Goal: Task Accomplishment & Management: Use online tool/utility

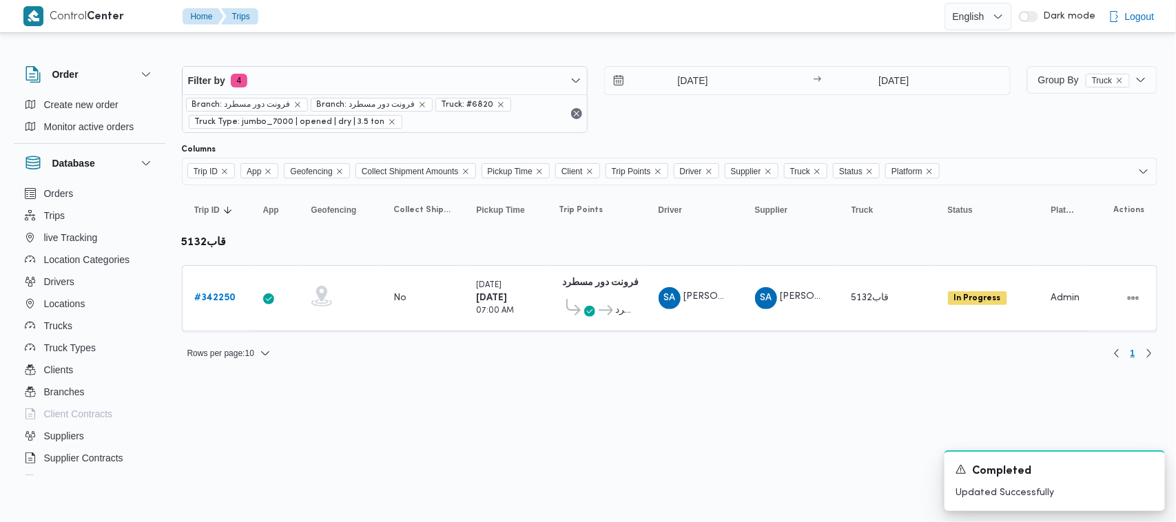
click at [716, 122] on div "12/10/2025 → 12/10/2025" at bounding box center [807, 99] width 406 height 67
click at [398, 389] on html "Control Center Home Trips English عربي Dark mode Logout Order Create new order …" at bounding box center [588, 261] width 1176 height 522
click at [827, 114] on div "12/10/2025 → 12/10/2025" at bounding box center [807, 99] width 406 height 67
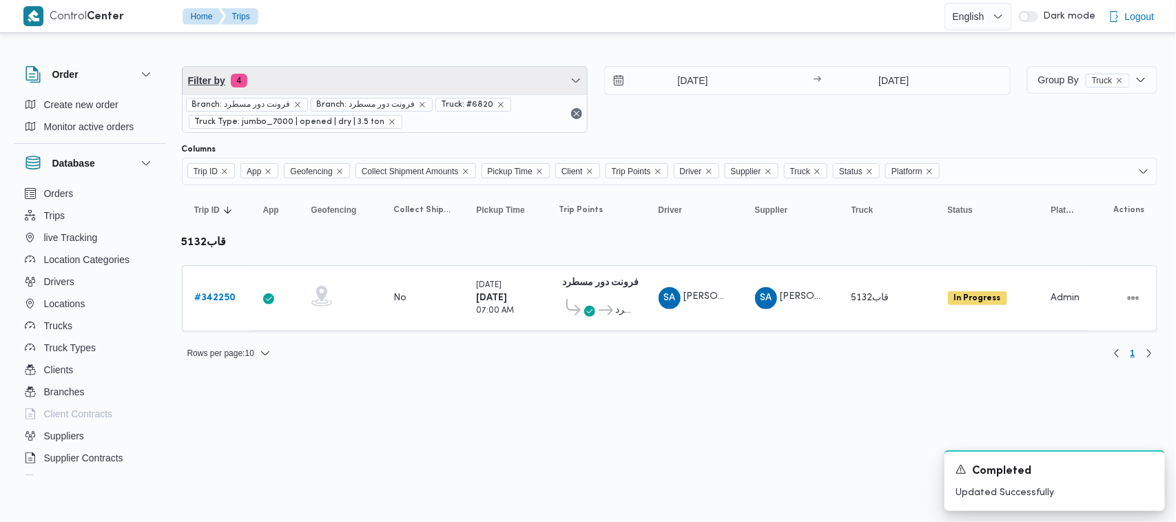
click at [360, 81] on span "Filter by 4" at bounding box center [385, 81] width 405 height 28
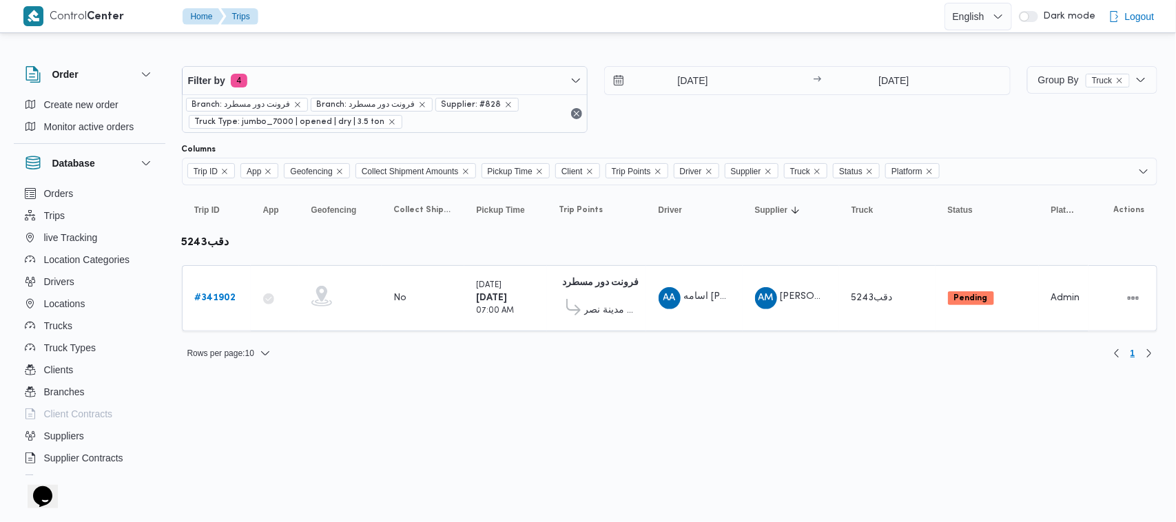
click at [353, 59] on div "Filter by 4 Branch: فرونت دور مسطرد Branch: فرونت دور مسطرد Supplier: #828 Truc…" at bounding box center [596, 99] width 845 height 83
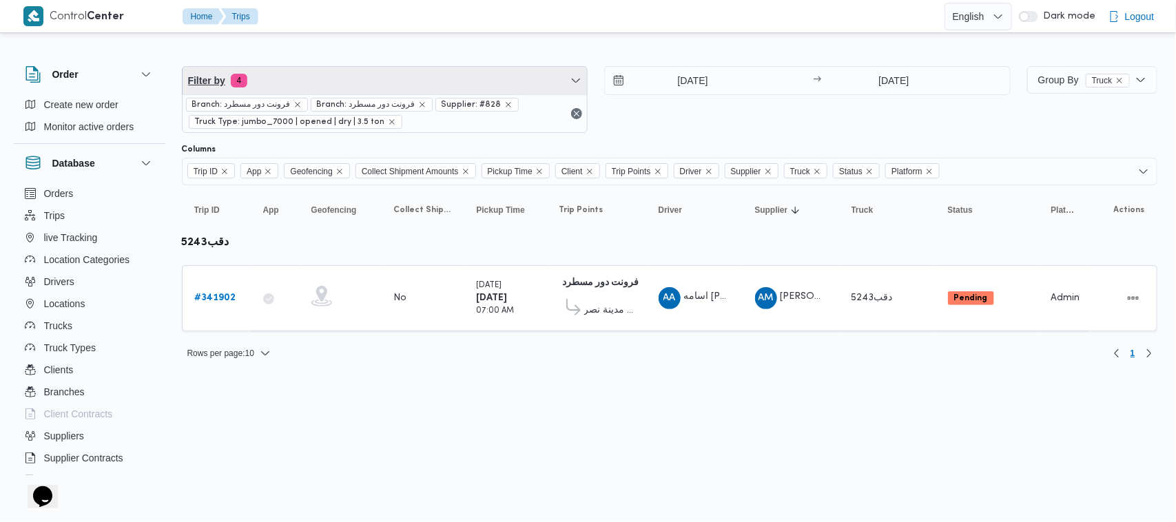
click at [346, 85] on span "Filter by 4" at bounding box center [385, 81] width 405 height 28
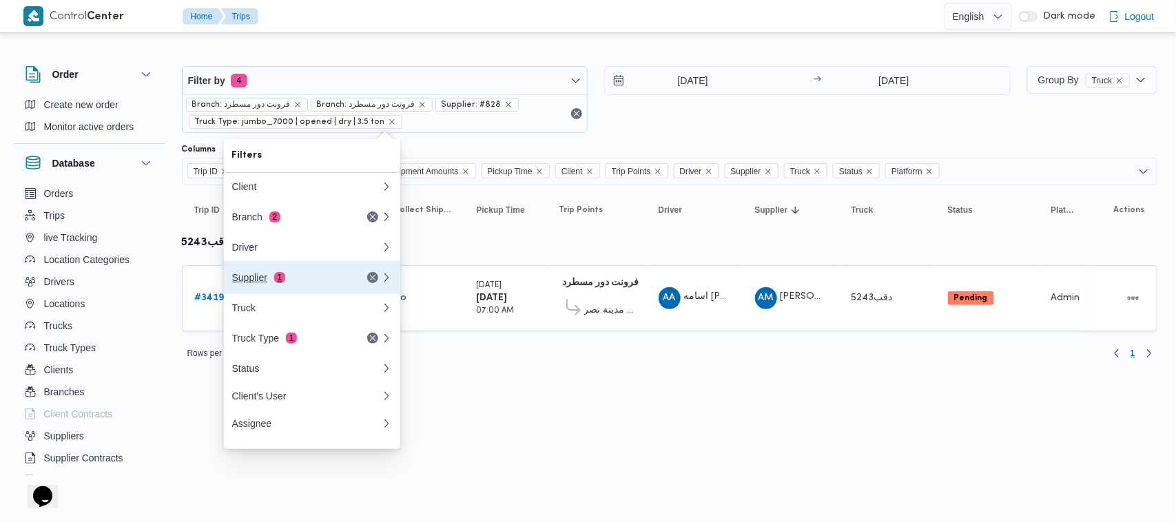
click at [303, 288] on div "Supplier 1" at bounding box center [306, 277] width 165 height 33
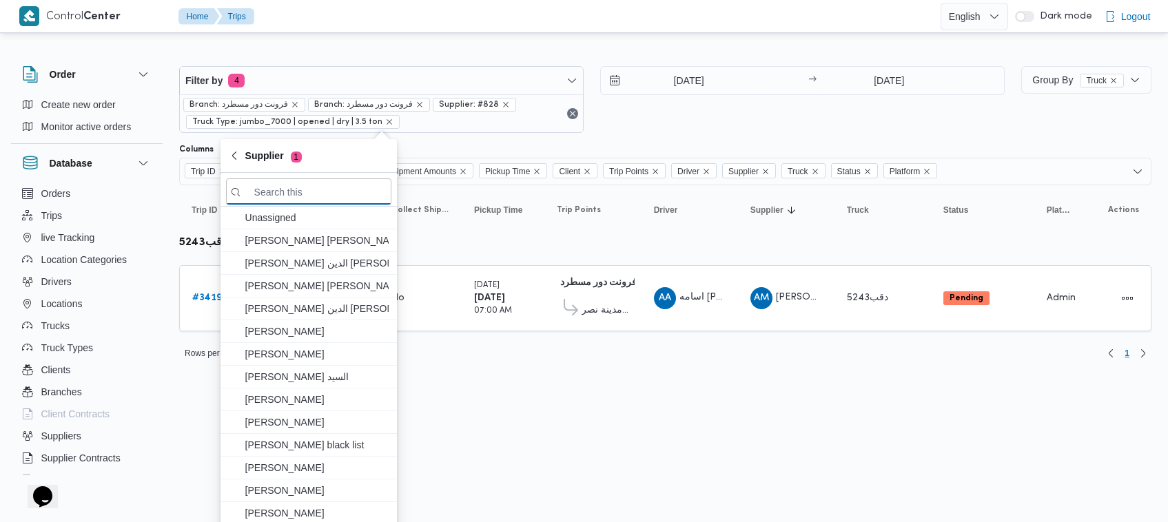
paste input "محمد ناصر كامل عباس"
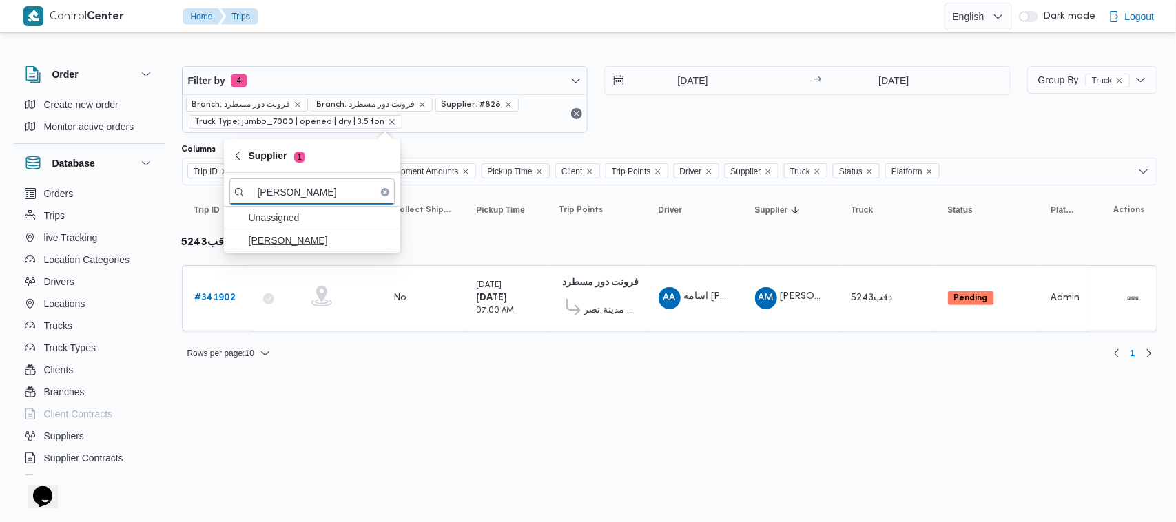
type input "محمد ناصر كامل عباس"
click at [298, 240] on span "محمد ناصر كامل عباس" at bounding box center [320, 240] width 143 height 17
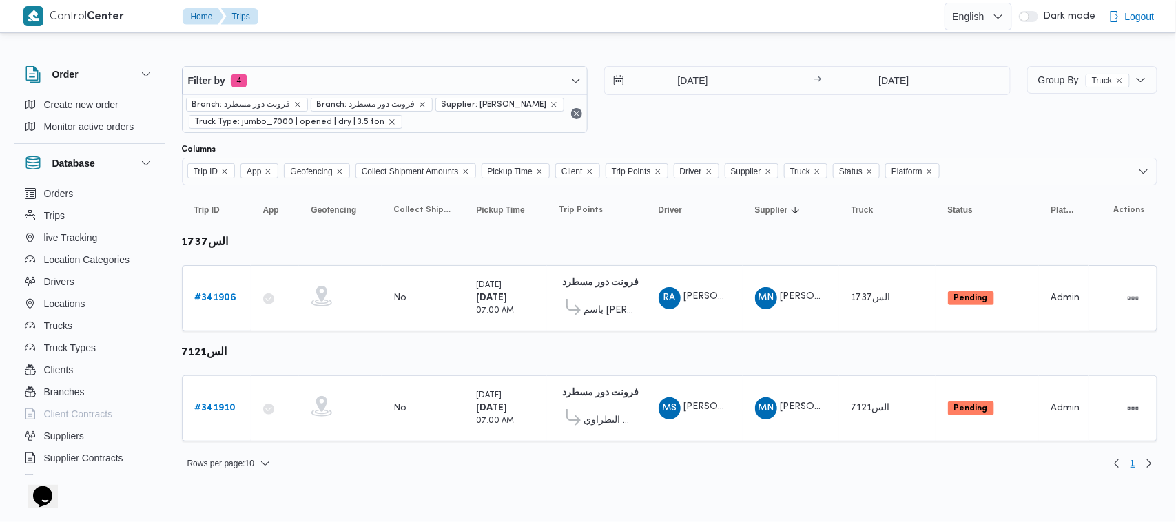
click at [662, 118] on div "14/10/2025 → 14/10/2025" at bounding box center [807, 99] width 406 height 67
drag, startPoint x: 677, startPoint y: 107, endPoint x: 653, endPoint y: 136, distance: 37.2
click at [677, 107] on div "14/10/2025 → 14/10/2025" at bounding box center [807, 99] width 406 height 67
click at [223, 300] on b "# 341906" at bounding box center [216, 297] width 42 height 9
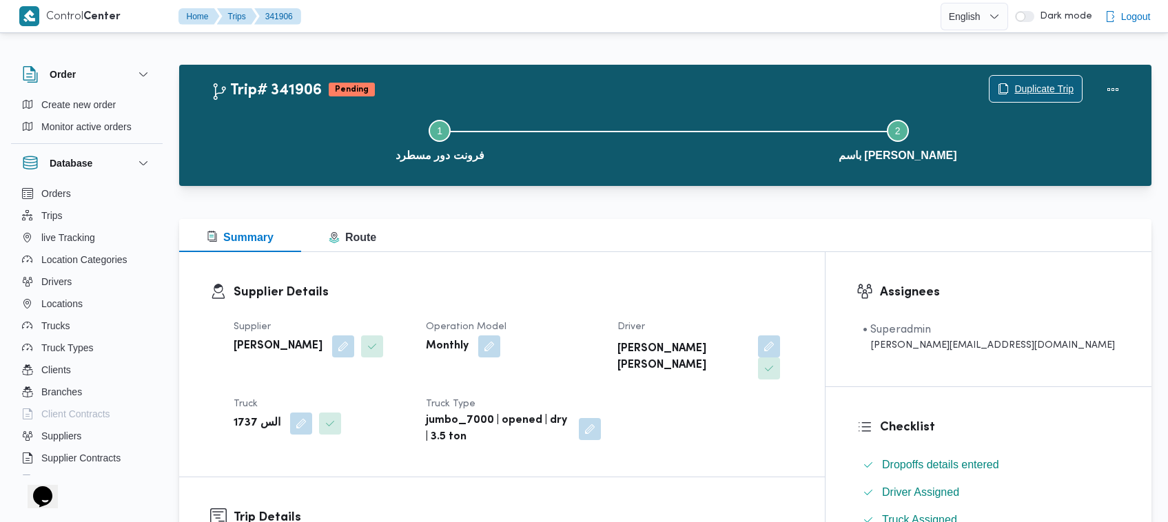
click at [1035, 96] on span "Duplicate Trip" at bounding box center [1043, 89] width 59 height 17
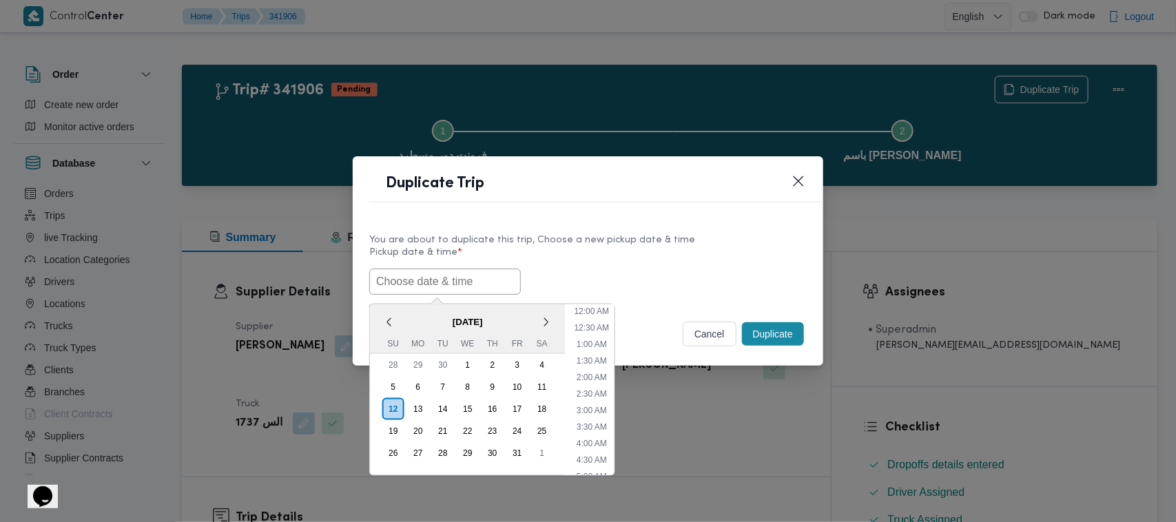
click at [462, 274] on input "text" at bounding box center [445, 282] width 152 height 26
paste input "15/10/2025 7:00AM"
type input "15/10/2025 7:00AM"
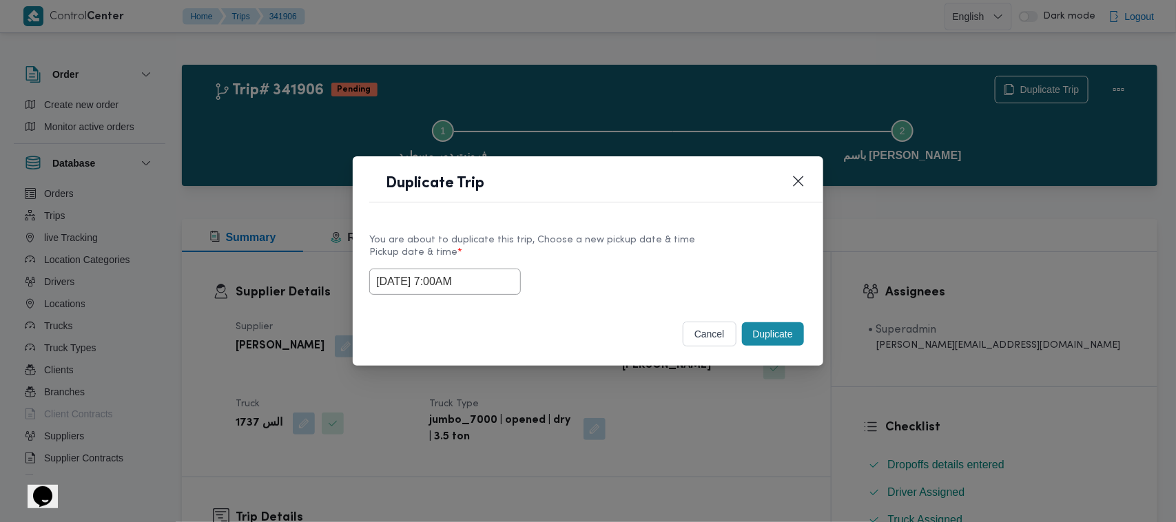
click at [627, 256] on label "Pickup date & time *" at bounding box center [587, 257] width 437 height 21
drag, startPoint x: 775, startPoint y: 325, endPoint x: 784, endPoint y: 324, distance: 9.0
click at [776, 324] on button "Duplicate" at bounding box center [773, 333] width 62 height 23
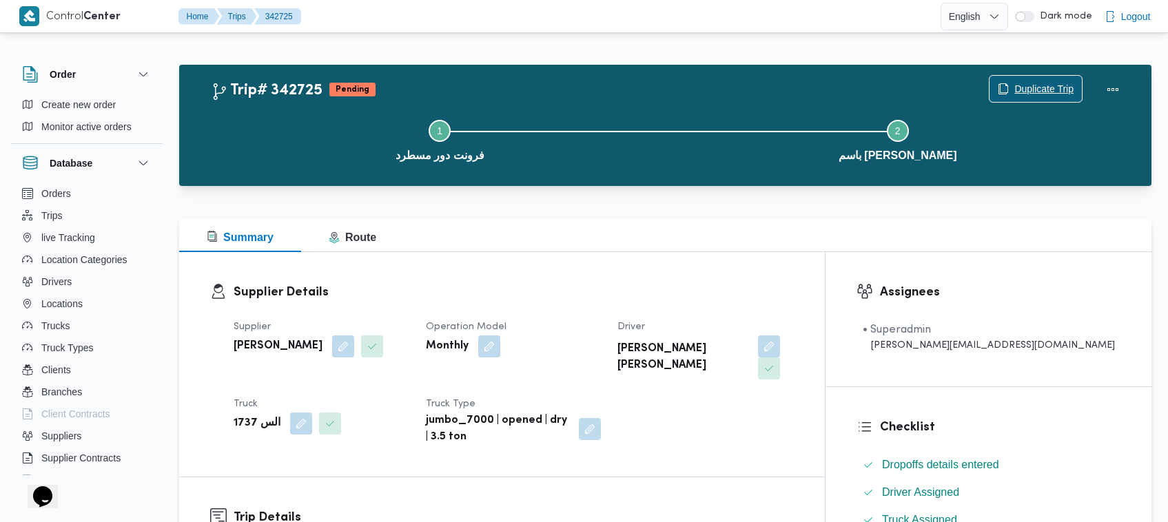
click at [1037, 78] on span "Duplicate Trip" at bounding box center [1035, 89] width 92 height 26
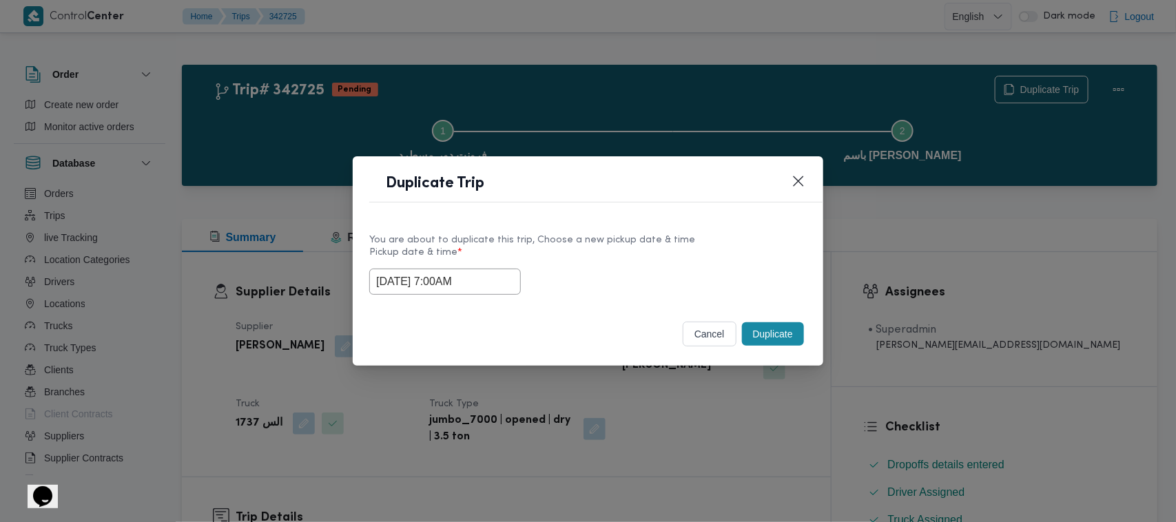
click at [491, 279] on input "15/10/2025 7:00AM" at bounding box center [445, 282] width 152 height 26
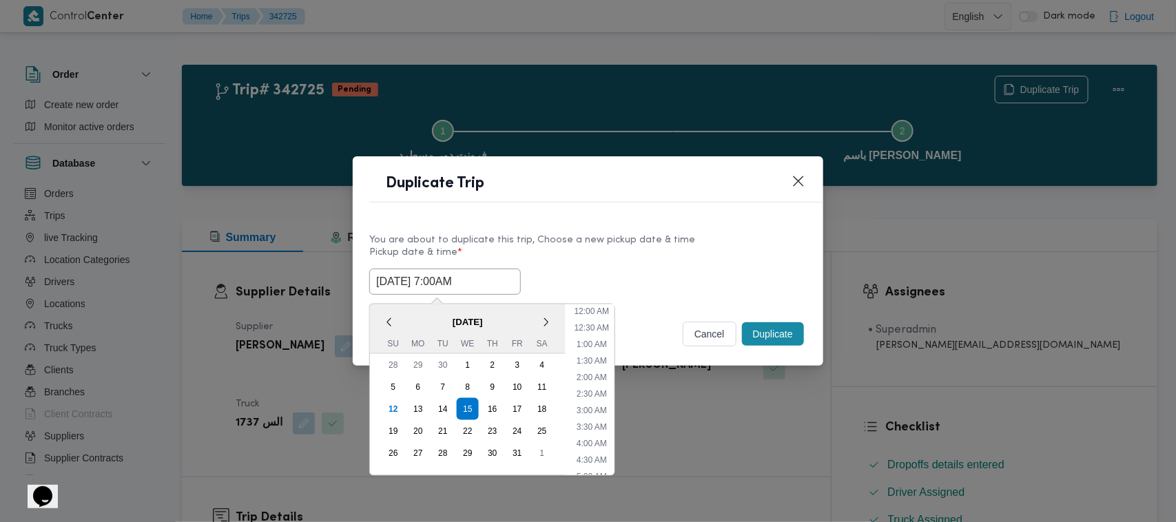
scroll to position [154, 0]
click at [488, 414] on div "16" at bounding box center [492, 409] width 26 height 26
type input "16/10/2025 7:00AM"
click at [674, 257] on label "Pickup date & time *" at bounding box center [587, 257] width 437 height 21
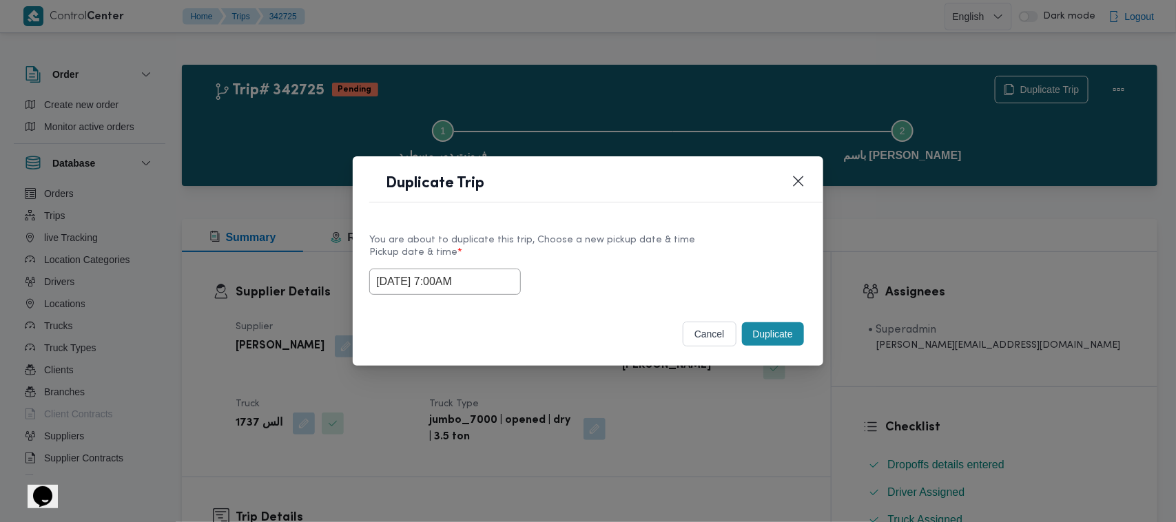
click at [763, 342] on button "Duplicate" at bounding box center [773, 333] width 62 height 23
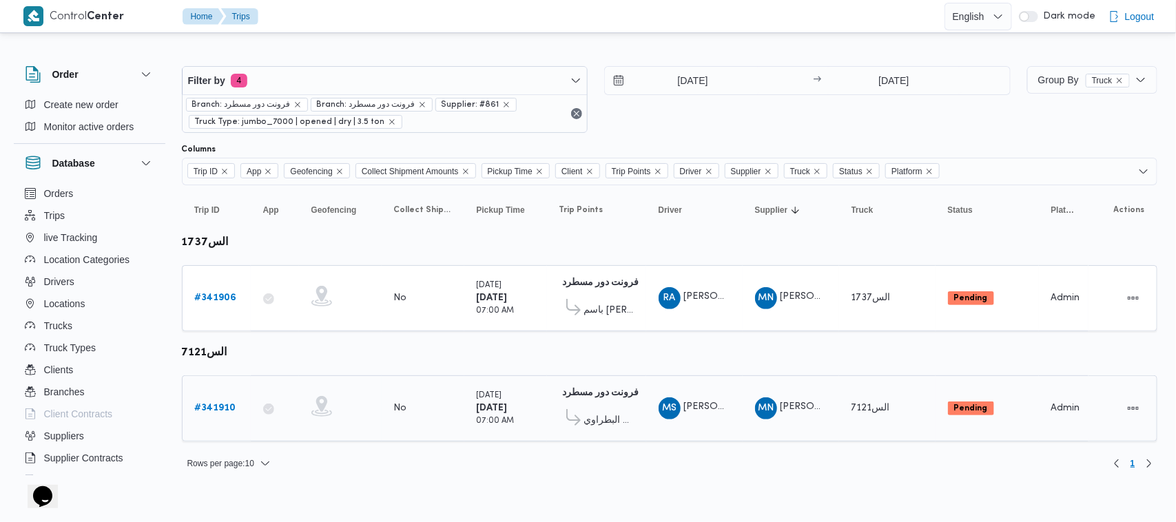
click at [209, 408] on b "# 341910" at bounding box center [215, 408] width 41 height 9
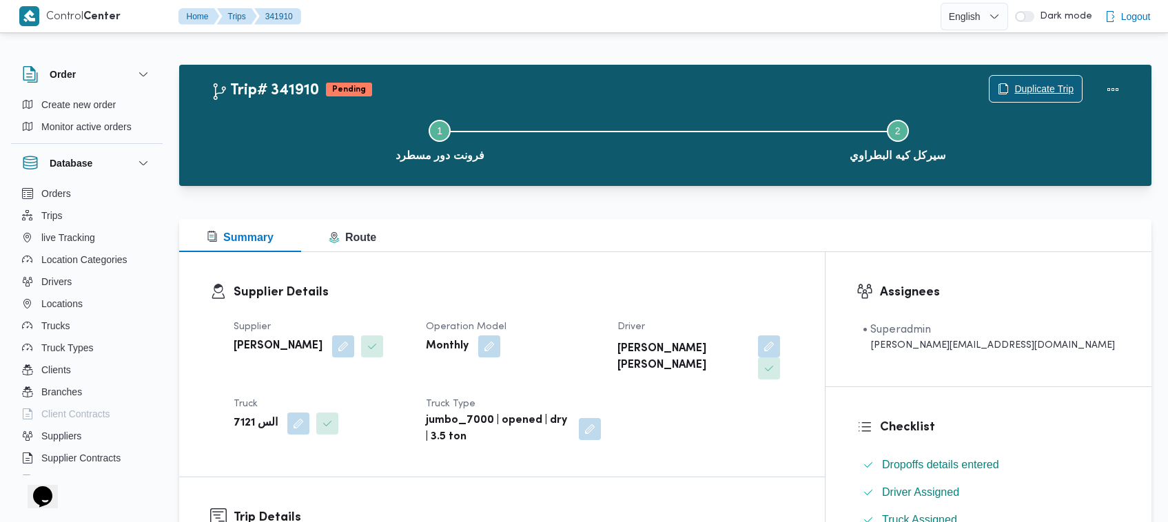
click at [1014, 80] on span "Duplicate Trip" at bounding box center [1035, 89] width 92 height 26
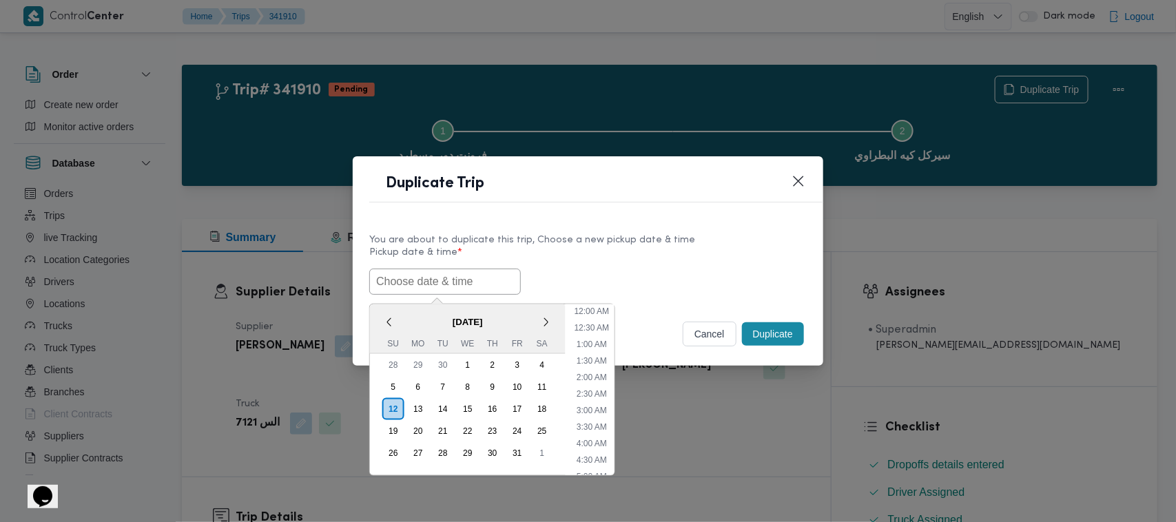
click at [466, 283] on input "text" at bounding box center [445, 282] width 152 height 26
paste input "15/10/2025 7:00AM"
type input "15/10/2025 7:00AM"
click at [613, 247] on label "Pickup date & time *" at bounding box center [587, 257] width 437 height 21
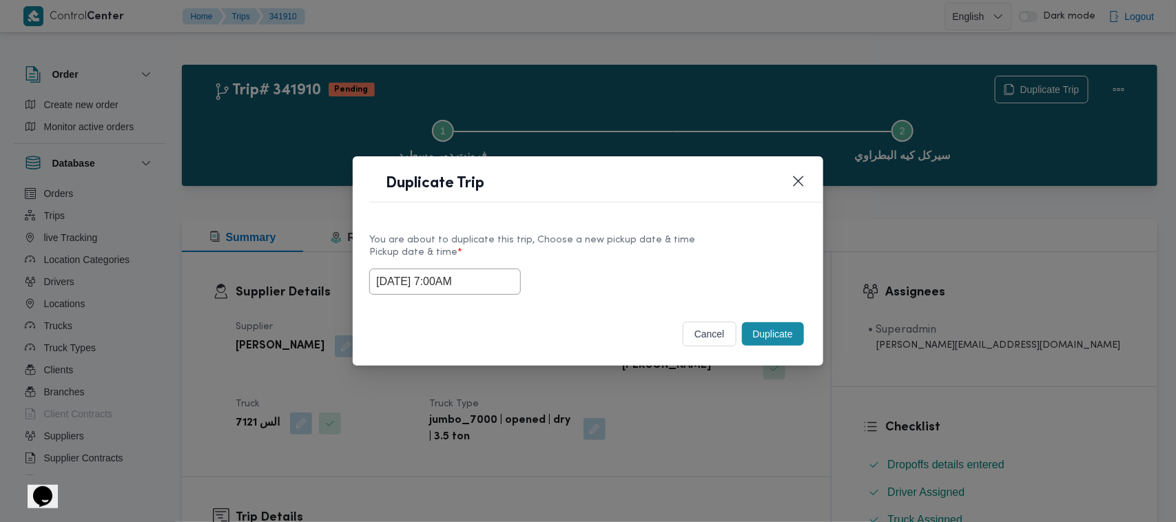
click at [785, 345] on button "Duplicate" at bounding box center [773, 333] width 62 height 23
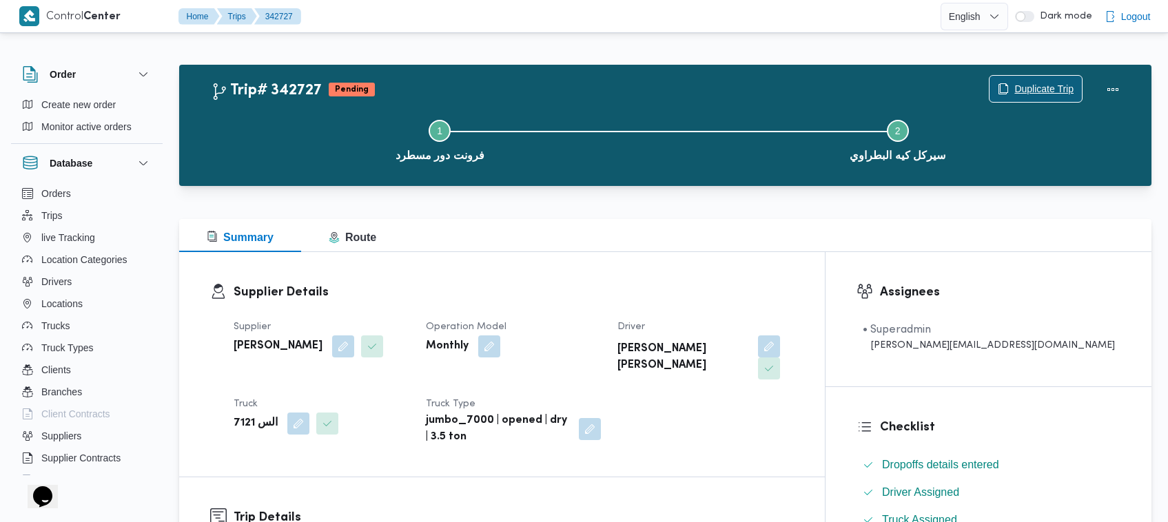
click at [1040, 100] on span "Duplicate Trip" at bounding box center [1035, 89] width 92 height 26
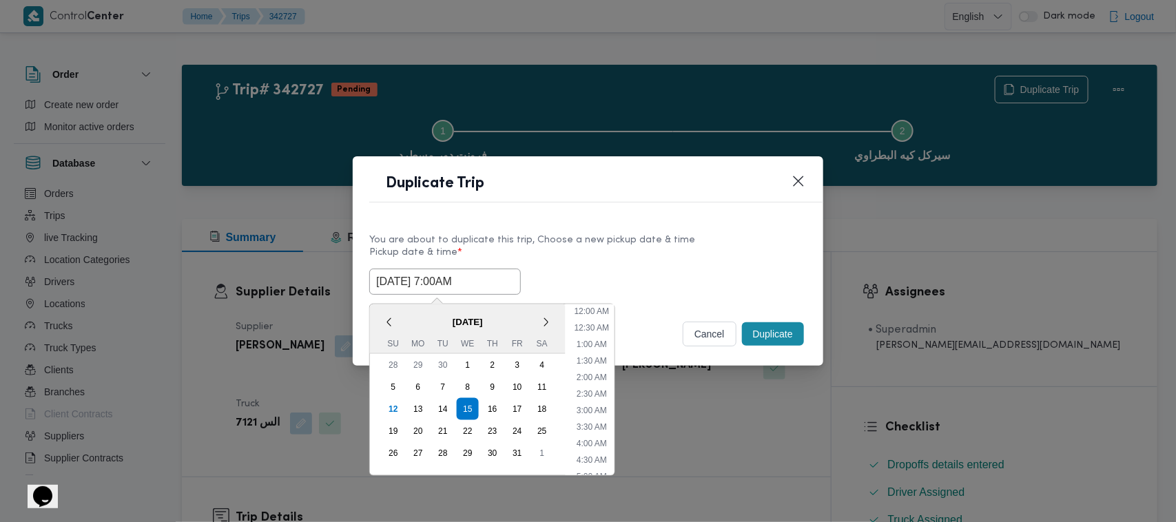
click at [486, 284] on input "15/10/2025 7:00AM" at bounding box center [445, 282] width 152 height 26
click at [487, 402] on div "16" at bounding box center [492, 409] width 26 height 26
type input "16/10/2025 7:00AM"
click at [650, 249] on label "Pickup date & time *" at bounding box center [587, 257] width 437 height 21
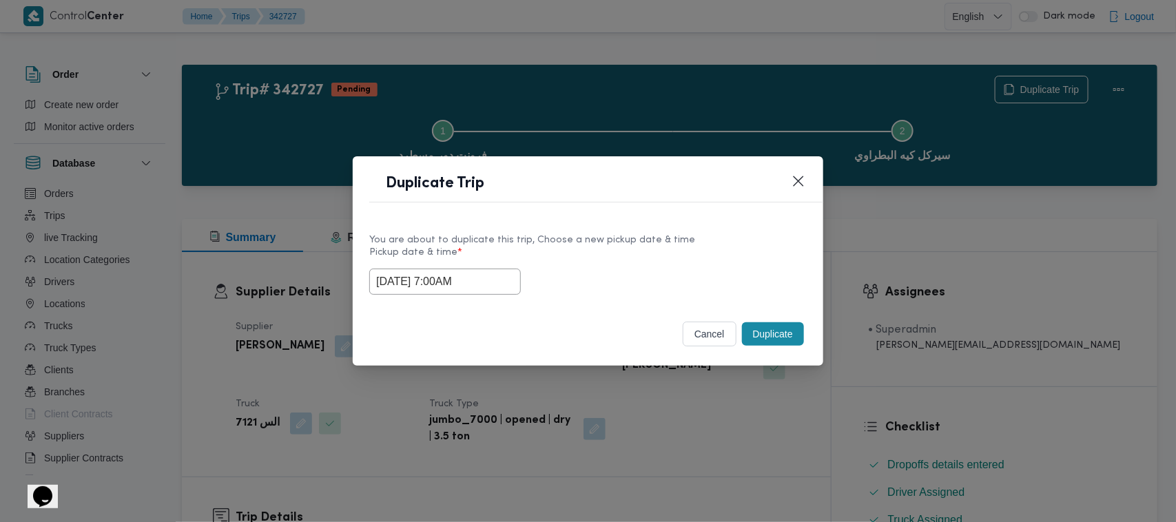
click at [803, 327] on button "Duplicate" at bounding box center [773, 333] width 62 height 23
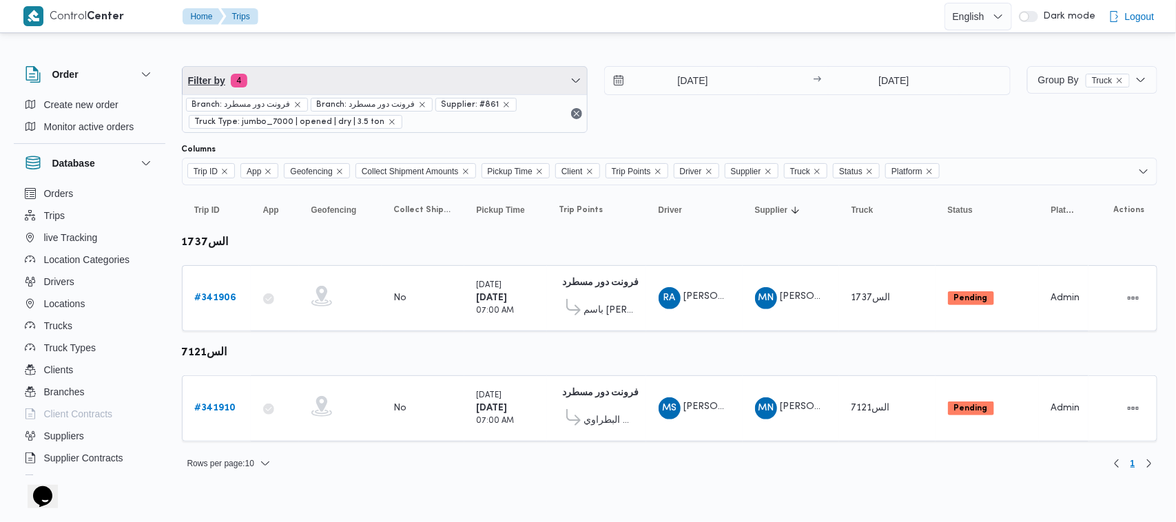
click at [415, 81] on span "Filter by 4" at bounding box center [385, 81] width 405 height 28
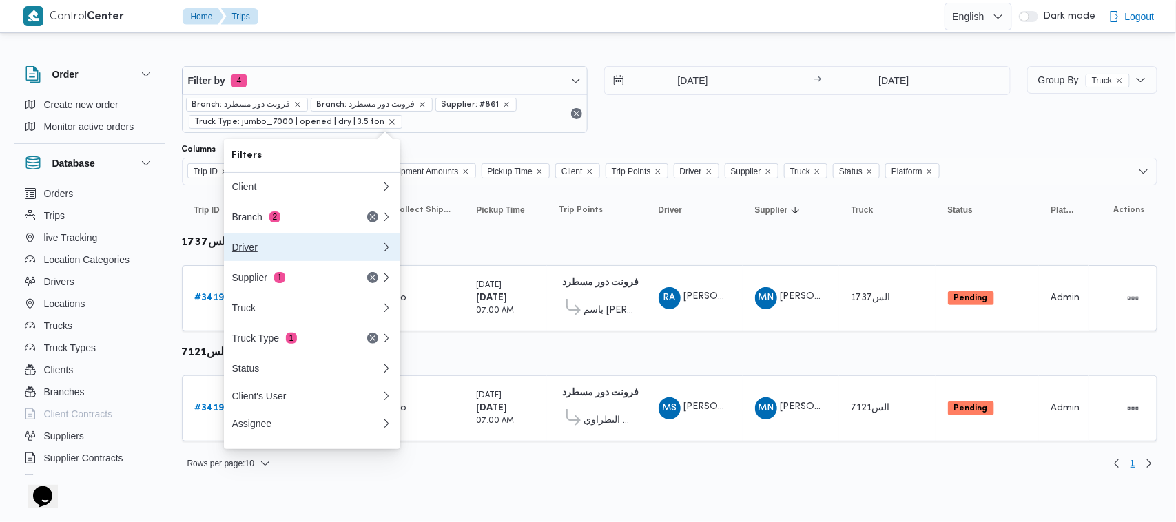
click at [308, 261] on button "Driver" at bounding box center [312, 248] width 176 height 28
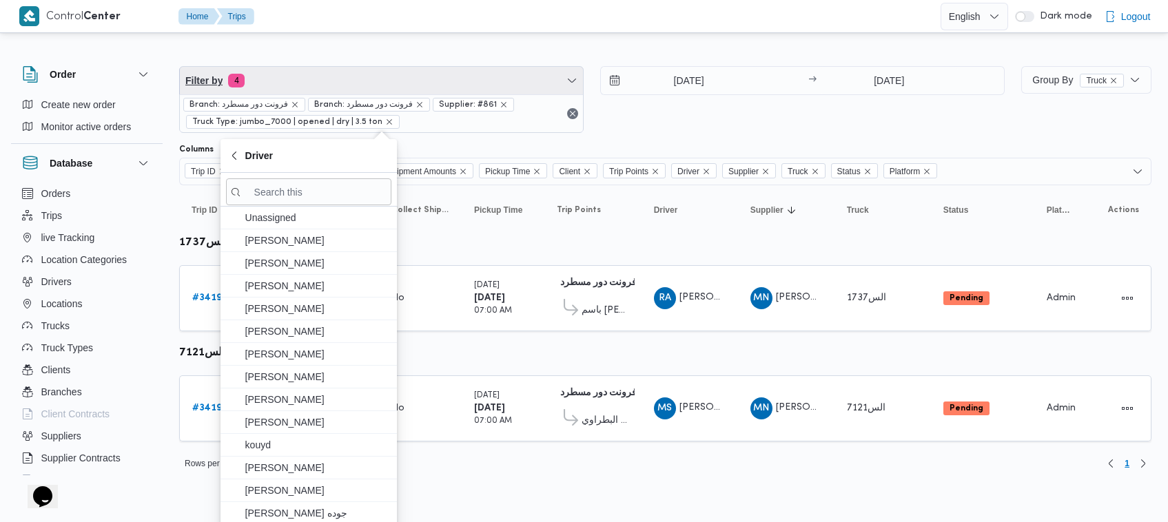
click at [324, 90] on span "Filter by 4" at bounding box center [381, 81] width 403 height 28
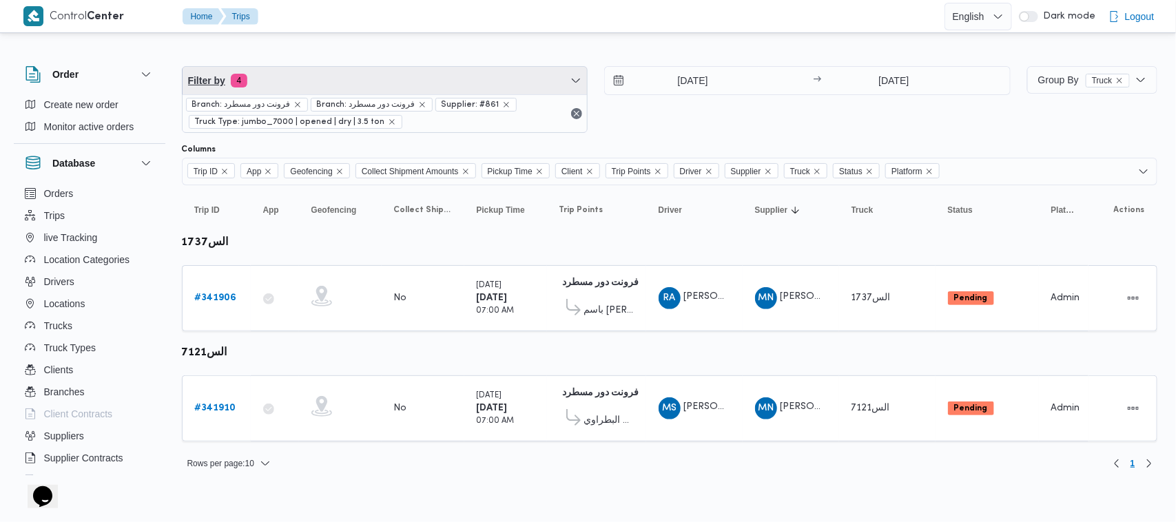
click at [308, 84] on span "Filter by 4" at bounding box center [385, 81] width 405 height 28
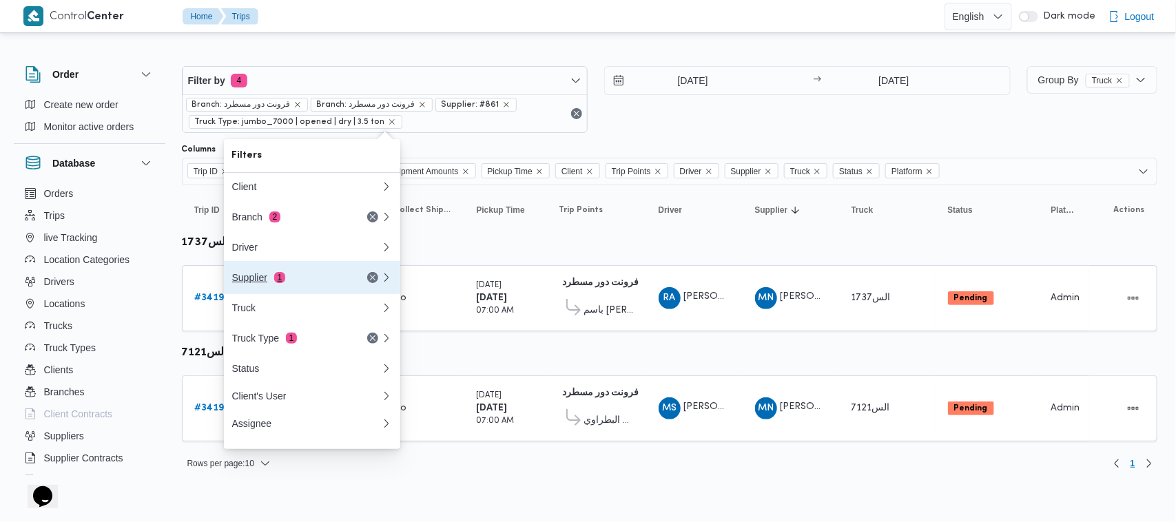
click at [303, 293] on button "Supplier 1" at bounding box center [312, 277] width 176 height 33
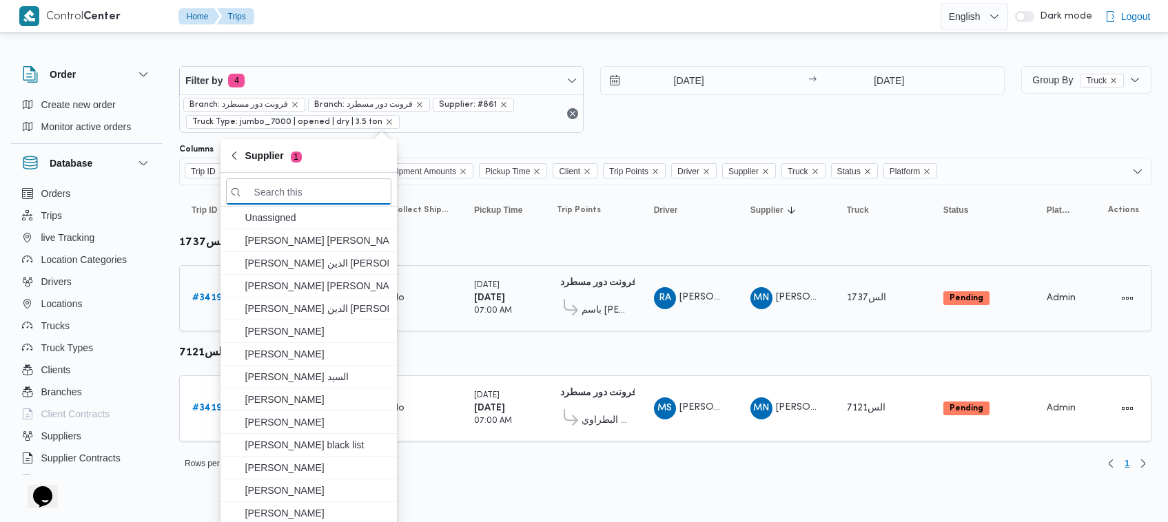
paste input "علي يحيي علي مهران حسنين"
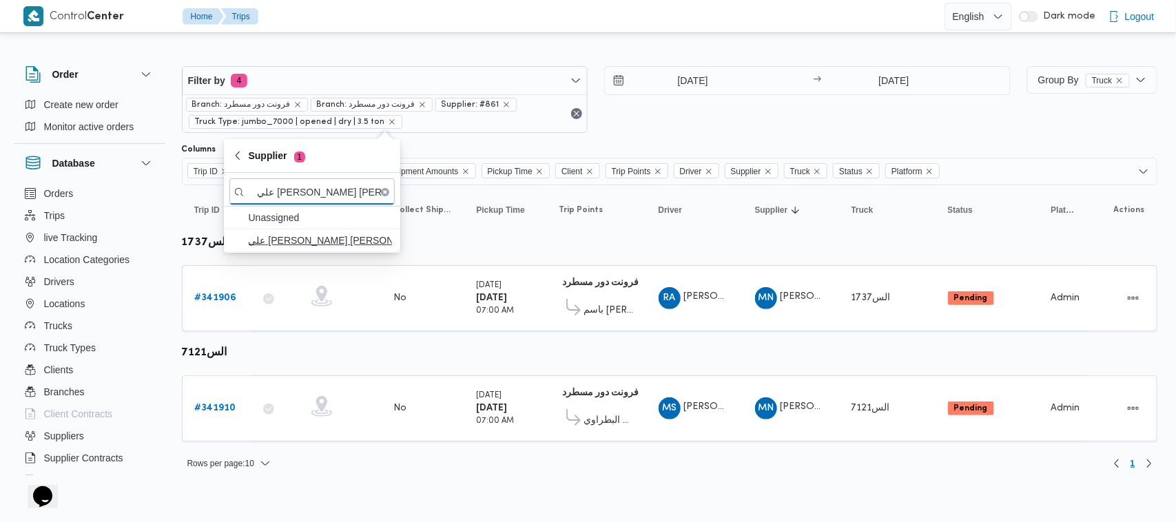
type input "علي يحيي علي مهران حسنين"
click at [301, 236] on span "علي يحيي علي مهران حسنين" at bounding box center [320, 240] width 143 height 17
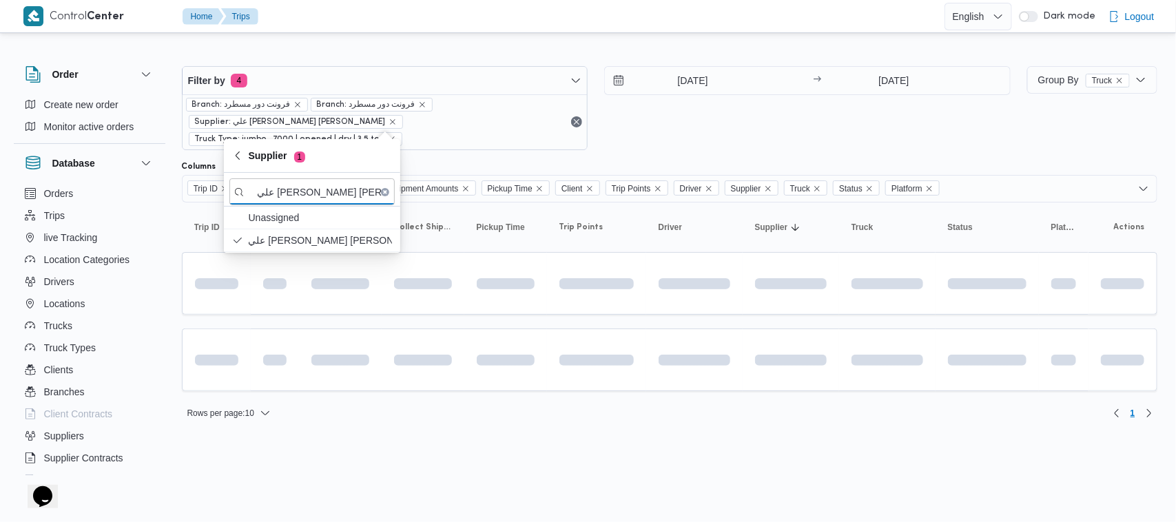
click at [756, 122] on div "14/10/2025 → 14/10/2025" at bounding box center [807, 108] width 406 height 84
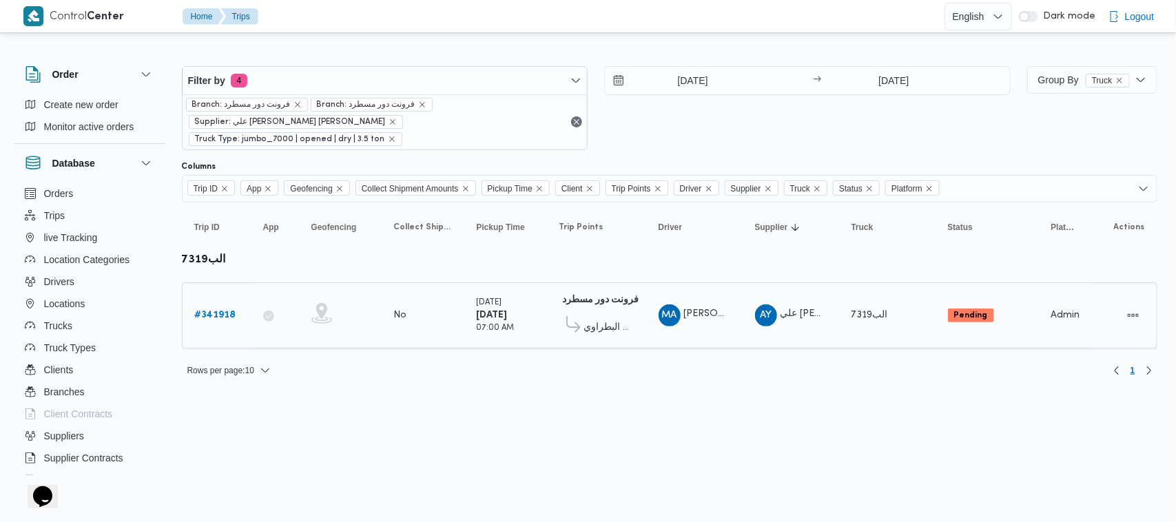
click at [228, 311] on b "# 341918" at bounding box center [215, 315] width 41 height 9
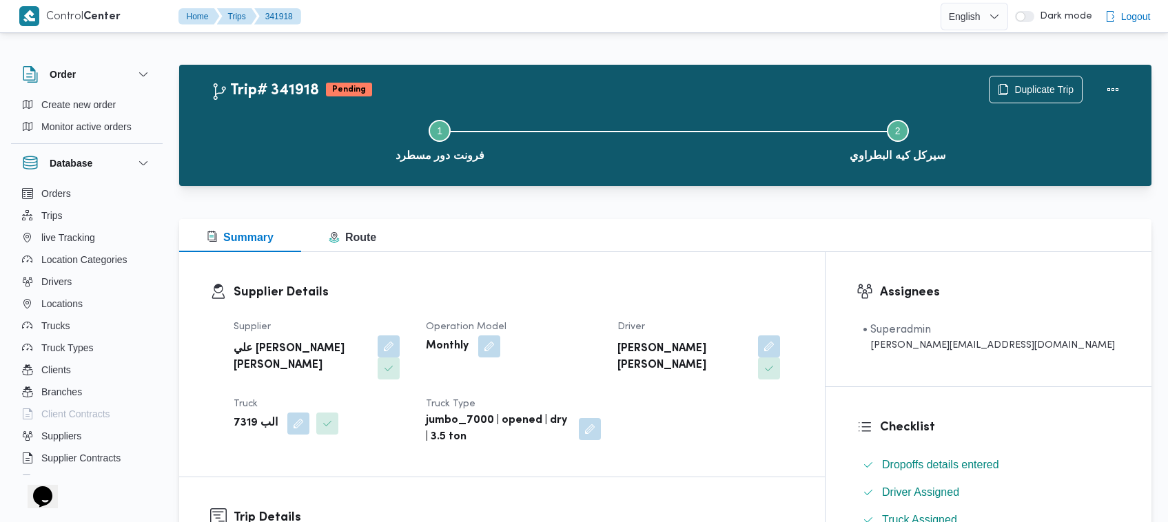
click at [1029, 98] on div "Step 1 is incomplete 1 فرونت دور مسطرد Step 2 is incomplete 2 سيركل كيه البطراوي" at bounding box center [669, 139] width 932 height 88
click at [1024, 81] on span "Duplicate Trip" at bounding box center [1043, 89] width 59 height 17
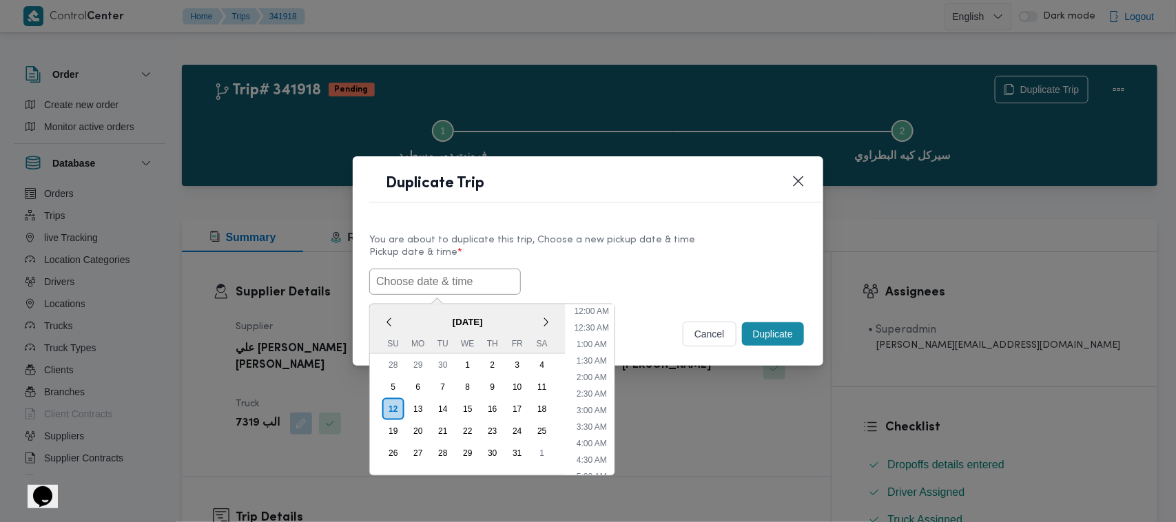
click at [455, 276] on input "text" at bounding box center [445, 282] width 152 height 26
paste input "15/10/2025 7:00AM"
type input "15/10/2025 7:00AM"
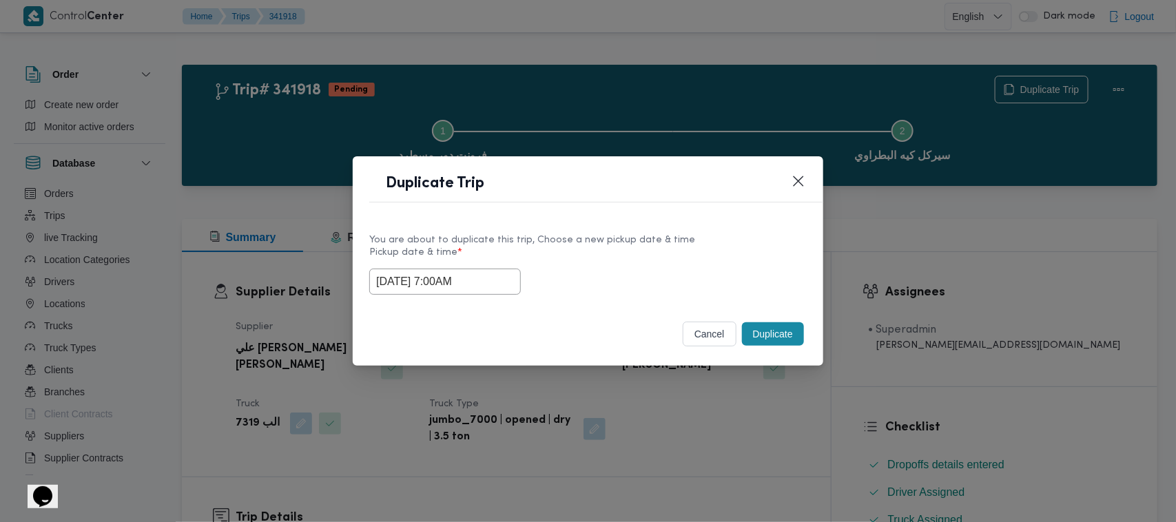
click at [567, 271] on div "15/10/2025 7:00AM" at bounding box center [587, 282] width 437 height 26
click at [781, 340] on button "Duplicate" at bounding box center [773, 333] width 62 height 23
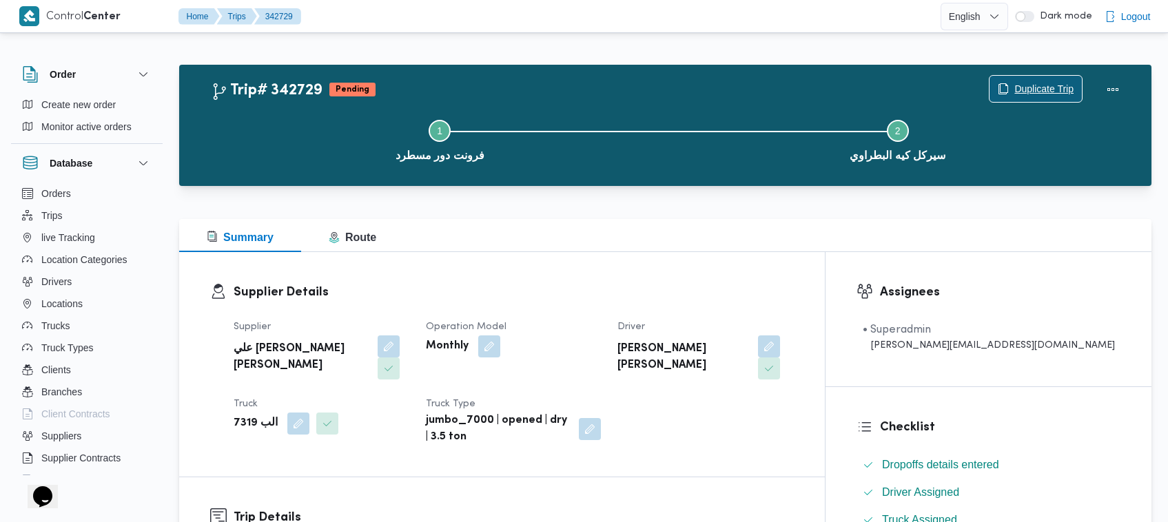
click at [1039, 76] on span "Duplicate Trip" at bounding box center [1035, 89] width 92 height 26
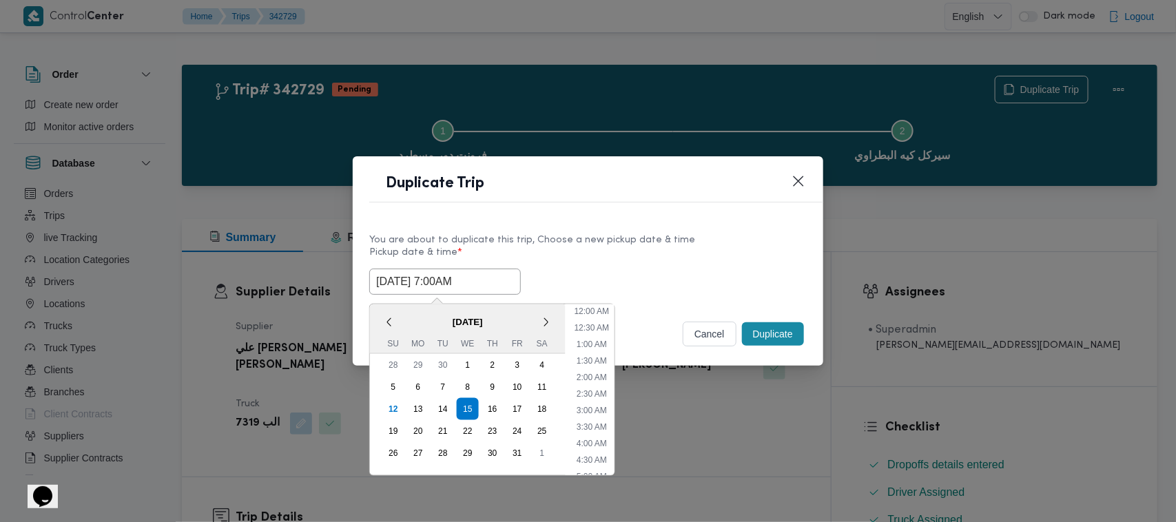
click at [505, 286] on input "15/10/2025 7:00AM" at bounding box center [445, 282] width 152 height 26
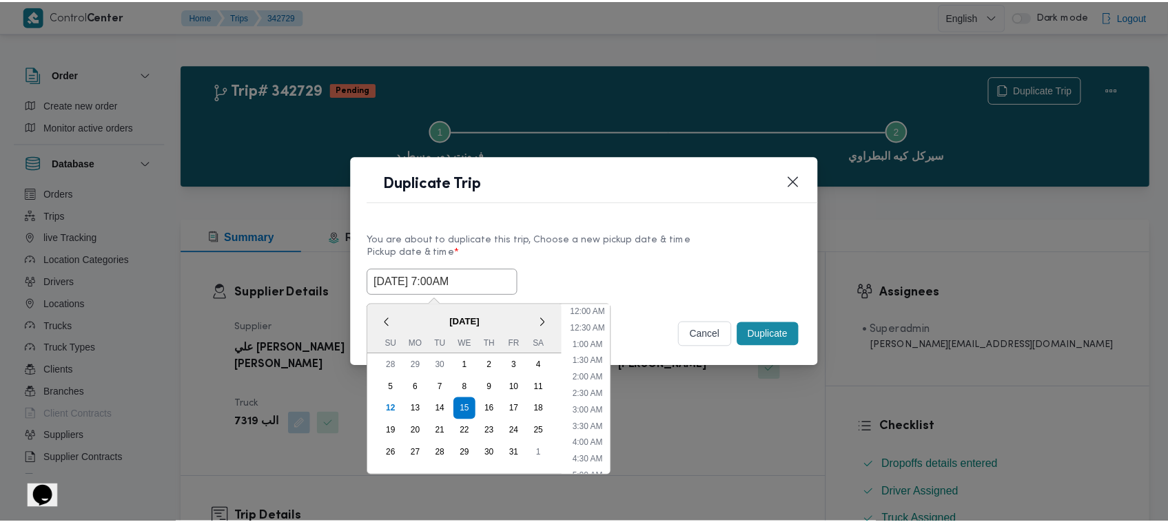
scroll to position [154, 0]
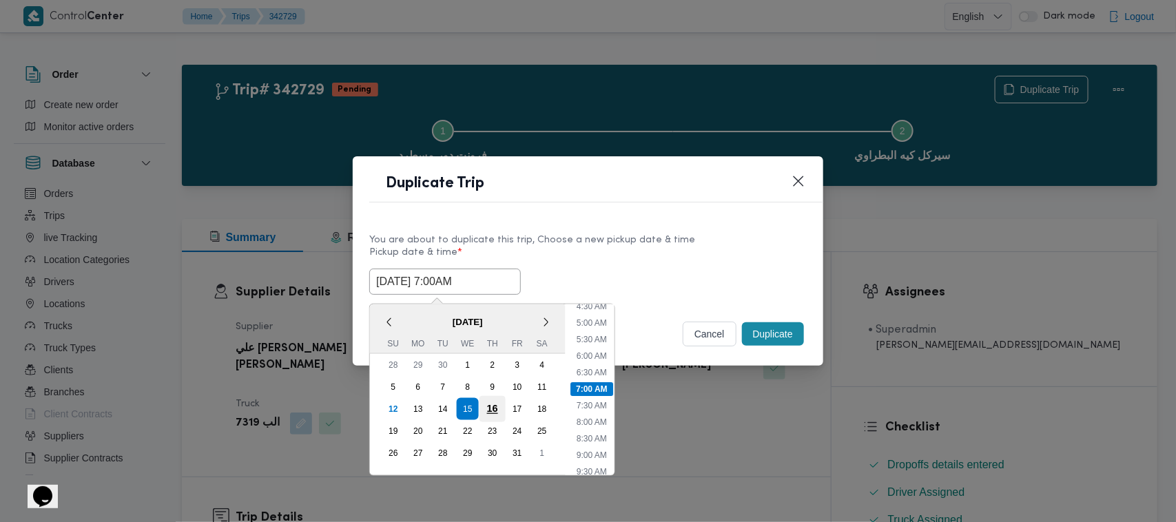
click at [499, 406] on div "16" at bounding box center [492, 409] width 26 height 26
type input "16/10/2025 7:00AM"
click at [625, 254] on label "Pickup date & time *" at bounding box center [587, 257] width 437 height 21
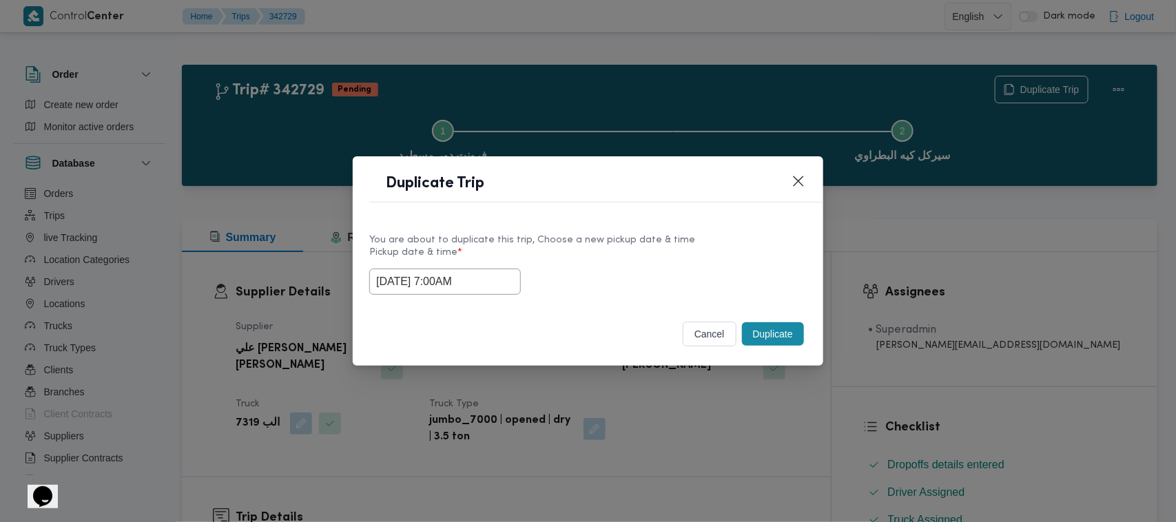
click at [806, 329] on div "Duplicate" at bounding box center [773, 334] width 68 height 29
click at [784, 339] on button "Duplicate" at bounding box center [773, 333] width 62 height 23
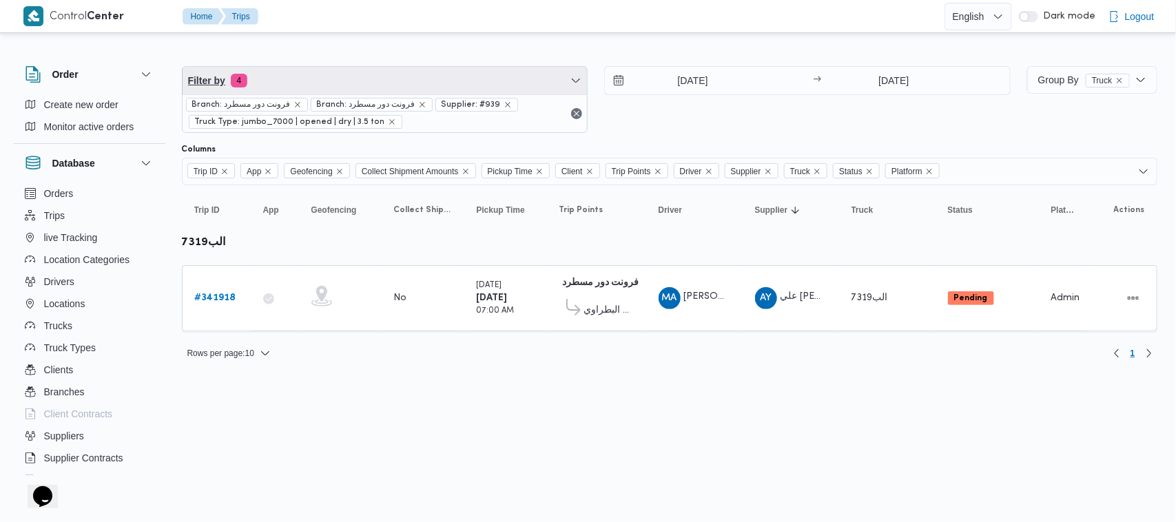
click at [362, 74] on span "Filter by 4" at bounding box center [385, 81] width 405 height 28
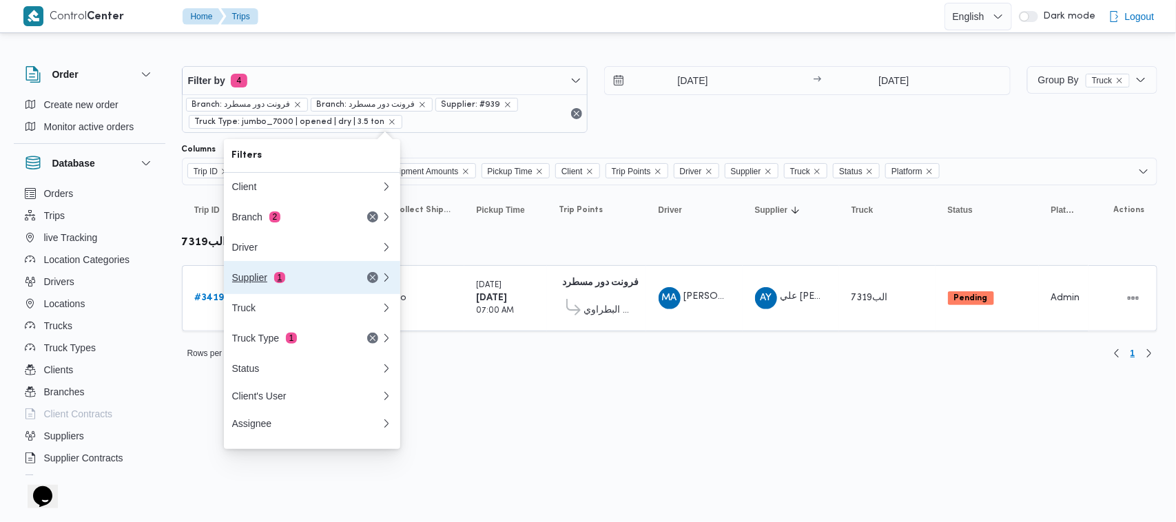
click at [325, 282] on div "Supplier 1" at bounding box center [290, 277] width 116 height 11
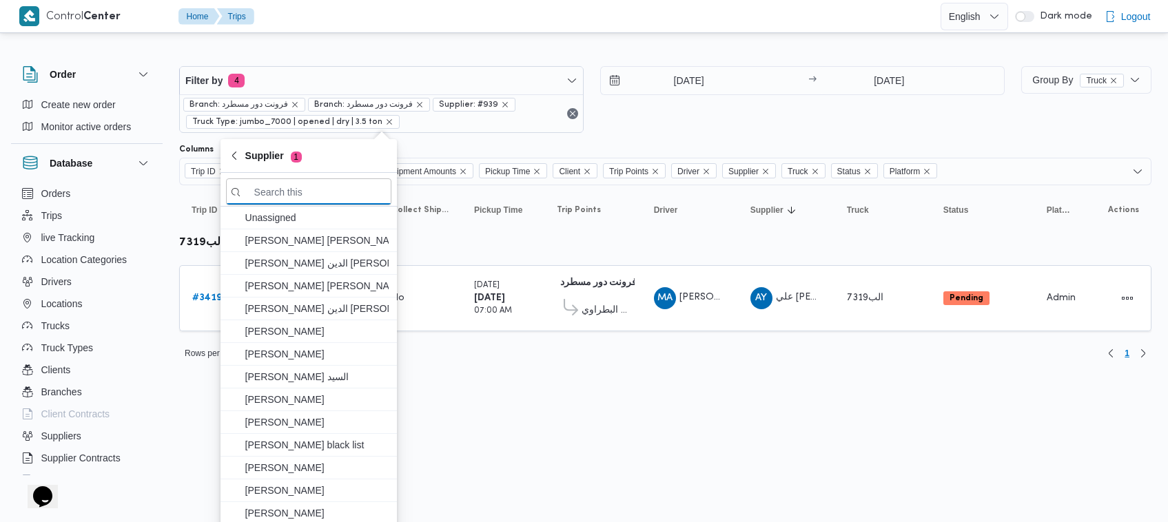
paste input "شريف بدر عبد الحميد عبد المجيد بدر"
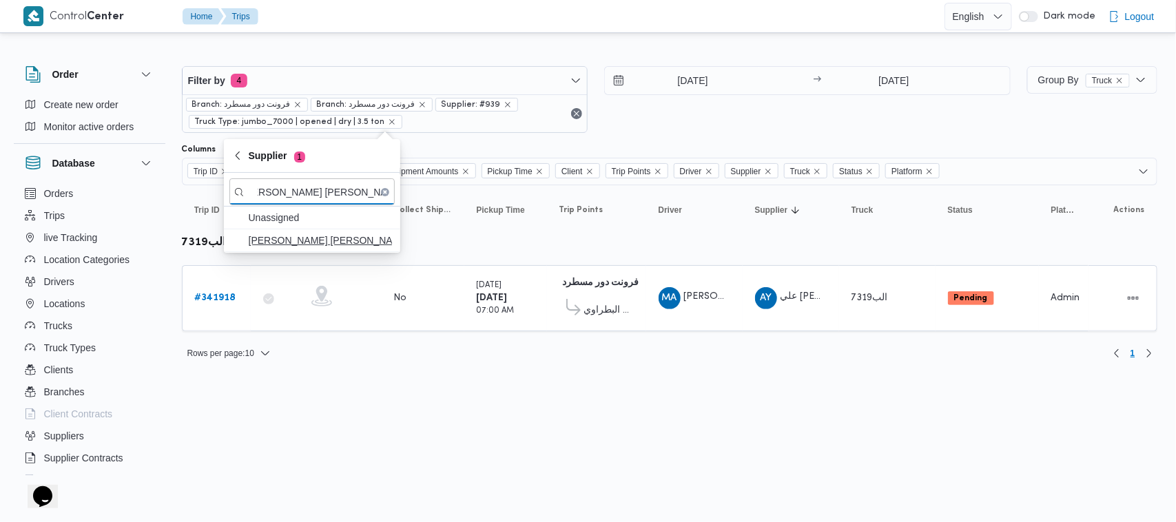
type input "شريف بدر عبد الحميد عبد المجيد بدر"
click at [324, 249] on span "شريف بدر عبد الحميد عبد المجيد بدر" at bounding box center [320, 240] width 143 height 17
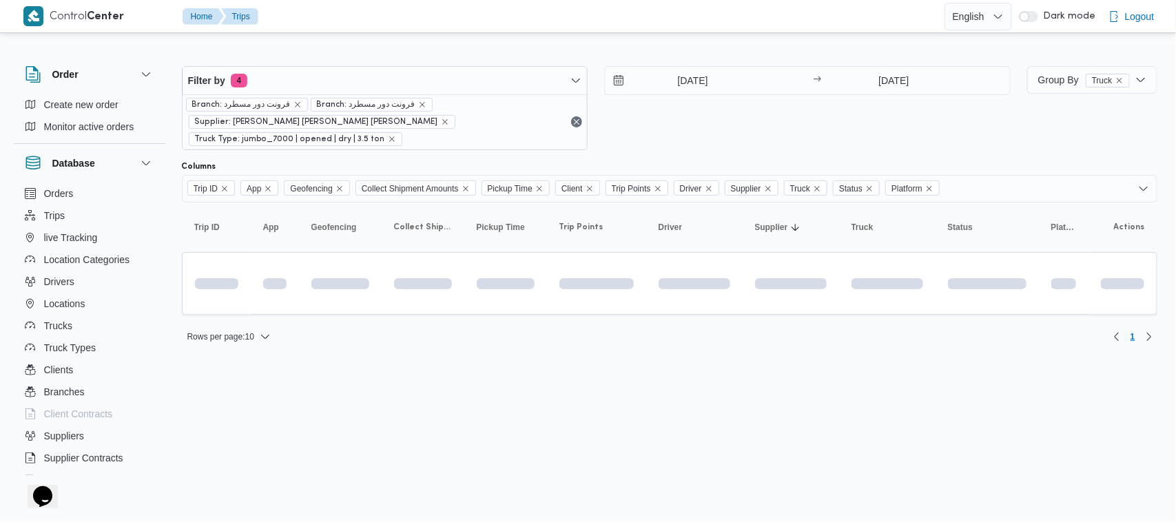
click at [360, 386] on html "Control Center Home Trips English عربي Dark mode Logout Order Create new order …" at bounding box center [588, 261] width 1176 height 522
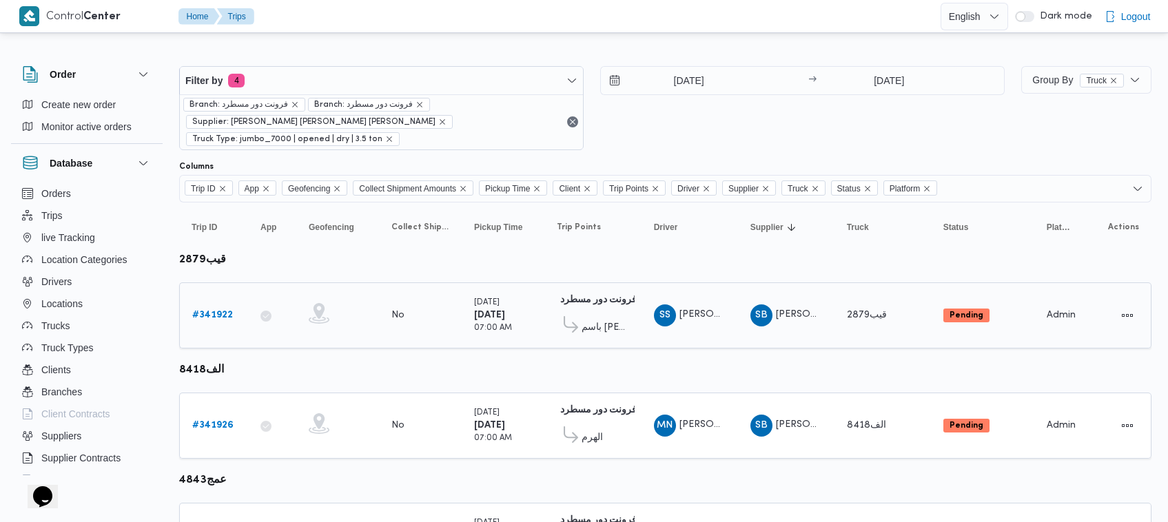
scroll to position [91, 0]
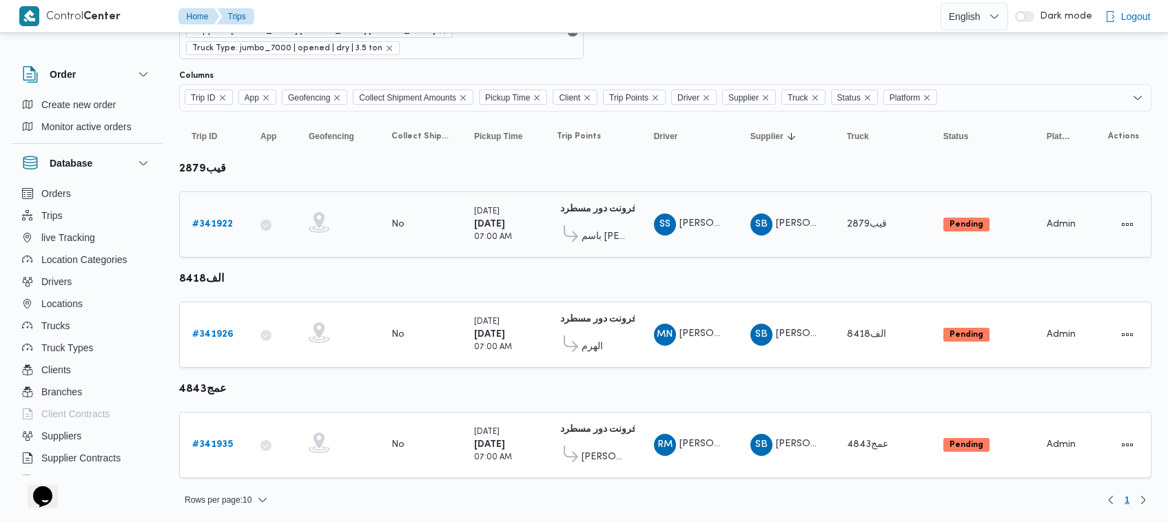
click at [207, 231] on link "# 341922" at bounding box center [212, 224] width 41 height 17
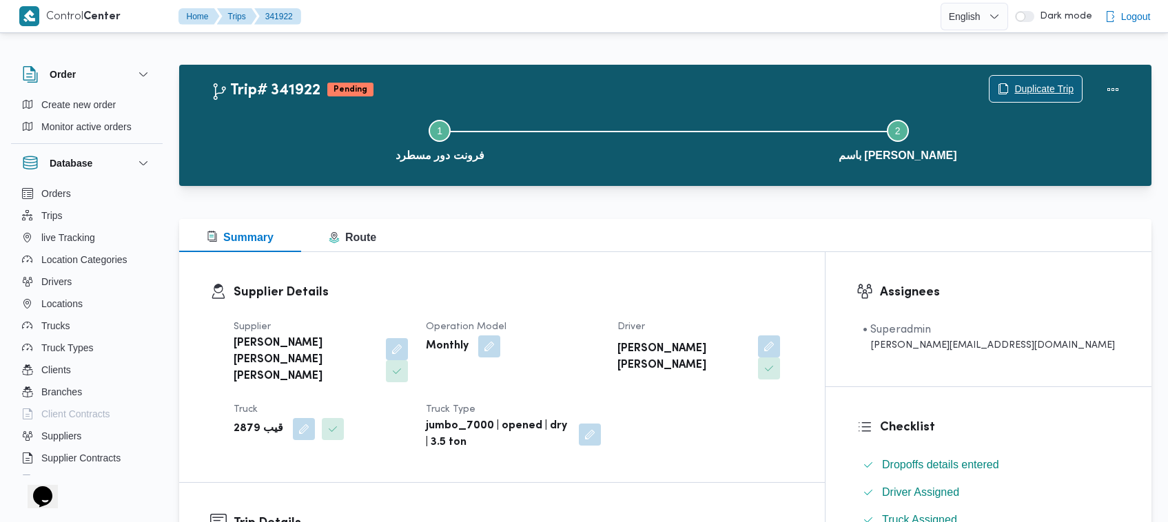
click at [1042, 86] on span "Duplicate Trip" at bounding box center [1043, 89] width 59 height 17
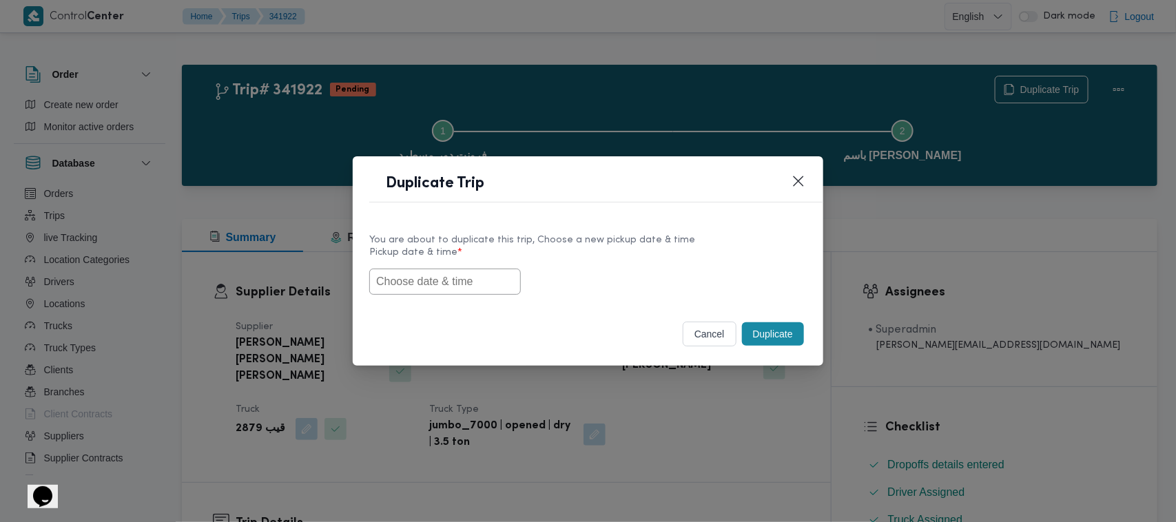
click at [464, 273] on input "text" at bounding box center [445, 282] width 152 height 26
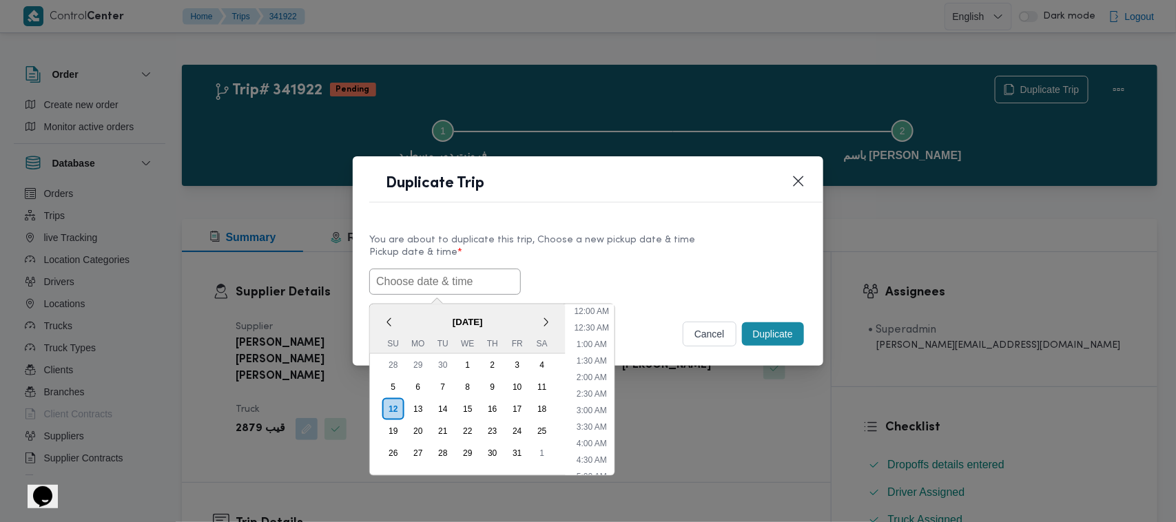
scroll to position [287, 0]
paste input "15/10/2025 7:00AM"
type input "15/10/2025 7:00AM"
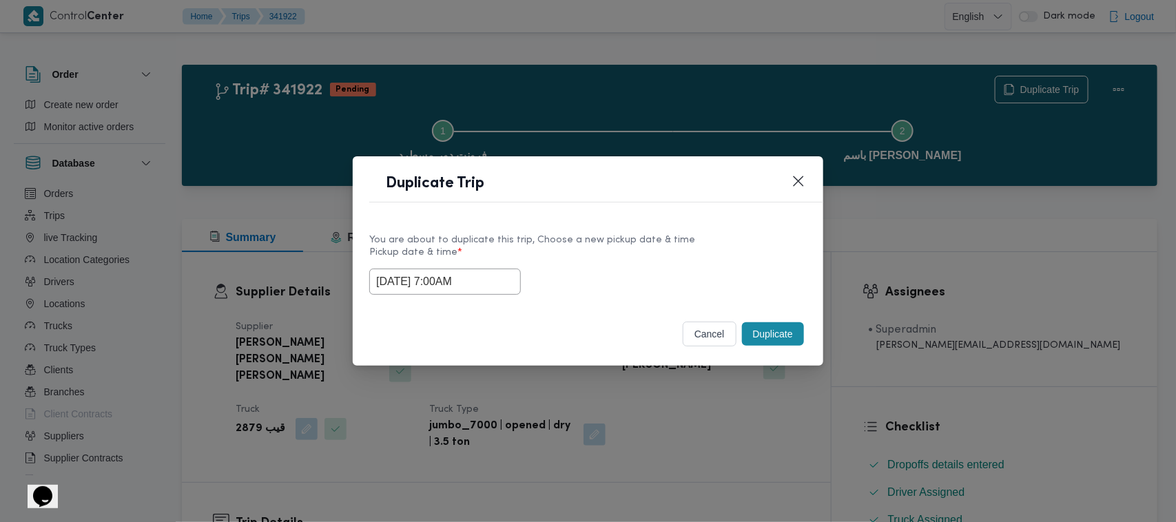
click at [634, 257] on label "Pickup date & time *" at bounding box center [587, 257] width 437 height 21
click at [743, 331] on button "Duplicate" at bounding box center [773, 333] width 62 height 23
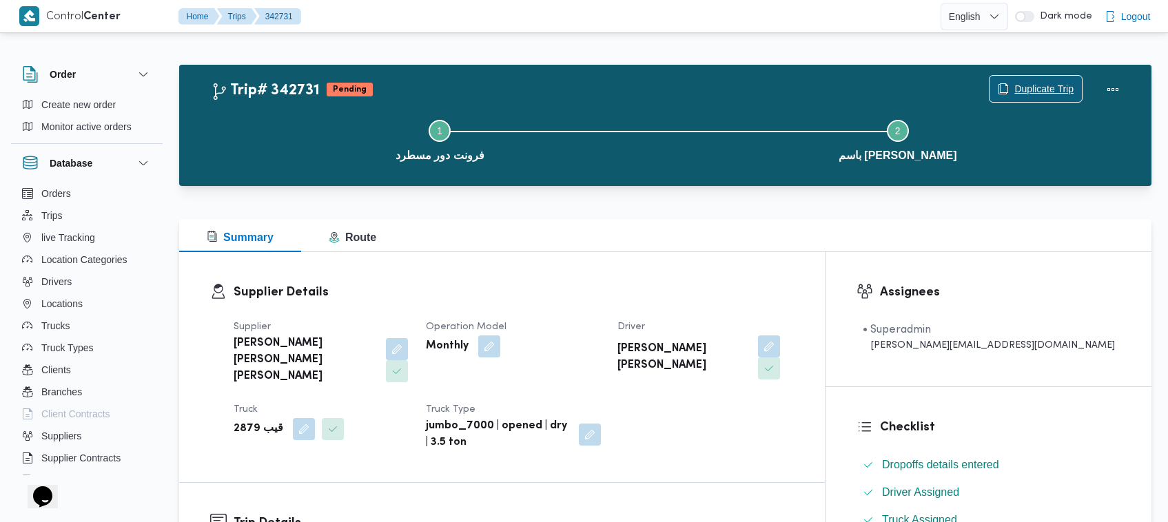
click at [1008, 75] on button "Duplicate Trip" at bounding box center [1036, 89] width 94 height 28
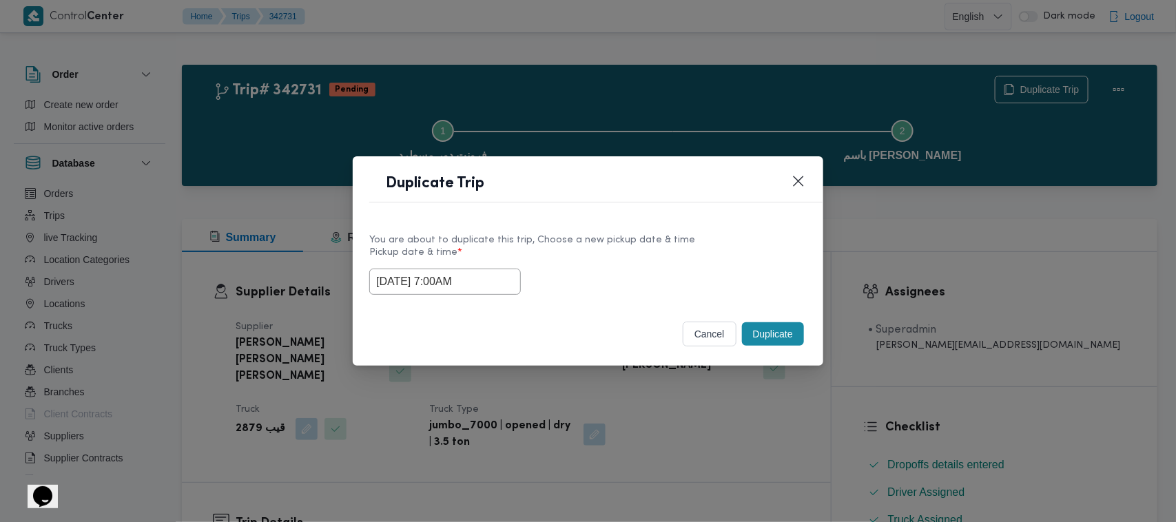
click at [484, 276] on input "15/10/2025 7:00AM" at bounding box center [445, 282] width 152 height 26
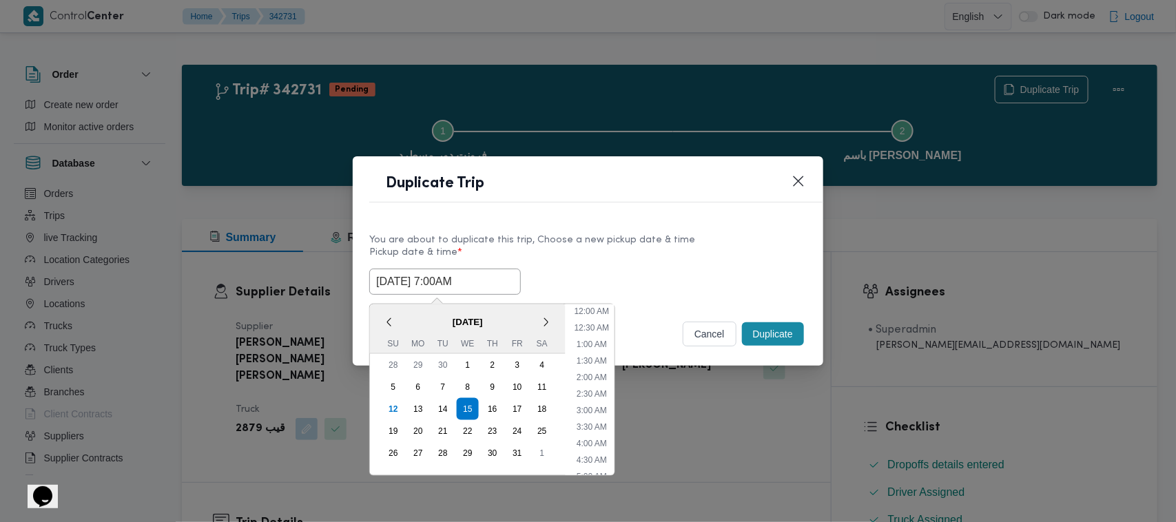
scroll to position [154, 0]
click at [482, 411] on div "16" at bounding box center [492, 409] width 26 height 26
type input "16/10/2025 7:00AM"
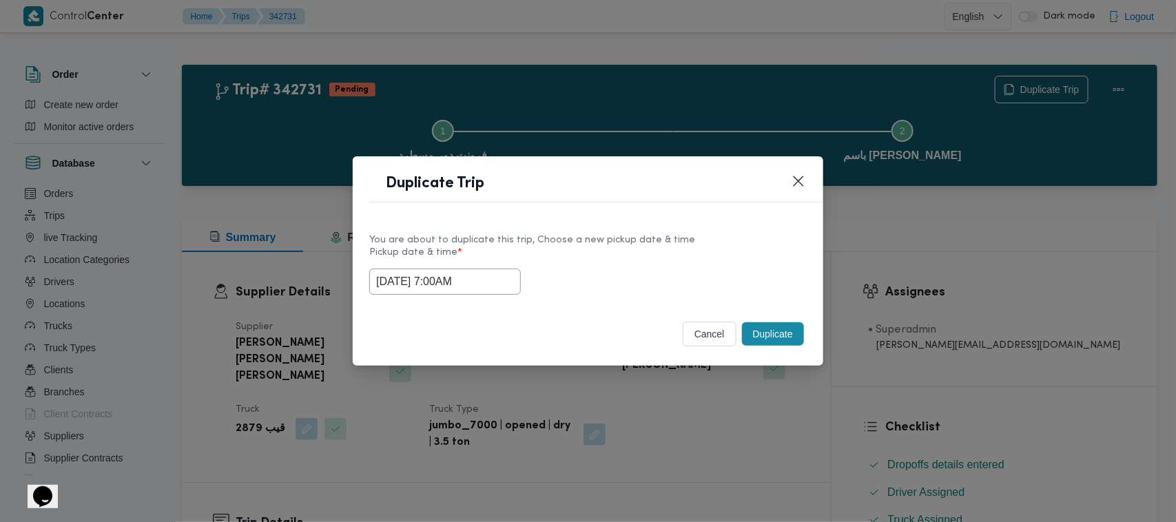
click at [591, 247] on label "Pickup date & time *" at bounding box center [587, 257] width 437 height 21
click at [809, 336] on div "cancel Duplicate" at bounding box center [588, 337] width 471 height 58
click at [807, 336] on div "cancel Duplicate" at bounding box center [588, 337] width 471 height 58
click at [772, 329] on button "Duplicate" at bounding box center [773, 333] width 62 height 23
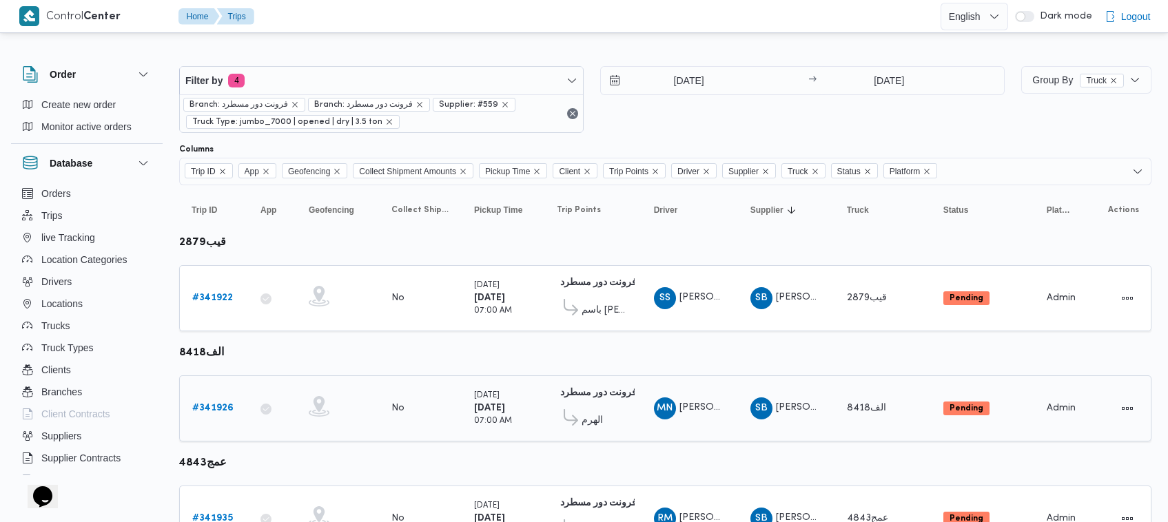
click at [221, 408] on b "# 341926" at bounding box center [212, 408] width 41 height 9
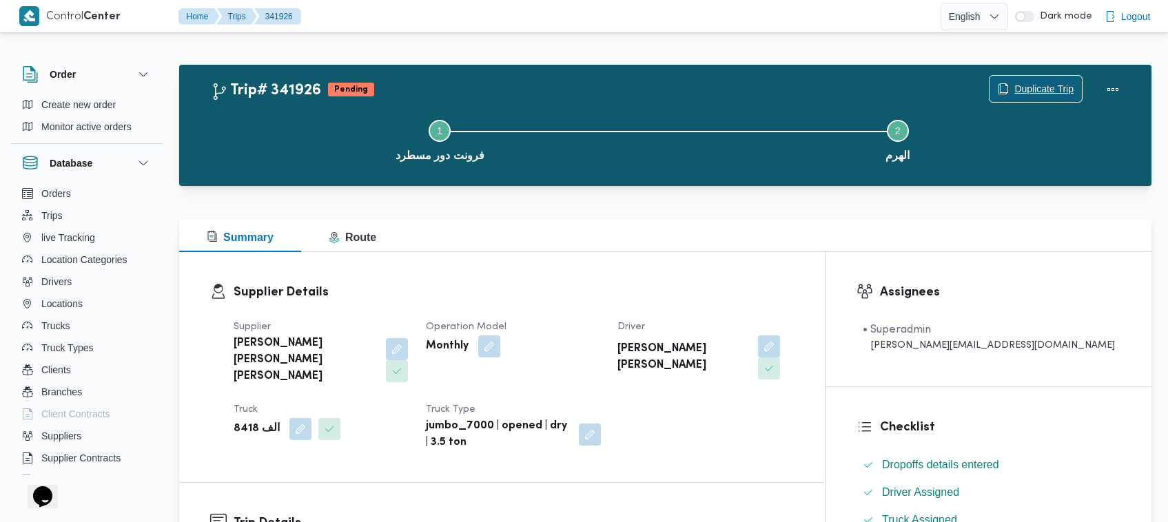
click at [1065, 87] on span "Duplicate Trip" at bounding box center [1043, 89] width 59 height 17
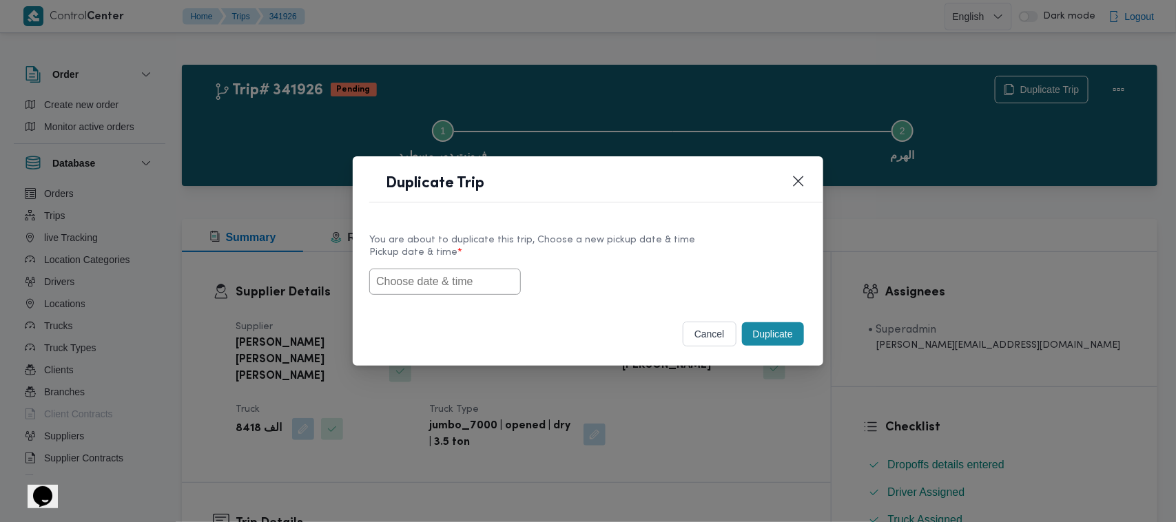
click at [435, 288] on input "text" at bounding box center [445, 282] width 152 height 26
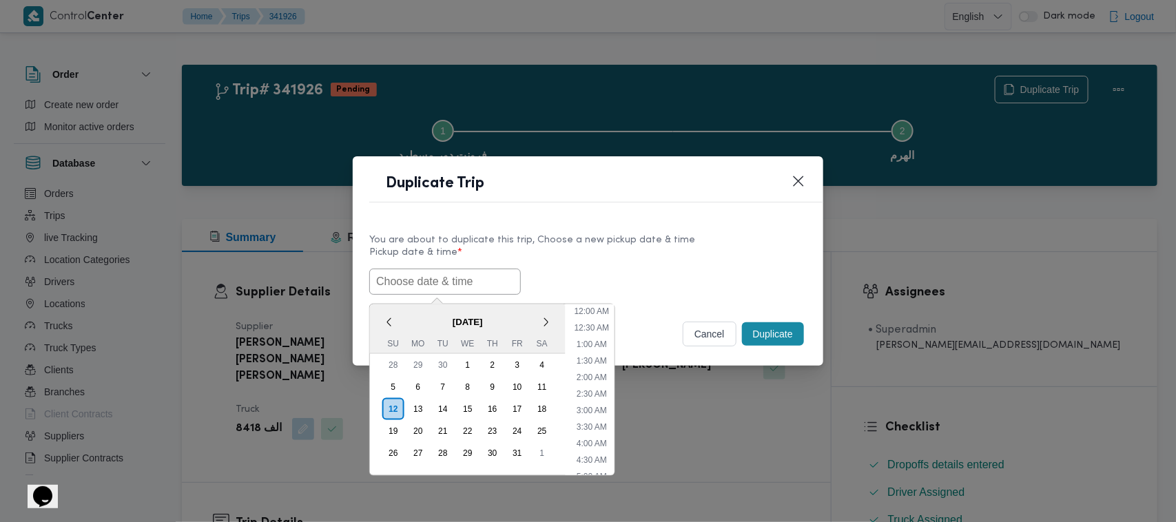
scroll to position [287, 0]
paste input "15/10/2025 7:00AM"
type input "15/10/2025 7:00AM"
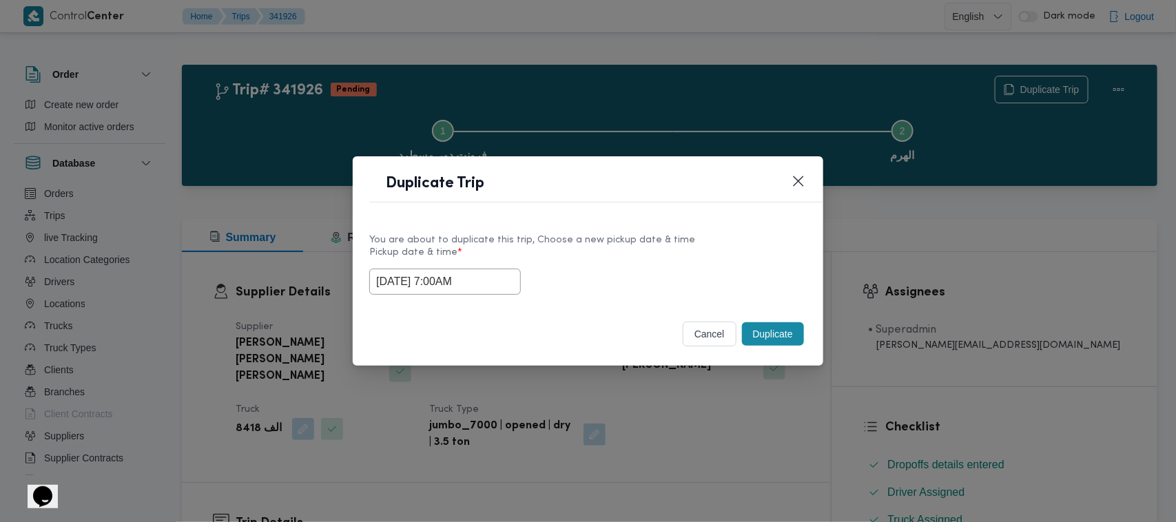
click at [699, 260] on label "Pickup date & time *" at bounding box center [587, 257] width 437 height 21
click at [776, 338] on button "Duplicate" at bounding box center [773, 333] width 62 height 23
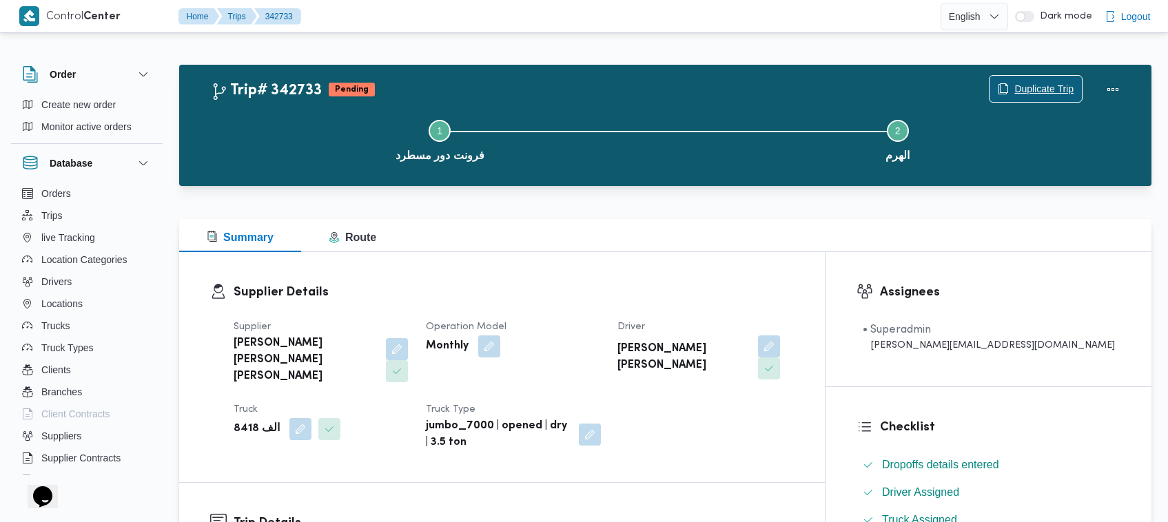
click at [1018, 77] on span "Duplicate Trip" at bounding box center [1035, 89] width 92 height 26
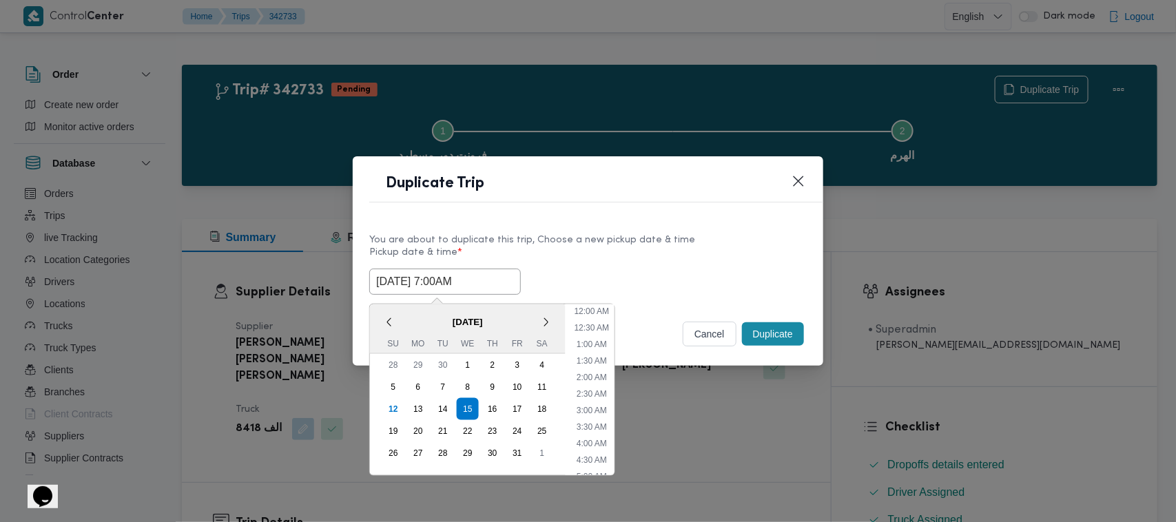
click at [484, 285] on input "15/10/2025 7:00AM" at bounding box center [445, 282] width 152 height 26
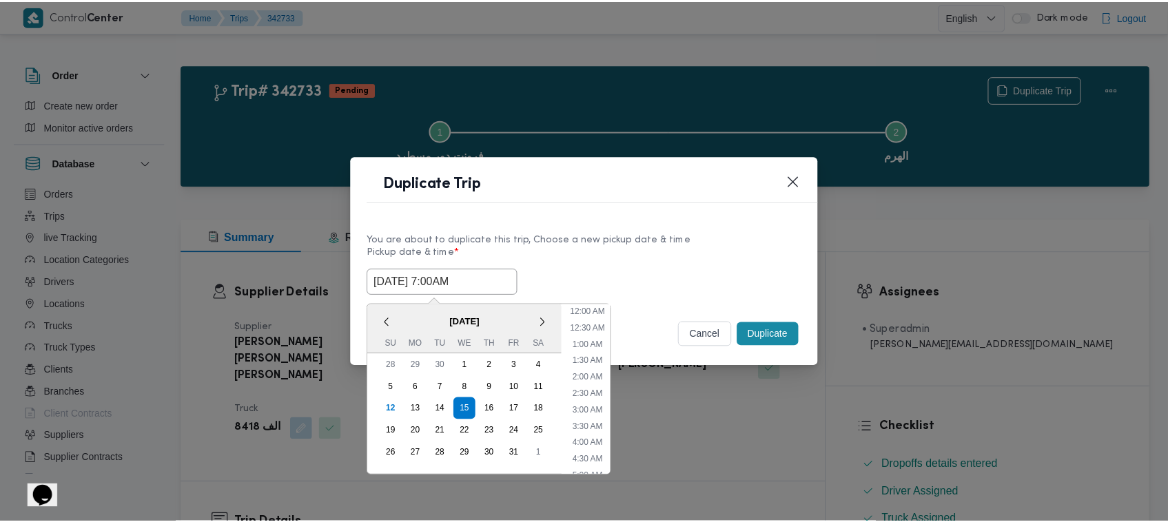
scroll to position [154, 0]
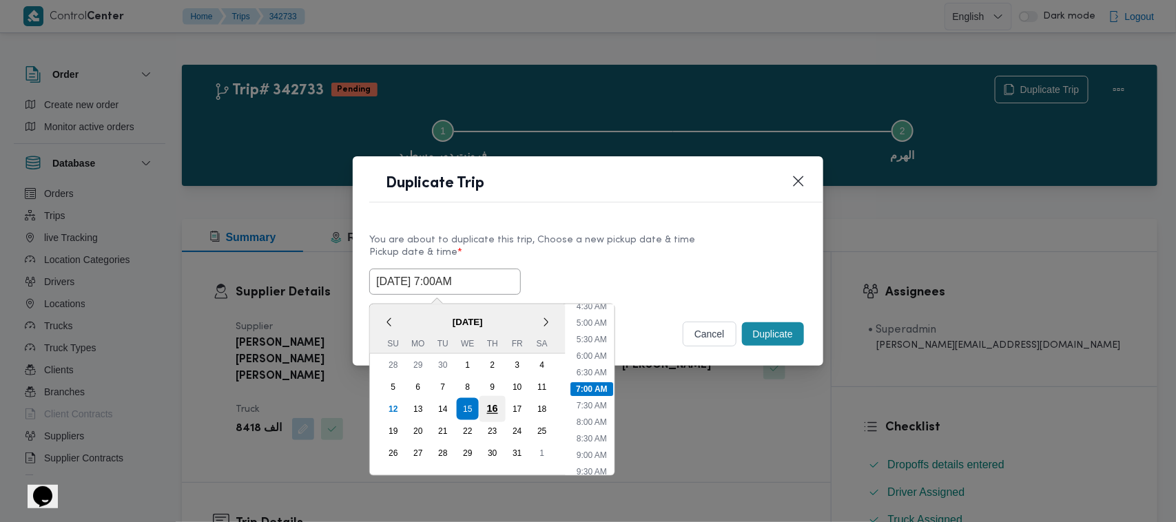
click at [494, 402] on div "16" at bounding box center [492, 409] width 26 height 26
type input "16/10/2025 7:00AM"
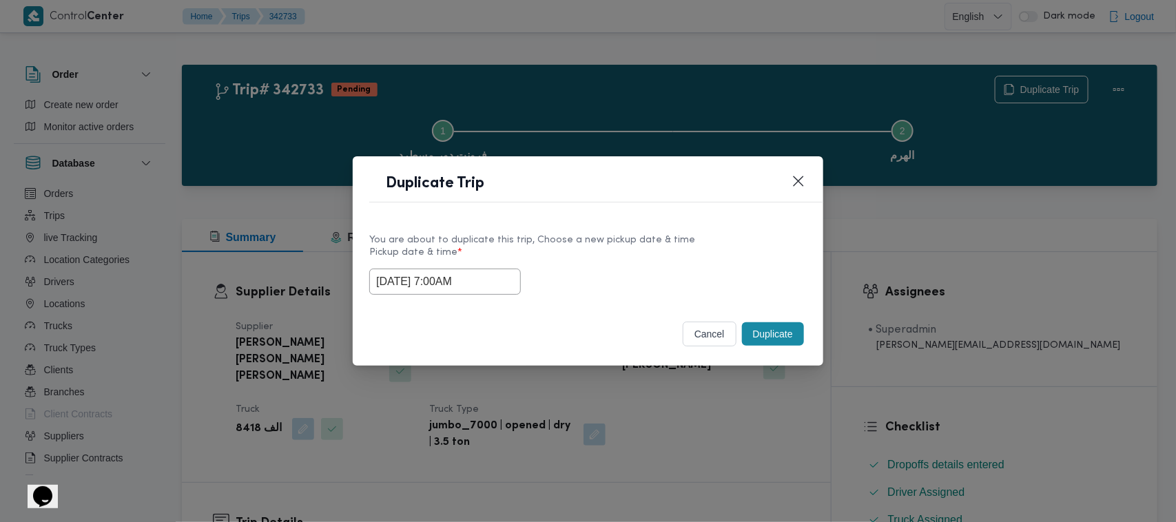
click at [595, 269] on div "16/10/2025 7:00AM" at bounding box center [587, 282] width 437 height 26
click at [793, 339] on button "Duplicate" at bounding box center [773, 333] width 62 height 23
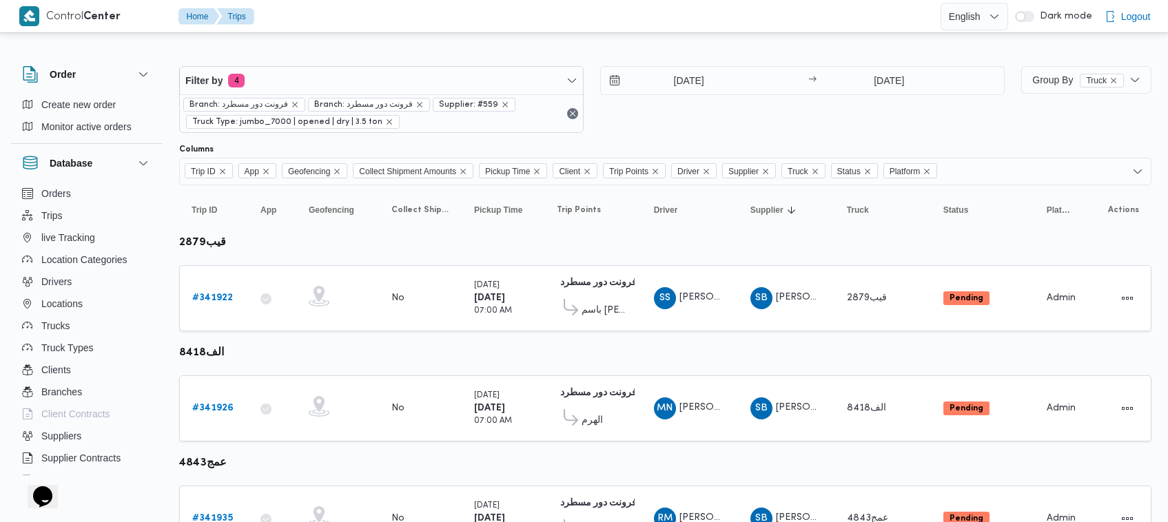
scroll to position [74, 0]
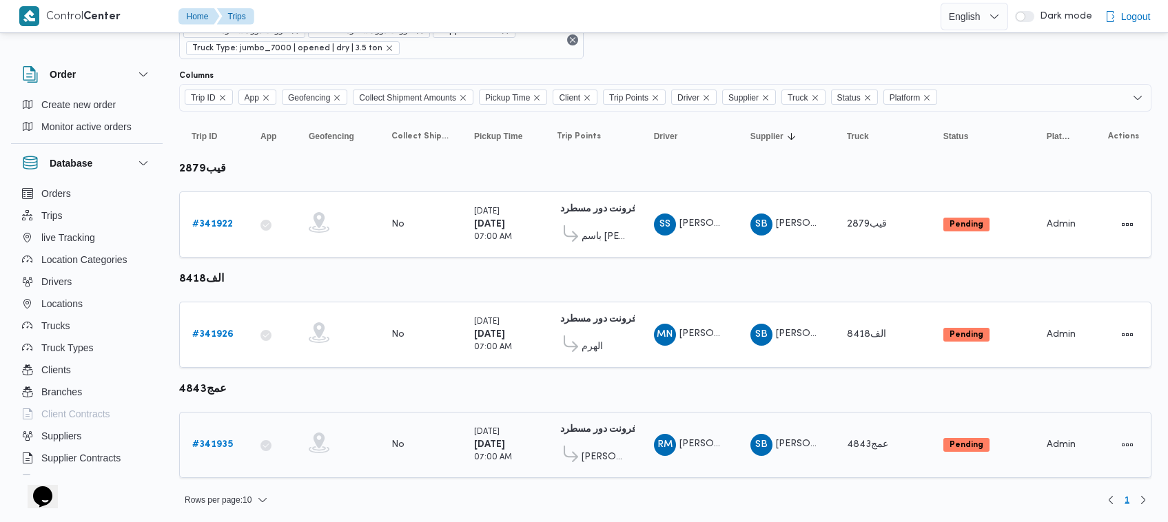
click at [209, 440] on b "# 341935" at bounding box center [212, 444] width 41 height 9
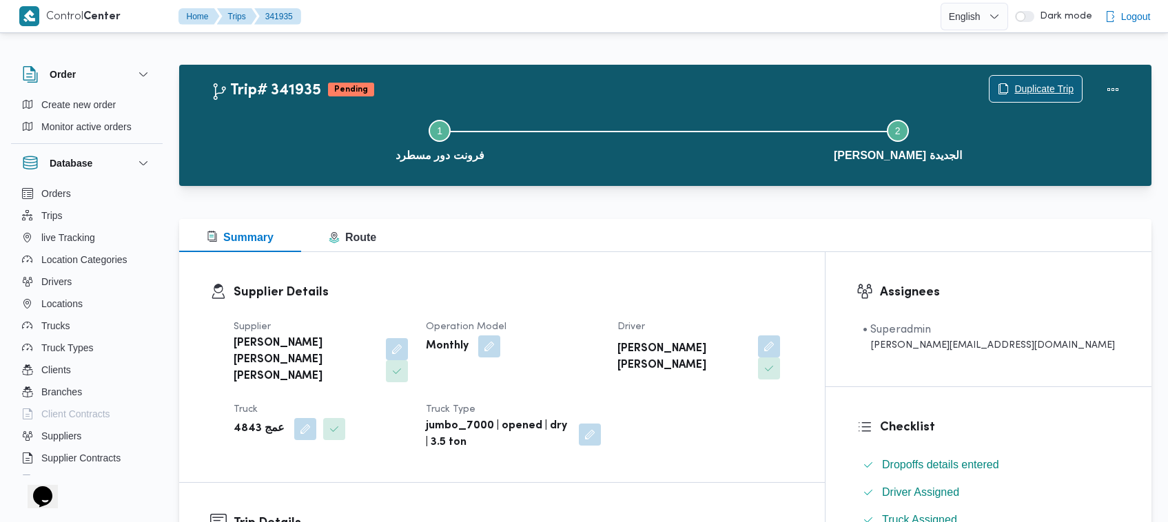
click at [1039, 80] on span "Duplicate Trip" at bounding box center [1035, 89] width 92 height 26
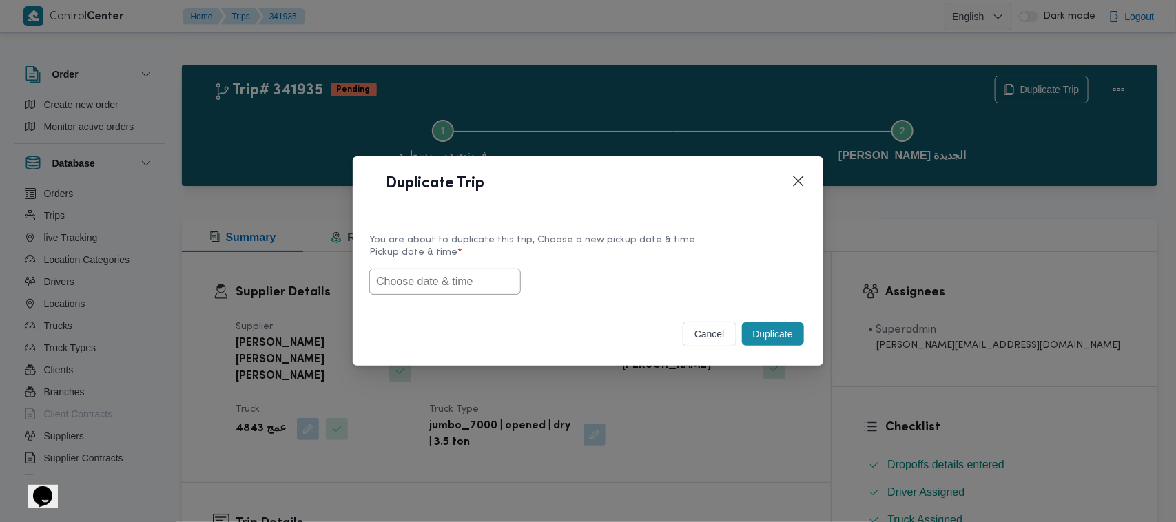
click at [477, 279] on input "text" at bounding box center [445, 282] width 152 height 26
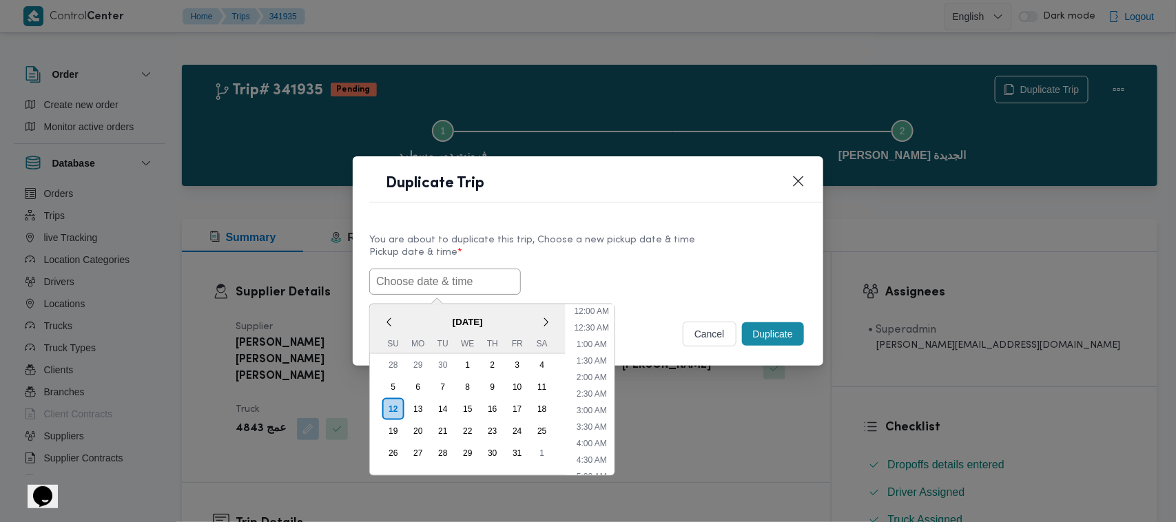
scroll to position [287, 0]
paste input "15/10/2025 7:00AM"
type input "15/10/2025 7:00AM"
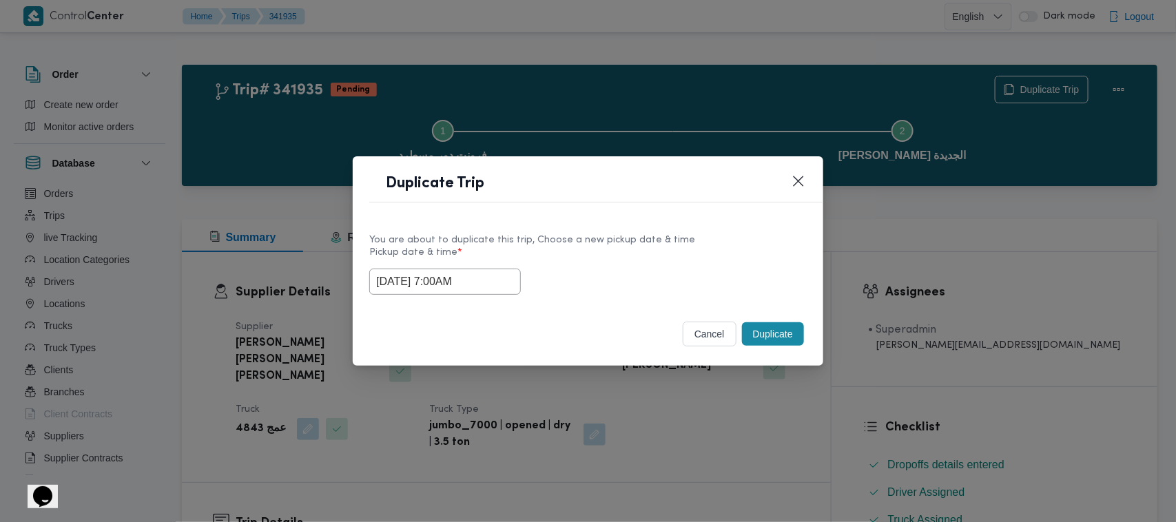
click at [696, 221] on div "You are about to duplicate this trip, Choose a new pickup date & time Pickup da…" at bounding box center [588, 263] width 471 height 88
click at [783, 320] on div "Duplicate" at bounding box center [773, 334] width 68 height 29
click at [786, 338] on button "Duplicate" at bounding box center [773, 333] width 62 height 23
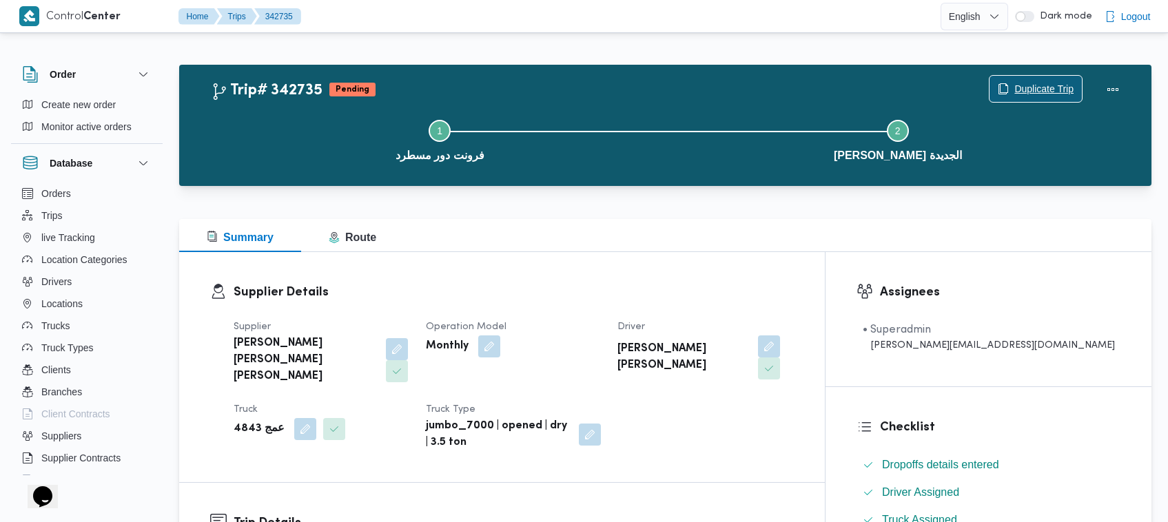
click at [1044, 84] on span "Duplicate Trip" at bounding box center [1043, 89] width 59 height 17
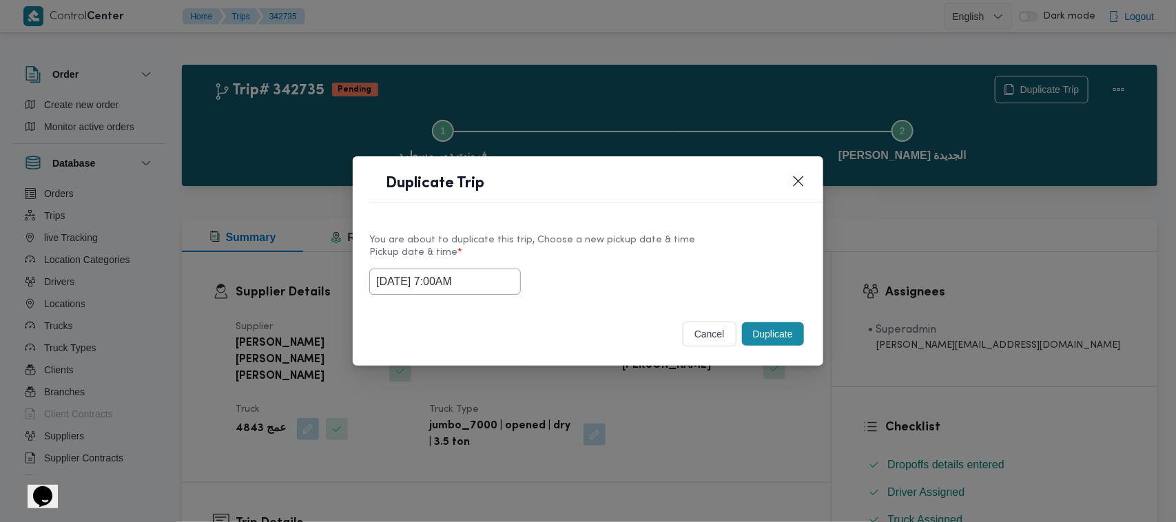
click at [491, 262] on label "Pickup date & time *" at bounding box center [587, 257] width 437 height 21
click at [486, 286] on input "15/10/2025 7:00AM" at bounding box center [445, 282] width 152 height 26
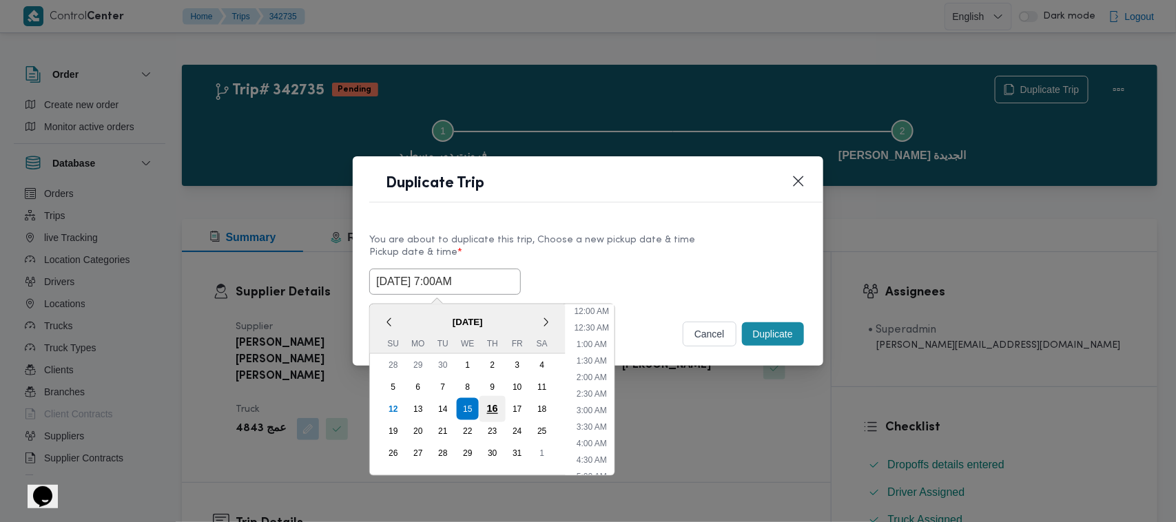
scroll to position [154, 0]
click at [498, 409] on div "16" at bounding box center [492, 409] width 26 height 26
type input "16/10/2025 7:00AM"
click at [615, 234] on div "You are about to duplicate this trip, Choose a new pickup date & time" at bounding box center [587, 240] width 437 height 14
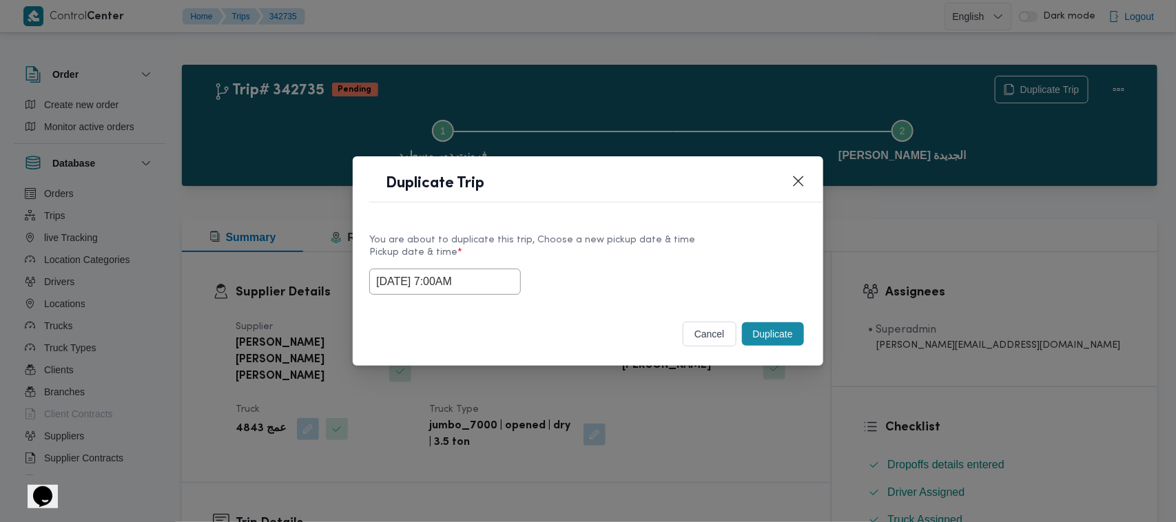
click at [787, 338] on button "Duplicate" at bounding box center [773, 333] width 62 height 23
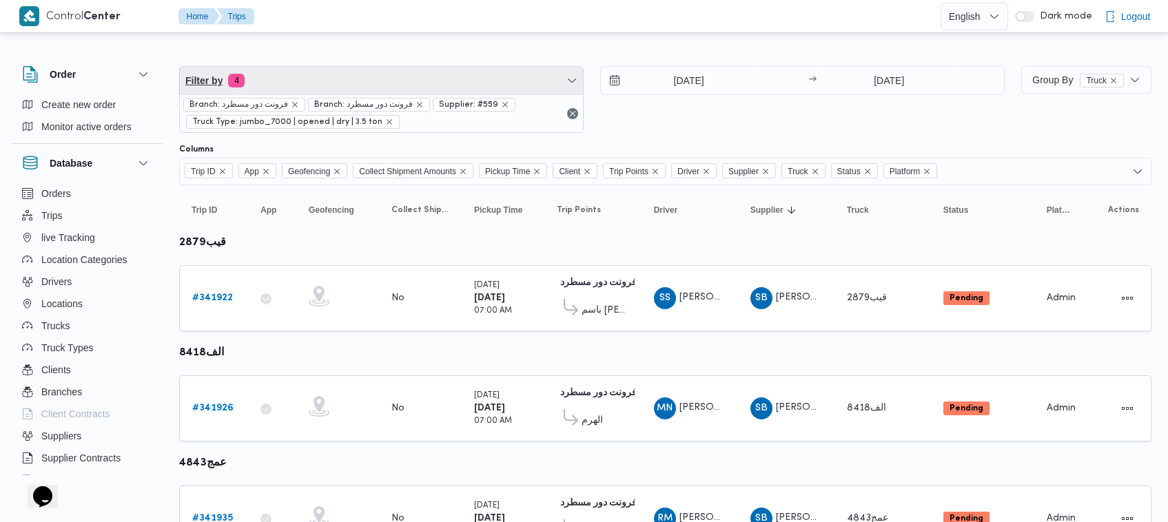
click at [339, 72] on span "Filter by 4" at bounding box center [381, 81] width 403 height 28
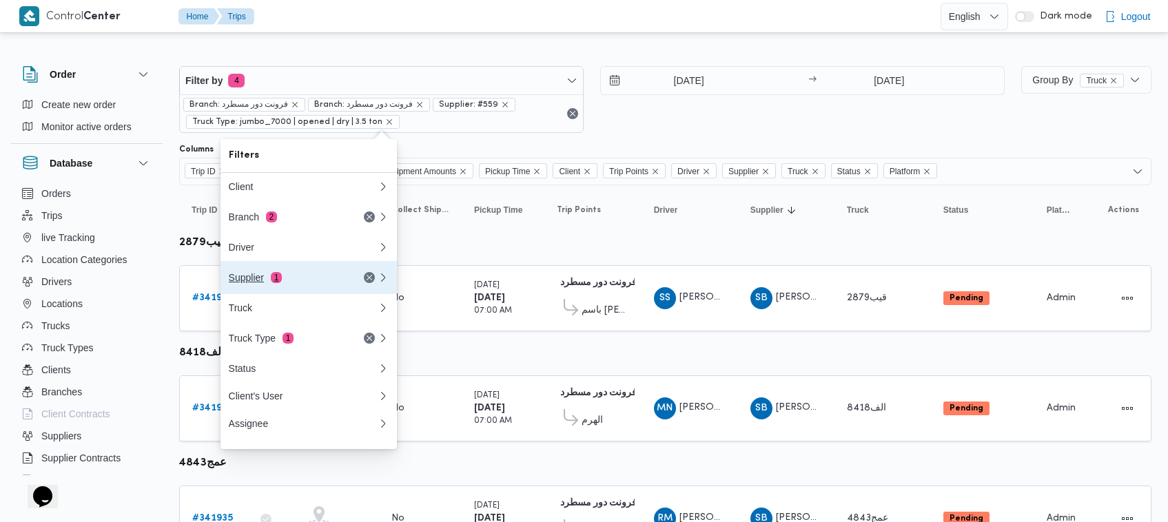
click at [273, 283] on span "1" at bounding box center [276, 277] width 11 height 11
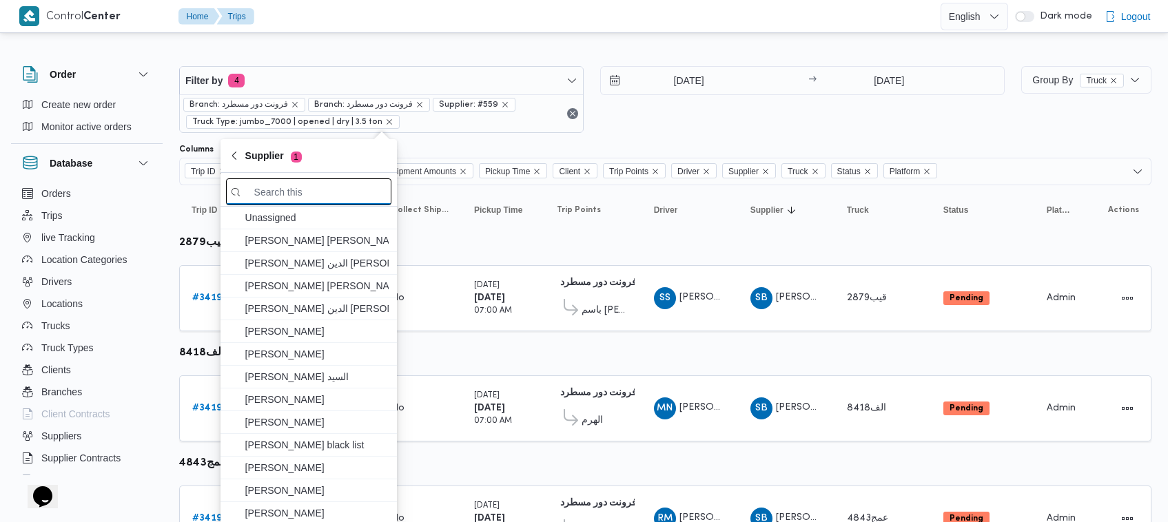
paste input "ابراهيم رمضان ابراهيم عثمان ابوباشا"
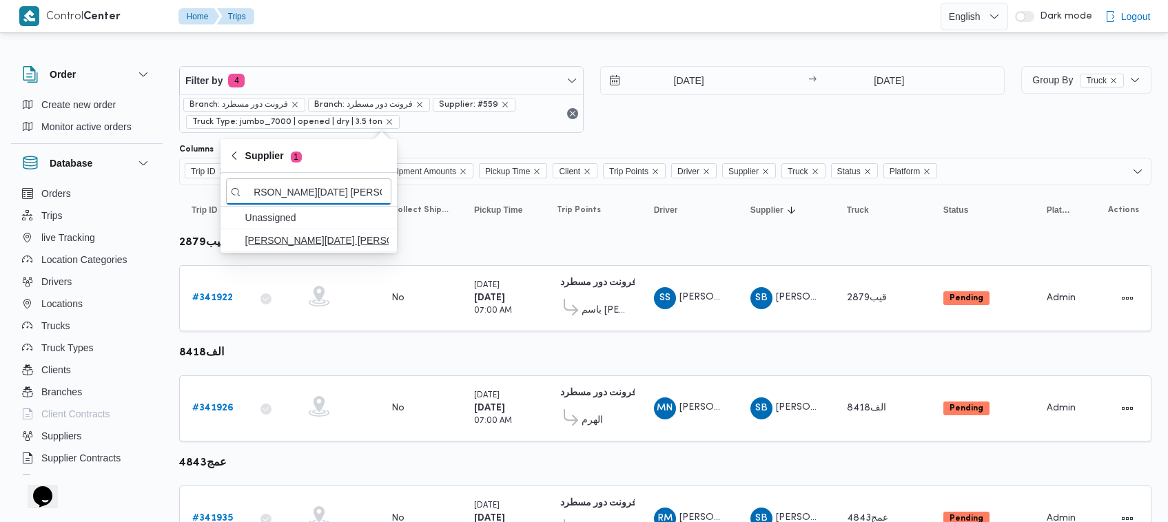
type input "ابراهيم رمضان ابراهيم عثمان ابوباشا"
click at [324, 243] on span "ابراهيم رمضان ابراهيم عثمان ابوباشا" at bounding box center [316, 240] width 143 height 17
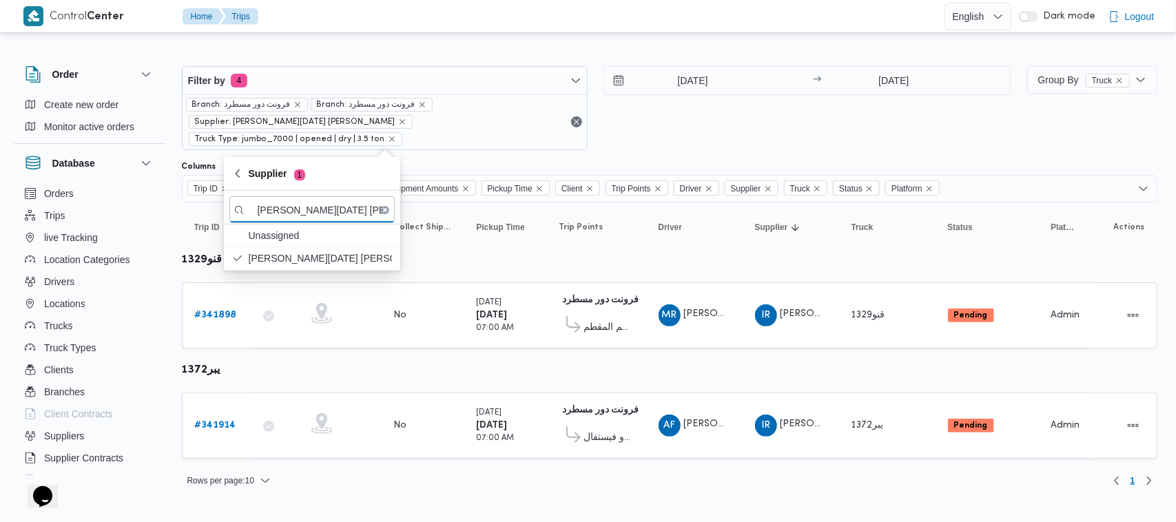
click at [705, 119] on div "14/10/2025 → 14/10/2025" at bounding box center [807, 108] width 406 height 84
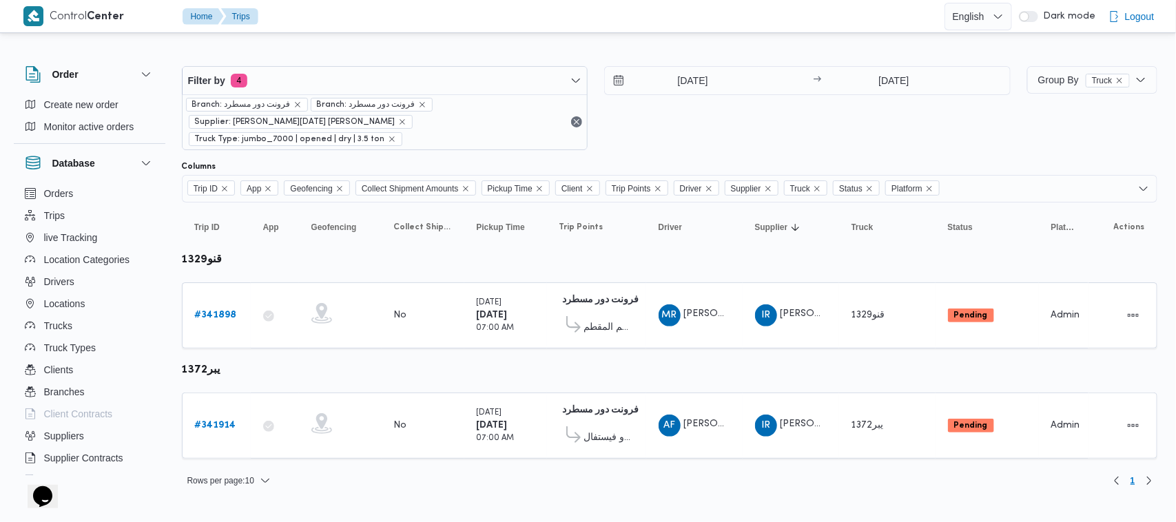
click at [878, 115] on div "14/10/2025 → 14/10/2025" at bounding box center [807, 108] width 406 height 84
click at [243, 318] on td "Trip ID # 341898" at bounding box center [216, 315] width 69 height 66
click at [228, 311] on b "# 341898" at bounding box center [216, 315] width 42 height 9
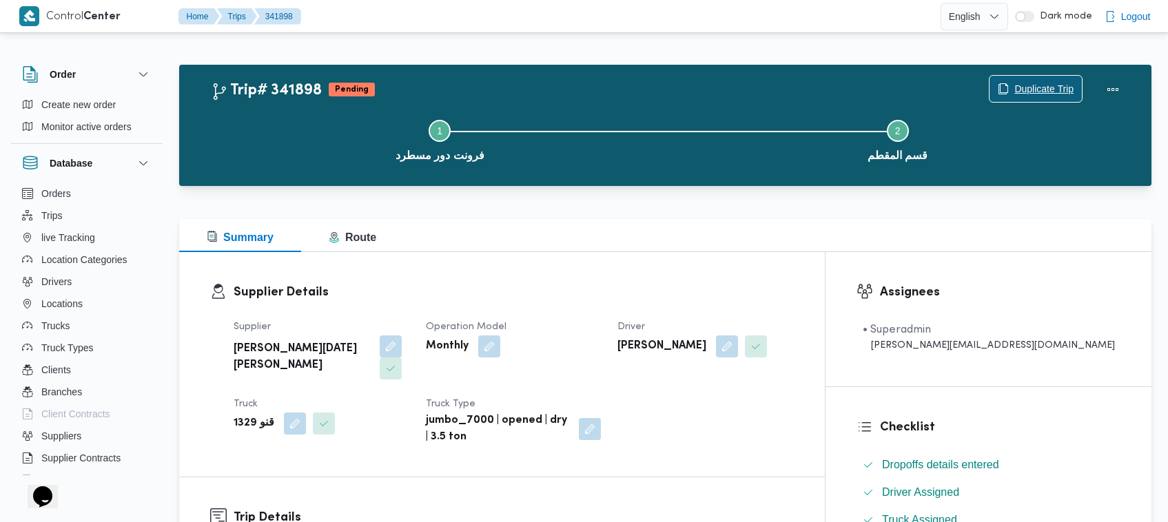
click at [1020, 87] on span "Duplicate Trip" at bounding box center [1043, 89] width 59 height 17
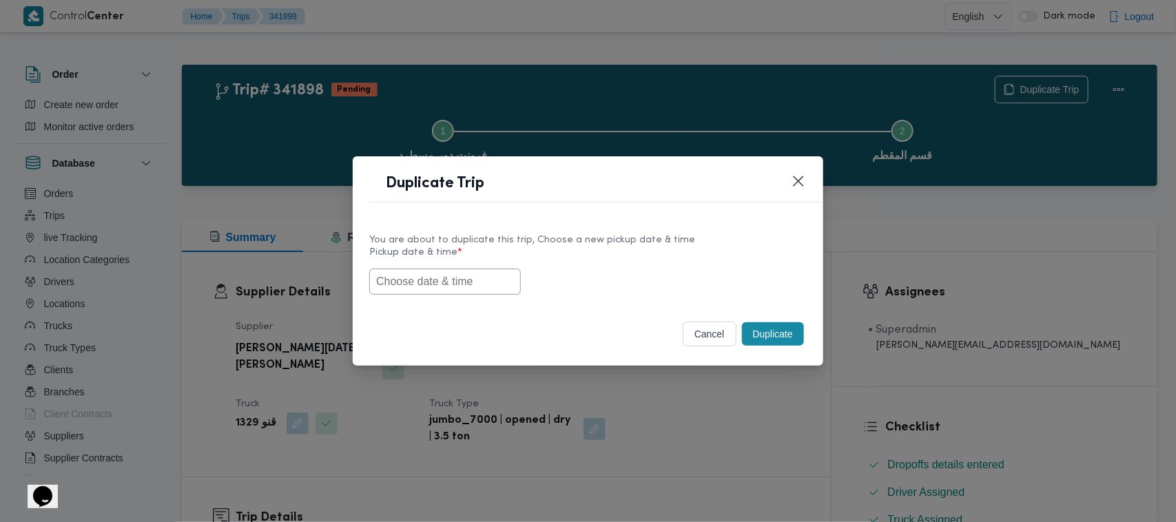
click at [499, 269] on input "text" at bounding box center [445, 282] width 152 height 26
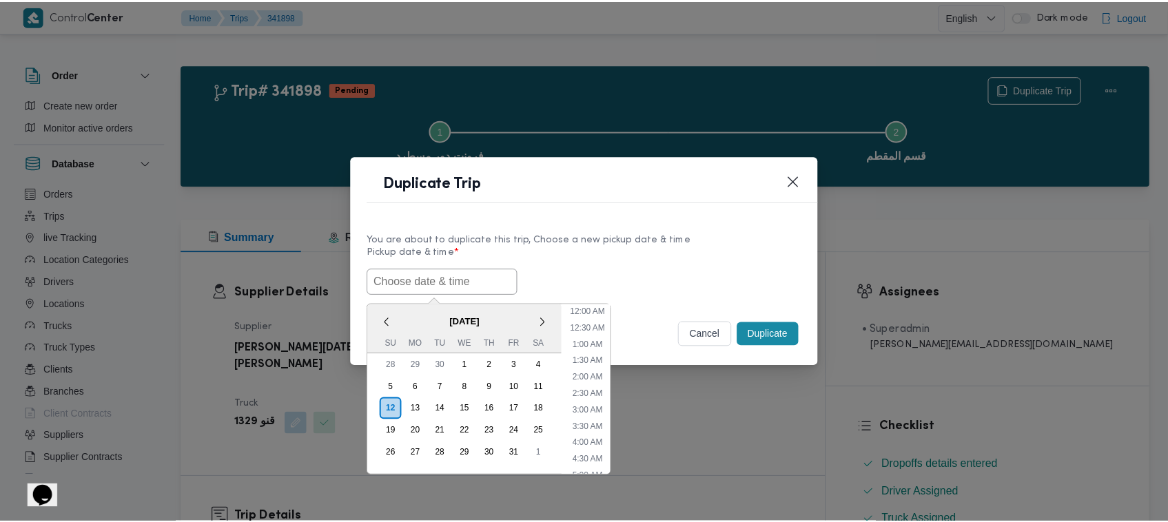
scroll to position [287, 0]
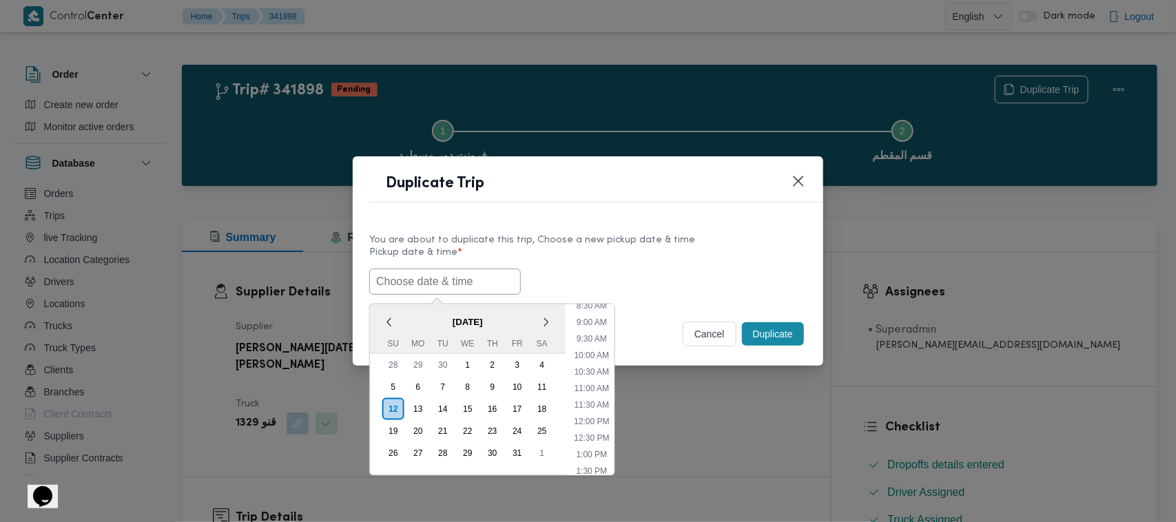
paste input "15/10/2025 7:00AM"
type input "15/10/2025 7:00AM"
click at [642, 262] on label "Pickup date & time *" at bounding box center [587, 257] width 437 height 21
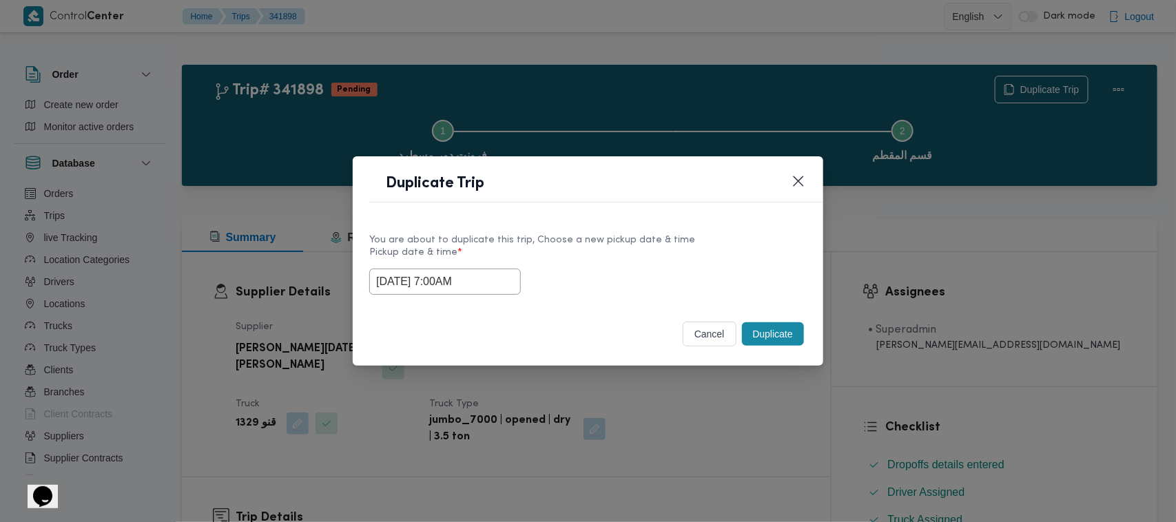
click at [756, 332] on button "Duplicate" at bounding box center [773, 333] width 62 height 23
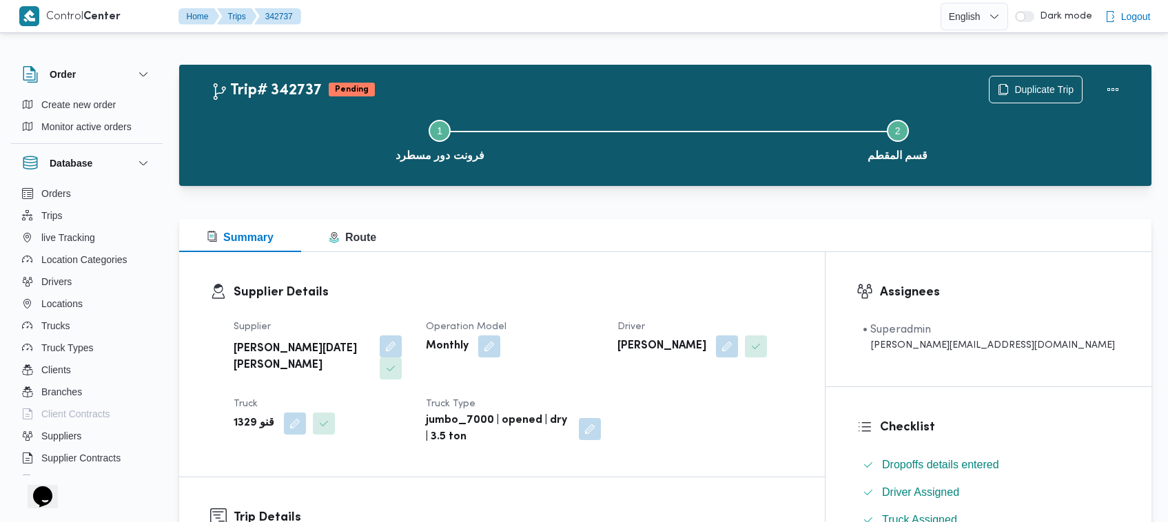
click at [1035, 95] on div "Step 1 is incomplete 1 فرونت دور مسطرد Step 2 is incomplete 2 قسم المقطم" at bounding box center [669, 139] width 932 height 88
click at [1033, 93] on span "Duplicate Trip" at bounding box center [1043, 89] width 59 height 17
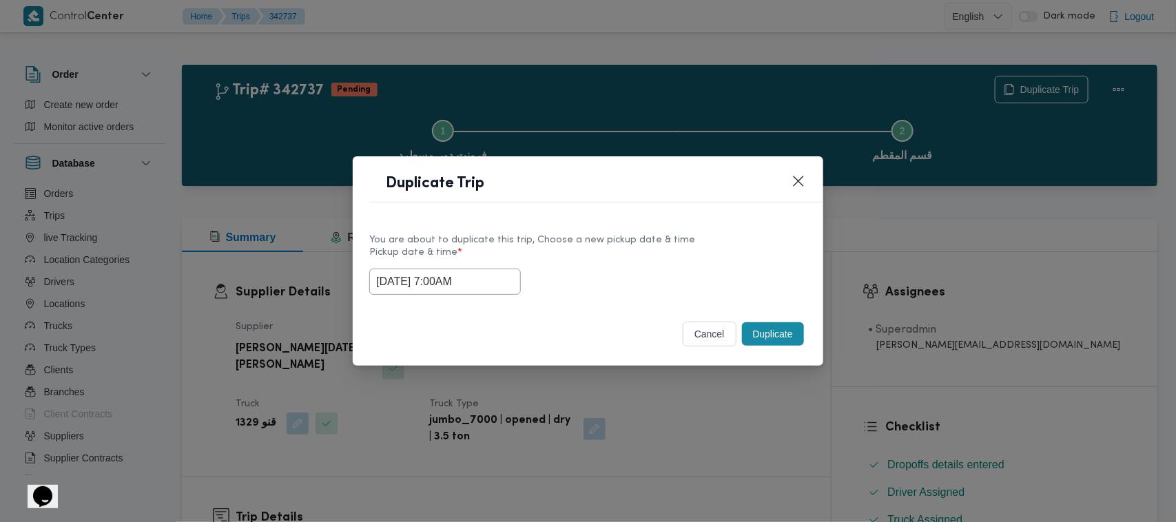
click at [511, 279] on div "15/10/2025 7:00AM" at bounding box center [587, 282] width 437 height 26
click at [502, 280] on input "15/10/2025 7:00AM" at bounding box center [445, 282] width 152 height 26
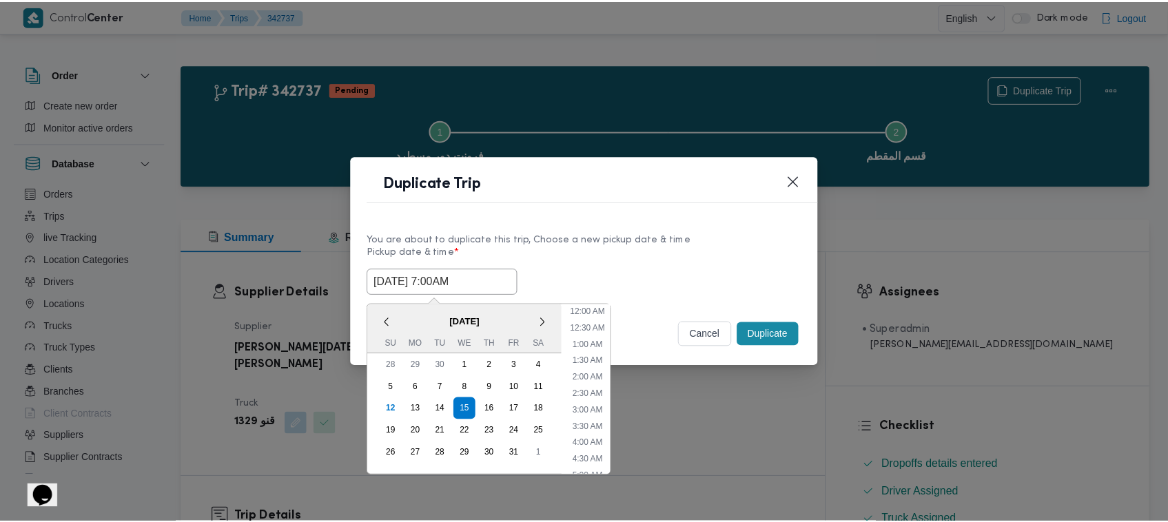
scroll to position [154, 0]
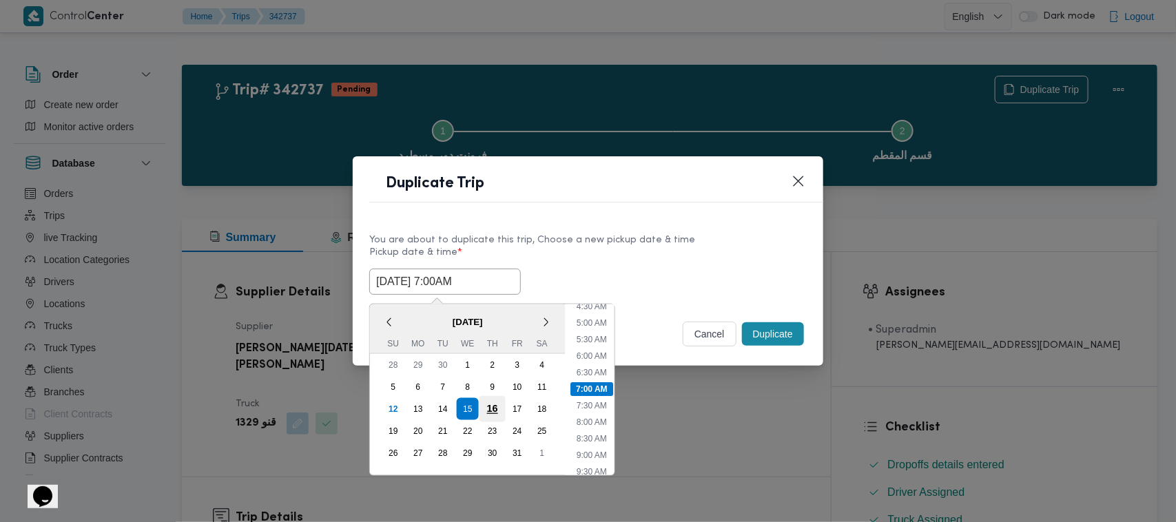
click at [491, 410] on div "16" at bounding box center [492, 409] width 26 height 26
type input "16/10/2025 7:00AM"
click at [592, 269] on div "16/10/2025 7:00AM < October 2025 > Su Mo Tu We Th Fr Sa 28 29 30 1 2 3 4 5 6 7 …" at bounding box center [587, 282] width 437 height 26
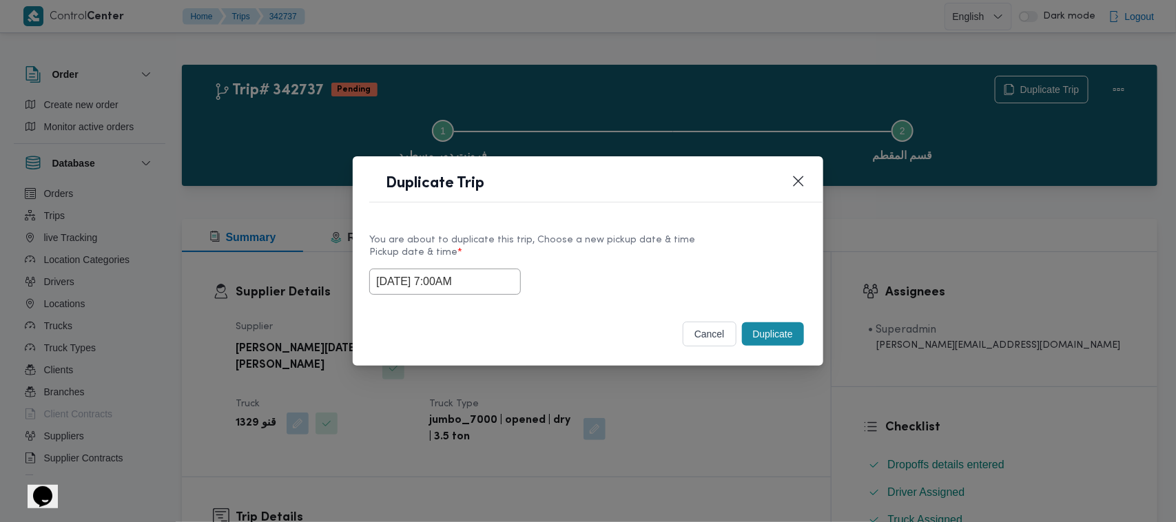
click at [794, 188] on header "Duplicate Trip" at bounding box center [604, 188] width 471 height 30
click at [794, 187] on header "Duplicate Trip" at bounding box center [604, 188] width 471 height 30
click at [718, 322] on button "cancel" at bounding box center [710, 334] width 54 height 25
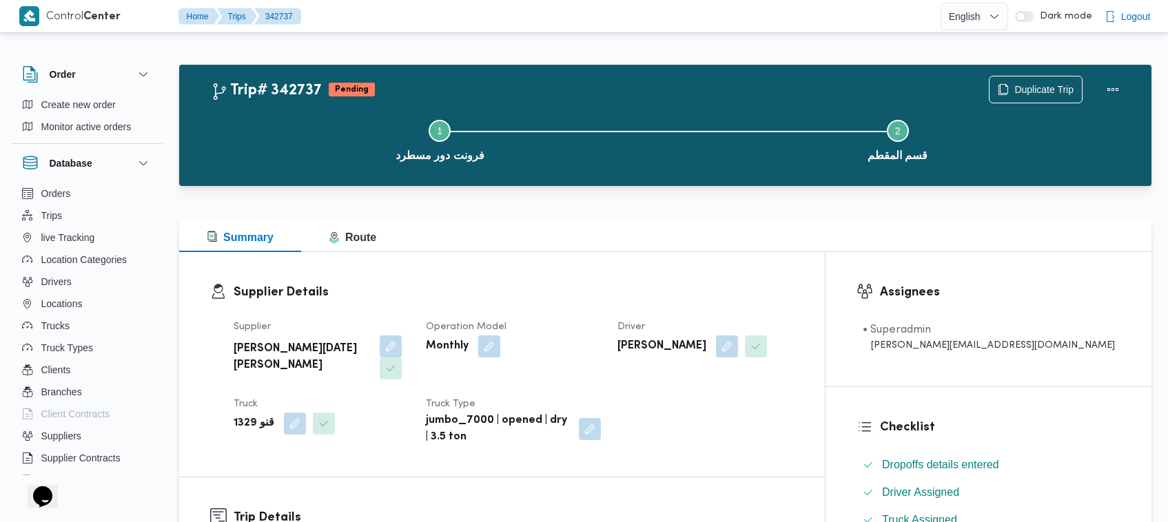
click at [1142, 279] on div "Assignees • Superadmin mohamed.nabil@illa.com.eg" at bounding box center [988, 319] width 326 height 134
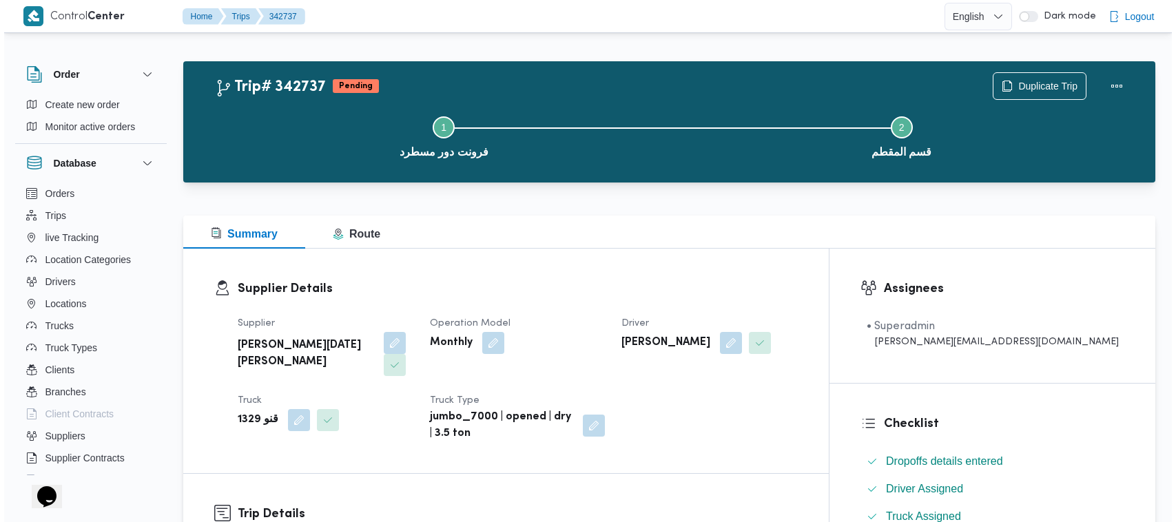
scroll to position [0, 0]
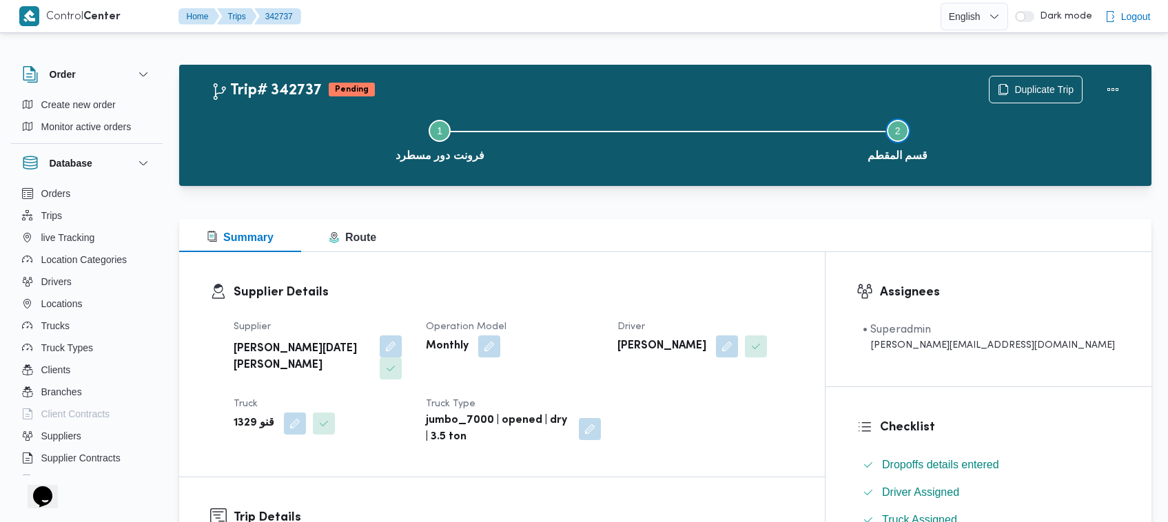
click at [1027, 103] on button "Step 2 is incomplete 2 قسم المقطم" at bounding box center [898, 139] width 458 height 72
click at [1042, 90] on span "Duplicate Trip" at bounding box center [1043, 89] width 59 height 17
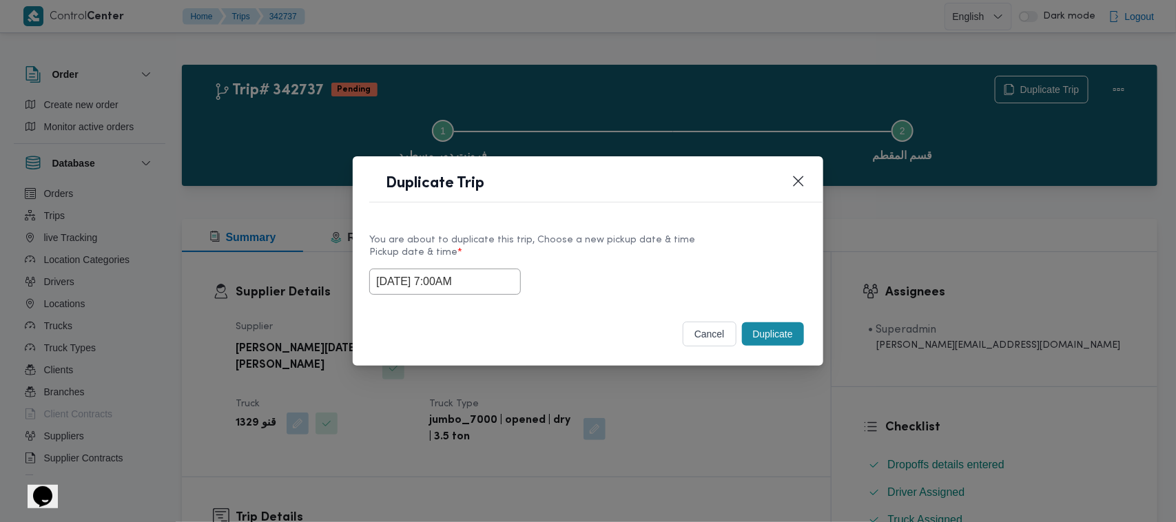
click at [506, 271] on input "16/10/2025 7:00AM" at bounding box center [445, 282] width 152 height 26
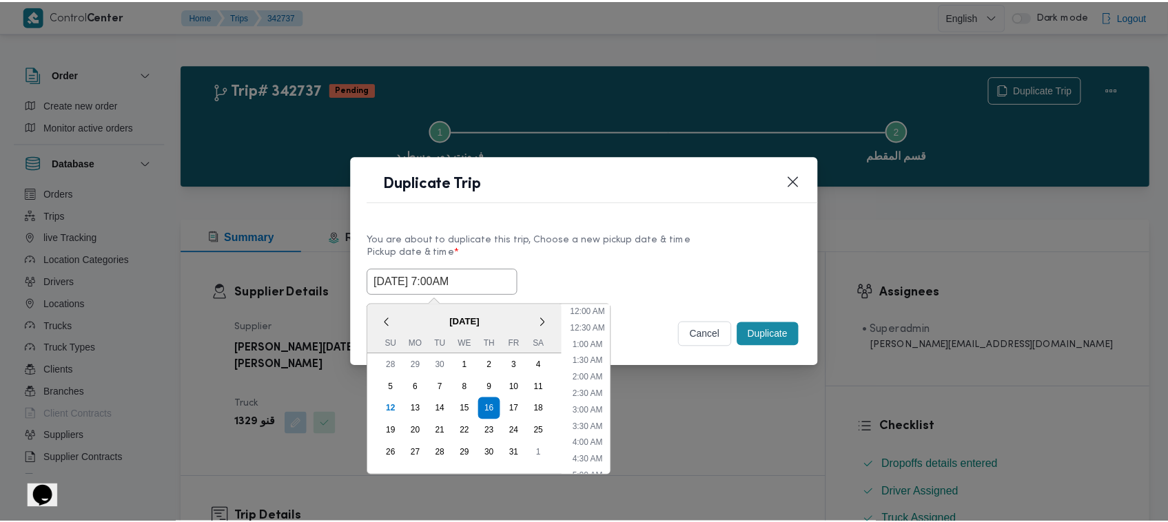
scroll to position [154, 0]
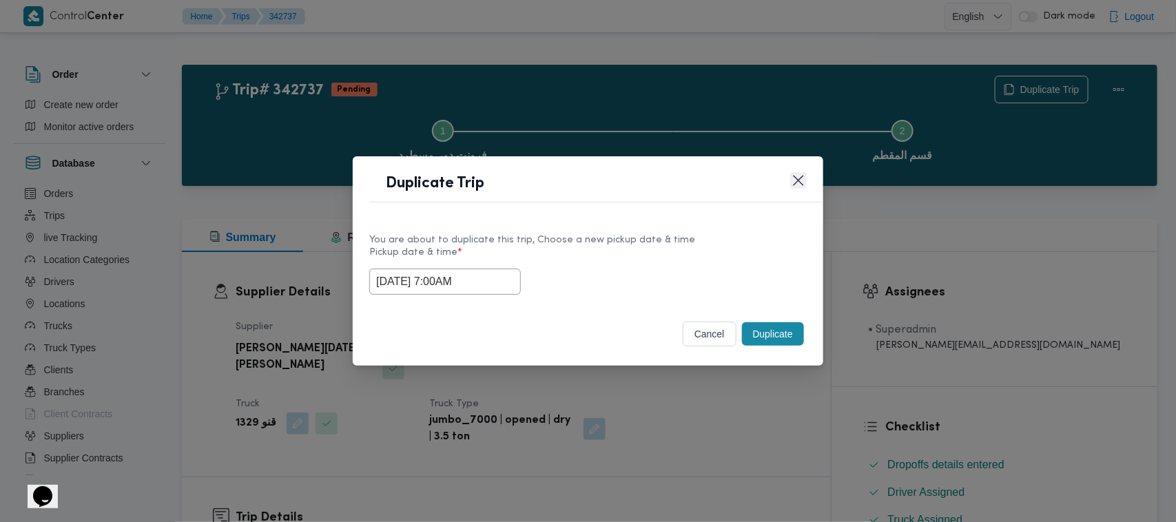
click at [796, 185] on button "Closes this modal window" at bounding box center [798, 180] width 17 height 17
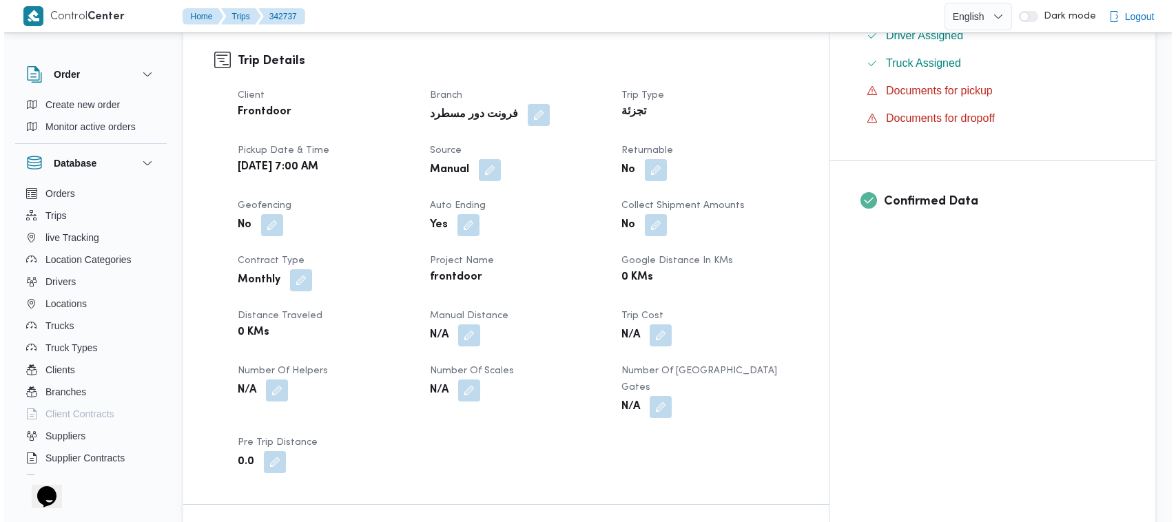
scroll to position [0, 0]
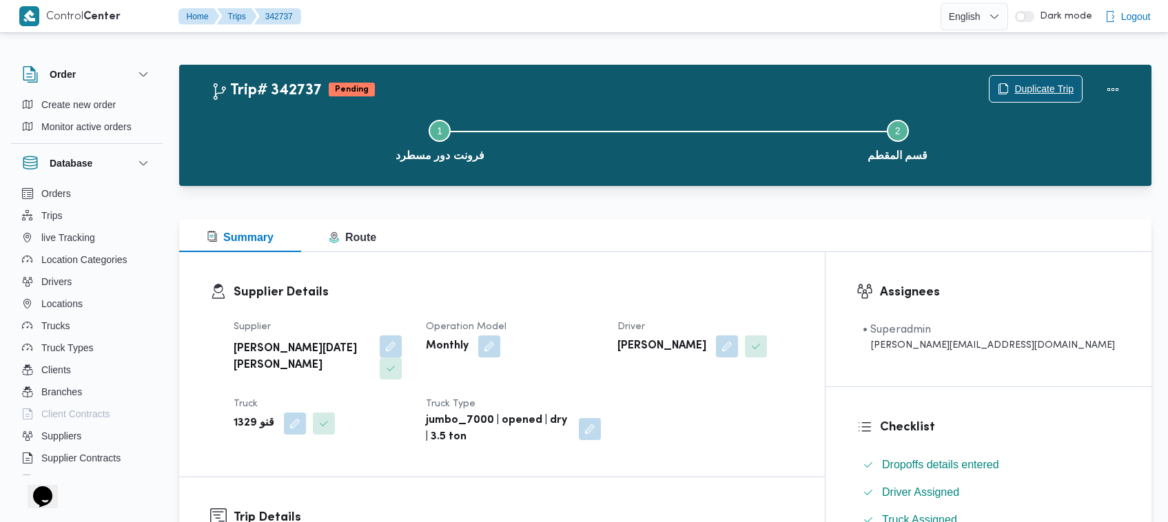
click at [1014, 94] on span "Duplicate Trip" at bounding box center [1043, 89] width 59 height 17
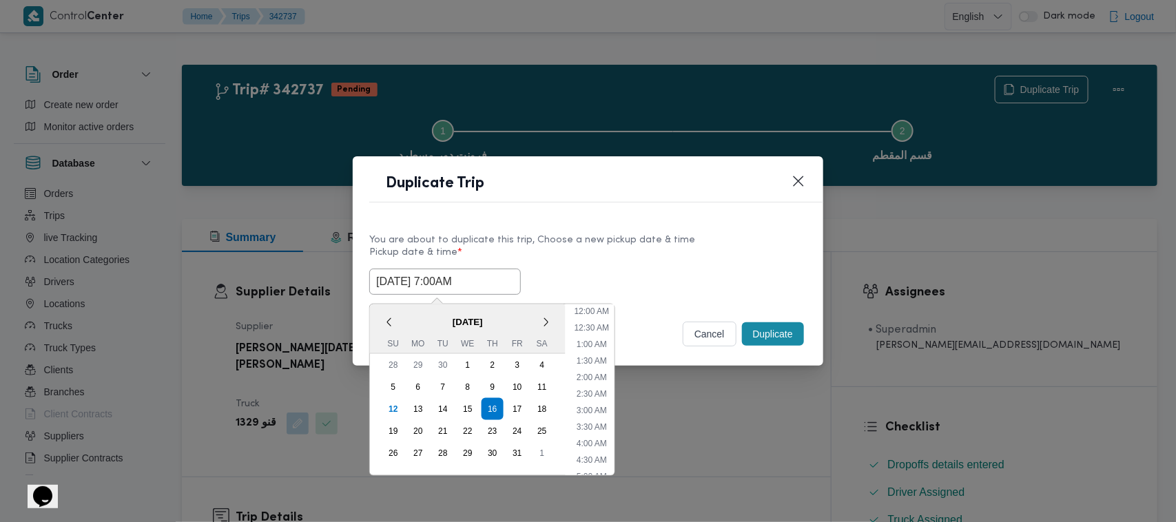
click at [497, 276] on input "16/10/2025 7:00AM" at bounding box center [445, 282] width 152 height 26
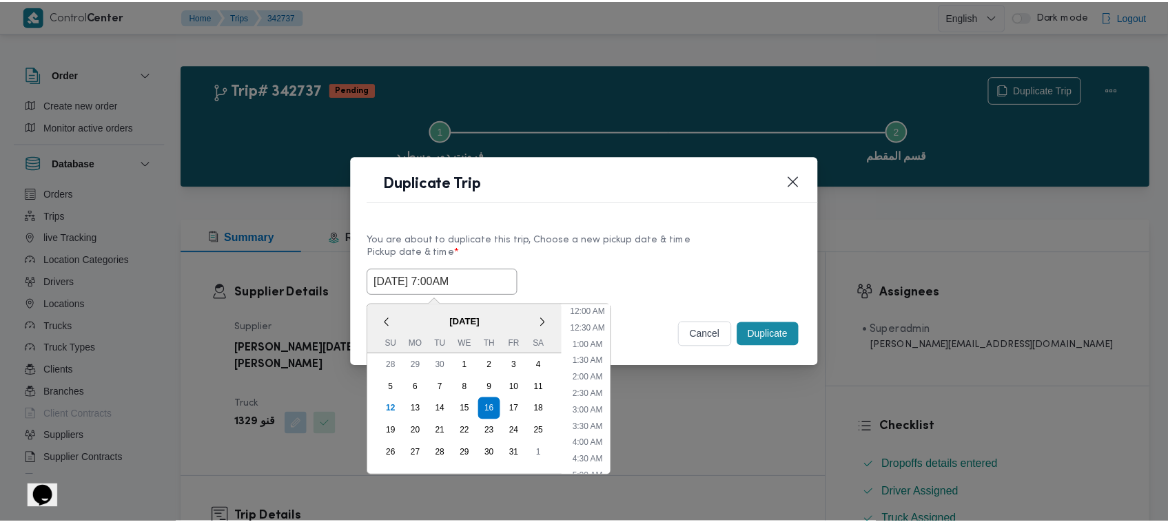
scroll to position [154, 0]
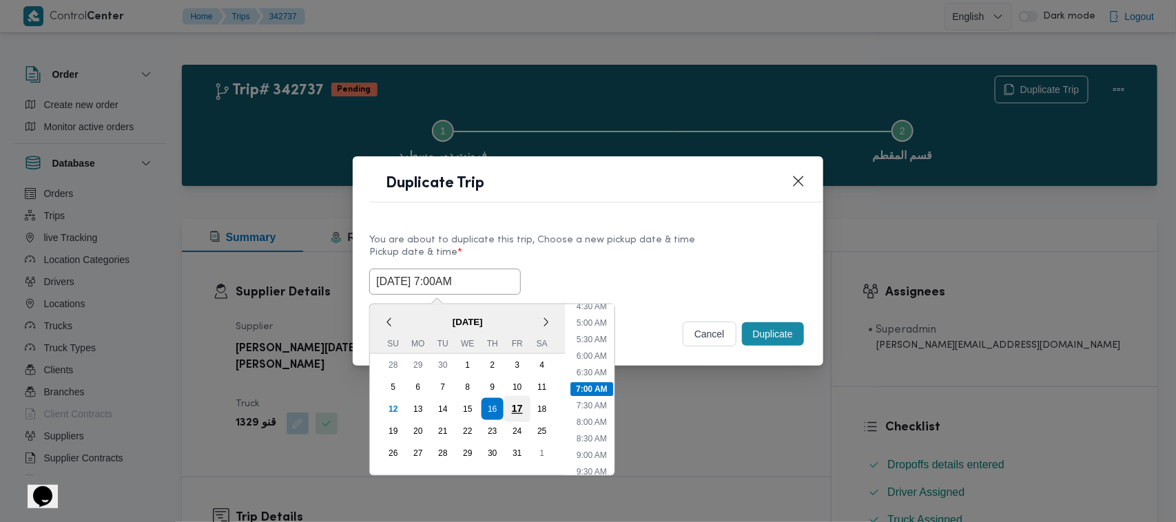
click at [510, 400] on div "17" at bounding box center [517, 409] width 26 height 26
type input "17/10/2025 7:00AM"
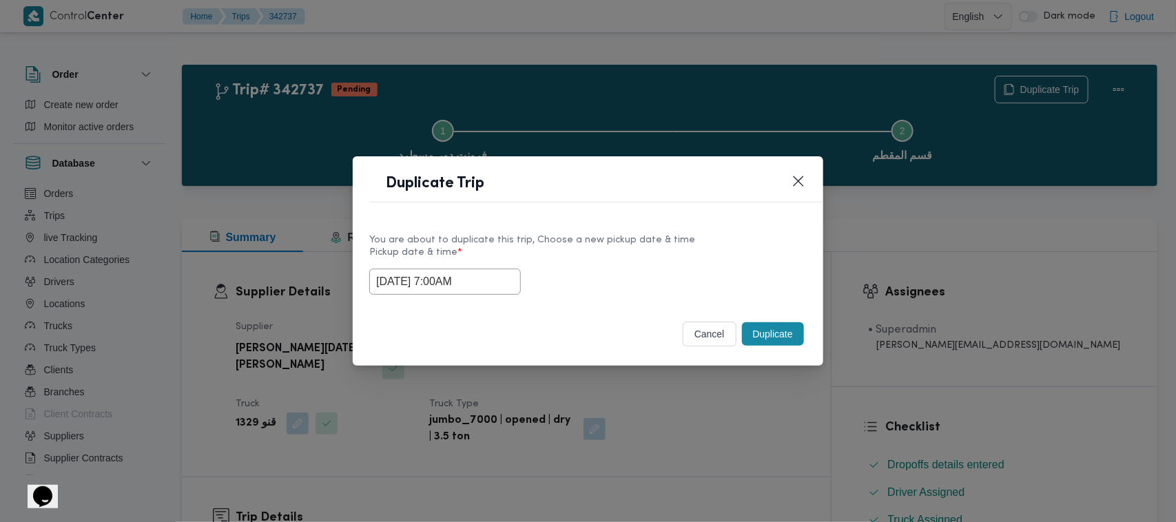
click at [621, 273] on div "17/10/2025 7:00AM" at bounding box center [587, 282] width 437 height 26
click at [775, 338] on button "Duplicate" at bounding box center [773, 333] width 62 height 23
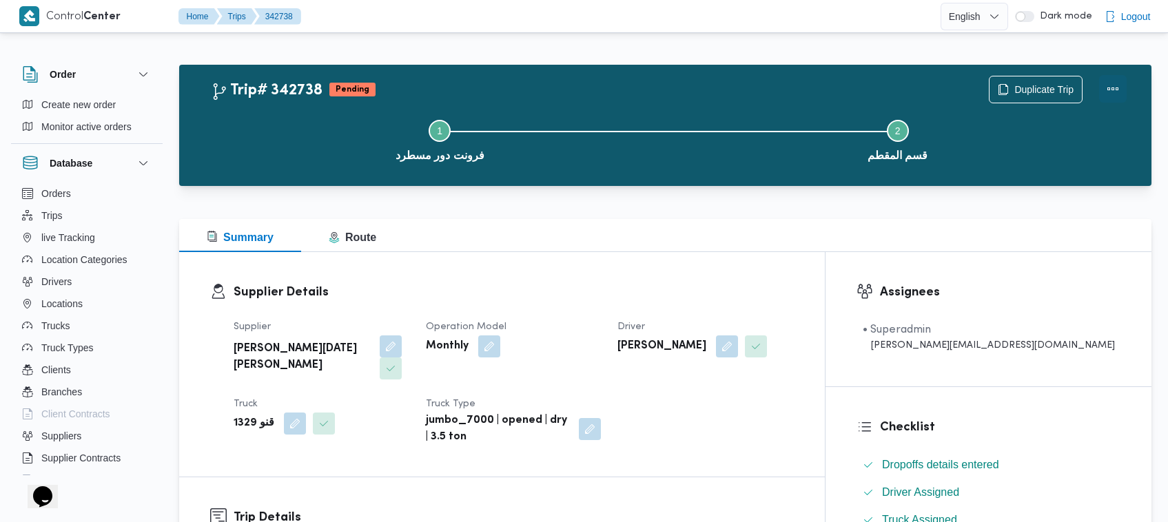
click at [1104, 87] on button "Actions" at bounding box center [1113, 89] width 28 height 28
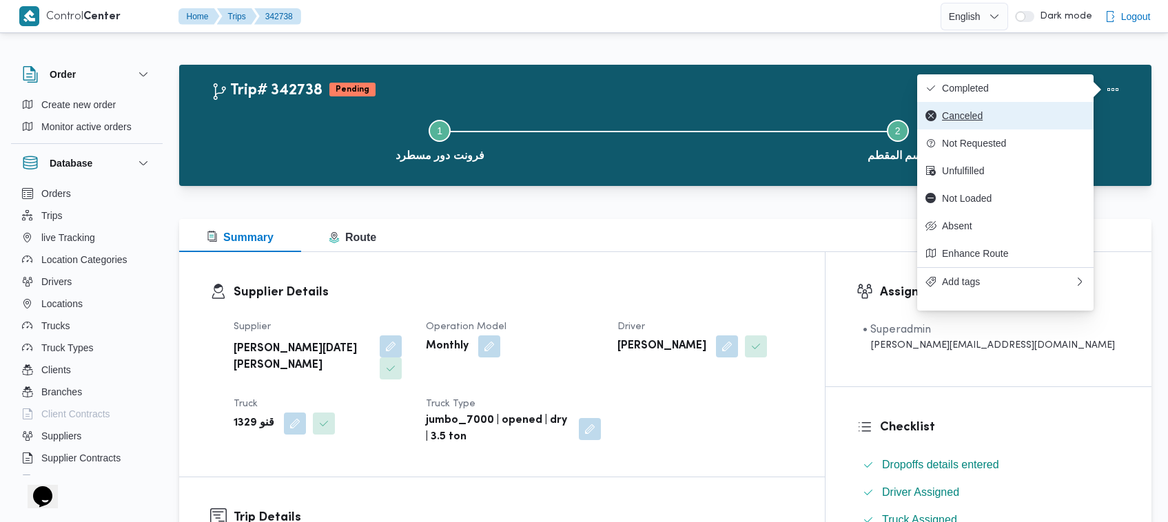
click at [1008, 121] on span "Canceled" at bounding box center [1013, 115] width 143 height 11
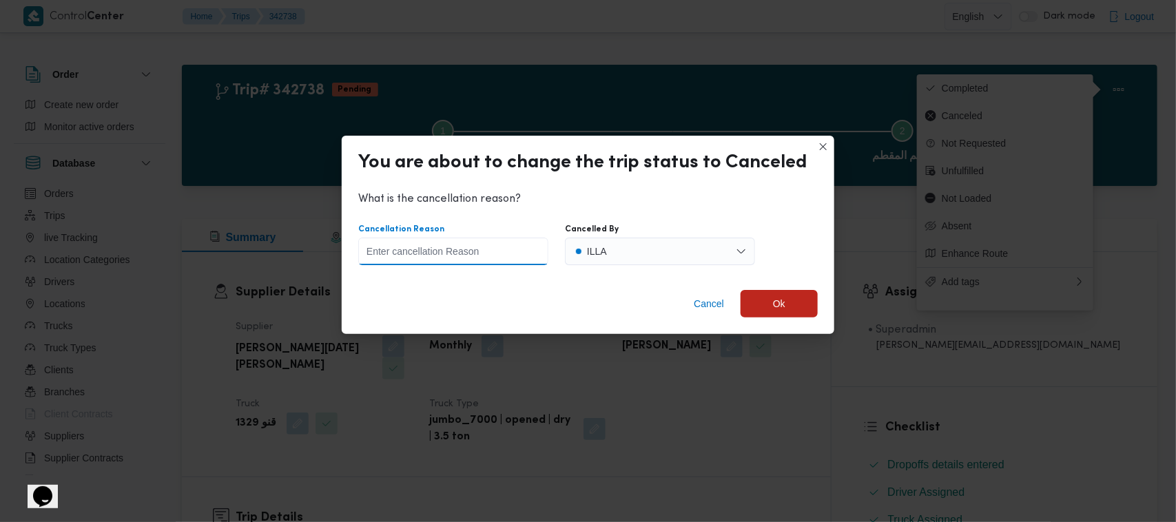
click at [521, 246] on input "Cancellation Reason" at bounding box center [453, 252] width 190 height 28
click at [473, 255] on input "Cancellation Reason" at bounding box center [453, 252] width 190 height 28
type input "تم انشاء رحله بالخطا"
click at [756, 300] on span "Ok" at bounding box center [779, 303] width 77 height 28
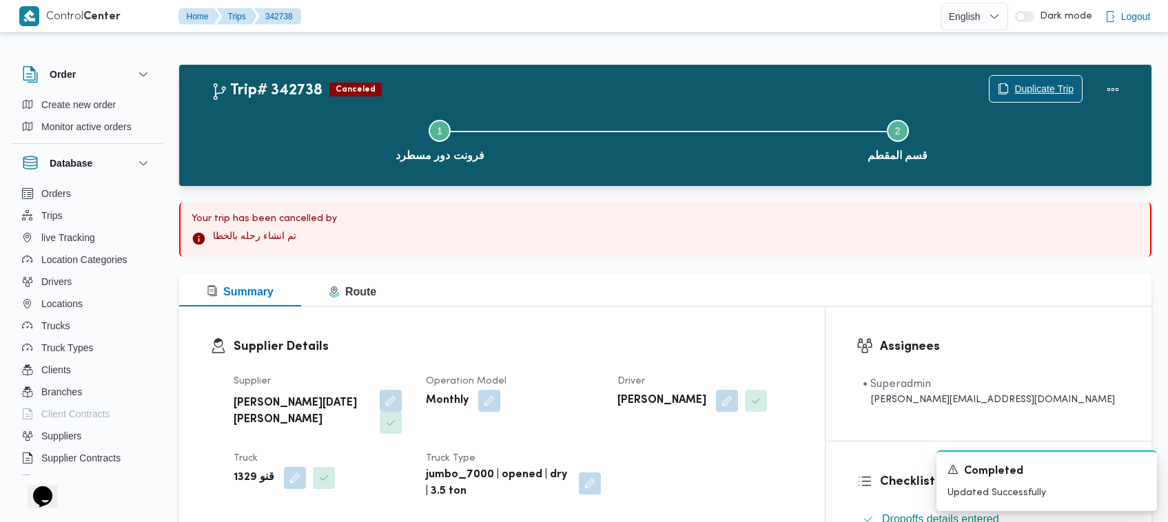
click at [1048, 93] on span "Duplicate Trip" at bounding box center [1043, 89] width 59 height 17
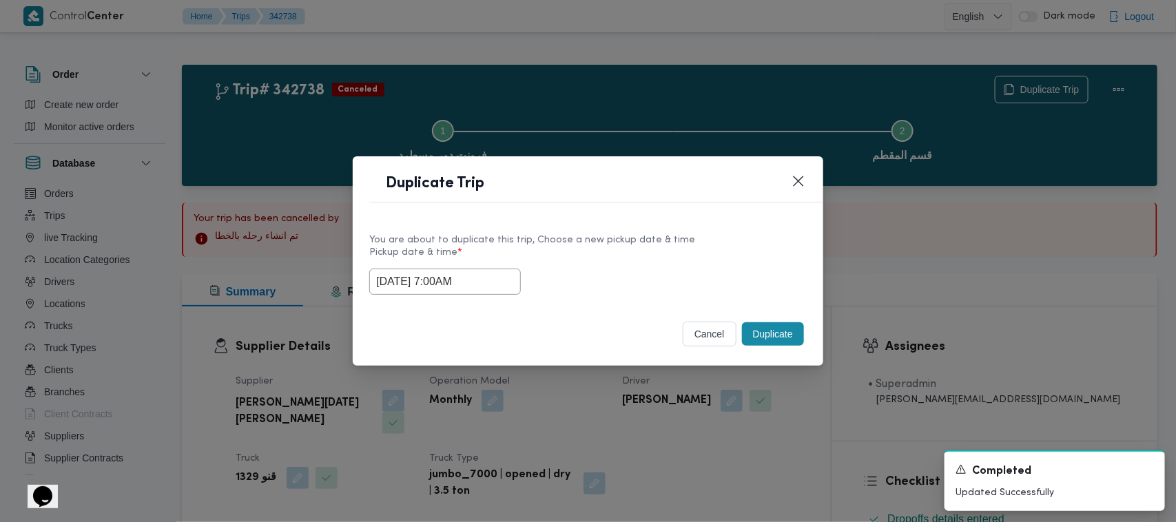
click at [505, 271] on input "17/10/2025 7:00AM" at bounding box center [445, 282] width 152 height 26
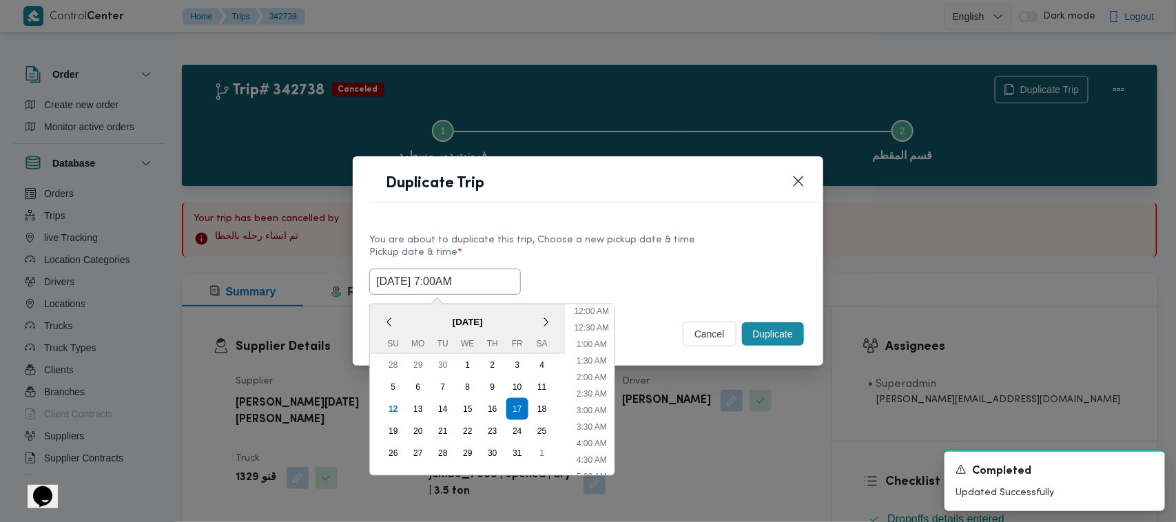
scroll to position [154, 0]
click at [495, 398] on div "16" at bounding box center [492, 409] width 26 height 26
type input "16/10/2025 7:00AM"
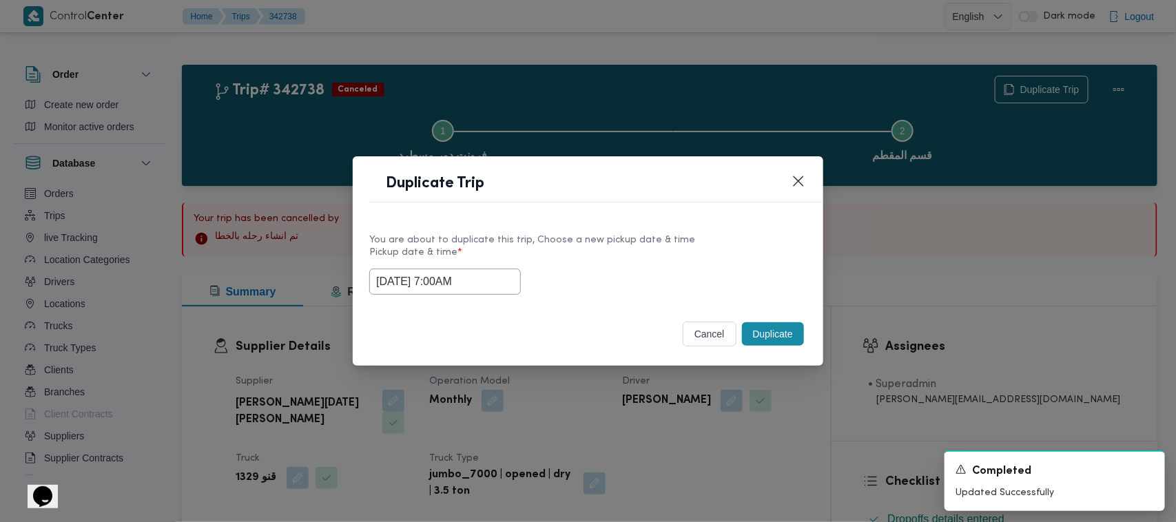
click at [613, 278] on div "16/10/2025 7:00AM" at bounding box center [587, 282] width 437 height 26
click at [747, 334] on button "Duplicate" at bounding box center [773, 333] width 62 height 23
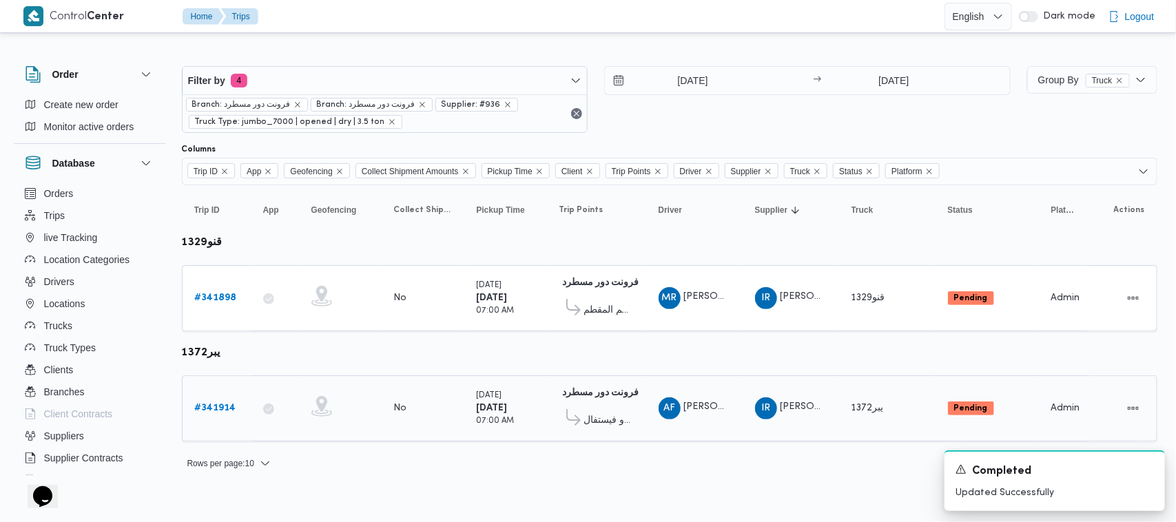
click at [225, 395] on div "# 341914" at bounding box center [216, 409] width 54 height 28
click at [222, 407] on b "# 341914" at bounding box center [215, 408] width 41 height 9
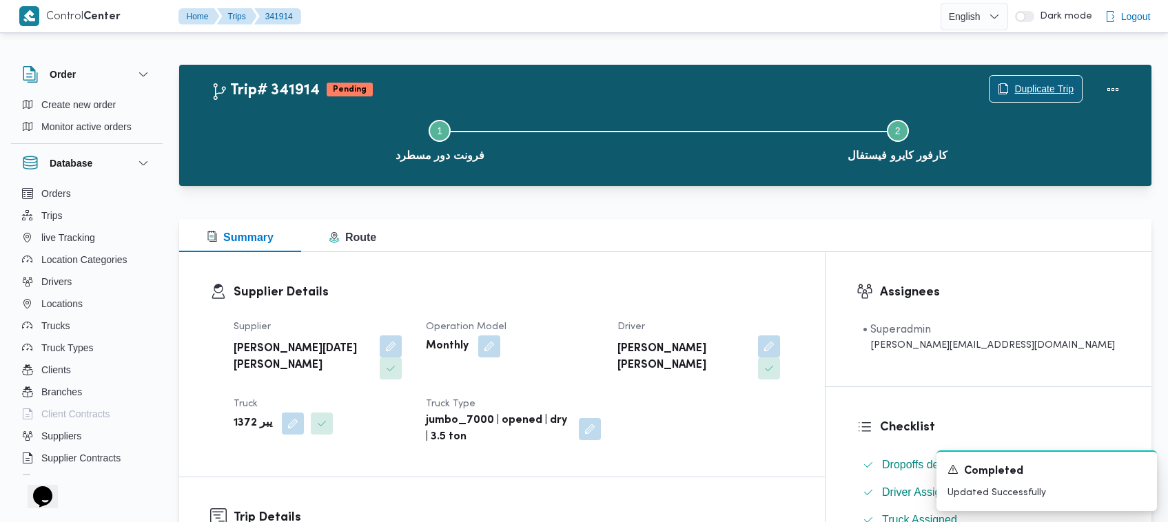
click at [1023, 86] on span "Duplicate Trip" at bounding box center [1043, 89] width 59 height 17
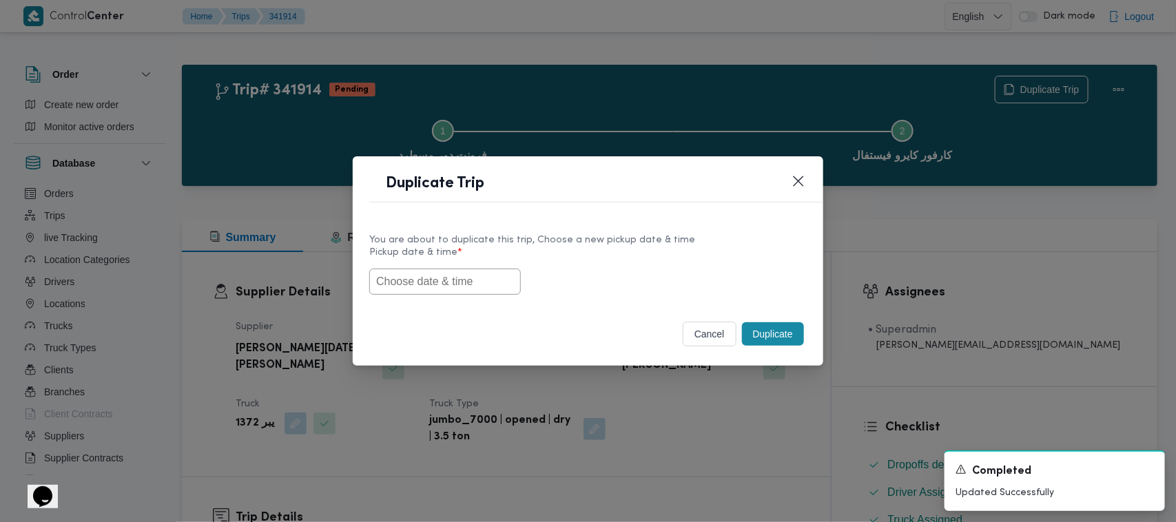
drag, startPoint x: 500, startPoint y: 272, endPoint x: 489, endPoint y: 280, distance: 13.8
click at [498, 274] on input "text" at bounding box center [445, 282] width 152 height 26
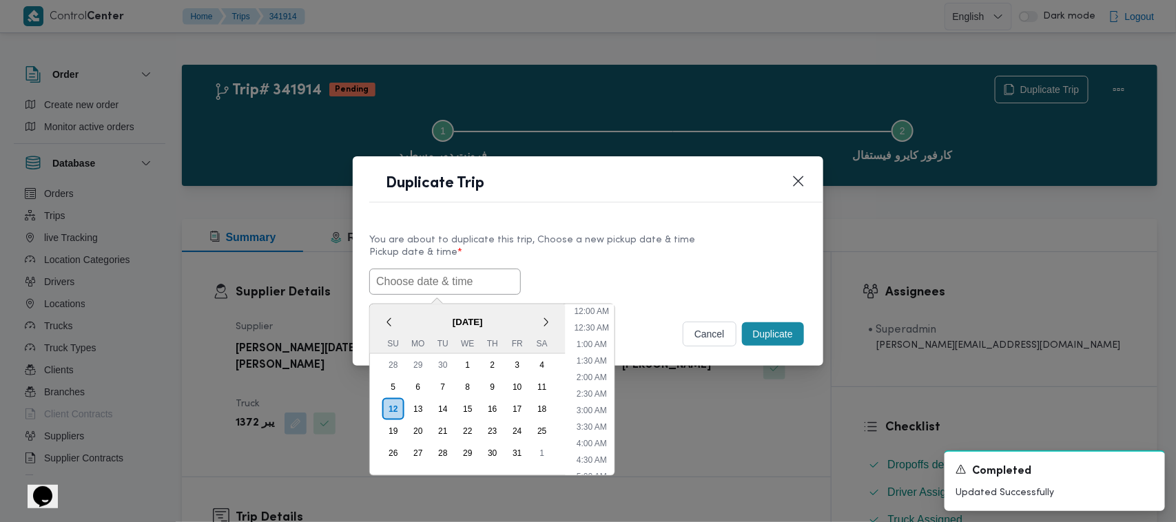
scroll to position [287, 0]
paste input "15/10/2025 7:00AM"
type input "15/10/2025 7:00AM"
click at [555, 264] on label "Pickup date & time *" at bounding box center [587, 257] width 437 height 21
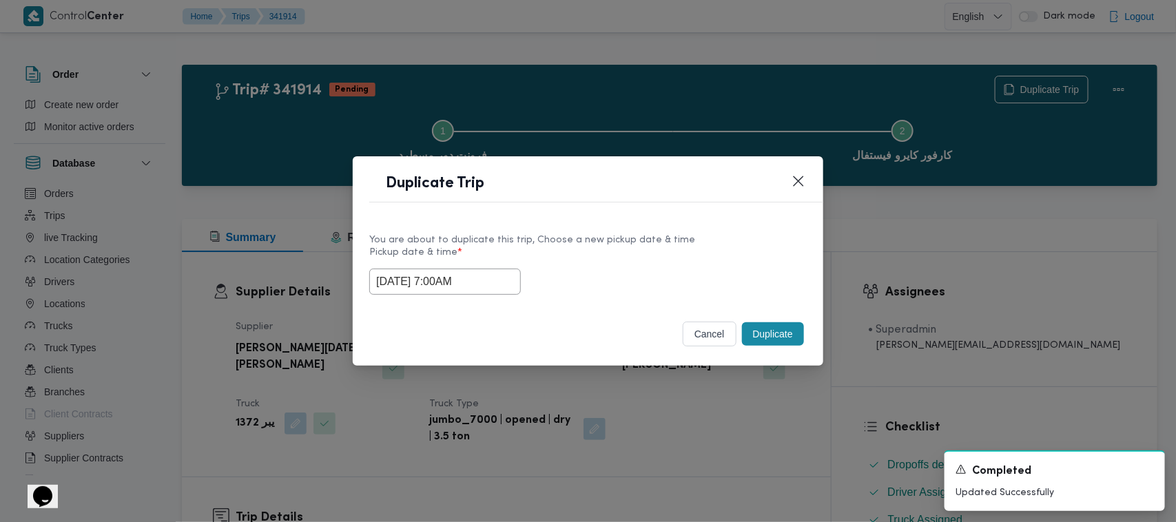
click at [763, 331] on button "Duplicate" at bounding box center [773, 333] width 62 height 23
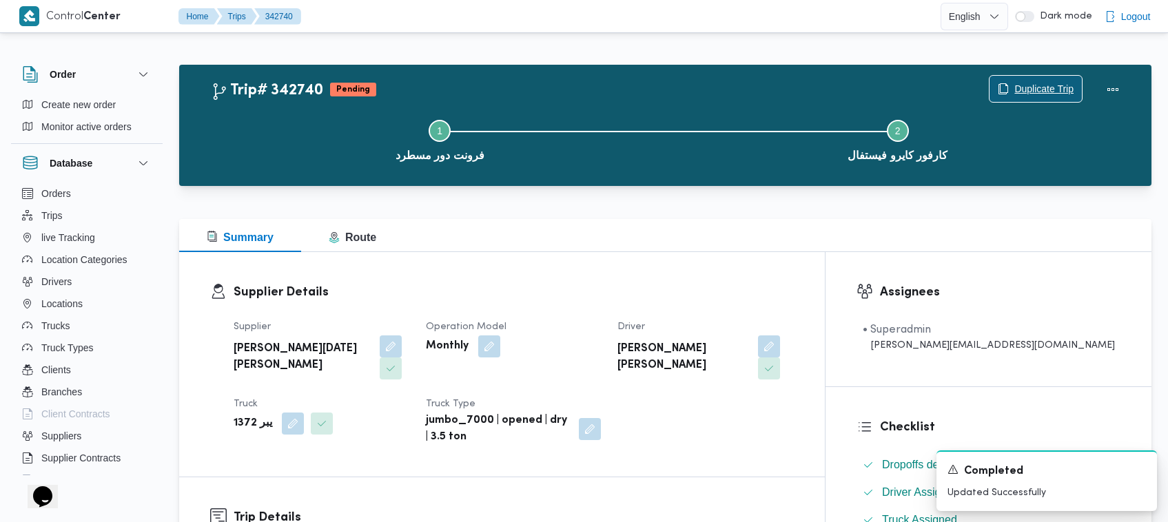
click at [997, 94] on span "Duplicate Trip" at bounding box center [1035, 89] width 92 height 26
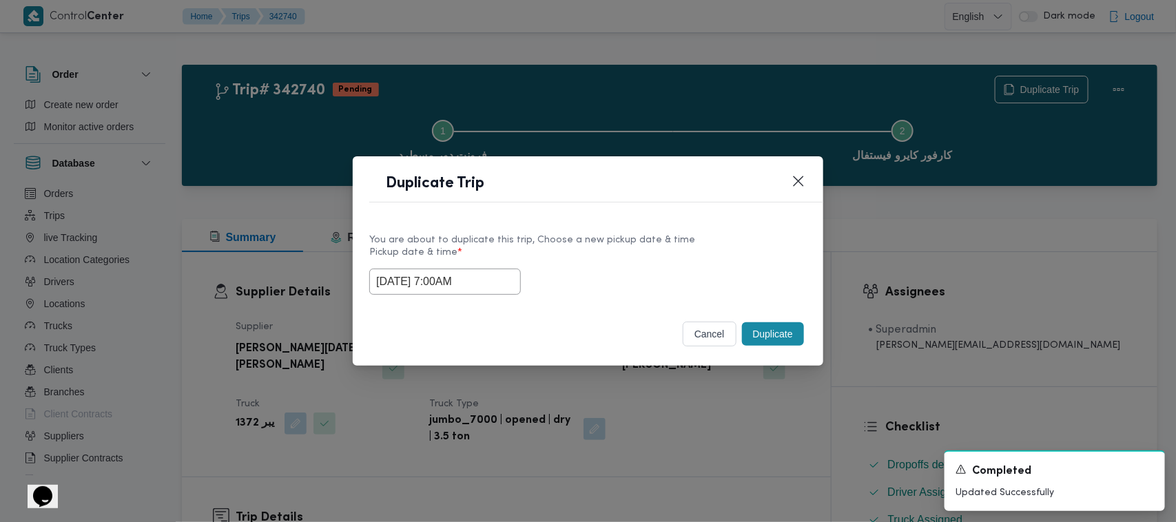
click at [504, 284] on input "15/10/2025 7:00AM" at bounding box center [445, 282] width 152 height 26
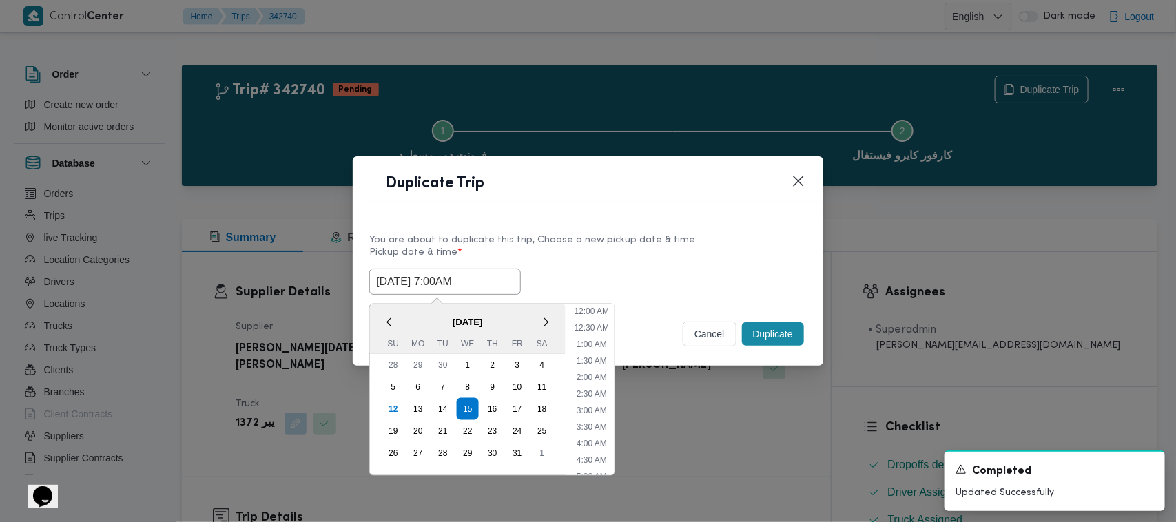
scroll to position [154, 0]
click at [486, 403] on div "16" at bounding box center [492, 409] width 26 height 26
type input "16/10/2025 7:00AM"
click at [580, 276] on div "16/10/2025 7:00AM < October 2025 > Su Mo Tu We Th Fr Sa 28 29 30 1 2 3 4 5 6 7 …" at bounding box center [587, 282] width 437 height 26
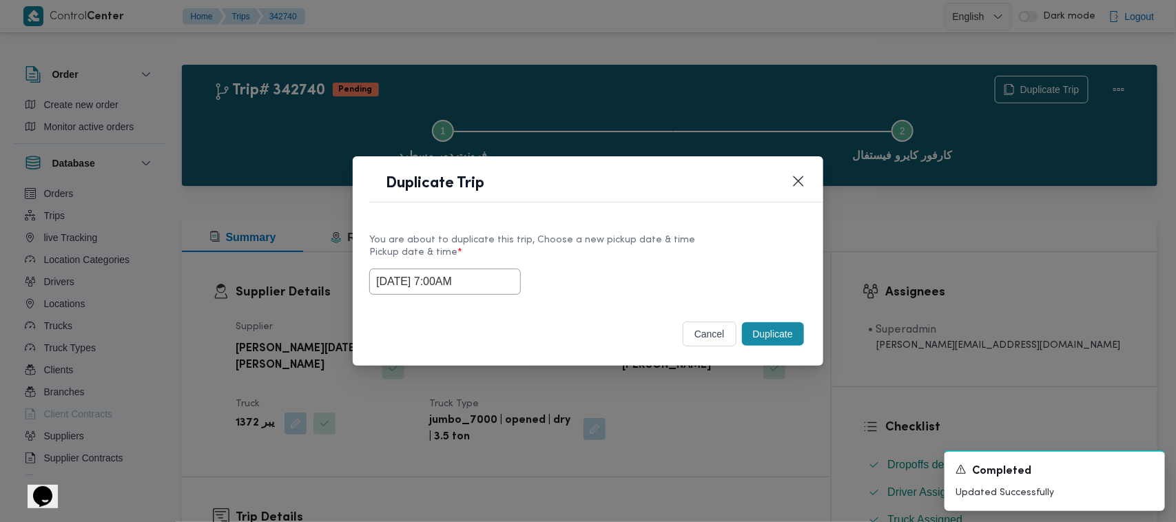
click at [760, 331] on button "Duplicate" at bounding box center [773, 333] width 62 height 23
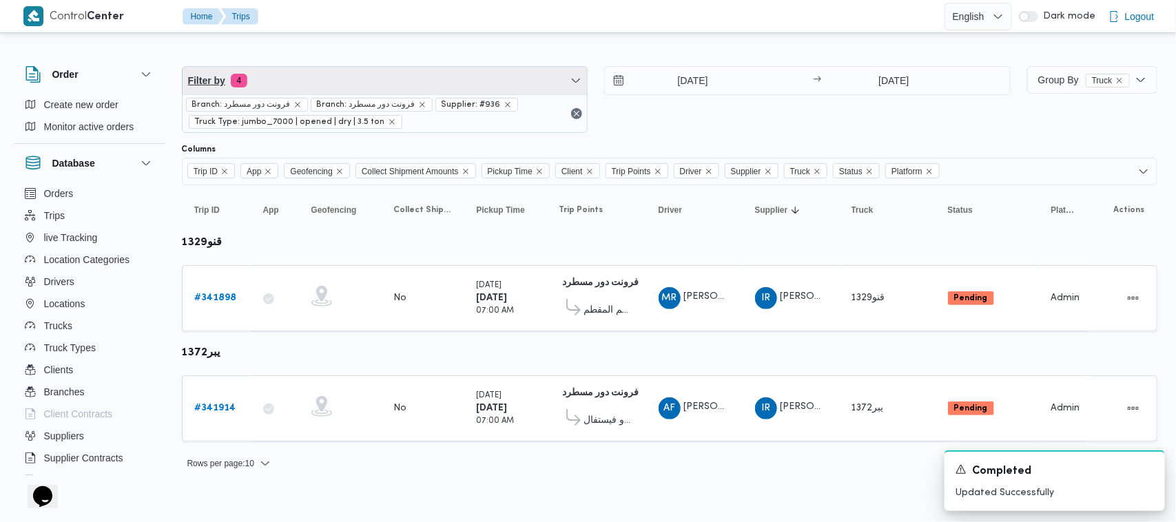
click at [328, 83] on span "Filter by 4" at bounding box center [385, 81] width 405 height 28
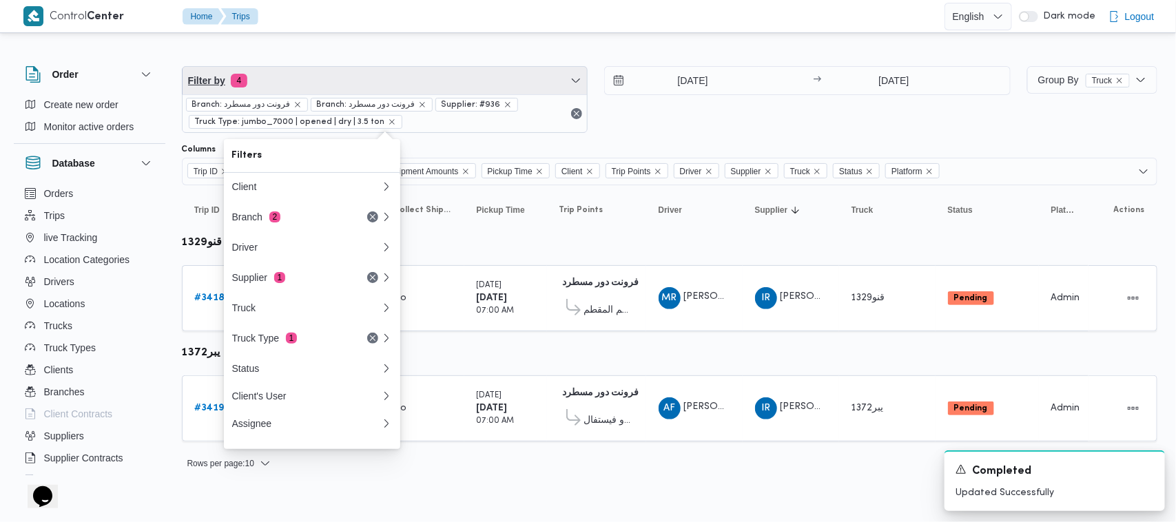
click at [327, 92] on span "Filter by 4" at bounding box center [385, 81] width 405 height 28
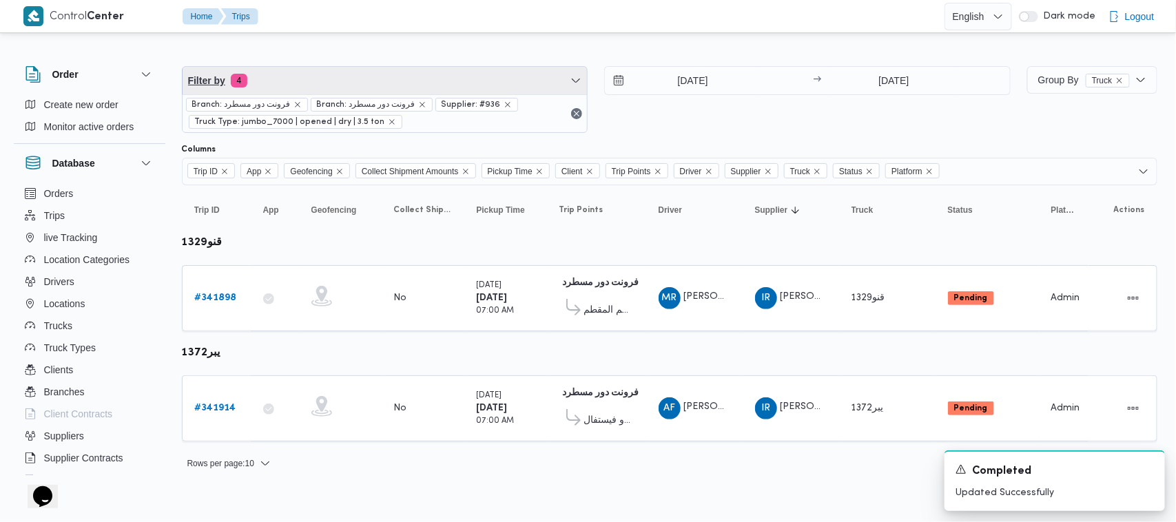
click at [342, 87] on span "Filter by 4" at bounding box center [385, 81] width 405 height 28
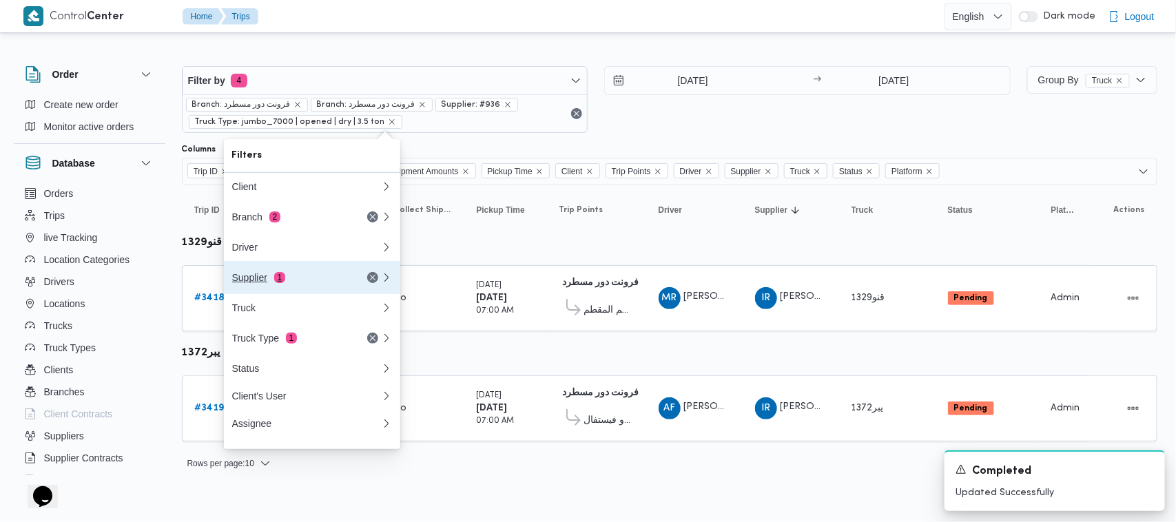
click at [291, 274] on div "Supplier 1" at bounding box center [306, 277] width 165 height 33
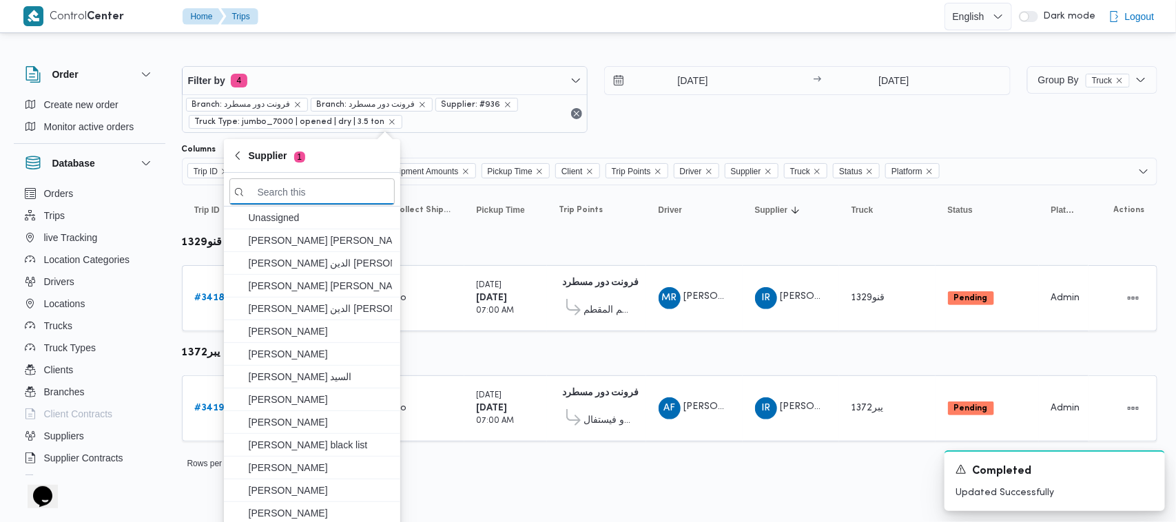
paste input "الهامي محمد خالد علي"
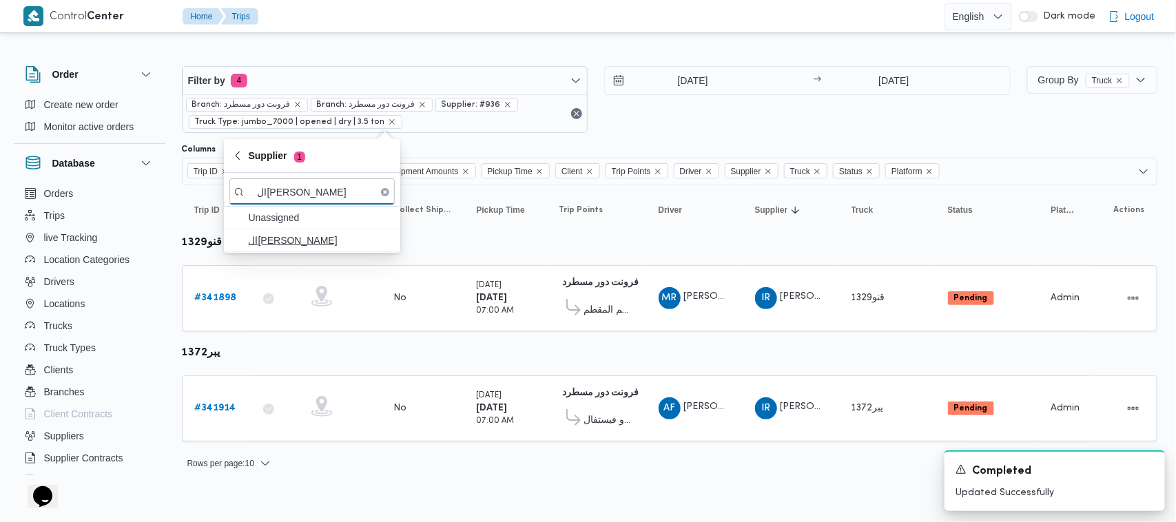
type input "الهامي محمد خالد علي"
click at [331, 247] on span "الهامي محمد خالد علي" at bounding box center [320, 240] width 143 height 17
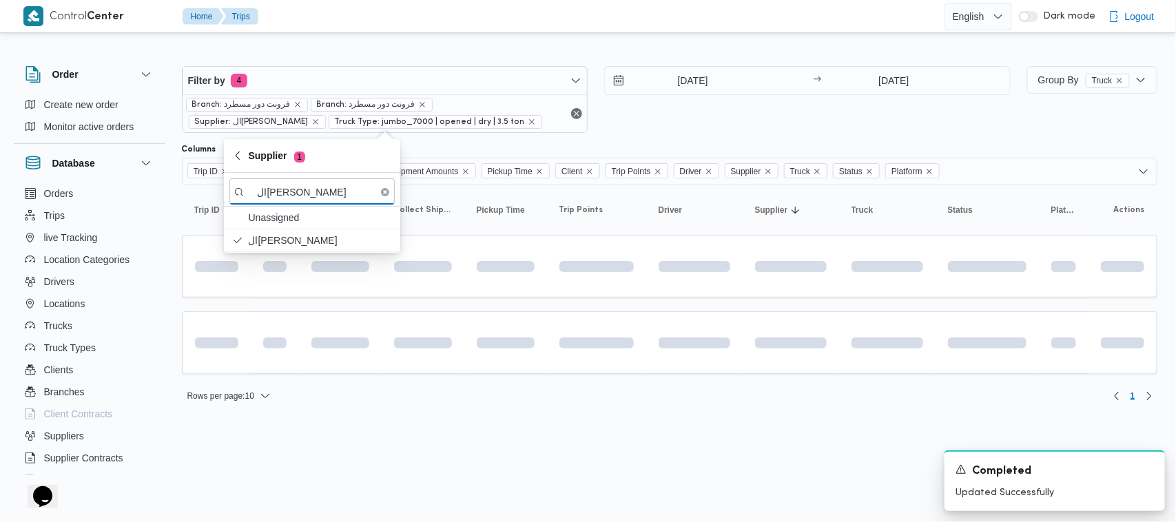
click at [655, 124] on div "14/10/2025 → 14/10/2025" at bounding box center [807, 99] width 406 height 67
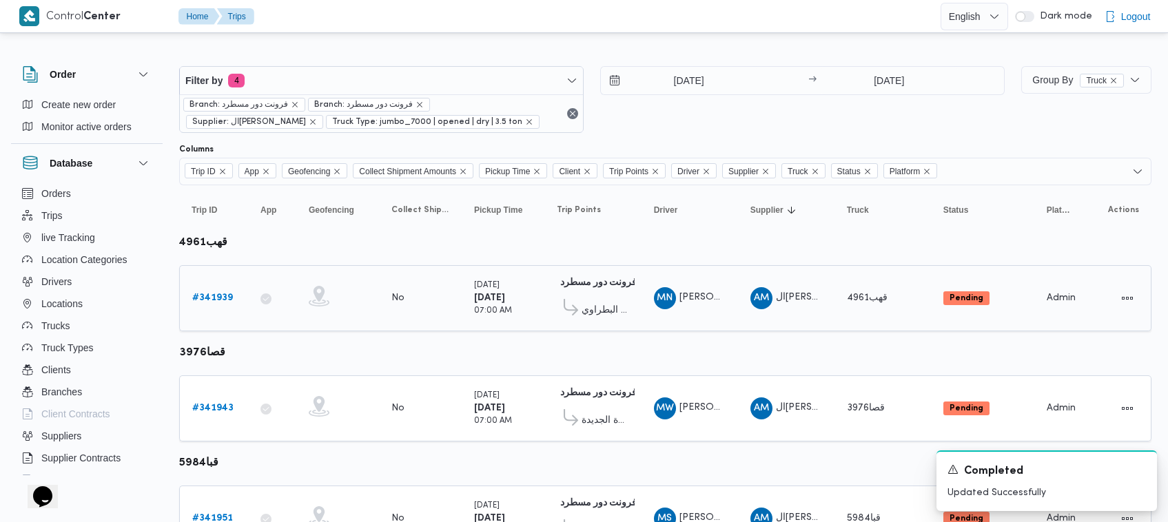
click at [228, 295] on b "# 341939" at bounding box center [212, 297] width 41 height 9
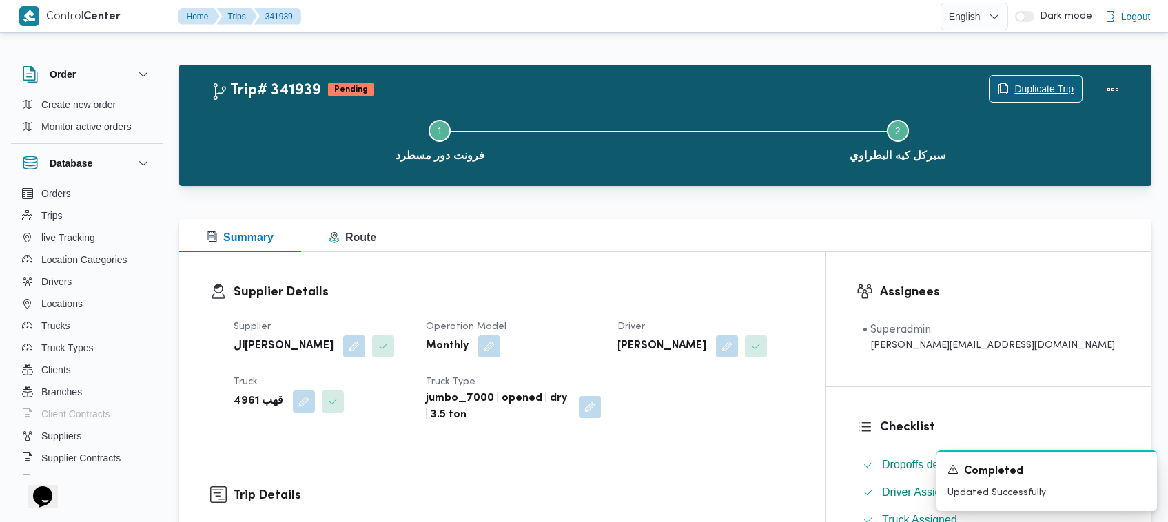
click at [1026, 83] on span "Duplicate Trip" at bounding box center [1043, 89] width 59 height 17
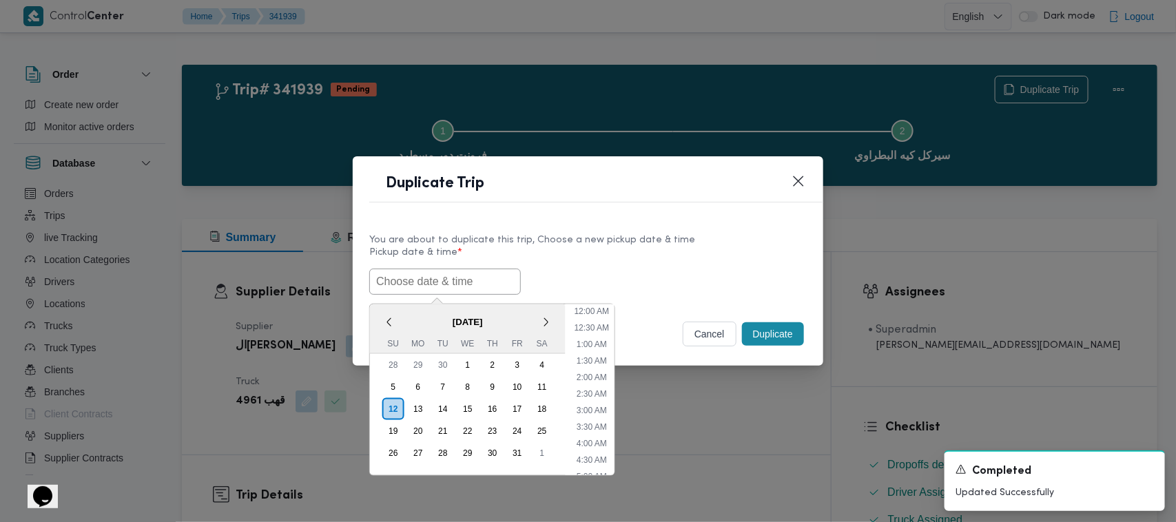
click at [470, 282] on input "text" at bounding box center [445, 282] width 152 height 26
paste input "15/10/2025 7:00AM"
type input "15/10/2025 7:00AM"
click at [636, 233] on div "You are about to duplicate this trip, Choose a new pickup date & time" at bounding box center [587, 240] width 437 height 14
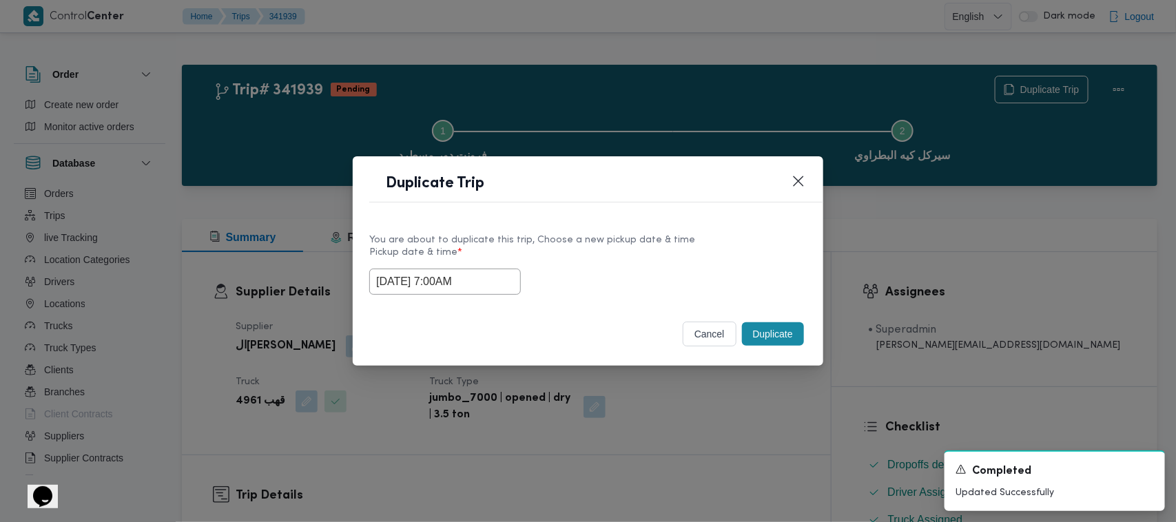
click at [763, 331] on button "Duplicate" at bounding box center [773, 333] width 62 height 23
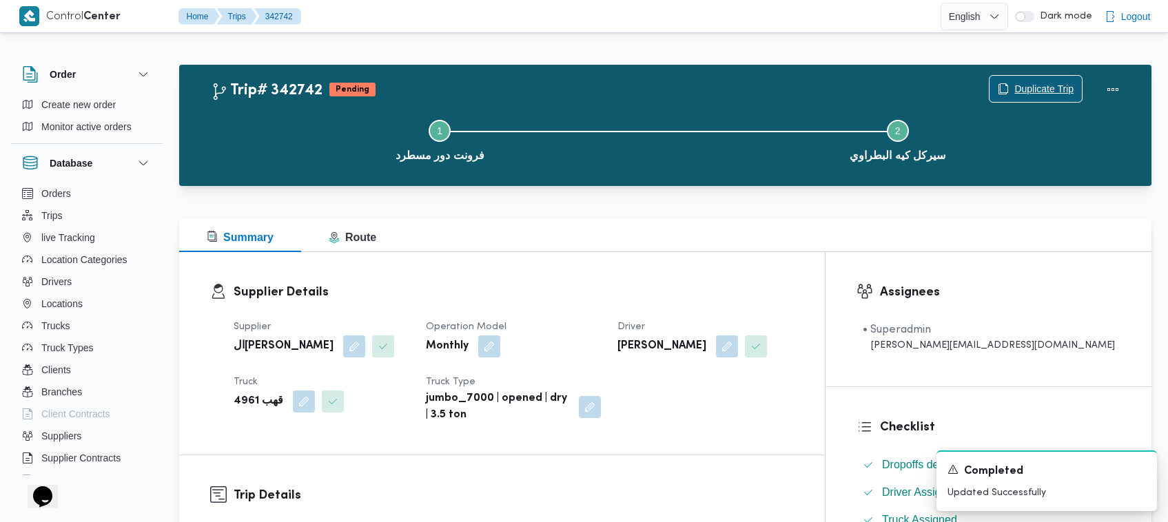
click at [1035, 94] on span "Duplicate Trip" at bounding box center [1043, 89] width 59 height 17
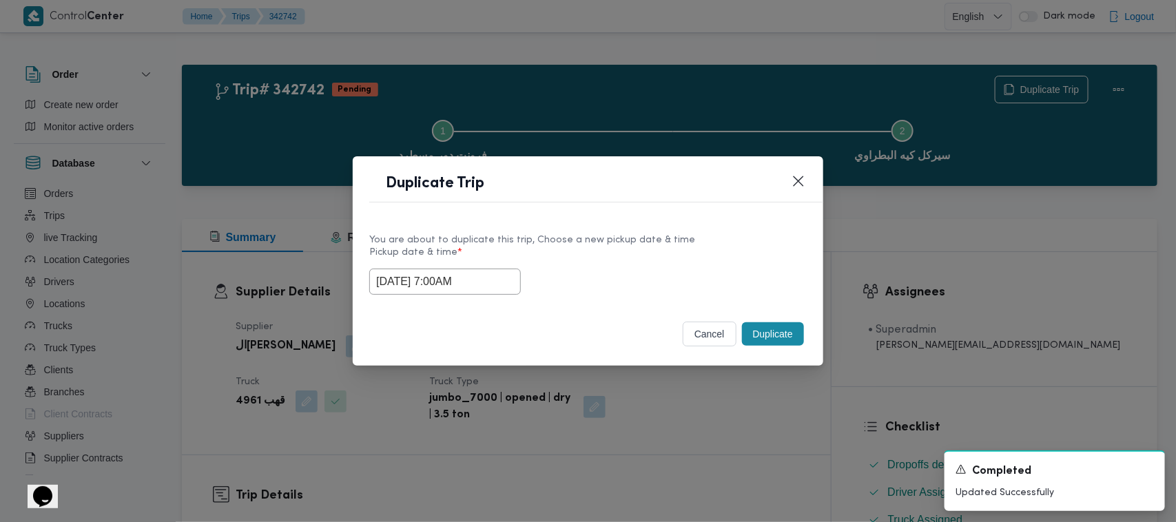
click at [494, 280] on input "15/10/2025 7:00AM" at bounding box center [445, 282] width 152 height 26
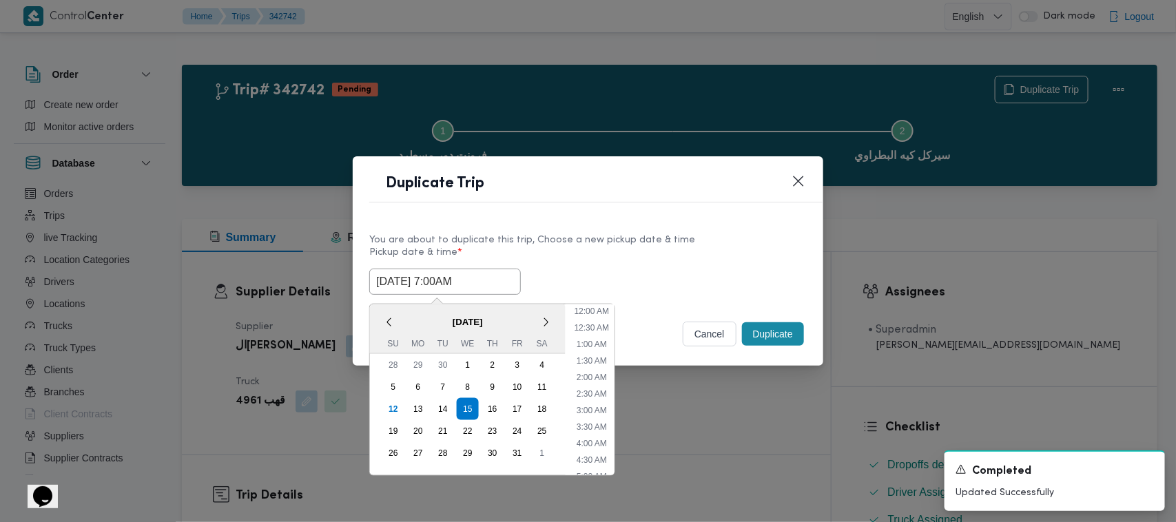
scroll to position [154, 0]
click at [489, 402] on div "16" at bounding box center [492, 409] width 26 height 26
type input "16/10/2025 7:00AM"
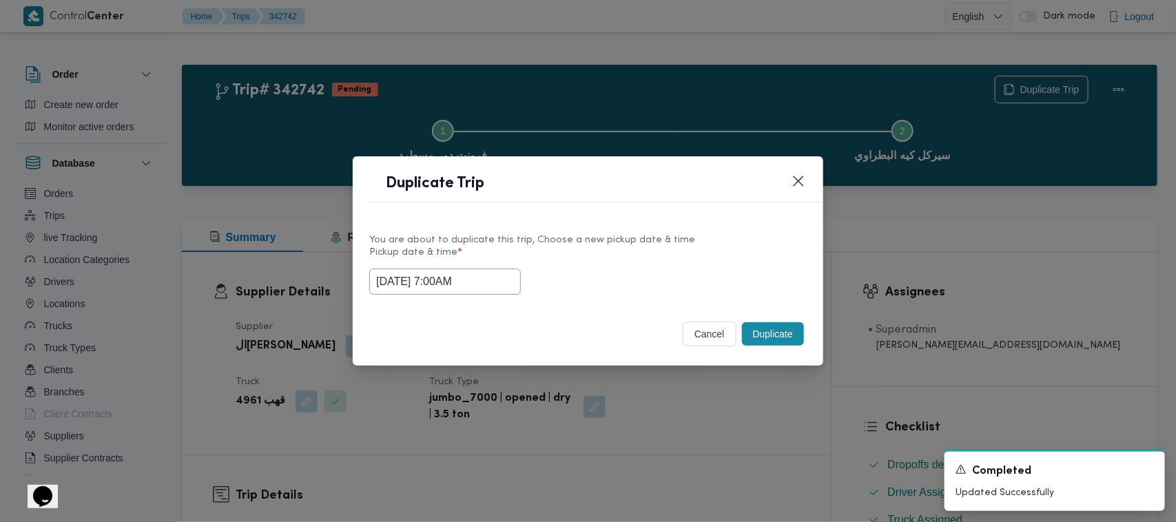
click at [557, 262] on label "Pickup date & time *" at bounding box center [587, 257] width 437 height 21
click at [756, 333] on button "Duplicate" at bounding box center [773, 333] width 62 height 23
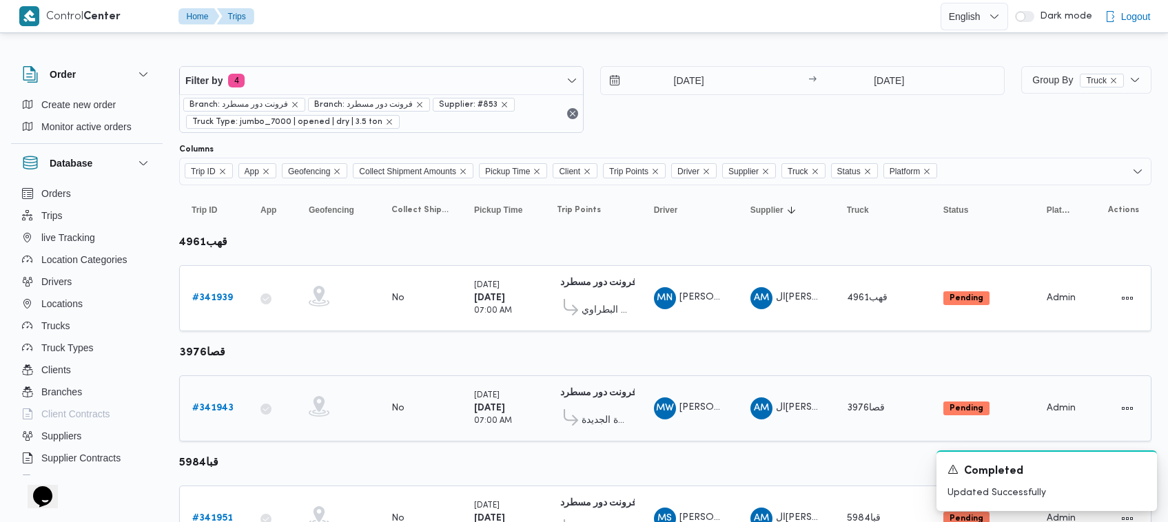
click at [227, 404] on b "# 341943" at bounding box center [212, 408] width 41 height 9
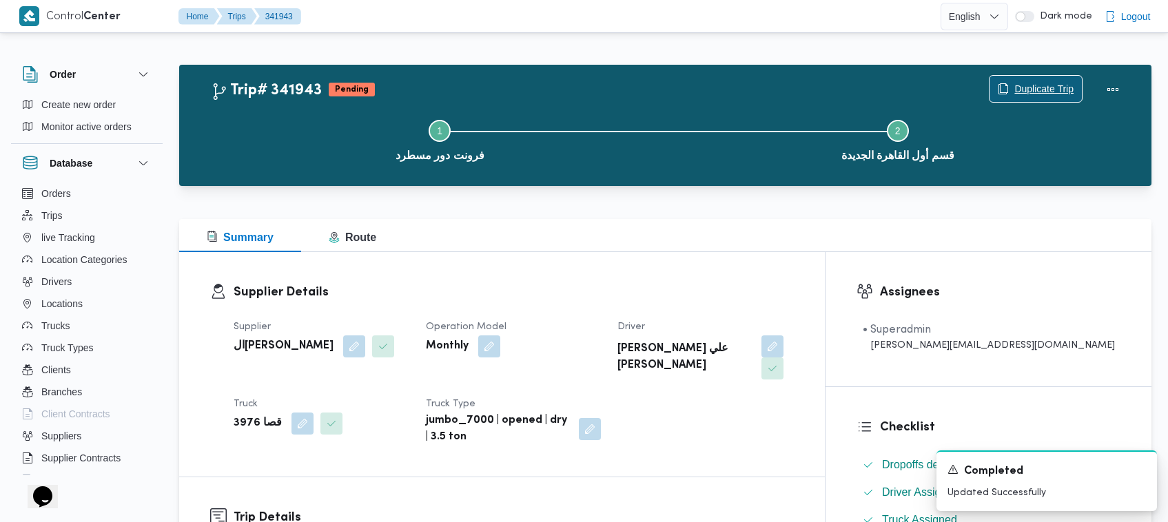
click at [1032, 87] on span "Duplicate Trip" at bounding box center [1043, 89] width 59 height 17
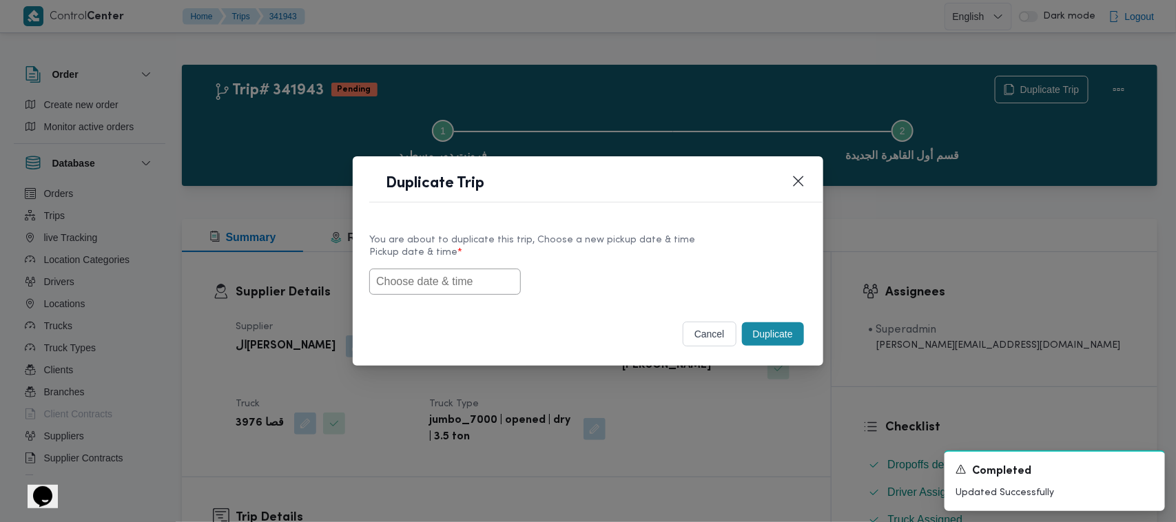
drag, startPoint x: 480, startPoint y: 262, endPoint x: 439, endPoint y: 280, distance: 44.8
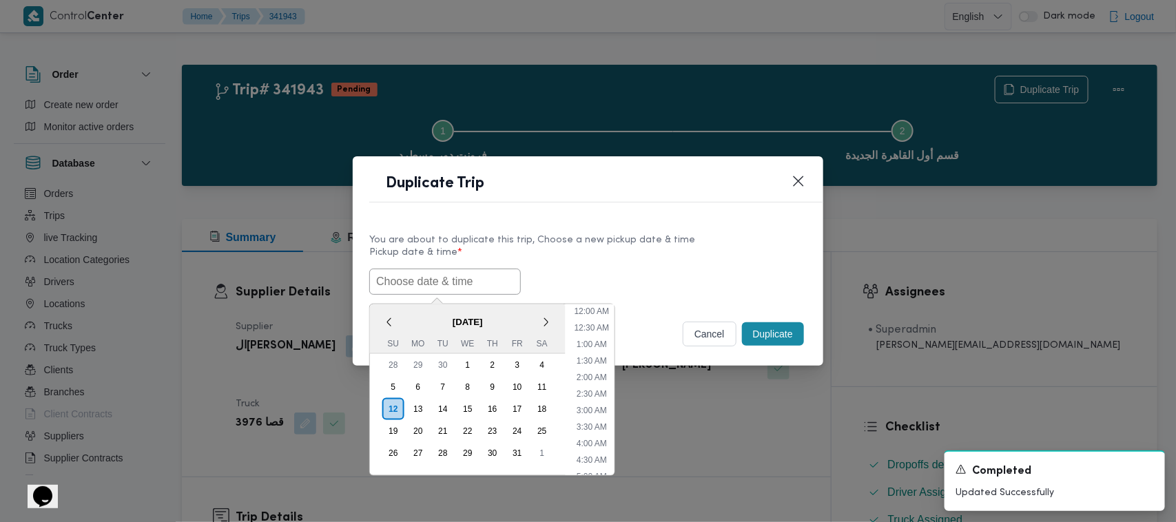
scroll to position [287, 0]
paste input "15/10/2025 7:00AM"
type input "15/10/2025 7:00AM"
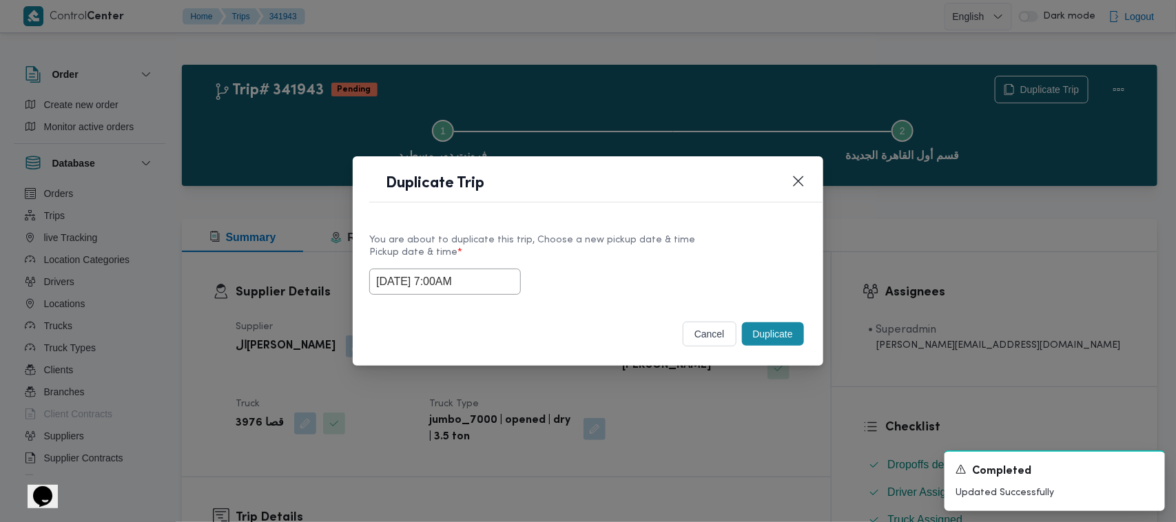
click at [573, 247] on label "Pickup date & time *" at bounding box center [587, 257] width 437 height 21
click at [762, 345] on button "Duplicate" at bounding box center [773, 333] width 62 height 23
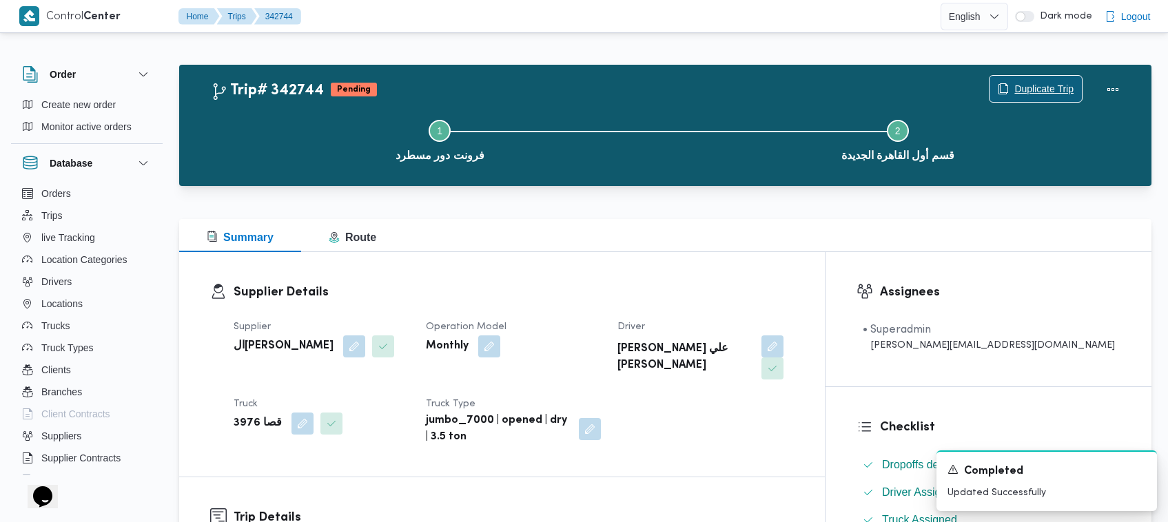
click at [1014, 85] on span "Duplicate Trip" at bounding box center [1043, 89] width 59 height 17
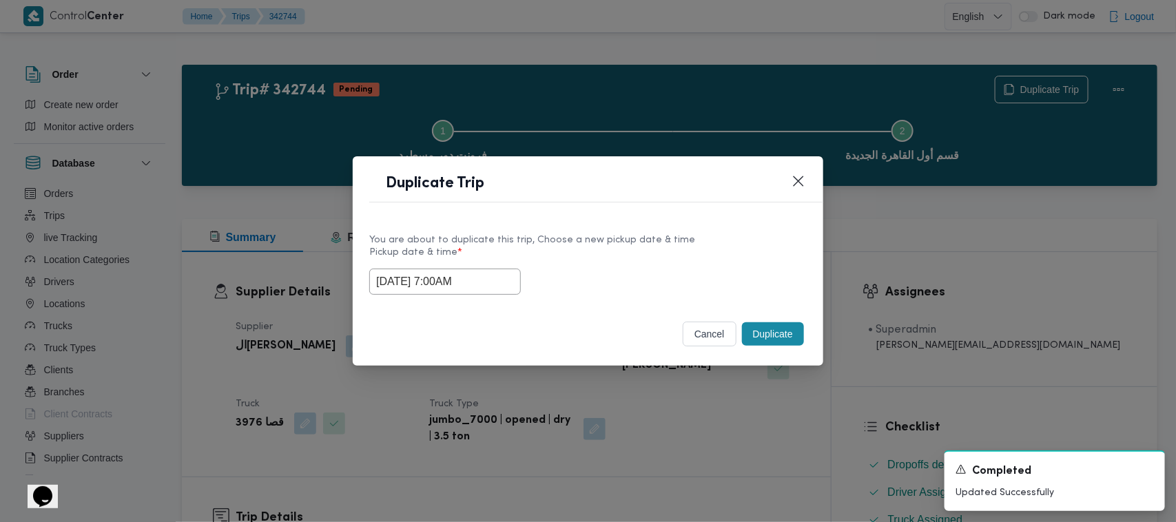
click at [496, 276] on input "15/10/2025 7:00AM" at bounding box center [445, 282] width 152 height 26
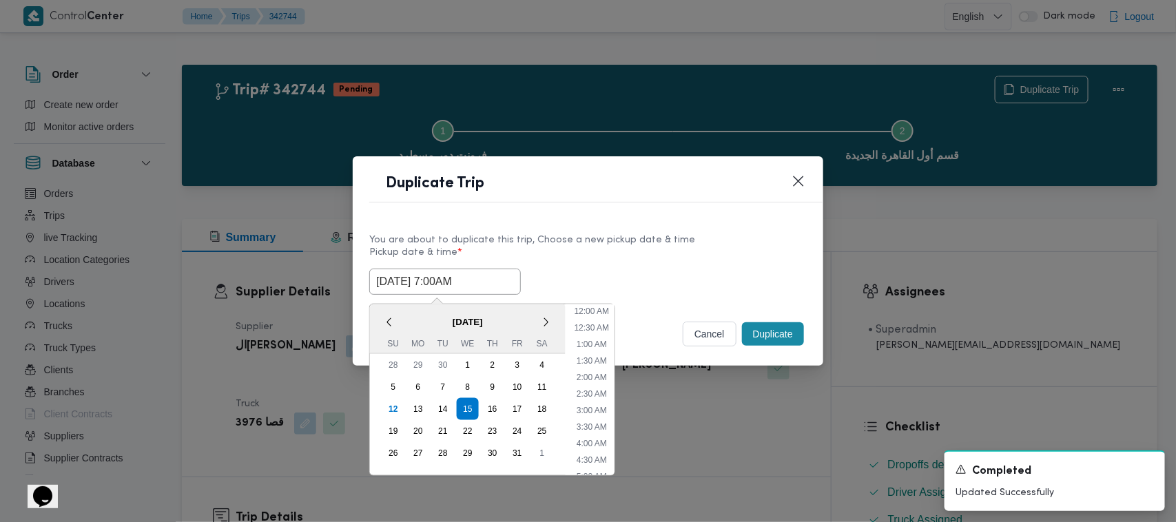
scroll to position [154, 0]
click at [493, 404] on div "16" at bounding box center [492, 409] width 26 height 26
type input "16/10/2025 7:00AM"
click at [570, 270] on div "16/10/2025 7:00AM < October 2025 > Su Mo Tu We Th Fr Sa 28 29 30 1 2 3 4 5 6 7 …" at bounding box center [587, 282] width 437 height 26
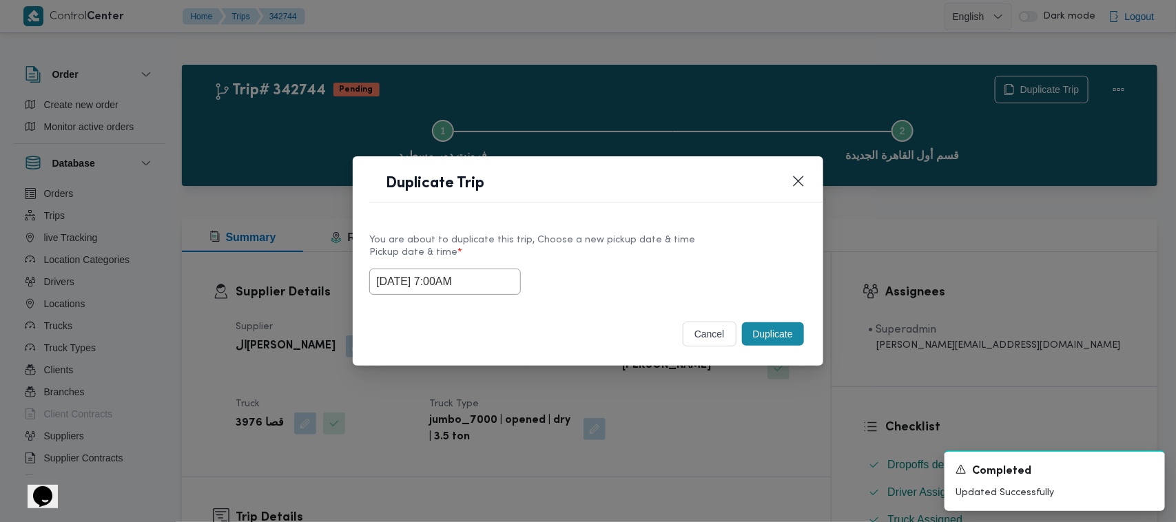
click at [765, 339] on button "Duplicate" at bounding box center [773, 333] width 62 height 23
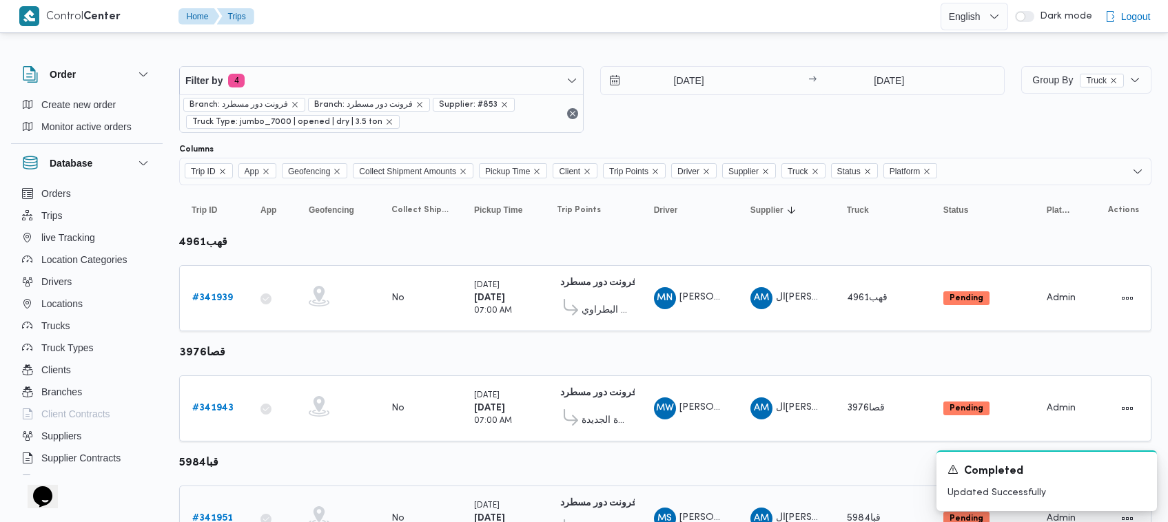
click at [220, 514] on b "# 341951" at bounding box center [212, 518] width 41 height 9
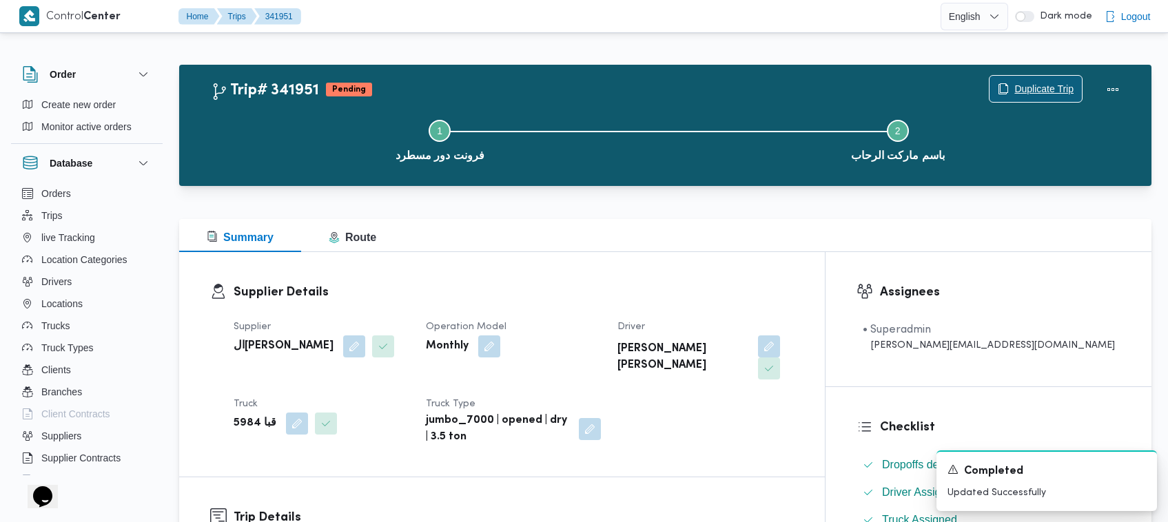
click at [1029, 84] on span "Duplicate Trip" at bounding box center [1043, 89] width 59 height 17
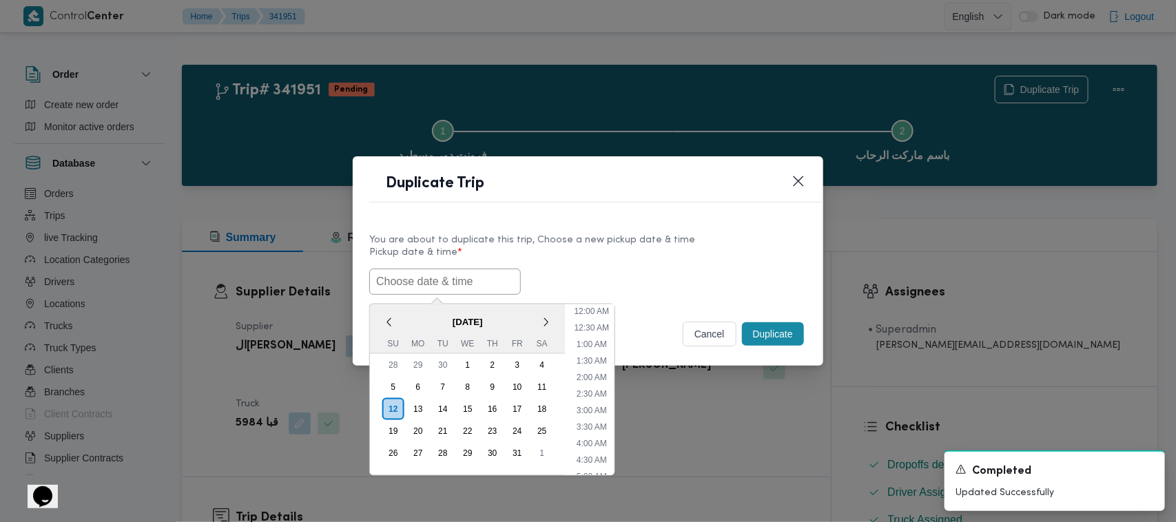
scroll to position [287, 0]
paste input "15/10/2025 7:00AM"
type input "15/10/2025 7:00AM"
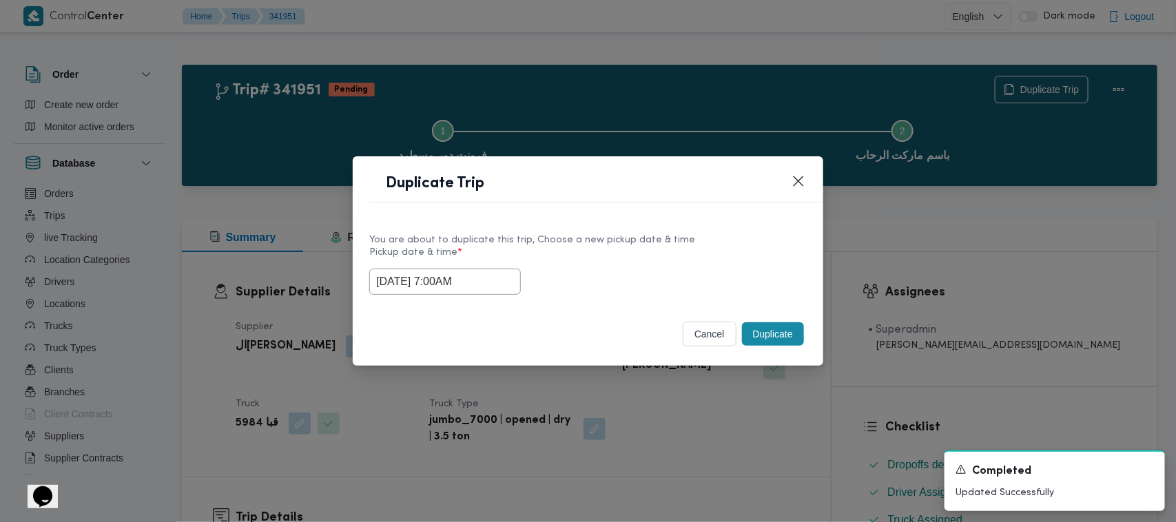
drag, startPoint x: 579, startPoint y: 267, endPoint x: 711, endPoint y: 298, distance: 135.2
click at [580, 269] on div "15/10/2025 7:00AM" at bounding box center [587, 282] width 437 height 26
click at [772, 336] on button "Duplicate" at bounding box center [773, 333] width 62 height 23
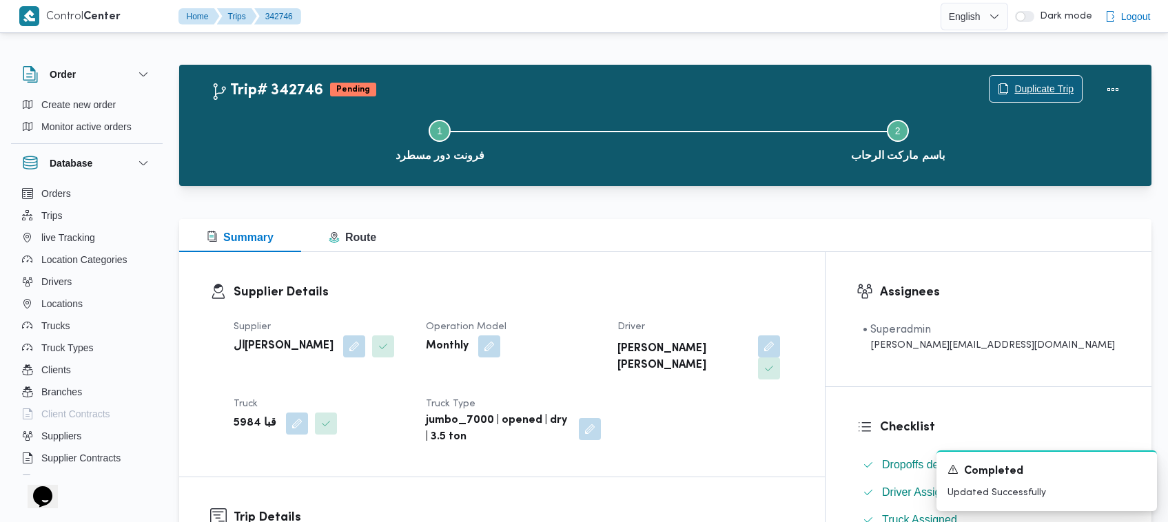
click at [1000, 93] on icon "button" at bounding box center [1004, 88] width 8 height 10
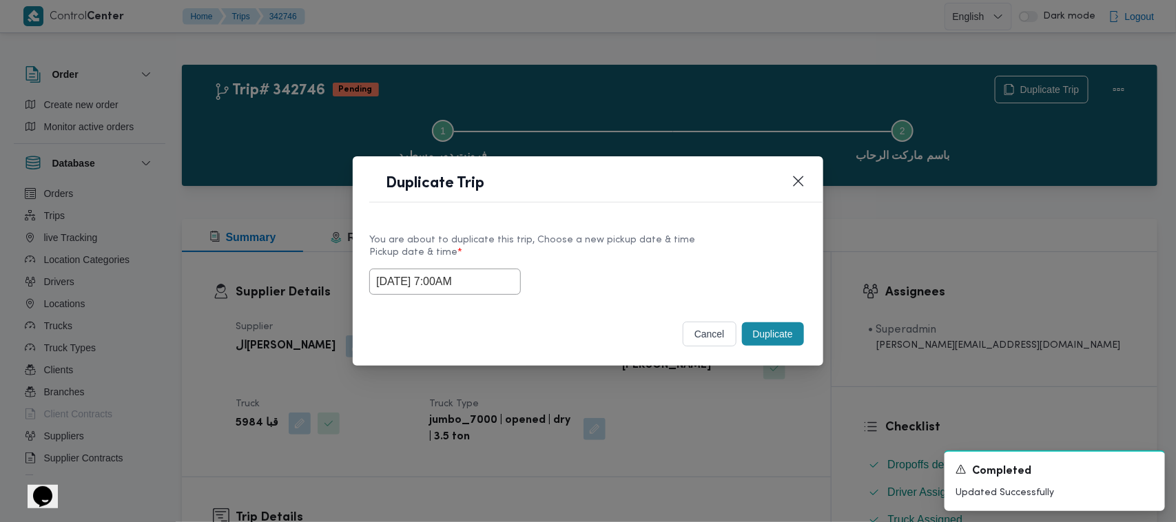
click at [500, 269] on input "15/10/2025 7:00AM" at bounding box center [445, 282] width 152 height 26
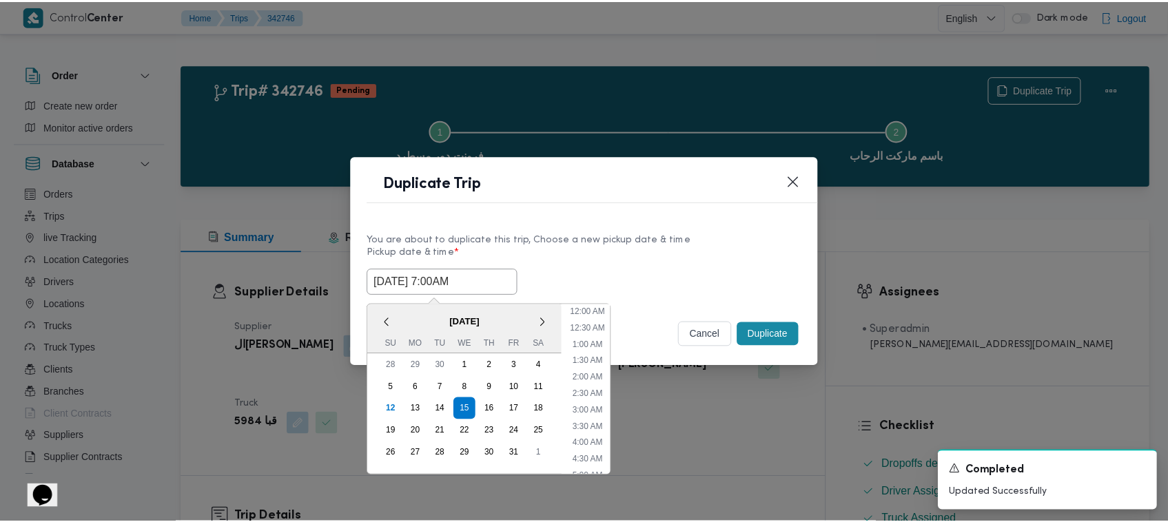
scroll to position [154, 0]
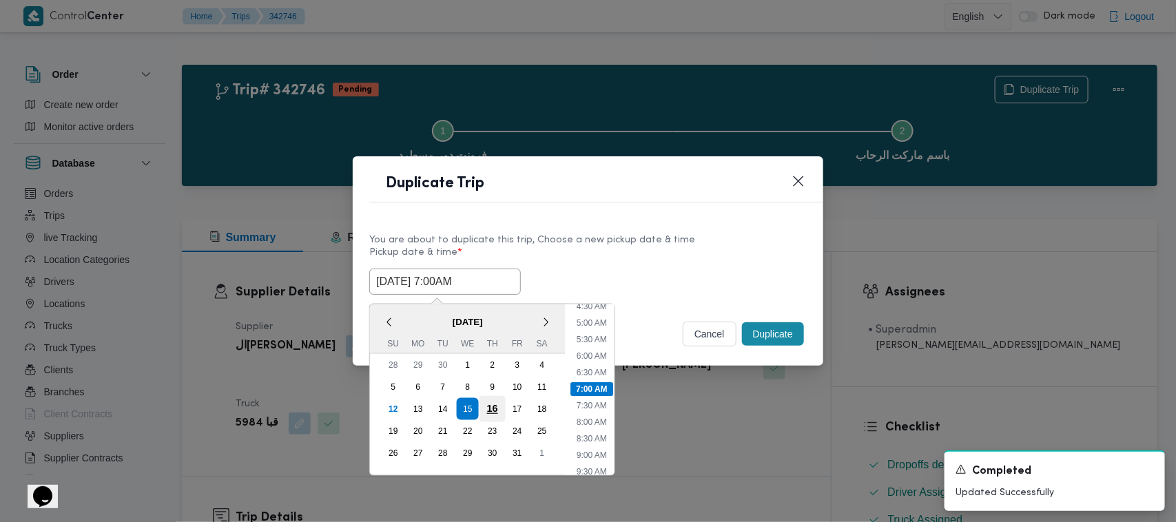
click at [497, 401] on div "16" at bounding box center [492, 409] width 26 height 26
type input "16/10/2025 7:00AM"
click at [596, 269] on div "16/10/2025 7:00AM < October 2025 > Su Mo Tu We Th Fr Sa 28 29 30 1 2 3 4 5 6 7 …" at bounding box center [587, 282] width 437 height 26
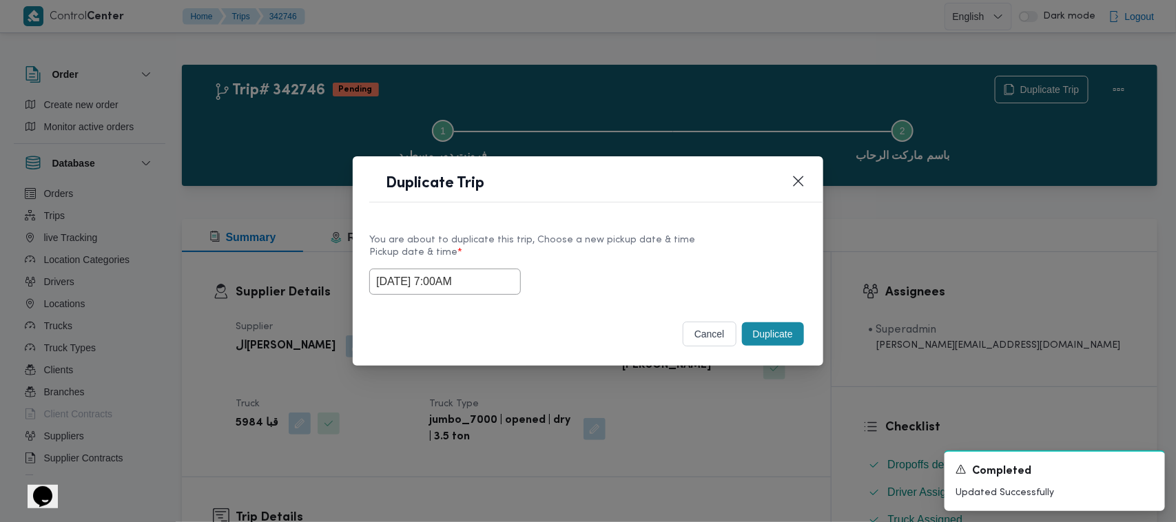
click at [742, 331] on button "Duplicate" at bounding box center [773, 333] width 62 height 23
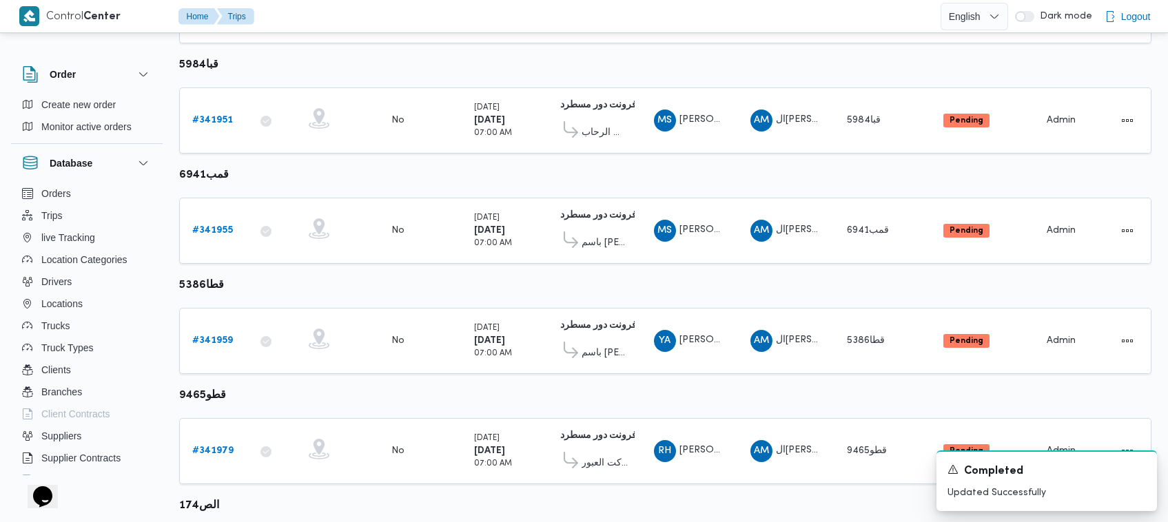
scroll to position [408, 0]
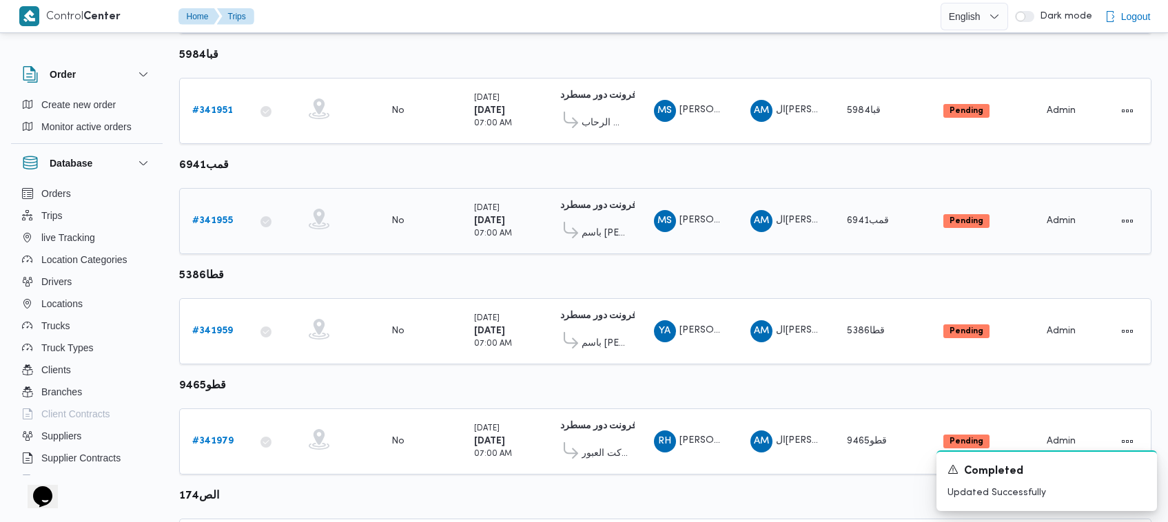
click at [208, 216] on b "# 341955" at bounding box center [212, 220] width 41 height 9
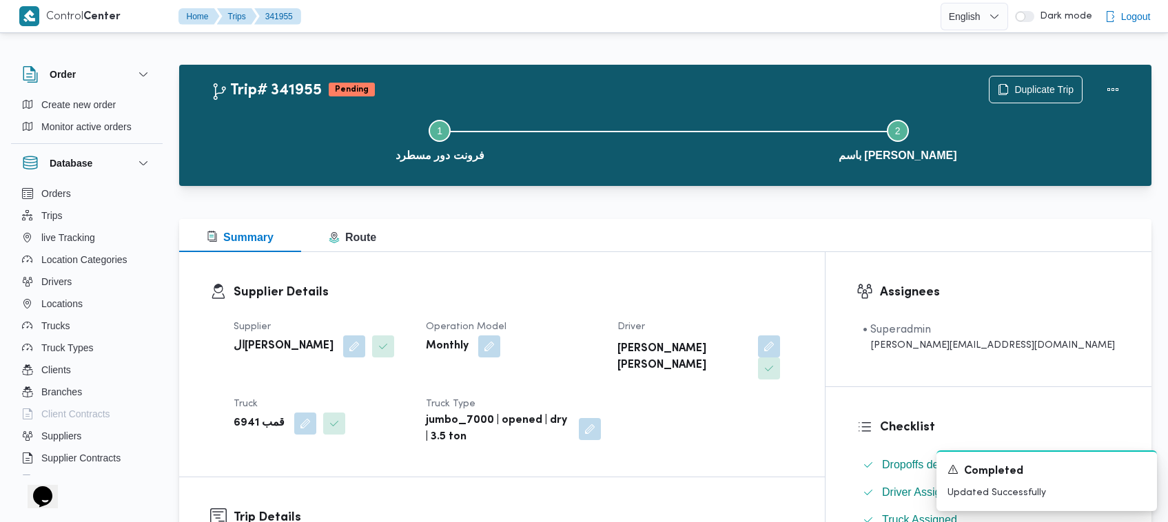
click at [1002, 100] on div "Step 1 is incomplete 1 فرونت دور مسطرد Step 2 is incomplete 2 باسم ماركت هيليوب…" at bounding box center [669, 139] width 932 height 88
click at [1014, 84] on span "Duplicate Trip" at bounding box center [1043, 89] width 59 height 17
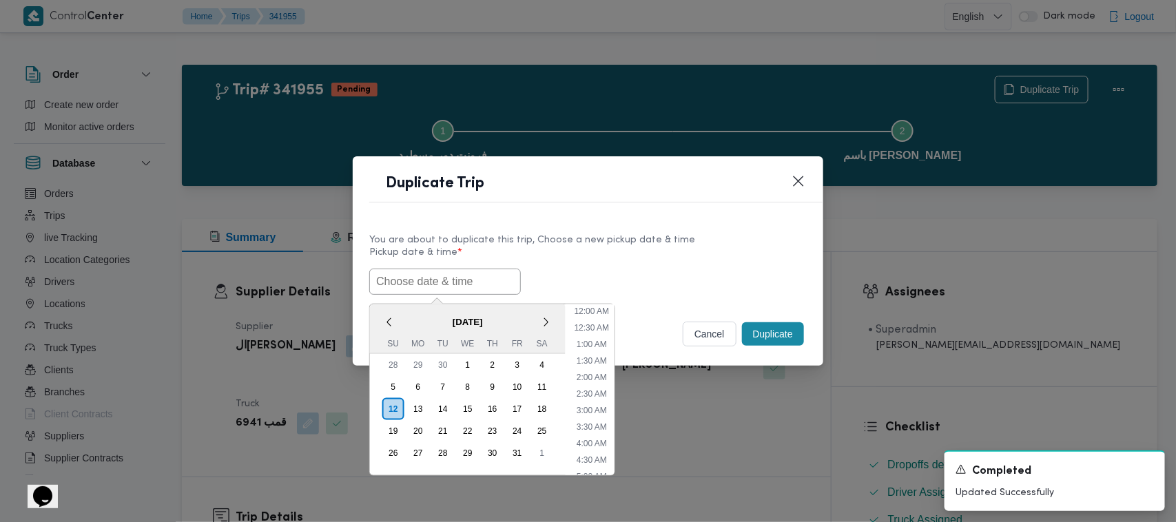
scroll to position [287, 0]
paste input "15/10/2025 7:00AM"
type input "15/10/2025 7:00AM"
click at [594, 248] on label "Pickup date & time *" at bounding box center [587, 257] width 437 height 21
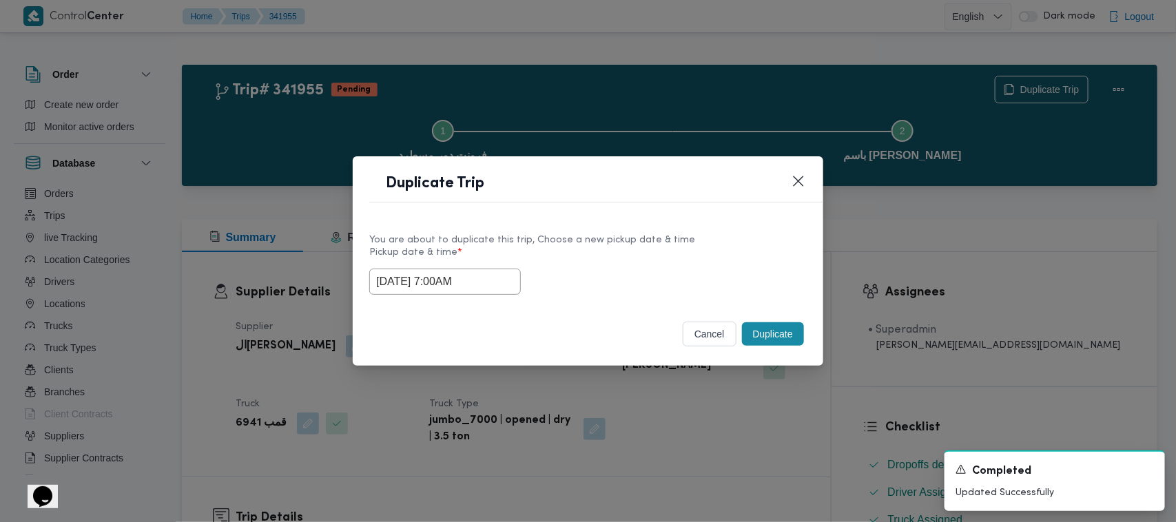
click at [759, 336] on button "Duplicate" at bounding box center [773, 333] width 62 height 23
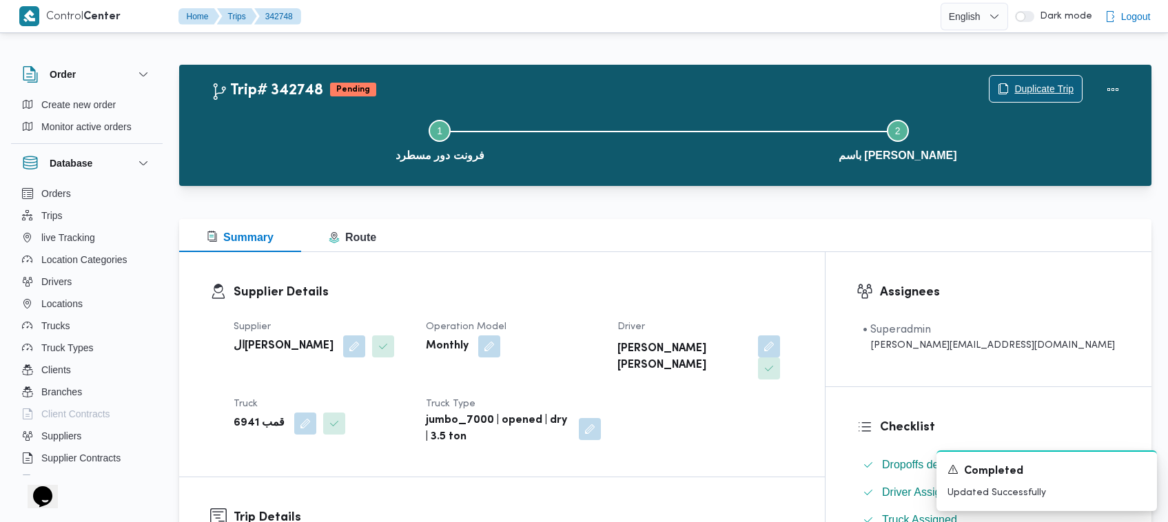
click at [1051, 88] on span "Duplicate Trip" at bounding box center [1043, 89] width 59 height 17
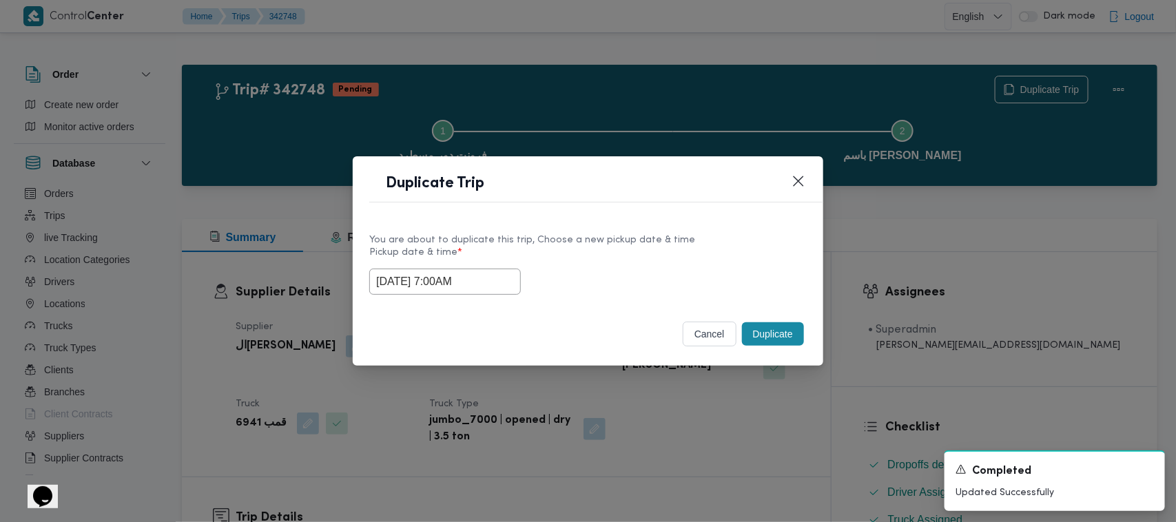
click at [500, 280] on input "15/10/2025 7:00AM" at bounding box center [445, 282] width 152 height 26
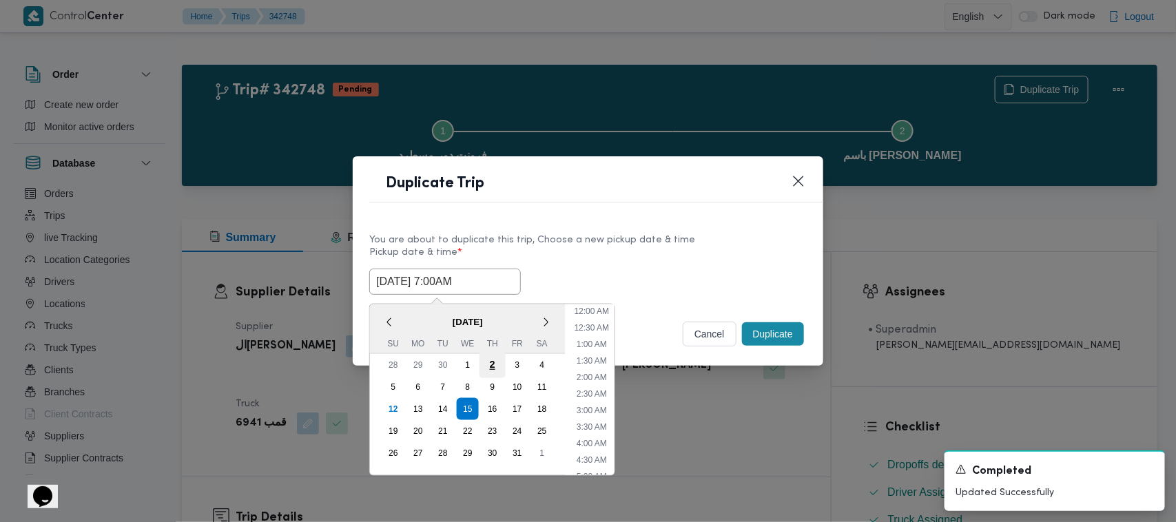
scroll to position [154, 0]
click at [493, 404] on div "16" at bounding box center [492, 409] width 26 height 26
type input "16/10/2025 7:00AM"
drag, startPoint x: 600, startPoint y: 265, endPoint x: 689, endPoint y: 291, distance: 92.5
click at [603, 265] on label "Pickup date & time *" at bounding box center [587, 257] width 437 height 21
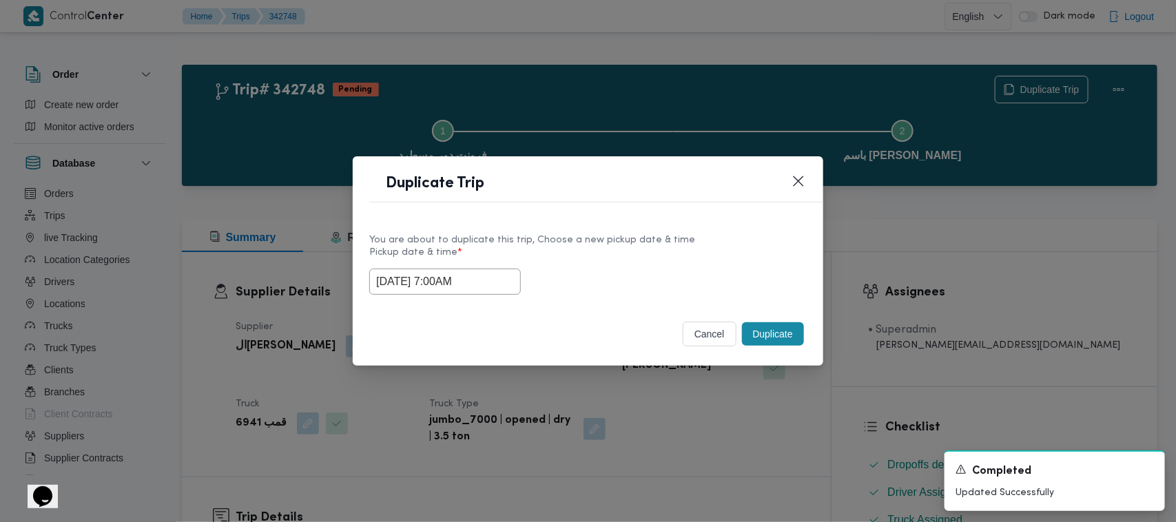
click at [770, 332] on button "Duplicate" at bounding box center [773, 333] width 62 height 23
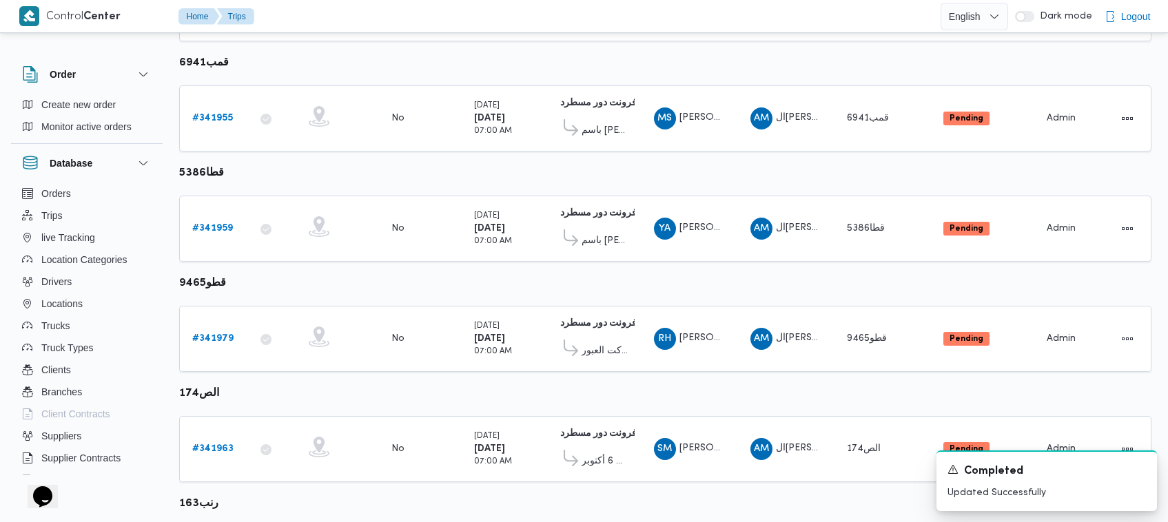
scroll to position [473, 0]
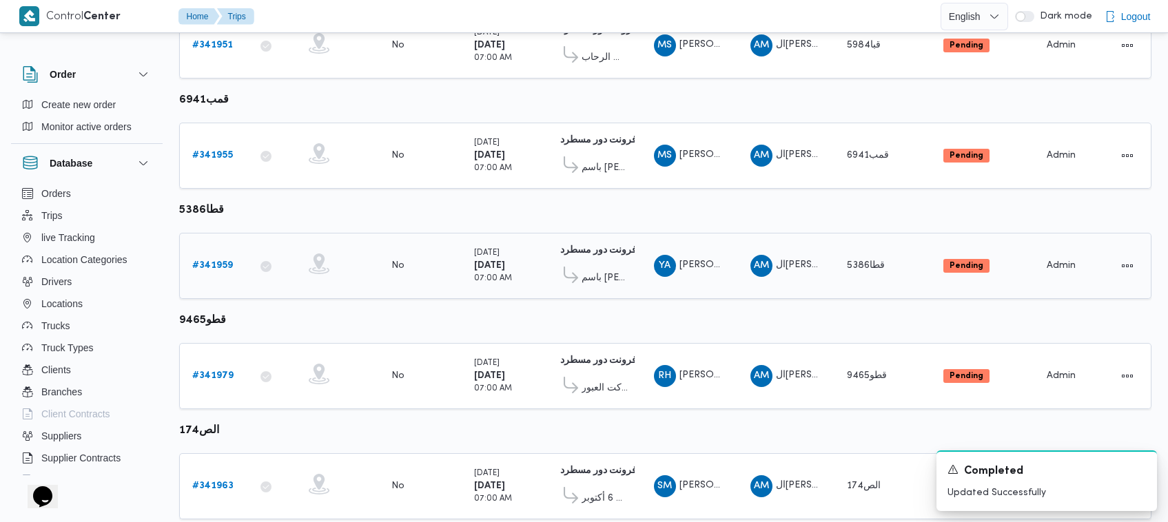
click at [219, 258] on link "# 341959" at bounding box center [212, 266] width 41 height 17
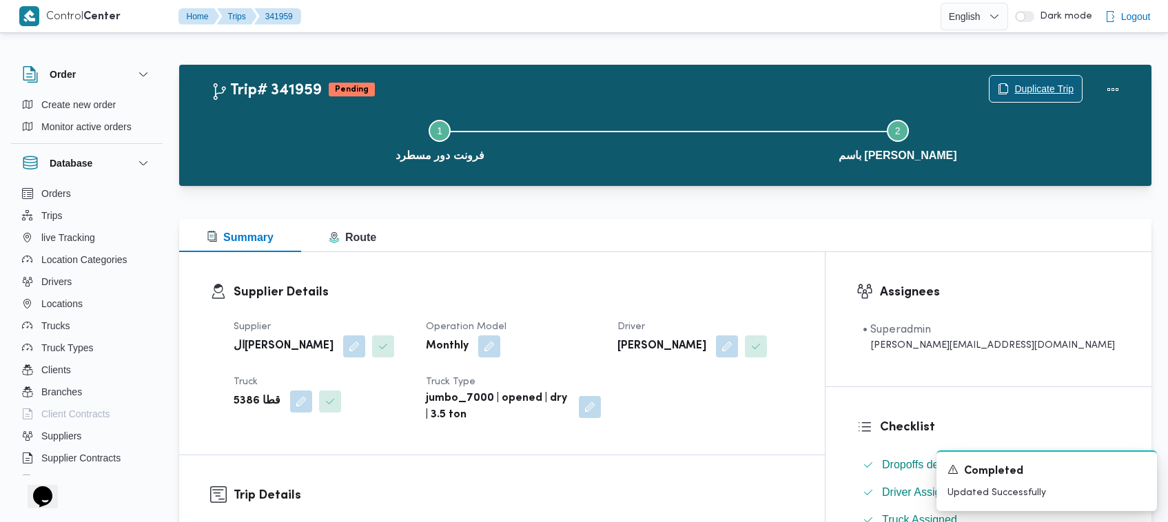
click at [1042, 87] on span "Duplicate Trip" at bounding box center [1043, 89] width 59 height 17
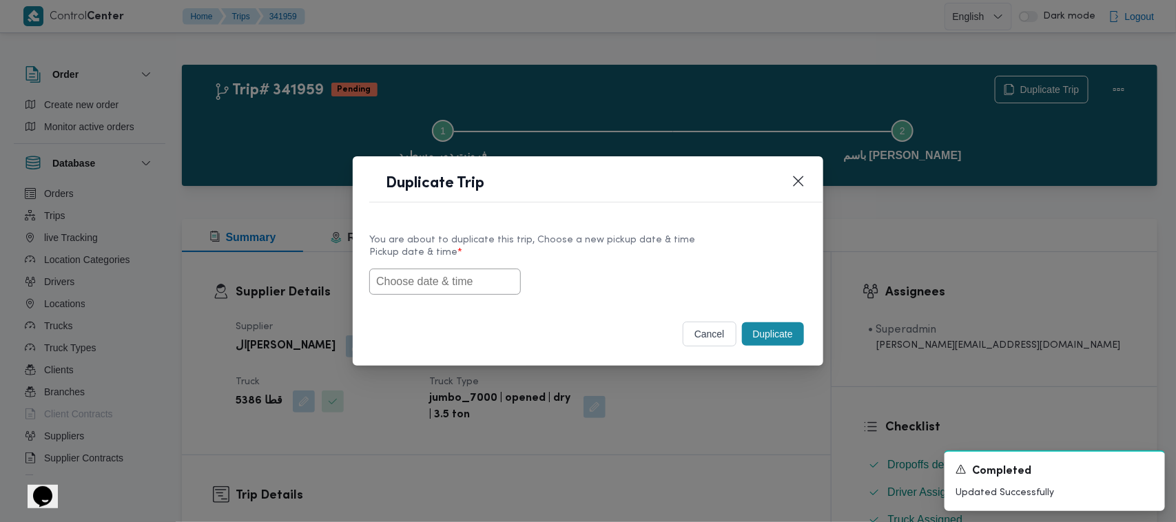
click at [462, 269] on input "text" at bounding box center [445, 282] width 152 height 26
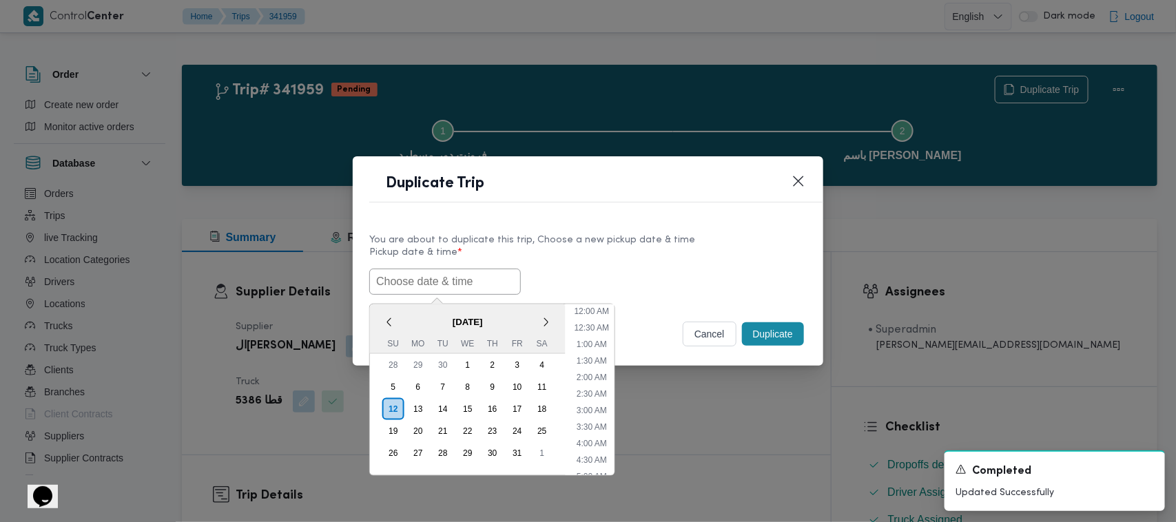
scroll to position [287, 0]
paste input "15/10/2025 7:00AM"
type input "15/10/2025 7:00AM"
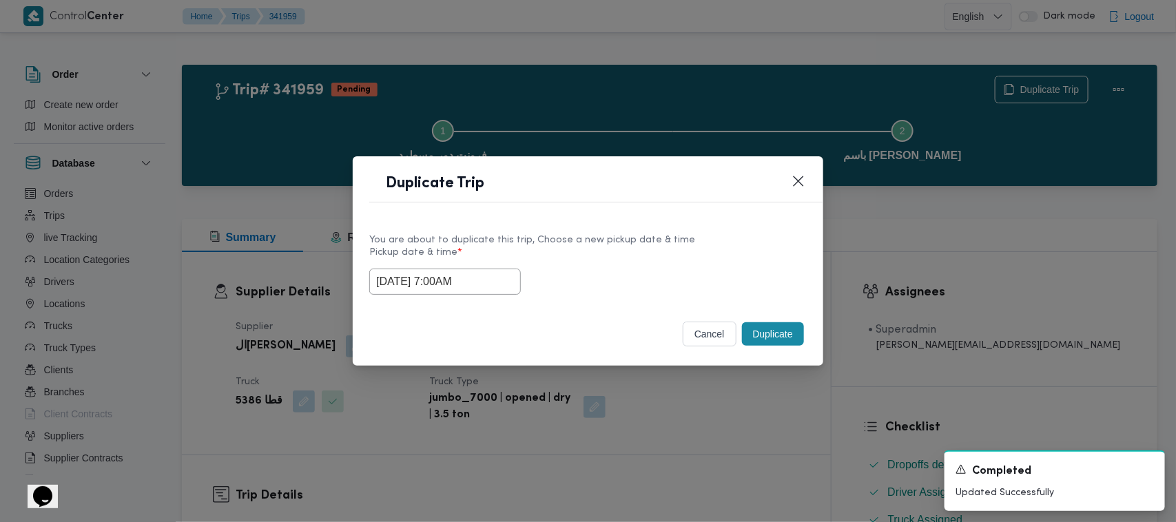
click at [574, 257] on label "Pickup date & time *" at bounding box center [587, 257] width 437 height 21
click at [780, 324] on button "Duplicate" at bounding box center [773, 333] width 62 height 23
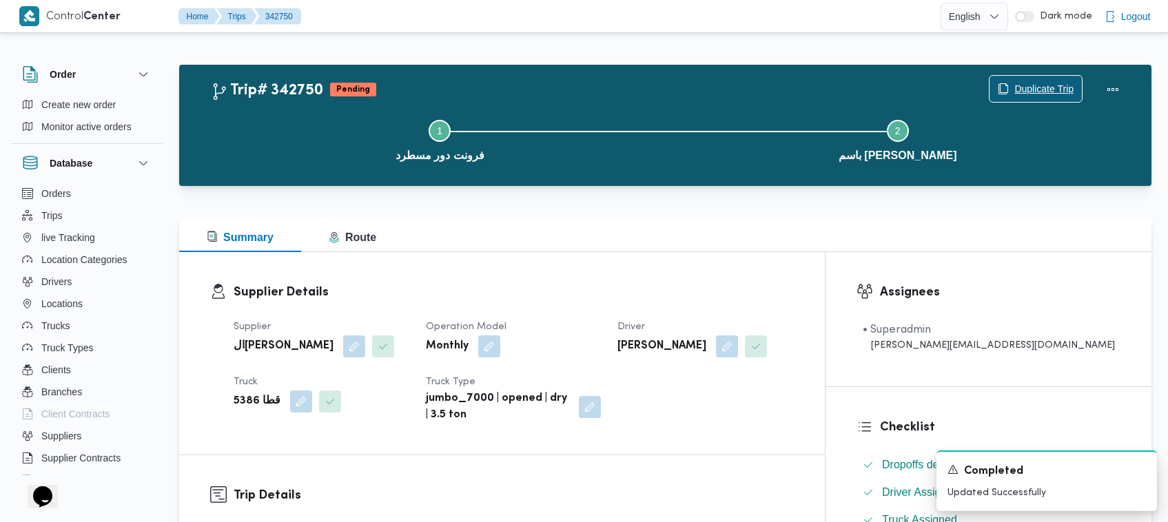
click at [1040, 87] on span "Duplicate Trip" at bounding box center [1043, 89] width 59 height 17
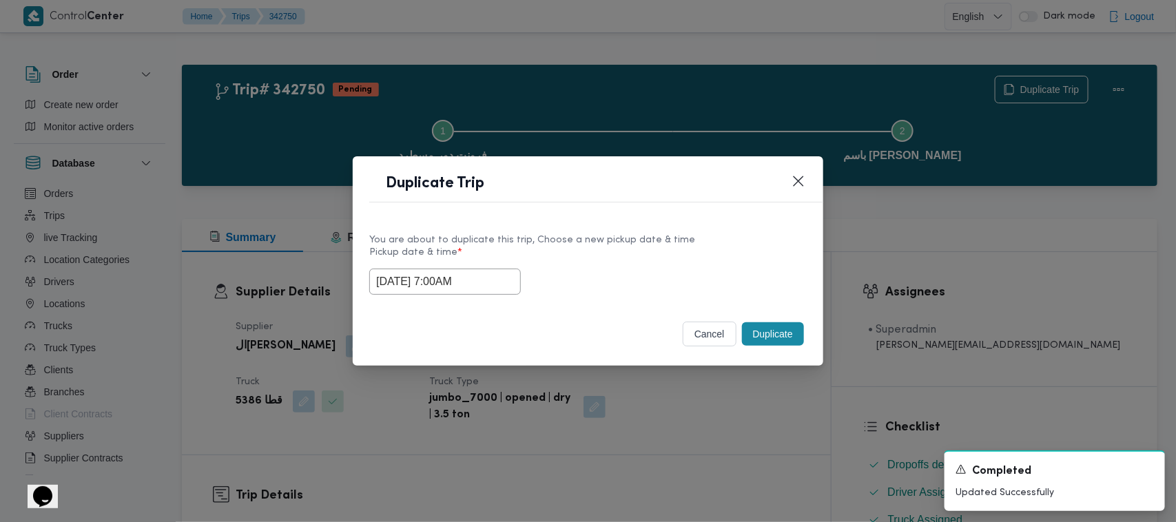
click at [486, 283] on input "15/10/2025 7:00AM" at bounding box center [445, 282] width 152 height 26
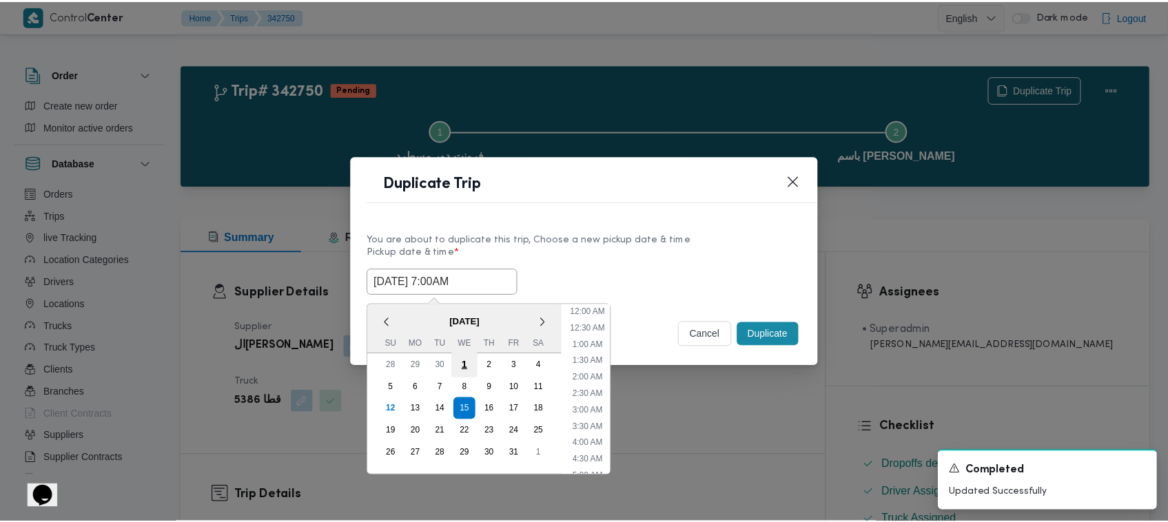
scroll to position [154, 0]
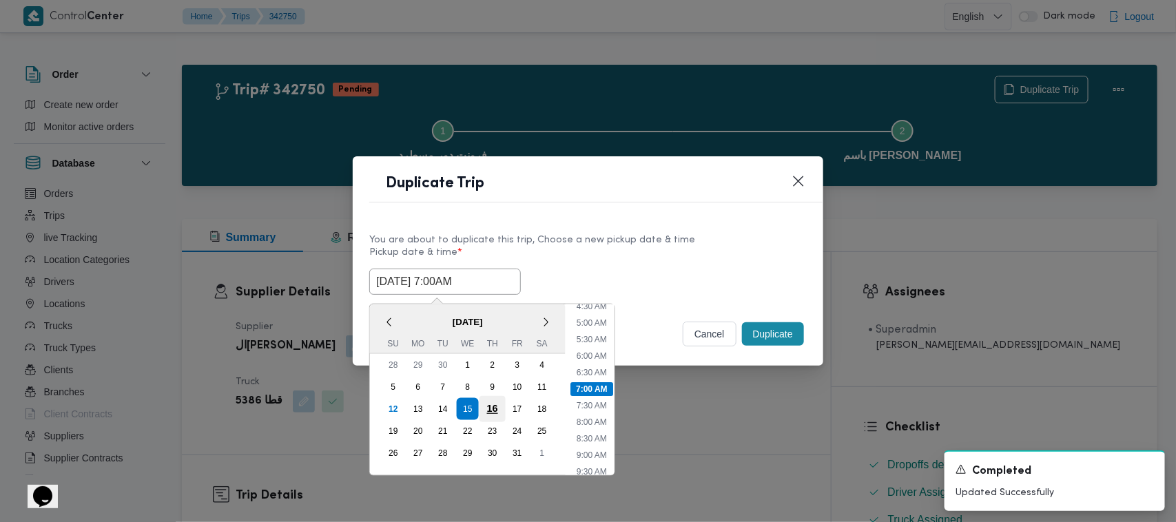
click at [489, 402] on div "16" at bounding box center [492, 409] width 26 height 26
type input "16/10/2025 7:00AM"
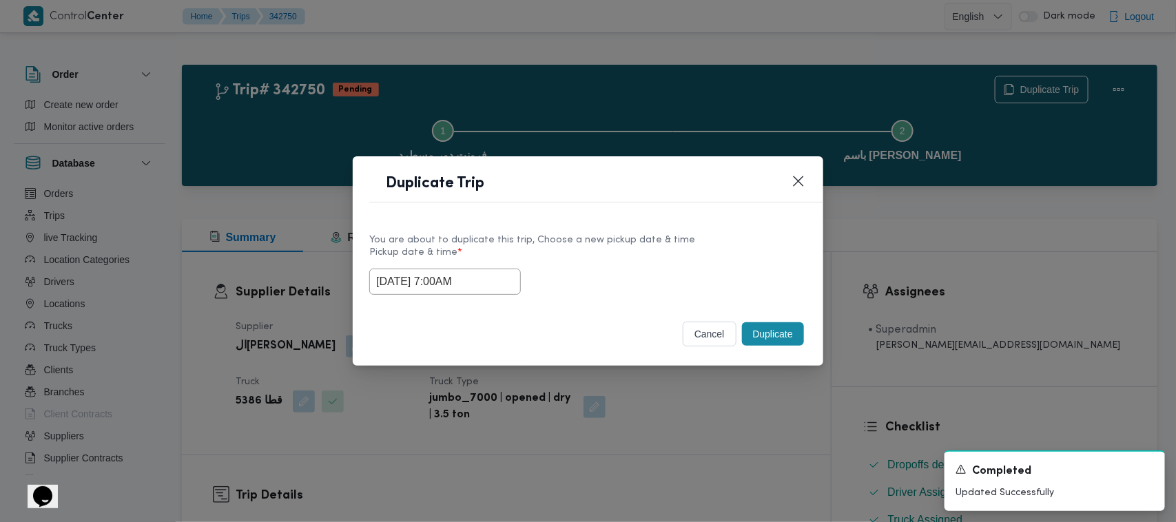
click at [577, 265] on label "Pickup date & time *" at bounding box center [587, 257] width 437 height 21
click at [766, 338] on button "Duplicate" at bounding box center [773, 333] width 62 height 23
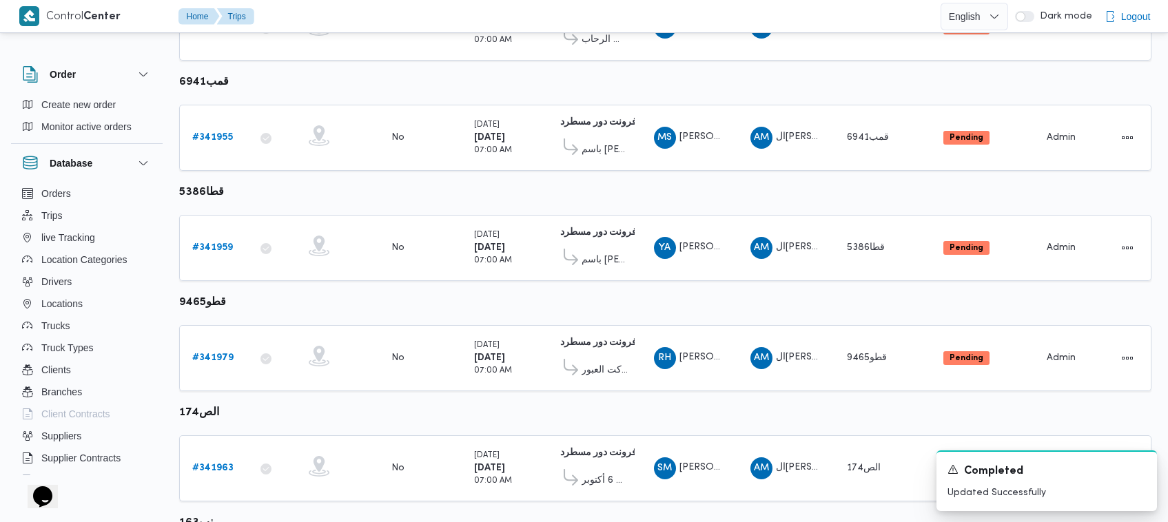
scroll to position [617, 0]
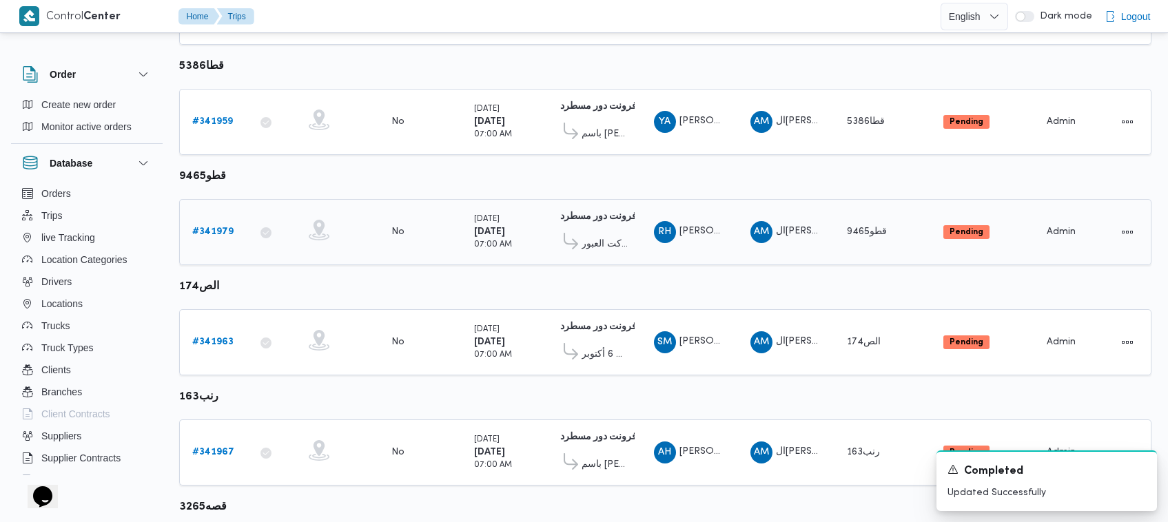
click at [221, 234] on link "# 341979" at bounding box center [212, 232] width 41 height 17
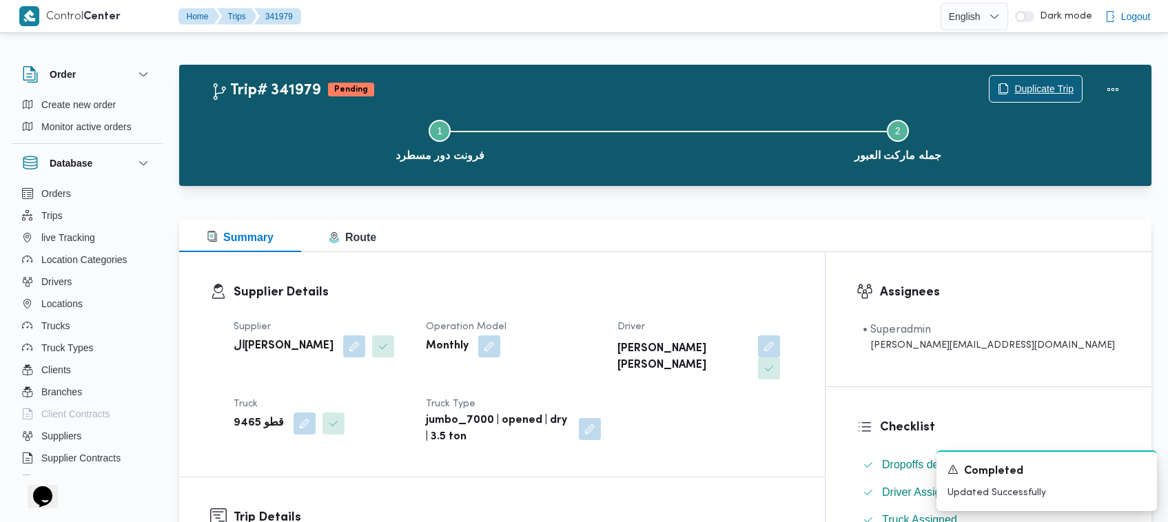
click at [1035, 77] on span "Duplicate Trip" at bounding box center [1035, 89] width 92 height 26
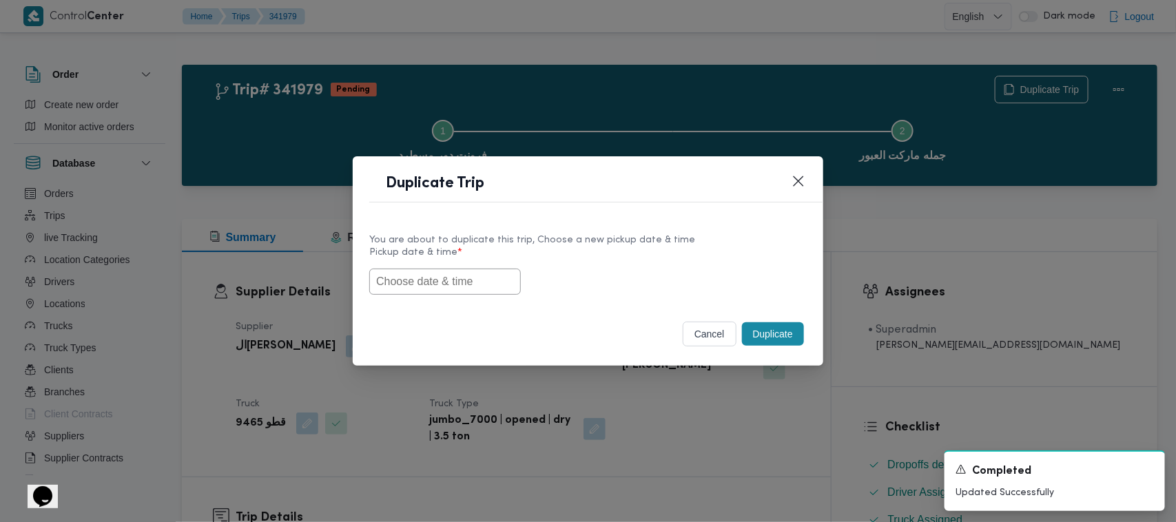
click at [510, 273] on input "text" at bounding box center [445, 282] width 152 height 26
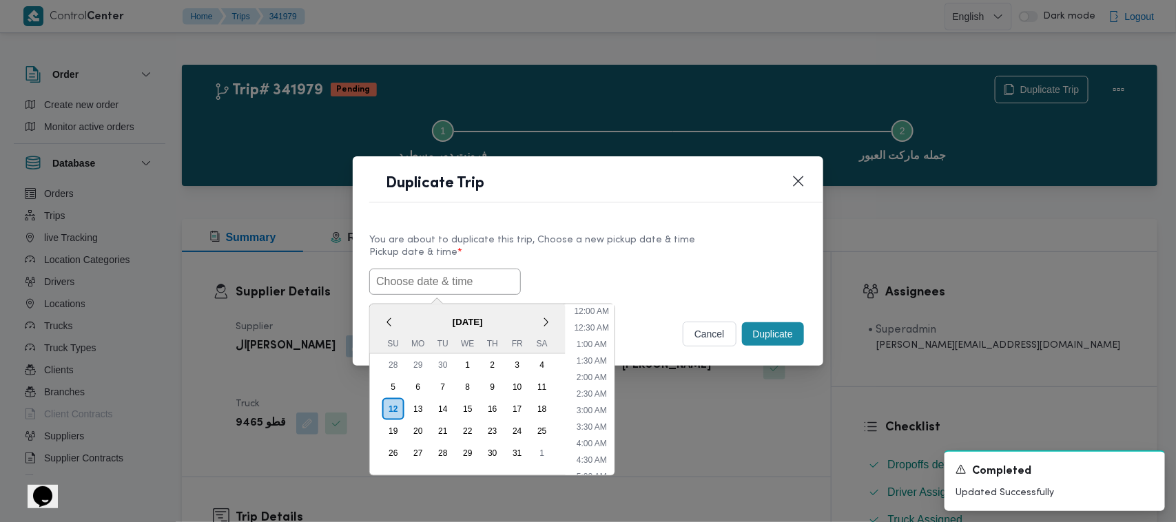
paste input "15/10/2025 7:00AM"
type input "15/10/2025 7:00AM"
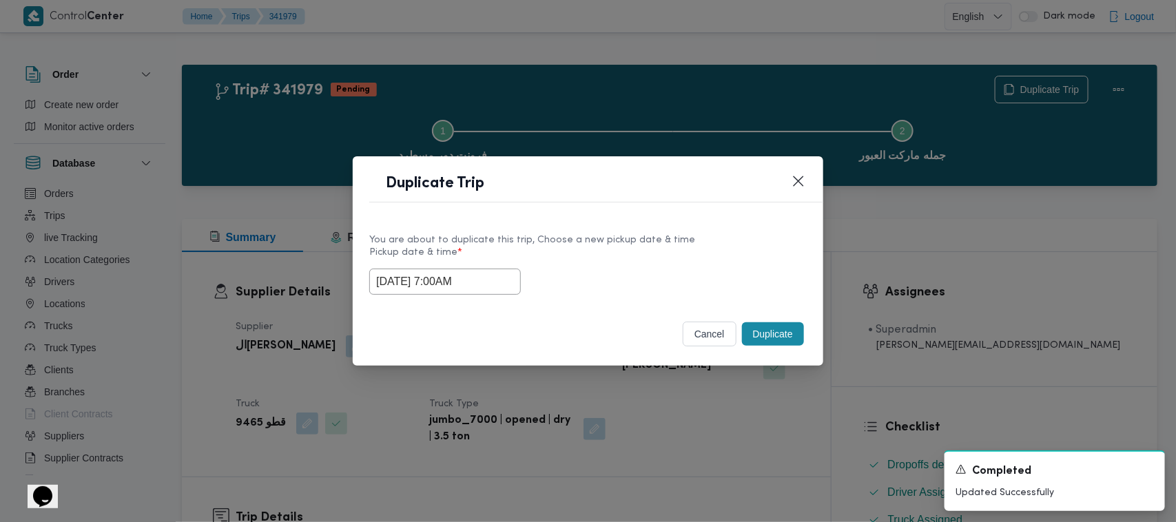
click at [583, 262] on label "Pickup date & time *" at bounding box center [587, 257] width 437 height 21
click at [765, 335] on button "Duplicate" at bounding box center [773, 333] width 62 height 23
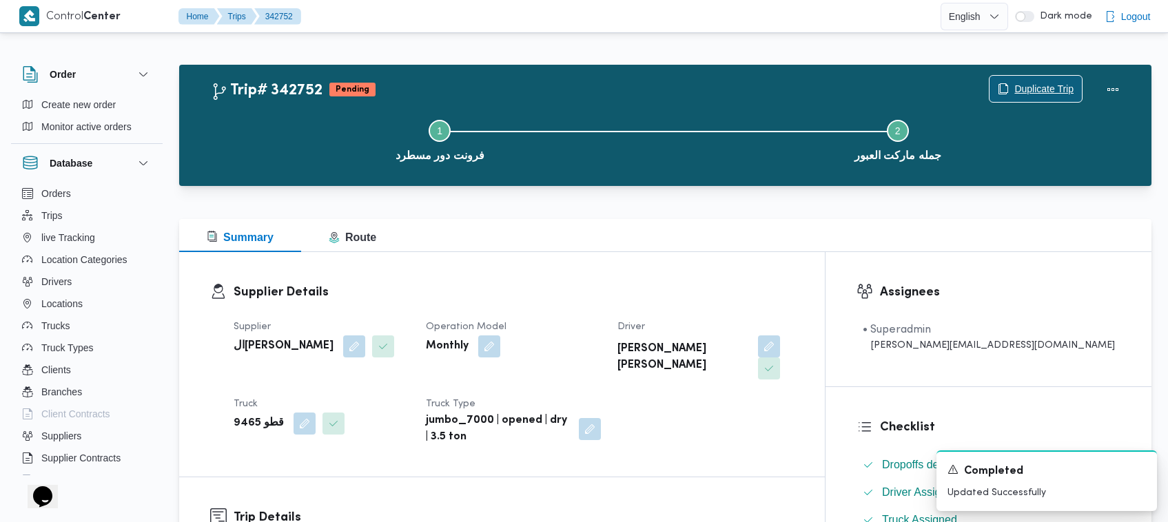
click at [1045, 85] on span "Duplicate Trip" at bounding box center [1043, 89] width 59 height 17
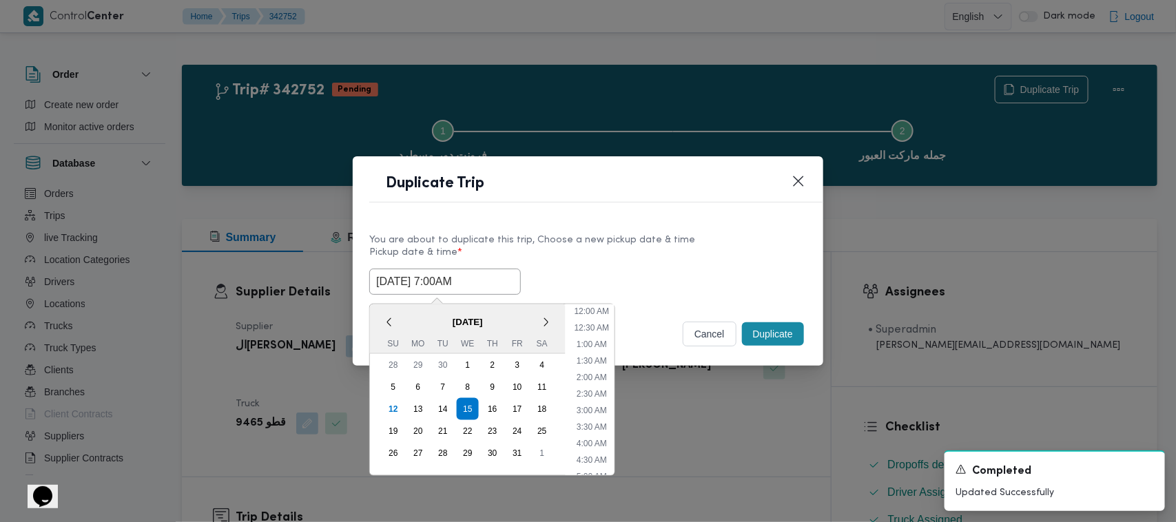
click at [498, 279] on input "15/10/2025 7:00AM" at bounding box center [445, 282] width 152 height 26
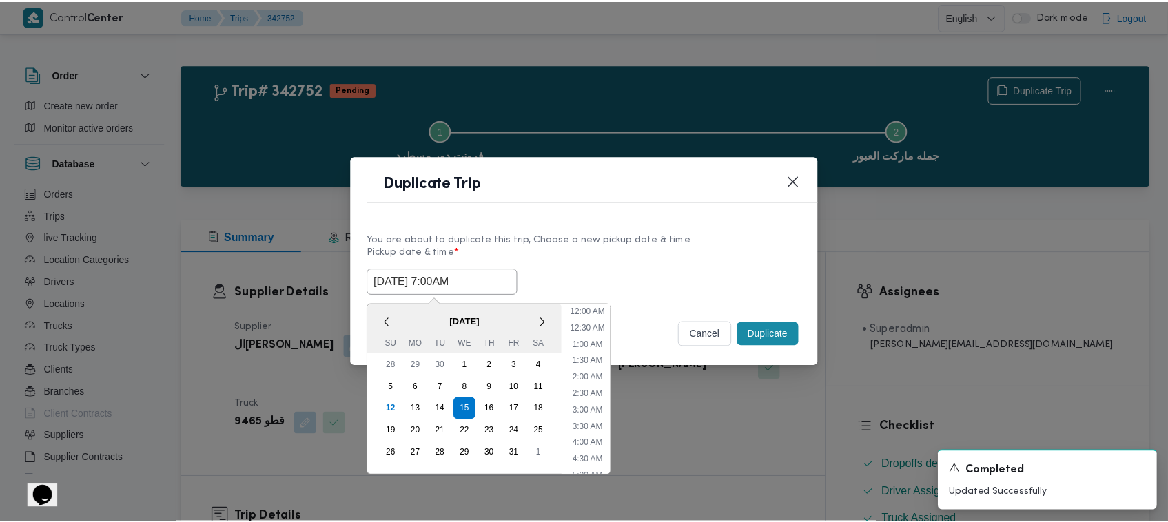
scroll to position [154, 0]
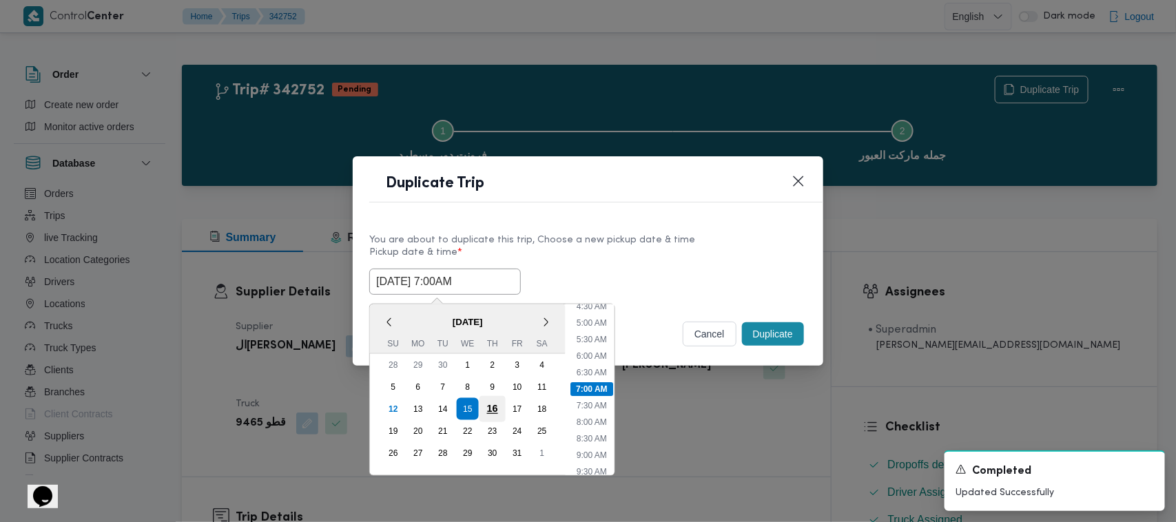
click at [490, 401] on div "16" at bounding box center [492, 409] width 26 height 26
type input "16/10/2025 7:00AM"
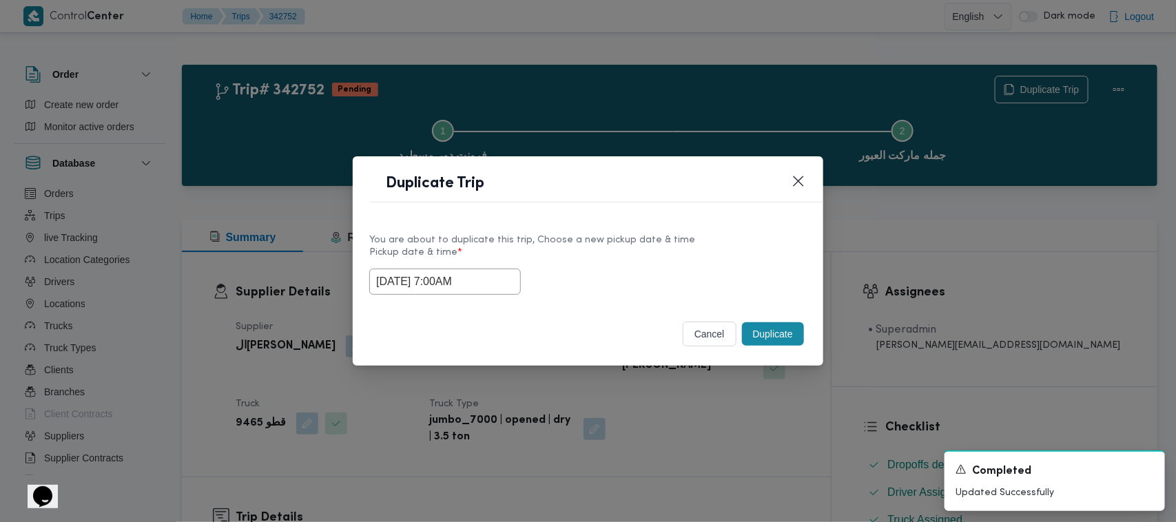
click at [582, 258] on label "Pickup date & time *" at bounding box center [587, 257] width 437 height 21
click at [787, 325] on button "Duplicate" at bounding box center [773, 333] width 62 height 23
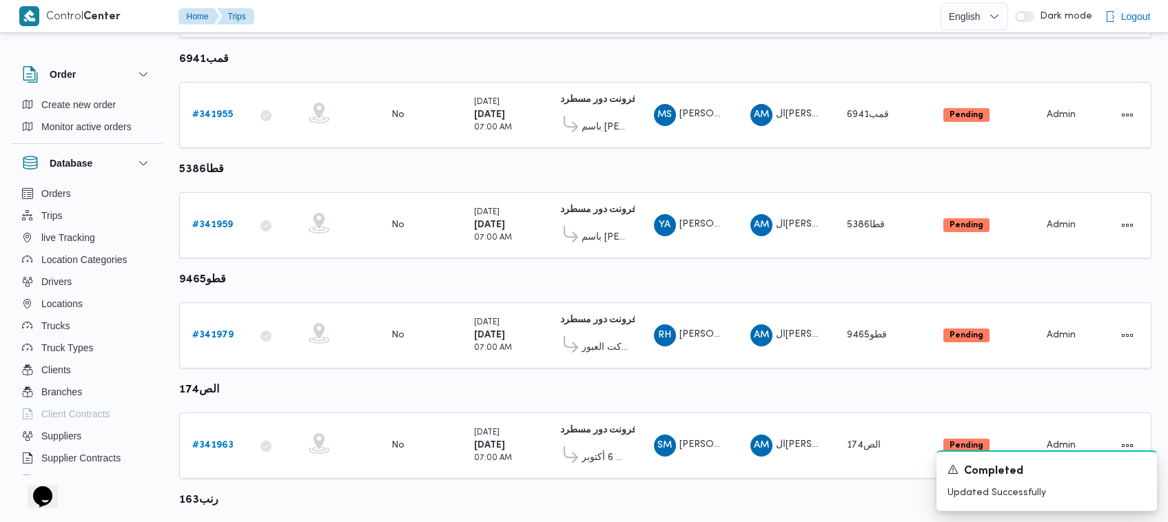
scroll to position [641, 0]
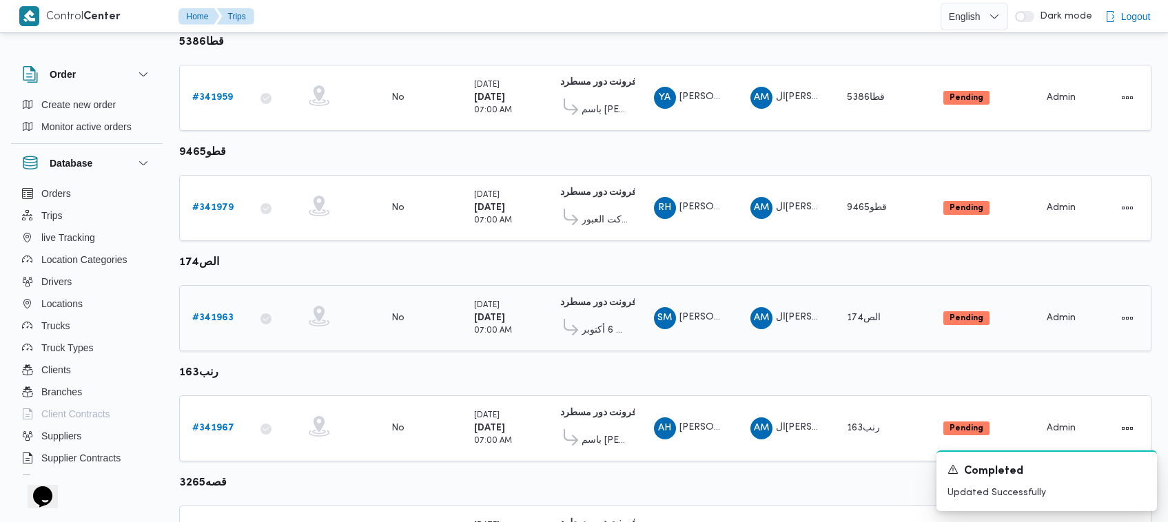
click at [222, 318] on link "# 341963" at bounding box center [212, 318] width 41 height 17
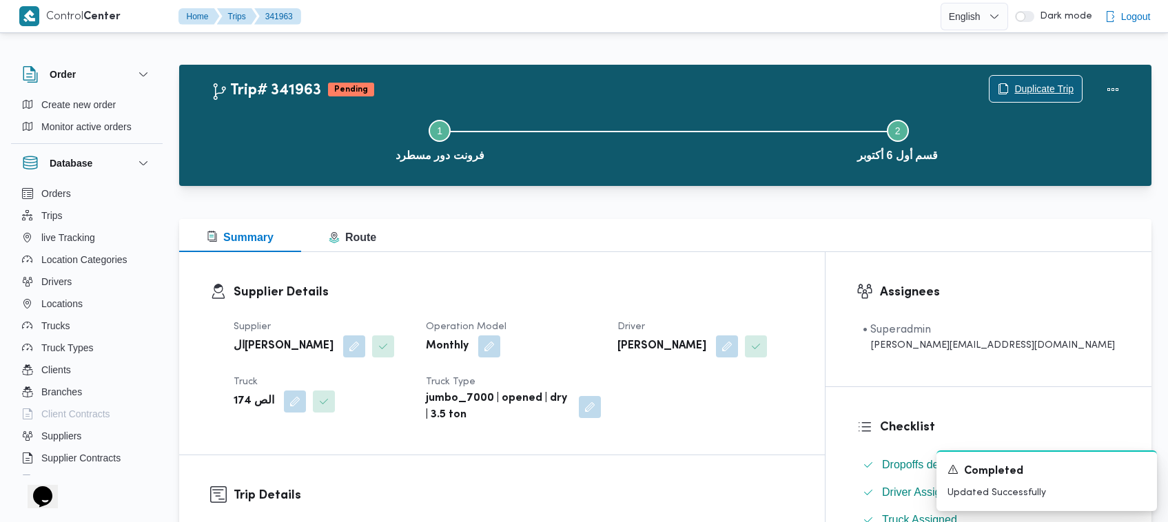
click at [1027, 76] on button "Duplicate Trip" at bounding box center [1036, 89] width 94 height 28
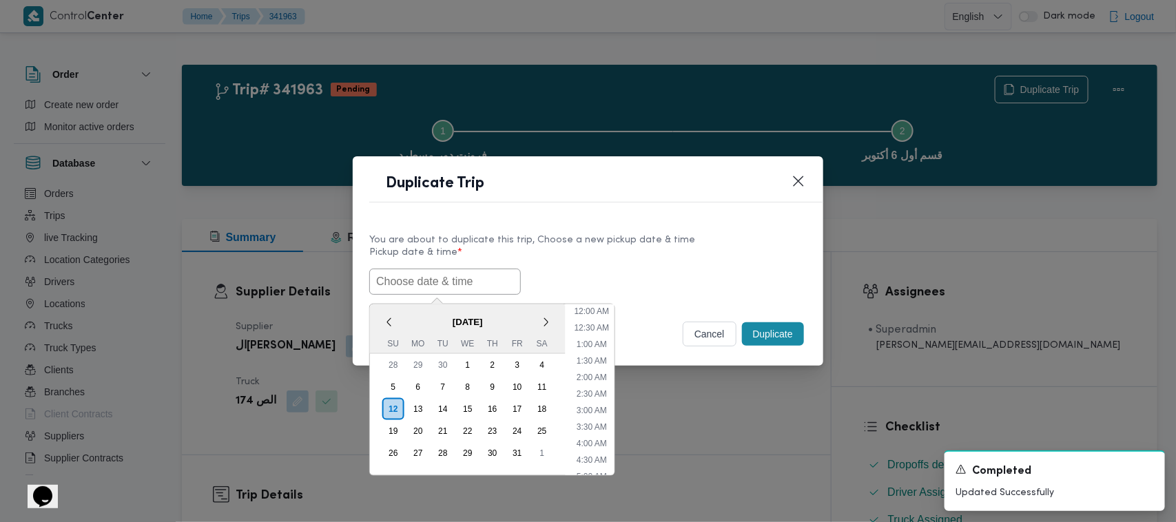
scroll to position [287, 0]
paste input "15/10/2025 7:00AM"
type input "15/10/2025 7:00AM"
click at [586, 273] on div "15/10/2025 7:00AM < October 2025 > Su Mo Tu We Th Fr Sa 28 29 30 1 2 3 4 5 6 7 …" at bounding box center [587, 282] width 437 height 26
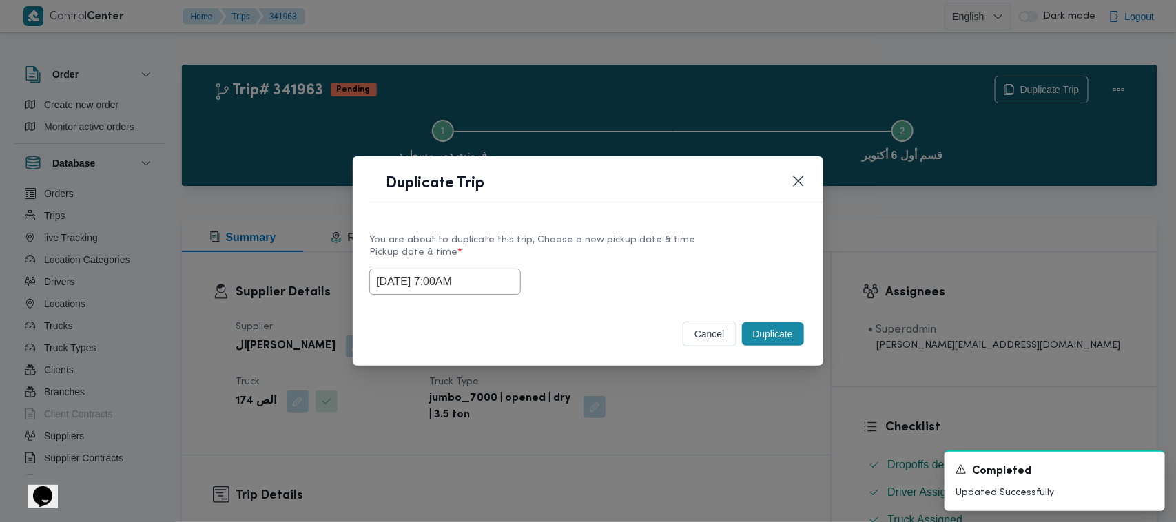
click at [762, 331] on button "Duplicate" at bounding box center [773, 333] width 62 height 23
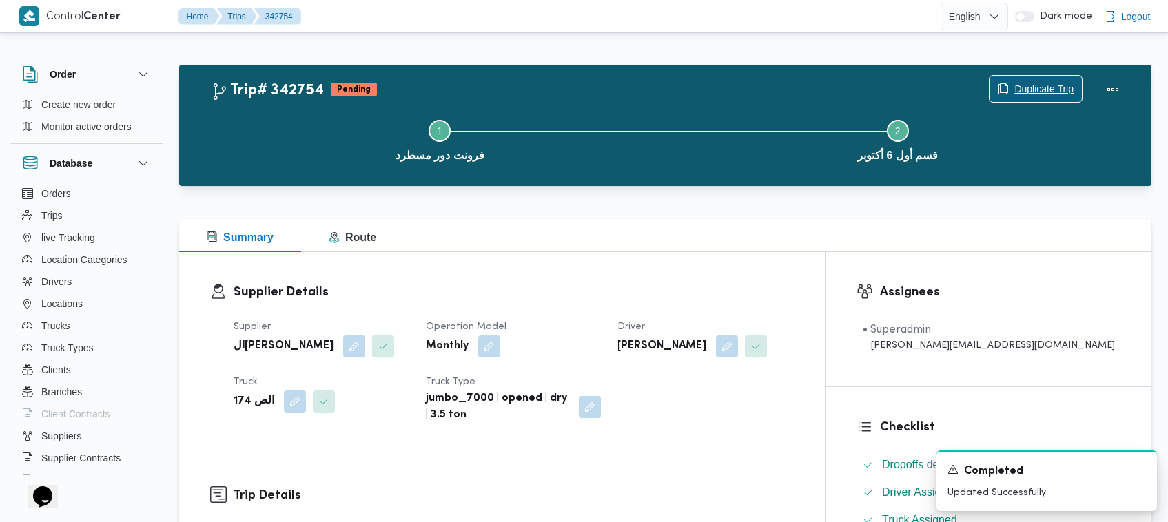
click at [1031, 84] on span "Duplicate Trip" at bounding box center [1043, 89] width 59 height 17
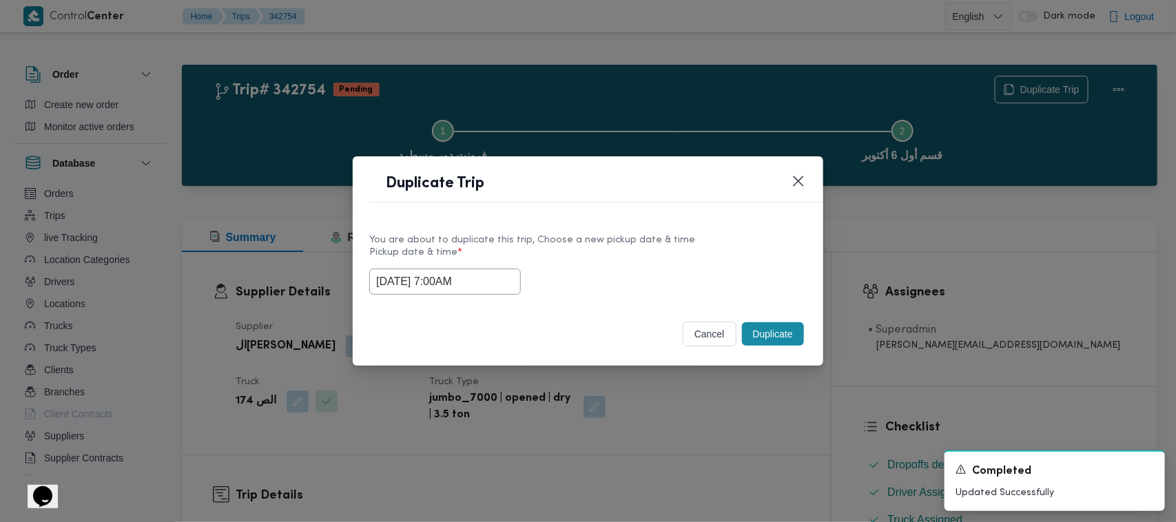
click at [493, 289] on input "15/10/2025 7:00AM" at bounding box center [445, 282] width 152 height 26
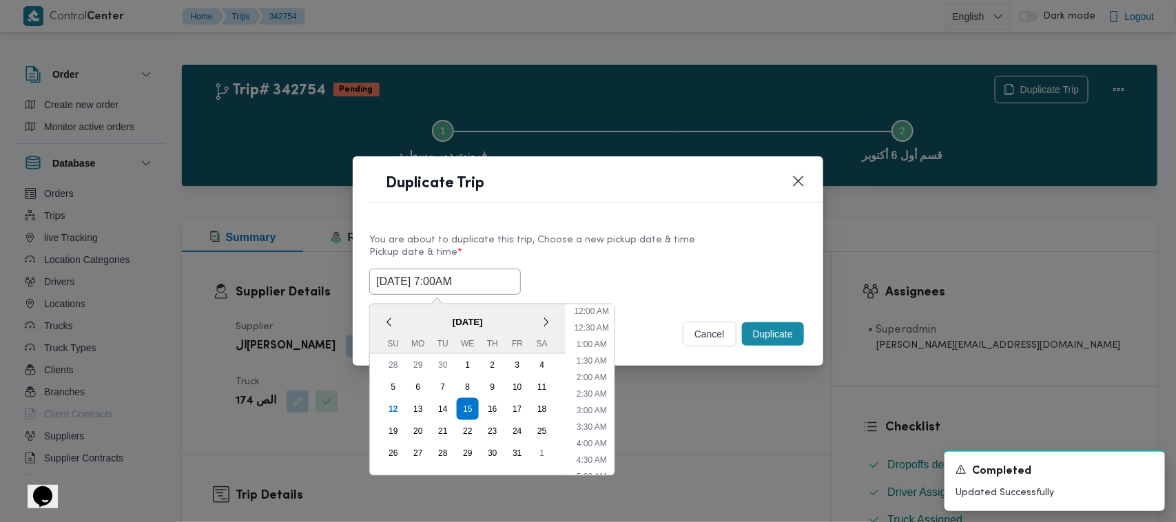
scroll to position [154, 0]
click at [489, 400] on div "16" at bounding box center [492, 409] width 26 height 26
type input "16/10/2025 7:00AM"
click at [628, 252] on label "Pickup date & time *" at bounding box center [587, 257] width 437 height 21
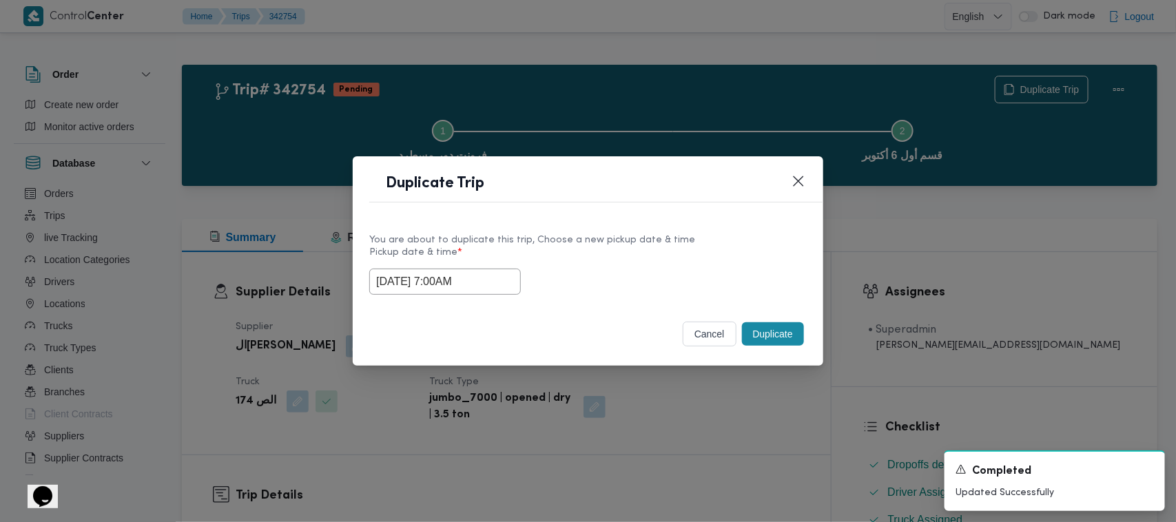
click at [753, 340] on button "Duplicate" at bounding box center [773, 333] width 62 height 23
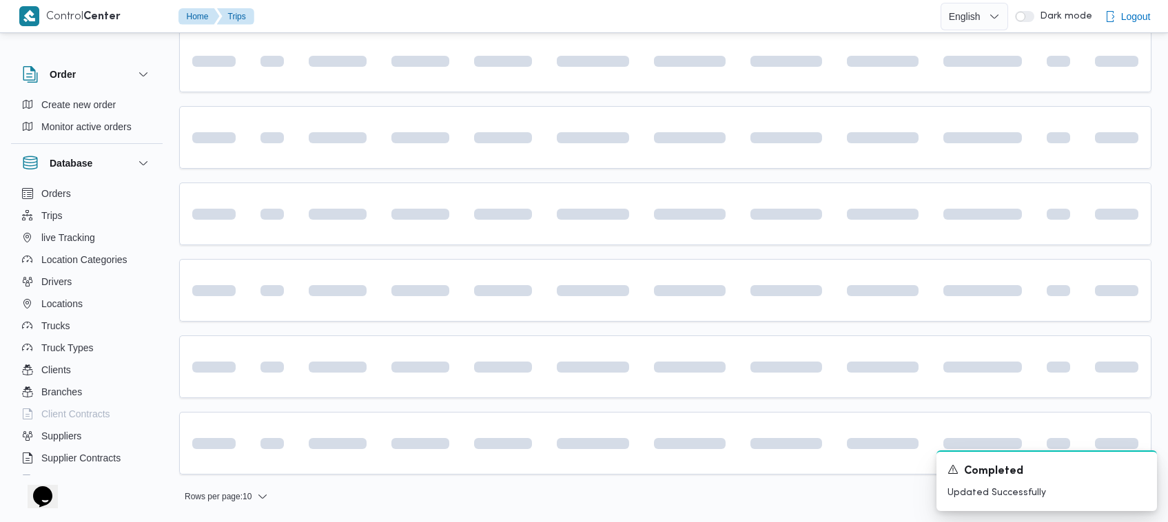
scroll to position [641, 0]
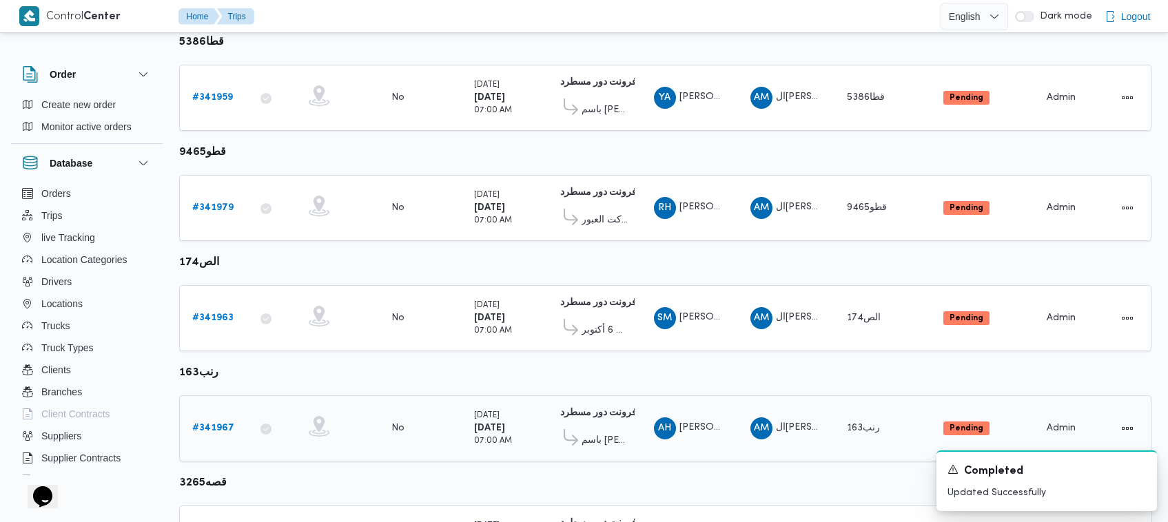
click at [211, 425] on b "# 341967" at bounding box center [213, 428] width 42 height 9
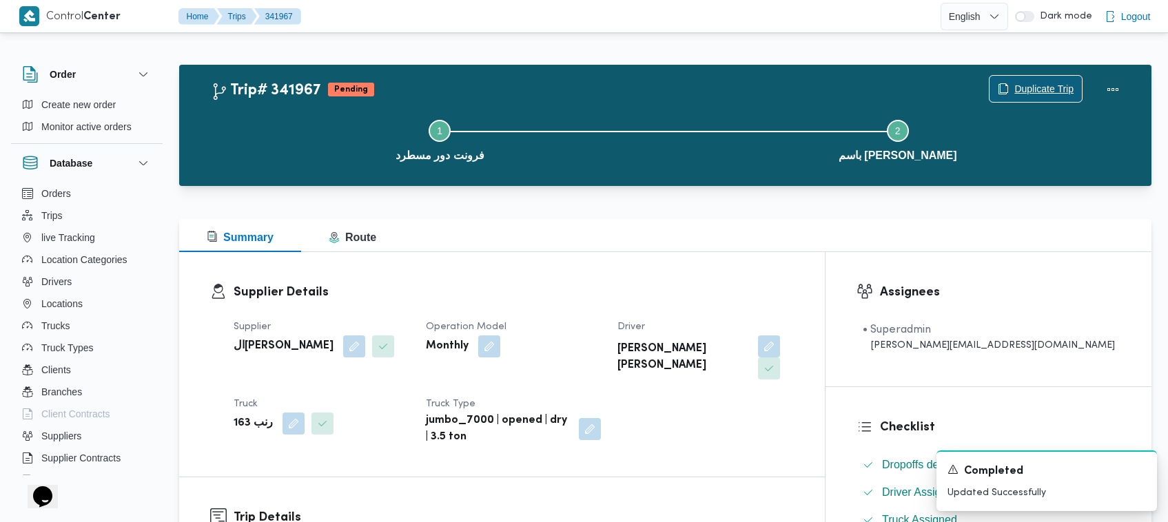
click at [1047, 85] on span "Duplicate Trip" at bounding box center [1043, 89] width 59 height 17
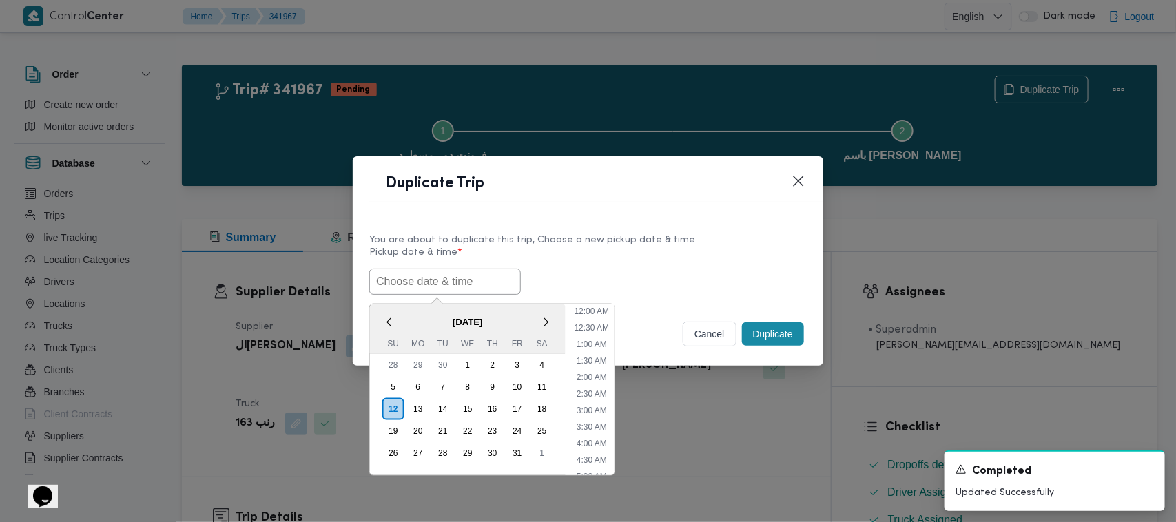
scroll to position [287, 0]
paste input "15/10/2025 7:00AM"
type input "15/10/2025 7:00AM"
click at [600, 253] on label "Pickup date & time *" at bounding box center [587, 257] width 437 height 21
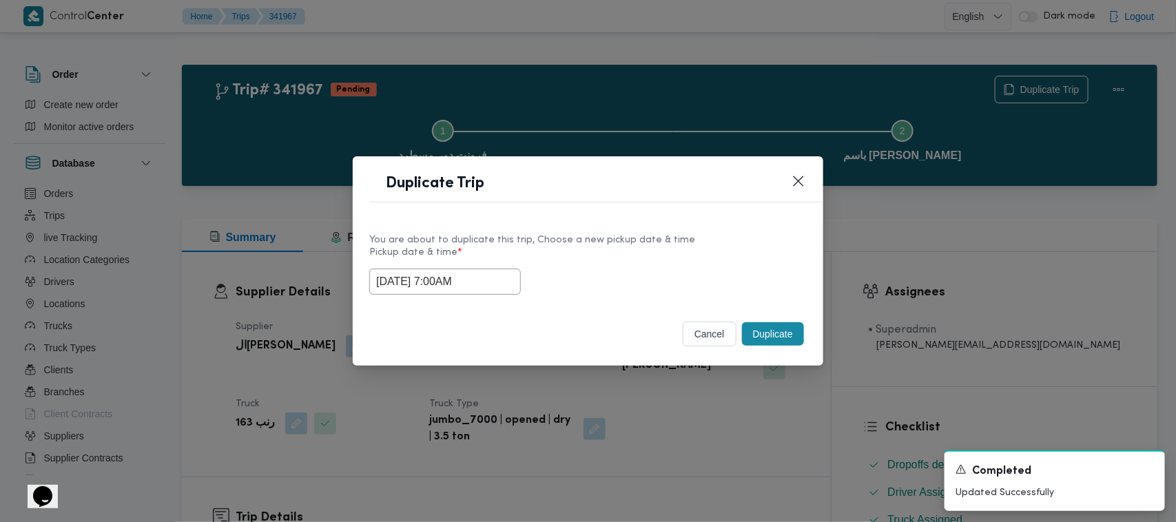
click at [776, 333] on button "Duplicate" at bounding box center [773, 333] width 62 height 23
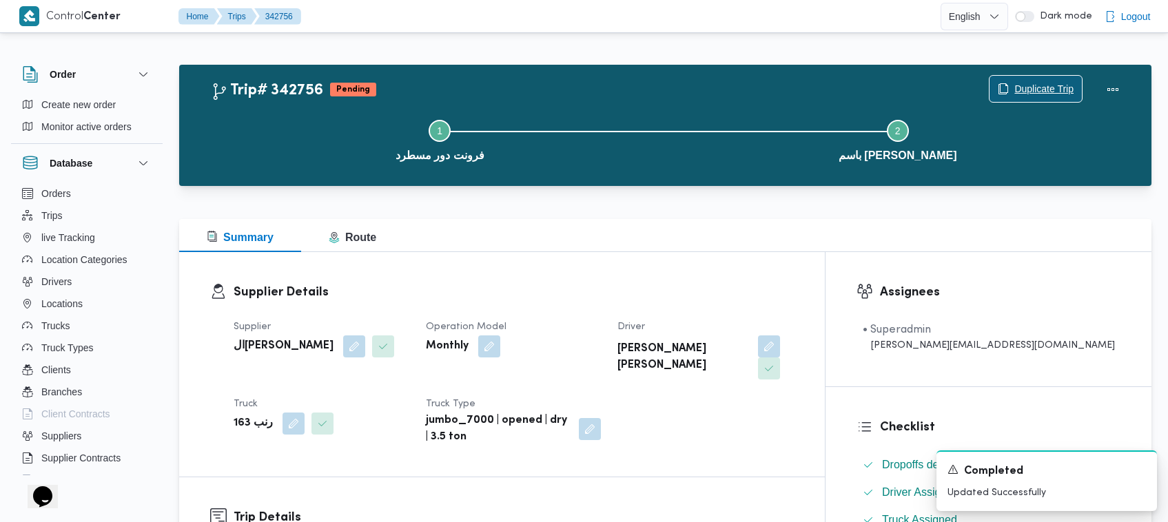
click at [1030, 83] on span "Duplicate Trip" at bounding box center [1043, 89] width 59 height 17
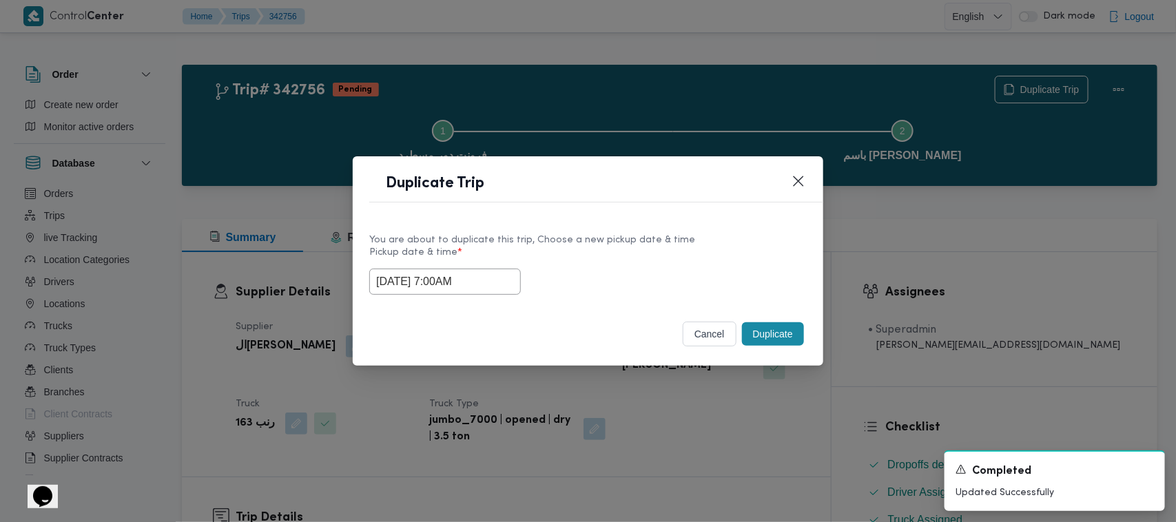
click at [493, 289] on input "15/10/2025 7:00AM" at bounding box center [445, 282] width 152 height 26
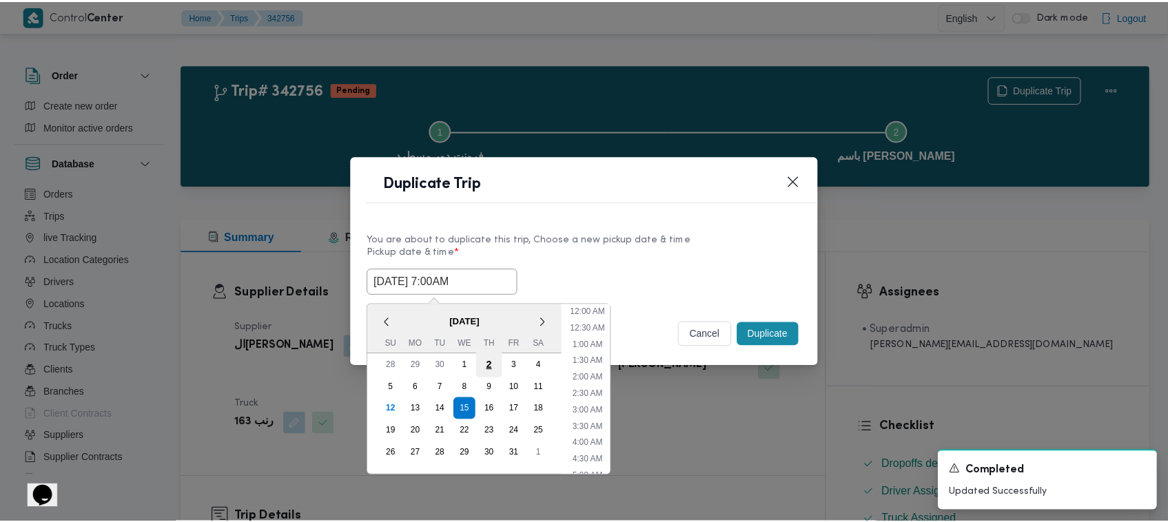
scroll to position [154, 0]
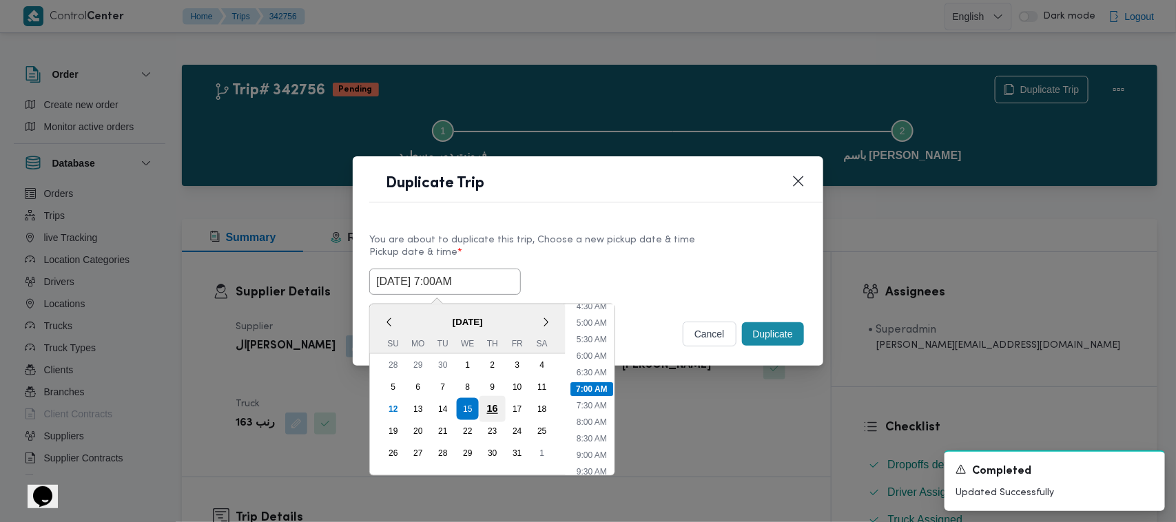
click at [489, 405] on div "16" at bounding box center [492, 409] width 26 height 26
type input "16/10/2025 7:00AM"
click at [594, 247] on label "Pickup date & time *" at bounding box center [587, 257] width 437 height 21
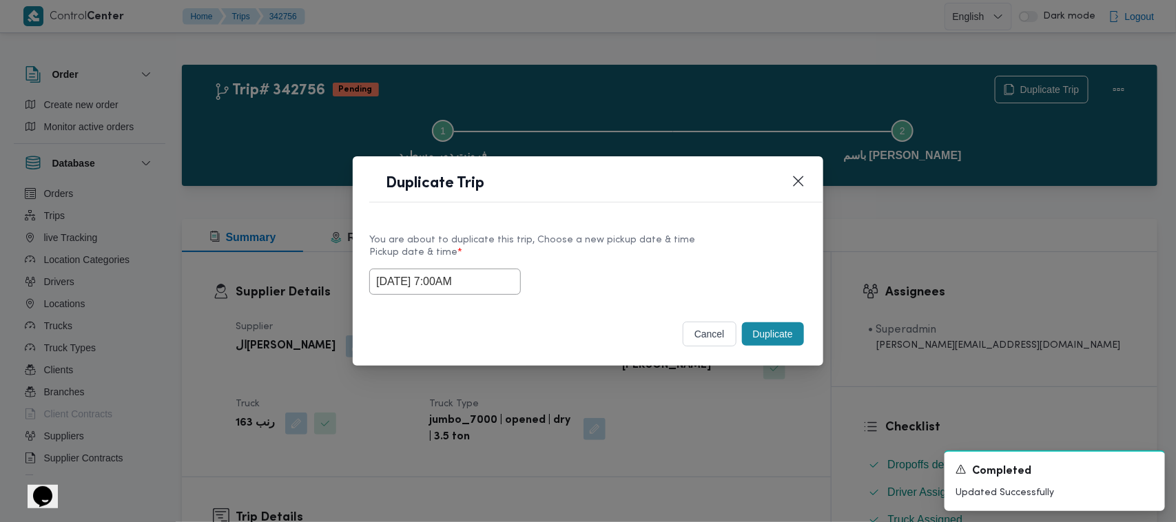
click at [783, 342] on button "Duplicate" at bounding box center [773, 333] width 62 height 23
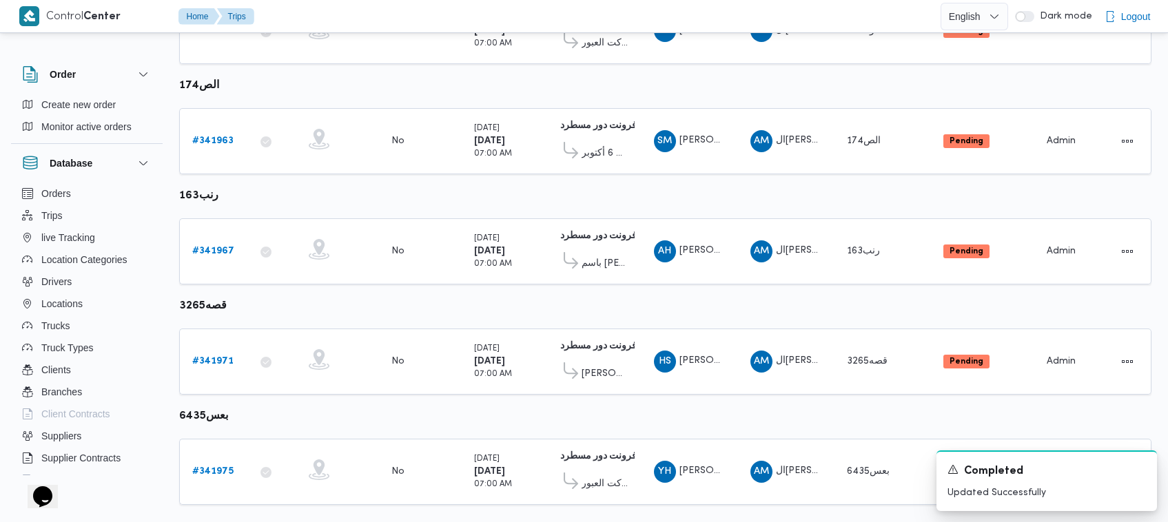
scroll to position [837, 0]
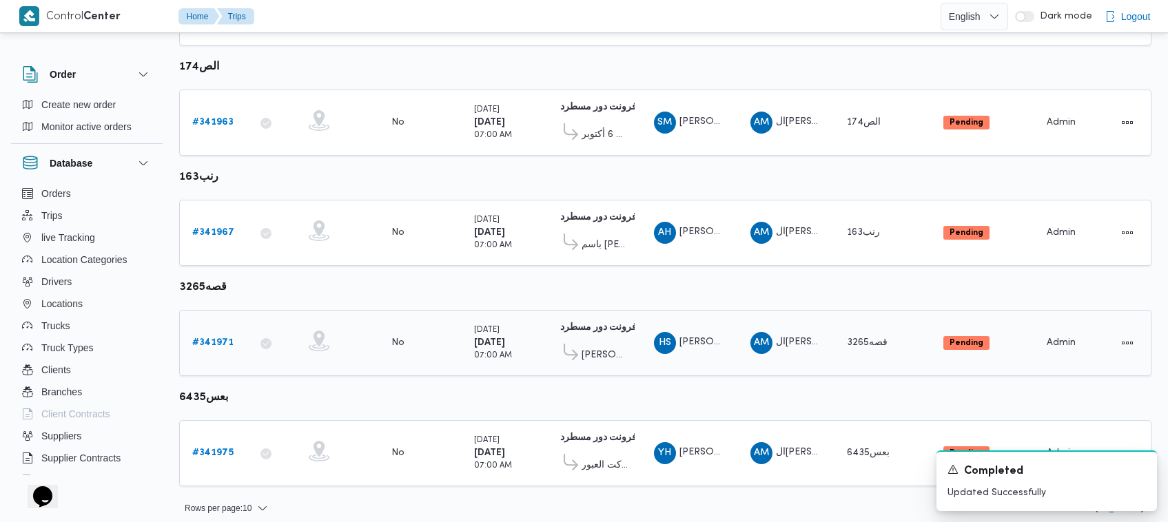
click at [200, 338] on b "# 341971" at bounding box center [212, 342] width 41 height 9
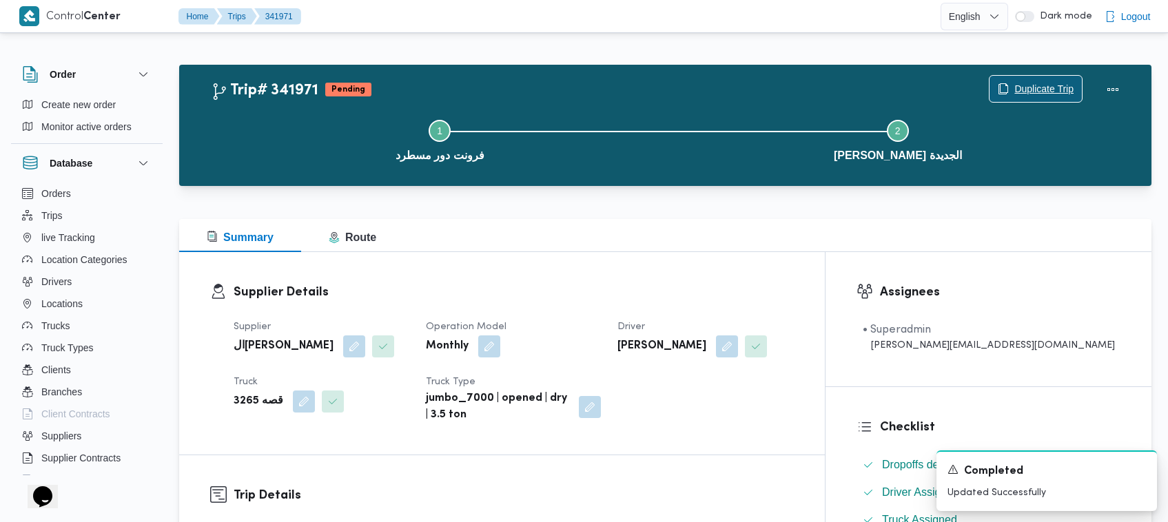
click at [1014, 83] on span "Duplicate Trip" at bounding box center [1043, 89] width 59 height 17
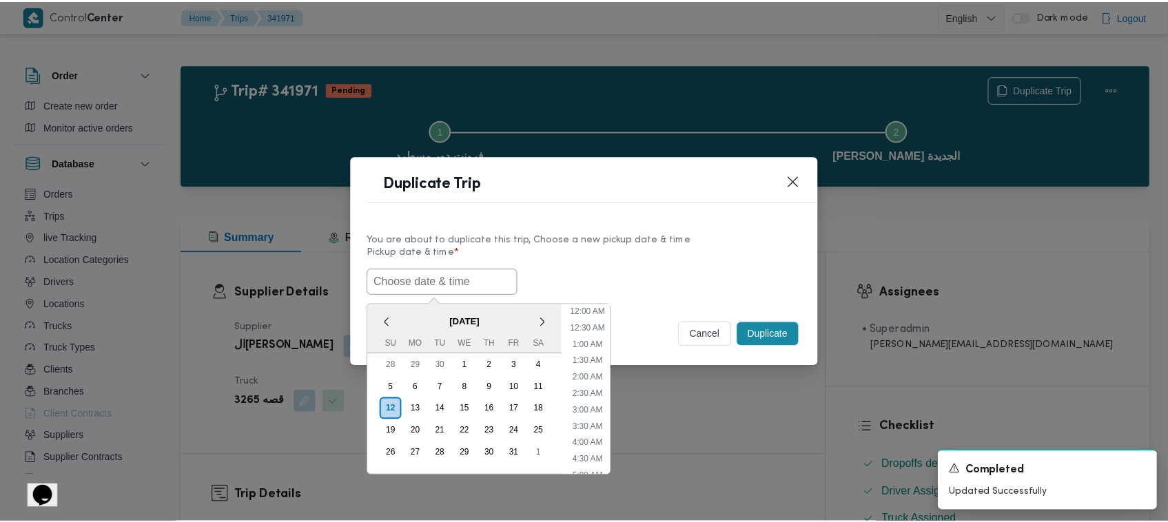
scroll to position [287, 0]
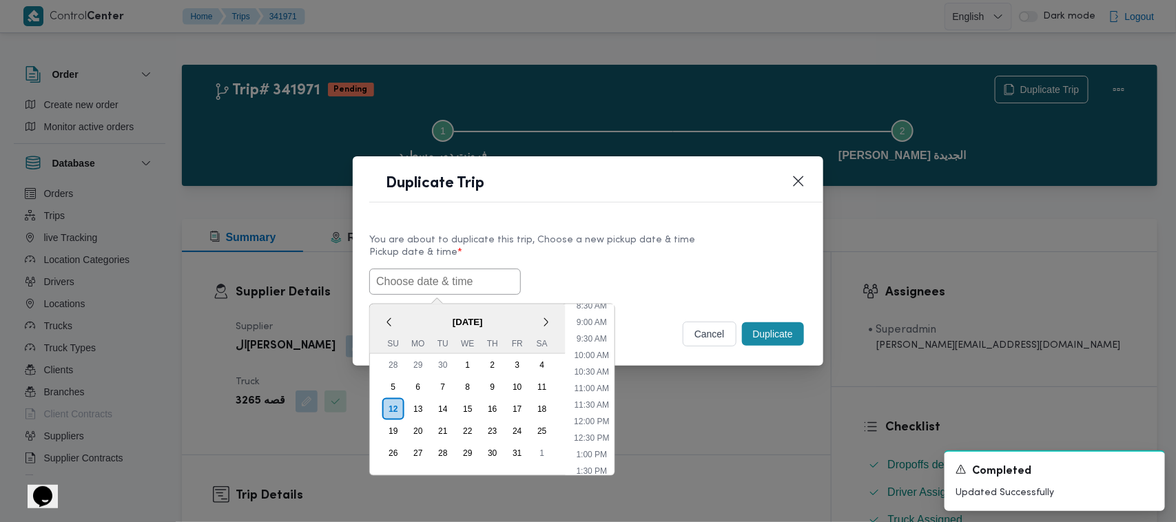
paste input "15/10/2025 7:00AM"
type input "15/10/2025 7:00AM"
click at [588, 256] on label "Pickup date & time *" at bounding box center [587, 257] width 437 height 21
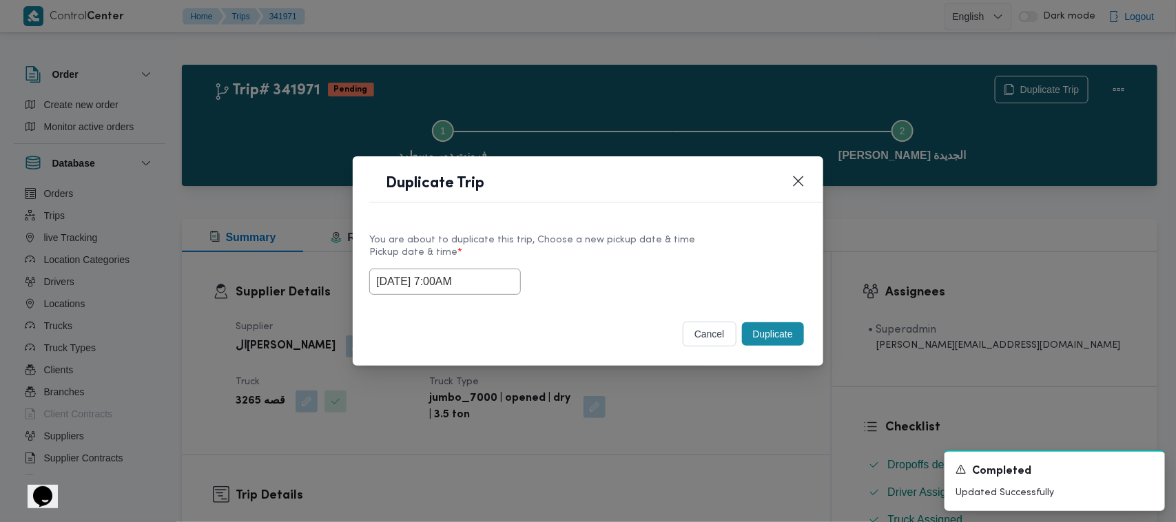
click at [766, 336] on button "Duplicate" at bounding box center [773, 333] width 62 height 23
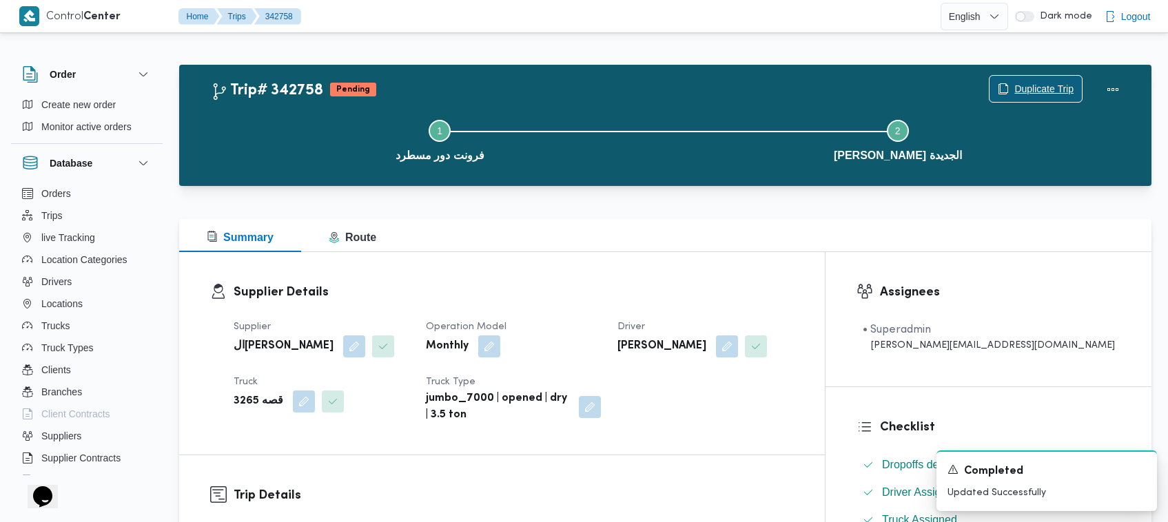
click at [1030, 85] on span "Duplicate Trip" at bounding box center [1043, 89] width 59 height 17
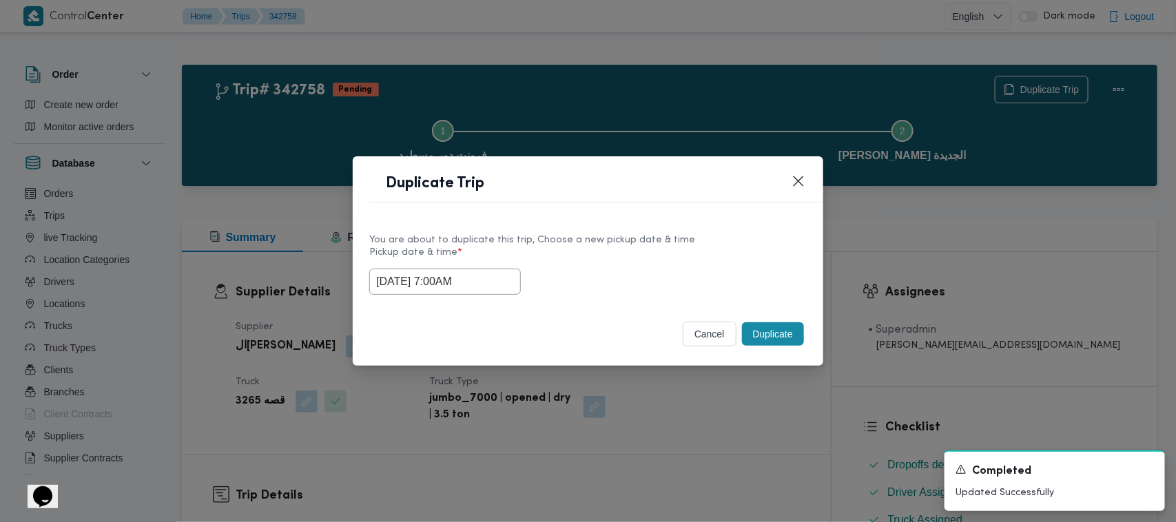
click at [494, 276] on input "15/10/2025 7:00AM" at bounding box center [445, 282] width 152 height 26
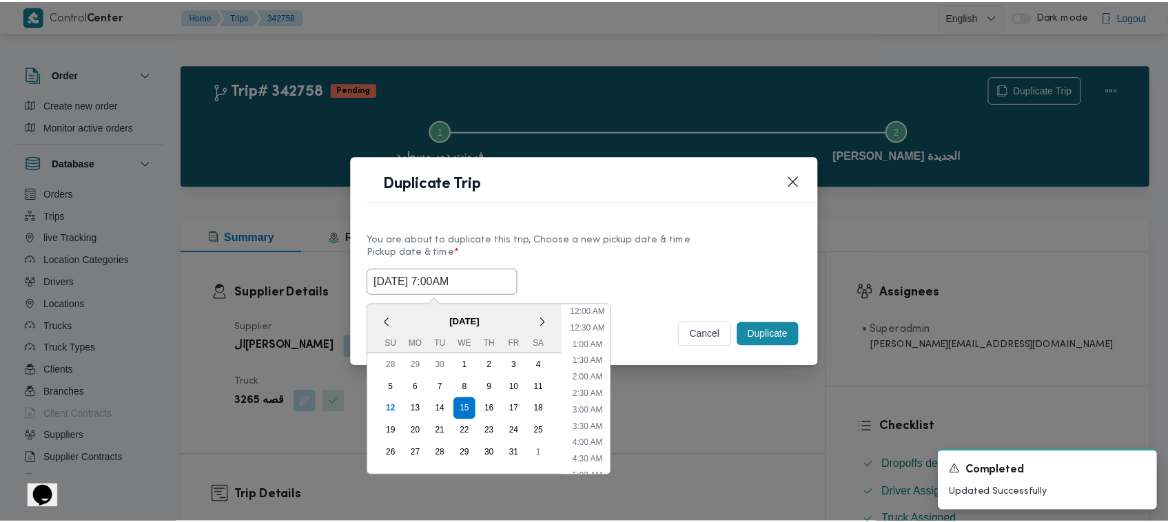
scroll to position [154, 0]
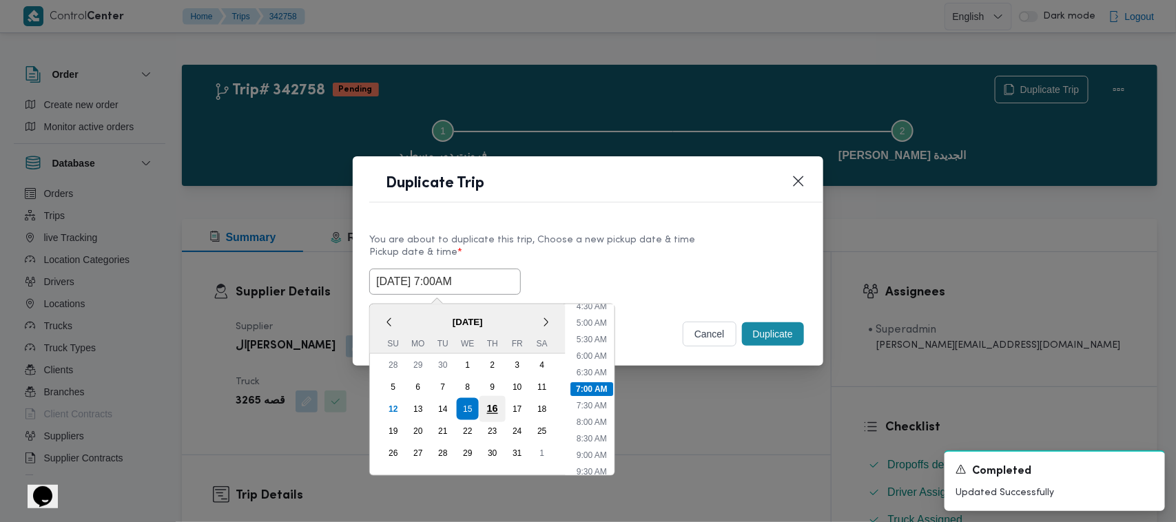
click at [484, 404] on div "16" at bounding box center [492, 409] width 26 height 26
type input "16/10/2025 7:00AM"
click at [580, 285] on div "16/10/2025 7:00AM < October 2025 > Su Mo Tu We Th Fr Sa 28 29 30 1 2 3 4 5 6 7 …" at bounding box center [587, 282] width 437 height 26
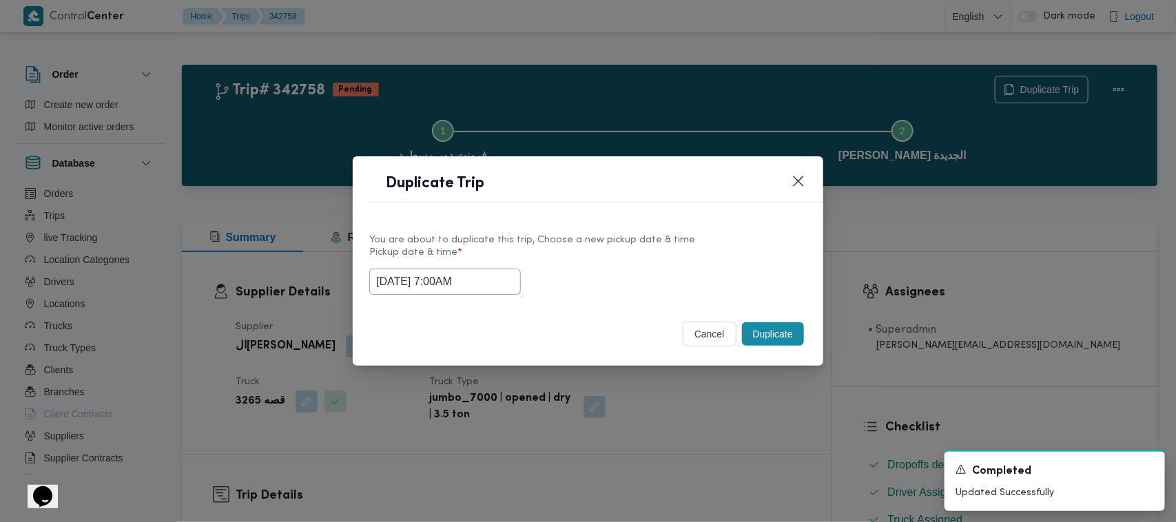
click at [759, 339] on button "Duplicate" at bounding box center [773, 333] width 62 height 23
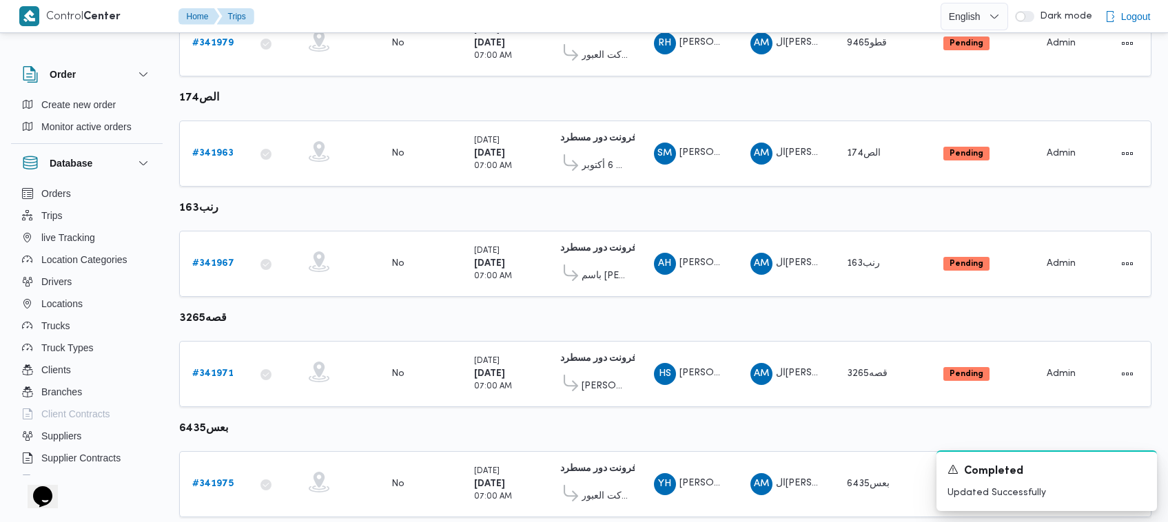
scroll to position [837, 0]
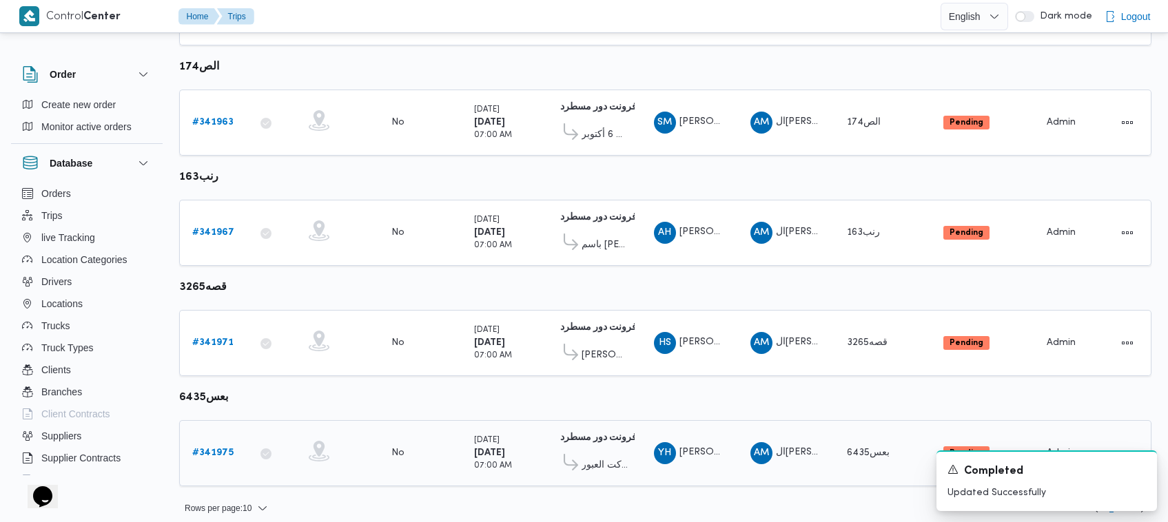
click at [215, 448] on b "# 341975" at bounding box center [212, 452] width 41 height 9
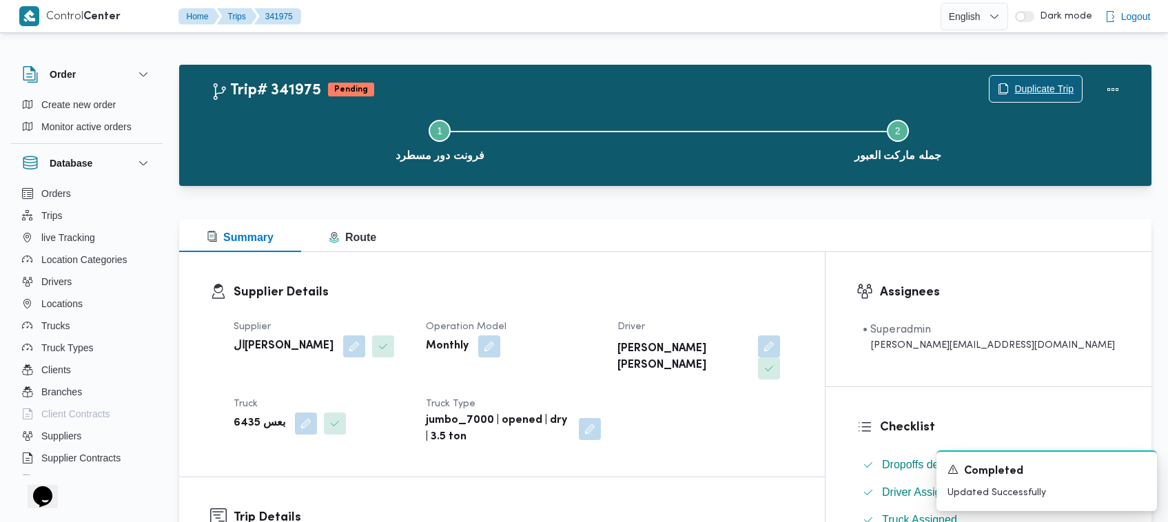
click at [1039, 81] on span "Duplicate Trip" at bounding box center [1043, 89] width 59 height 17
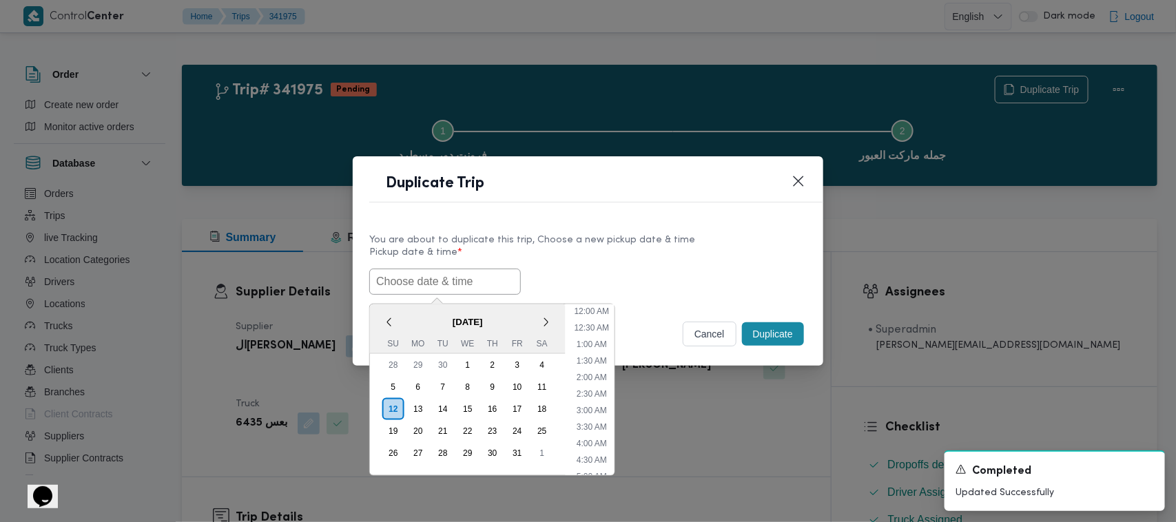
scroll to position [287, 0]
paste input "15/10/2025 7:00AM"
type input "15/10/2025 7:00AM"
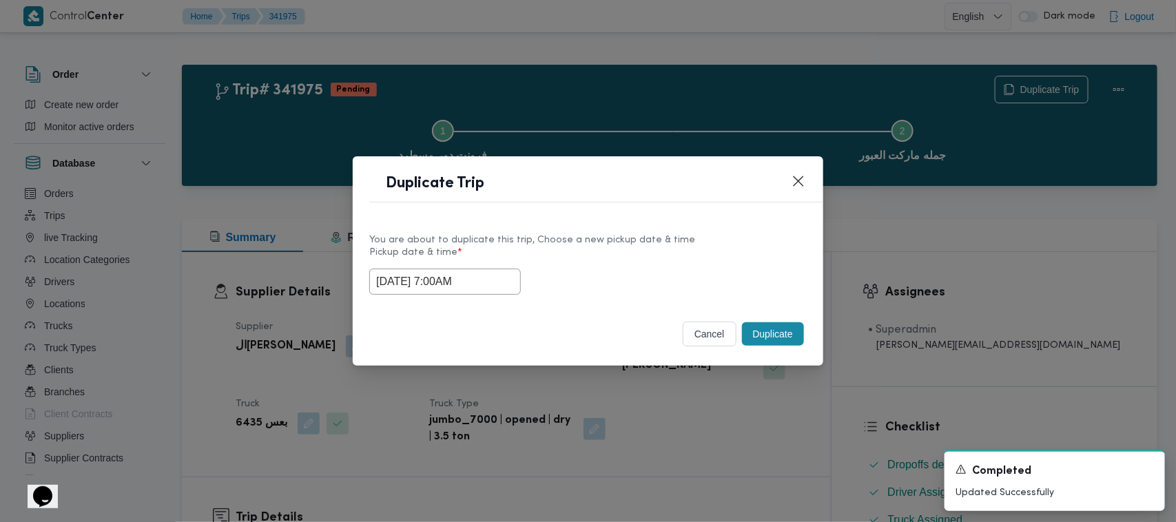
click at [635, 243] on div "You are about to duplicate this trip, Choose a new pickup date & time" at bounding box center [587, 240] width 437 height 14
click at [755, 336] on button "Duplicate" at bounding box center [773, 333] width 62 height 23
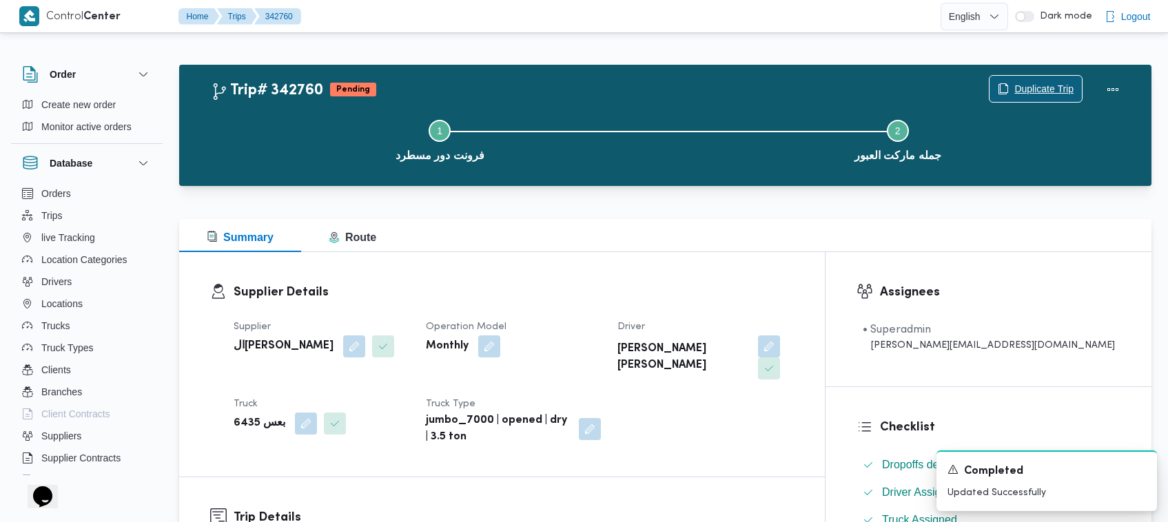
click at [1022, 87] on span "Duplicate Trip" at bounding box center [1043, 89] width 59 height 17
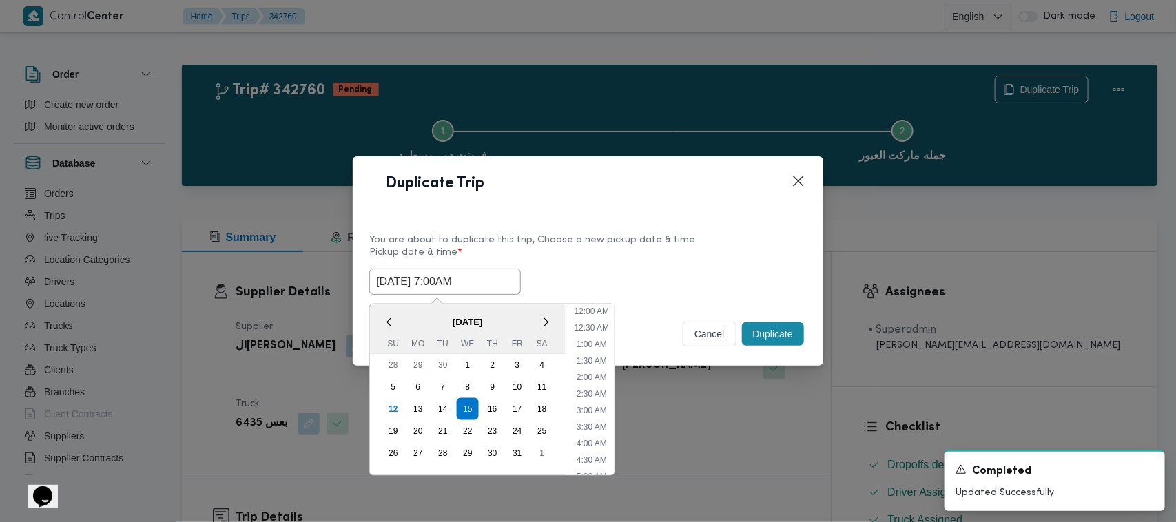
click at [490, 279] on input "15/10/2025 7:00AM" at bounding box center [445, 282] width 152 height 26
click at [488, 404] on div "16" at bounding box center [492, 409] width 26 height 26
type input "16/10/2025 7:00AM"
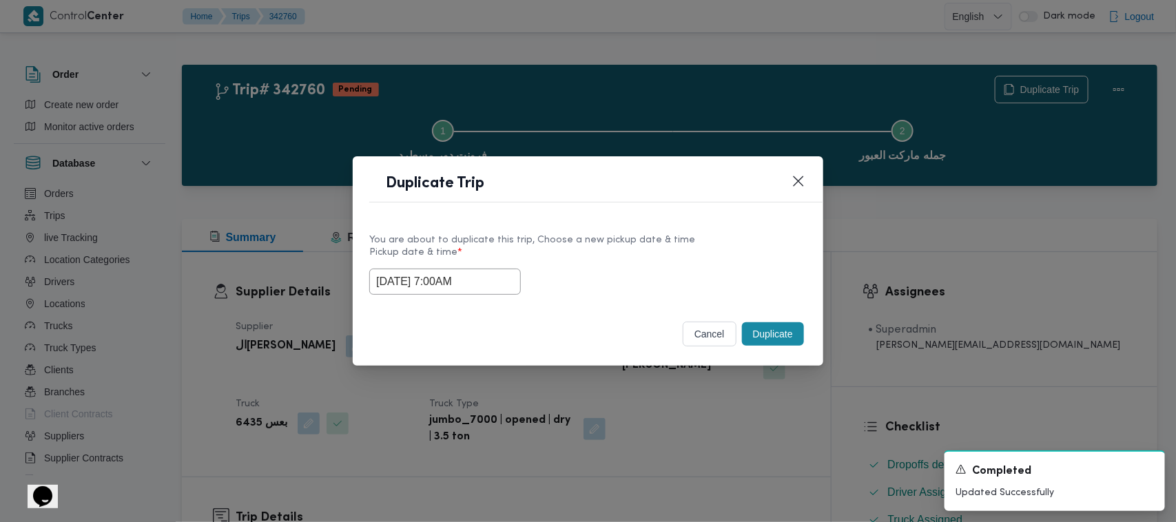
click at [579, 269] on div "16/10/2025 7:00AM" at bounding box center [587, 282] width 437 height 26
click at [770, 342] on button "Duplicate" at bounding box center [773, 333] width 62 height 23
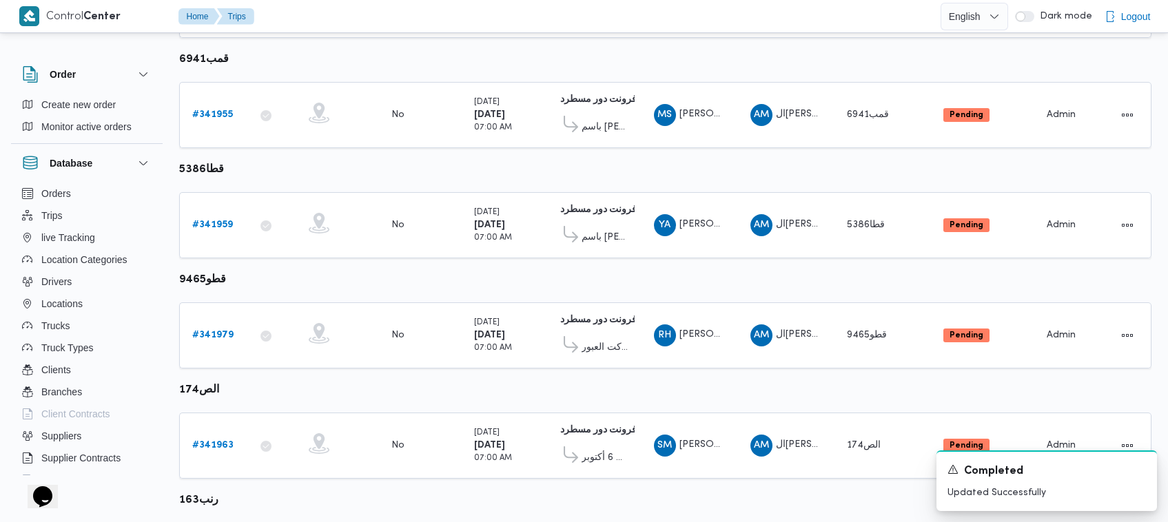
scroll to position [641, 0]
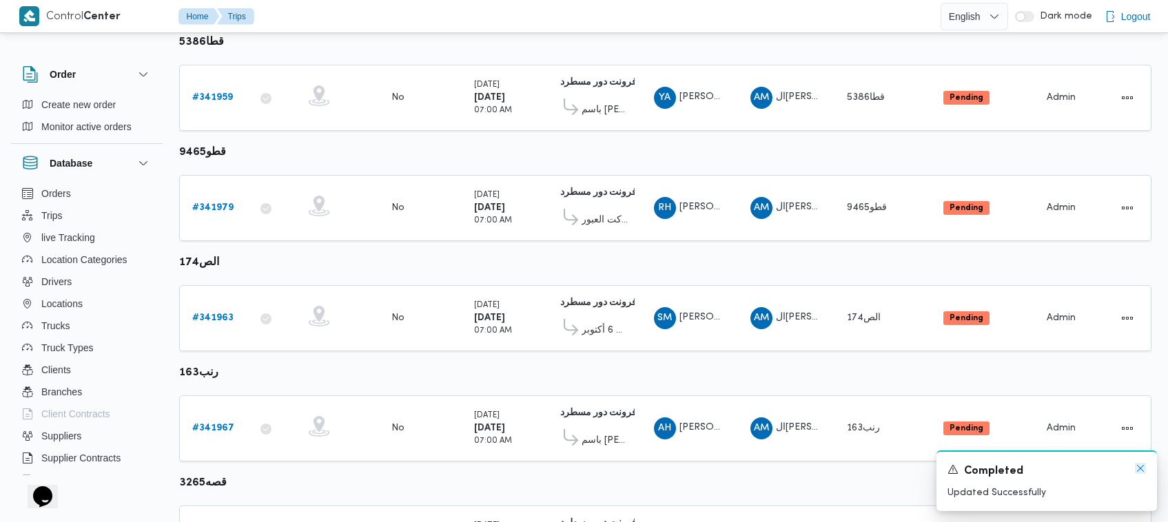
click at [1139, 474] on icon "Dismiss toast" at bounding box center [1140, 468] width 11 height 11
click at [1139, 474] on table "Trip ID Click to sort in ascending order App Click to sort in ascending order G…" at bounding box center [665, 120] width 972 height 1152
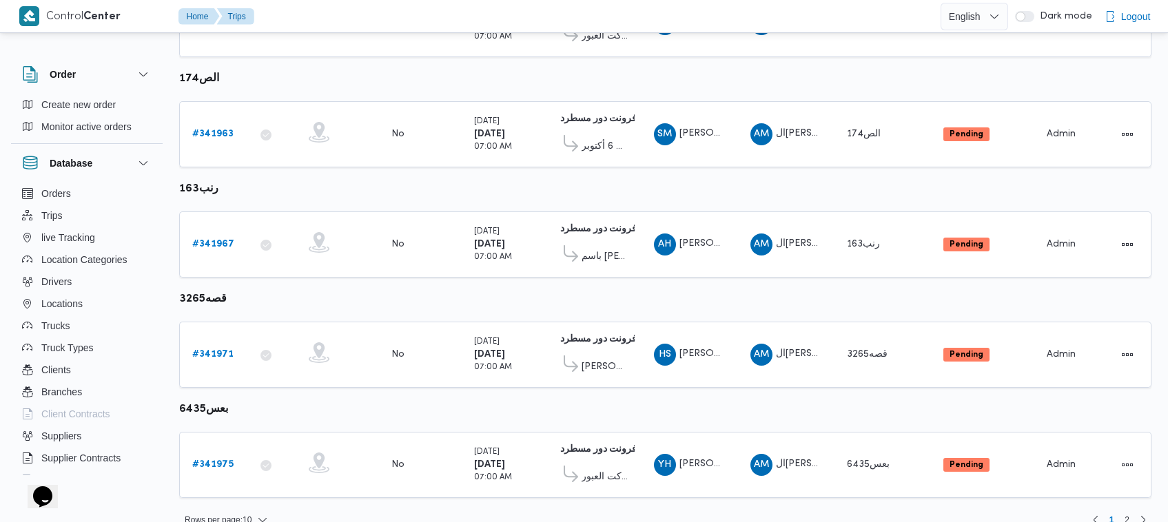
scroll to position [837, 0]
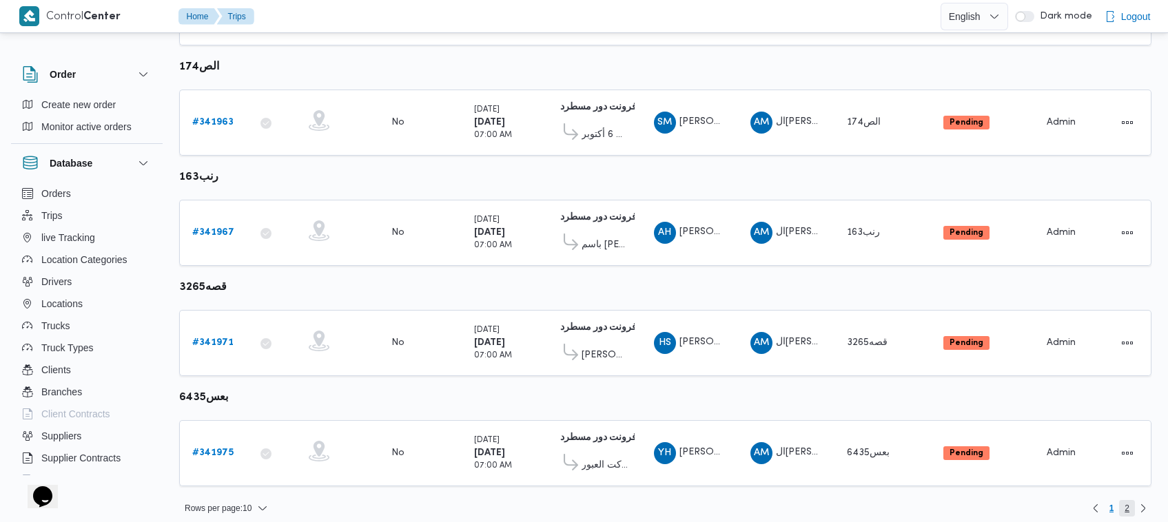
click at [1126, 500] on span "2" at bounding box center [1126, 508] width 5 height 17
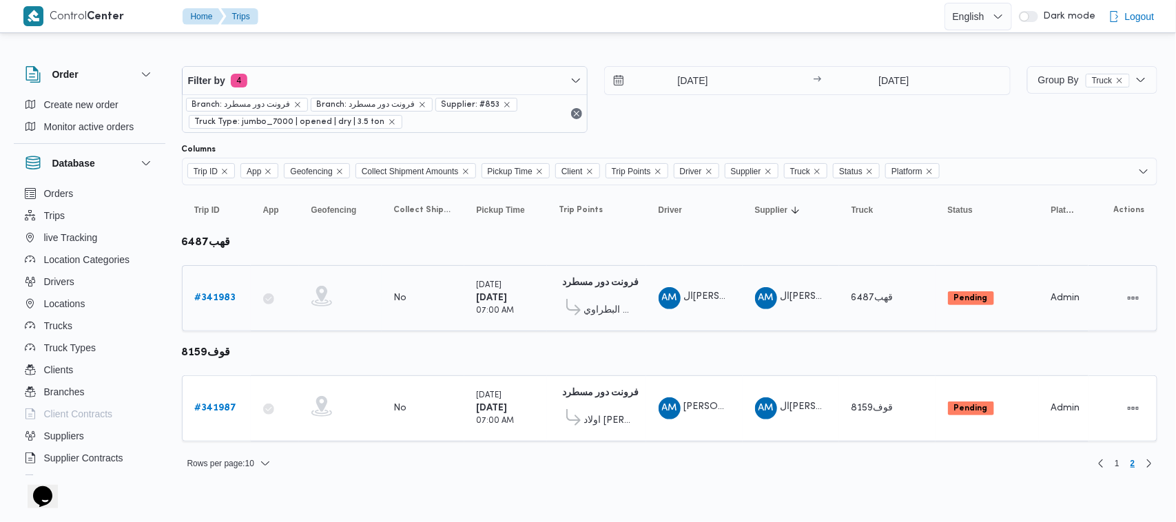
click at [229, 293] on b "# 341983" at bounding box center [215, 297] width 41 height 9
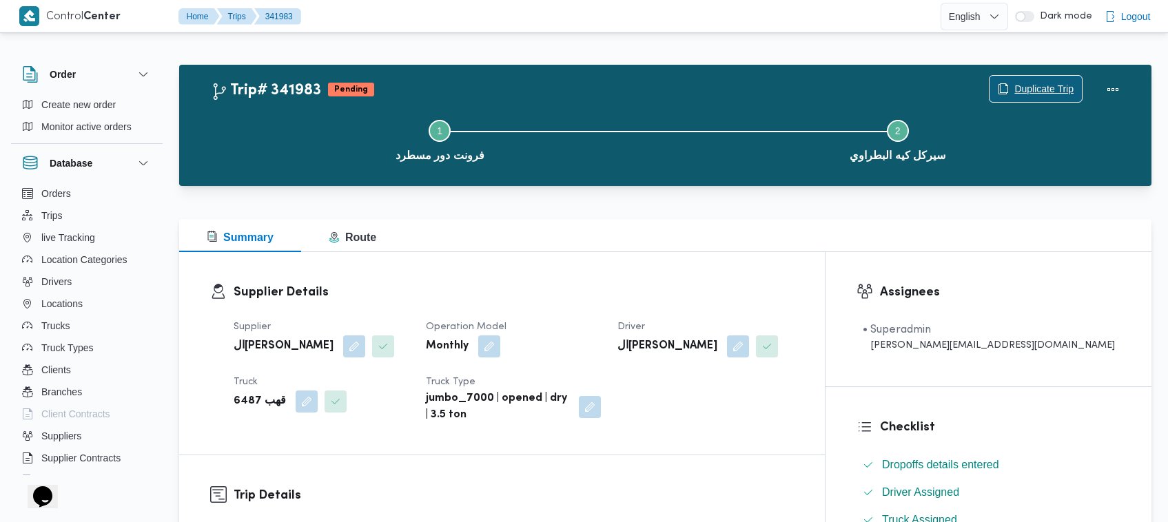
click at [1033, 87] on span "Duplicate Trip" at bounding box center [1043, 89] width 59 height 17
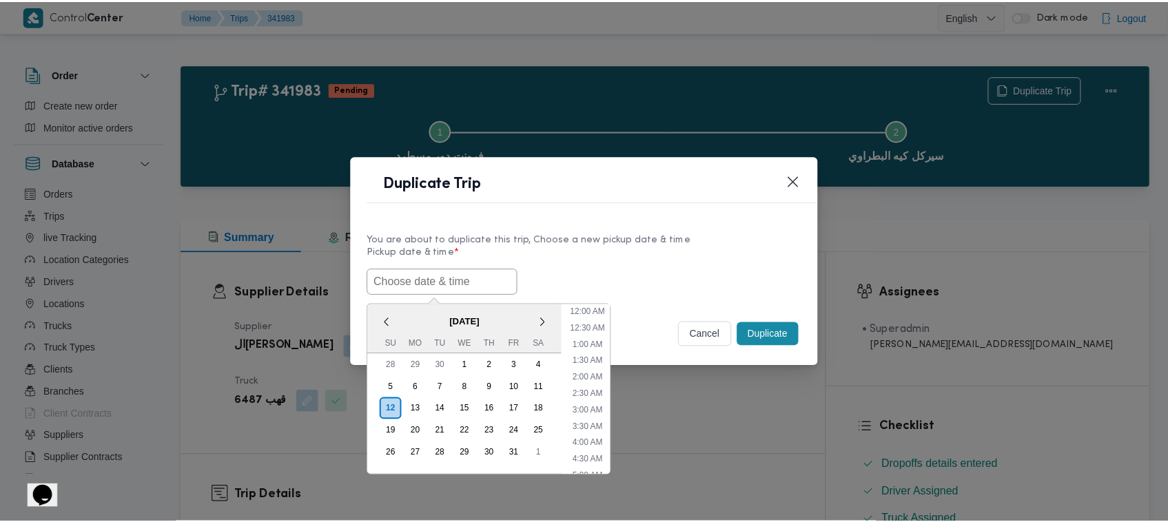
scroll to position [287, 0]
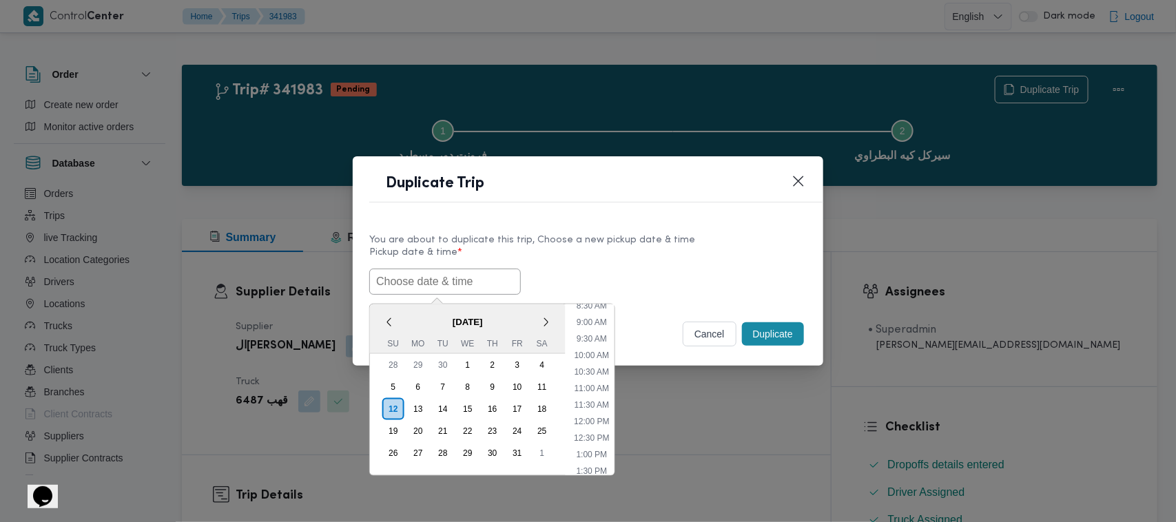
paste input "15/10/2025 7:00AM"
type input "15/10/2025 7:00AM"
click at [803, 180] on button "Closes this modal window" at bounding box center [798, 180] width 17 height 17
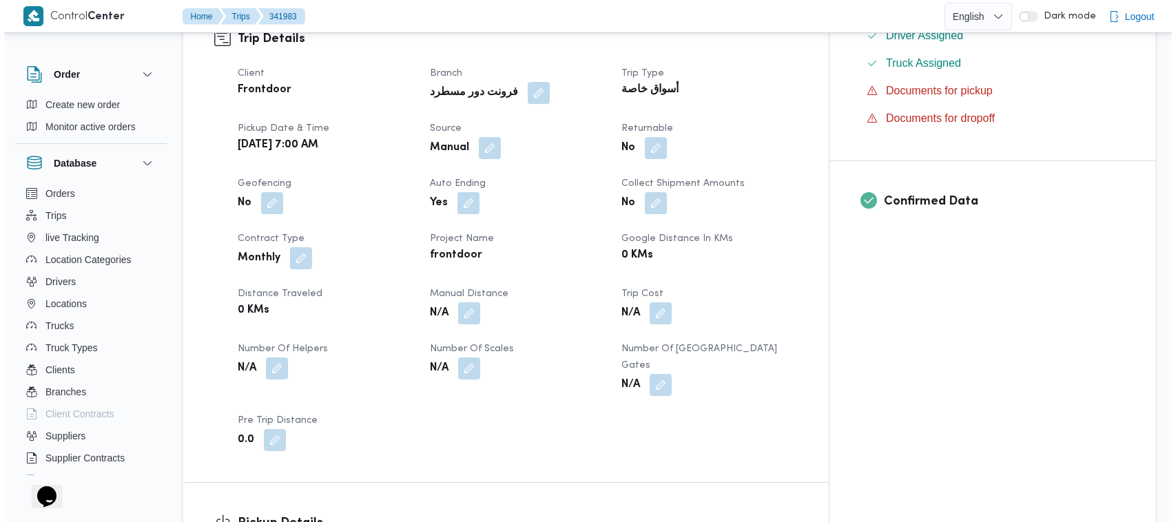
scroll to position [0, 0]
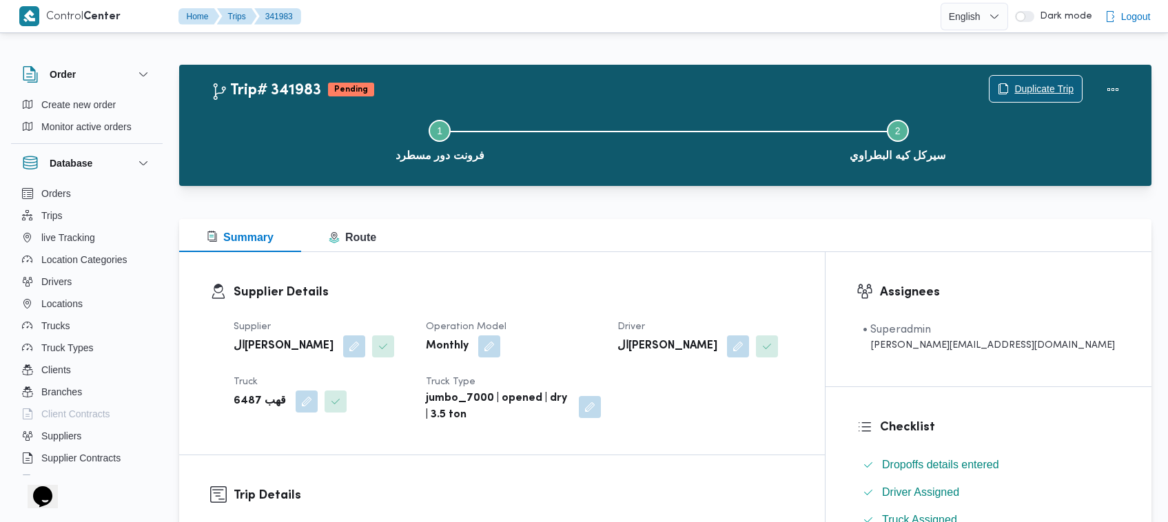
click at [1033, 79] on span "Duplicate Trip" at bounding box center [1035, 89] width 92 height 26
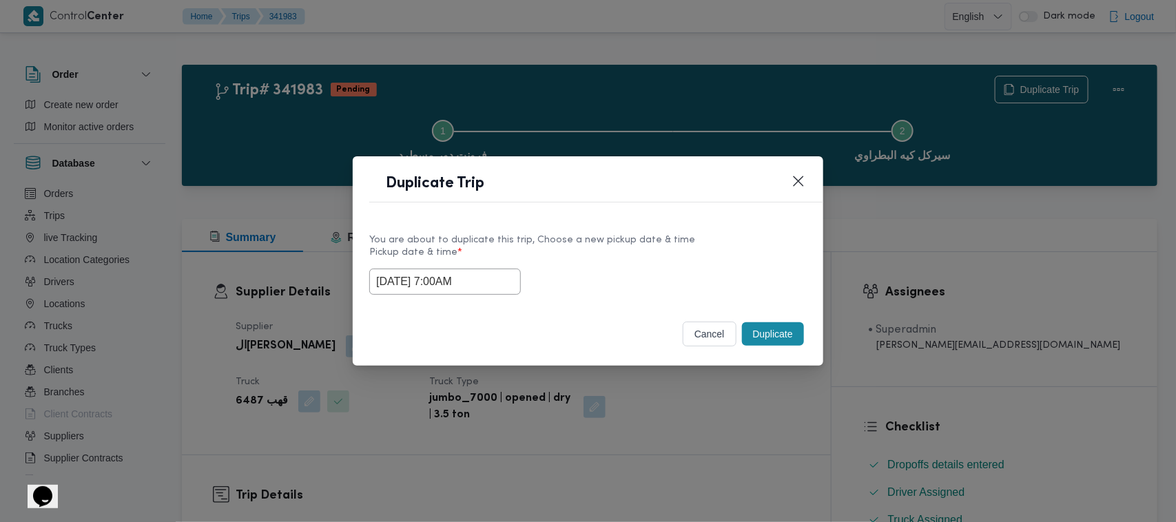
click at [772, 329] on button "Duplicate" at bounding box center [773, 333] width 62 height 23
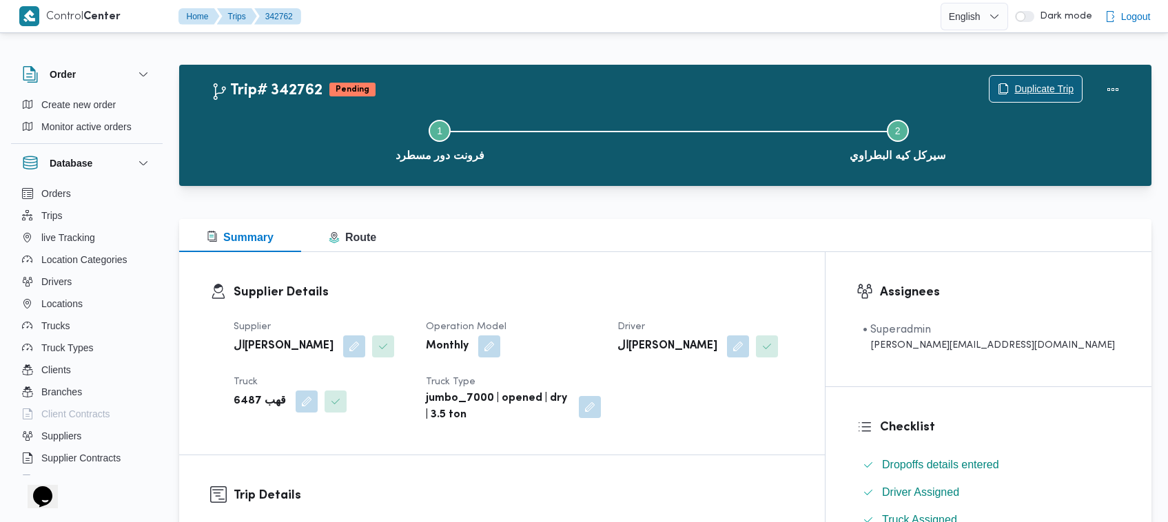
click at [1047, 87] on span "Duplicate Trip" at bounding box center [1043, 89] width 59 height 17
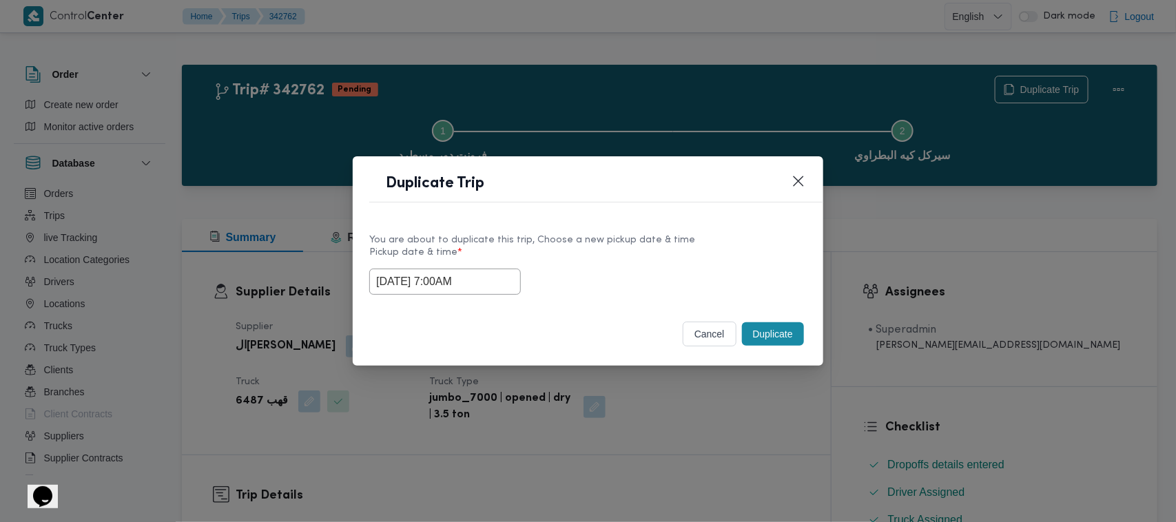
click at [500, 279] on input "15/10/2025 7:00AM" at bounding box center [445, 282] width 152 height 26
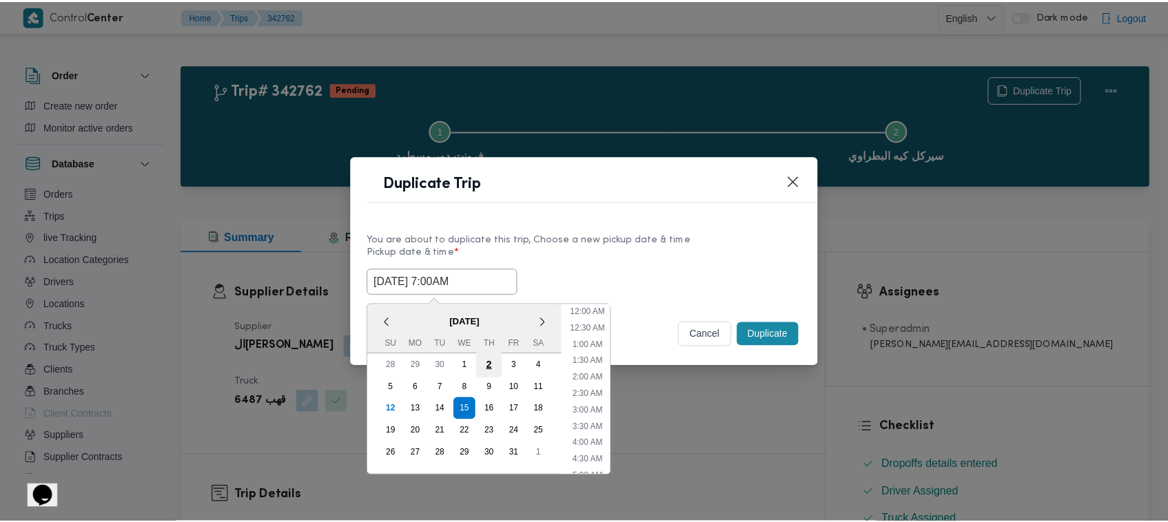
scroll to position [154, 0]
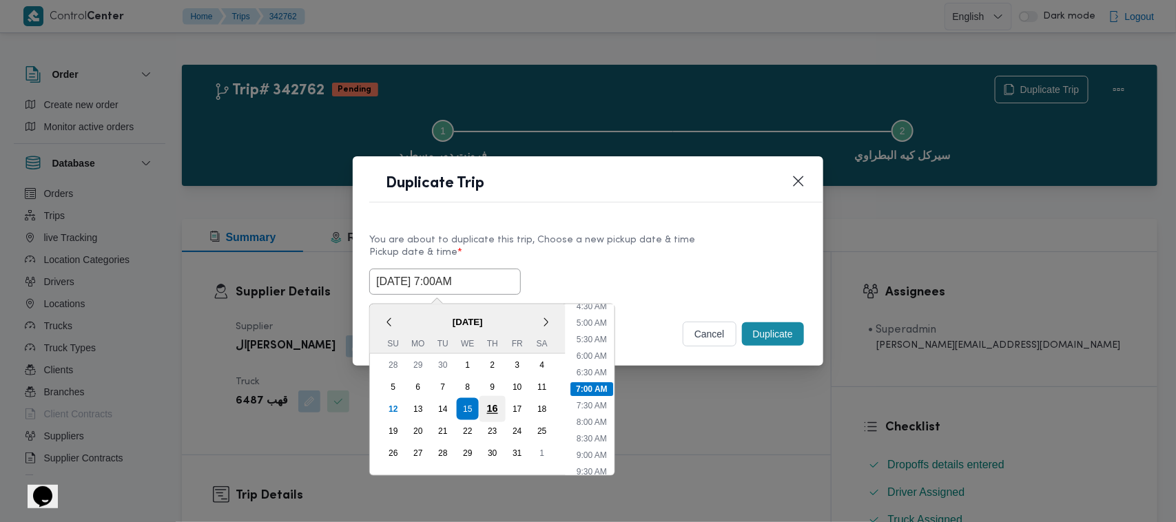
click at [494, 406] on div "16" at bounding box center [492, 409] width 26 height 26
type input "16/10/2025 7:00AM"
click at [679, 262] on label "Pickup date & time *" at bounding box center [587, 257] width 437 height 21
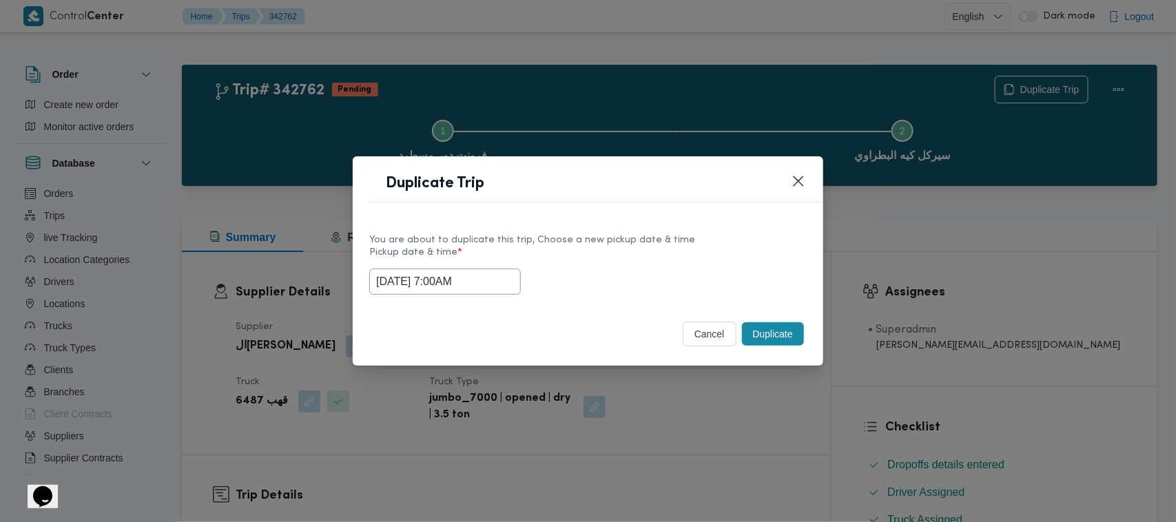
click at [796, 331] on button "Duplicate" at bounding box center [773, 333] width 62 height 23
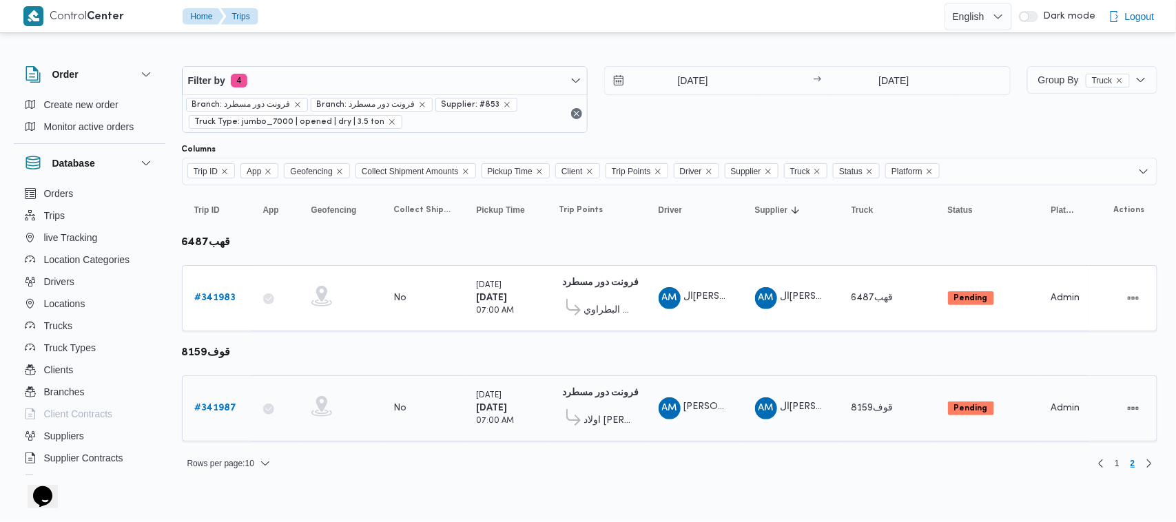
click at [227, 404] on b "# 341987" at bounding box center [216, 408] width 42 height 9
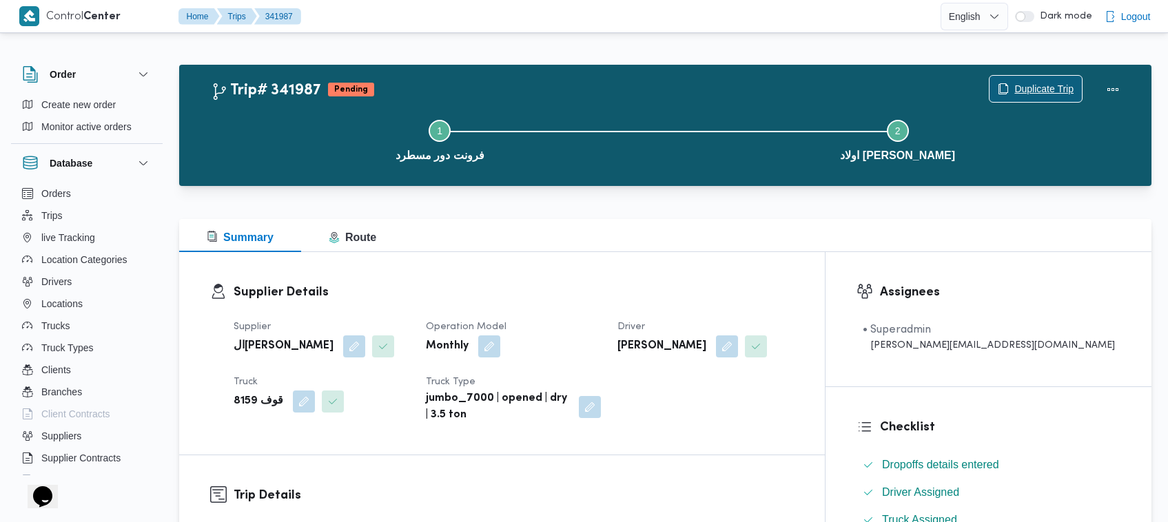
click at [1054, 90] on span "Duplicate Trip" at bounding box center [1043, 89] width 59 height 17
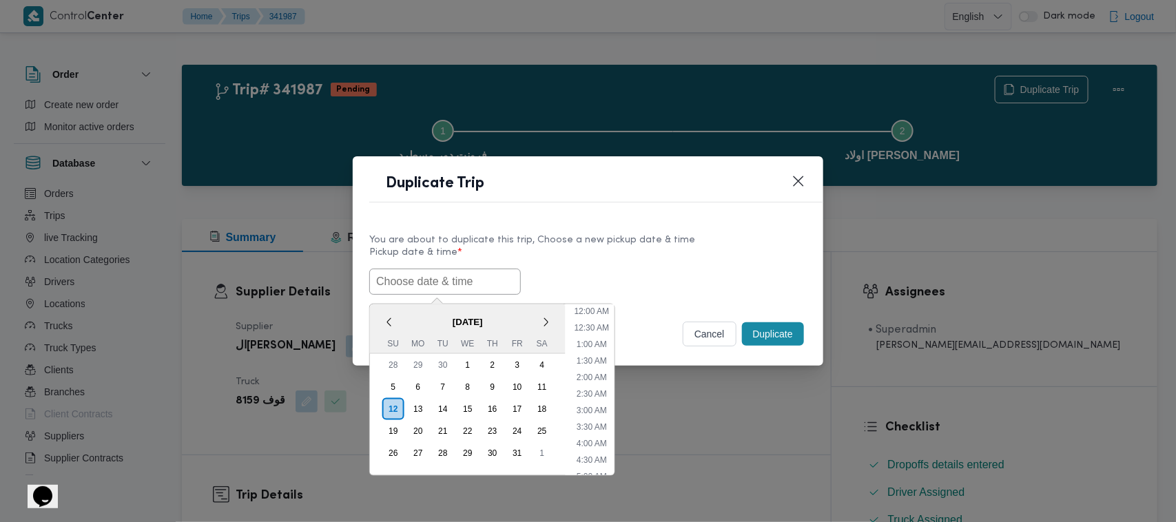
scroll to position [287, 0]
paste input "15/10/2025 7:00AM"
type input "15/10/2025 7:00AM"
click at [703, 228] on div "You are about to duplicate this trip, Choose a new pickup date & time Pickup da…" at bounding box center [588, 263] width 471 height 88
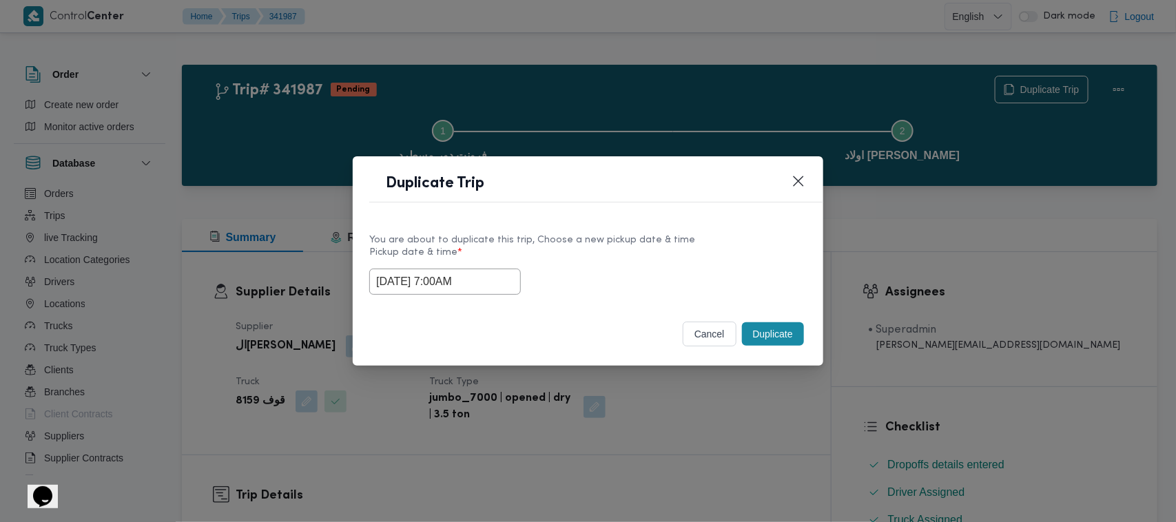
click at [784, 335] on button "Duplicate" at bounding box center [773, 333] width 62 height 23
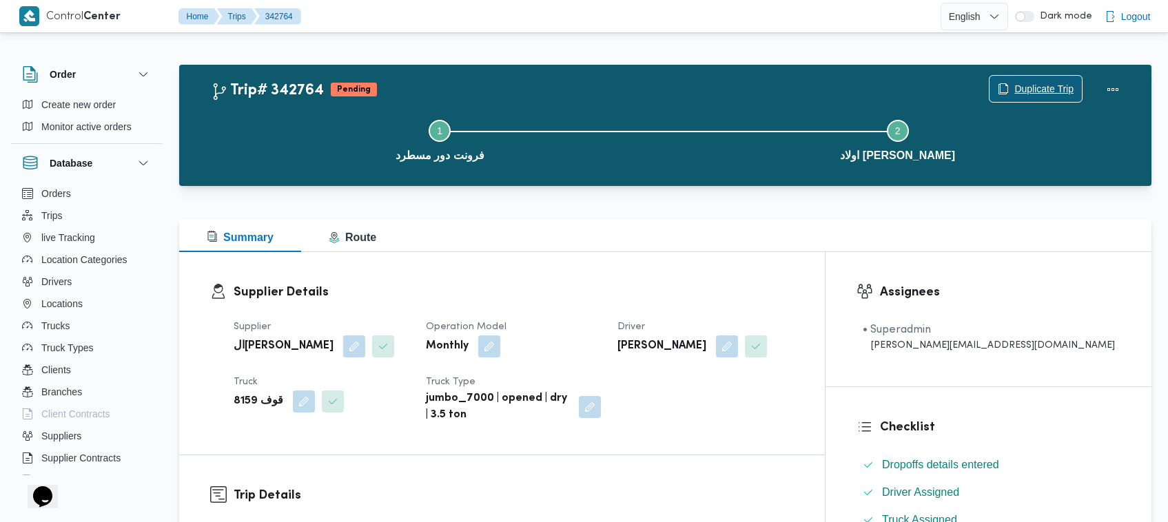
click at [1035, 83] on span "Duplicate Trip" at bounding box center [1043, 89] width 59 height 17
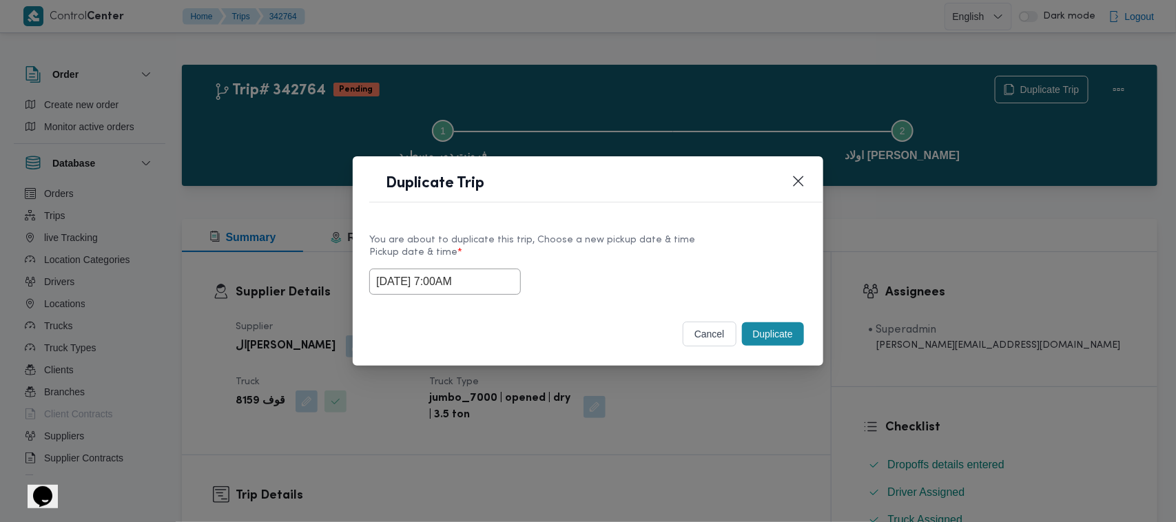
click at [512, 278] on div "15/10/2025 7:00AM" at bounding box center [587, 282] width 437 height 26
click at [503, 276] on input "15/10/2025 7:00AM" at bounding box center [445, 282] width 152 height 26
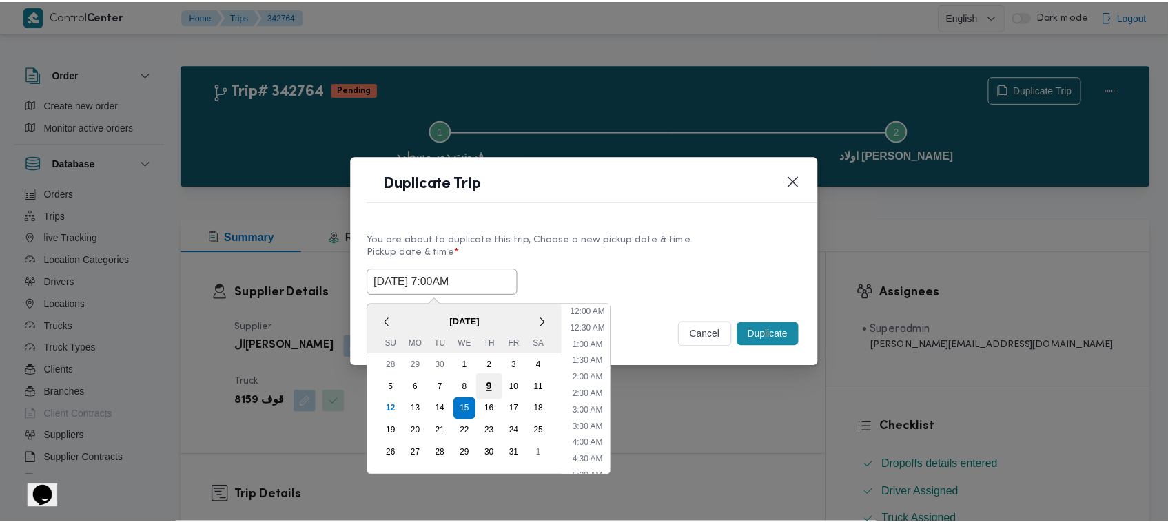
scroll to position [154, 0]
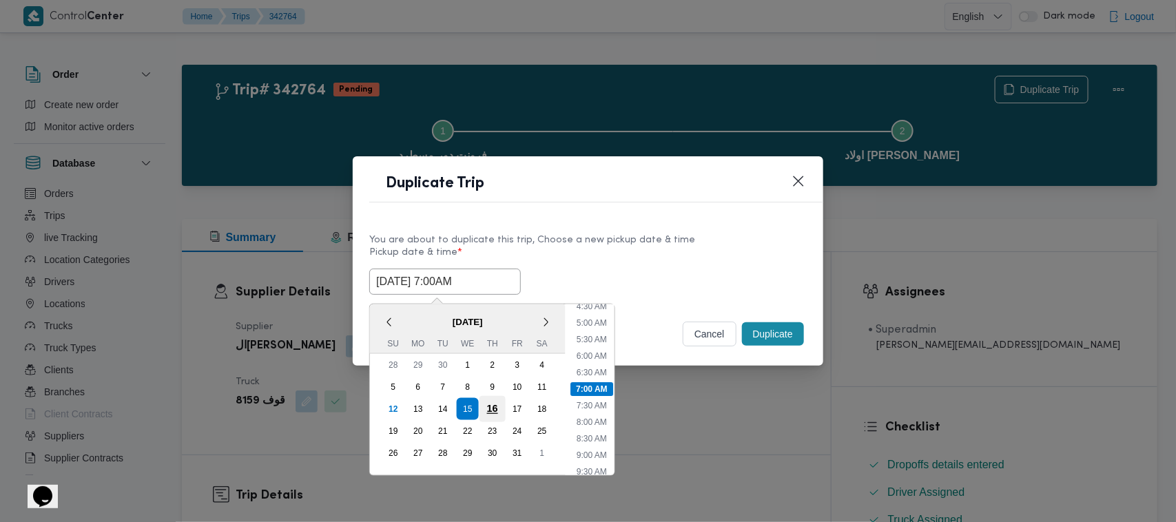
click at [484, 405] on div "16" at bounding box center [492, 409] width 26 height 26
type input "16/10/2025 7:00AM"
click at [611, 252] on label "Pickup date & time *" at bounding box center [587, 257] width 437 height 21
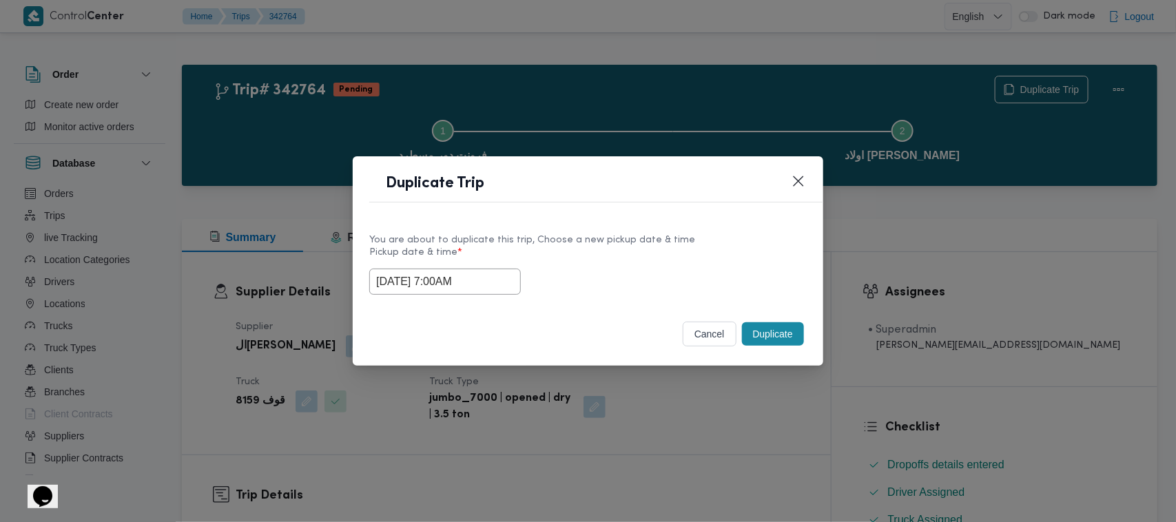
click at [775, 331] on button "Duplicate" at bounding box center [773, 333] width 62 height 23
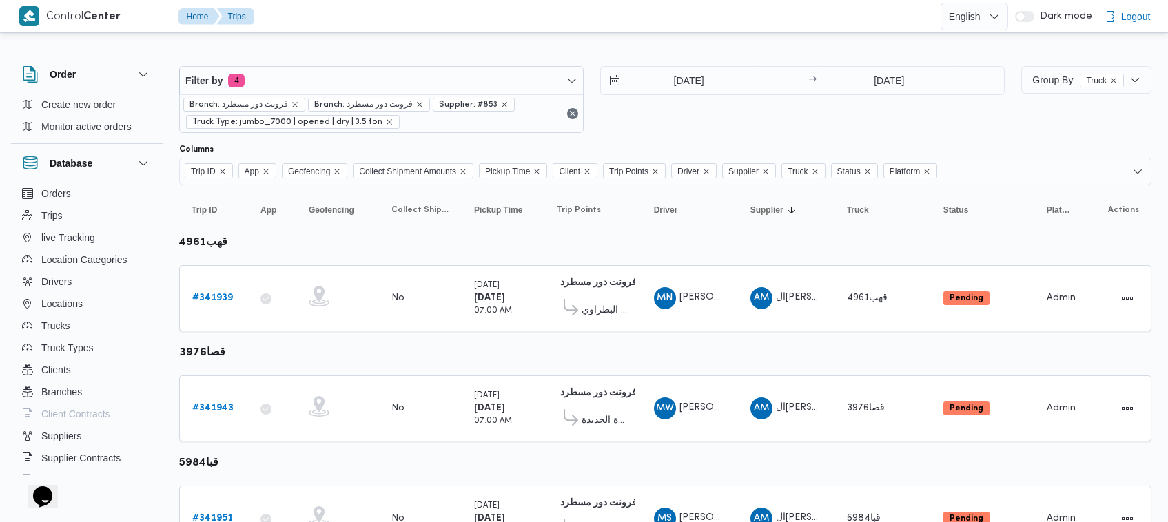
click at [324, 56] on div at bounding box center [665, 55] width 972 height 22
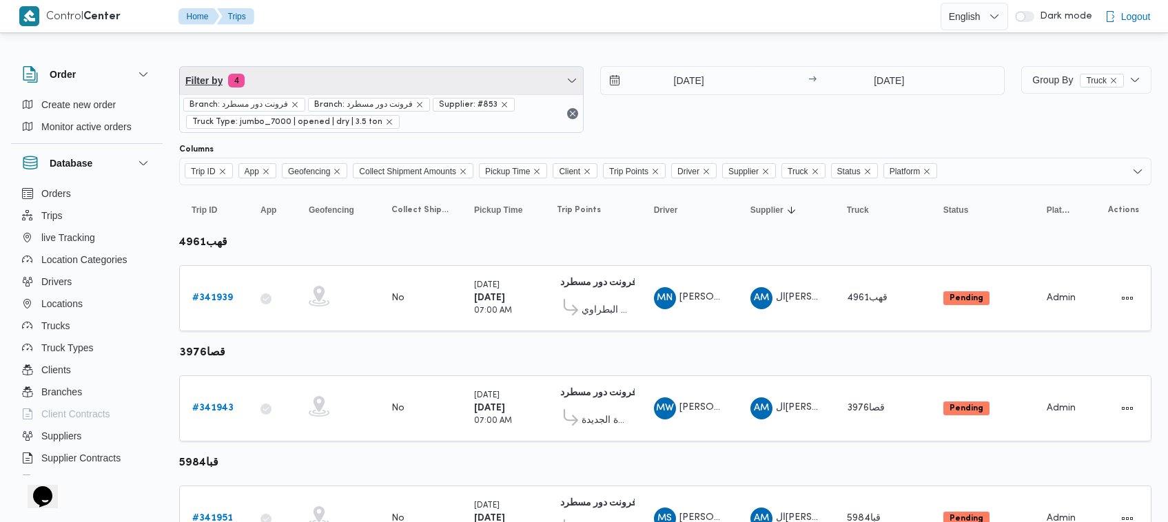
click at [317, 84] on span "Filter by 4" at bounding box center [381, 81] width 403 height 28
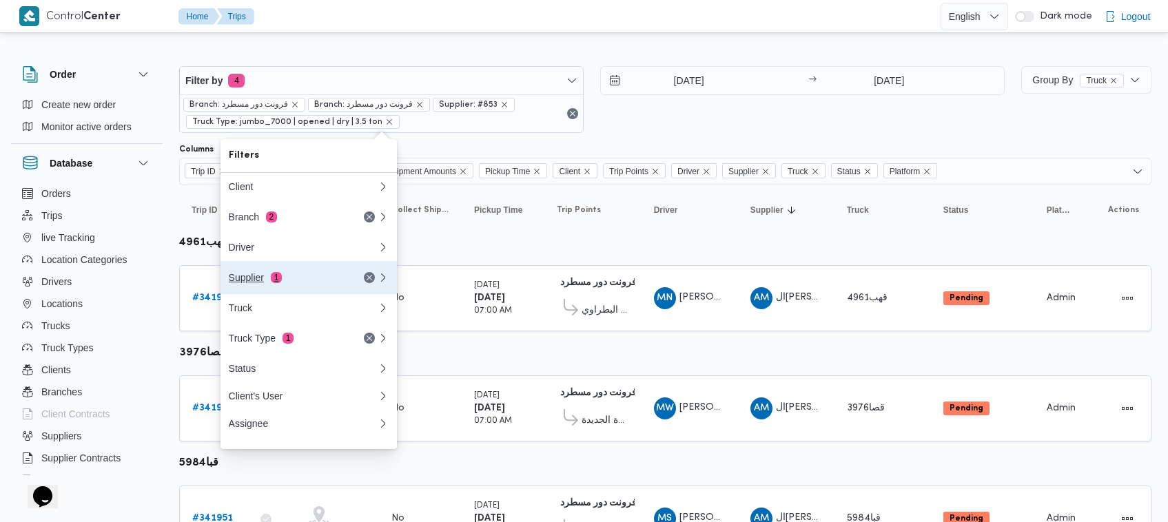
click at [298, 278] on div "Supplier 1" at bounding box center [287, 277] width 116 height 11
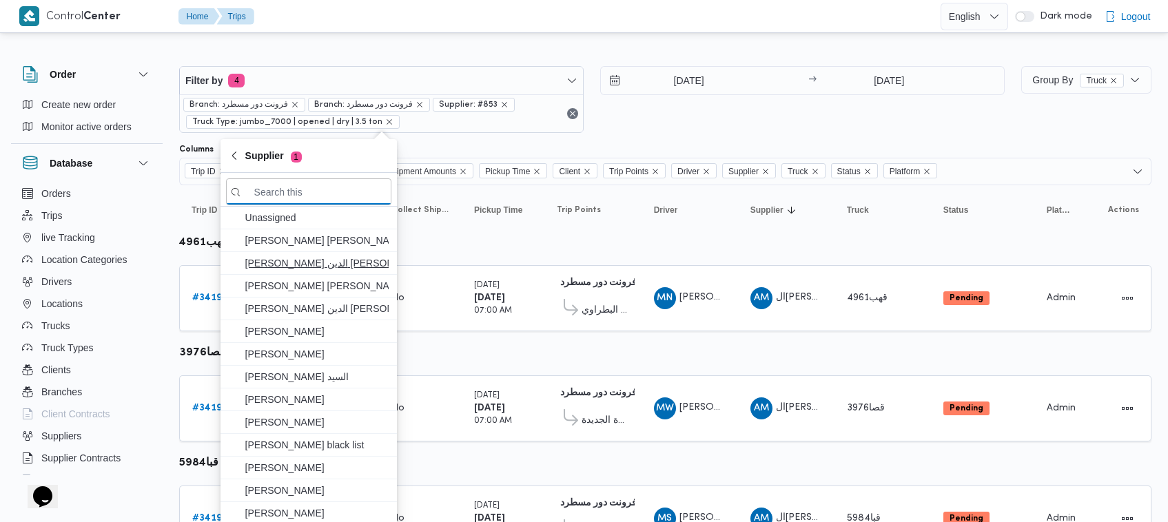
paste input "علي عبدالناصر علي بخيت علي"
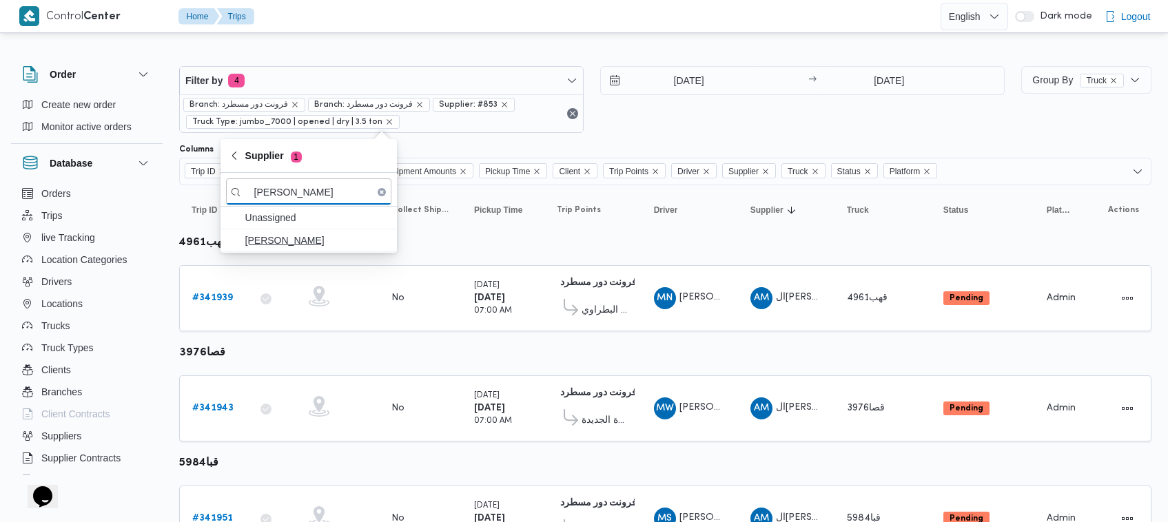
type input "علي عبدالناصر علي بخيت علي"
click at [310, 239] on span "علي عبدالناصر علي بخيت علي" at bounding box center [316, 240] width 143 height 17
click at [739, 79] on input "14/10/2025" at bounding box center [679, 81] width 156 height 28
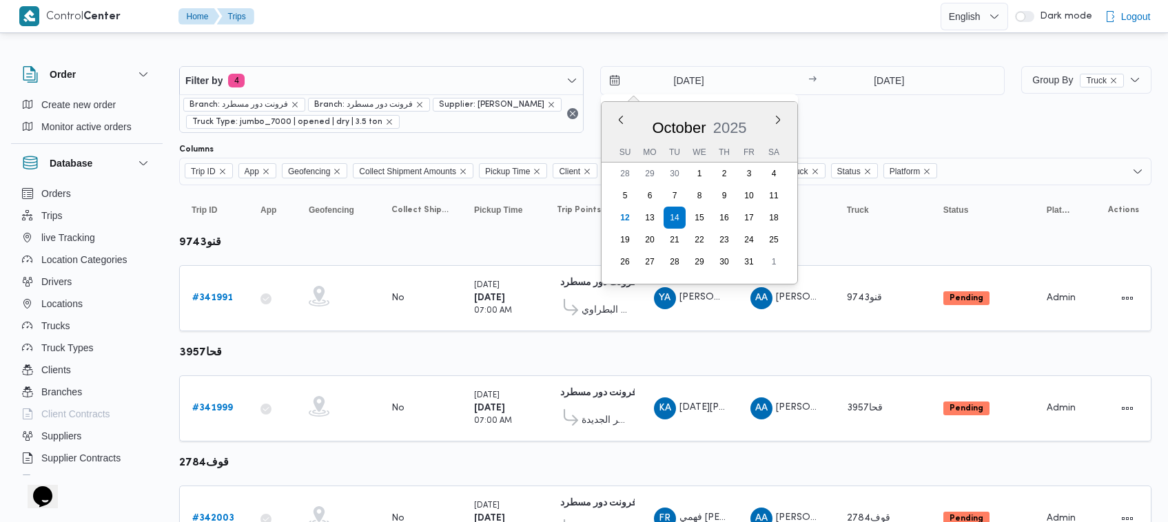
click at [869, 95] on div "14/10/2025 Previous Month Next month October 2025 October 2025 Su Mo Tu We Th F…" at bounding box center [802, 99] width 404 height 67
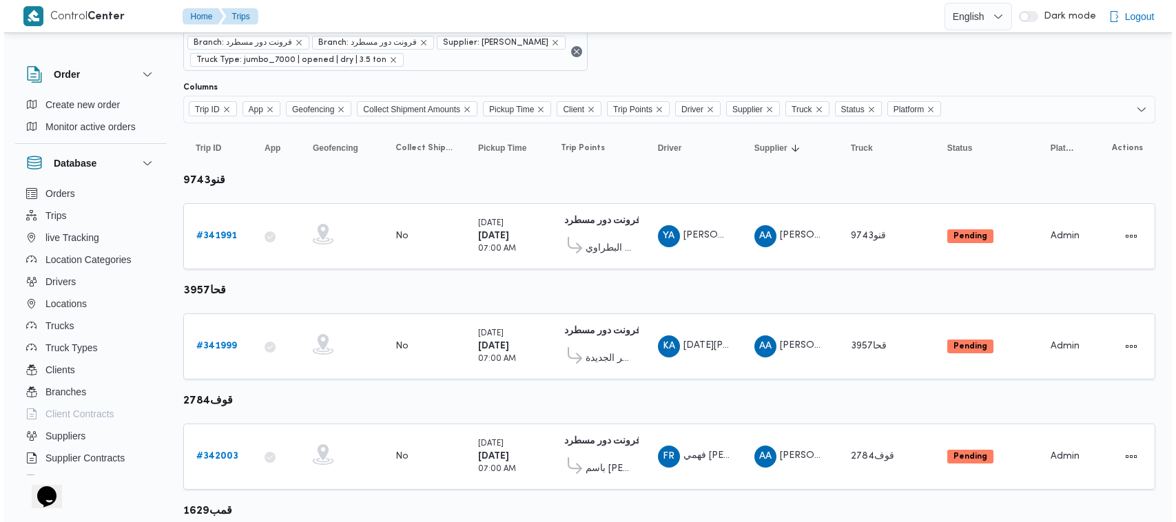
scroll to position [18, 0]
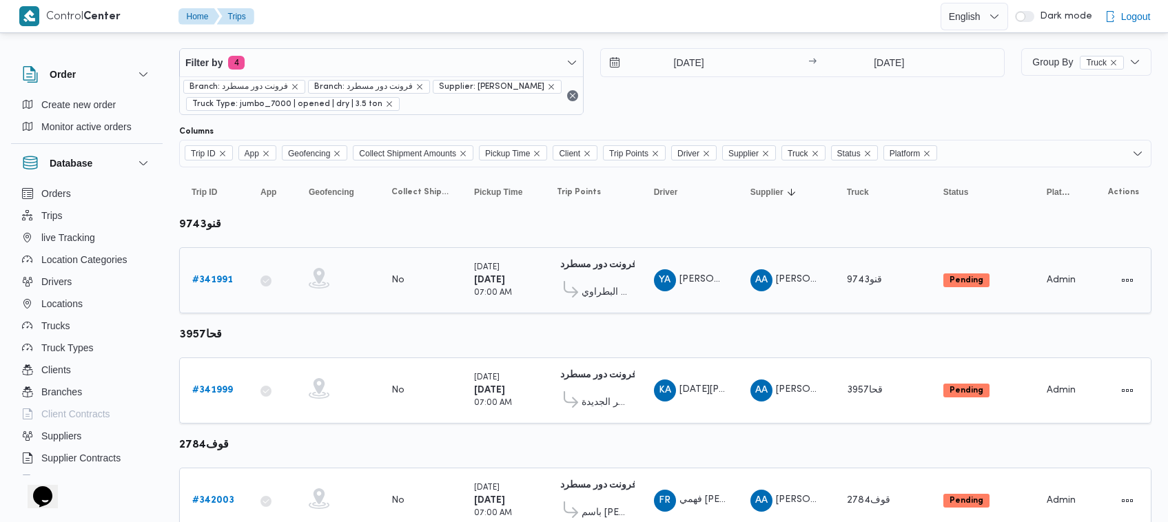
click at [217, 281] on b "# 341991" at bounding box center [212, 280] width 41 height 9
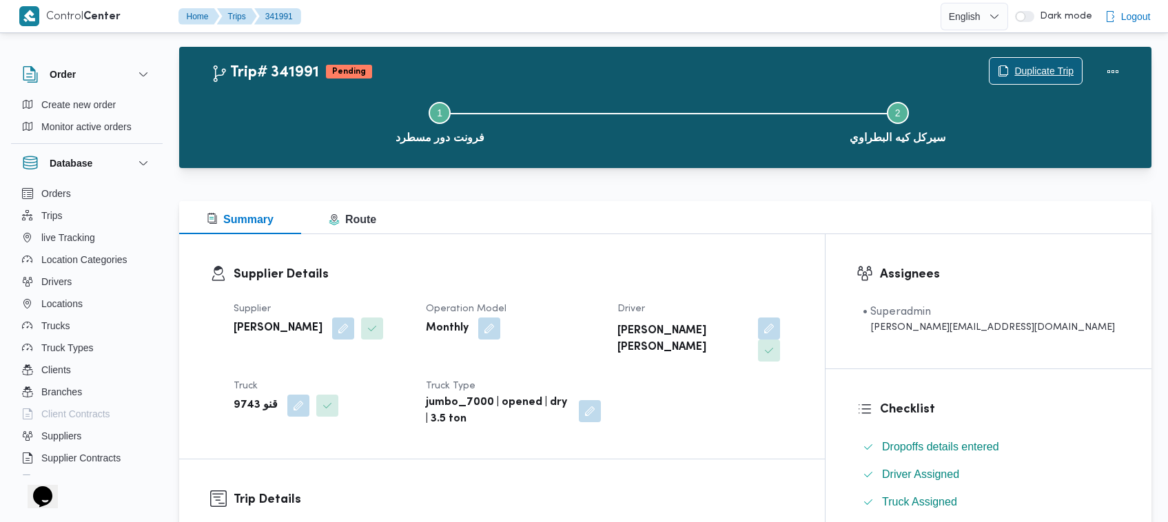
click at [1062, 74] on span "Duplicate Trip" at bounding box center [1043, 71] width 59 height 17
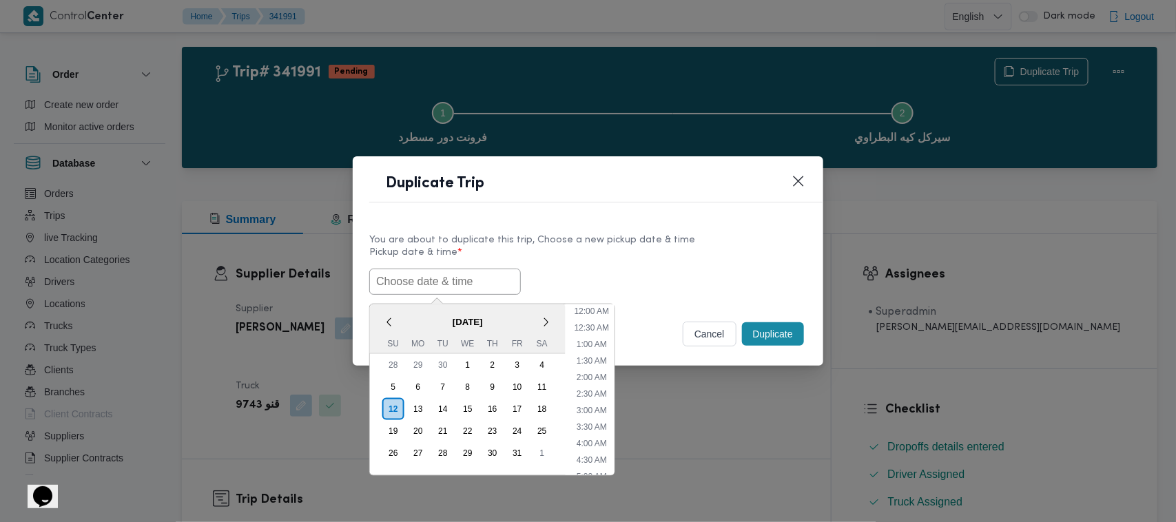
drag, startPoint x: 482, startPoint y: 278, endPoint x: 500, endPoint y: 269, distance: 20.0
click at [482, 278] on input "text" at bounding box center [445, 282] width 152 height 26
paste input "15/10/2025 7:00AM"
type input "15/10/2025 7:00AM"
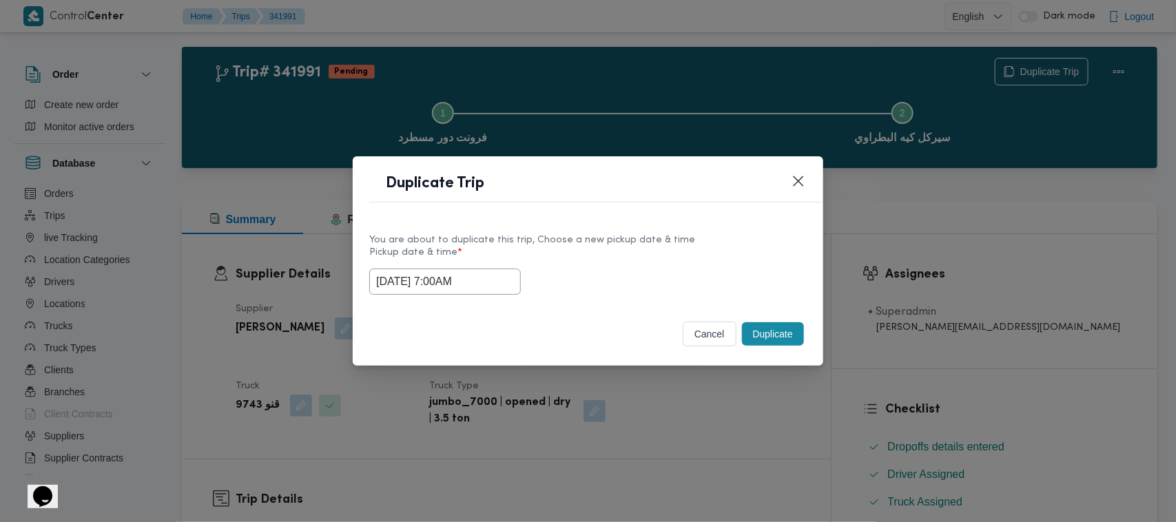
click at [581, 247] on label "Pickup date & time *" at bounding box center [587, 257] width 437 height 21
click at [754, 328] on button "Duplicate" at bounding box center [773, 333] width 62 height 23
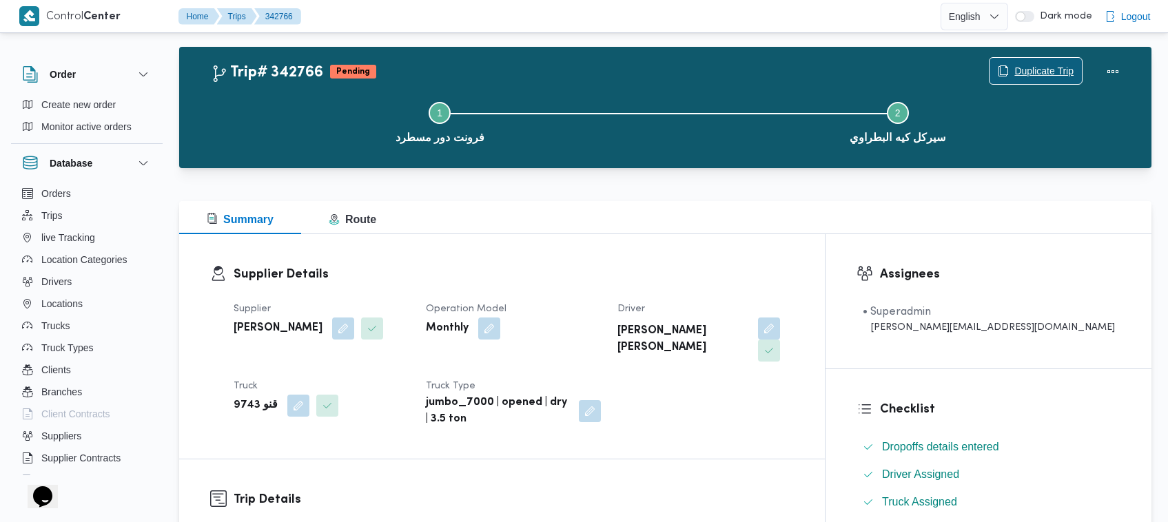
click at [1001, 70] on icon "button" at bounding box center [1003, 70] width 11 height 11
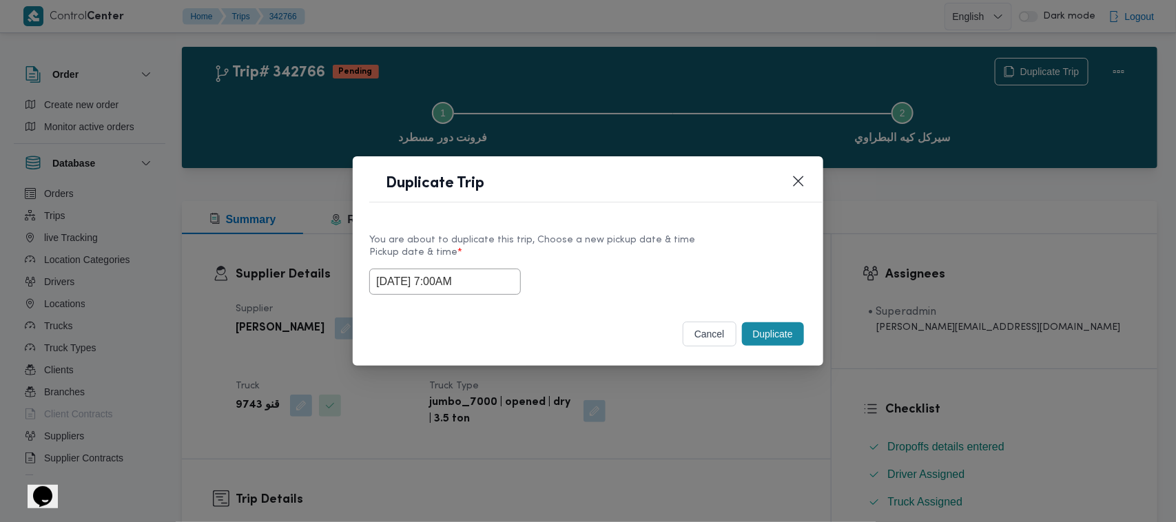
click at [506, 271] on input "15/10/2025 7:00AM" at bounding box center [445, 282] width 152 height 26
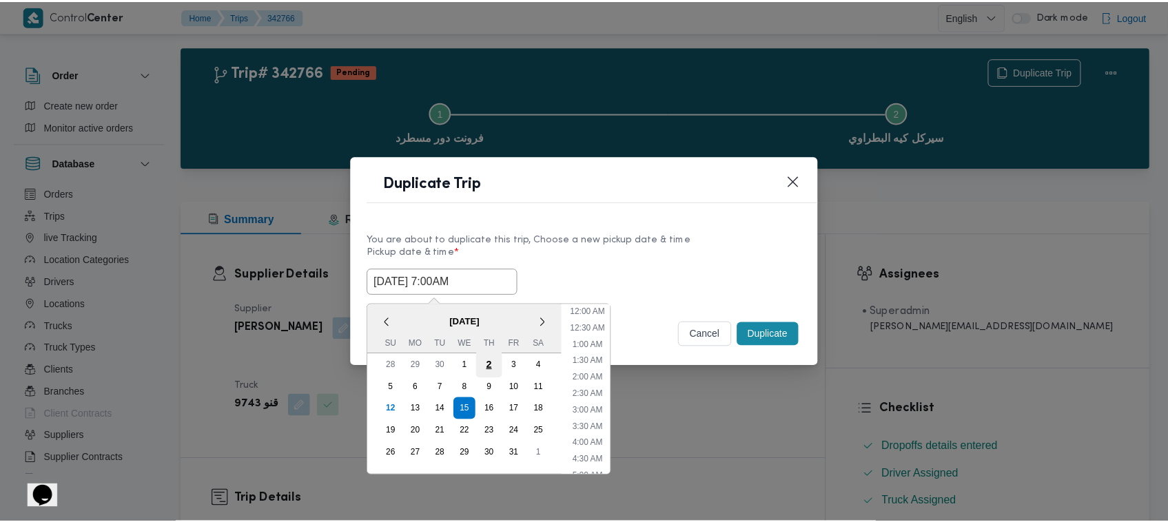
scroll to position [154, 0]
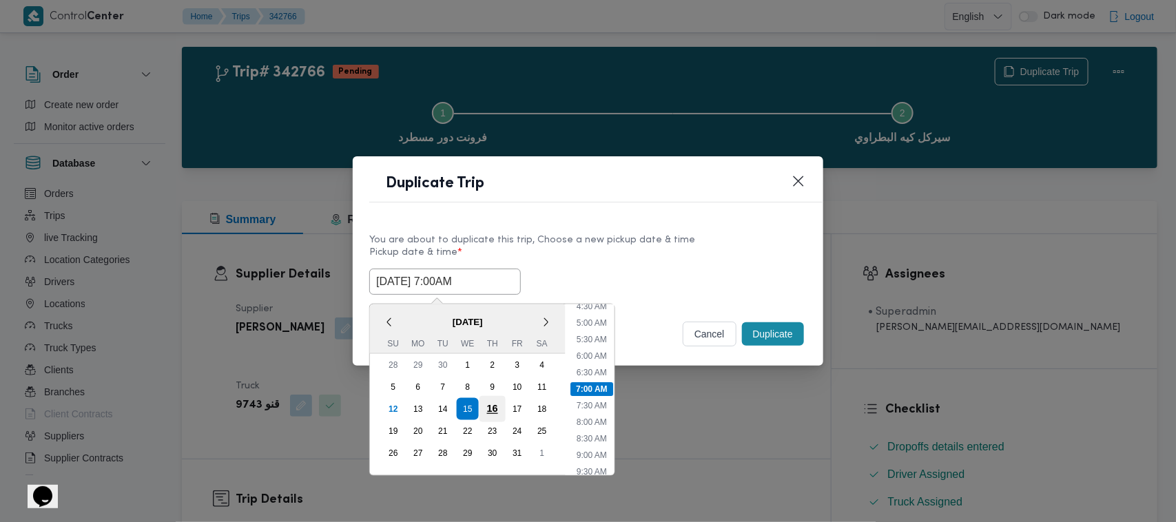
click at [498, 404] on div "16" at bounding box center [492, 409] width 26 height 26
type input "16/10/2025 7:00AM"
click at [566, 241] on div "You are about to duplicate this trip, Choose a new pickup date & time" at bounding box center [587, 240] width 437 height 14
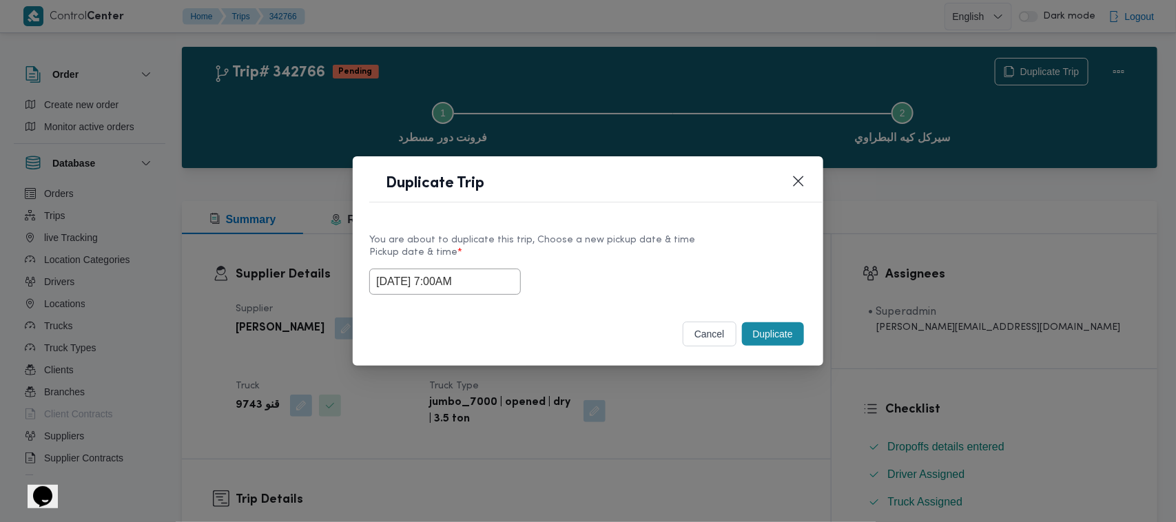
drag, startPoint x: 765, startPoint y: 329, endPoint x: 659, endPoint y: 298, distance: 110.7
click at [765, 329] on button "Duplicate" at bounding box center [773, 333] width 62 height 23
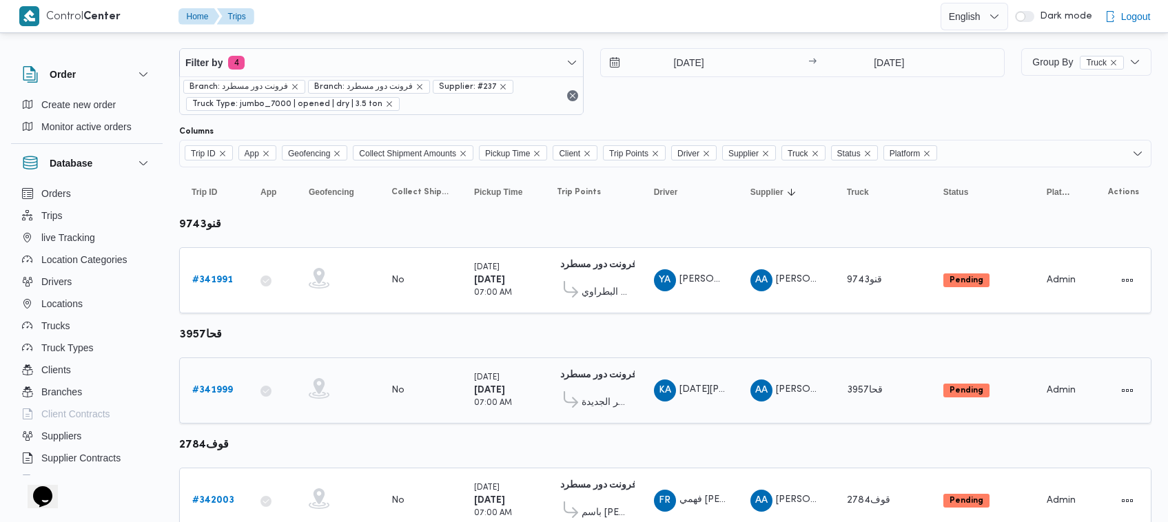
click at [215, 393] on b "# 341999" at bounding box center [212, 390] width 41 height 9
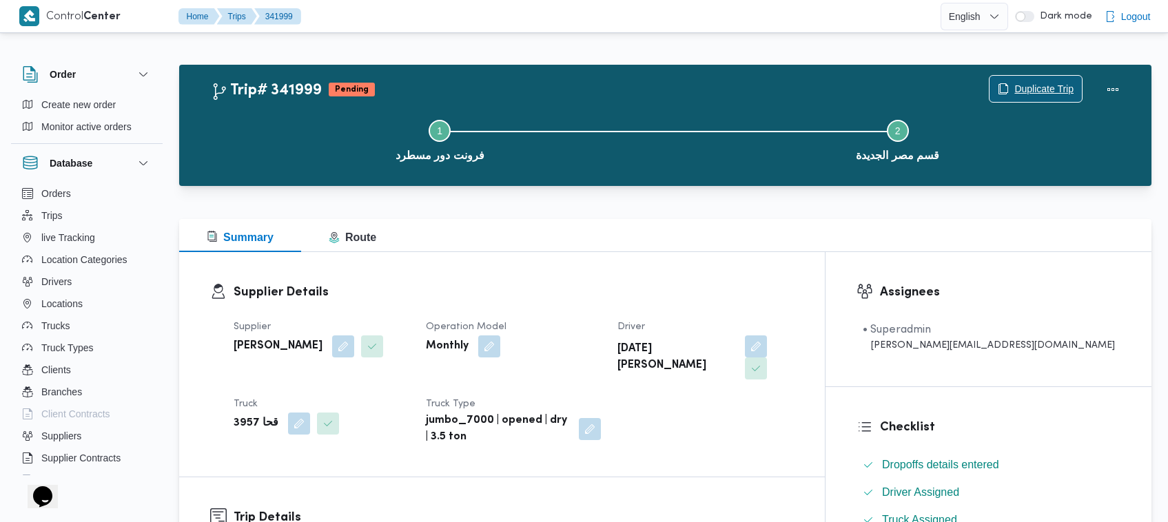
click at [1045, 87] on span "Duplicate Trip" at bounding box center [1043, 89] width 59 height 17
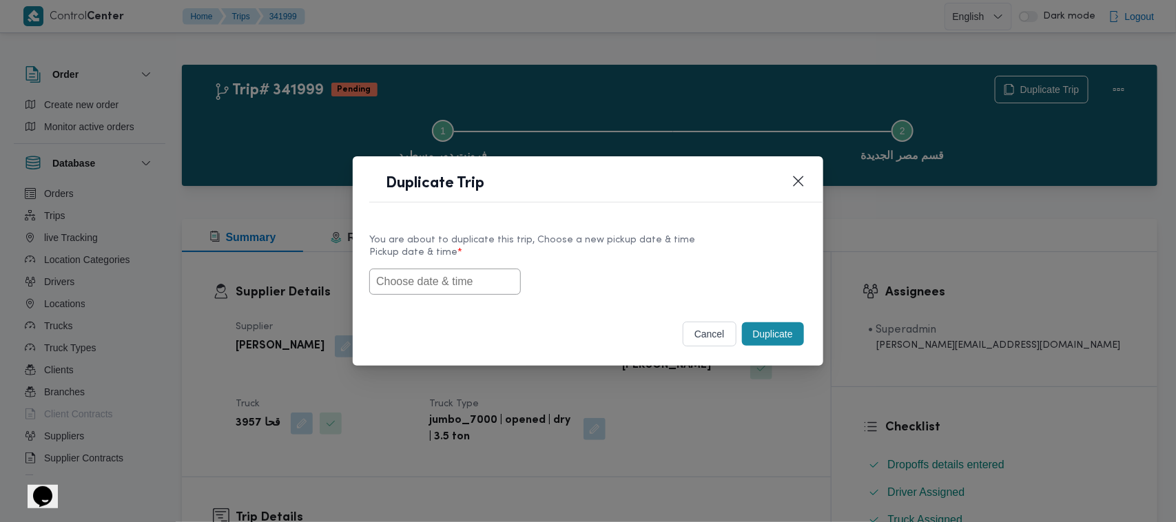
click at [479, 289] on input "text" at bounding box center [445, 282] width 152 height 26
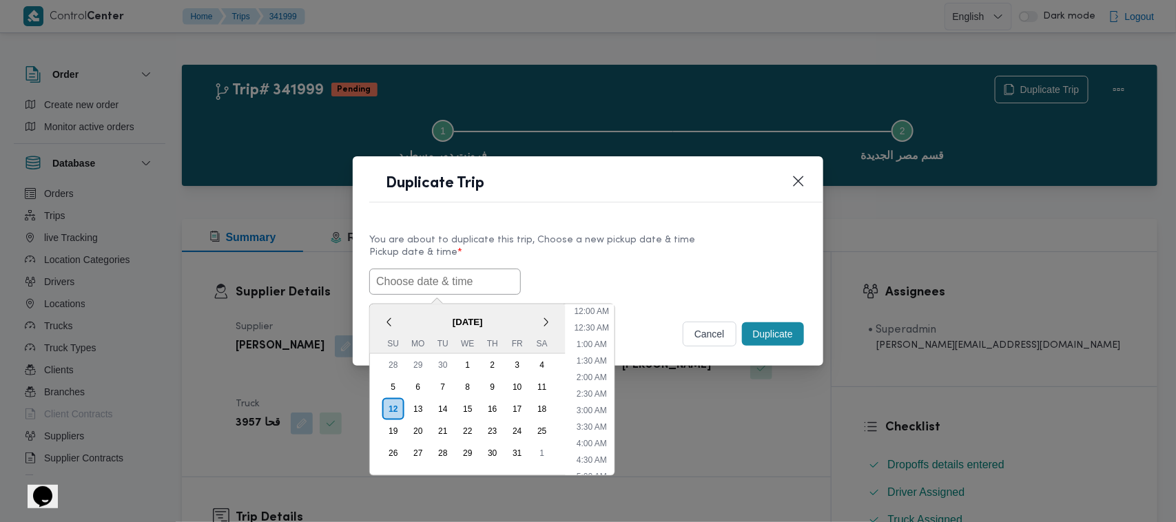
paste input "15/10/2025 7:00AM"
type input "15/10/2025 7:00AM"
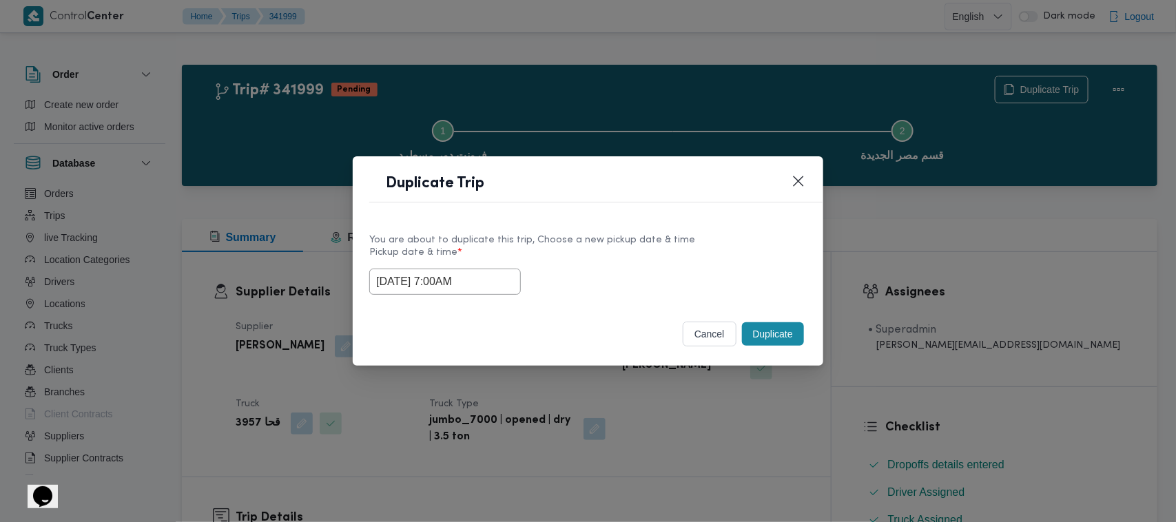
drag, startPoint x: 615, startPoint y: 264, endPoint x: 701, endPoint y: 307, distance: 97.0
click at [617, 264] on label "Pickup date & time *" at bounding box center [587, 257] width 437 height 21
click at [768, 336] on button "Duplicate" at bounding box center [773, 333] width 62 height 23
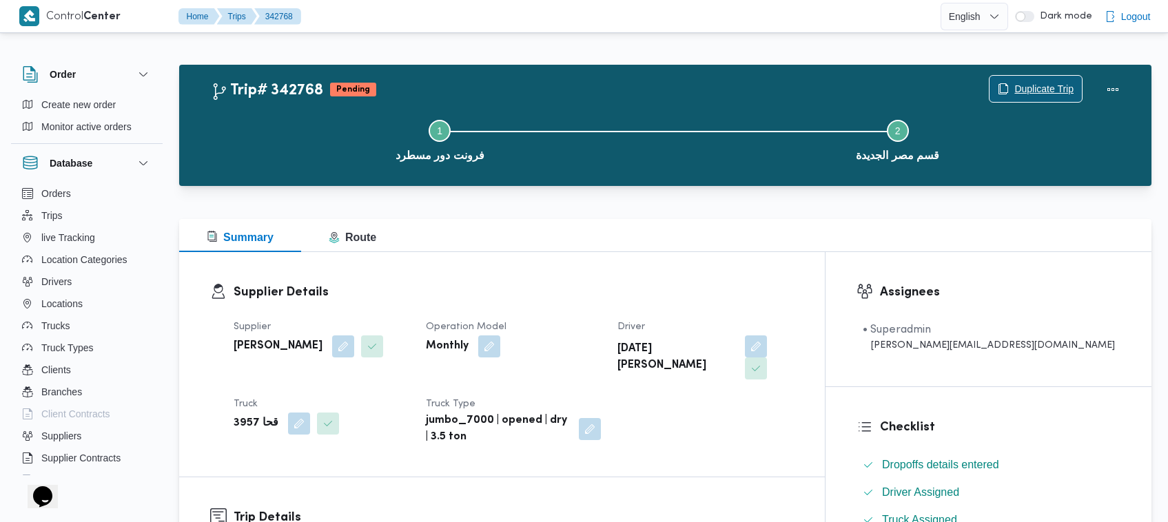
click at [1025, 85] on span "Duplicate Trip" at bounding box center [1043, 89] width 59 height 17
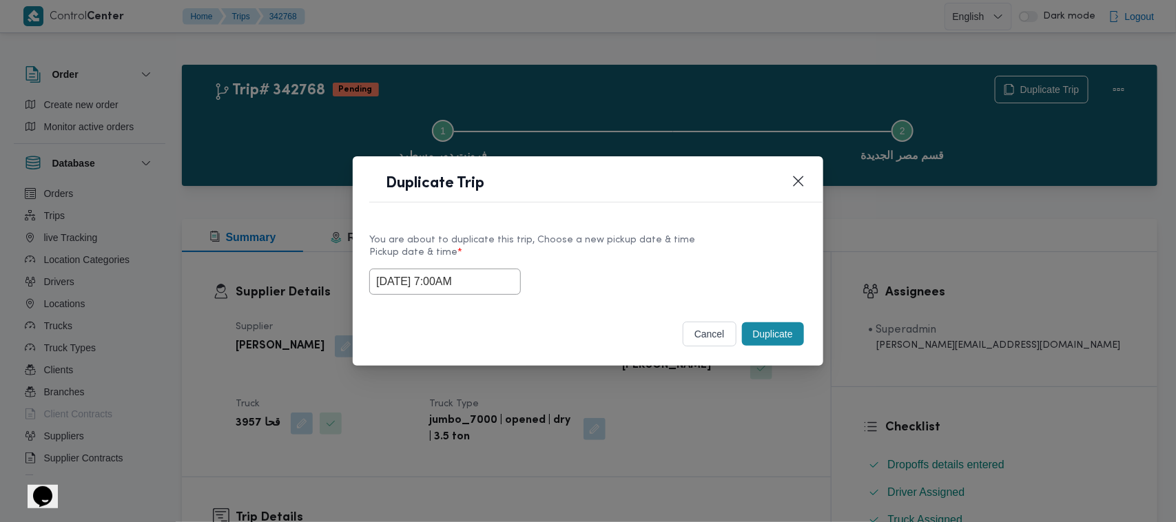
click at [494, 285] on input "15/10/2025 7:00AM" at bounding box center [445, 282] width 152 height 26
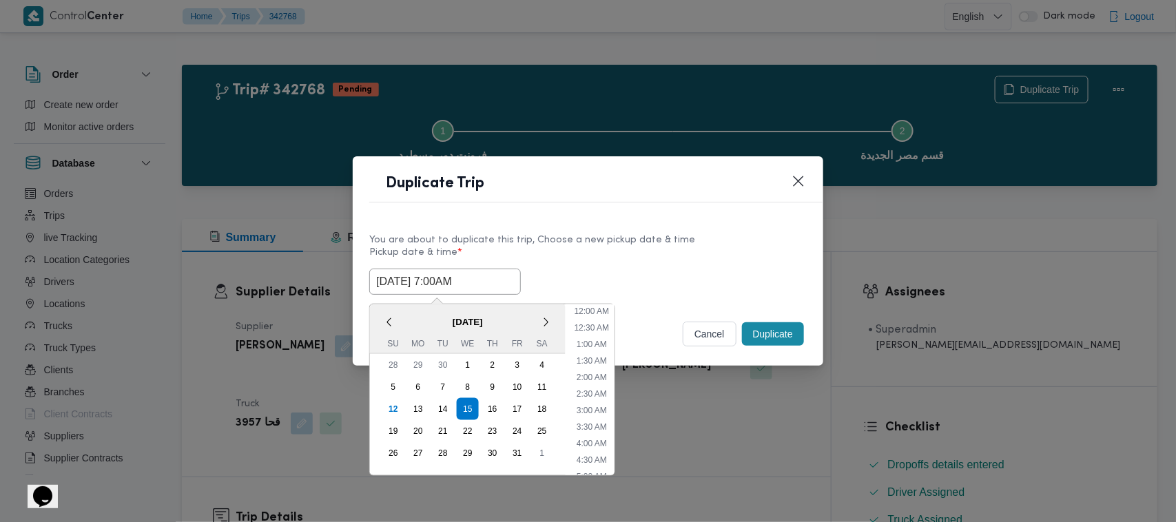
scroll to position [154, 0]
click at [497, 404] on div "16" at bounding box center [492, 409] width 26 height 26
type input "16/10/2025 7:00AM"
click at [637, 236] on div "You are about to duplicate this trip, Choose a new pickup date & time" at bounding box center [587, 240] width 437 height 14
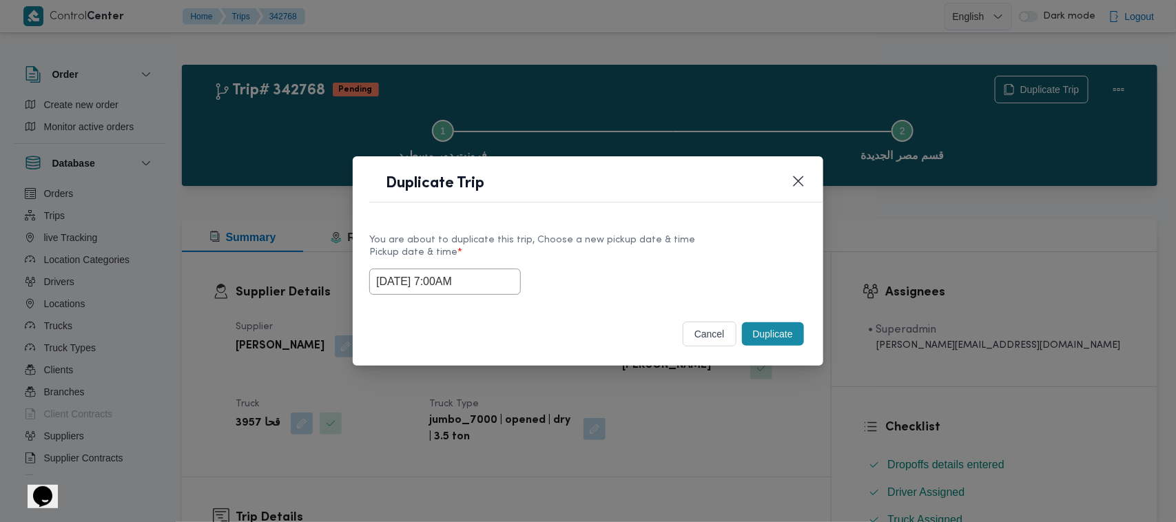
drag, startPoint x: 755, startPoint y: 322, endPoint x: 756, endPoint y: 331, distance: 8.4
click at [756, 322] on button "Duplicate" at bounding box center [773, 333] width 62 height 23
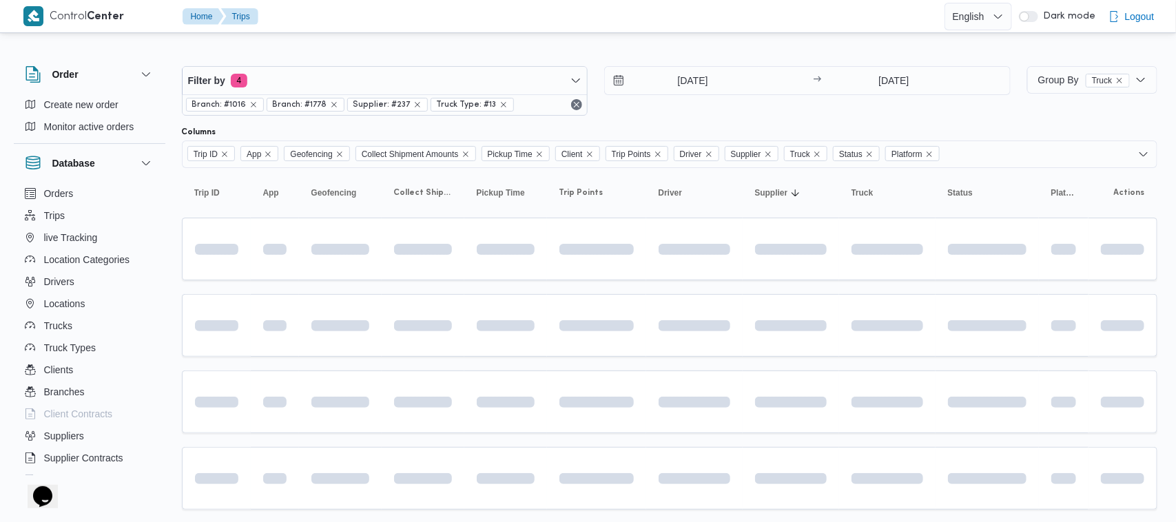
scroll to position [18, 0]
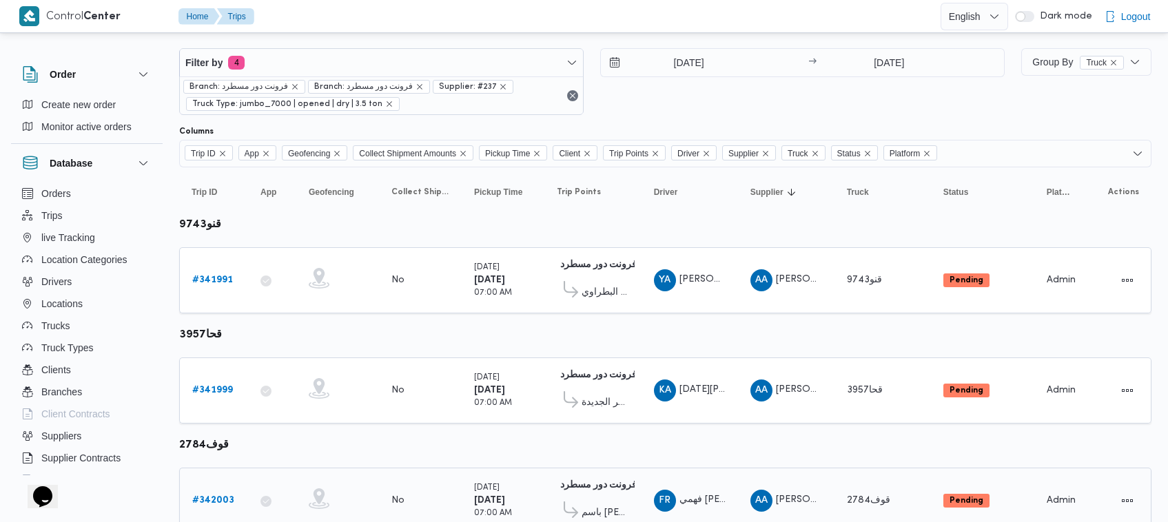
click at [225, 493] on link "# 342003" at bounding box center [213, 501] width 42 height 17
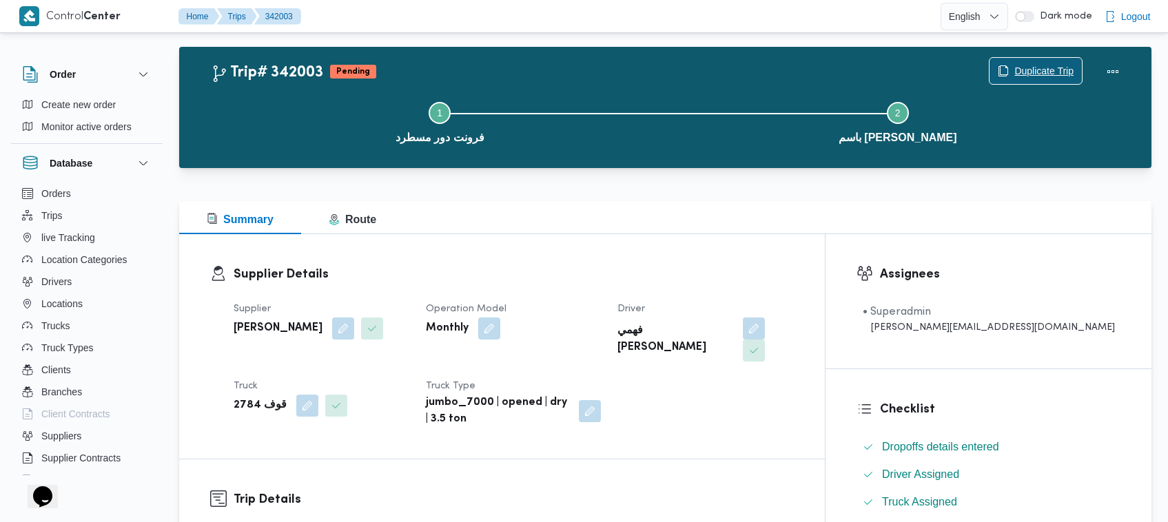
click at [1038, 60] on span "Duplicate Trip" at bounding box center [1035, 71] width 92 height 26
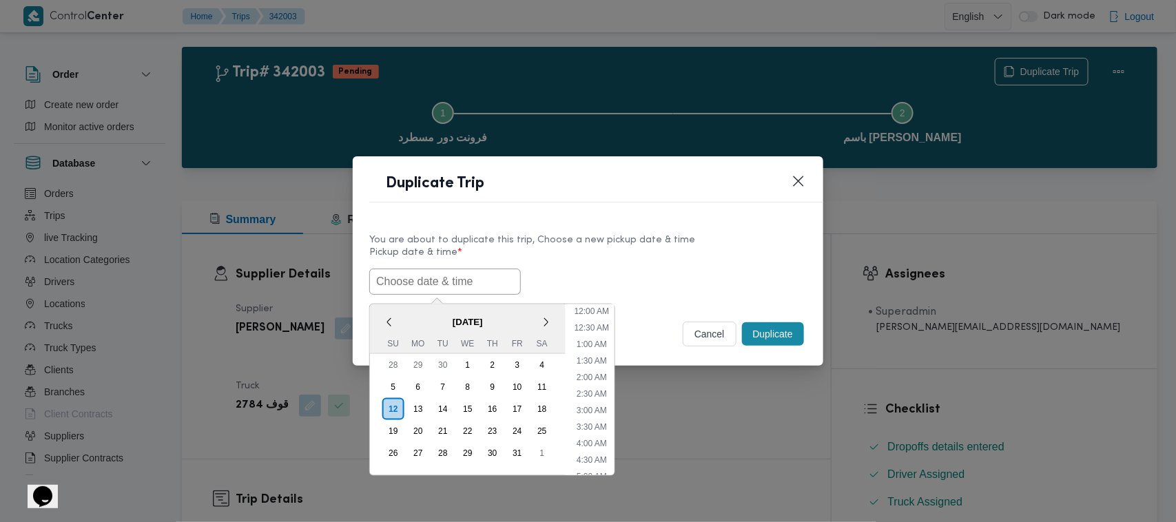
click at [493, 277] on input "text" at bounding box center [445, 282] width 152 height 26
paste input "15/10/2025 7:00AM"
type input "15/10/2025 7:00AM"
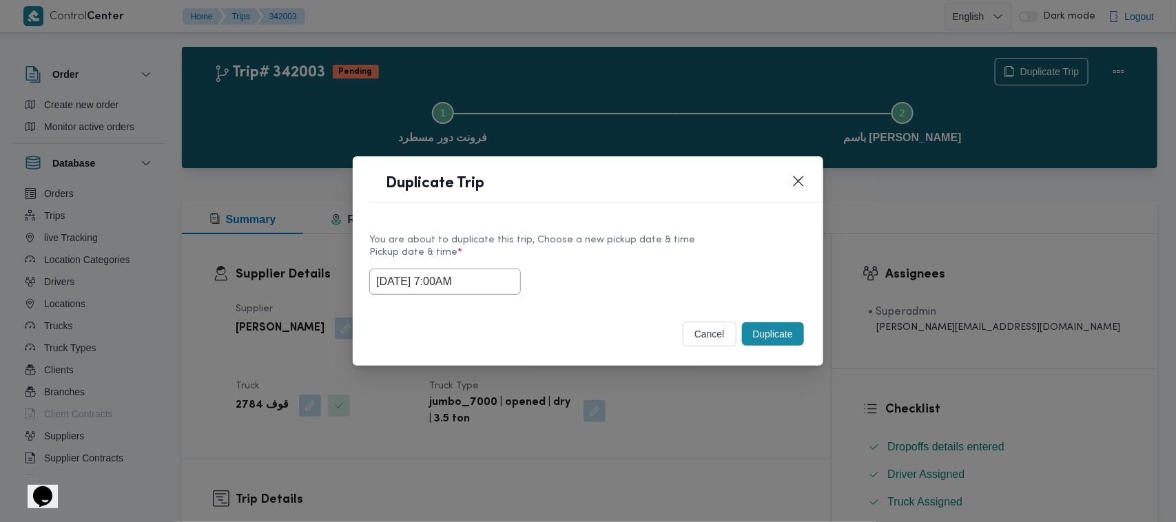
click at [670, 264] on label "Pickup date & time *" at bounding box center [587, 257] width 437 height 21
click at [755, 334] on button "Duplicate" at bounding box center [773, 333] width 62 height 23
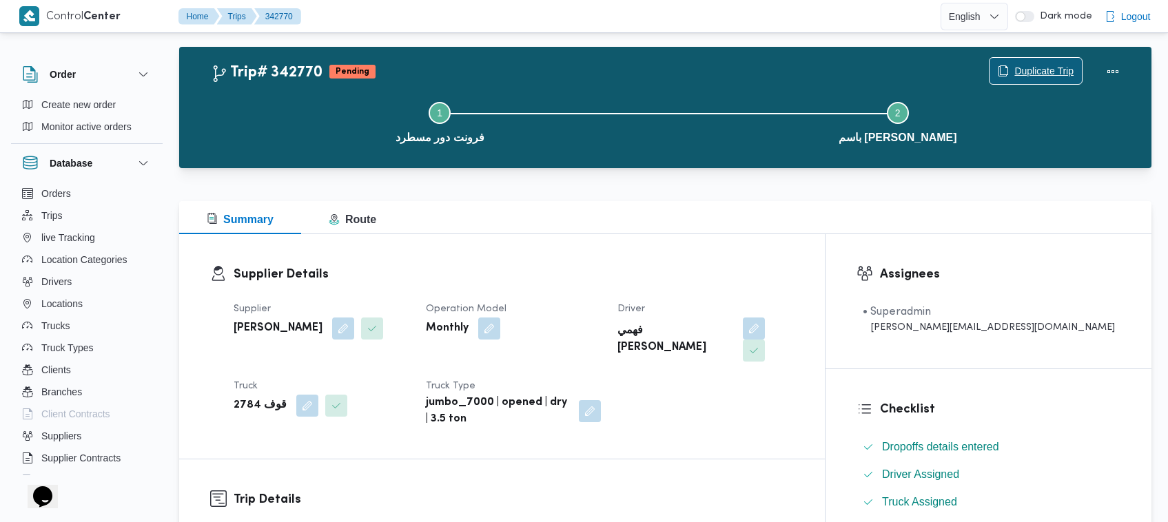
click at [1033, 69] on span "Duplicate Trip" at bounding box center [1043, 71] width 59 height 17
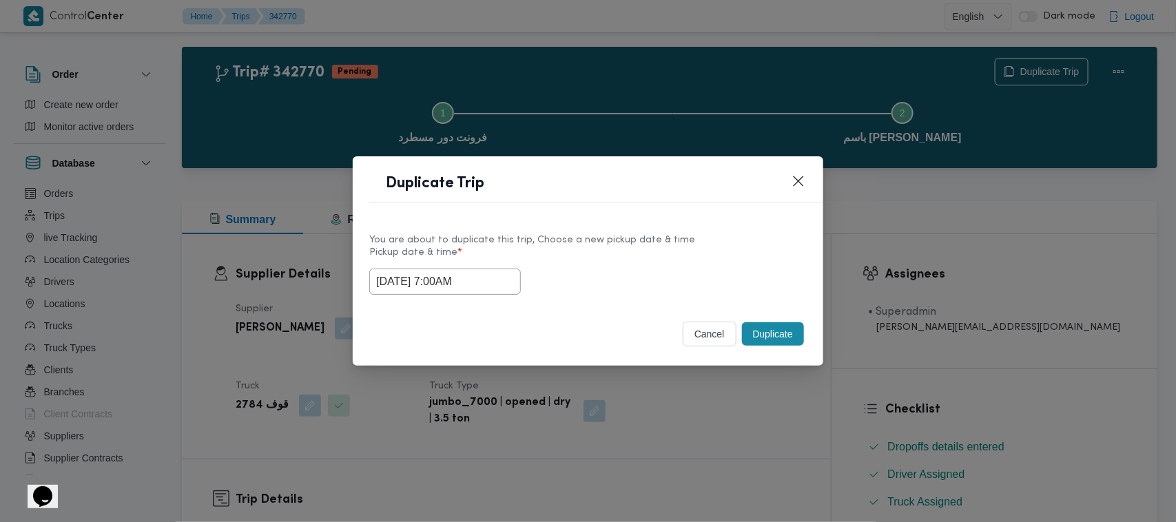
click at [503, 276] on input "15/10/2025 7:00AM" at bounding box center [445, 282] width 152 height 26
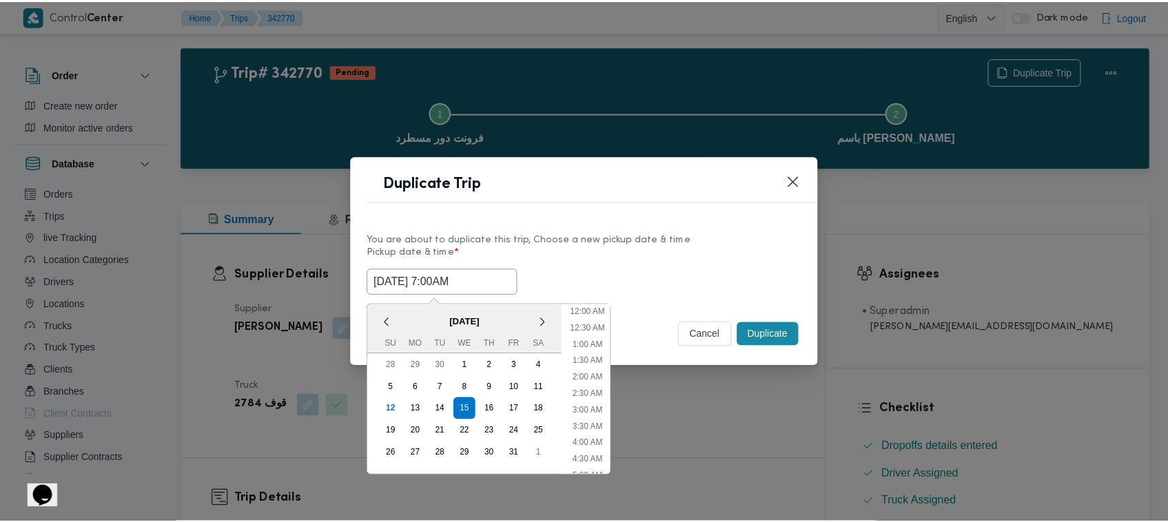
scroll to position [154, 0]
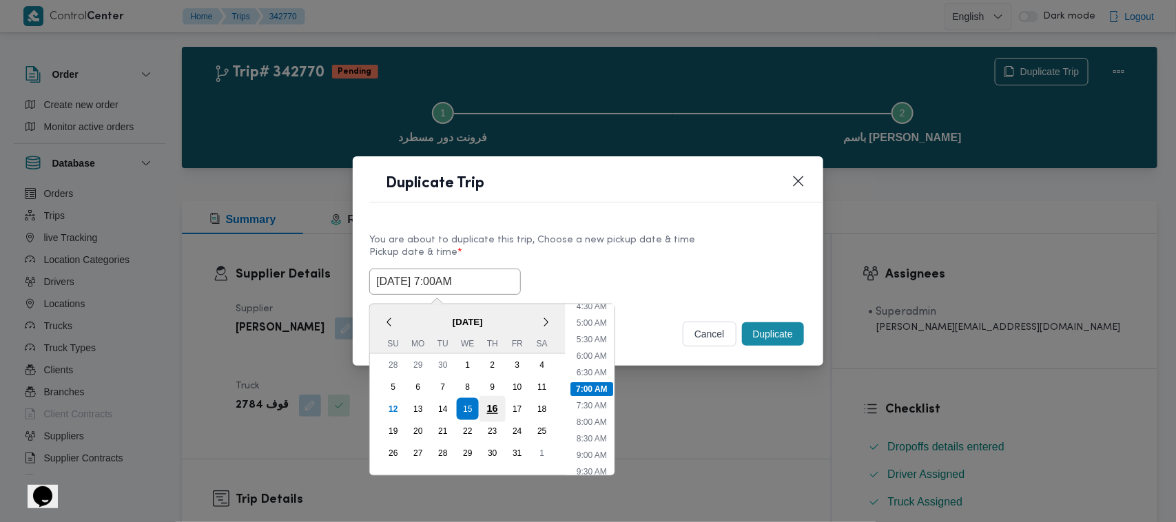
click at [489, 405] on div "16" at bounding box center [492, 409] width 26 height 26
type input "16/10/2025 7:00AM"
click at [580, 278] on div "16/10/2025 7:00AM < October 2025 > Su Mo Tu We Th Fr Sa 28 29 30 1 2 3 4 5 6 7 …" at bounding box center [587, 282] width 437 height 26
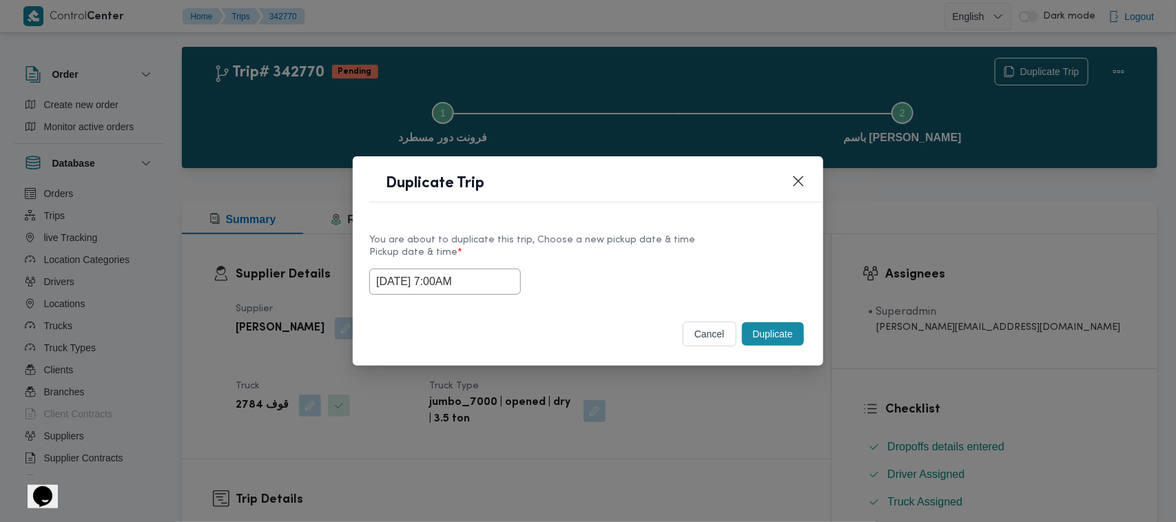
click at [770, 322] on button "Duplicate" at bounding box center [773, 333] width 62 height 23
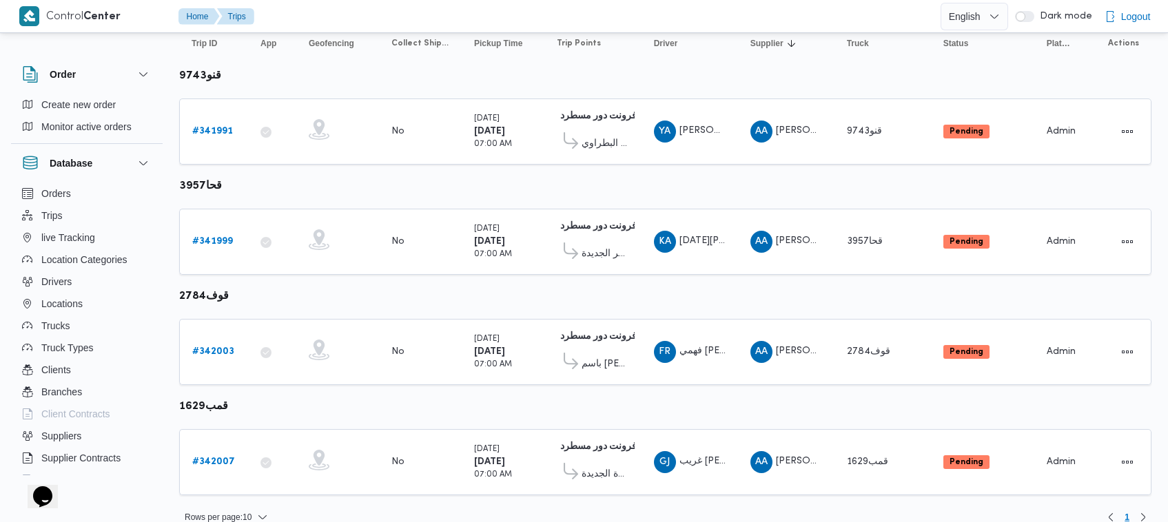
scroll to position [183, 0]
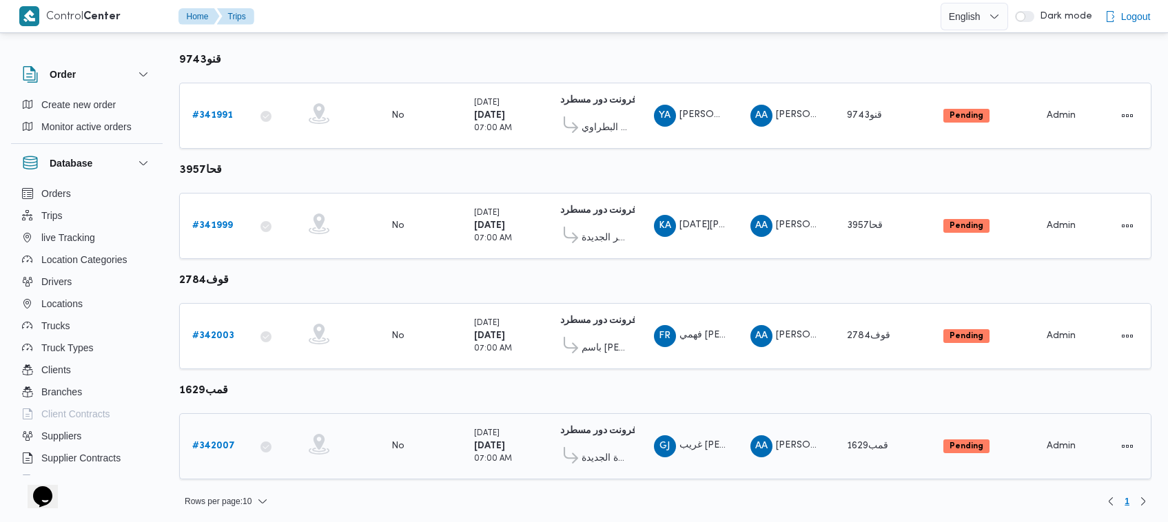
click at [205, 422] on td "Trip ID # 342007" at bounding box center [213, 446] width 69 height 66
click at [229, 442] on b "# 342007" at bounding box center [213, 446] width 43 height 9
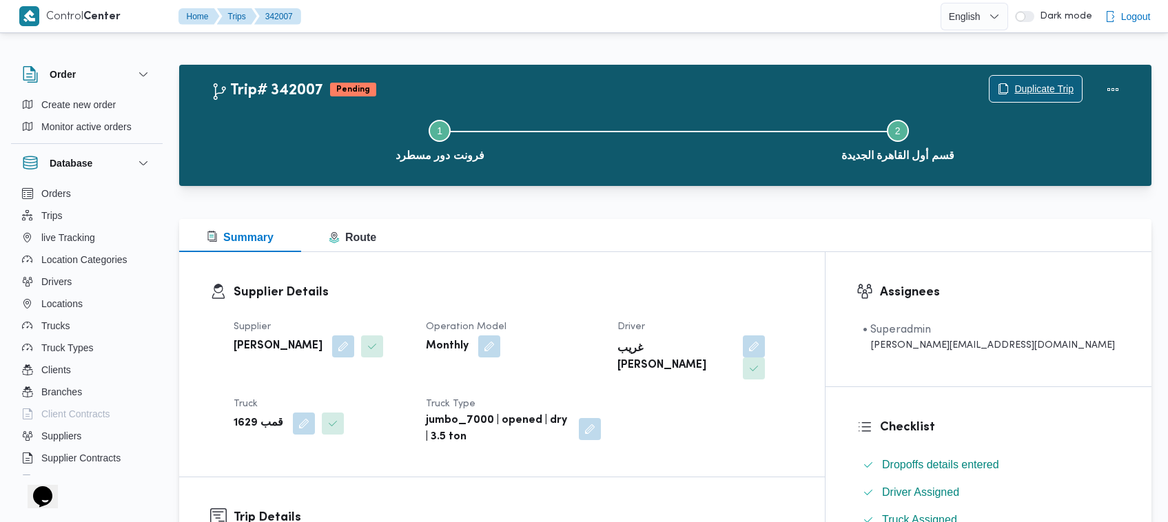
click at [1025, 92] on span "Duplicate Trip" at bounding box center [1043, 89] width 59 height 17
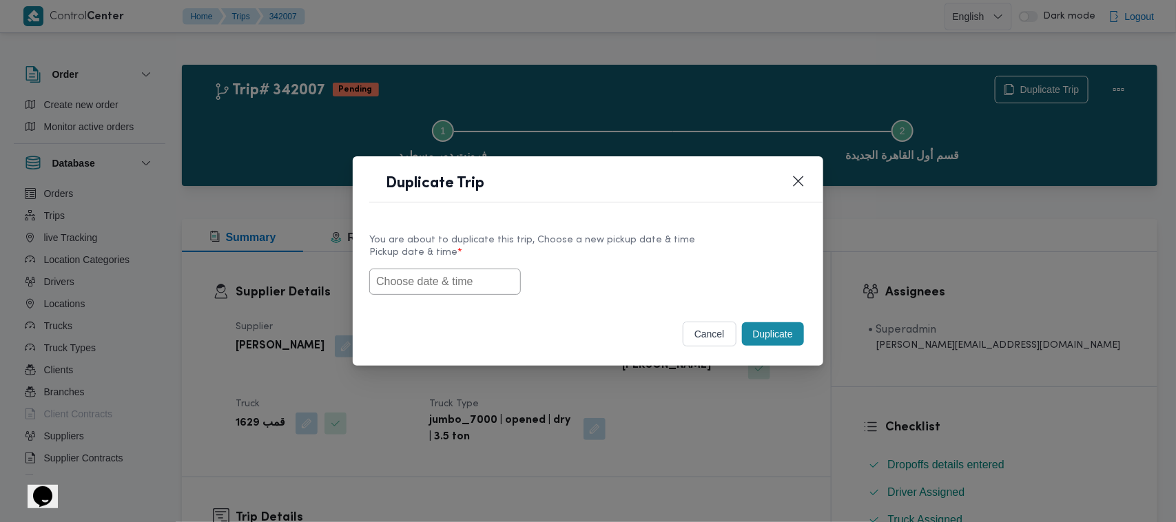
click at [435, 270] on input "text" at bounding box center [445, 282] width 152 height 26
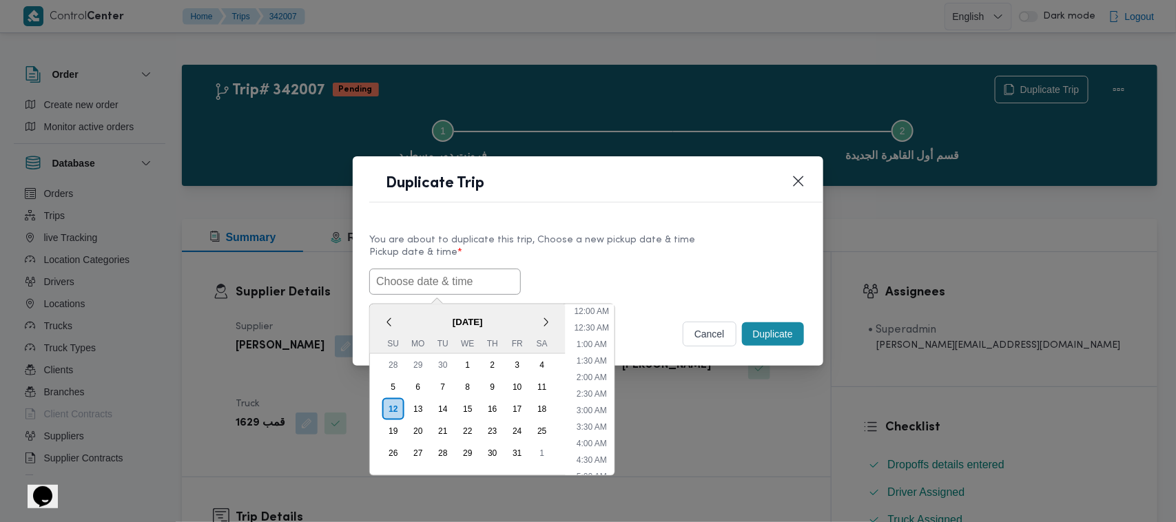
paste input "15/10/2025 7:00AM"
type input "15/10/2025 7:00AM"
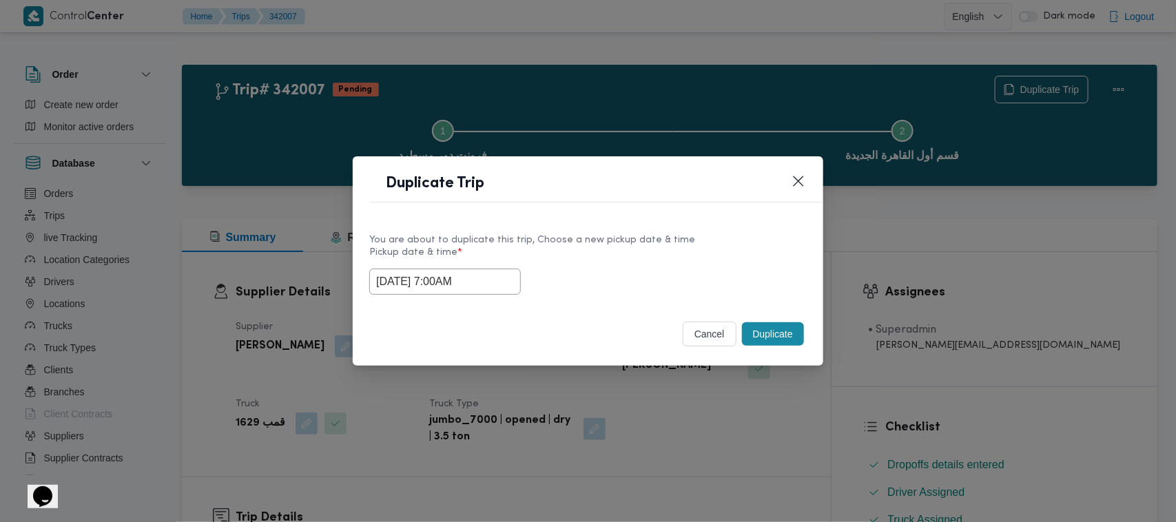
click at [617, 269] on div "15/10/2025 7:00AM" at bounding box center [587, 282] width 437 height 26
click at [765, 341] on button "Duplicate" at bounding box center [773, 333] width 62 height 23
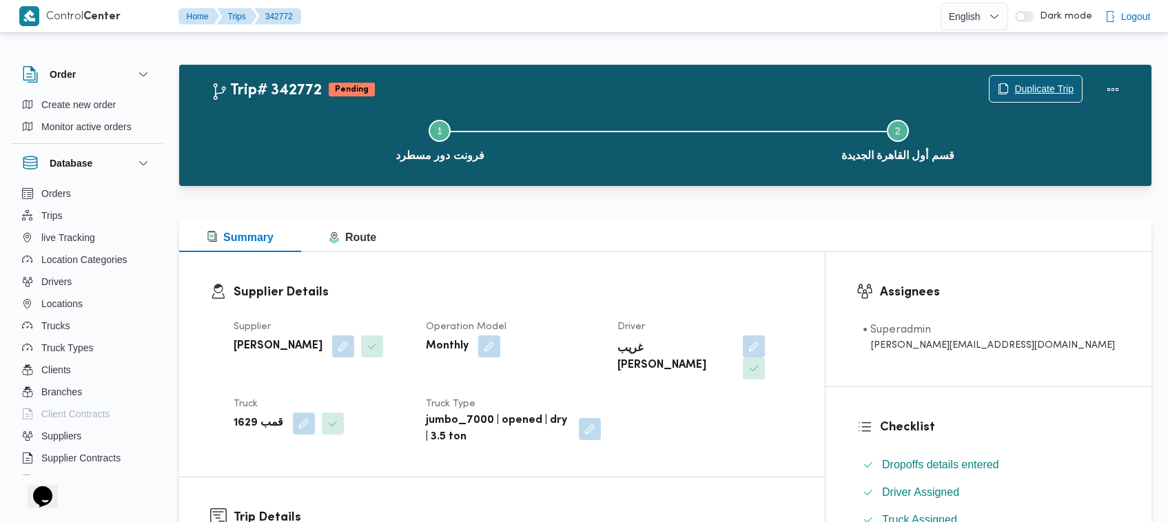
click at [1020, 86] on span "Duplicate Trip" at bounding box center [1043, 89] width 59 height 17
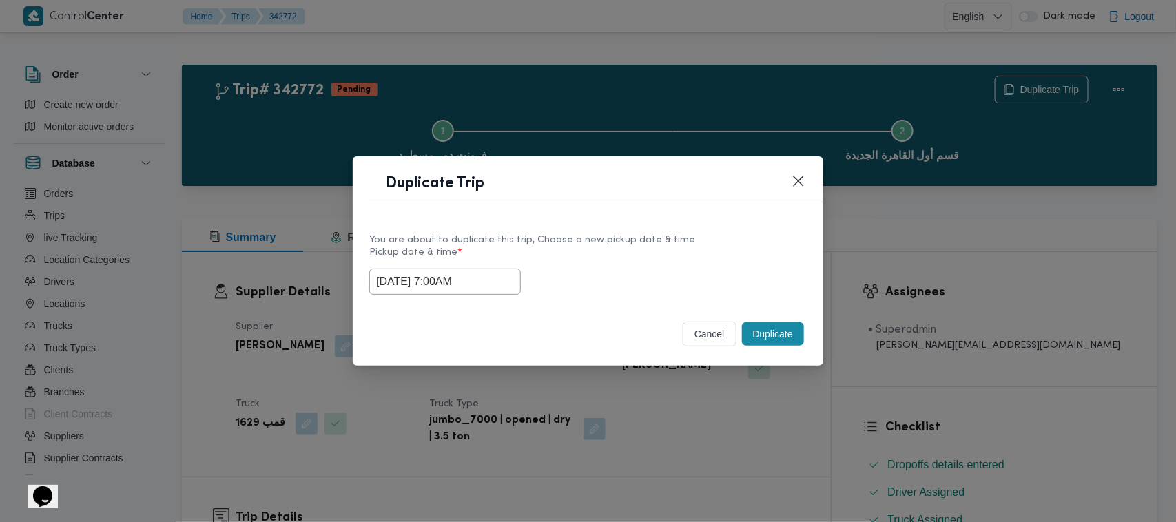
click at [496, 276] on input "15/10/2025 7:00AM" at bounding box center [445, 282] width 152 height 26
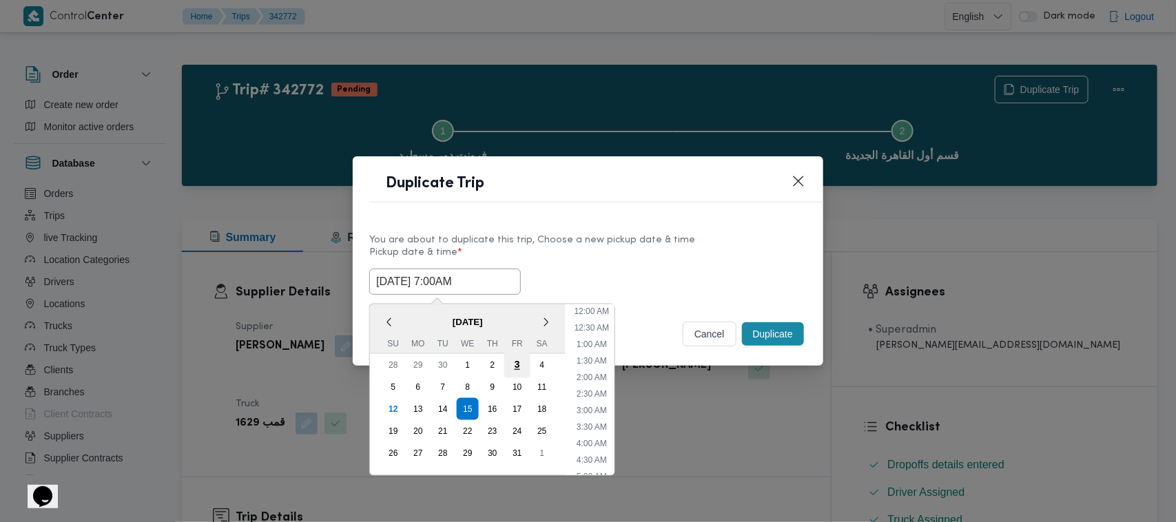
scroll to position [154, 0]
click at [497, 400] on div "16" at bounding box center [492, 409] width 26 height 26
type input "16/10/2025 7:00AM"
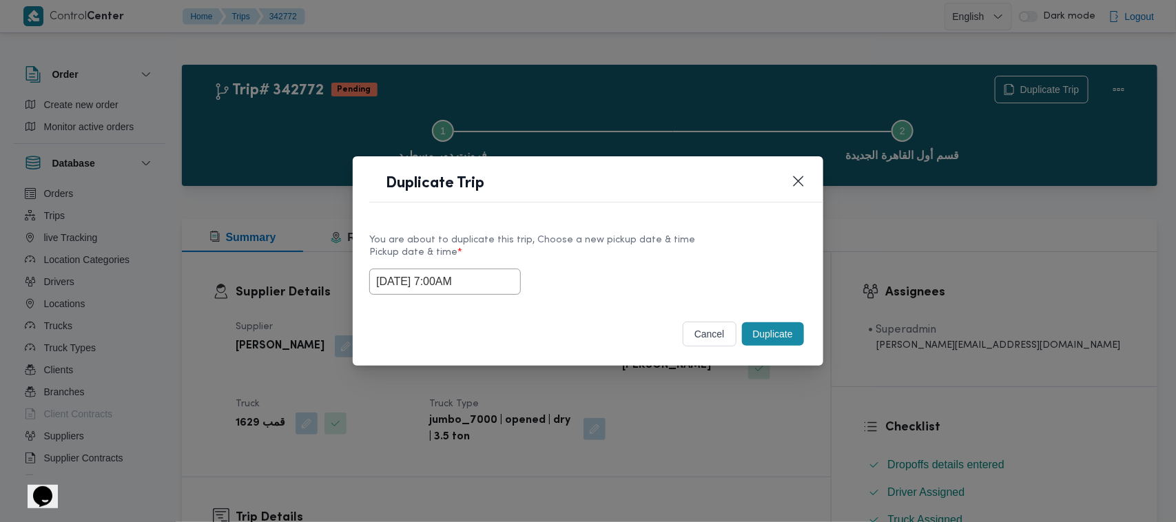
click at [688, 278] on div "16/10/2025 7:00AM" at bounding box center [587, 282] width 437 height 26
click at [759, 331] on button "Duplicate" at bounding box center [773, 333] width 62 height 23
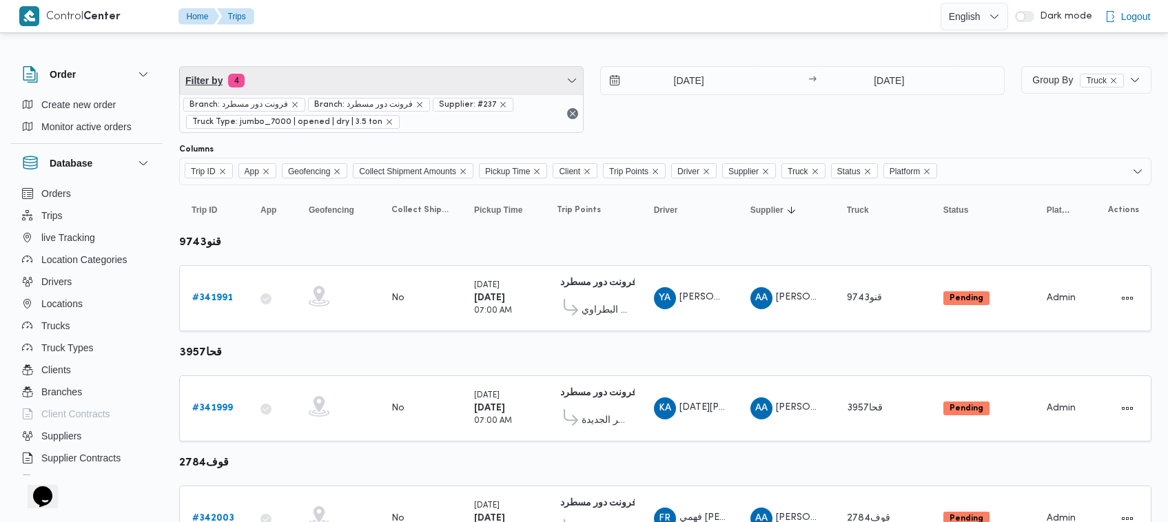
click at [291, 80] on span "Filter by 4" at bounding box center [381, 81] width 403 height 28
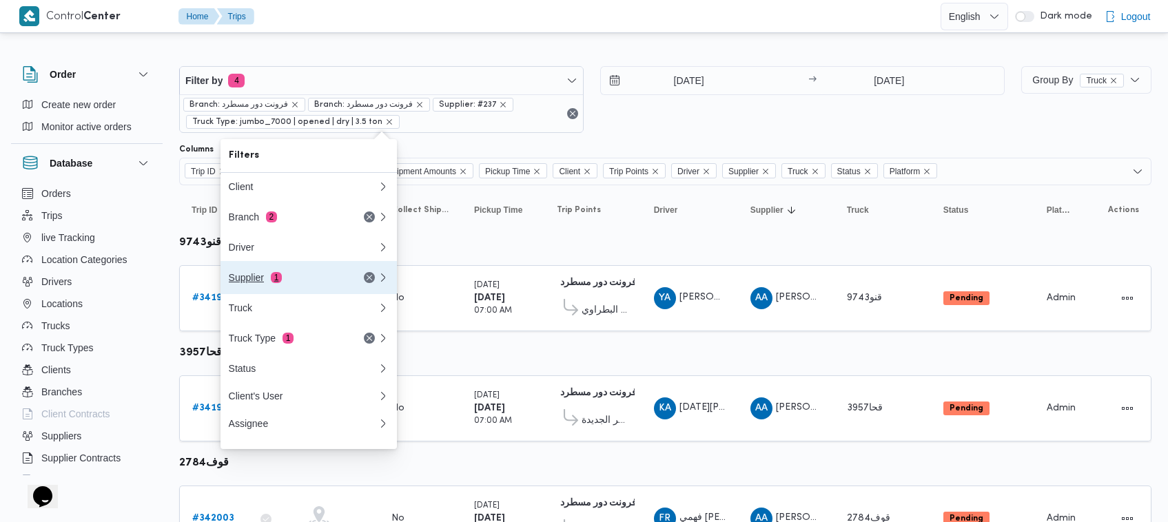
click at [287, 276] on div "Supplier 1" at bounding box center [287, 277] width 116 height 11
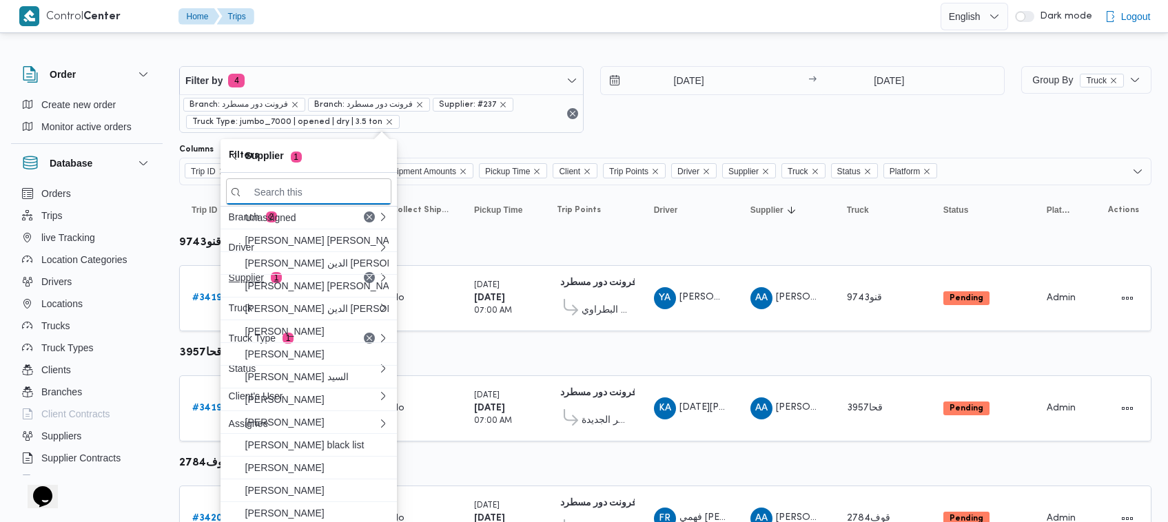
paste input "عبدالقادر عادل عبدالقادر الحسيني"
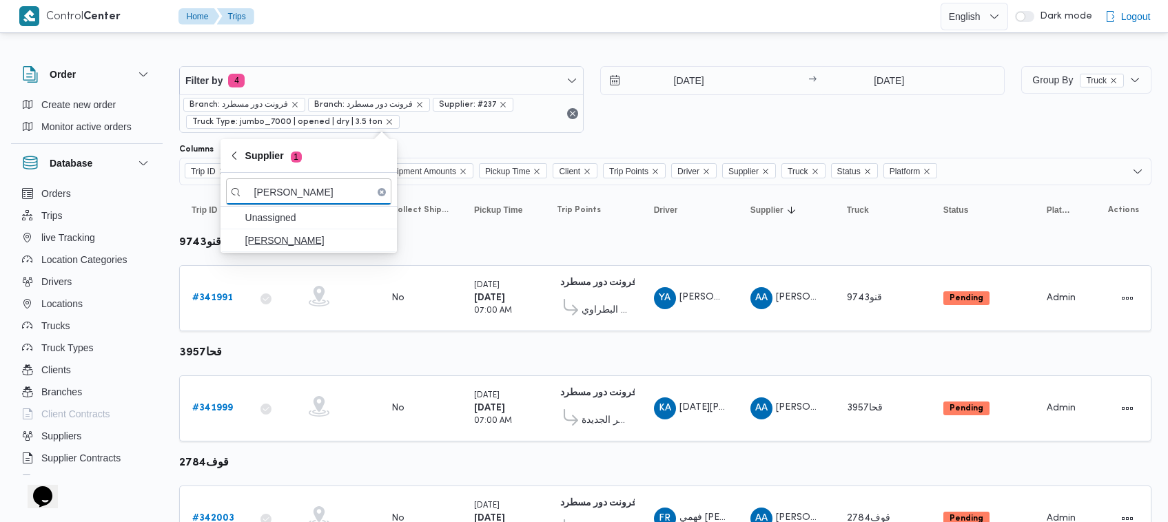
type input "عبدالقادر عادل عبدالقادر الحسيني"
click at [316, 239] on span "عبدالقادر عادل عبدالقادر الحسيني" at bounding box center [316, 240] width 143 height 17
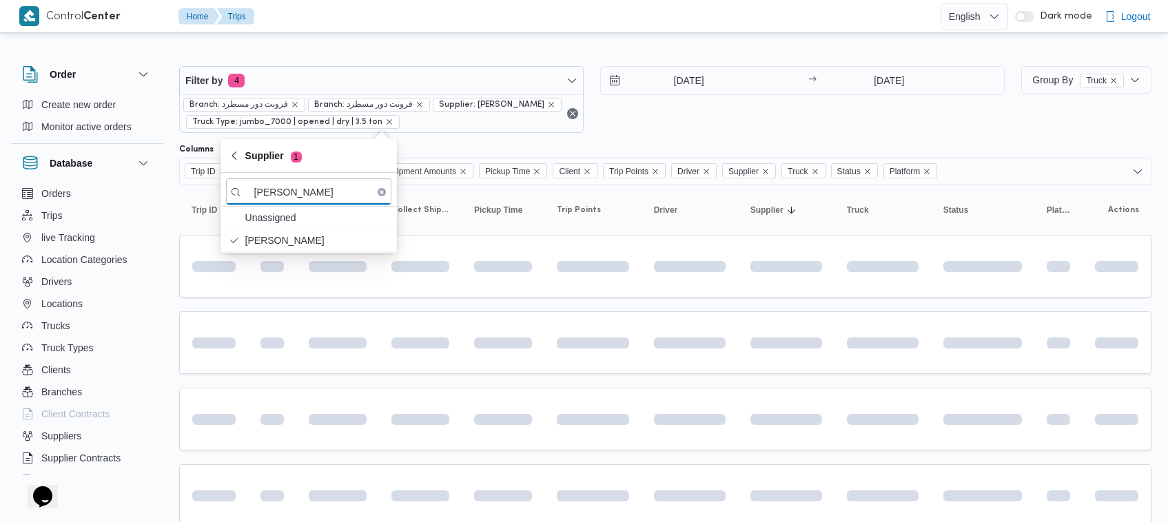
click at [668, 118] on div "14/10/2025 → 14/10/2025" at bounding box center [802, 99] width 404 height 67
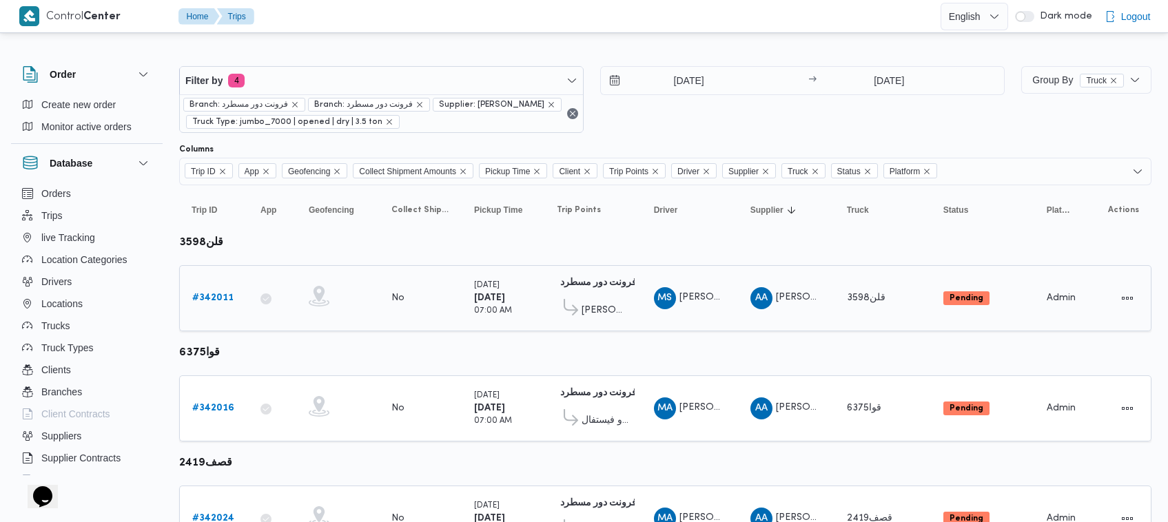
click at [224, 293] on b "# 342011" at bounding box center [212, 297] width 41 height 9
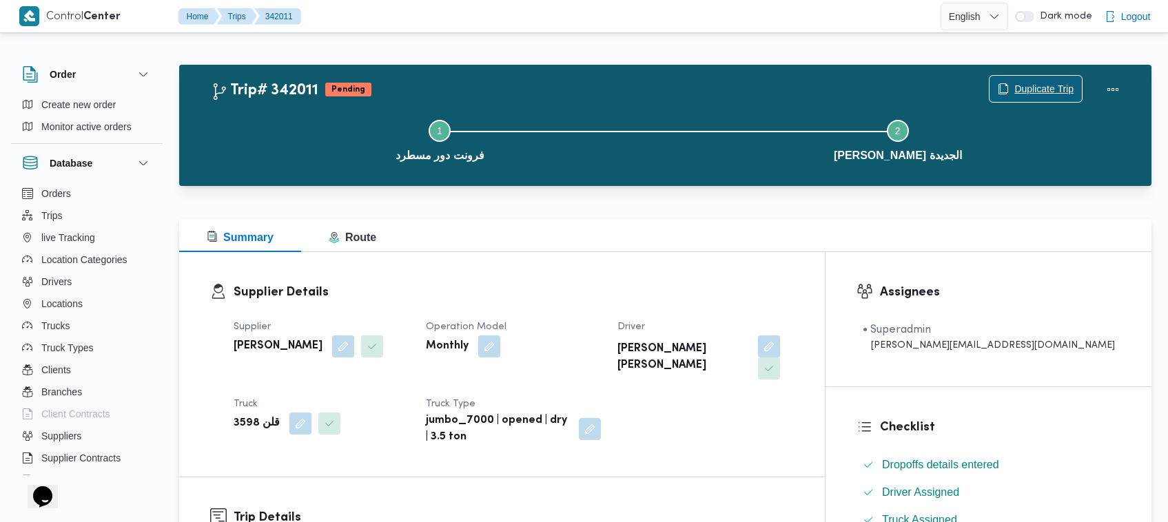
click at [1035, 78] on span "Duplicate Trip" at bounding box center [1035, 89] width 92 height 26
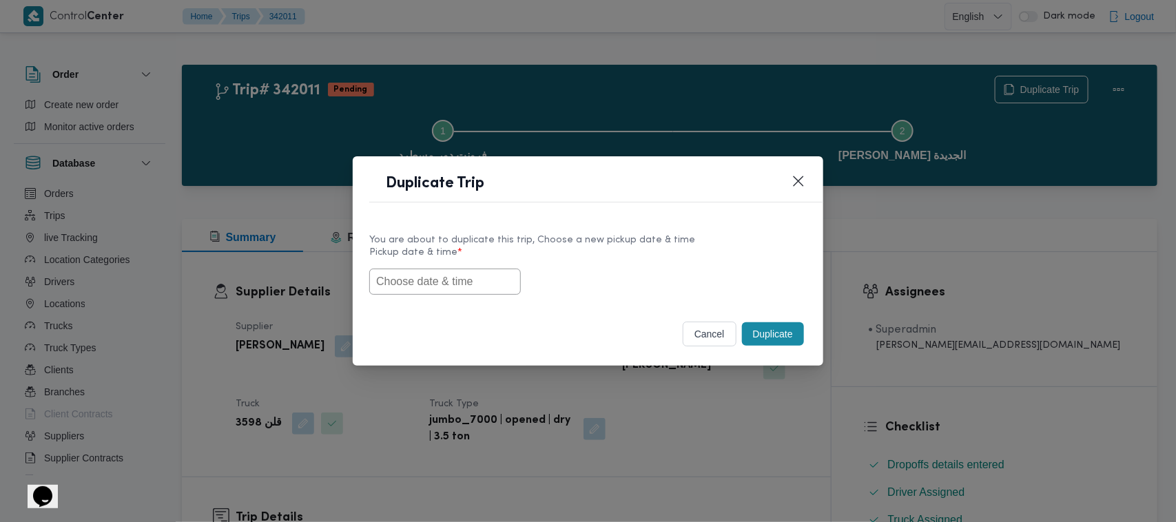
click at [462, 285] on input "text" at bounding box center [445, 282] width 152 height 26
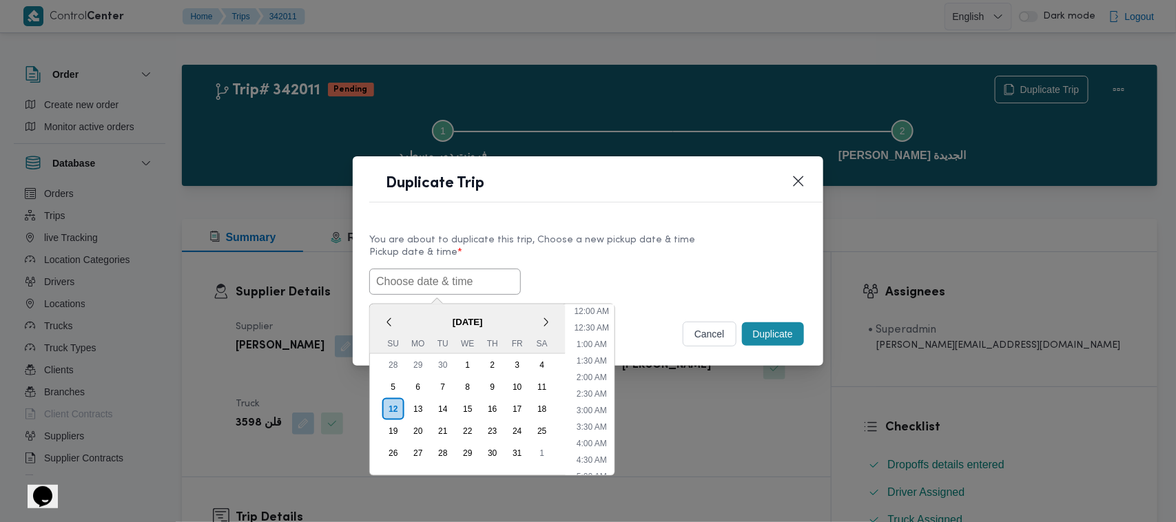
scroll to position [303, 0]
paste input "15/10/2025 7:00AM"
type input "15/10/2025 7:00AM"
click at [673, 247] on label "Pickup date & time *" at bounding box center [587, 257] width 437 height 21
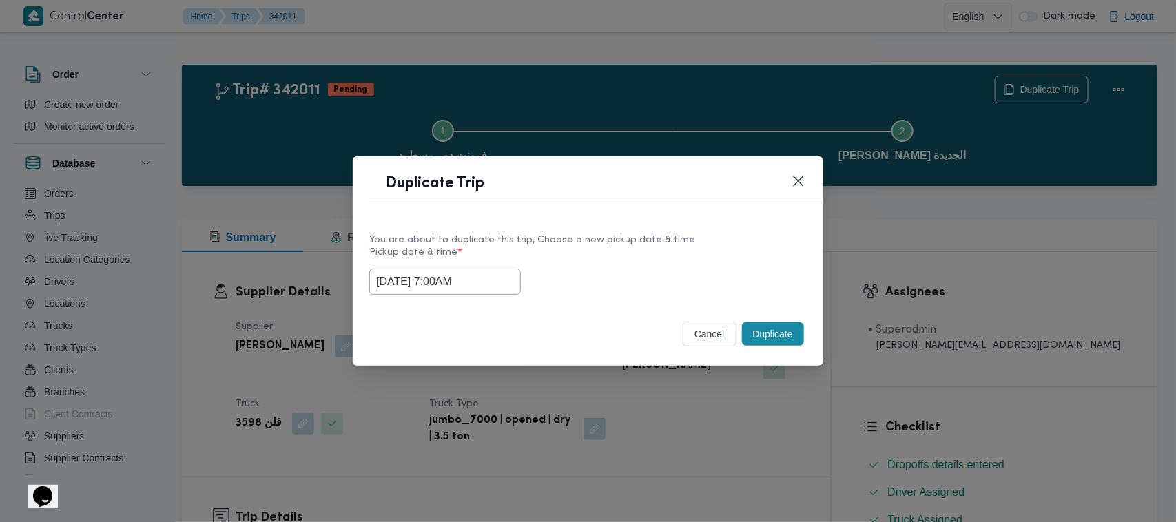
click at [753, 329] on button "Duplicate" at bounding box center [773, 333] width 62 height 23
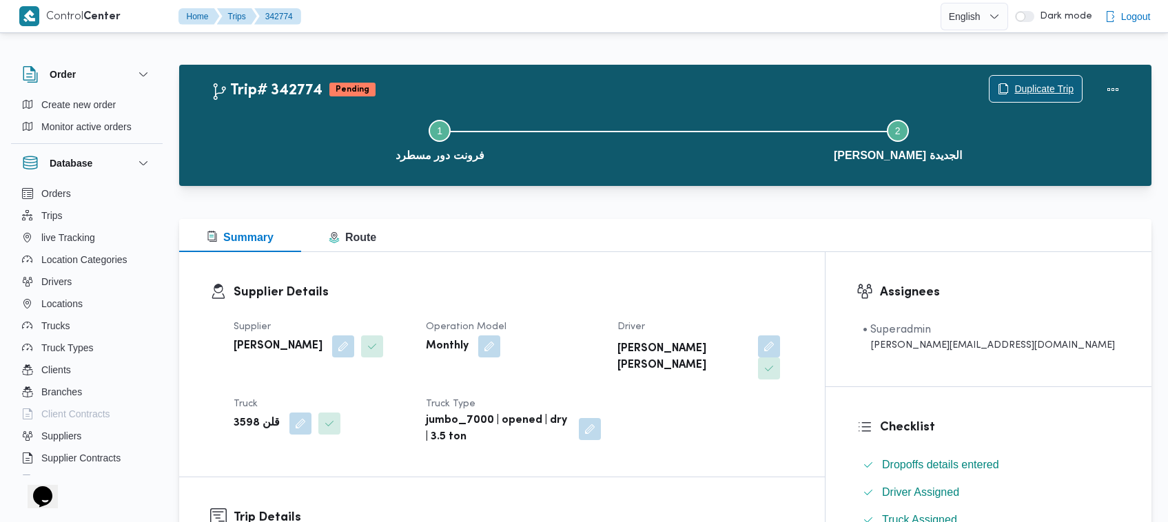
click at [1025, 90] on span "Duplicate Trip" at bounding box center [1043, 89] width 59 height 17
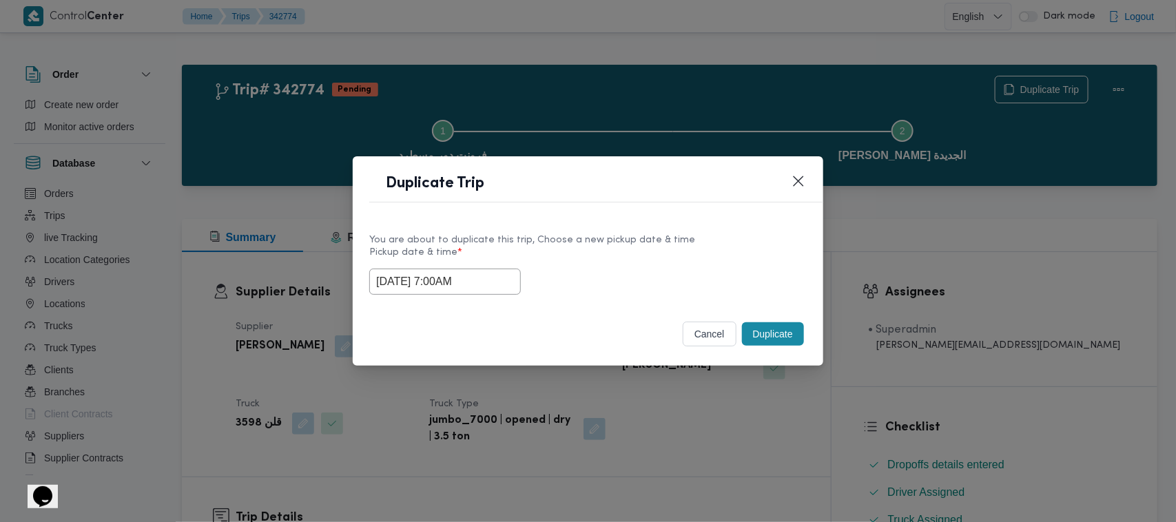
click at [486, 282] on input "15/10/2025 7:00AM" at bounding box center [445, 282] width 152 height 26
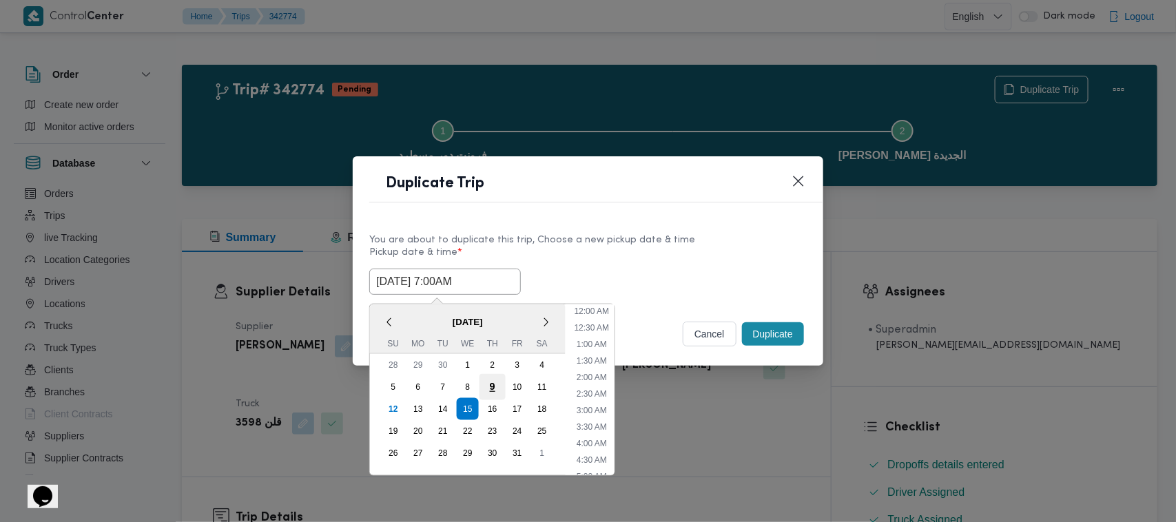
scroll to position [154, 0]
click at [497, 403] on div "16" at bounding box center [492, 409] width 26 height 26
type input "16/10/2025 7:00AM"
click at [617, 239] on div "You are about to duplicate this trip, Choose a new pickup date & time" at bounding box center [587, 240] width 437 height 14
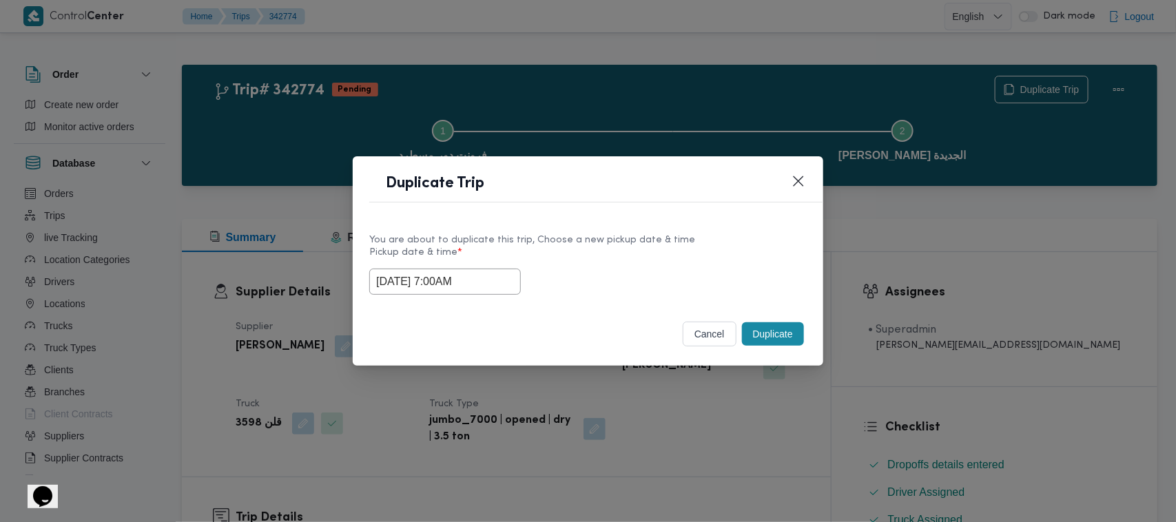
click at [763, 338] on button "Duplicate" at bounding box center [773, 333] width 62 height 23
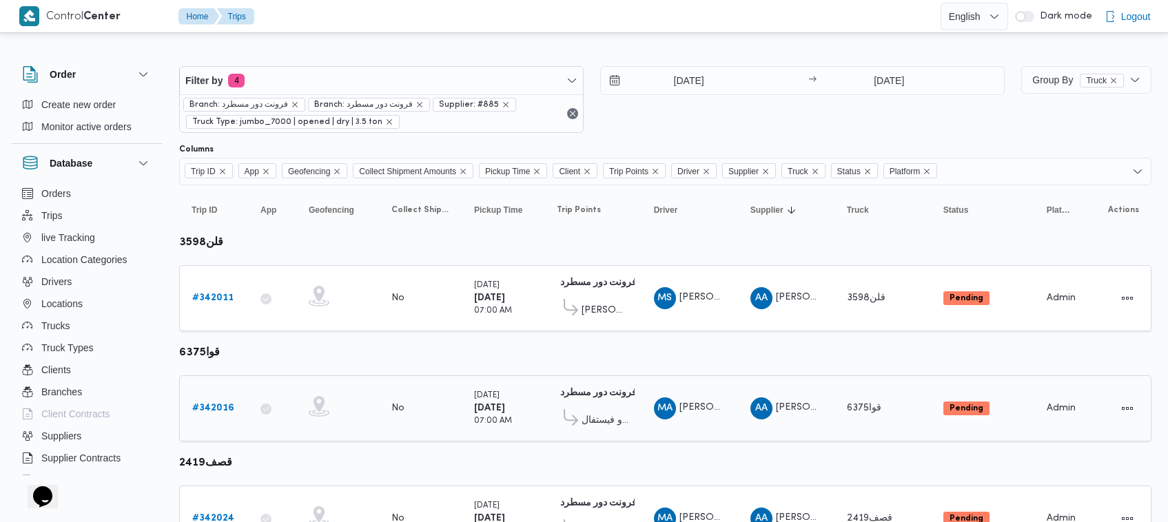
click at [220, 406] on b "# 342016" at bounding box center [213, 408] width 42 height 9
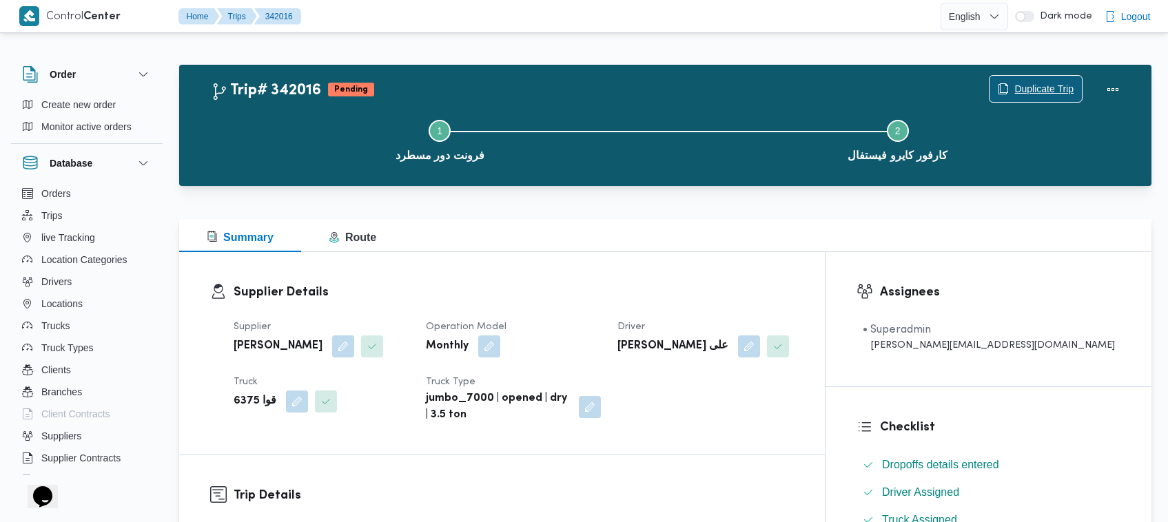
click at [1039, 83] on span "Duplicate Trip" at bounding box center [1043, 89] width 59 height 17
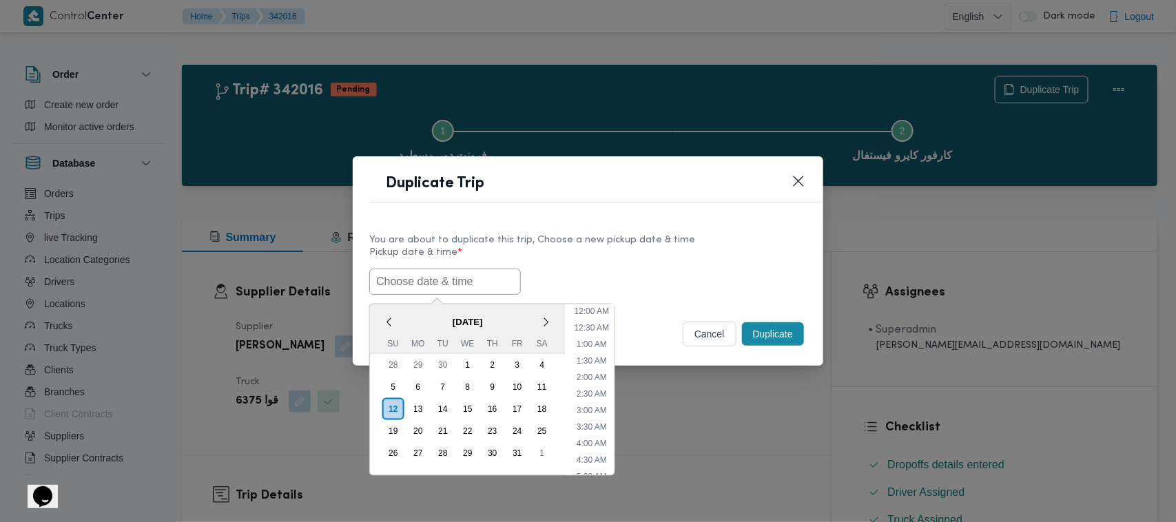
click at [505, 274] on input "text" at bounding box center [445, 282] width 152 height 26
paste input "15/10/2025 7:00AM"
type input "15/10/2025 7:00AM"
drag, startPoint x: 646, startPoint y: 269, endPoint x: 666, endPoint y: 284, distance: 25.1
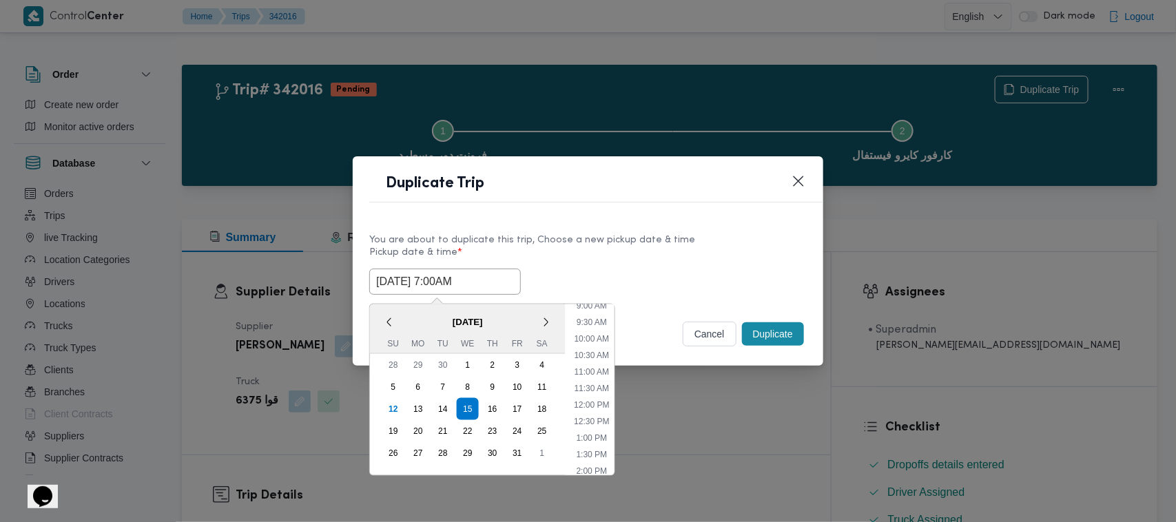
click at [646, 269] on div "15/10/2025 7:00AM < October 2025 > Su Mo Tu We Th Fr Sa 28 29 30 1 2 3 4 5 6 7 …" at bounding box center [587, 282] width 437 height 26
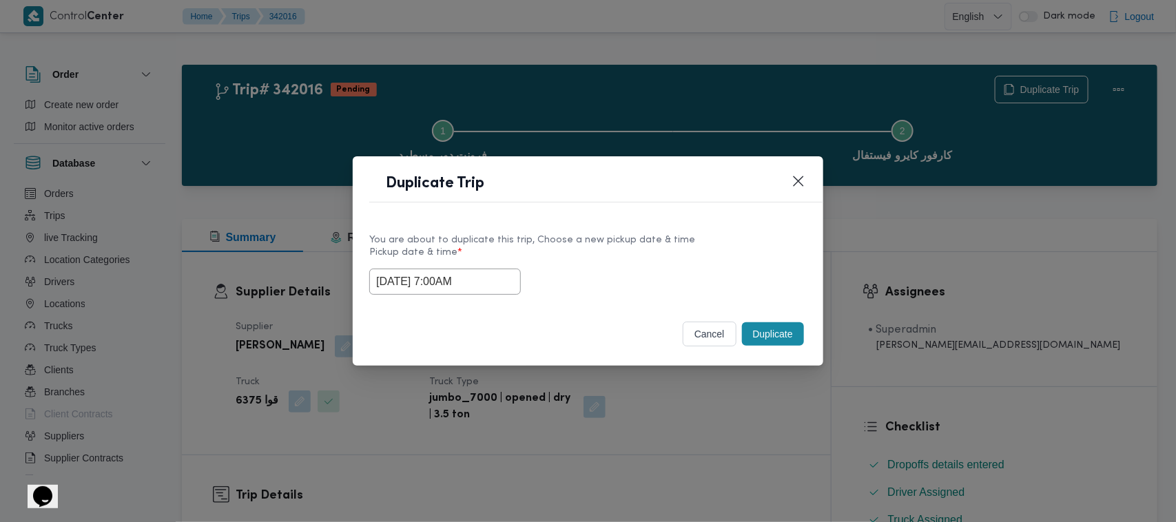
click at [760, 340] on button "Duplicate" at bounding box center [773, 333] width 62 height 23
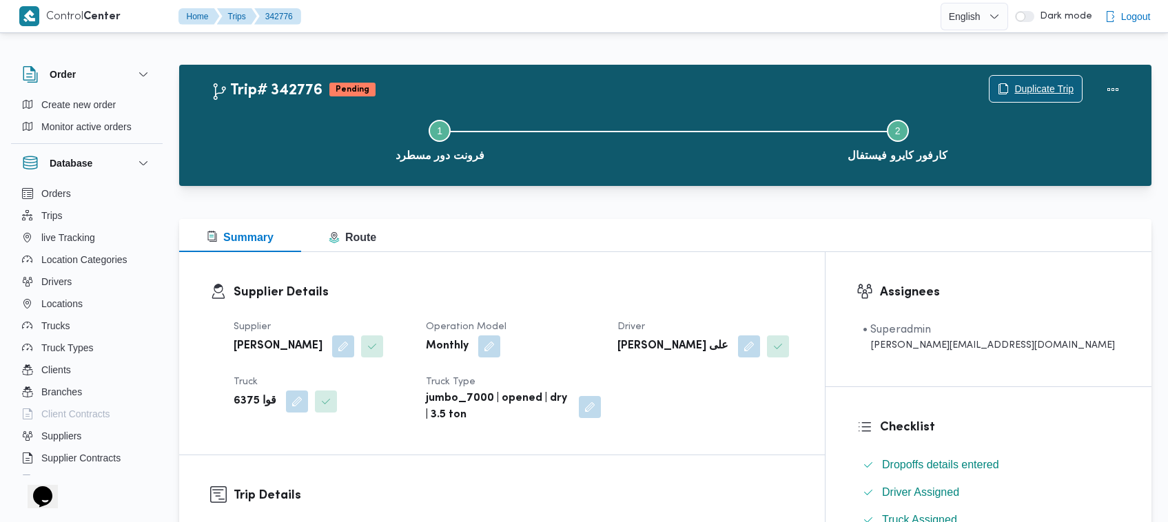
click at [1057, 81] on span "Duplicate Trip" at bounding box center [1043, 89] width 59 height 17
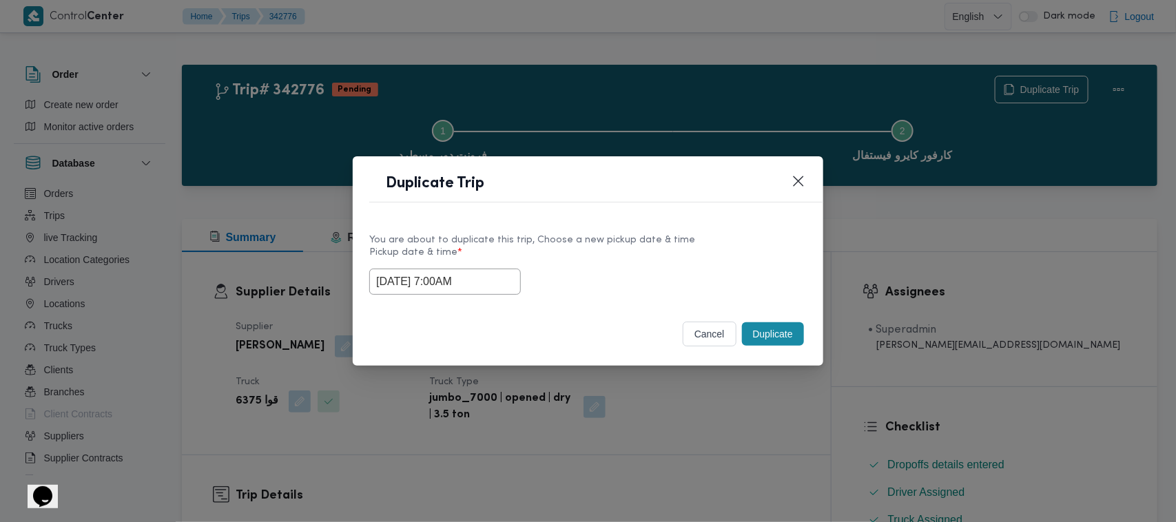
click at [497, 291] on input "15/10/2025 7:00AM" at bounding box center [445, 282] width 152 height 26
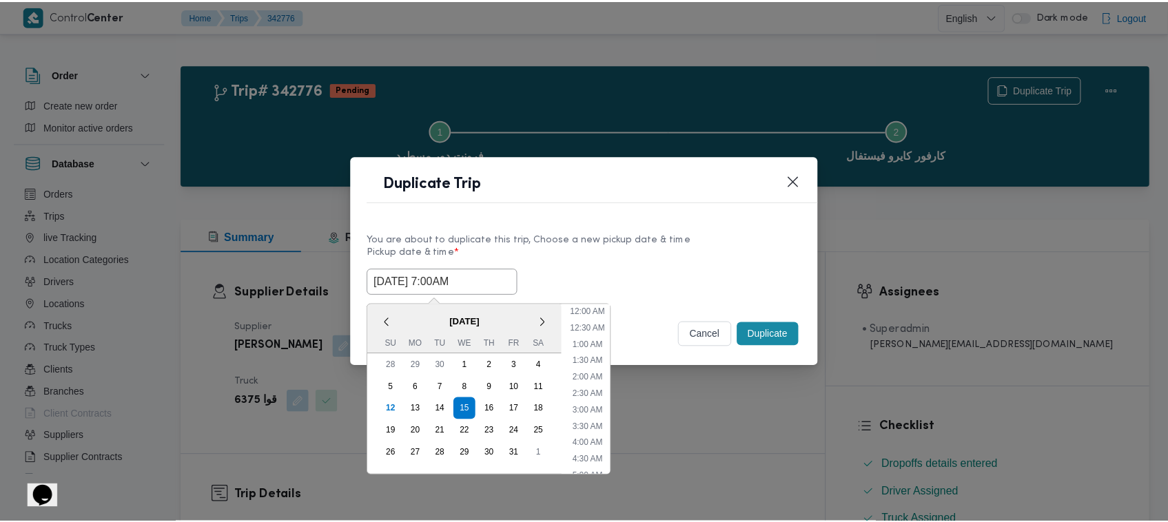
scroll to position [154, 0]
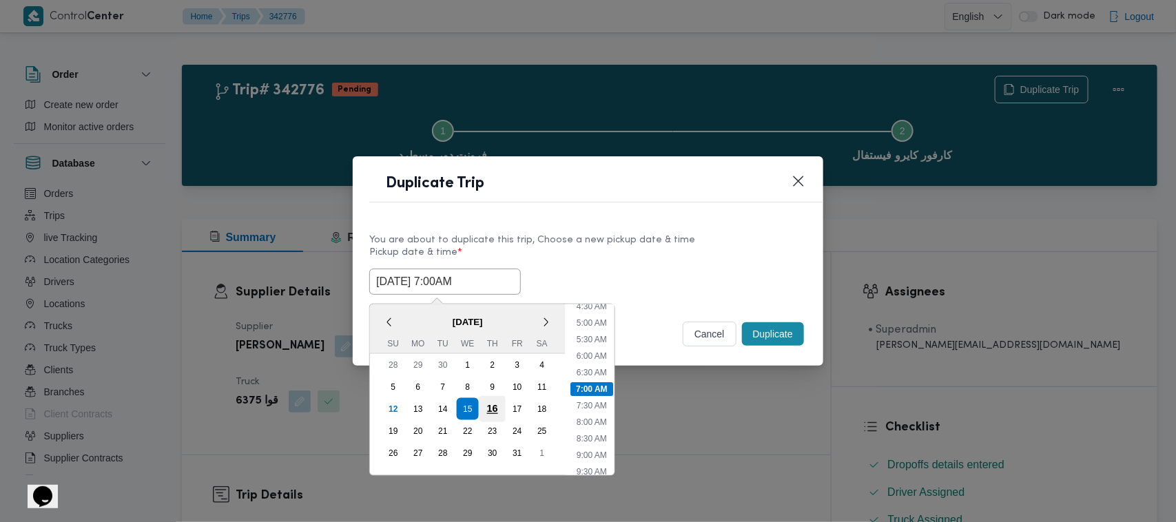
click at [499, 402] on div "16" at bounding box center [492, 409] width 26 height 26
type input "16/10/2025 7:00AM"
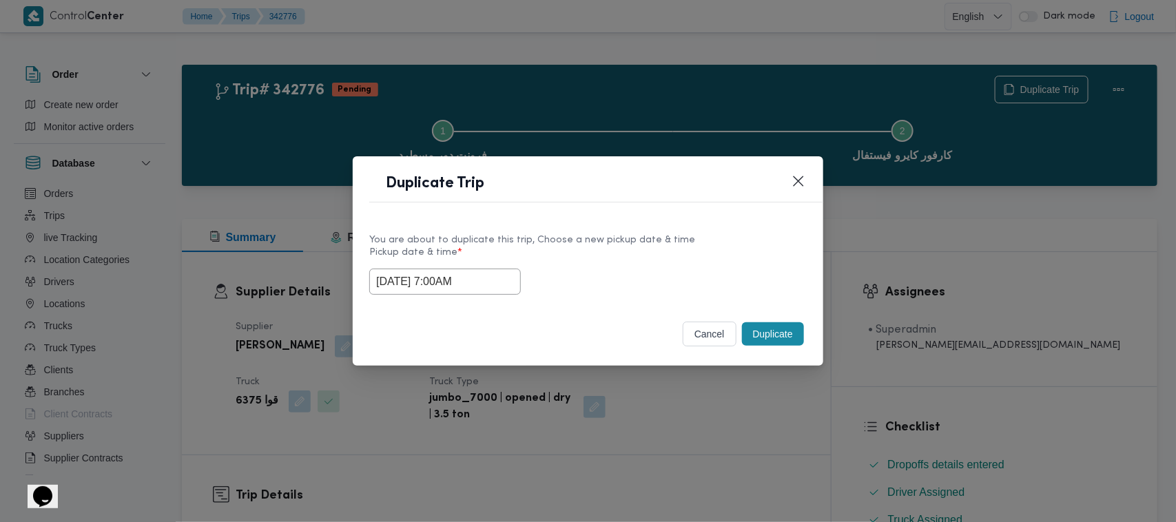
click at [615, 227] on div "You are about to duplicate this trip, Choose a new pickup date & time Pickup da…" at bounding box center [588, 263] width 471 height 88
click at [693, 279] on div "16/10/2025 7:00AM" at bounding box center [587, 282] width 437 height 26
click at [801, 164] on div "Duplicate Trip" at bounding box center [588, 187] width 471 height 63
click at [801, 177] on button "Closes this modal window" at bounding box center [798, 180] width 17 height 17
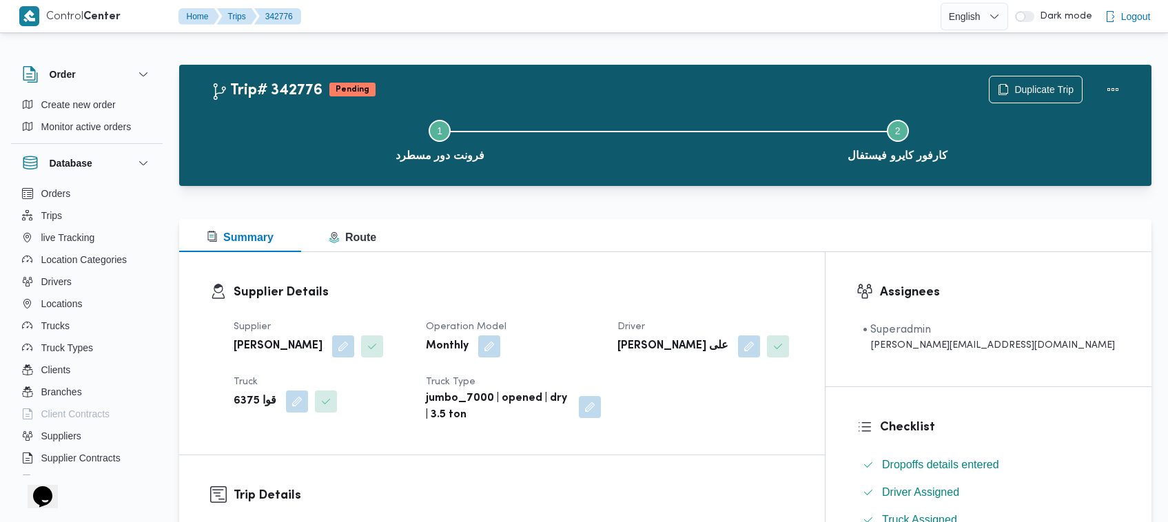
click at [1130, 223] on div "Summary Route" at bounding box center [665, 235] width 972 height 33
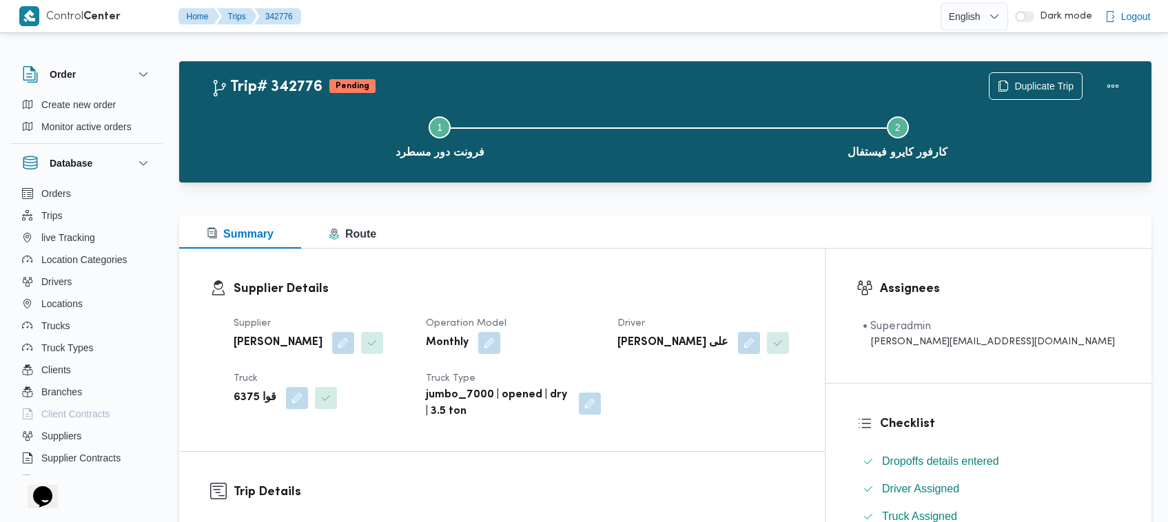
scroll to position [0, 0]
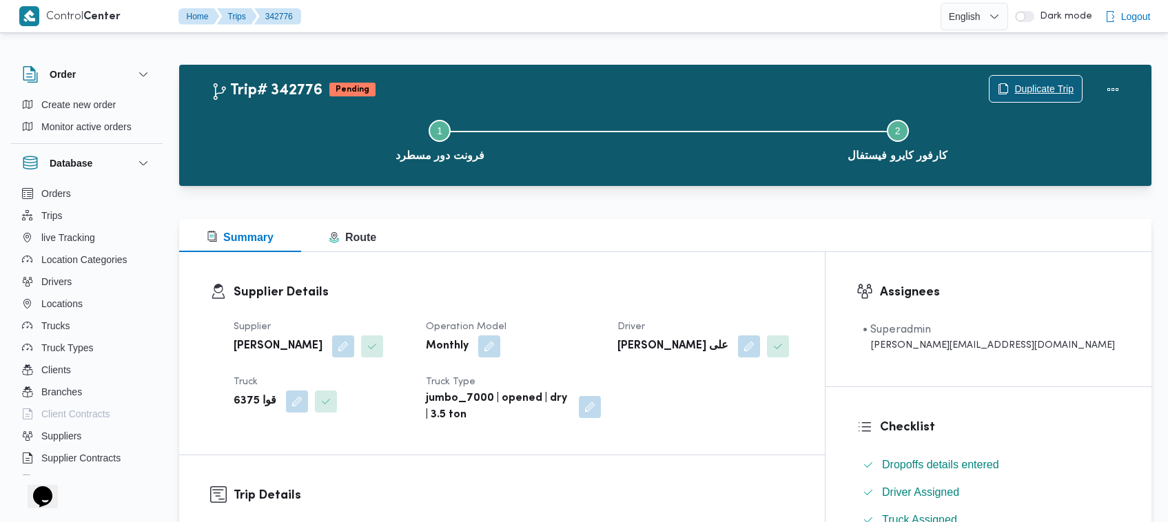
click at [1045, 92] on span "Duplicate Trip" at bounding box center [1043, 89] width 59 height 17
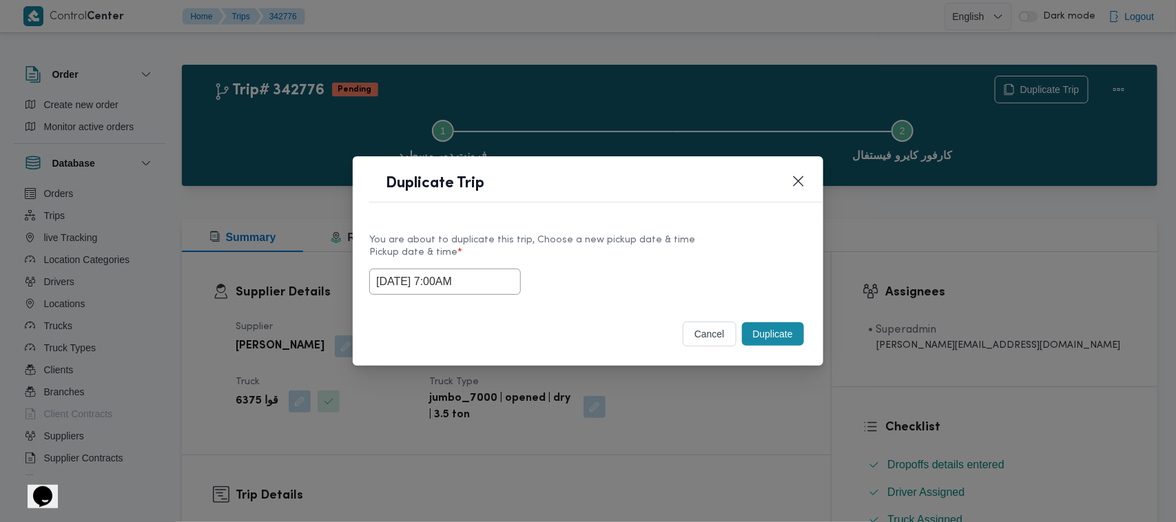
click at [748, 334] on button "Duplicate" at bounding box center [773, 333] width 62 height 23
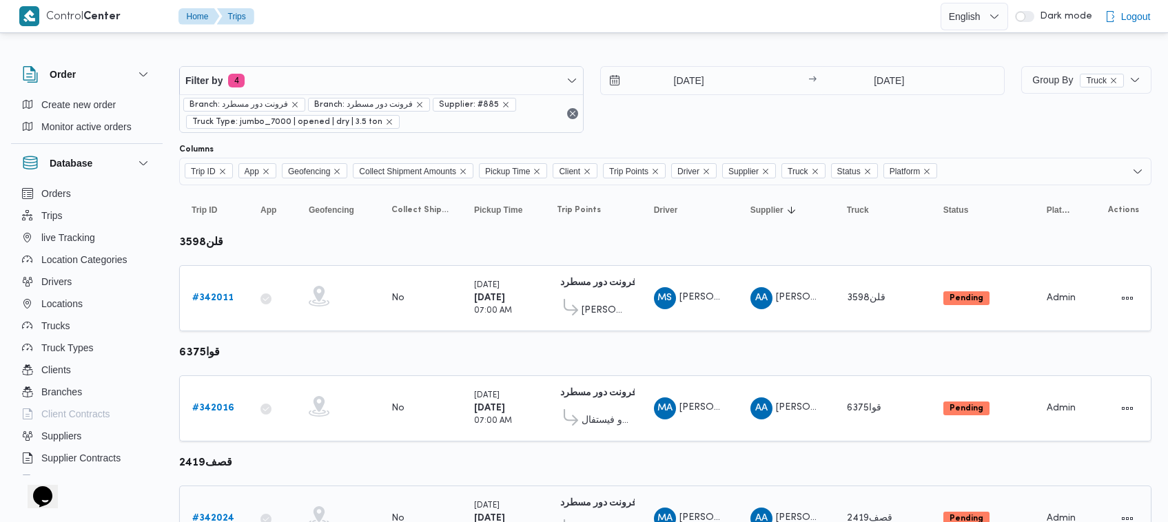
click at [215, 514] on b "# 342024" at bounding box center [213, 518] width 42 height 9
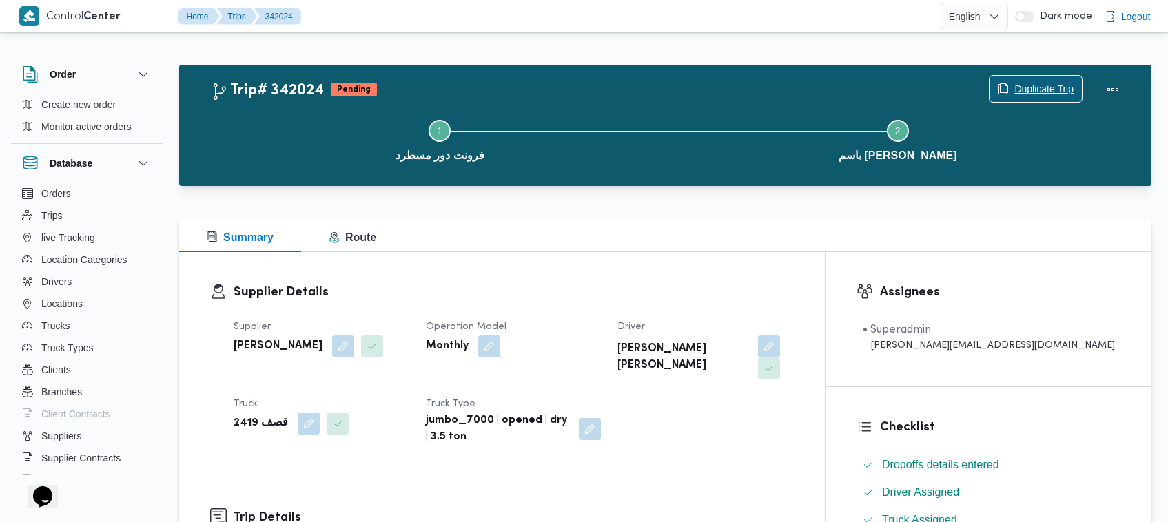
click at [1004, 85] on icon "button" at bounding box center [1003, 88] width 11 height 11
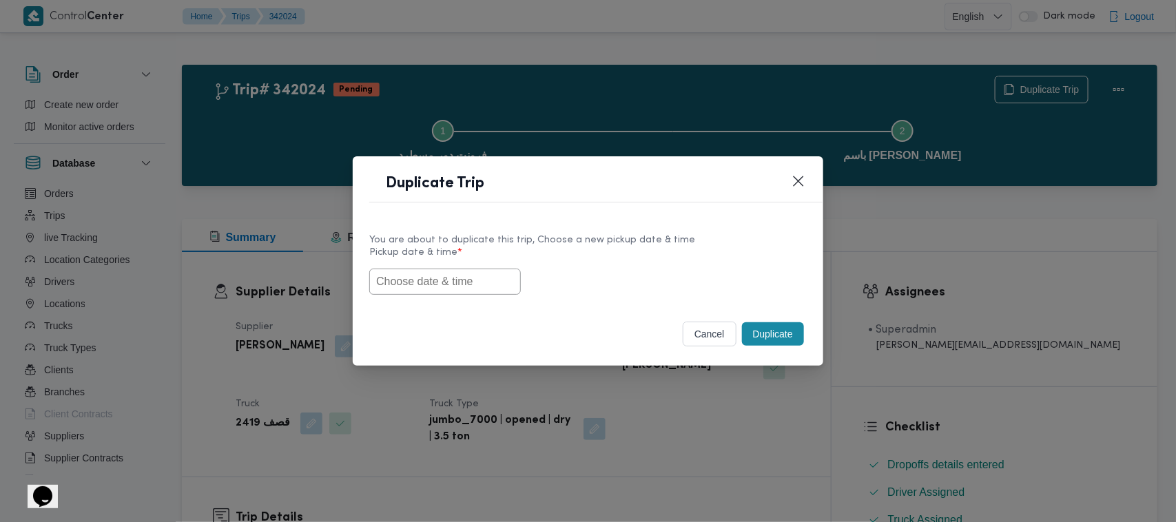
click at [481, 274] on input "text" at bounding box center [445, 282] width 152 height 26
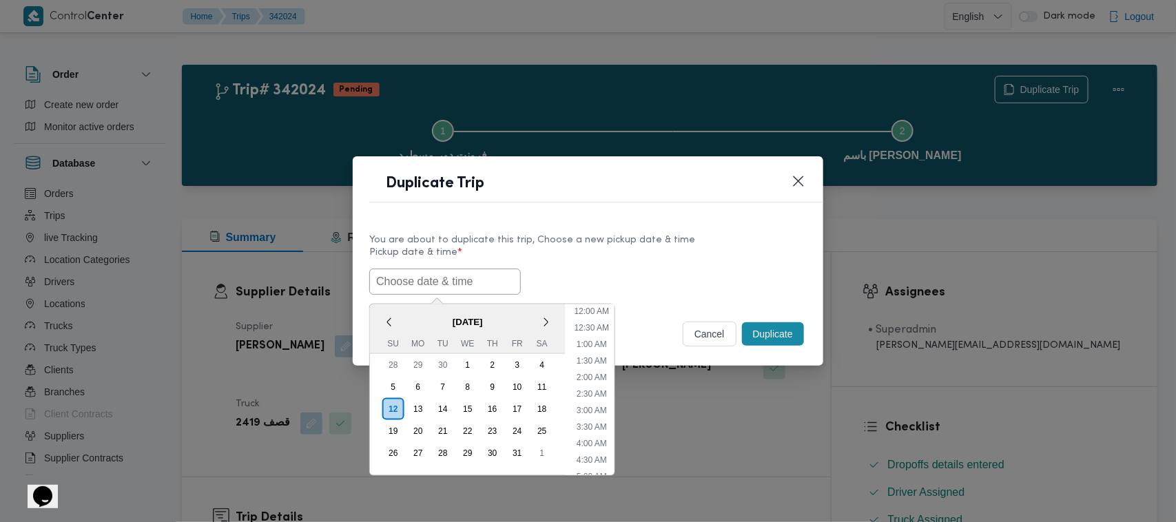
paste input "15/10/2025 7:00AM"
type input "15/10/2025 7:00AM"
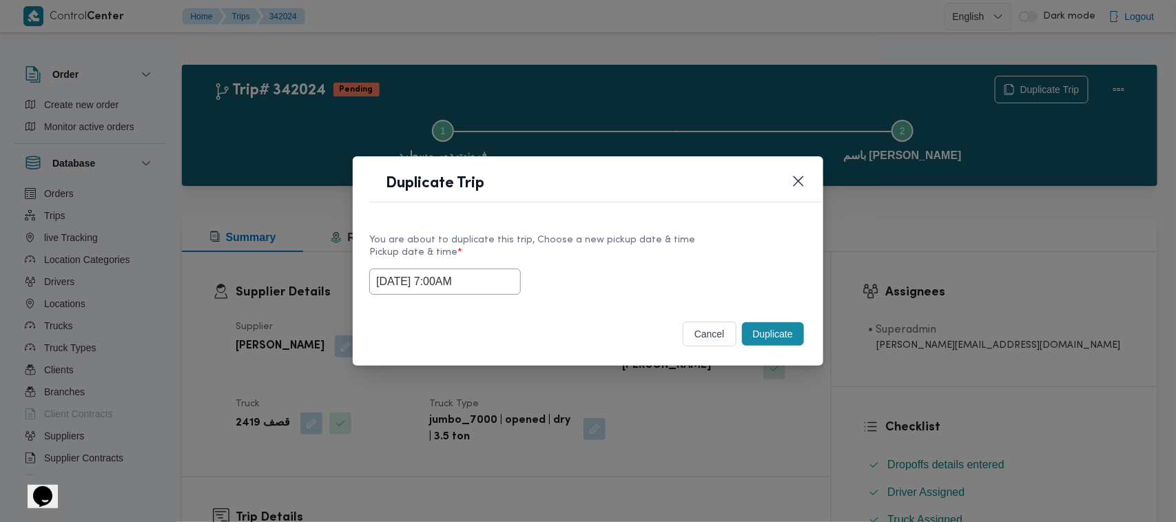
click at [617, 233] on div "You are about to duplicate this trip, Choose a new pickup date & time" at bounding box center [587, 240] width 437 height 14
click at [786, 328] on button "Duplicate" at bounding box center [773, 333] width 62 height 23
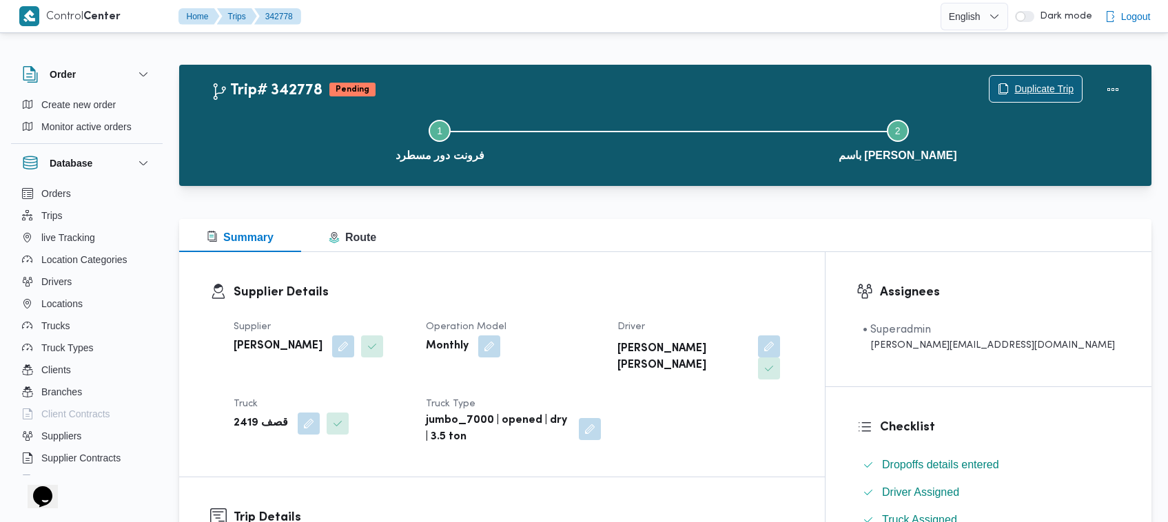
click at [1030, 78] on span "Duplicate Trip" at bounding box center [1035, 89] width 92 height 26
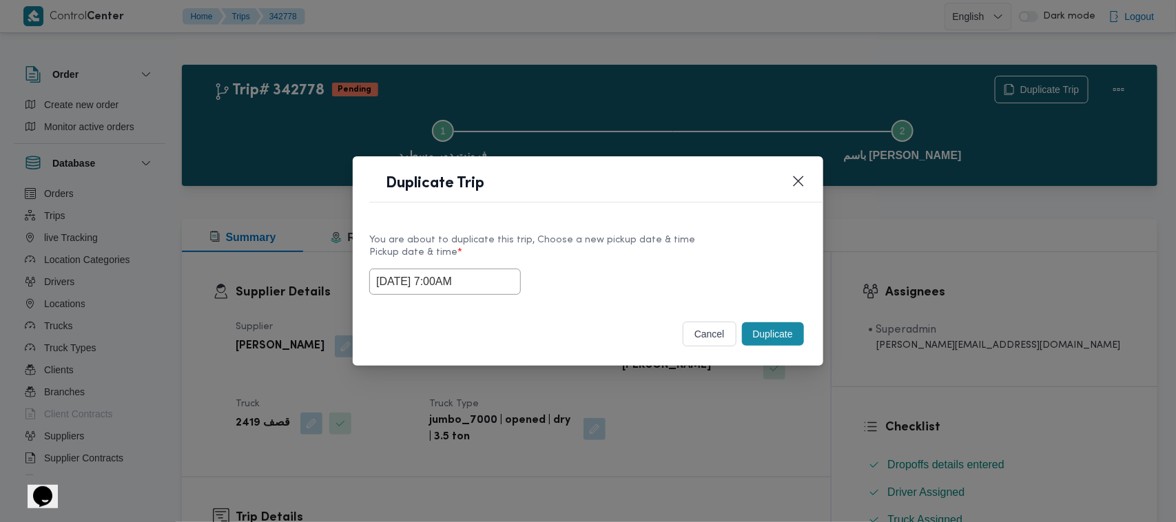
click at [479, 282] on input "15/10/2025 7:00AM" at bounding box center [445, 282] width 152 height 26
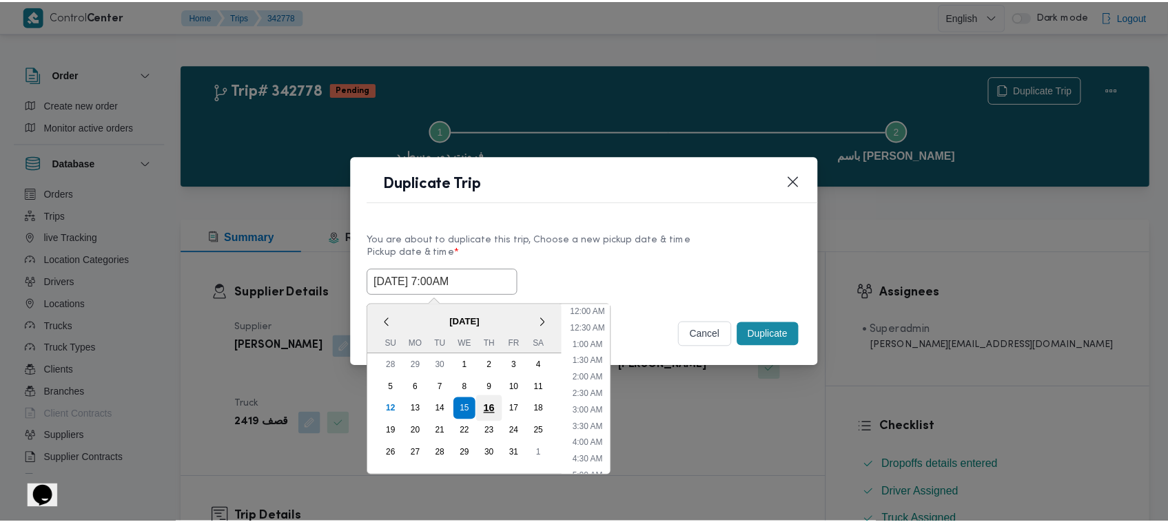
scroll to position [154, 0]
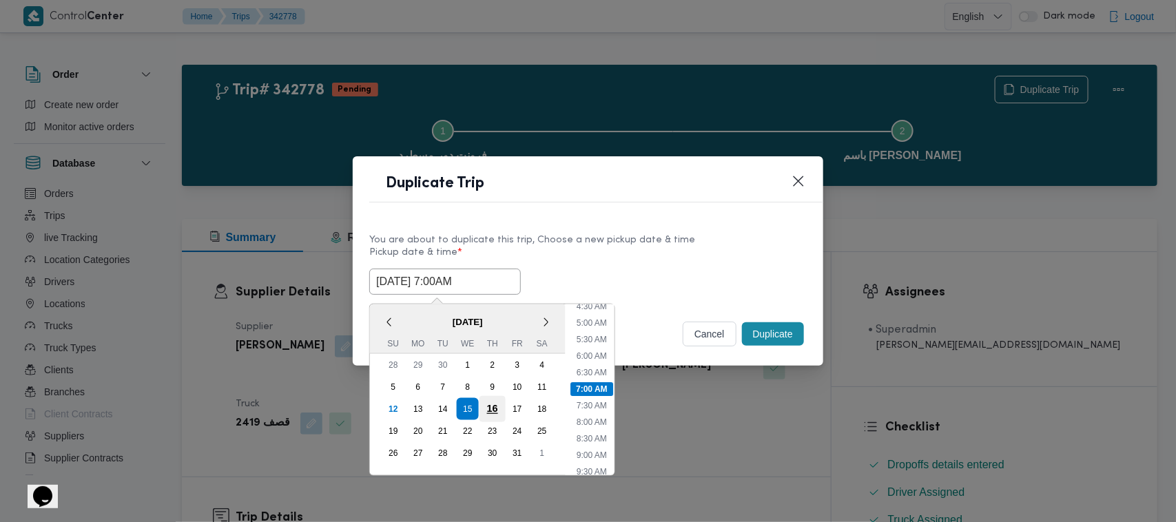
click at [488, 404] on div "16" at bounding box center [492, 409] width 26 height 26
type input "16/10/2025 7:00AM"
drag, startPoint x: 620, startPoint y: 243, endPoint x: 741, endPoint y: 274, distance: 124.5
click at [621, 242] on div "You are about to duplicate this trip, Choose a new pickup date & time" at bounding box center [587, 240] width 437 height 14
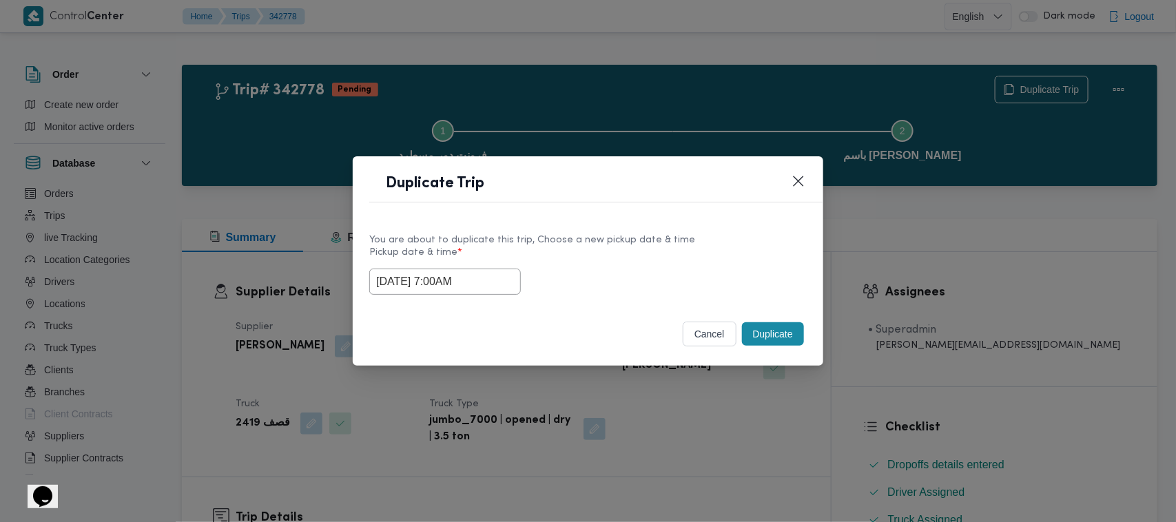
click at [781, 332] on button "Duplicate" at bounding box center [773, 333] width 62 height 23
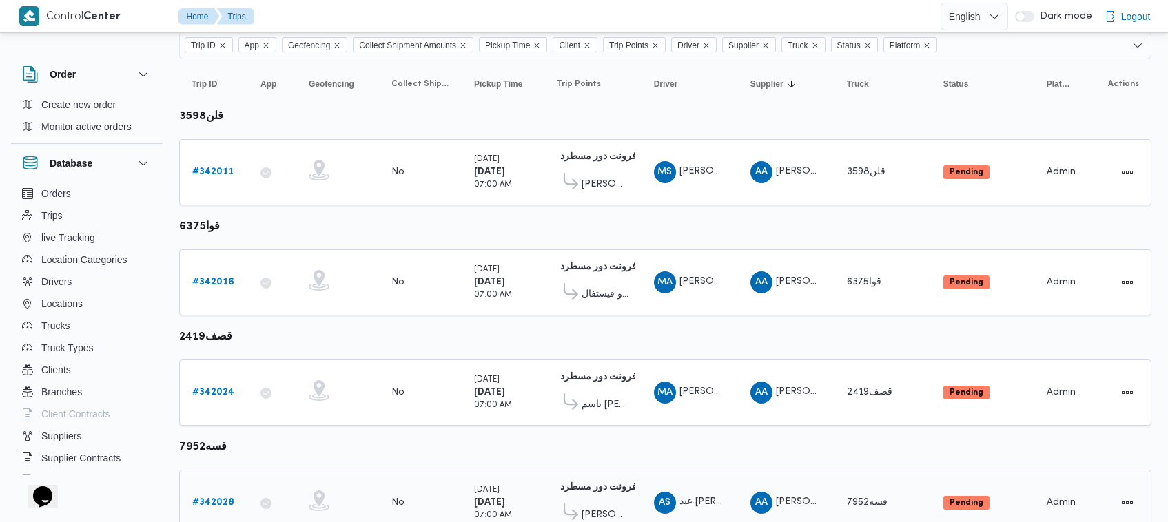
scroll to position [183, 0]
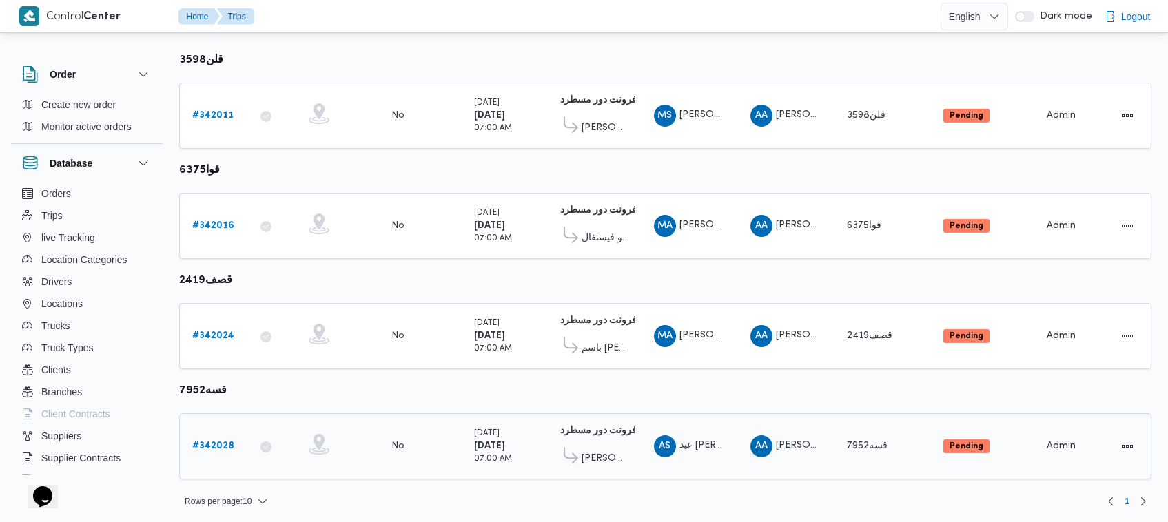
click at [222, 442] on b "# 342028" at bounding box center [213, 446] width 42 height 9
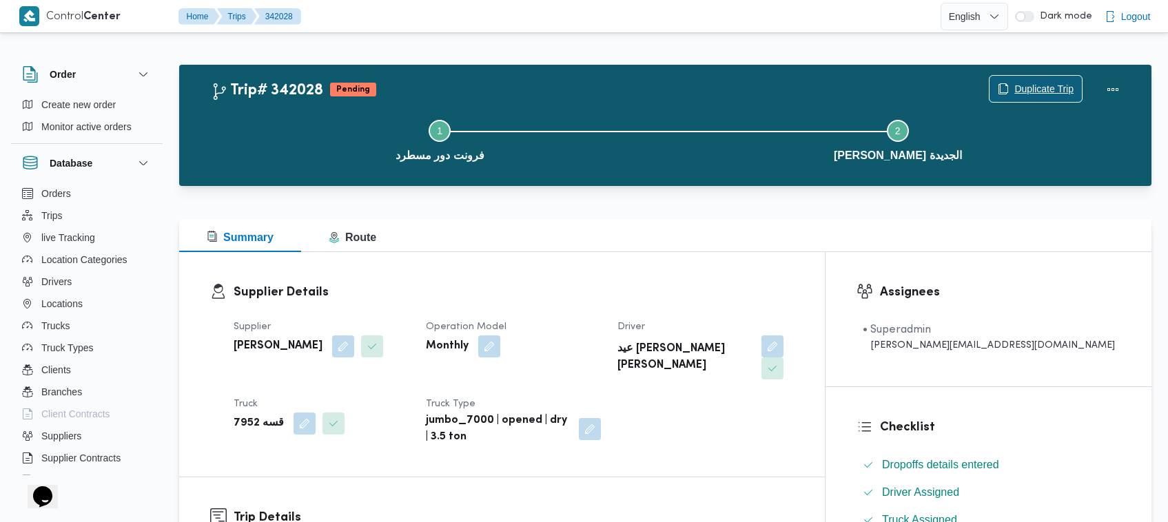
click at [1021, 91] on span "Duplicate Trip" at bounding box center [1043, 89] width 59 height 17
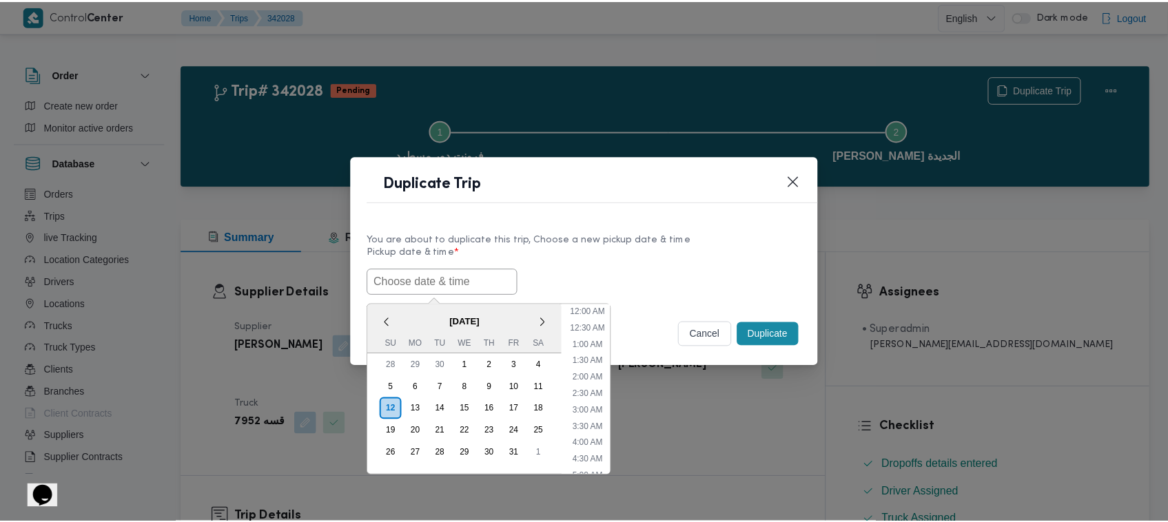
scroll to position [303, 0]
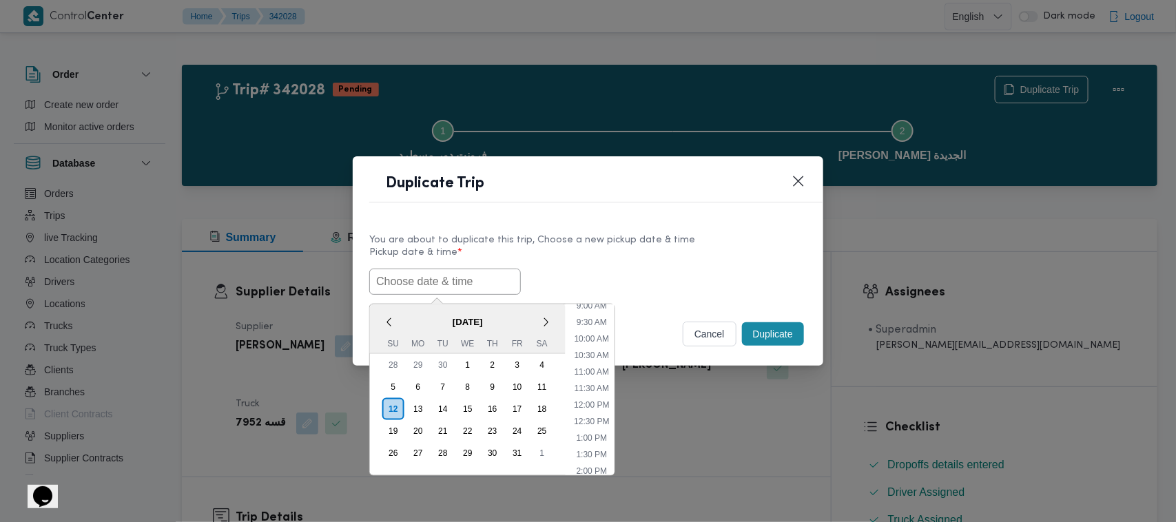
paste input "15/10/2025 7:00AM"
type input "15/10/2025 7:00AM"
click at [559, 258] on label "Pickup date & time *" at bounding box center [587, 257] width 437 height 21
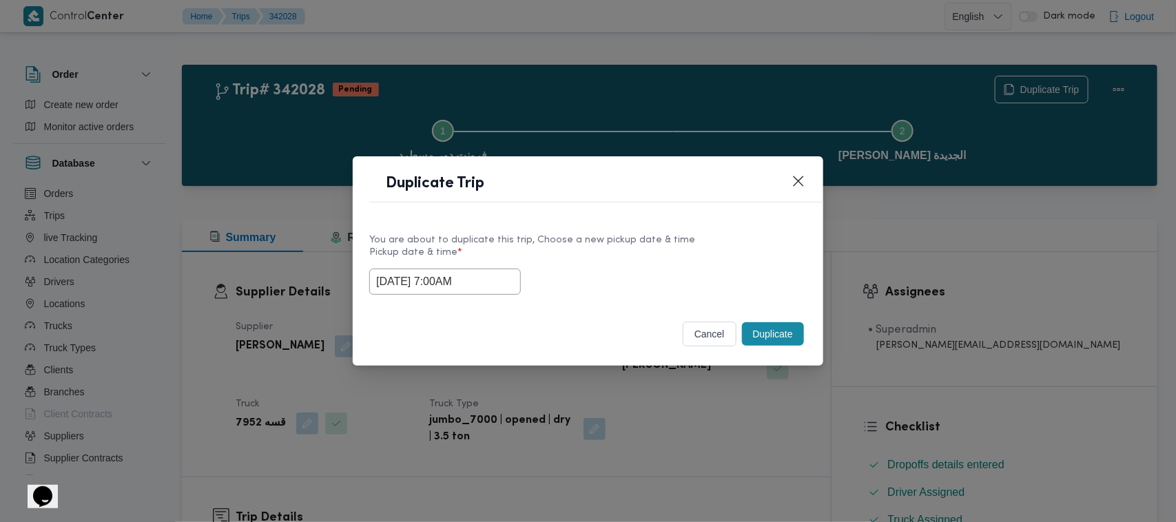
click at [772, 344] on button "Duplicate" at bounding box center [773, 333] width 62 height 23
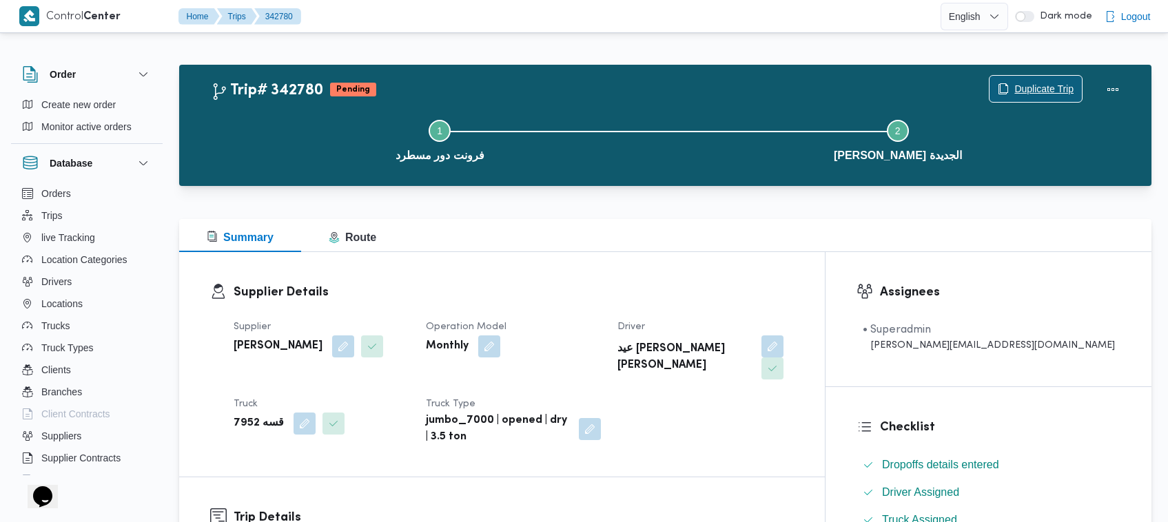
click at [1022, 86] on span "Duplicate Trip" at bounding box center [1043, 89] width 59 height 17
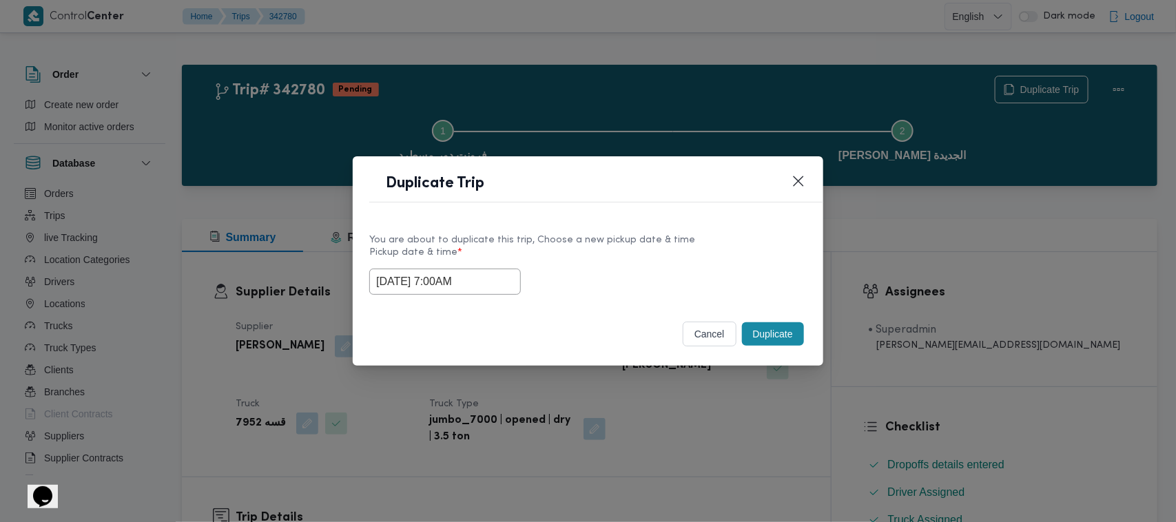
click at [482, 281] on input "15/10/2025 7:00AM" at bounding box center [445, 282] width 152 height 26
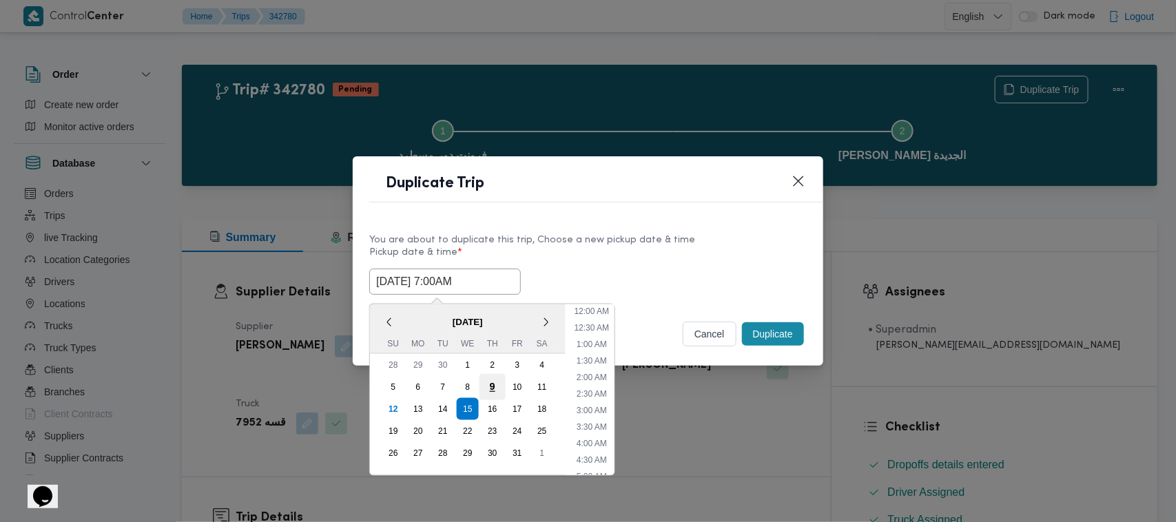
scroll to position [154, 0]
click at [486, 404] on div "16" at bounding box center [492, 409] width 26 height 26
type input "16/10/2025 7:00AM"
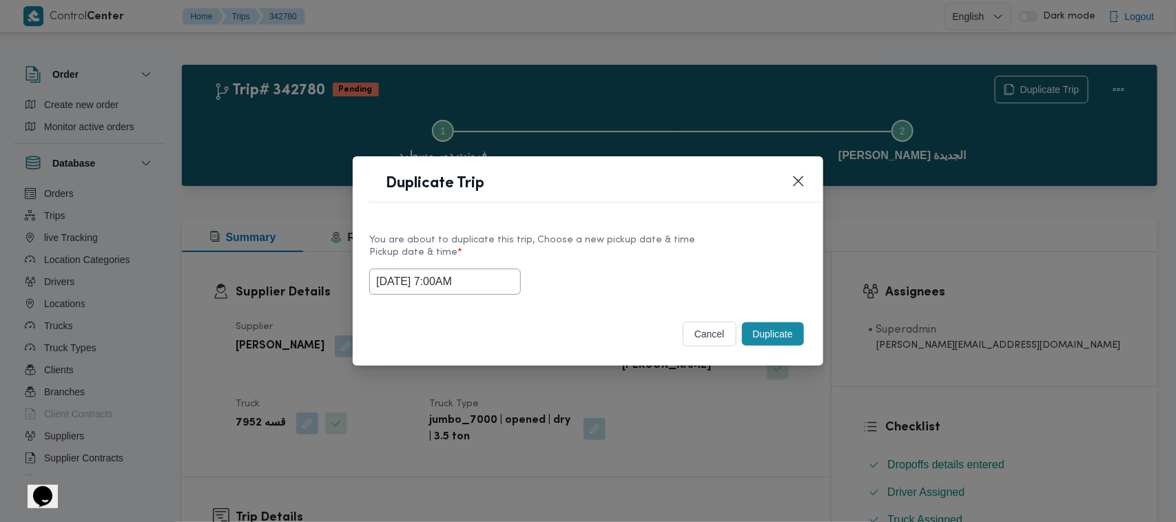
click at [603, 247] on label "Pickup date & time *" at bounding box center [587, 257] width 437 height 21
click at [779, 332] on button "Duplicate" at bounding box center [773, 333] width 62 height 23
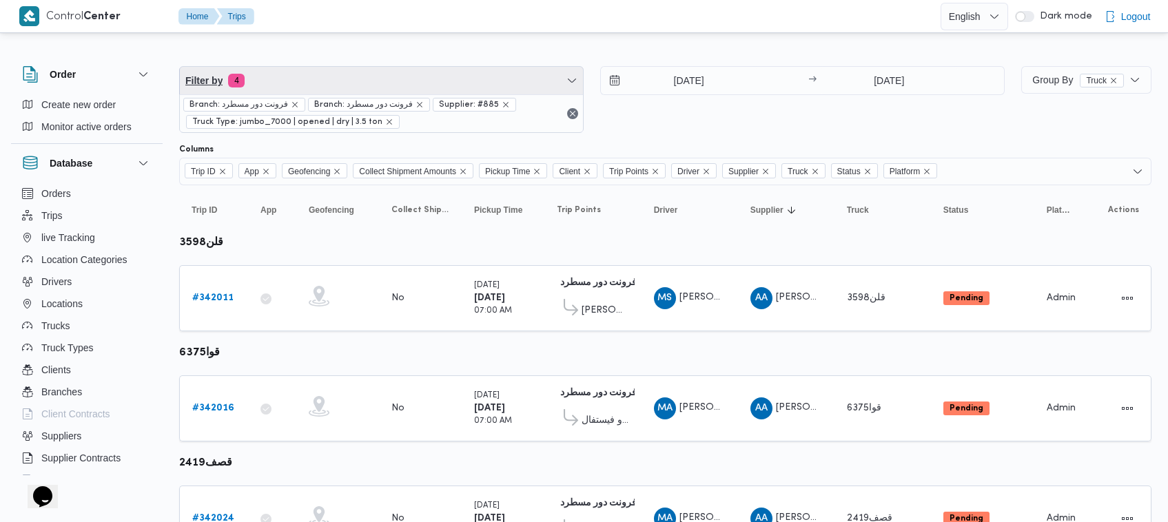
click at [311, 79] on span "Filter by 4" at bounding box center [381, 81] width 403 height 28
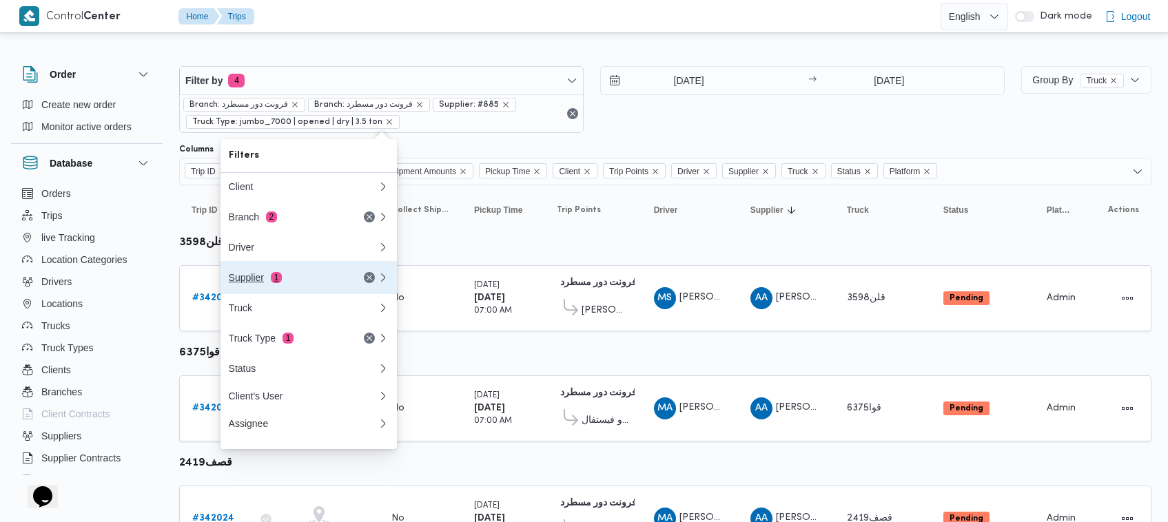
click at [256, 283] on div "Supplier 1" at bounding box center [287, 277] width 116 height 11
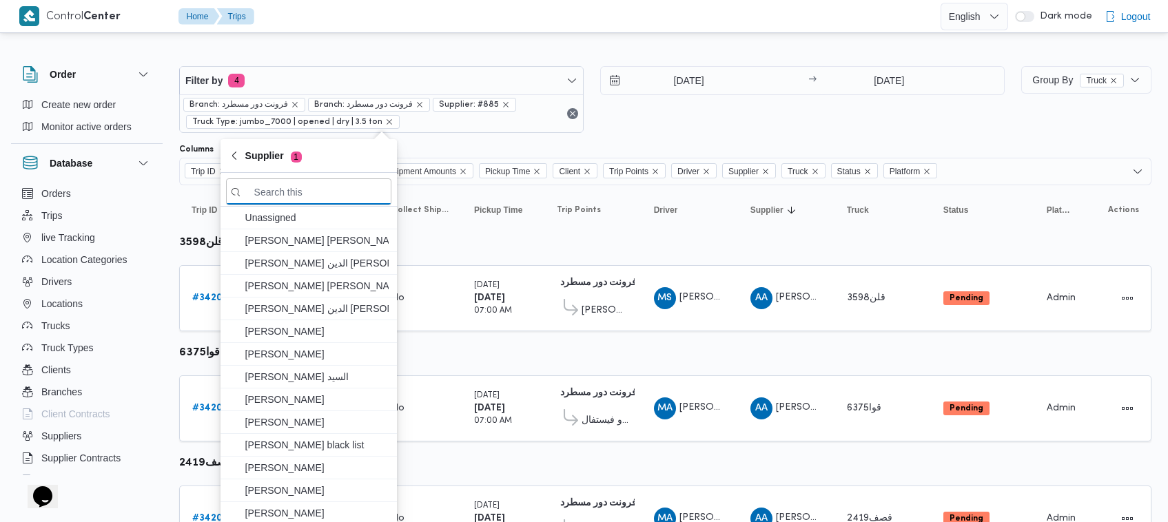
paste input "محمد صلاح عبداللطيف الشريف"
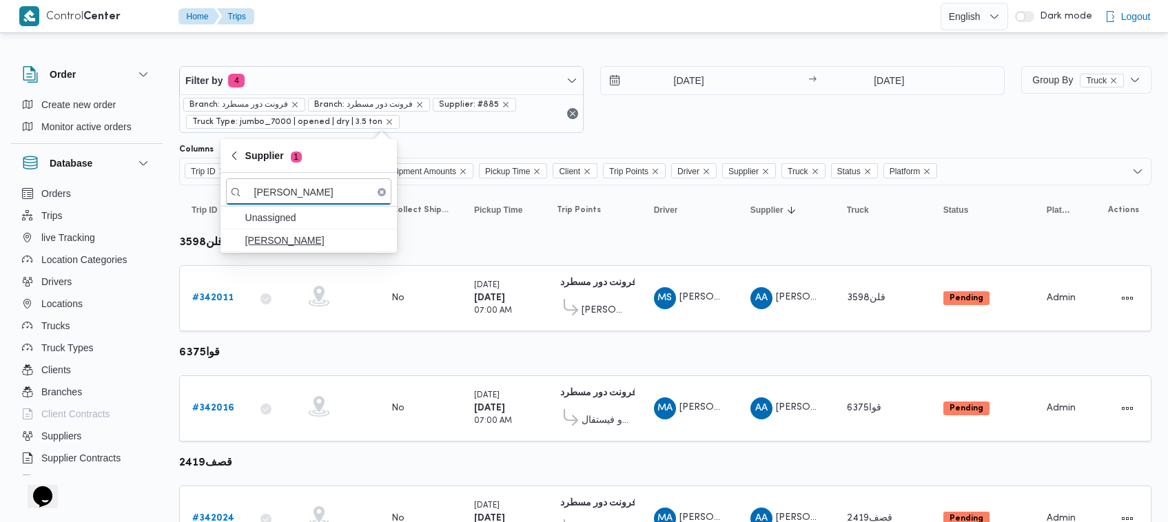
type input "محمد صلاح عبداللطيف الشريف"
click at [296, 240] on span "محمد صلاح عبداللطيف الشريف" at bounding box center [316, 240] width 143 height 17
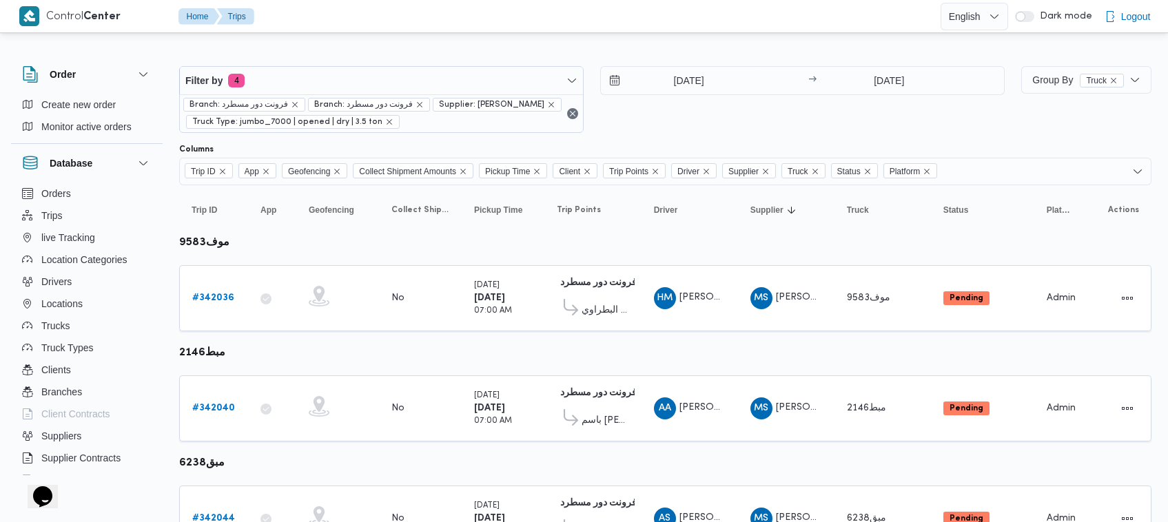
click at [677, 126] on div "14/10/2025 → 14/10/2025" at bounding box center [802, 99] width 404 height 67
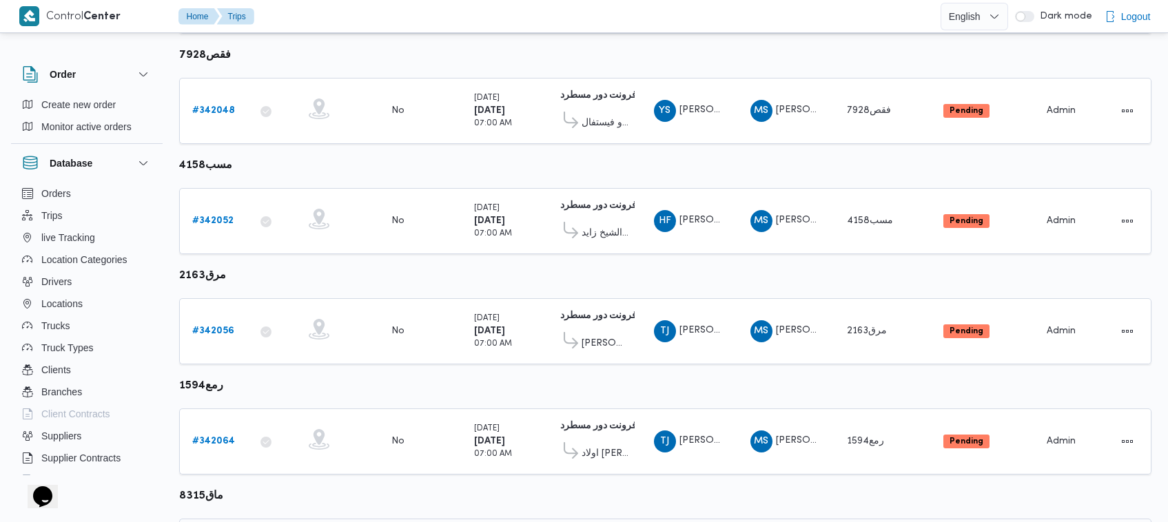
scroll to position [837, 0]
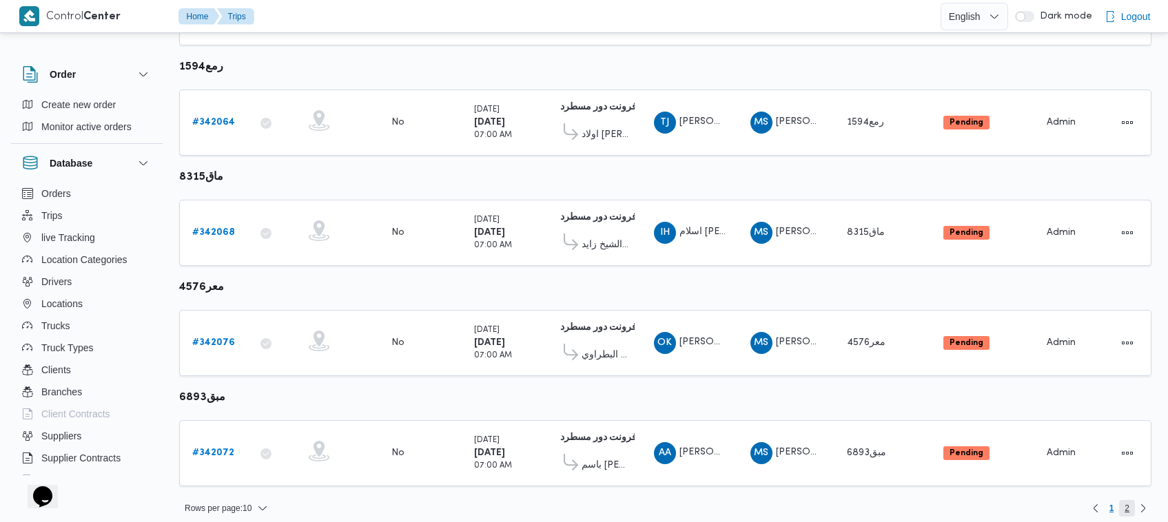
click at [1128, 500] on span "2" at bounding box center [1126, 508] width 5 height 17
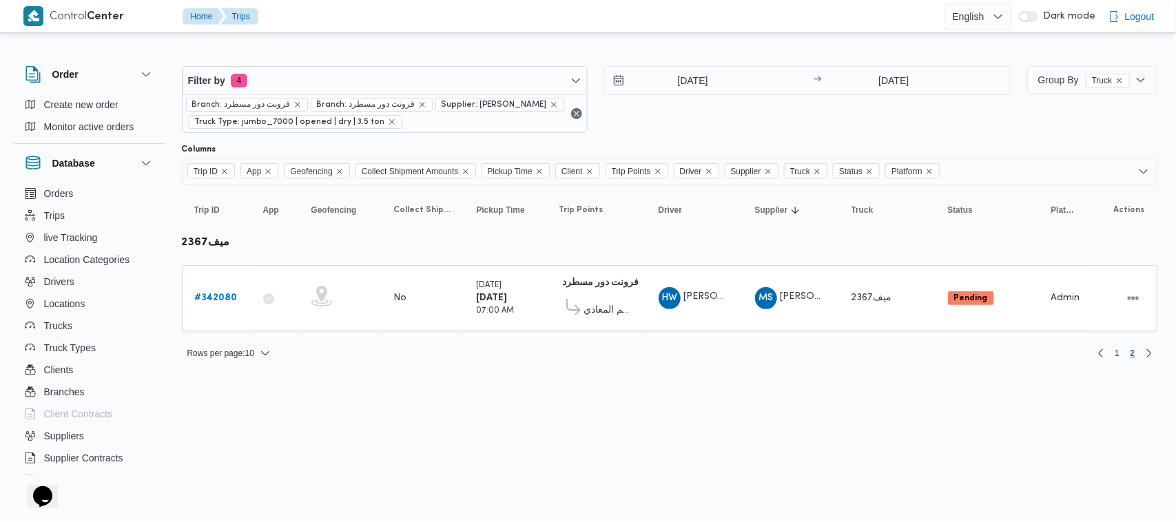
click at [1119, 362] on div "Rows per page : 10 1 2" at bounding box center [670, 353] width 992 height 33
click at [1119, 355] on span "1" at bounding box center [1117, 353] width 16 height 17
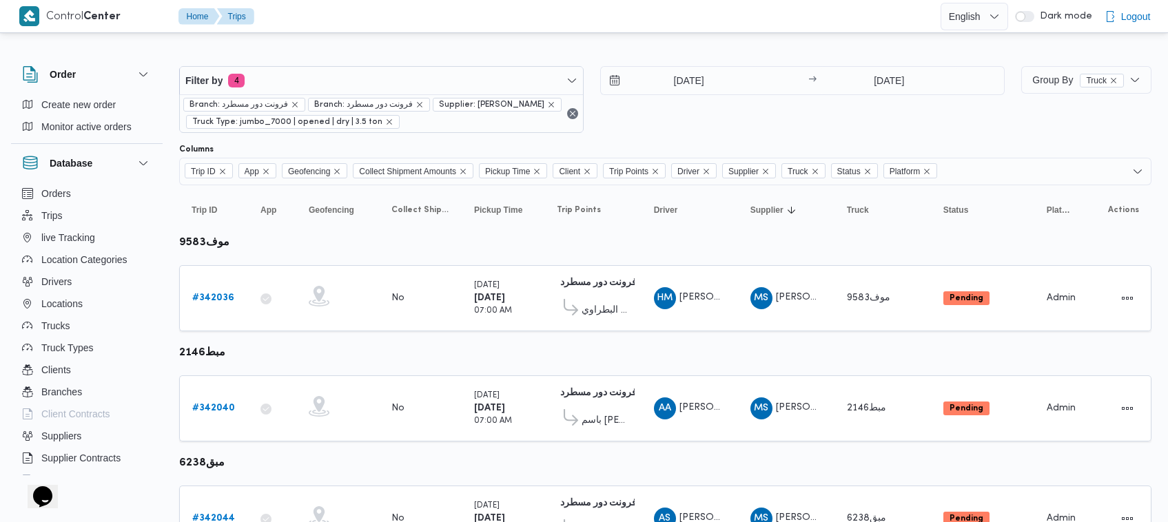
click at [710, 117] on div "14/10/2025 → 14/10/2025" at bounding box center [802, 99] width 404 height 67
click at [765, 131] on div "14/10/2025 → 14/10/2025" at bounding box center [802, 99] width 404 height 67
click at [643, 104] on div "14/10/2025 → 14/10/2025" at bounding box center [802, 99] width 404 height 67
click at [219, 294] on b "# 342036" at bounding box center [213, 297] width 42 height 9
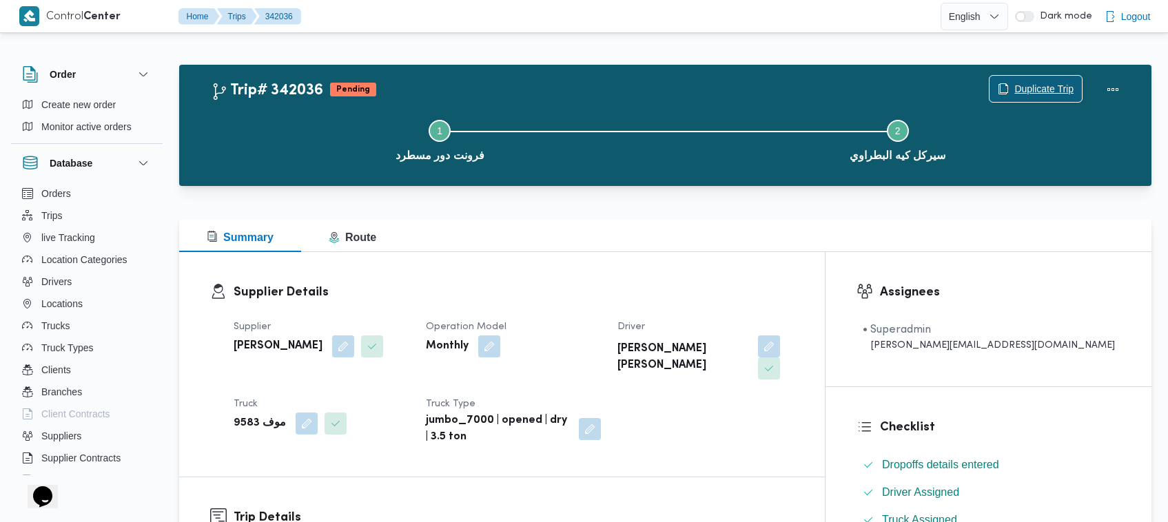
click at [1032, 81] on span "Duplicate Trip" at bounding box center [1043, 89] width 59 height 17
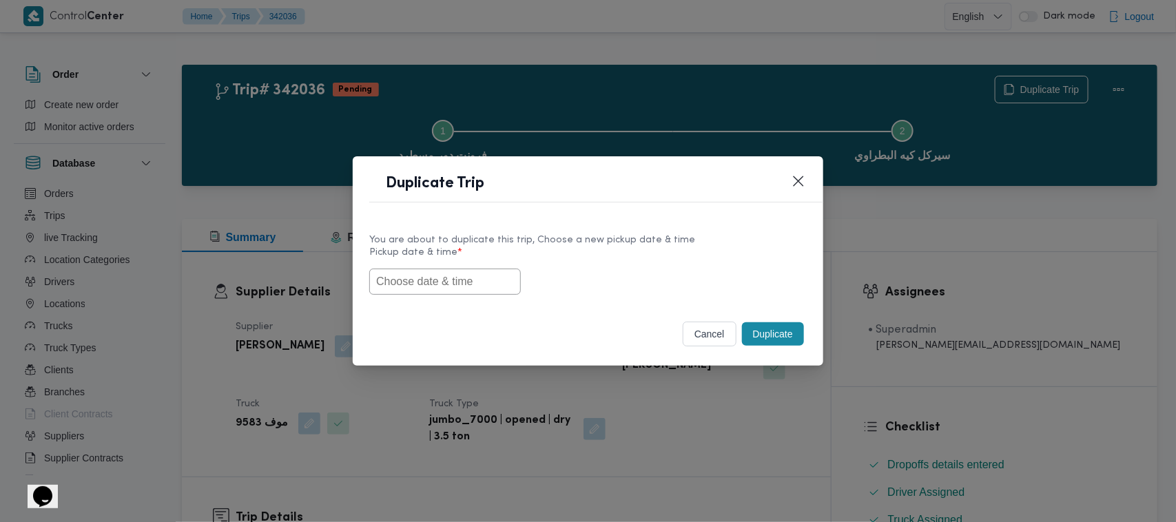
click at [418, 282] on input "text" at bounding box center [445, 282] width 152 height 26
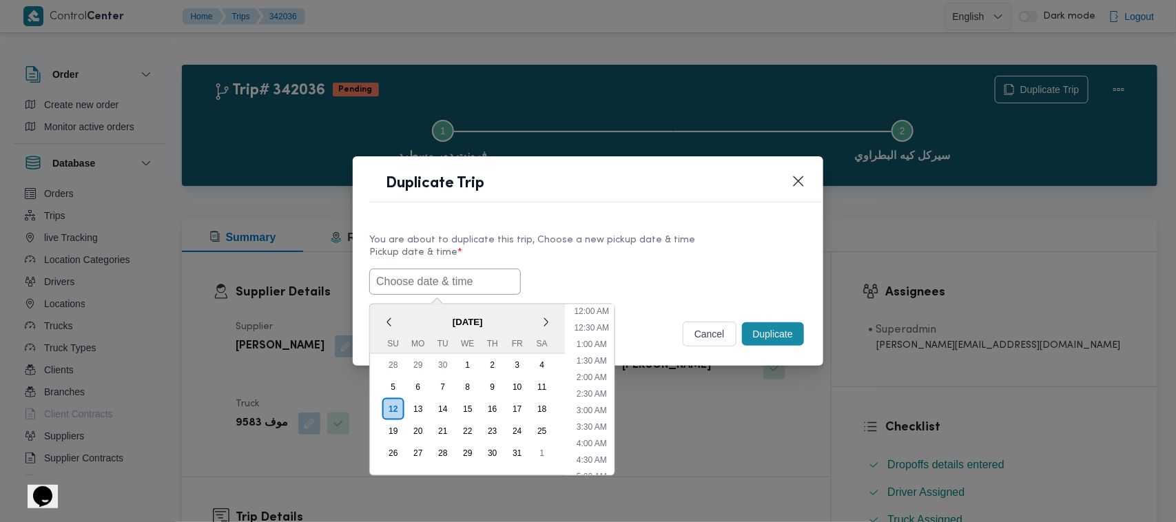
scroll to position [303, 0]
paste input "15/10/2025 7:00AM"
type input "15/10/2025 7:00AM"
click at [588, 272] on div "15/10/2025 7:00AM < October 2025 > Su Mo Tu We Th Fr Sa 28 29 30 1 2 3 4 5 6 7 …" at bounding box center [587, 282] width 437 height 26
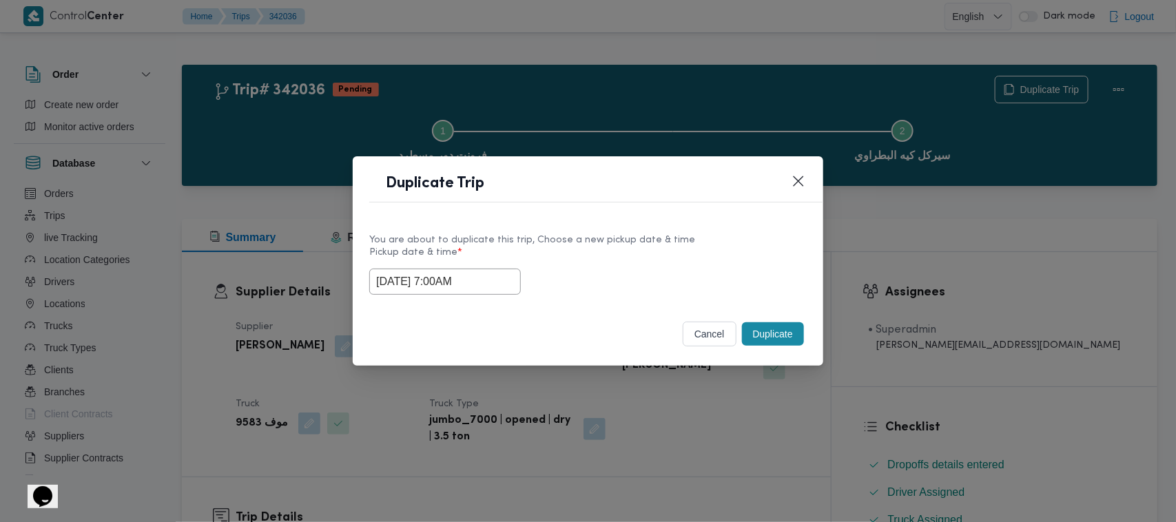
click at [785, 329] on button "Duplicate" at bounding box center [773, 333] width 62 height 23
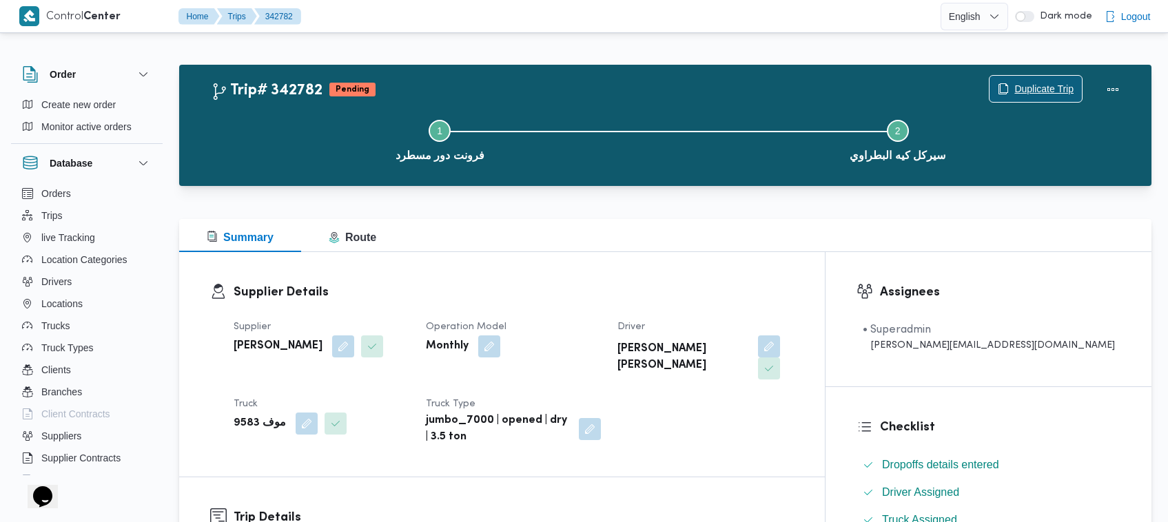
click at [1041, 90] on span "Duplicate Trip" at bounding box center [1043, 89] width 59 height 17
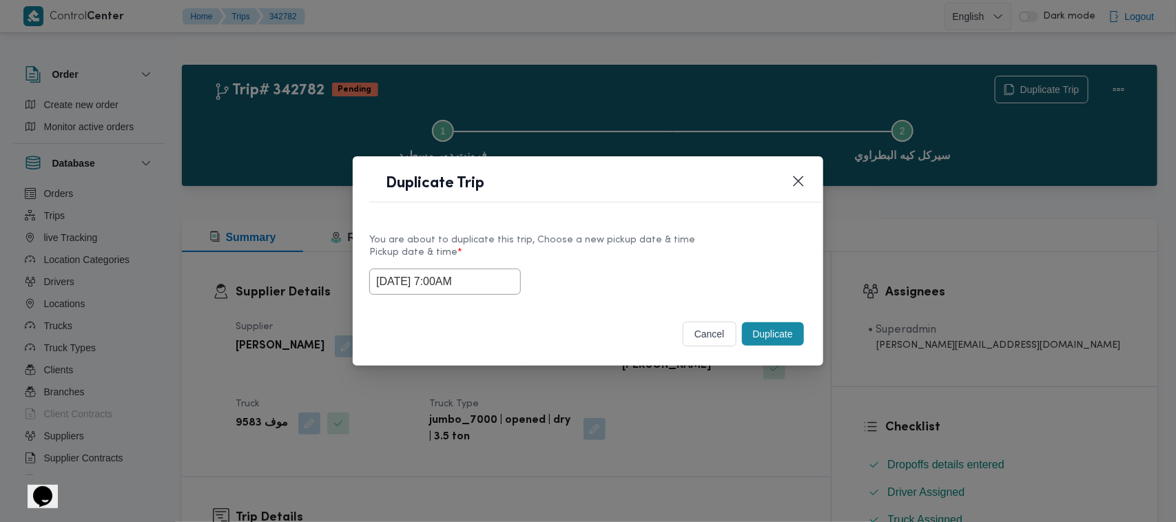
click at [504, 269] on input "15/10/2025 7:00AM" at bounding box center [445, 282] width 152 height 26
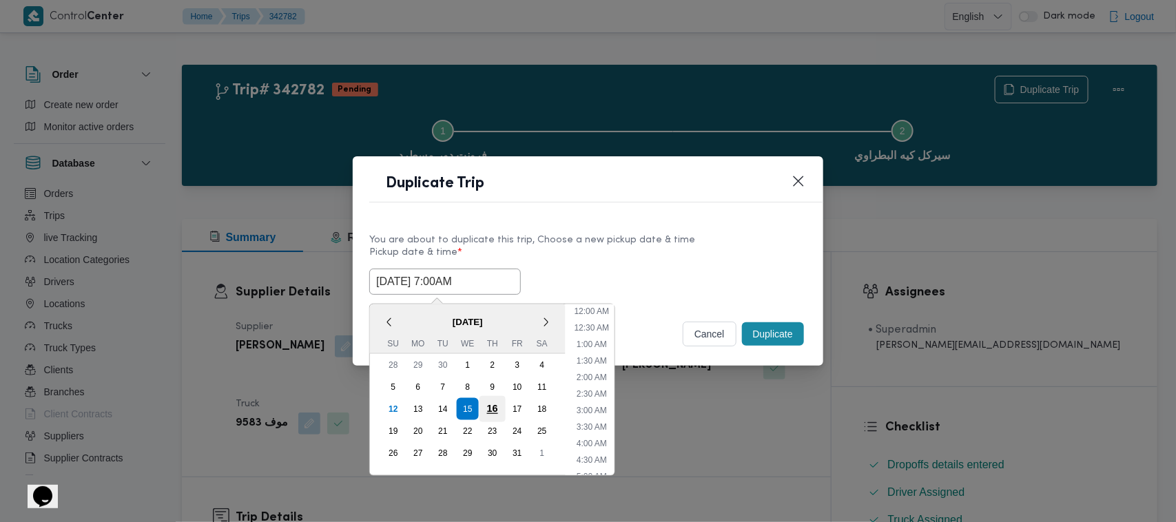
scroll to position [154, 0]
click at [498, 406] on div "16" at bounding box center [492, 409] width 26 height 26
type input "16/10/2025 7:00AM"
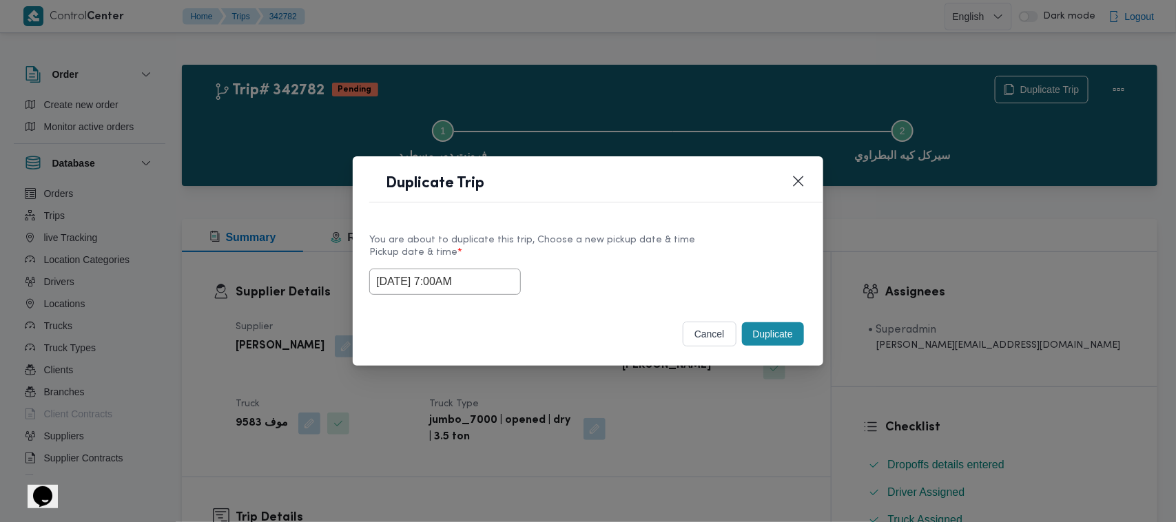
click at [628, 256] on label "Pickup date & time *" at bounding box center [587, 257] width 437 height 21
click at [768, 328] on button "Duplicate" at bounding box center [773, 333] width 62 height 23
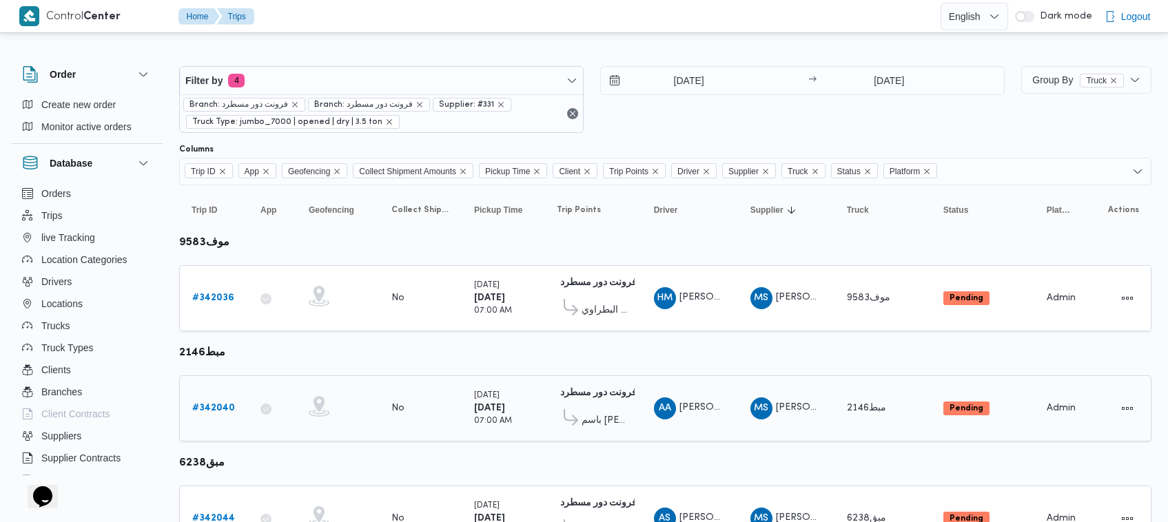
click at [204, 407] on b "# 342040" at bounding box center [213, 408] width 43 height 9
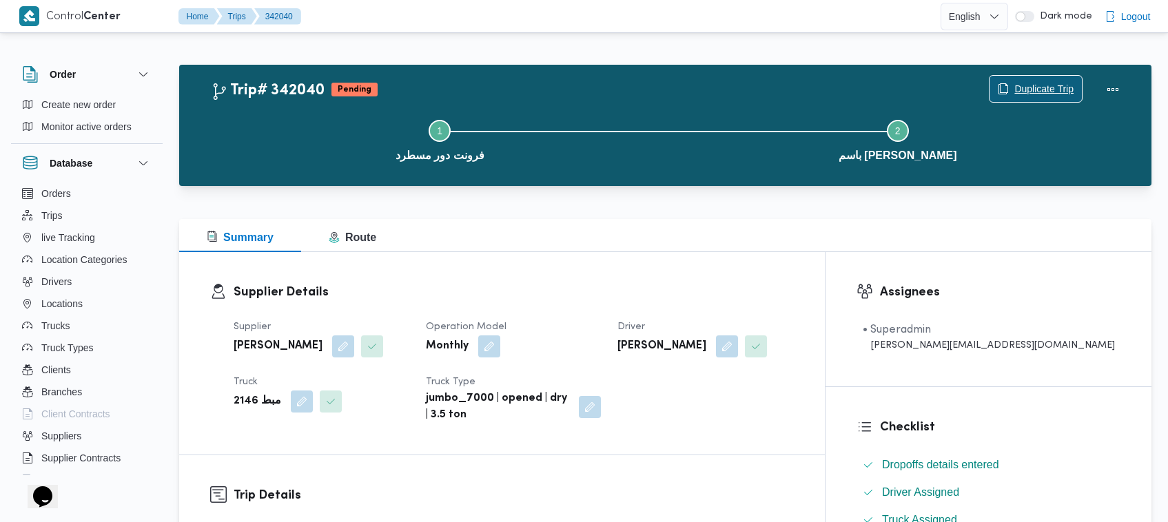
click at [1041, 81] on span "Duplicate Trip" at bounding box center [1043, 89] width 59 height 17
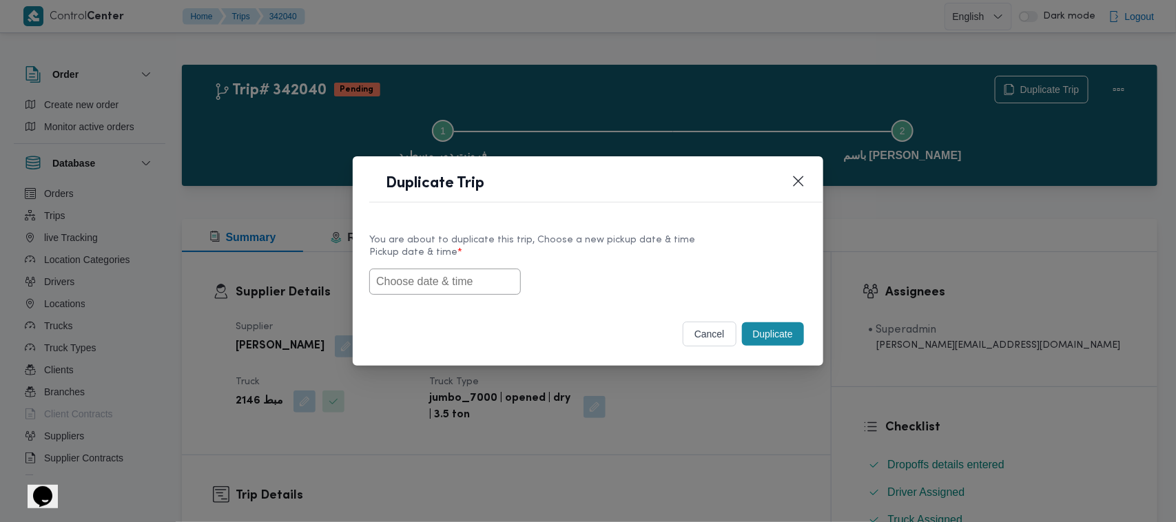
click at [451, 291] on input "text" at bounding box center [445, 282] width 152 height 26
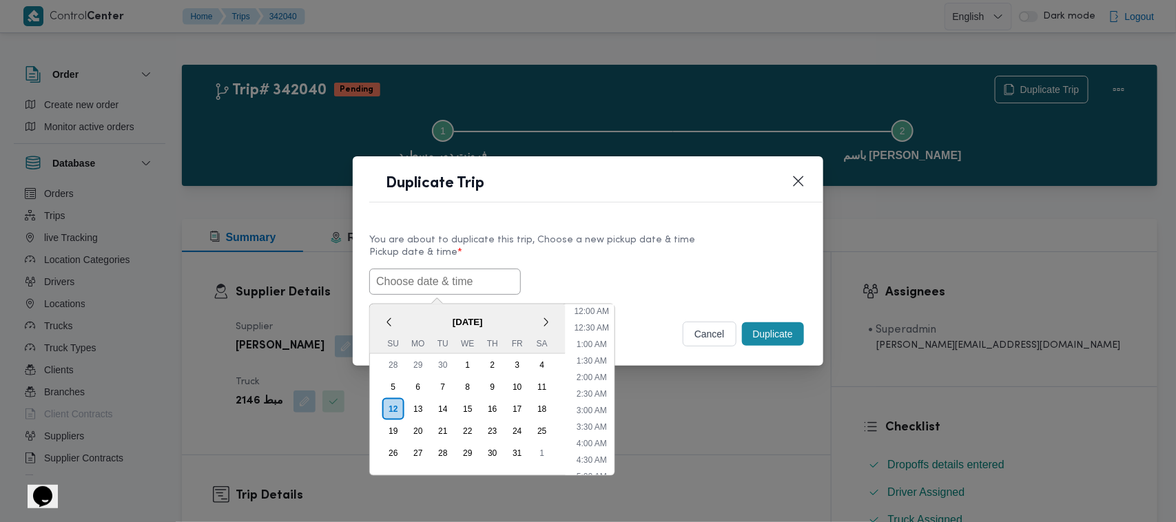
scroll to position [303, 0]
paste input "15/10/2025 7:00AM"
type input "15/10/2025 7:00AM"
click at [715, 243] on div "You are about to duplicate this trip, Choose a new pickup date & time" at bounding box center [587, 240] width 437 height 14
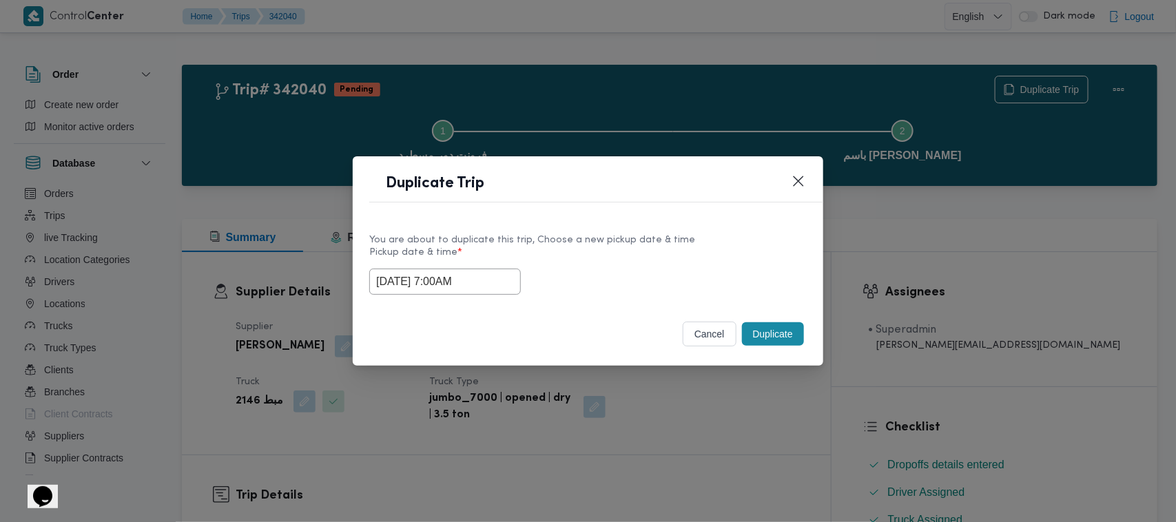
click at [790, 336] on button "Duplicate" at bounding box center [773, 333] width 62 height 23
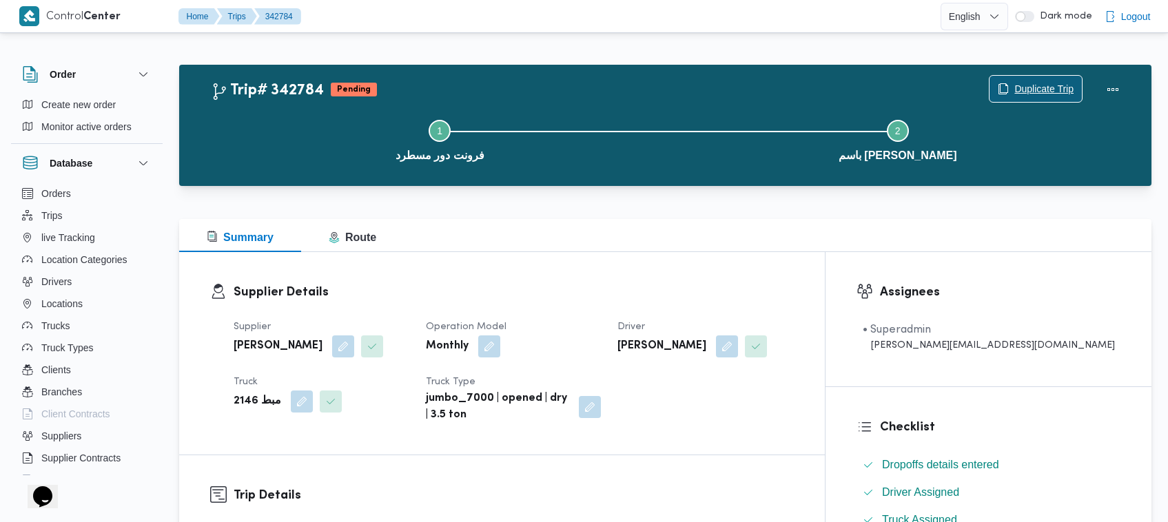
click at [1022, 94] on span "Duplicate Trip" at bounding box center [1043, 89] width 59 height 17
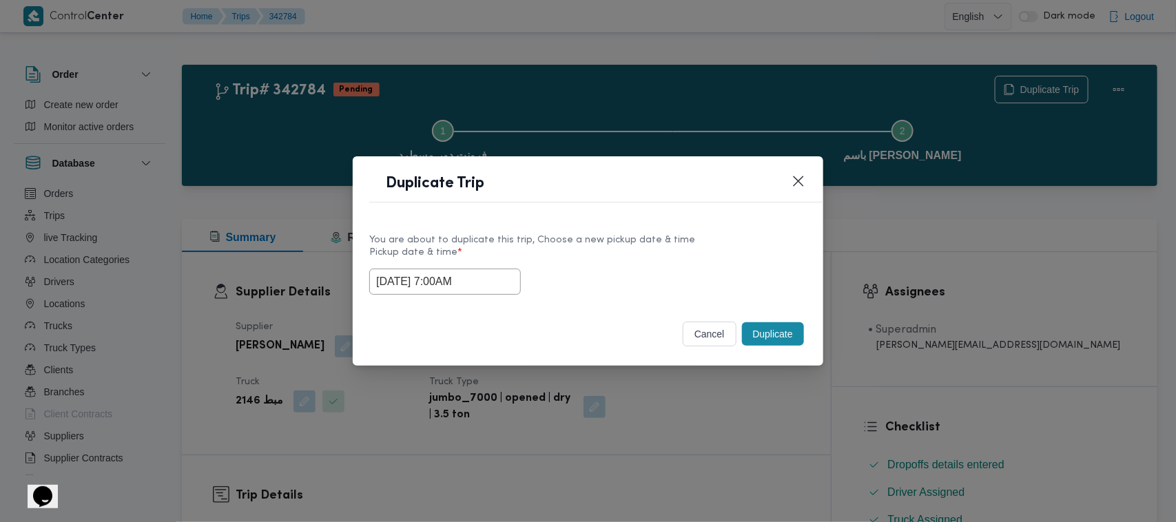
click at [496, 280] on input "15/10/2025 7:00AM" at bounding box center [445, 282] width 152 height 26
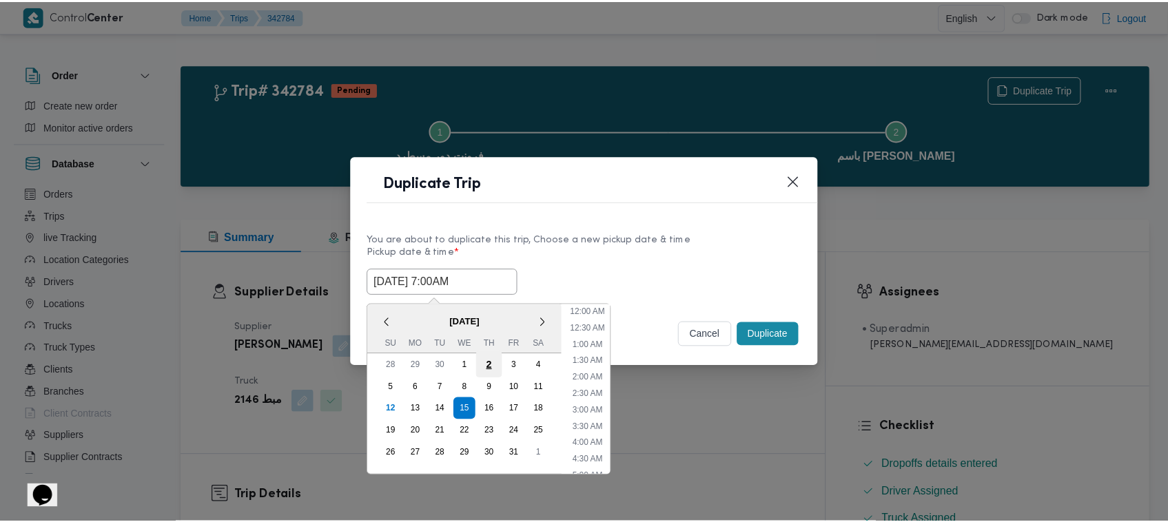
scroll to position [154, 0]
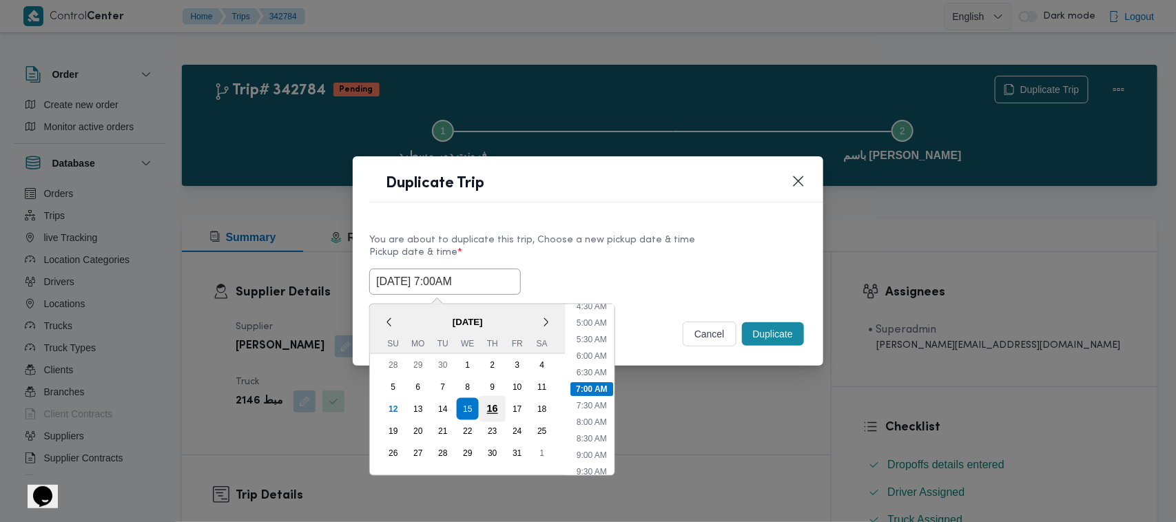
click at [493, 407] on div "16" at bounding box center [492, 409] width 26 height 26
type input "16/10/2025 7:00AM"
click at [590, 258] on label "Pickup date & time *" at bounding box center [587, 257] width 437 height 21
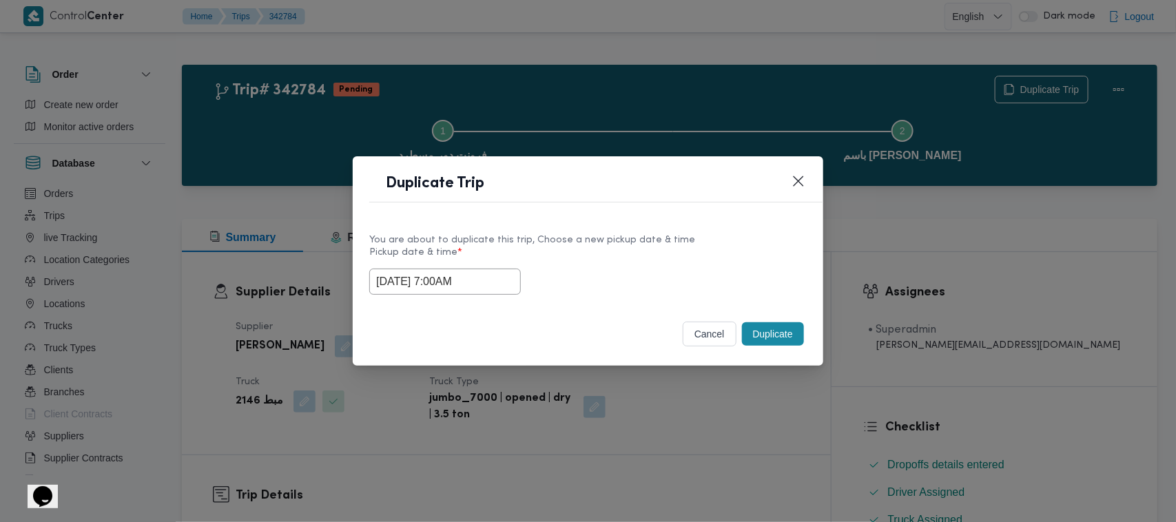
click at [783, 340] on button "Duplicate" at bounding box center [773, 333] width 62 height 23
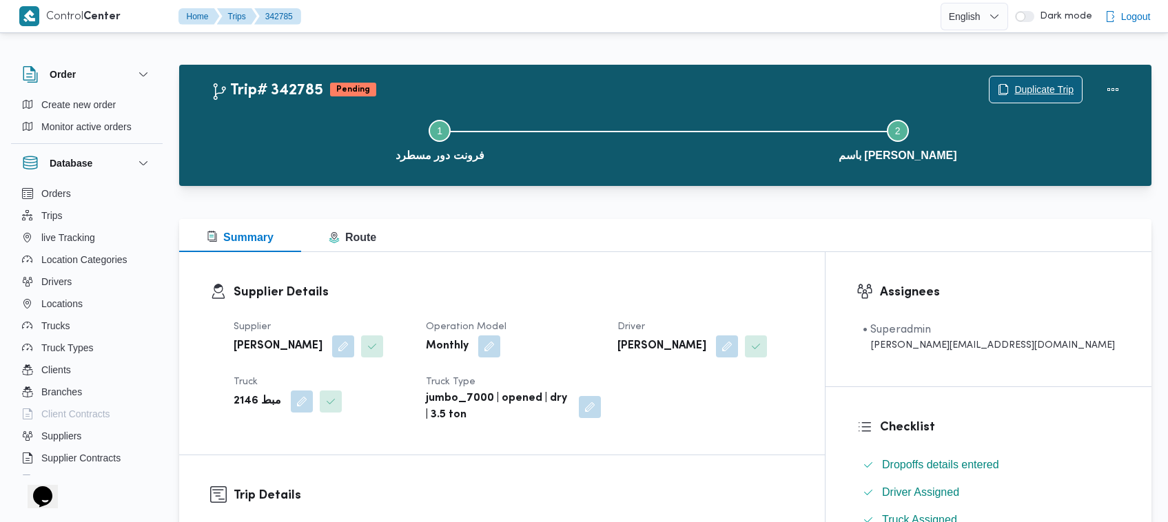
scroll to position [457, 0]
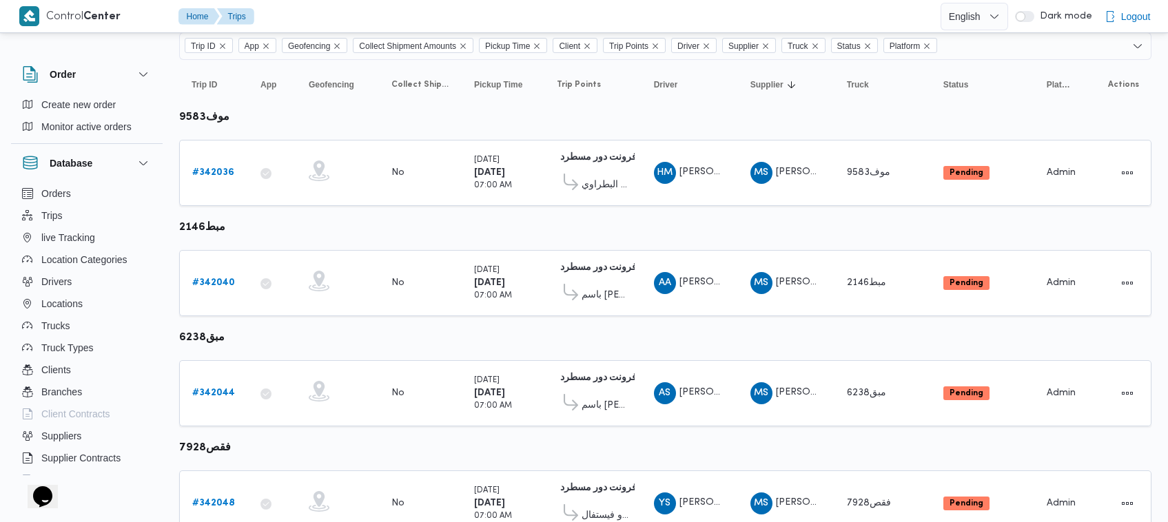
scroll to position [128, 0]
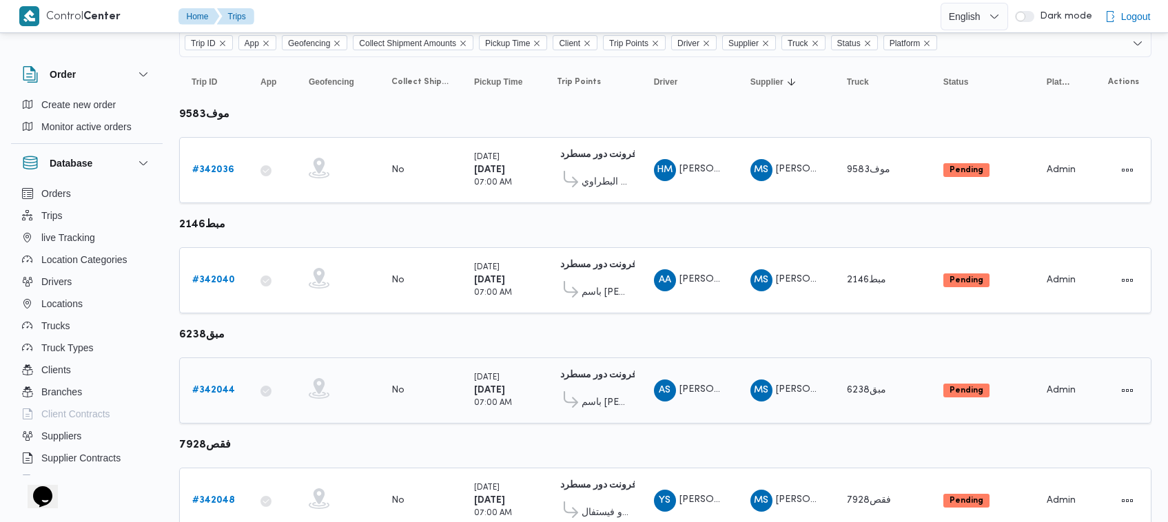
click at [235, 389] on div "# 342044" at bounding box center [214, 391] width 54 height 28
click at [211, 386] on b "# 342044" at bounding box center [213, 390] width 43 height 9
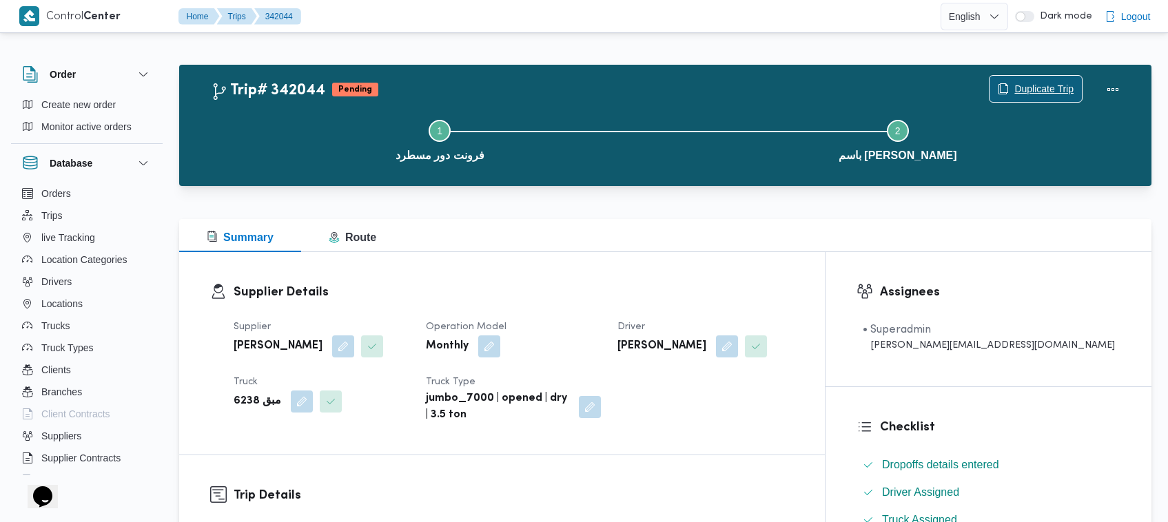
click at [1031, 87] on span "Duplicate Trip" at bounding box center [1043, 89] width 59 height 17
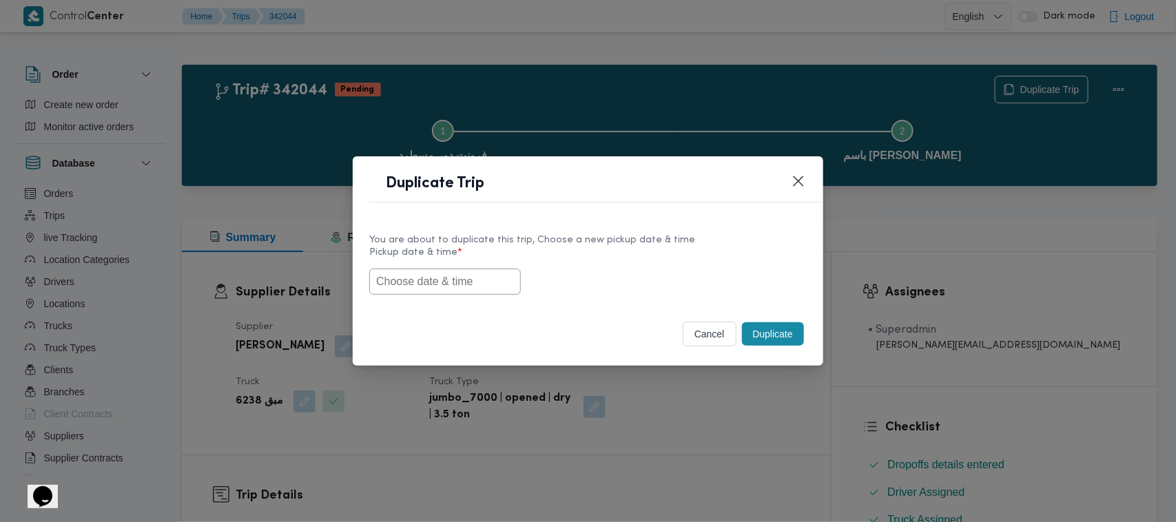
click at [456, 274] on input "text" at bounding box center [445, 282] width 152 height 26
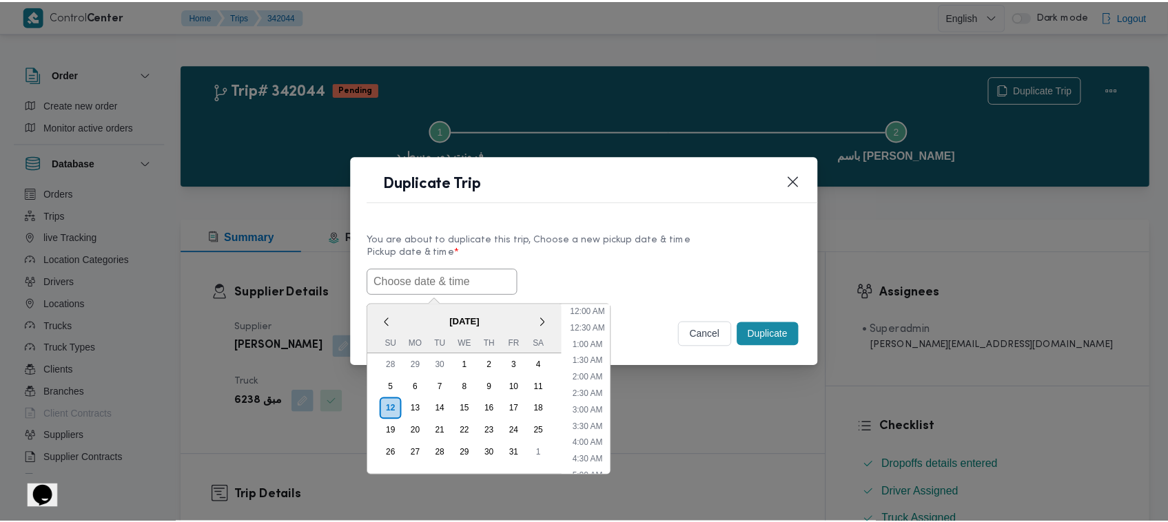
scroll to position [303, 0]
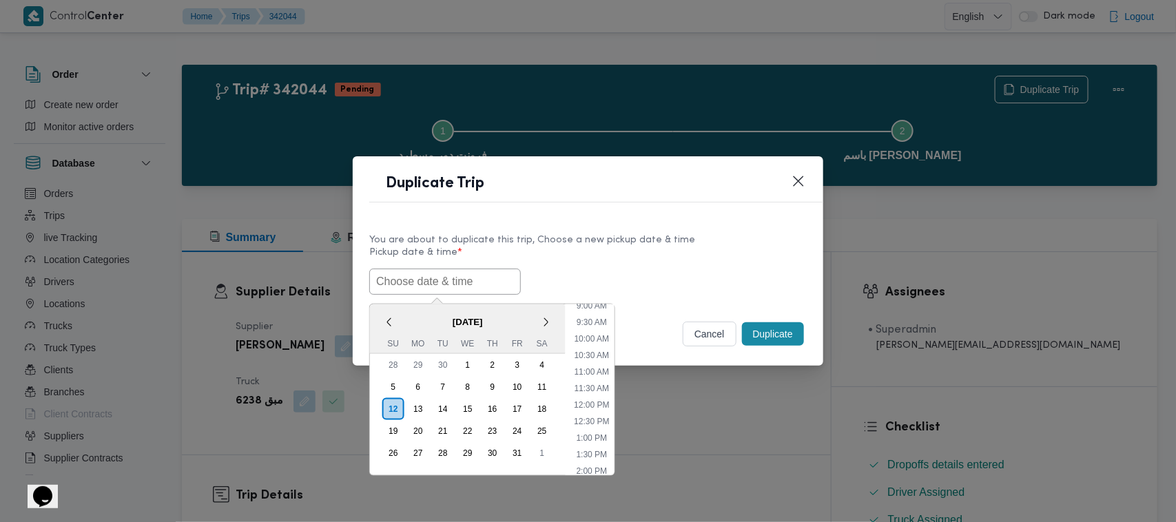
paste input "15/10/2025 7:00AM"
type input "15/10/2025 7:00AM"
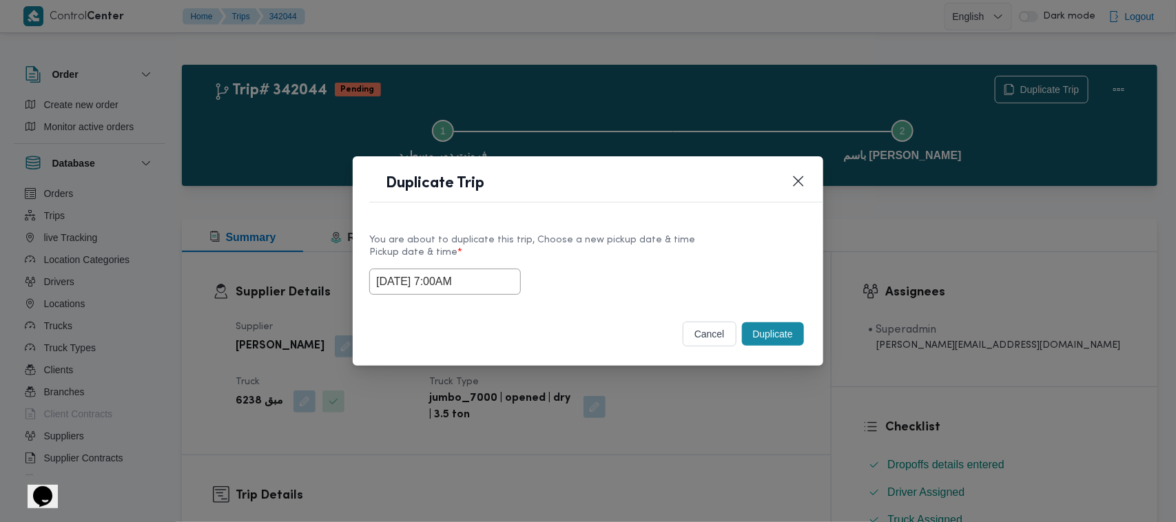
click at [676, 247] on label "Pickup date & time *" at bounding box center [587, 257] width 437 height 21
click at [792, 181] on button "Closes this modal window" at bounding box center [798, 180] width 17 height 17
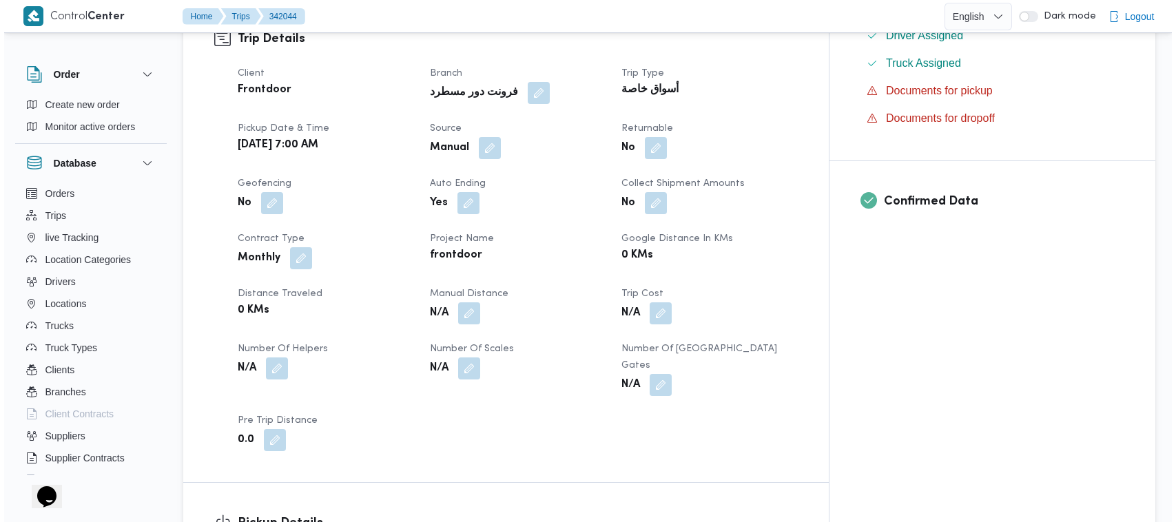
scroll to position [0, 0]
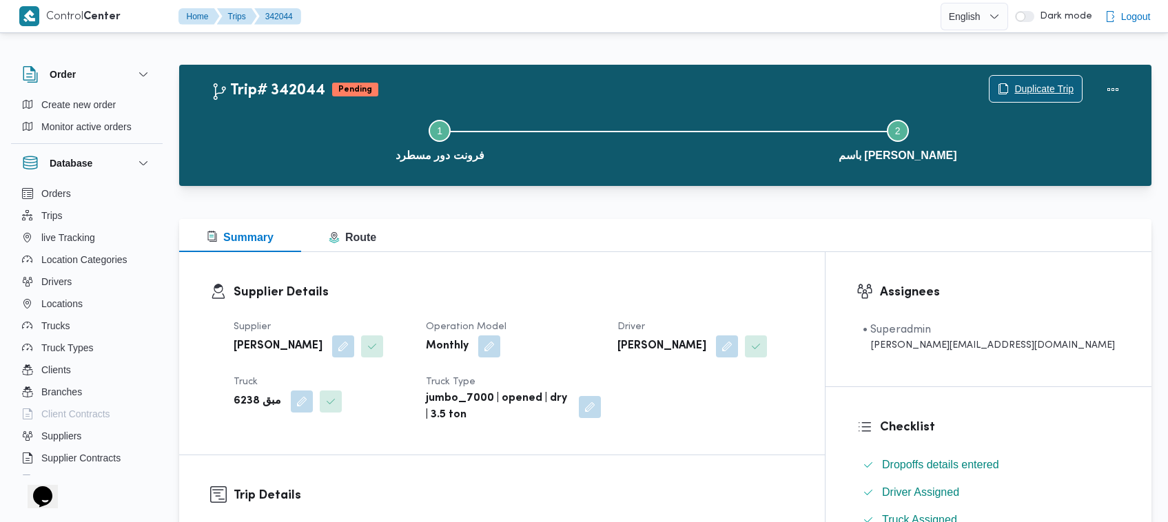
click at [1020, 90] on span "Duplicate Trip" at bounding box center [1043, 89] width 59 height 17
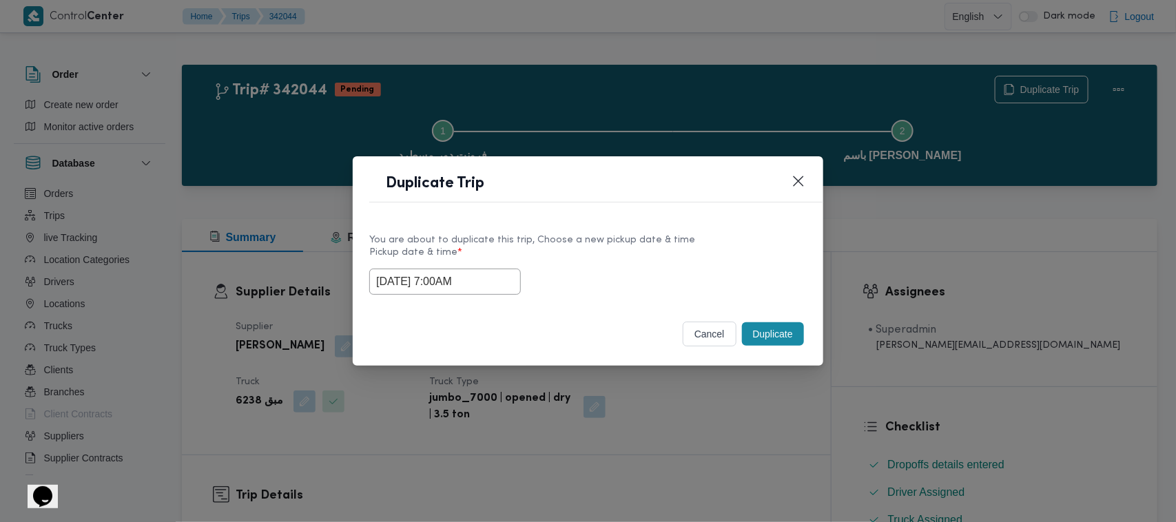
click at [773, 327] on button "Duplicate" at bounding box center [773, 333] width 62 height 23
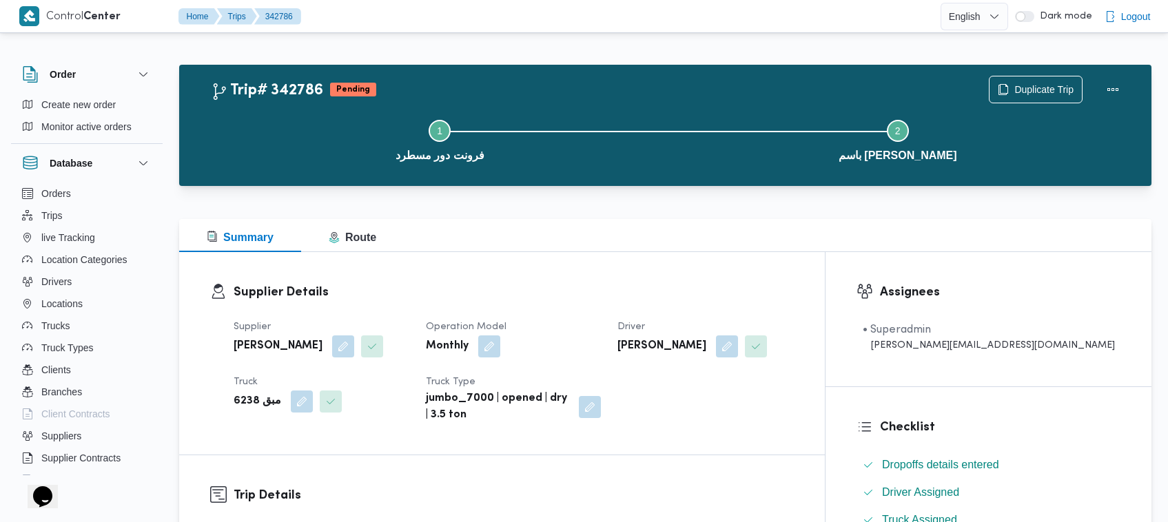
click at [1004, 95] on div "Step 1 is incomplete 1 فرونت دور مسطرد Step 2 is incomplete 2 باسم ماركت هيليوب…" at bounding box center [669, 139] width 932 height 88
click at [1011, 78] on span "Duplicate Trip" at bounding box center [1035, 89] width 92 height 26
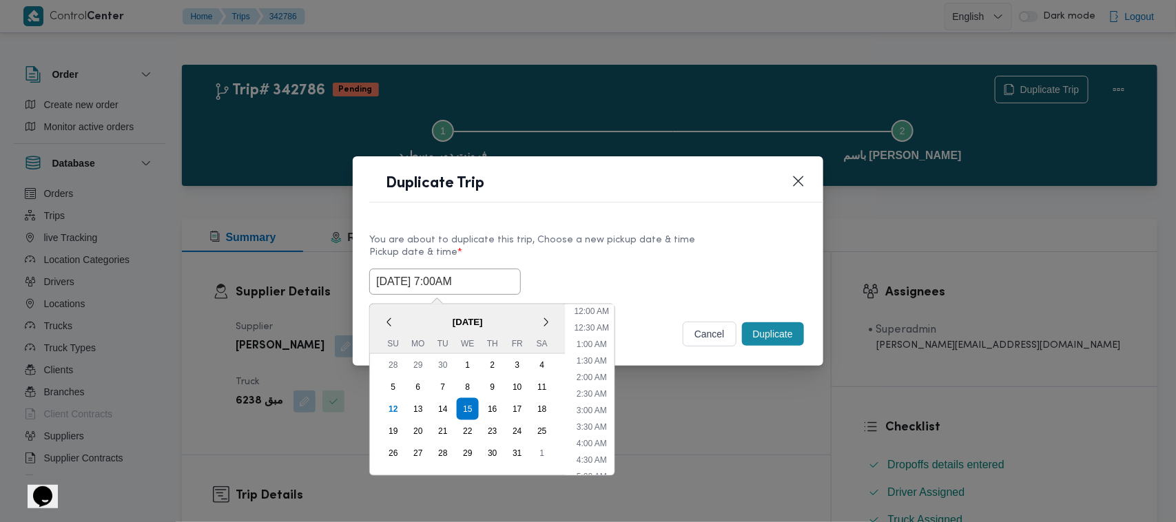
click at [499, 281] on input "15/10/2025 7:00AM" at bounding box center [445, 282] width 152 height 26
click at [493, 400] on div "16" at bounding box center [492, 409] width 26 height 26
type input "16/10/2025 7:00AM"
click at [624, 251] on label "Pickup date & time *" at bounding box center [587, 257] width 437 height 21
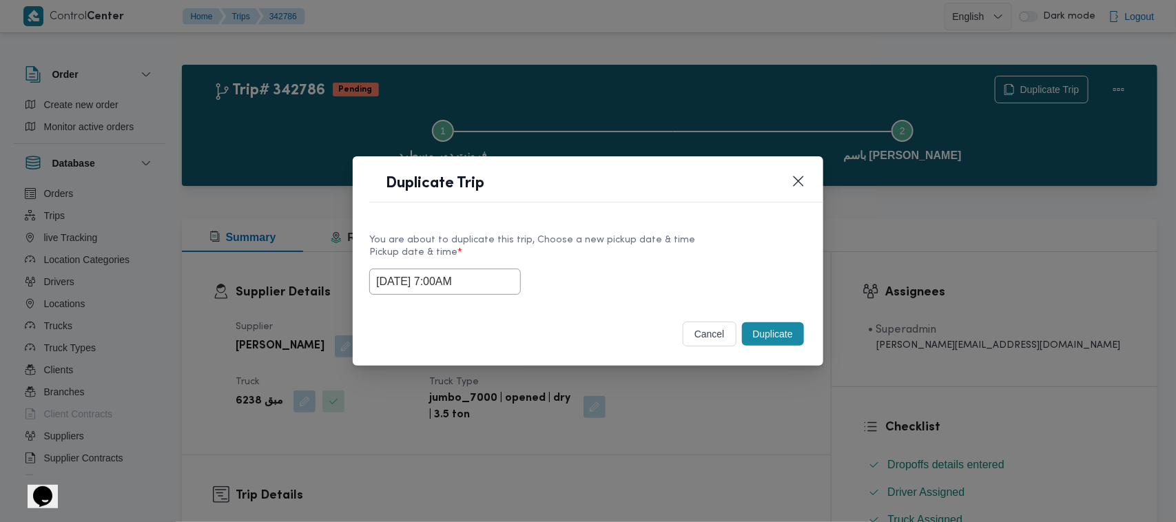
click at [765, 325] on button "Duplicate" at bounding box center [773, 333] width 62 height 23
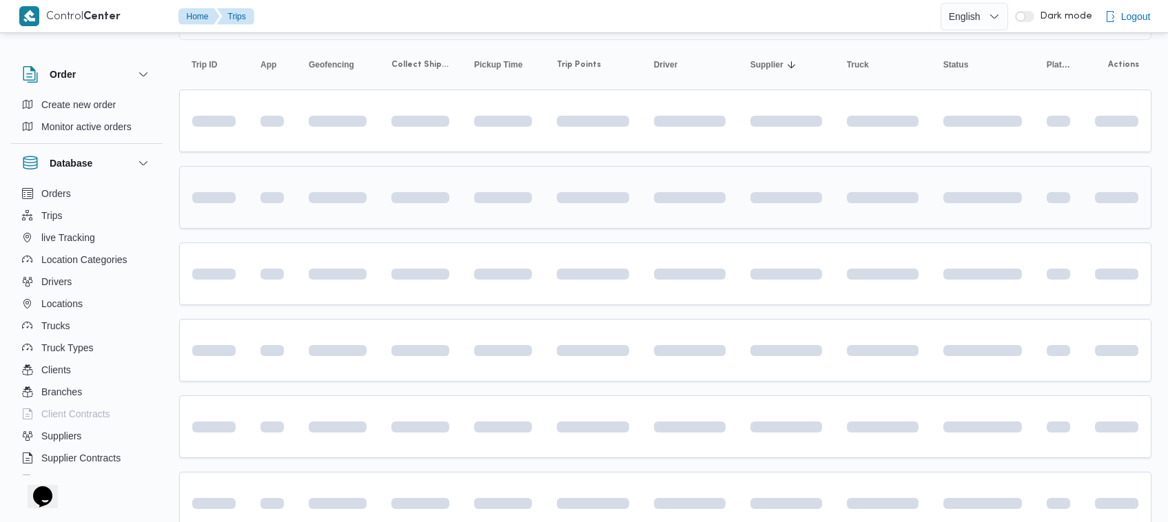
scroll to position [145, 0]
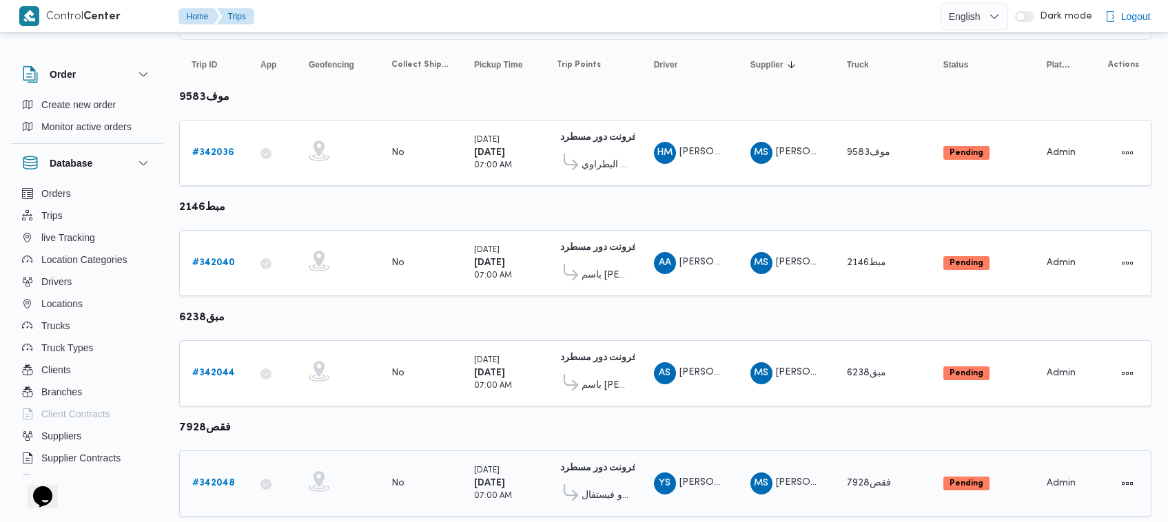
click at [218, 479] on b "# 342048" at bounding box center [213, 483] width 43 height 9
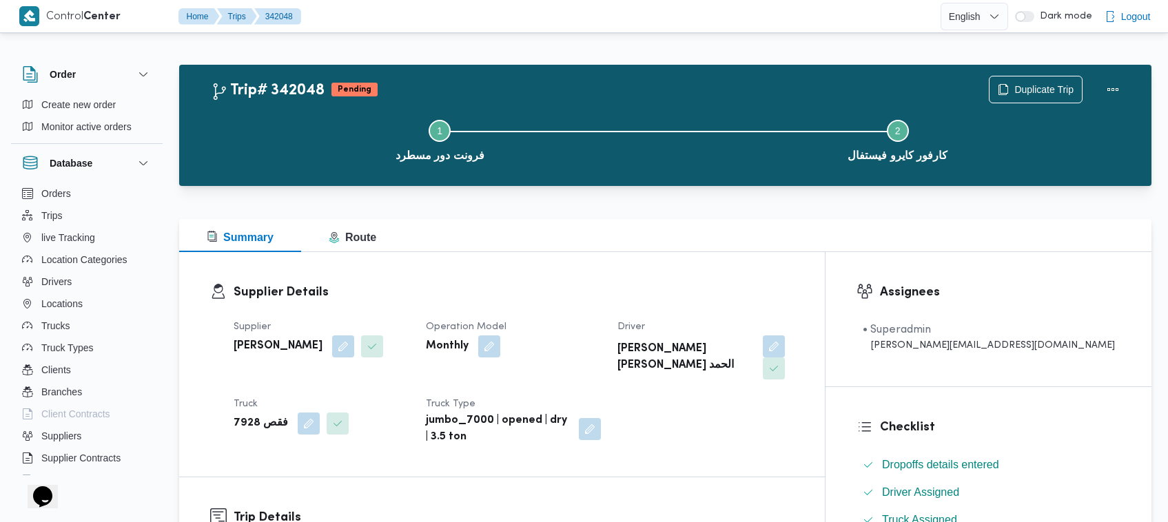
click at [1013, 71] on div "Duplicate Trip" at bounding box center [1057, 90] width 154 height 44
click at [1020, 91] on span "Duplicate Trip" at bounding box center [1043, 89] width 59 height 17
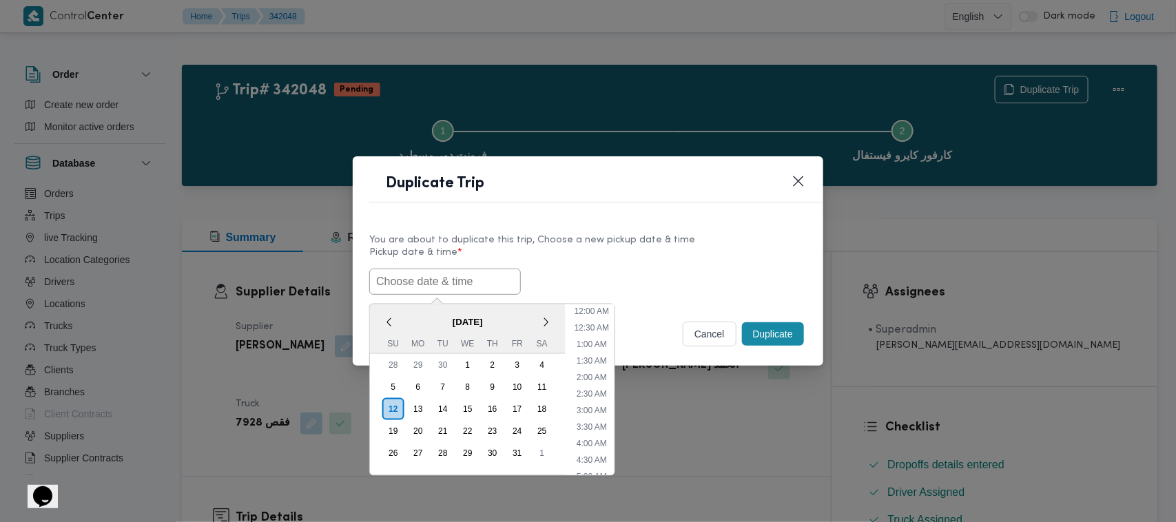
drag, startPoint x: 460, startPoint y: 283, endPoint x: 481, endPoint y: 280, distance: 21.6
click at [460, 283] on input "text" at bounding box center [445, 282] width 152 height 26
paste input "15/10/2025 7:00AM"
type input "15/10/2025 7:00AM"
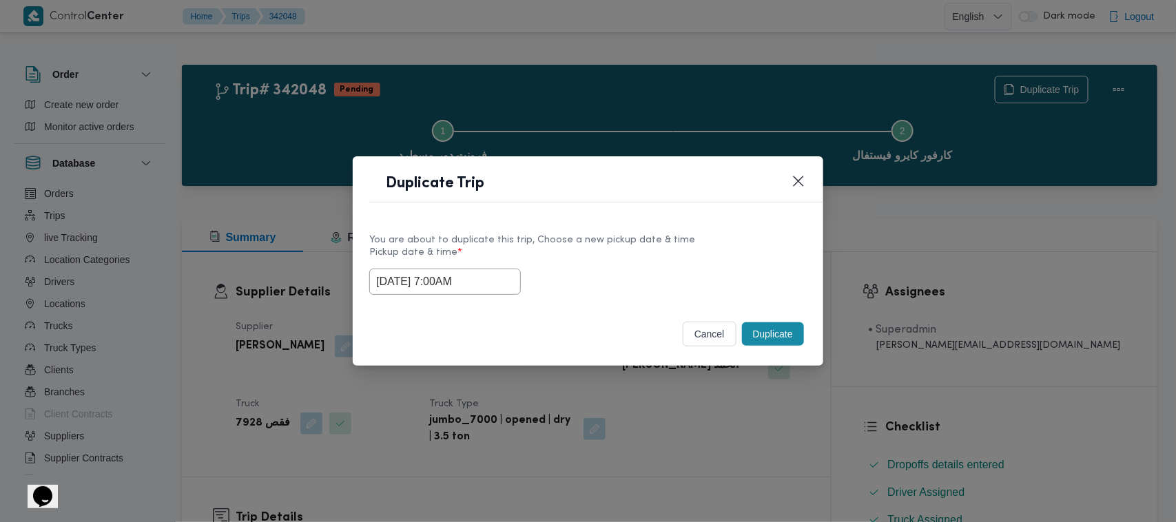
click at [611, 269] on div "15/10/2025 7:00AM" at bounding box center [587, 282] width 437 height 26
click at [749, 325] on button "Duplicate" at bounding box center [773, 333] width 62 height 23
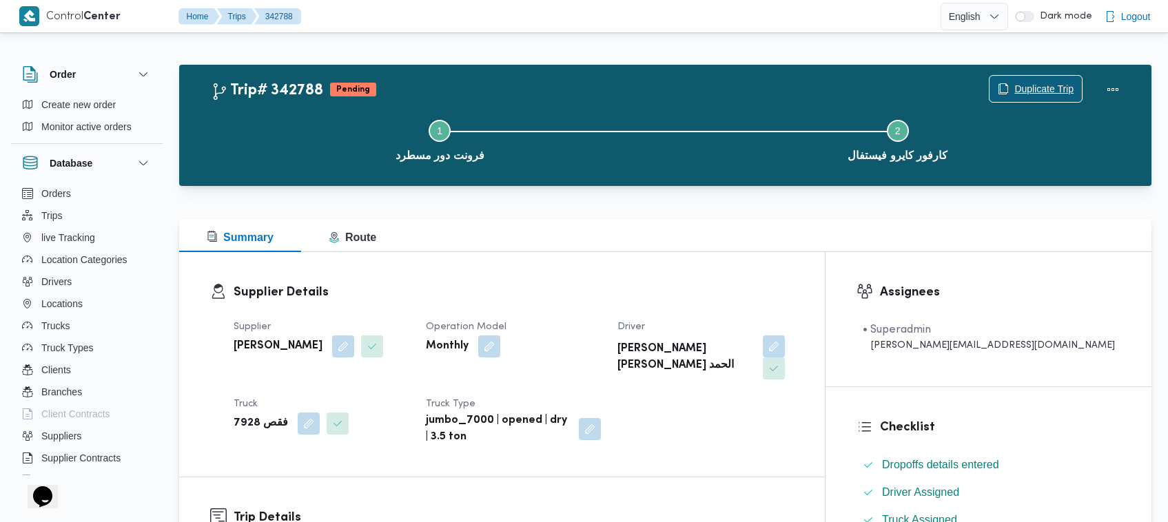
click at [1010, 83] on span "Duplicate Trip" at bounding box center [1035, 89] width 92 height 26
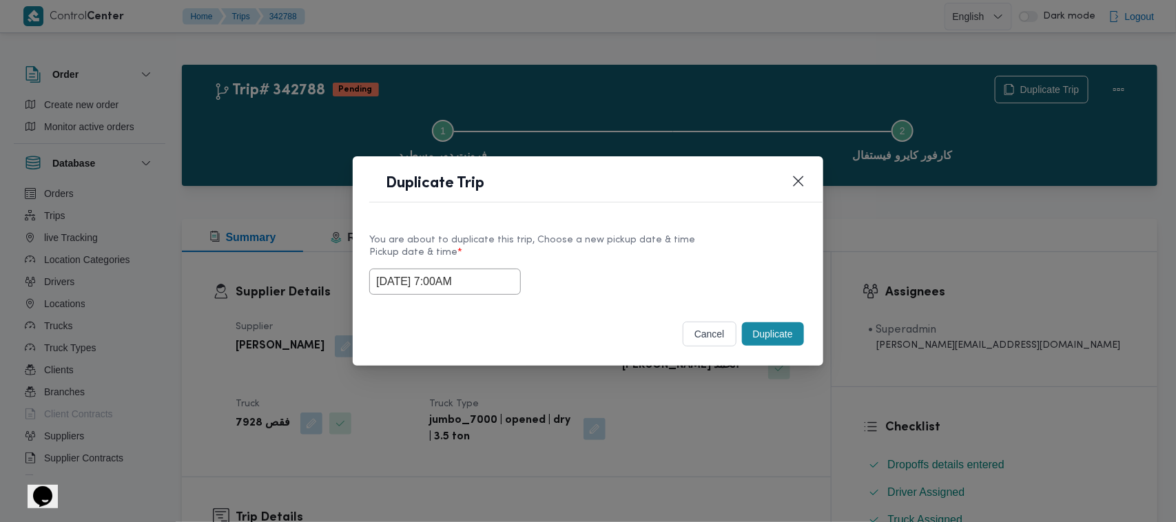
click at [503, 277] on input "15/10/2025 7:00AM" at bounding box center [445, 282] width 152 height 26
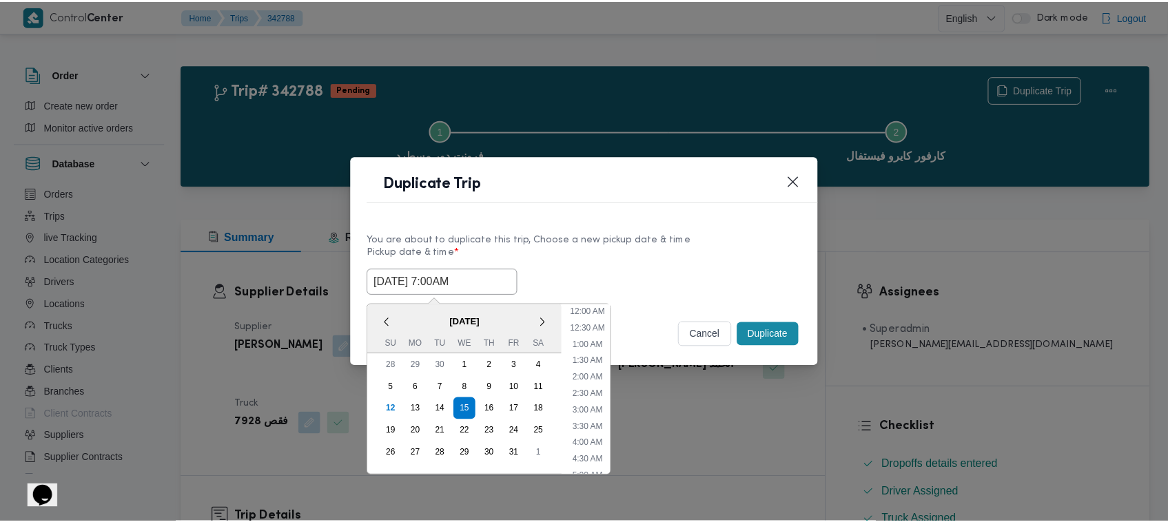
scroll to position [154, 0]
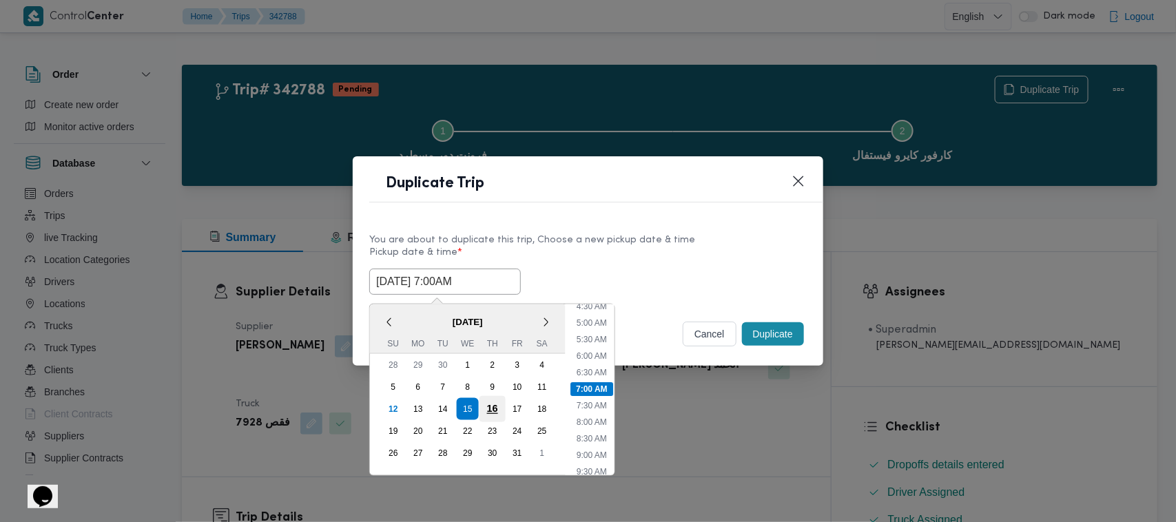
click at [489, 406] on div "16" at bounding box center [492, 409] width 26 height 26
type input "16/10/2025 7:00AM"
click at [617, 247] on label "Pickup date & time *" at bounding box center [587, 257] width 437 height 21
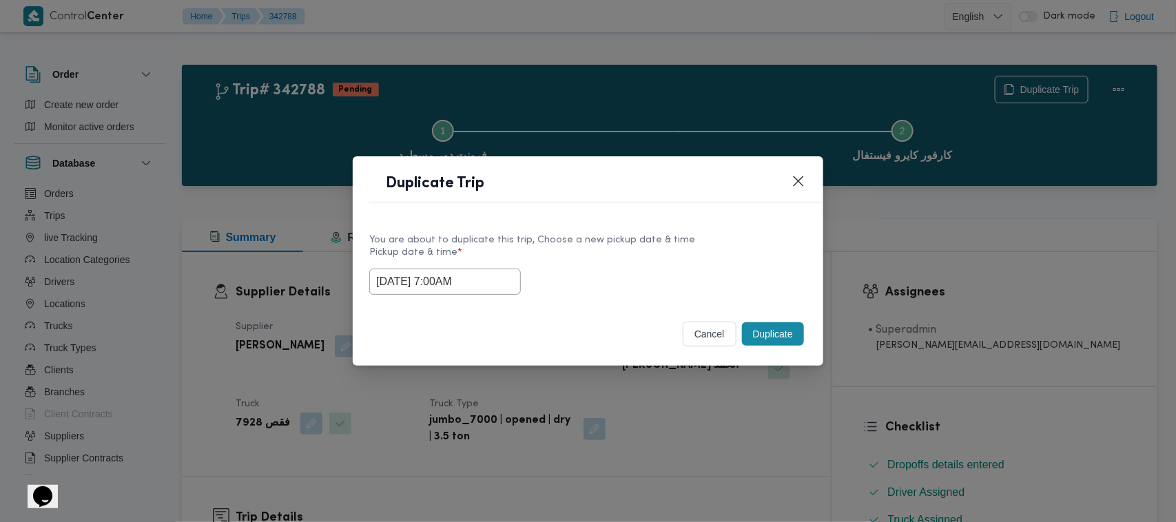
click at [749, 340] on button "Duplicate" at bounding box center [773, 333] width 62 height 23
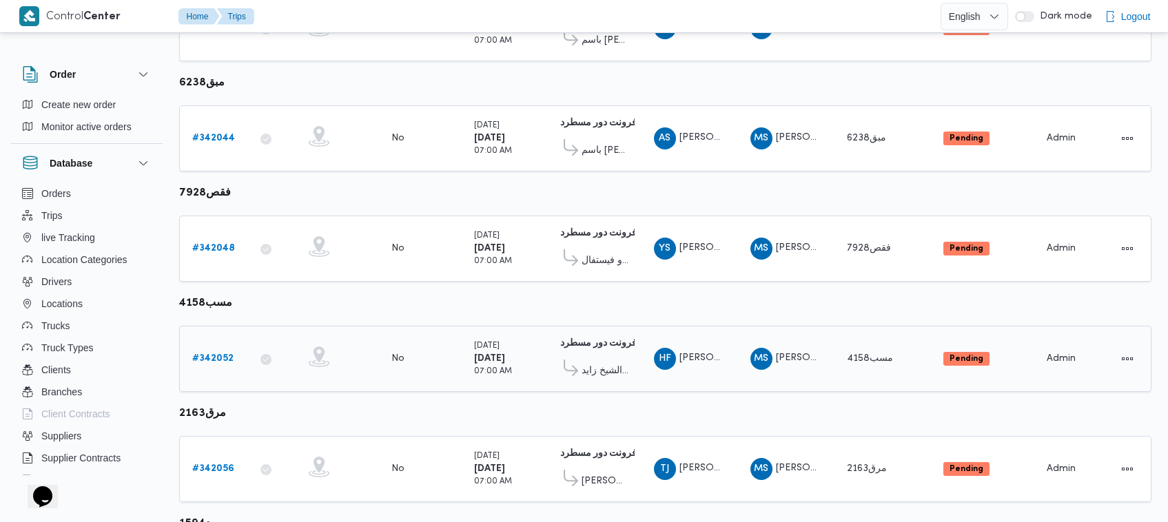
scroll to position [383, 0]
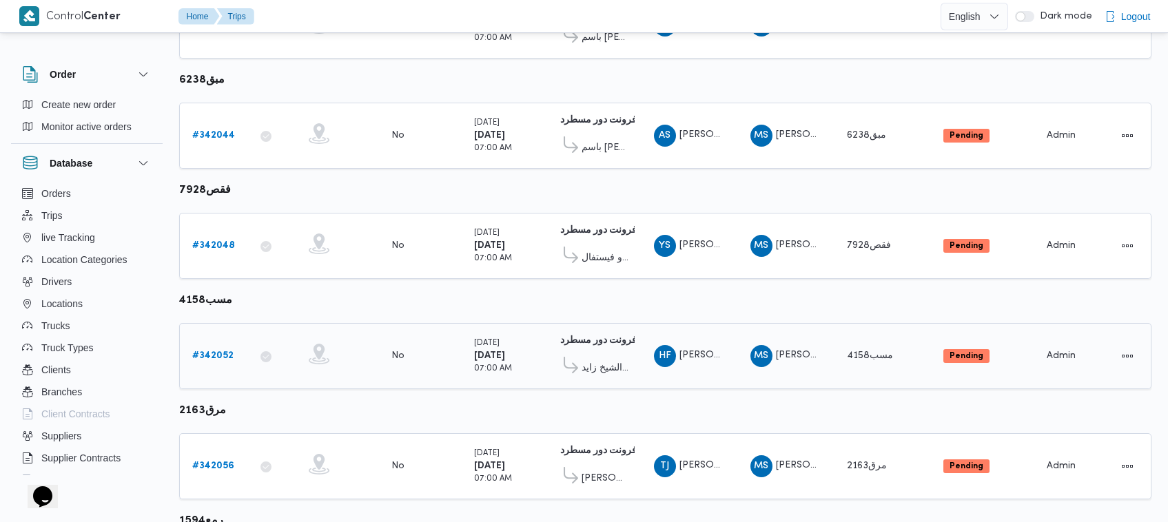
click at [228, 351] on b "# 342052" at bounding box center [212, 355] width 41 height 9
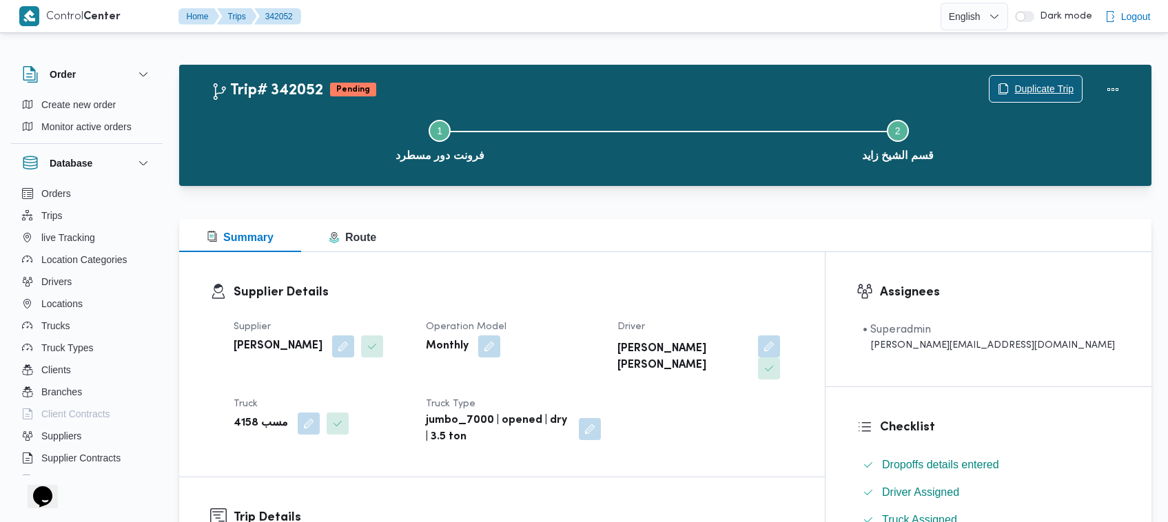
click at [1061, 92] on span "Duplicate Trip" at bounding box center [1043, 89] width 59 height 17
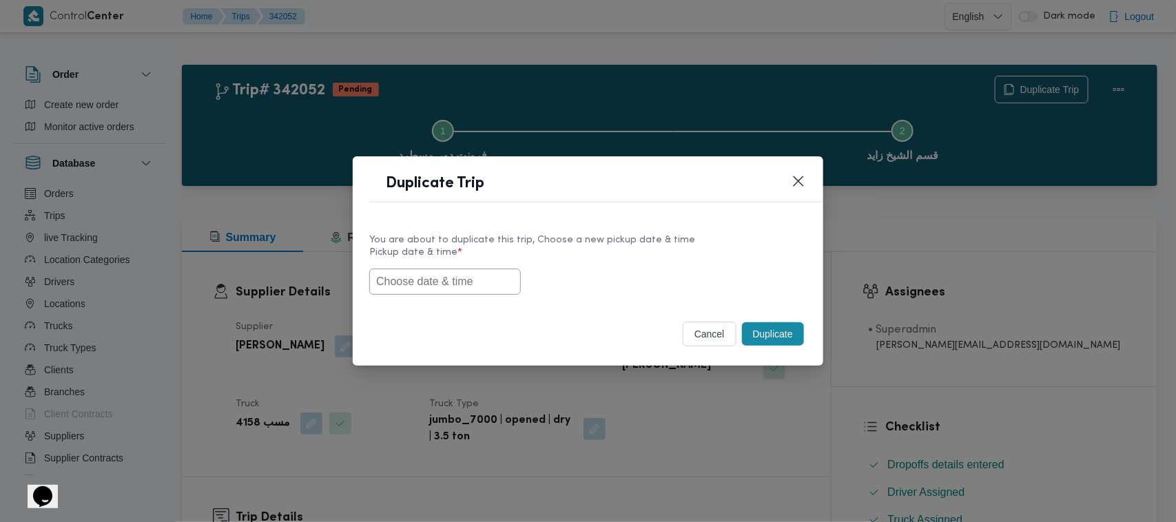
click at [472, 285] on input "text" at bounding box center [445, 282] width 152 height 26
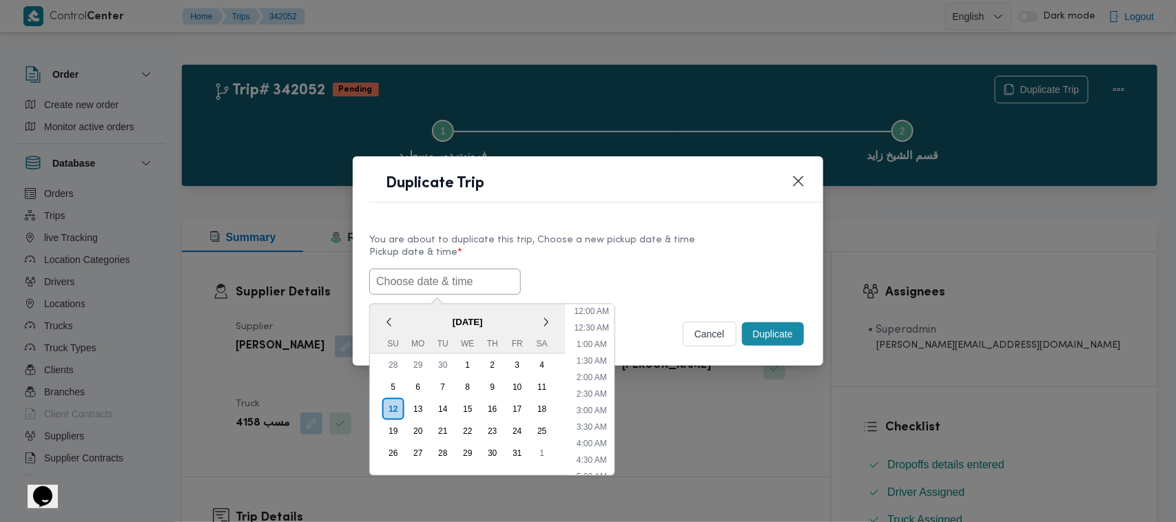
paste input "15/10/2025 7:00AM"
type input "15/10/2025 7:00AM"
drag, startPoint x: 679, startPoint y: 264, endPoint x: 710, endPoint y: 267, distance: 31.9
click at [679, 264] on label "Pickup date & time *" at bounding box center [587, 257] width 437 height 21
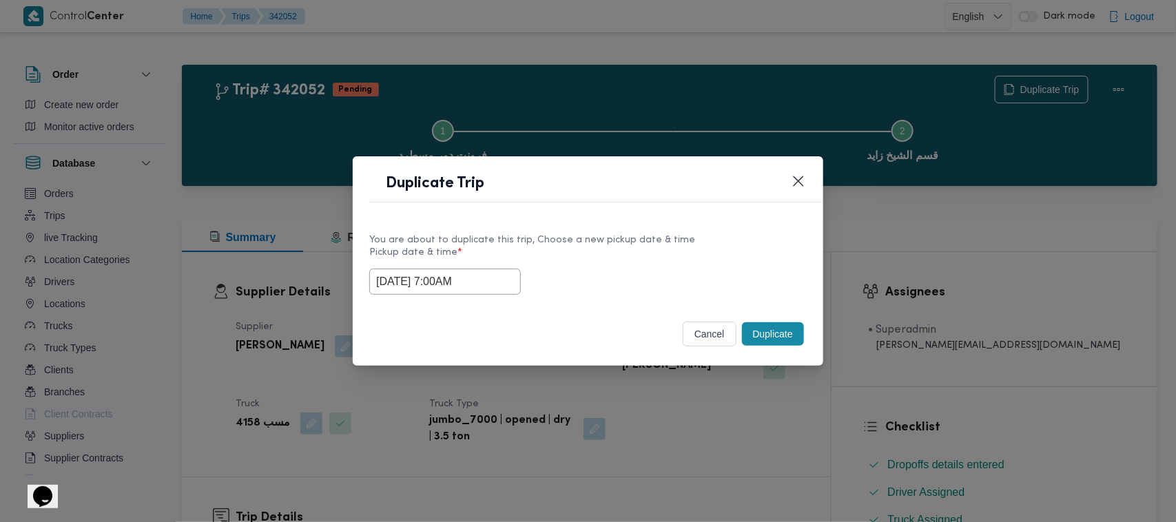
click at [781, 342] on button "Duplicate" at bounding box center [773, 333] width 62 height 23
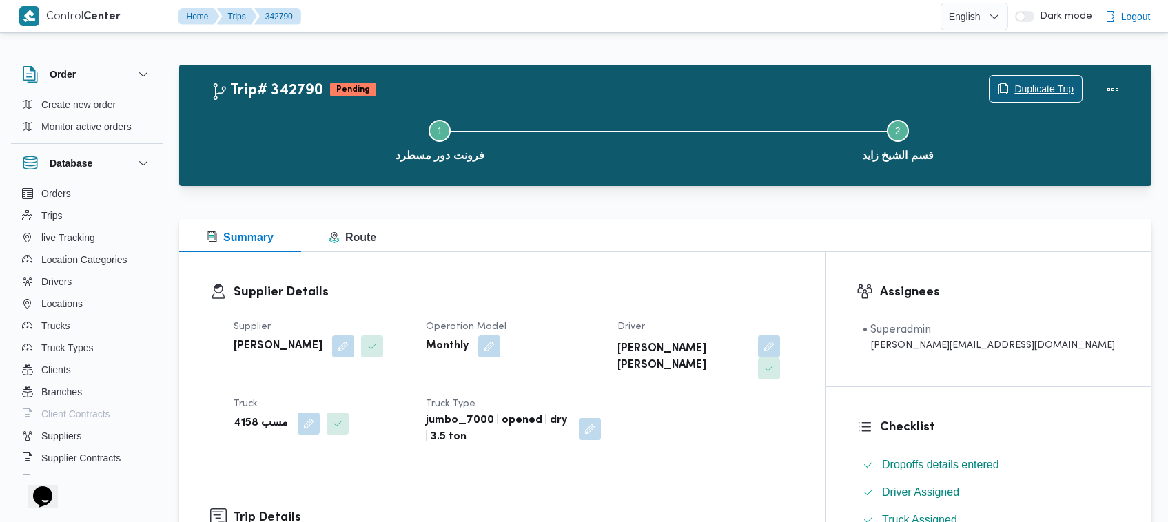
click at [1069, 83] on span "Duplicate Trip" at bounding box center [1043, 89] width 59 height 17
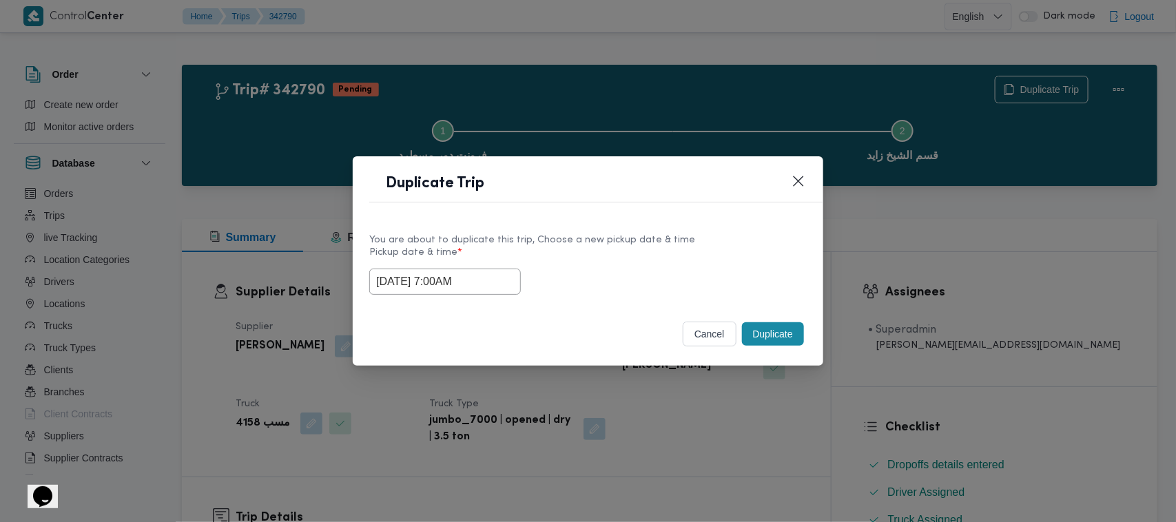
click at [503, 283] on input "15/10/2025 7:00AM" at bounding box center [445, 282] width 152 height 26
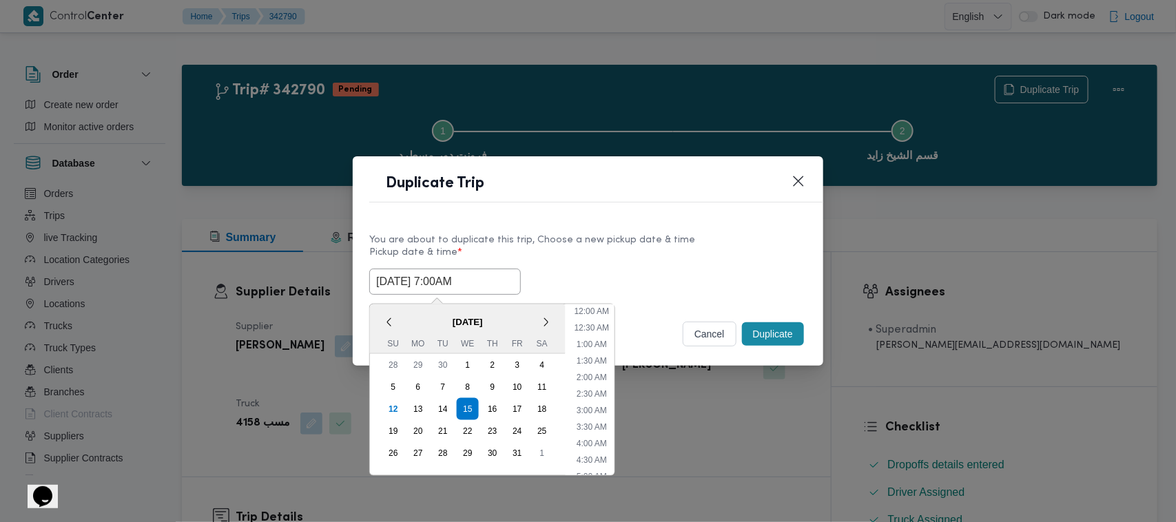
scroll to position [154, 0]
click at [488, 405] on div "16" at bounding box center [492, 409] width 26 height 26
type input "16/10/2025 7:00AM"
click at [603, 286] on div "16/10/2025 7:00AM < October 2025 > Su Mo Tu We Th Fr Sa 28 29 30 1 2 3 4 5 6 7 …" at bounding box center [587, 282] width 437 height 26
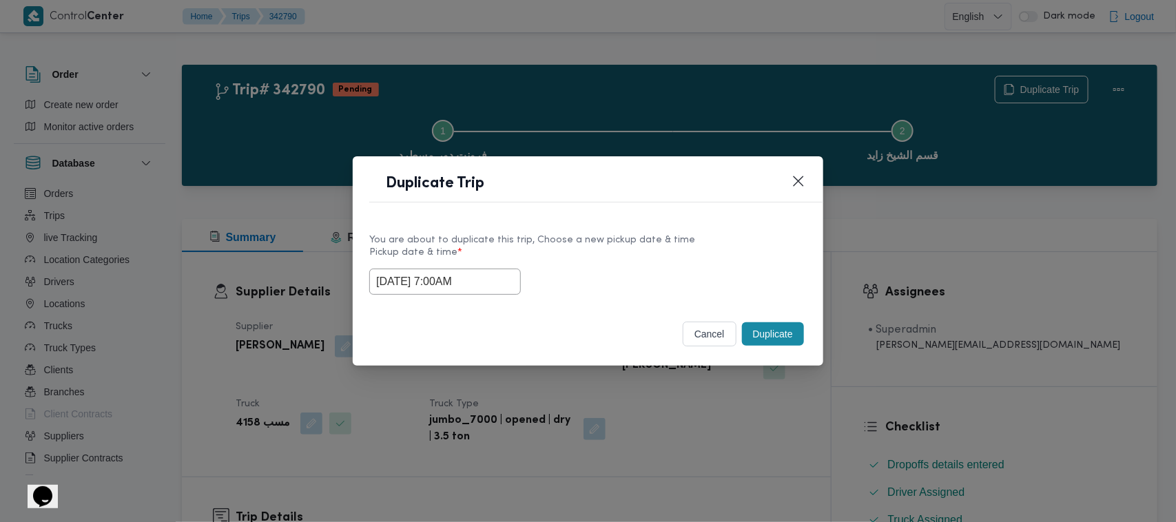
click at [755, 329] on button "Duplicate" at bounding box center [773, 333] width 62 height 23
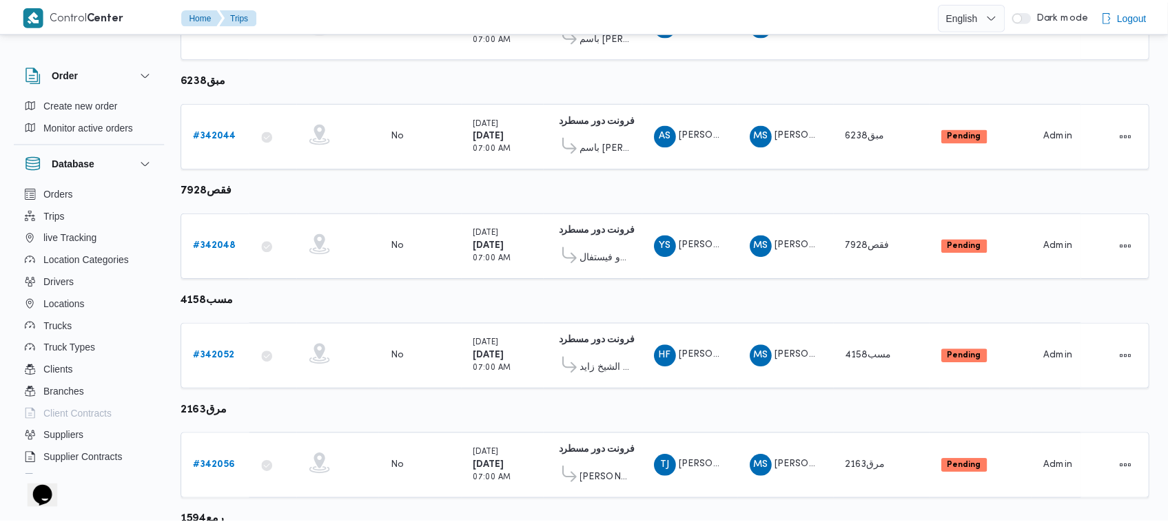
scroll to position [493, 0]
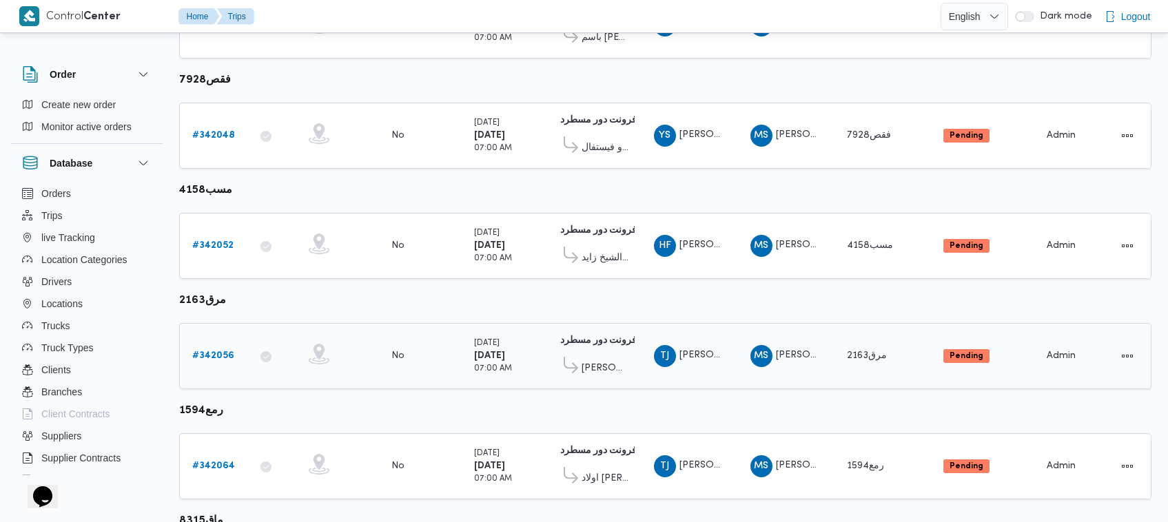
click at [219, 360] on div "# 342056" at bounding box center [214, 356] width 54 height 28
click at [217, 351] on b "# 342056" at bounding box center [213, 355] width 42 height 9
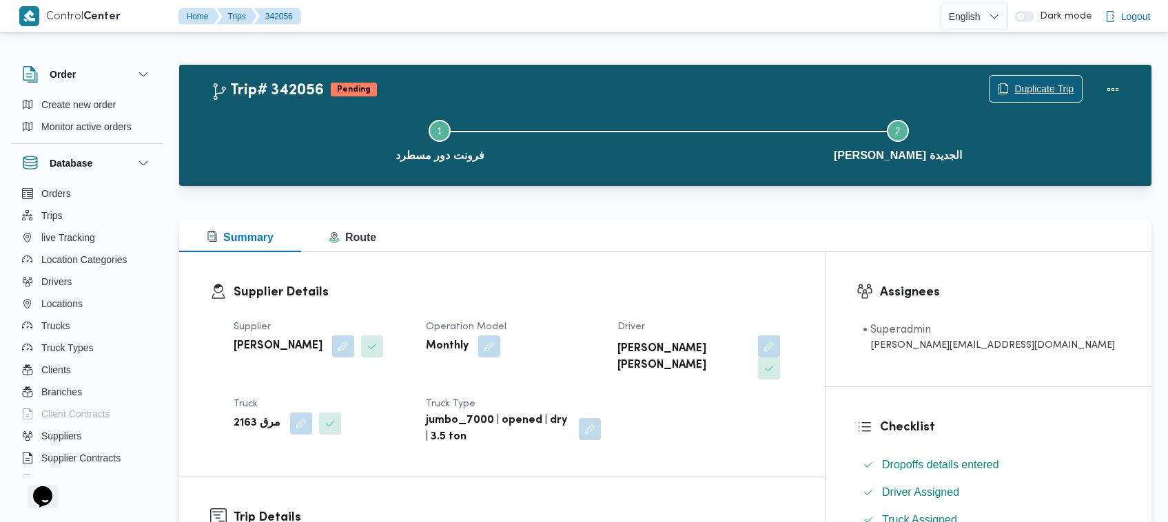
click at [1057, 85] on span "Duplicate Trip" at bounding box center [1043, 89] width 59 height 17
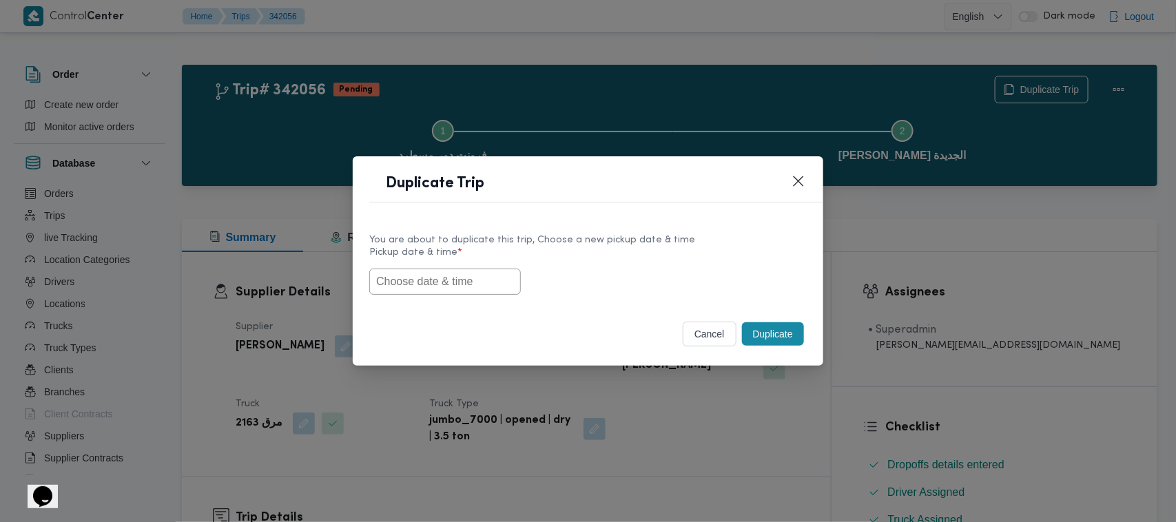
click at [434, 280] on input "text" at bounding box center [445, 282] width 152 height 26
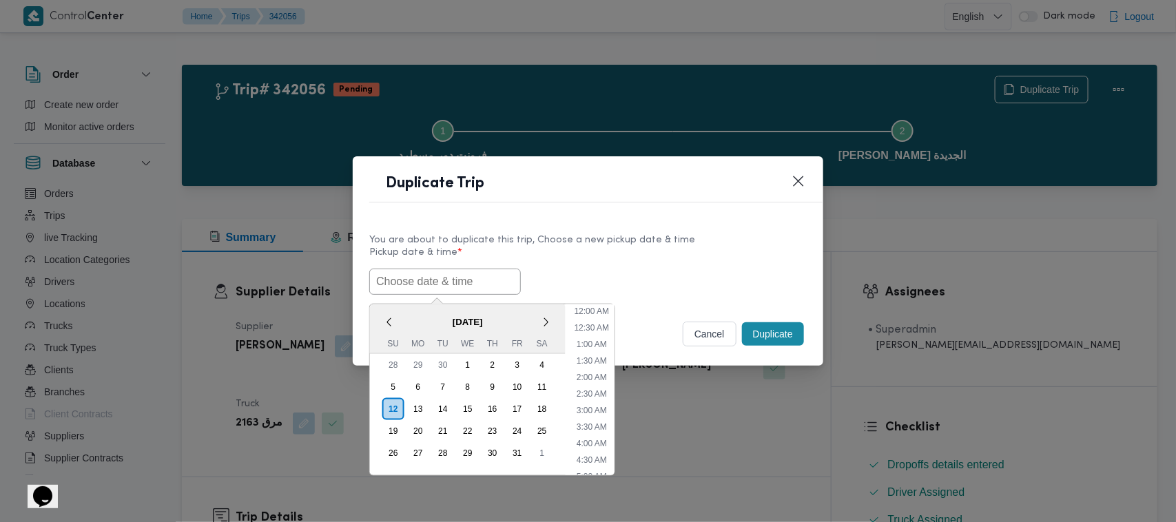
paste input "15/10/2025 7:00AM"
type input "15/10/2025 7:00AM"
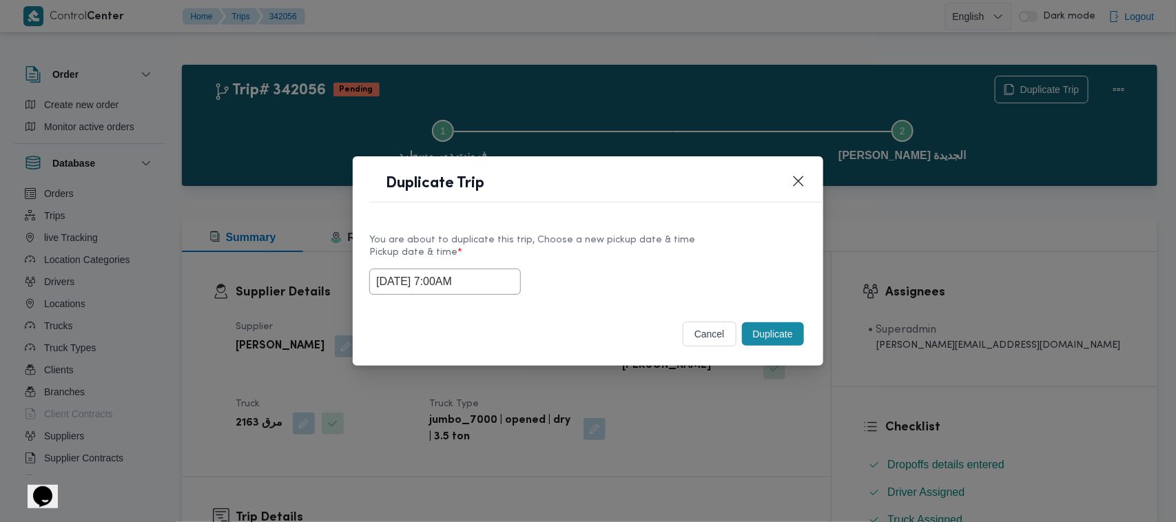
click at [627, 252] on label "Pickup date & time *" at bounding box center [587, 257] width 437 height 21
click at [783, 334] on button "Duplicate" at bounding box center [773, 333] width 62 height 23
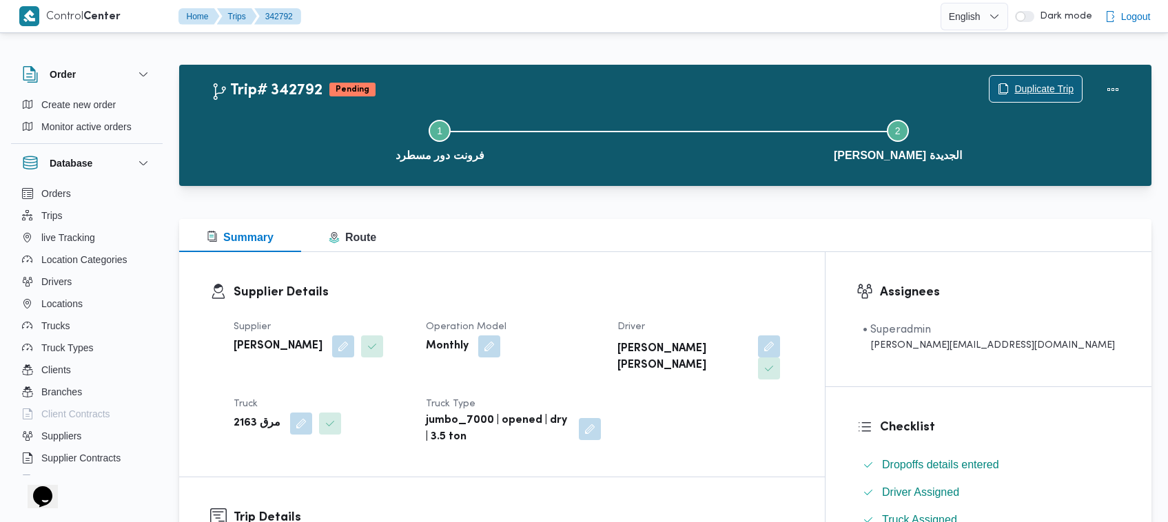
click at [1062, 76] on span "Duplicate Trip" at bounding box center [1035, 89] width 92 height 26
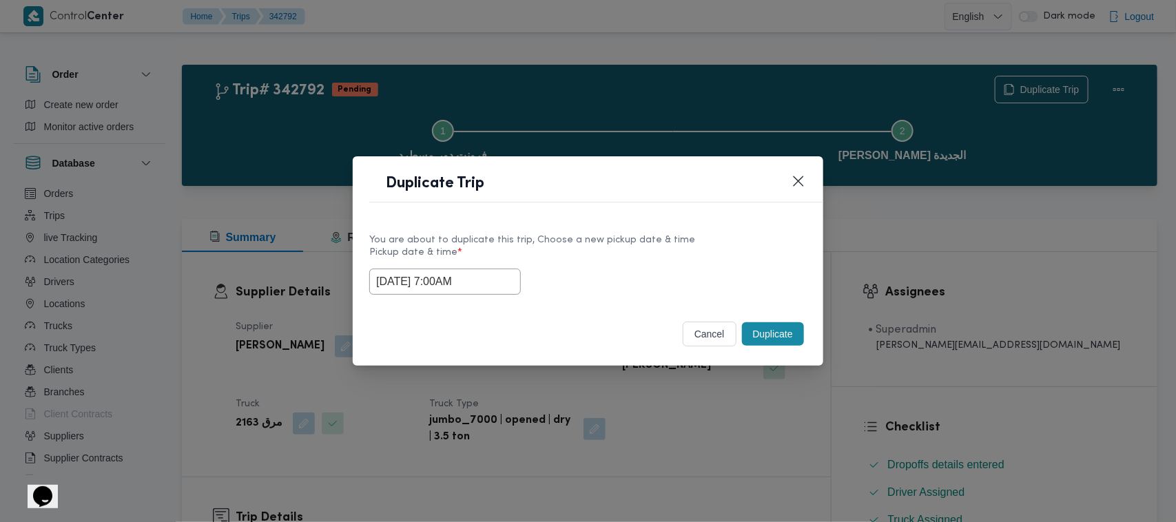
click at [486, 281] on input "15/10/2025 7:00AM" at bounding box center [445, 282] width 152 height 26
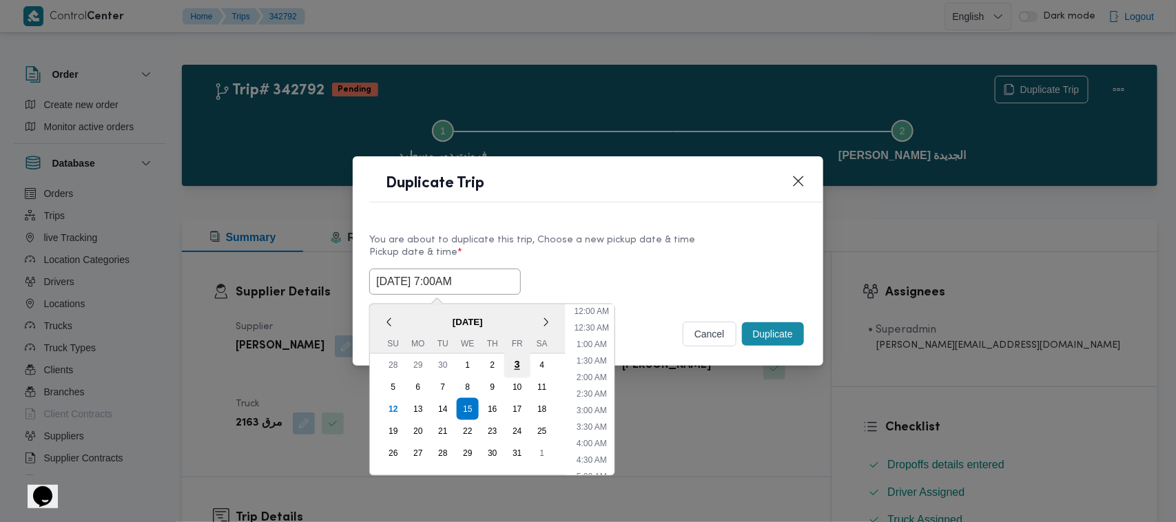
scroll to position [154, 0]
click at [493, 402] on div "16" at bounding box center [492, 409] width 26 height 26
type input "16/10/2025 7:00AM"
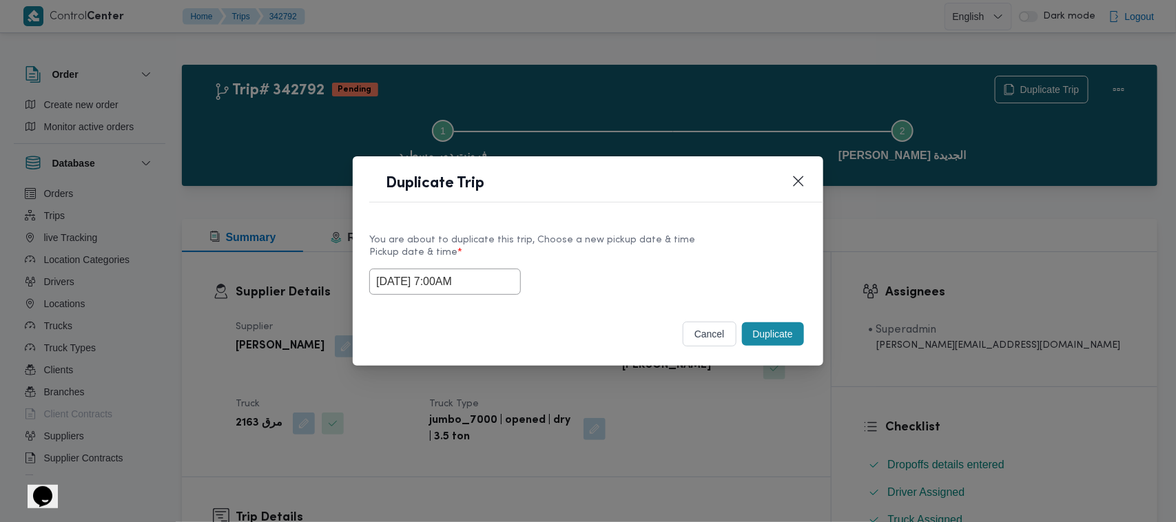
click at [608, 238] on div "You are about to duplicate this trip, Choose a new pickup date & time" at bounding box center [587, 240] width 437 height 14
click at [768, 336] on button "Duplicate" at bounding box center [773, 333] width 62 height 23
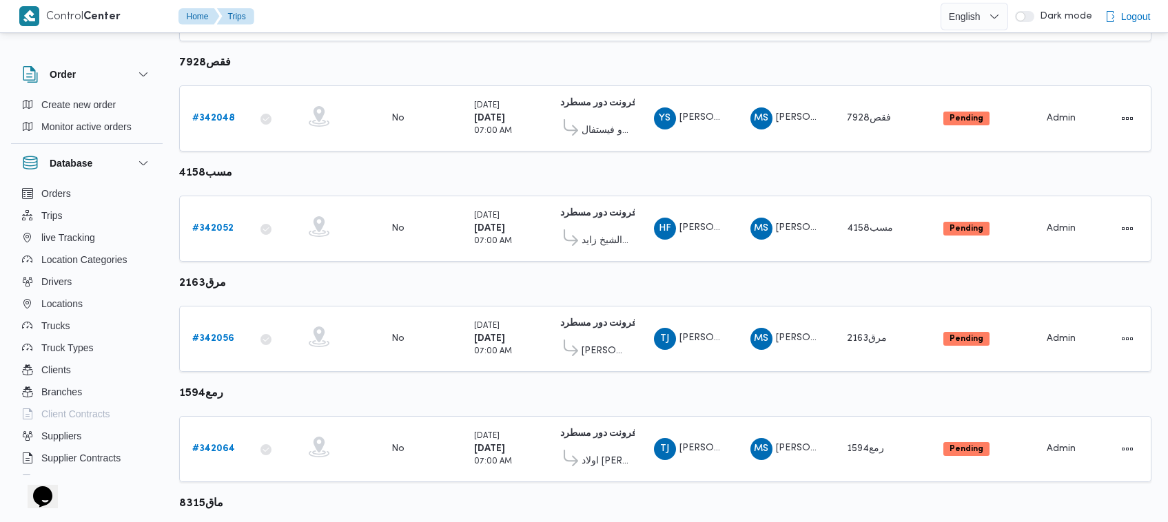
scroll to position [638, 0]
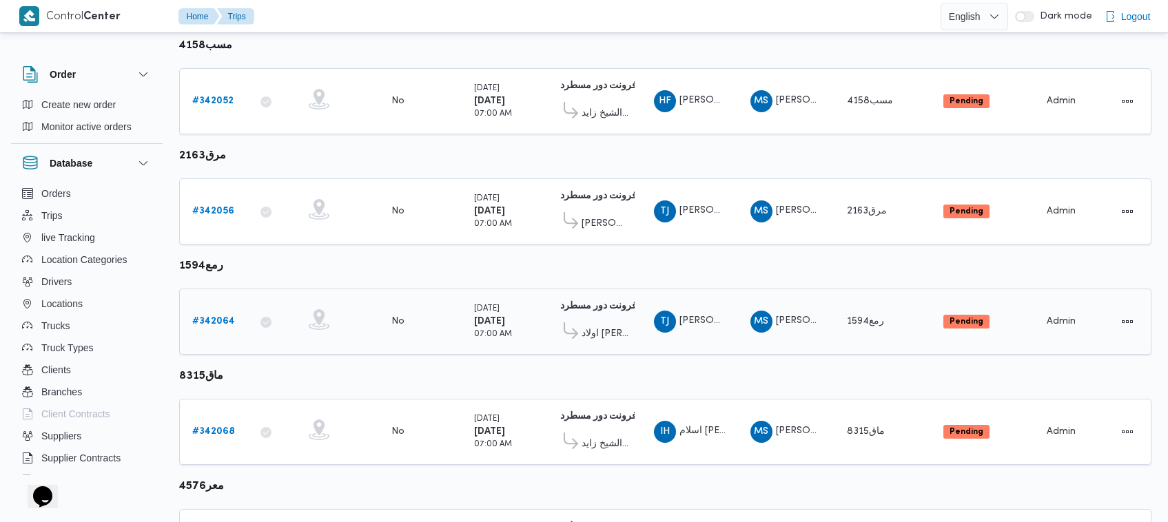
click at [225, 317] on b "# 342064" at bounding box center [213, 321] width 43 height 9
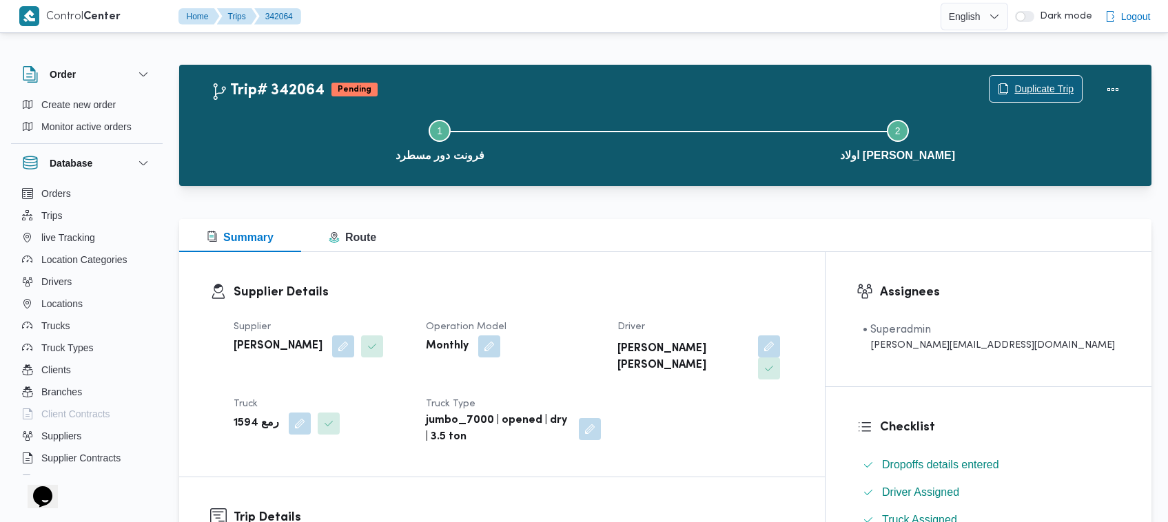
click at [1018, 83] on span "Duplicate Trip" at bounding box center [1043, 89] width 59 height 17
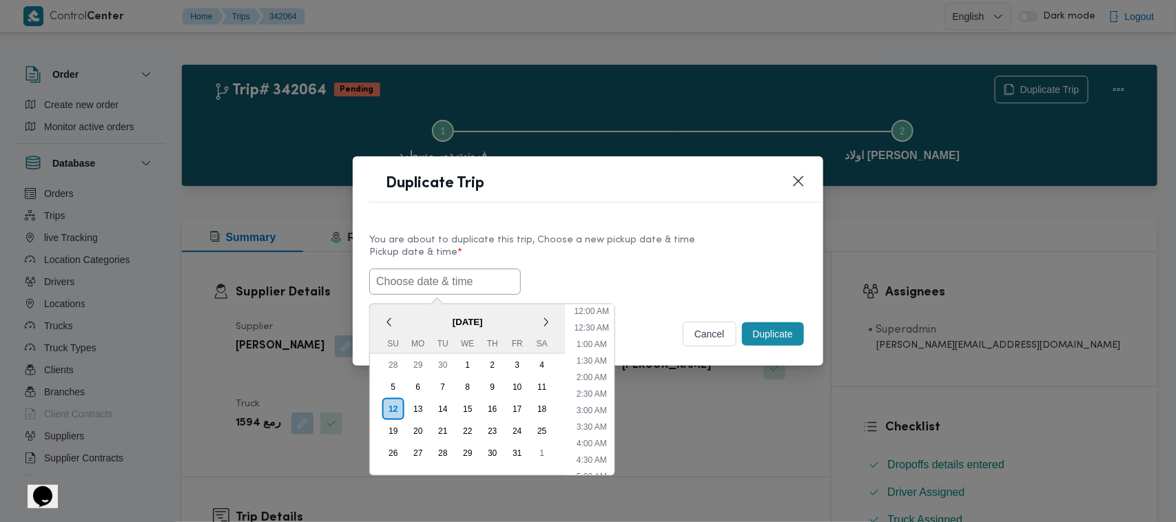
drag, startPoint x: 436, startPoint y: 287, endPoint x: 450, endPoint y: 281, distance: 14.8
click at [436, 287] on input "text" at bounding box center [445, 282] width 152 height 26
paste input "15/10/2025 7:00AM"
type input "15/10/2025 7:00AM"
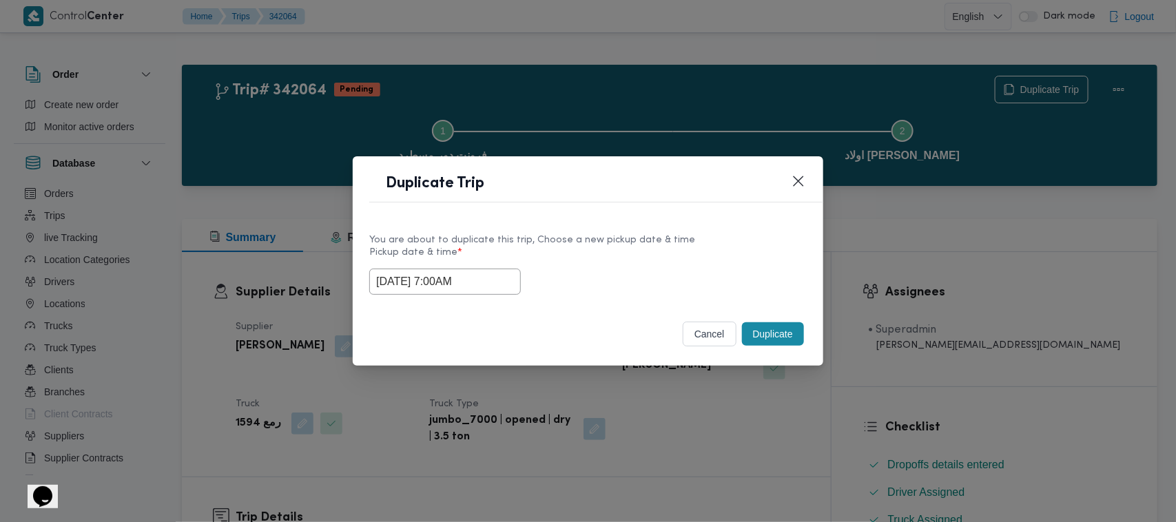
click at [661, 258] on label "Pickup date & time *" at bounding box center [587, 257] width 437 height 21
click at [755, 338] on button "Duplicate" at bounding box center [773, 333] width 62 height 23
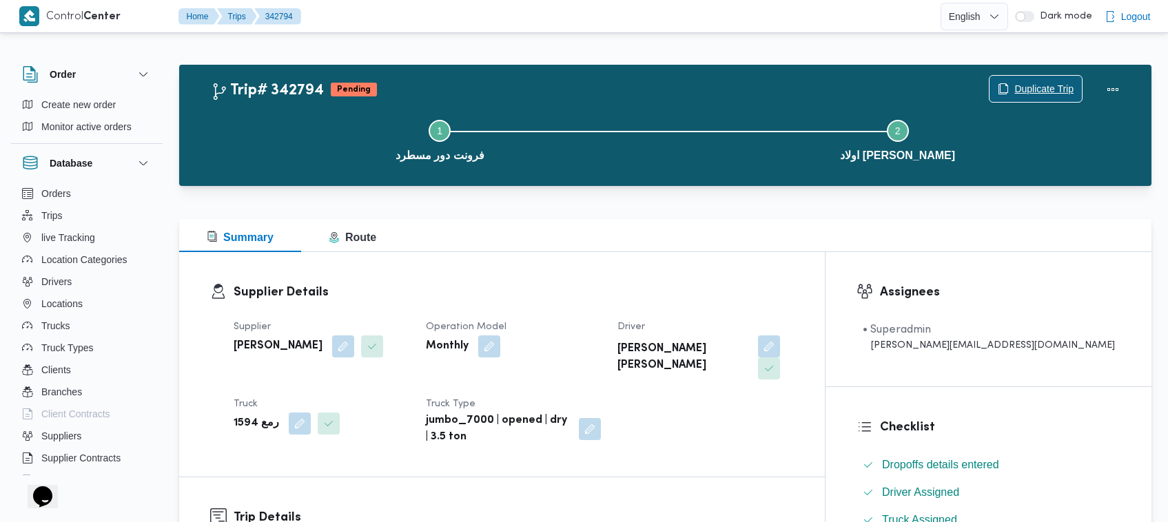
click at [1033, 81] on span "Duplicate Trip" at bounding box center [1043, 89] width 59 height 17
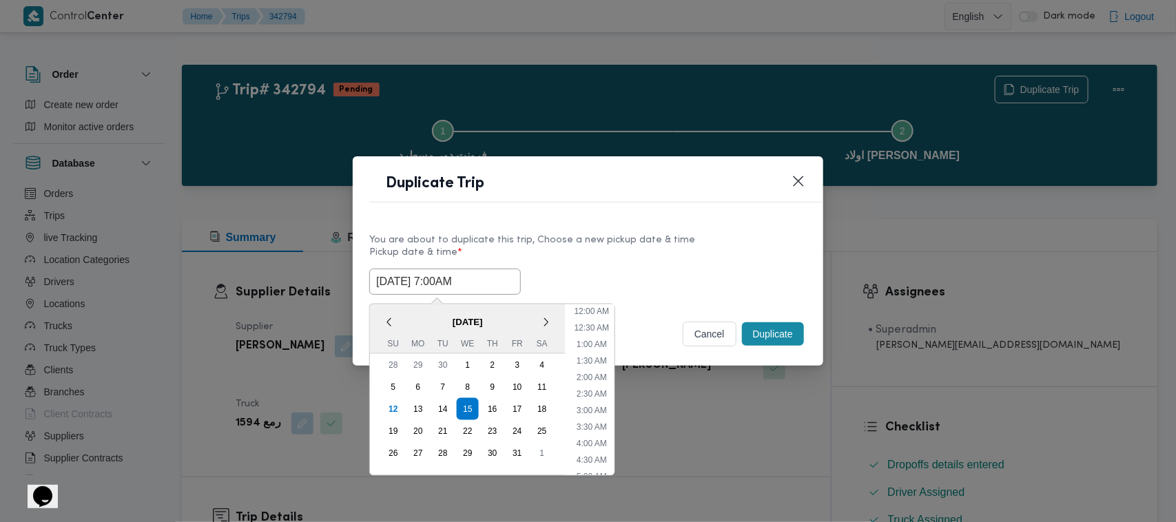
click at [488, 269] on input "15/10/2025 7:00AM" at bounding box center [445, 282] width 152 height 26
drag, startPoint x: 499, startPoint y: 404, endPoint x: 548, endPoint y: 340, distance: 81.2
click at [498, 405] on div "16" at bounding box center [493, 409] width 22 height 22
type input "16/10/2025 7:00AM"
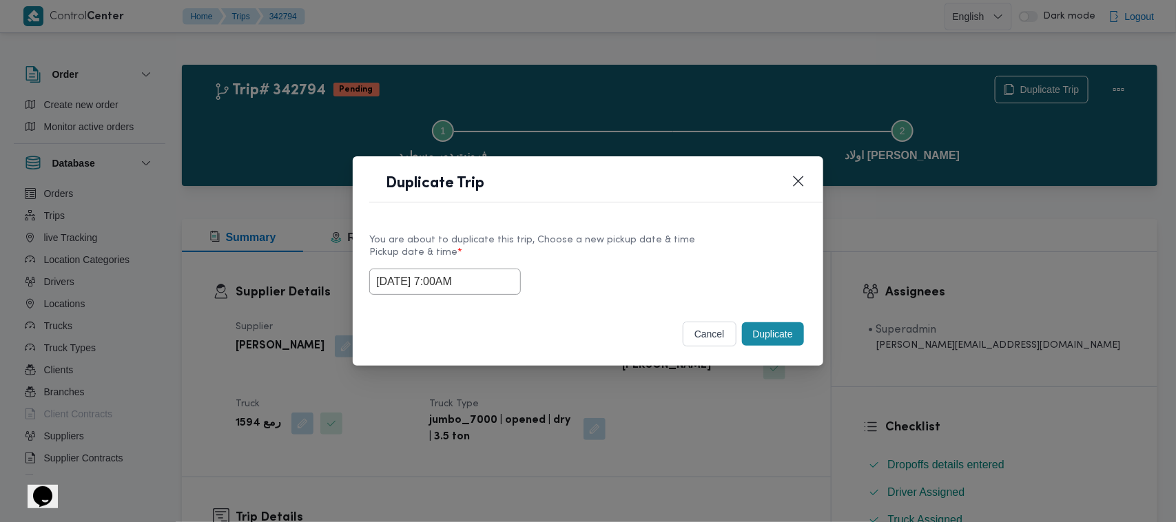
click at [634, 262] on label "Pickup date & time *" at bounding box center [587, 257] width 437 height 21
click at [756, 335] on button "Duplicate" at bounding box center [773, 333] width 62 height 23
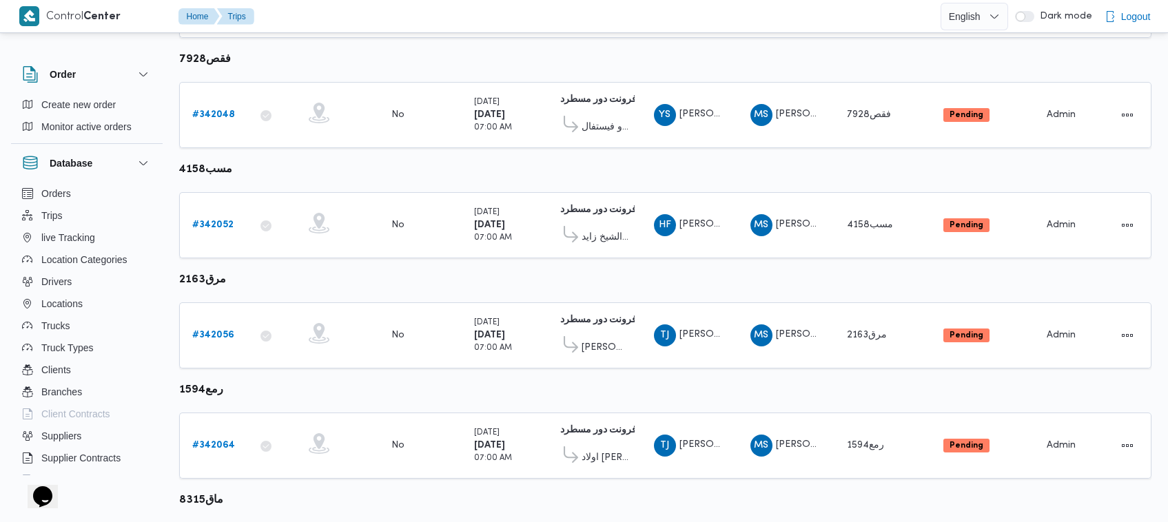
scroll to position [641, 0]
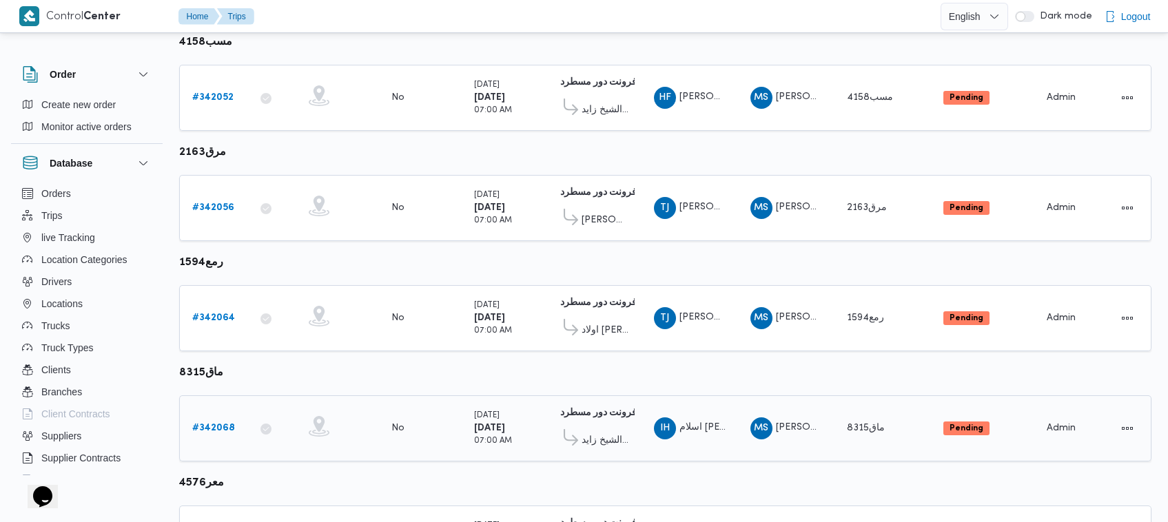
click at [223, 424] on b "# 342068" at bounding box center [213, 428] width 43 height 9
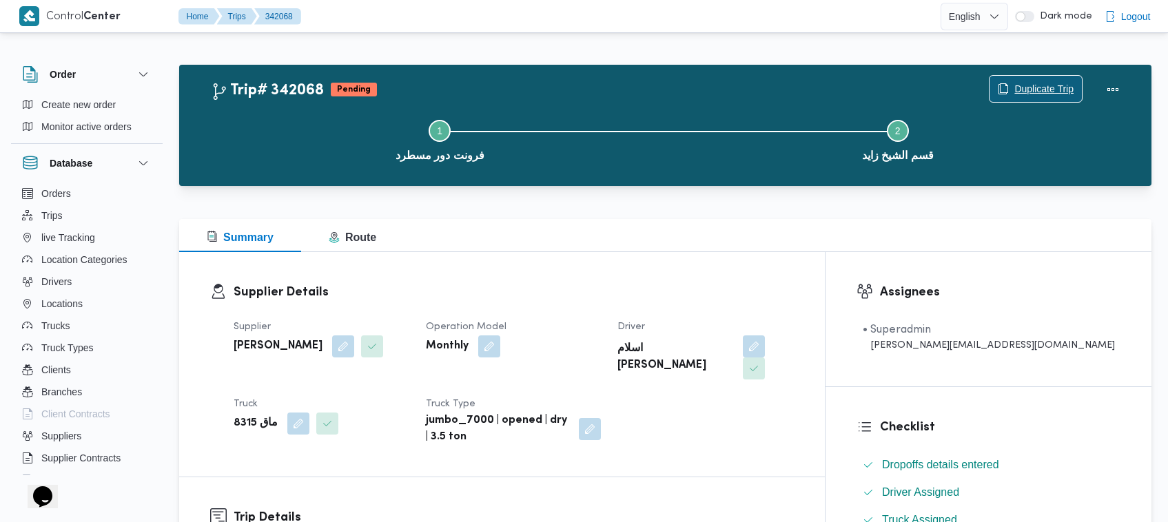
click at [1031, 80] on span "Duplicate Trip" at bounding box center [1035, 89] width 92 height 26
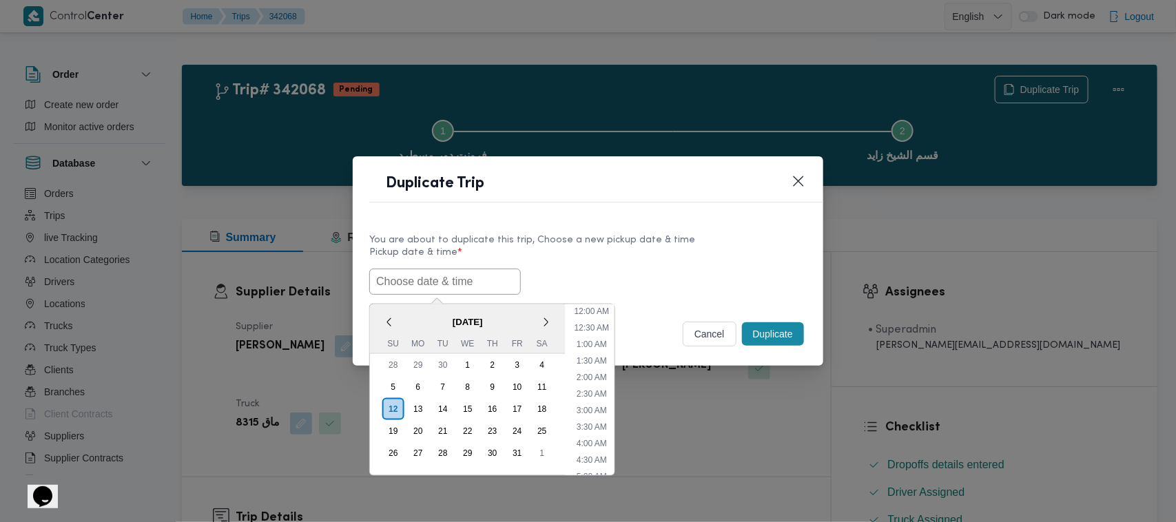
drag, startPoint x: 460, startPoint y: 267, endPoint x: 469, endPoint y: 283, distance: 18.2
click at [463, 269] on input "text" at bounding box center [445, 282] width 152 height 26
paste input "15/10/2025 7:00AM"
type input "15/10/2025 7:00AM"
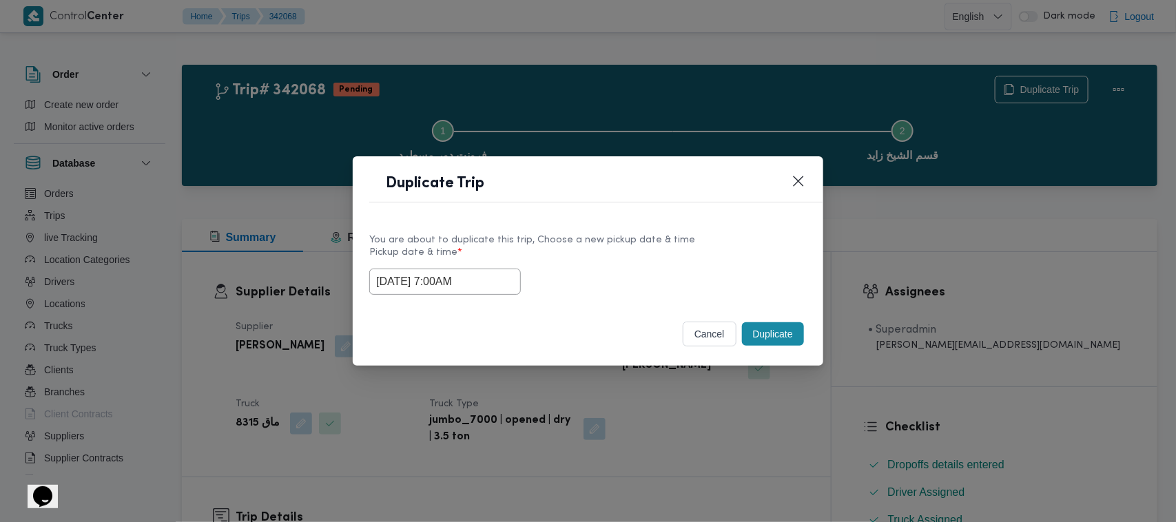
click at [786, 340] on button "Duplicate" at bounding box center [773, 333] width 62 height 23
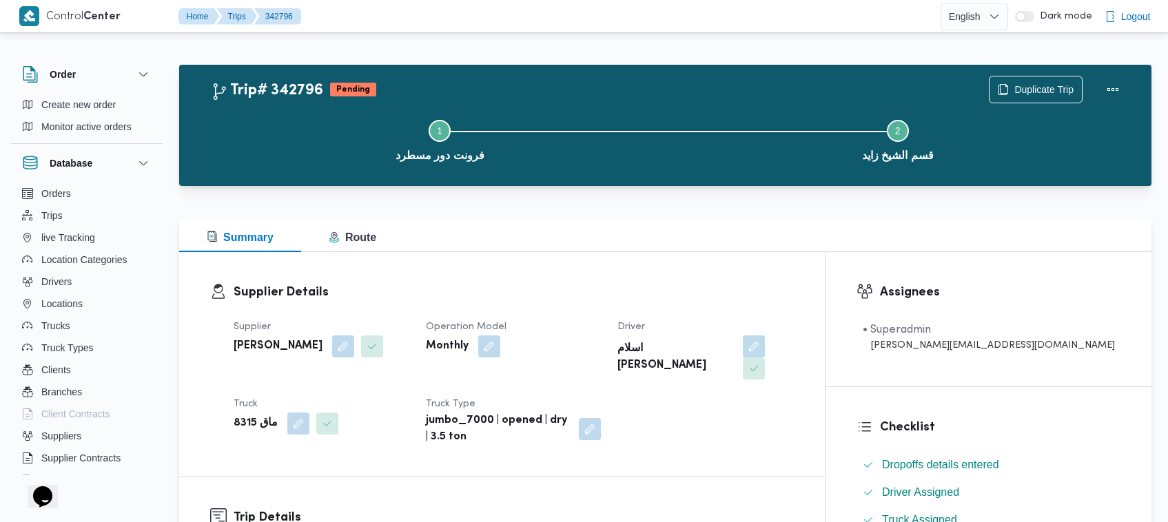
click at [1020, 95] on div "Step 1 is incomplete 1 فرونت دور مسطرد Step 2 is incomplete 2 قسم الشيخ زايد" at bounding box center [669, 139] width 932 height 88
click at [1024, 90] on span "Duplicate Trip" at bounding box center [1043, 89] width 59 height 17
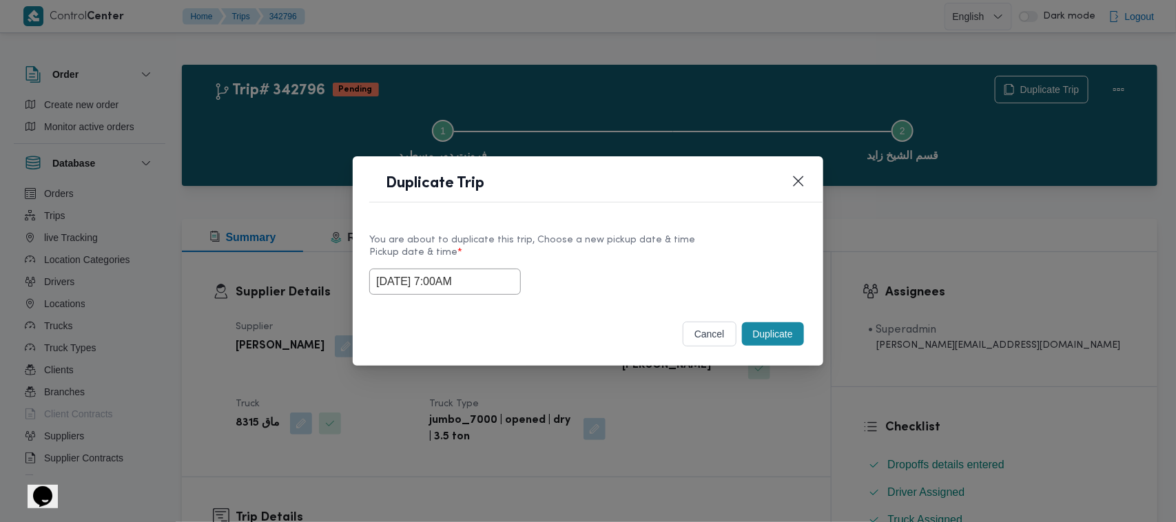
click at [510, 271] on input "15/10/2025 7:00AM" at bounding box center [445, 282] width 152 height 26
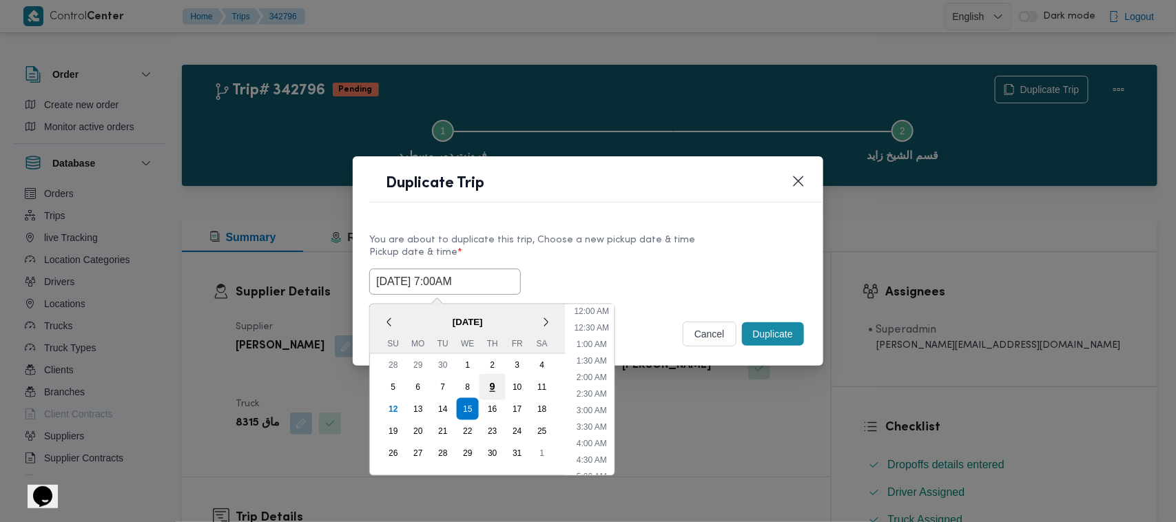
scroll to position [154, 0]
click at [493, 409] on div "16" at bounding box center [492, 409] width 26 height 26
type input "16/10/2025 7:00AM"
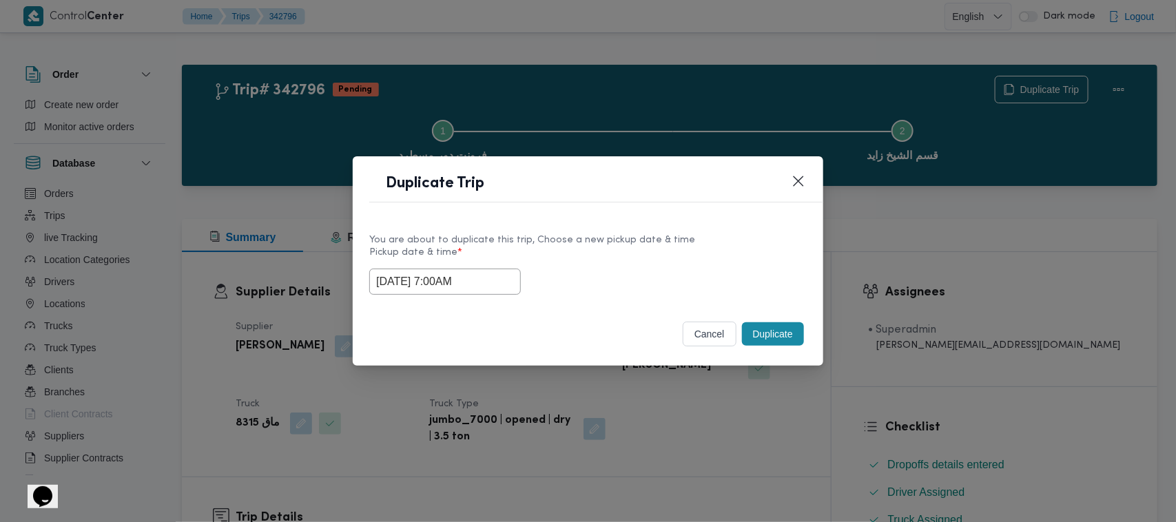
drag, startPoint x: 637, startPoint y: 187, endPoint x: 747, endPoint y: 318, distance: 171.1
click at [644, 187] on header "Duplicate Trip" at bounding box center [604, 188] width 471 height 30
click at [796, 340] on button "Duplicate" at bounding box center [773, 333] width 62 height 23
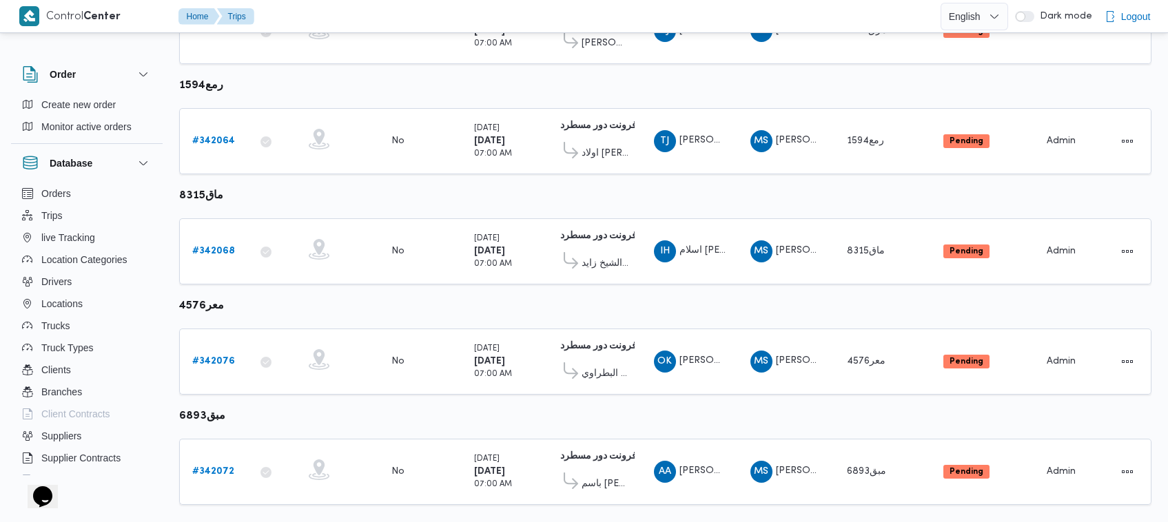
scroll to position [837, 0]
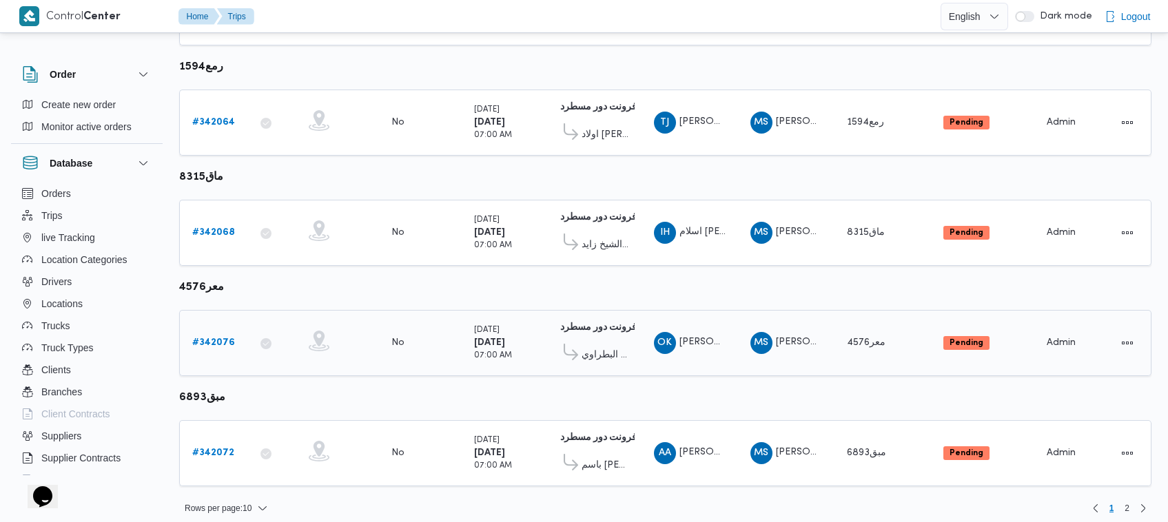
click at [202, 338] on b "# 342076" at bounding box center [213, 342] width 43 height 9
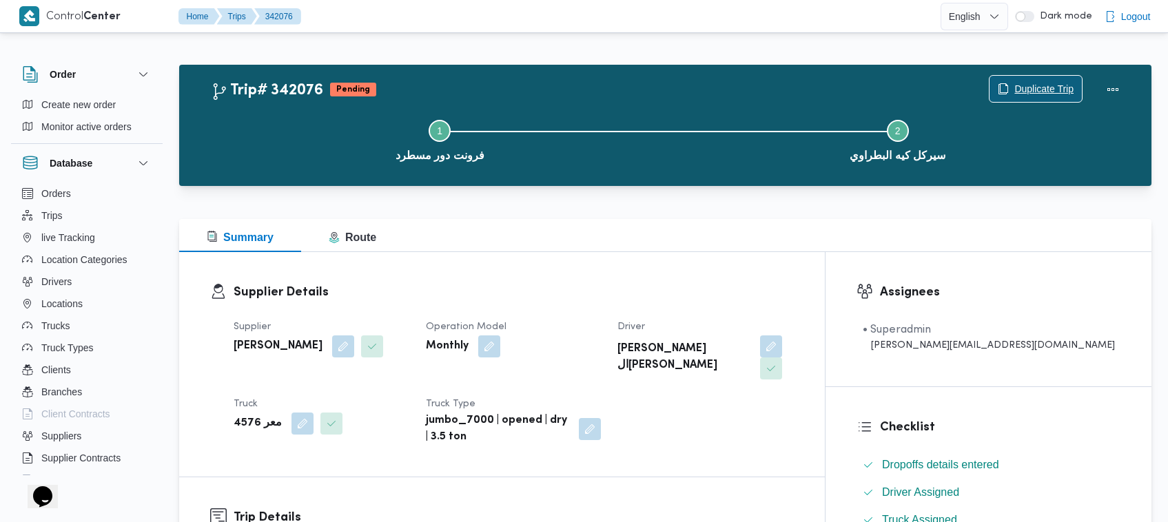
click at [1062, 100] on span "Duplicate Trip" at bounding box center [1035, 89] width 92 height 26
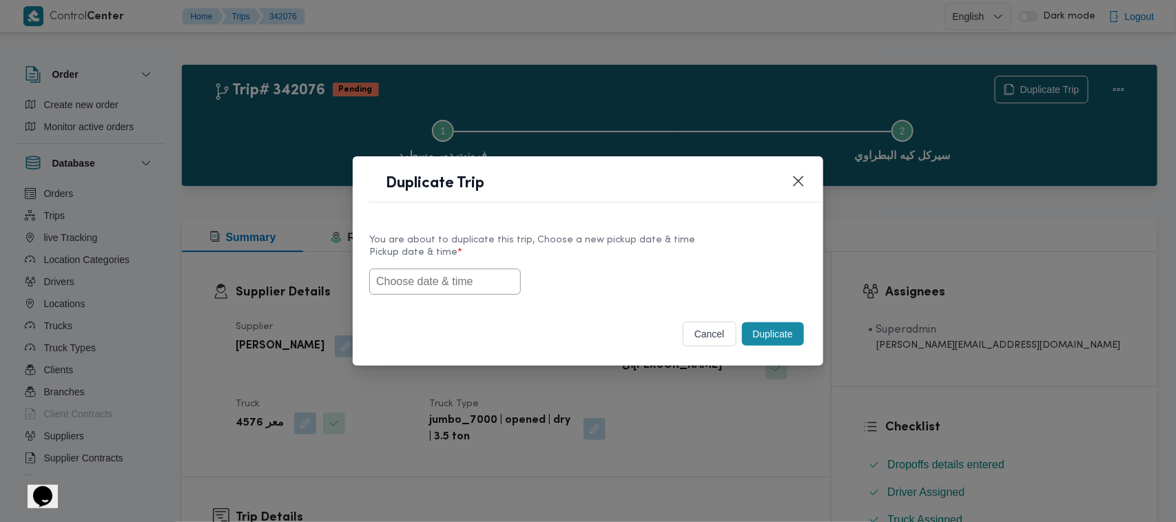
click at [471, 272] on input "text" at bounding box center [445, 282] width 152 height 26
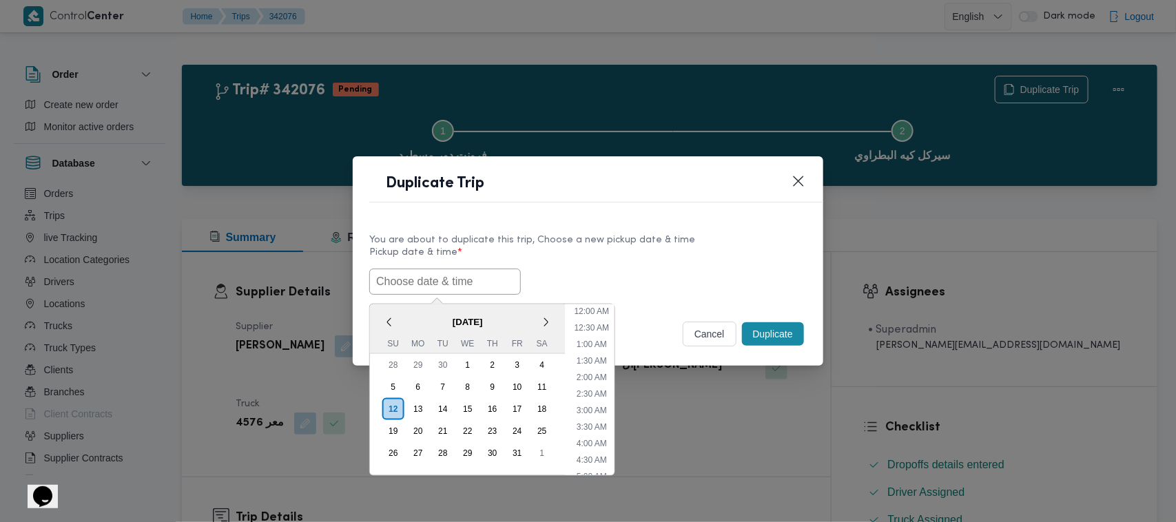
paste input "15/10/2025 7:00AM"
type input "15/10/2025 7:00AM"
drag, startPoint x: 627, startPoint y: 226, endPoint x: 641, endPoint y: 226, distance: 14.5
click at [627, 226] on div "You are about to duplicate this trip, Choose a new pickup date & time Pickup da…" at bounding box center [588, 263] width 471 height 88
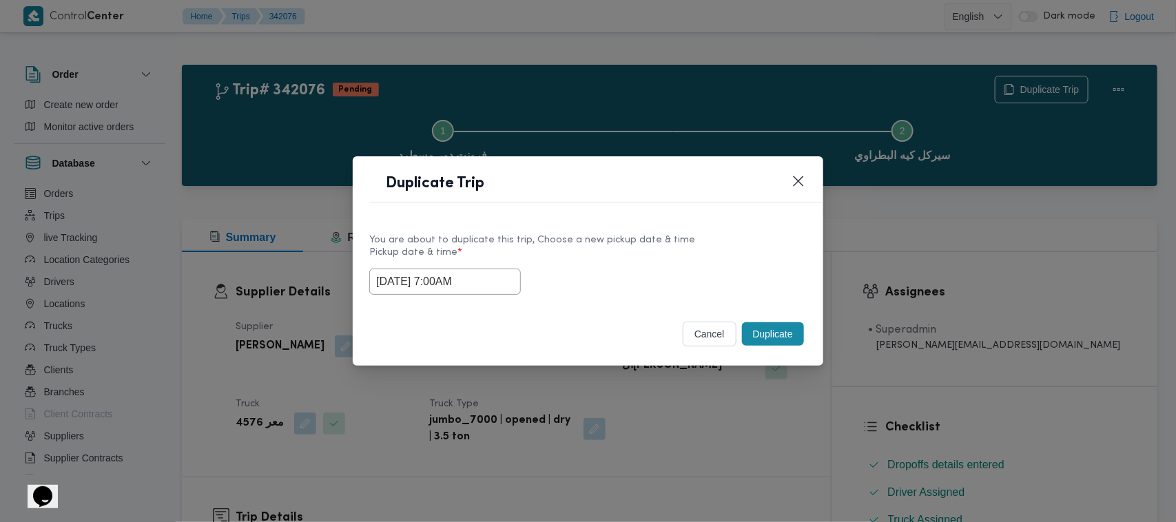
click at [767, 334] on button "Duplicate" at bounding box center [773, 333] width 62 height 23
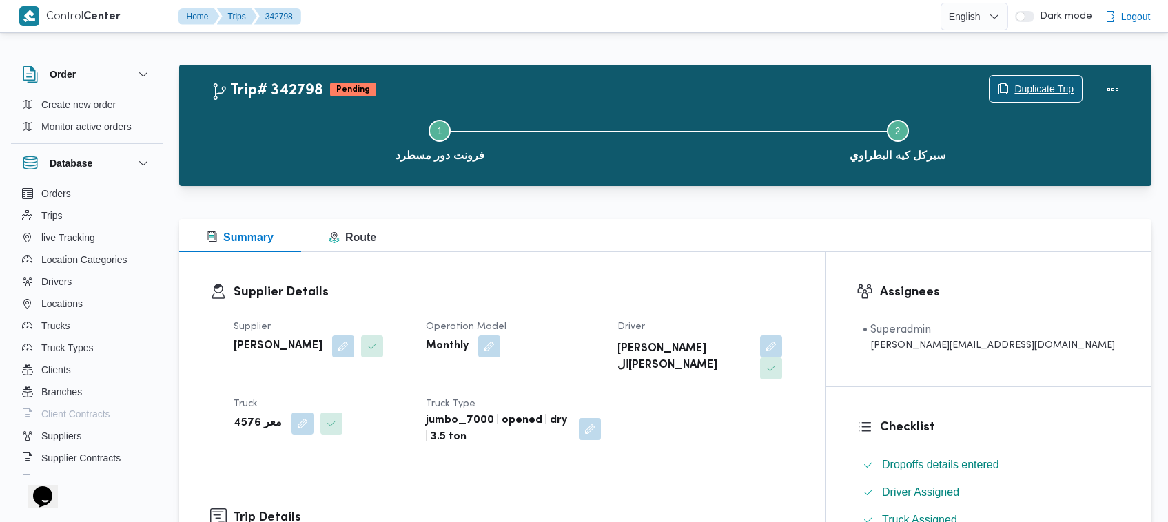
click at [1031, 88] on span "Duplicate Trip" at bounding box center [1043, 89] width 59 height 17
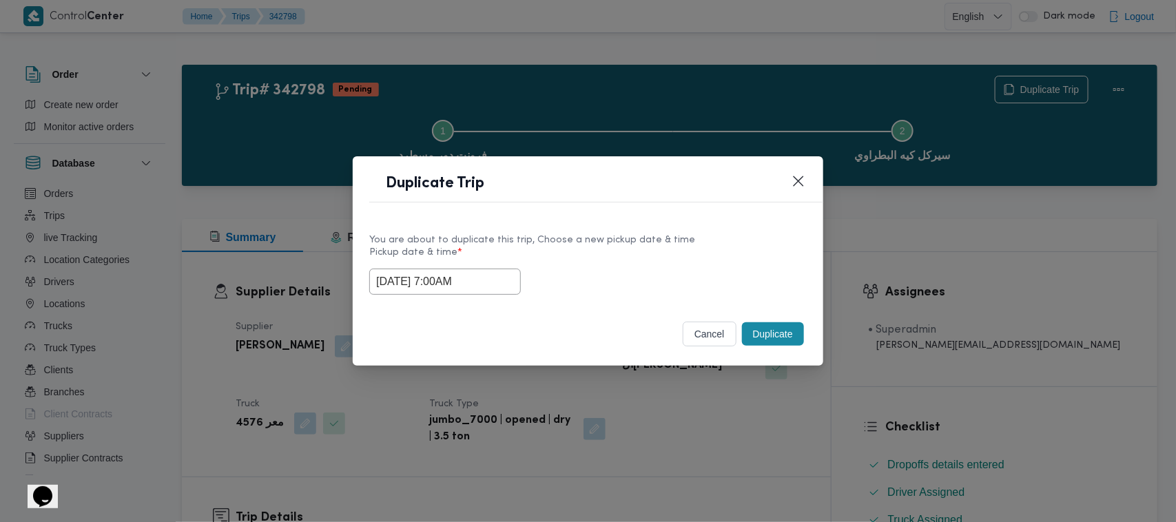
click at [513, 288] on div "15/10/2025 7:00AM" at bounding box center [587, 282] width 437 height 26
click at [501, 282] on input "15/10/2025 7:00AM" at bounding box center [445, 282] width 152 height 26
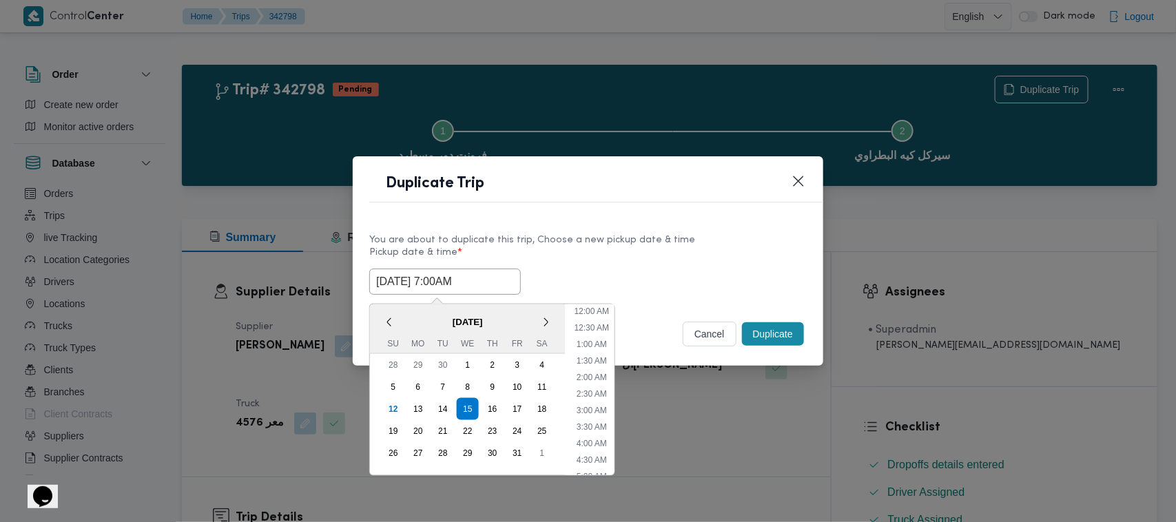
scroll to position [154, 0]
click at [497, 396] on div "16" at bounding box center [492, 409] width 26 height 26
type input "16/10/2025 7:00AM"
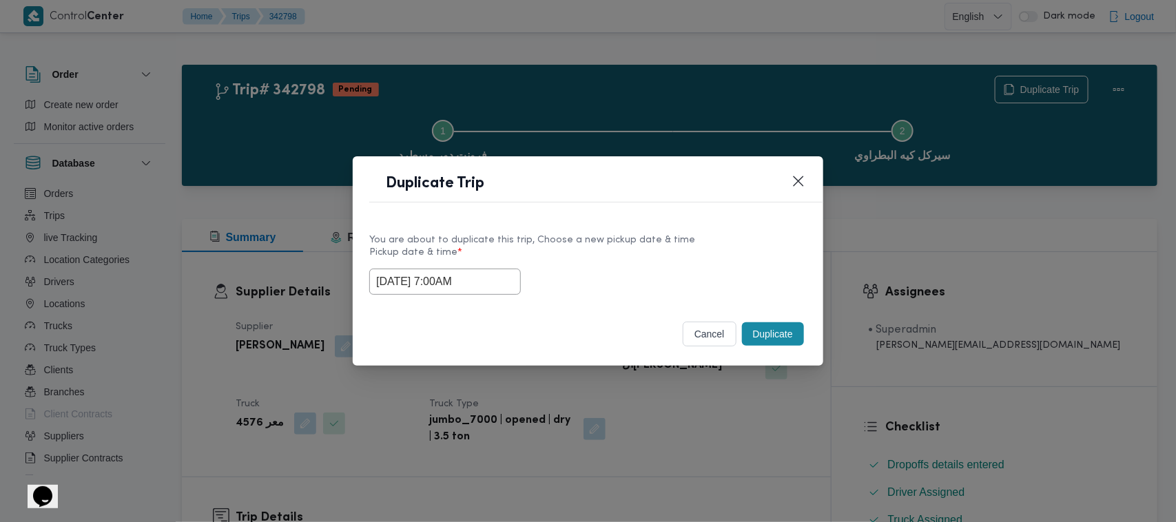
click at [672, 185] on header "Duplicate Trip" at bounding box center [604, 188] width 471 height 30
click at [801, 340] on button "Duplicate" at bounding box center [773, 333] width 62 height 23
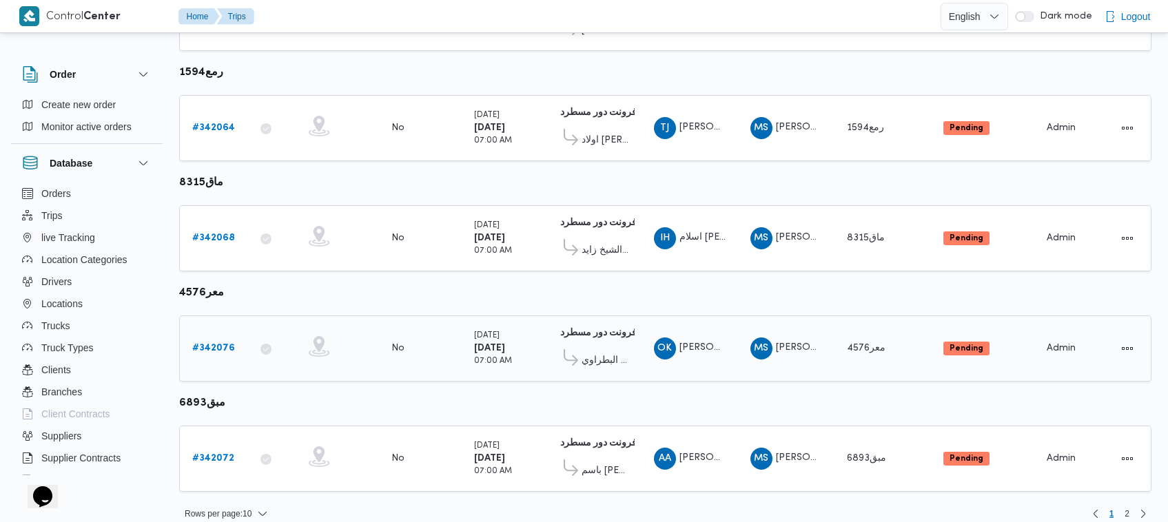
scroll to position [837, 0]
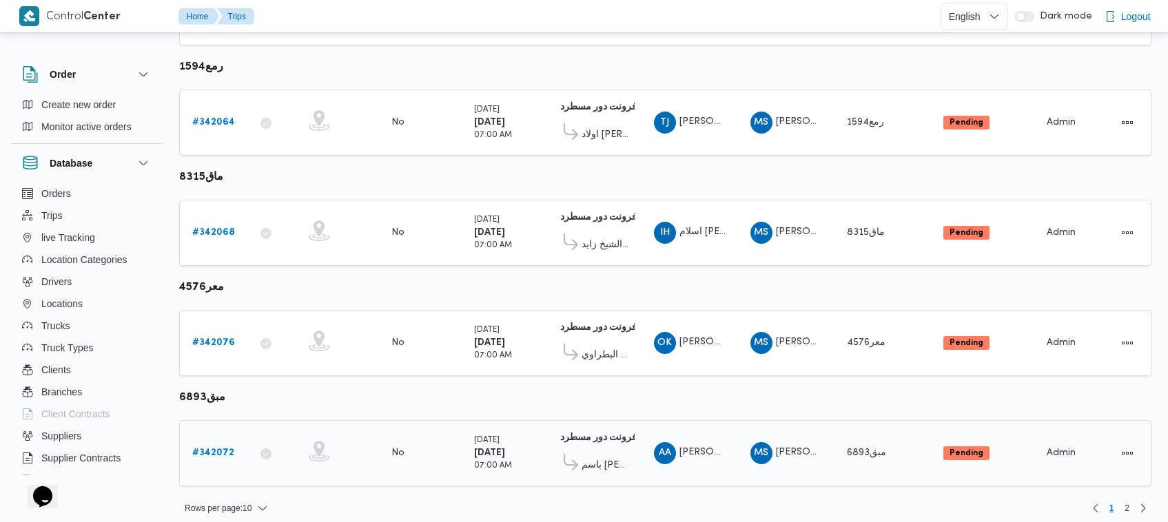
click at [211, 448] on b "# 342072" at bounding box center [213, 452] width 42 height 9
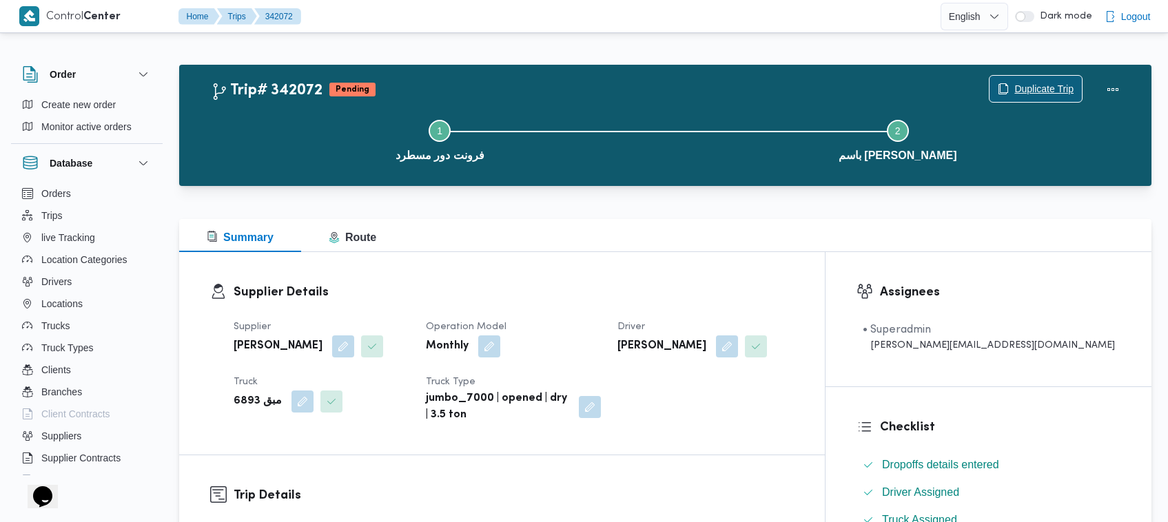
click at [1013, 97] on span "Duplicate Trip" at bounding box center [1035, 89] width 92 height 26
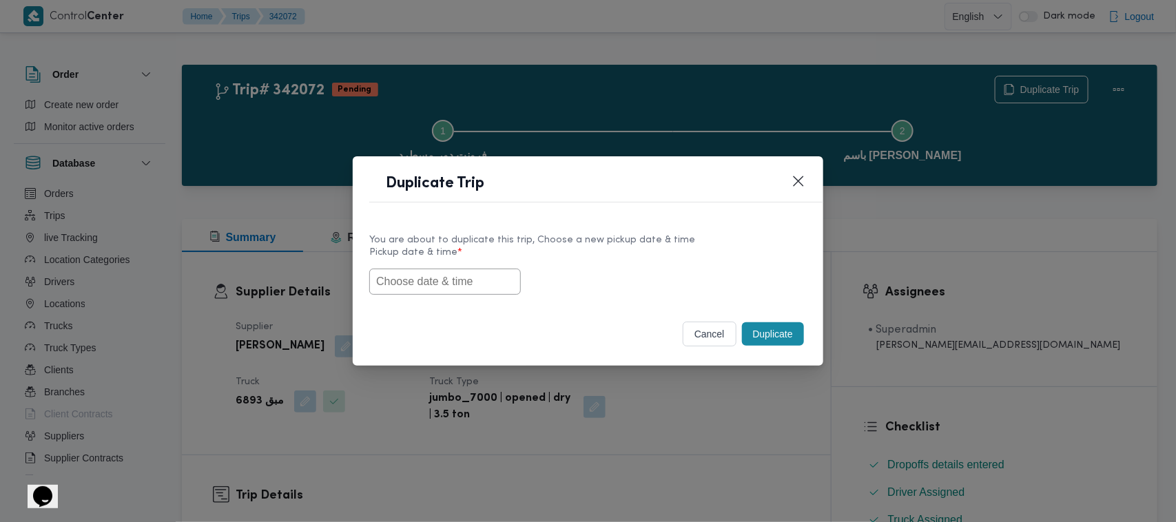
click at [400, 285] on input "text" at bounding box center [445, 282] width 152 height 26
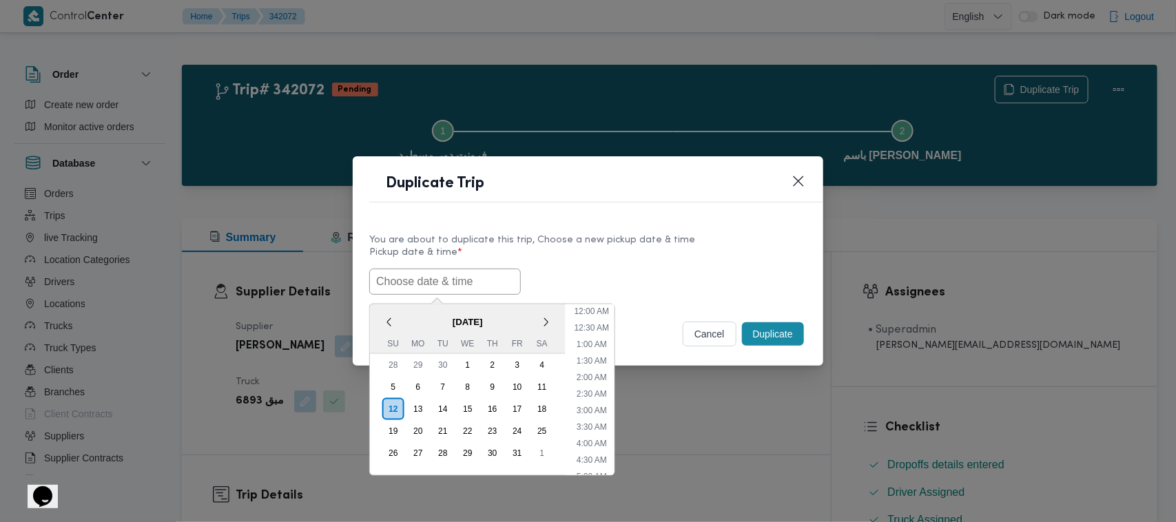
paste input "15/10/2025 7:00AM"
type input "15/10/2025 7:00AM"
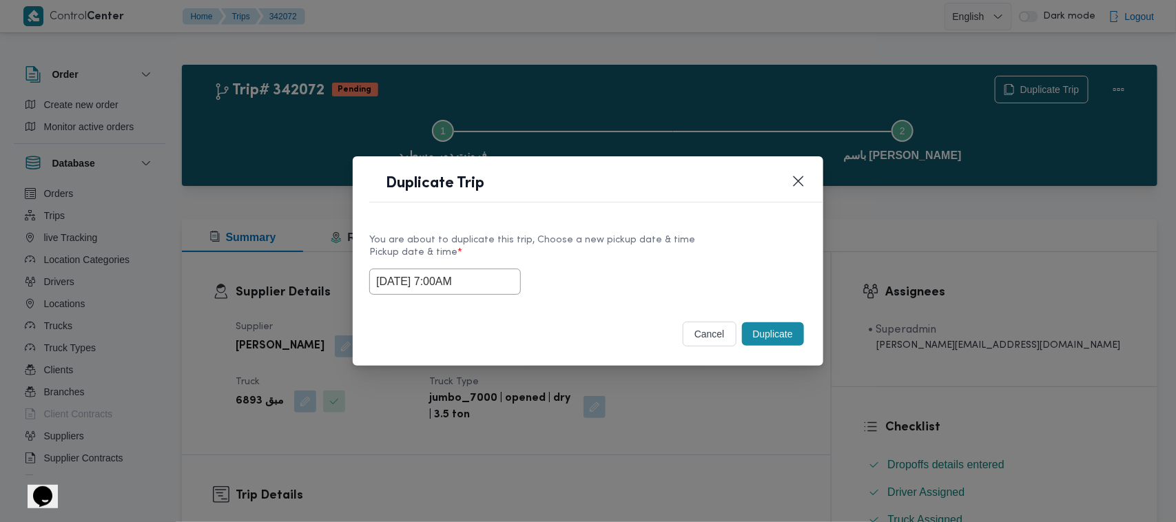
click at [670, 190] on header "Duplicate Trip" at bounding box center [604, 188] width 471 height 30
click at [794, 336] on button "Duplicate" at bounding box center [773, 333] width 62 height 23
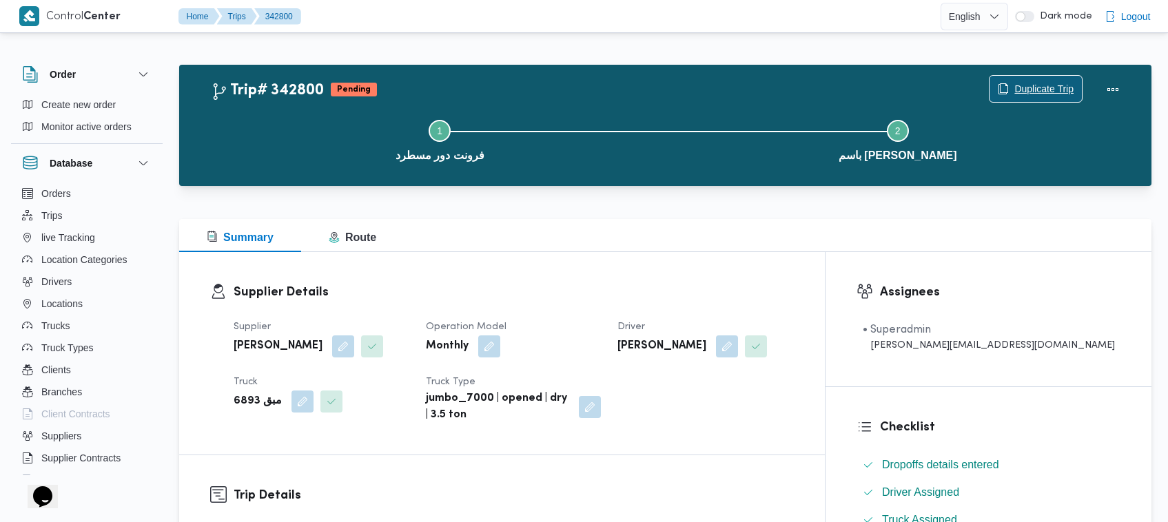
click at [1042, 83] on span "Duplicate Trip" at bounding box center [1043, 89] width 59 height 17
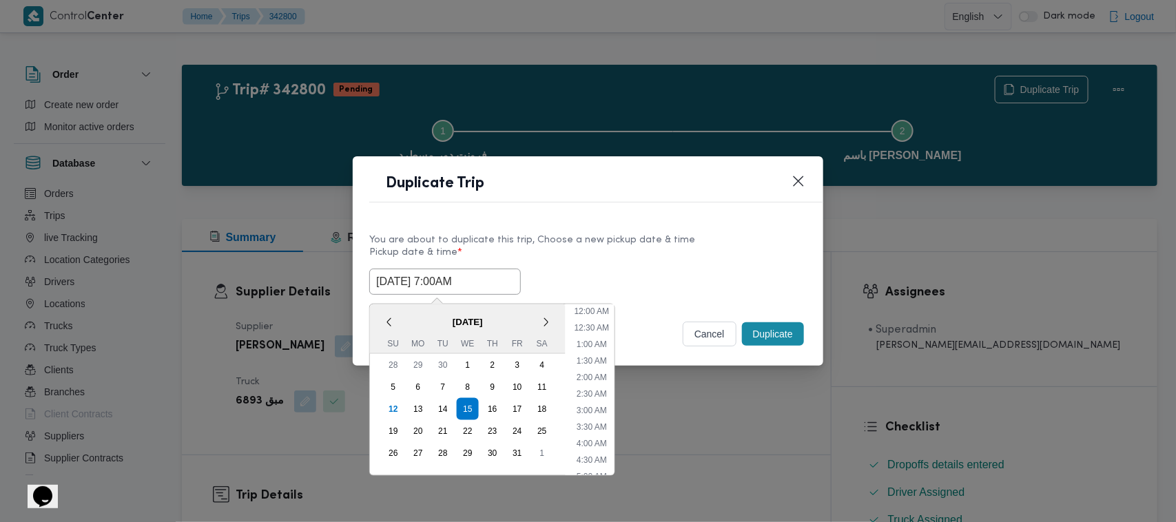
click at [495, 273] on input "15/10/2025 7:00AM" at bounding box center [445, 282] width 152 height 26
click at [486, 404] on div "16" at bounding box center [492, 409] width 26 height 26
type input "16/10/2025 7:00AM"
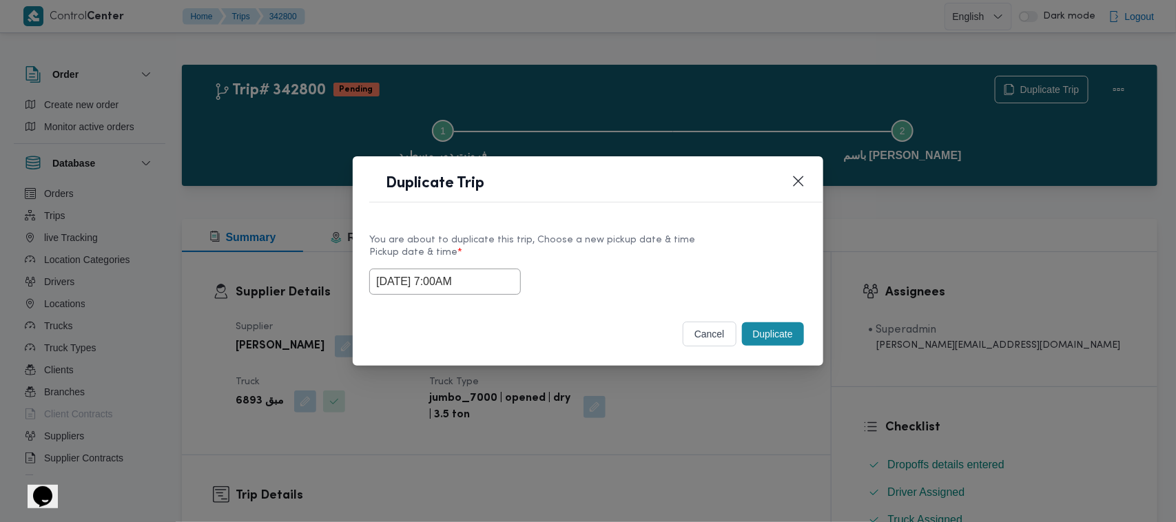
click at [656, 189] on header "Duplicate Trip" at bounding box center [604, 188] width 471 height 30
click at [790, 342] on button "Duplicate" at bounding box center [773, 333] width 62 height 23
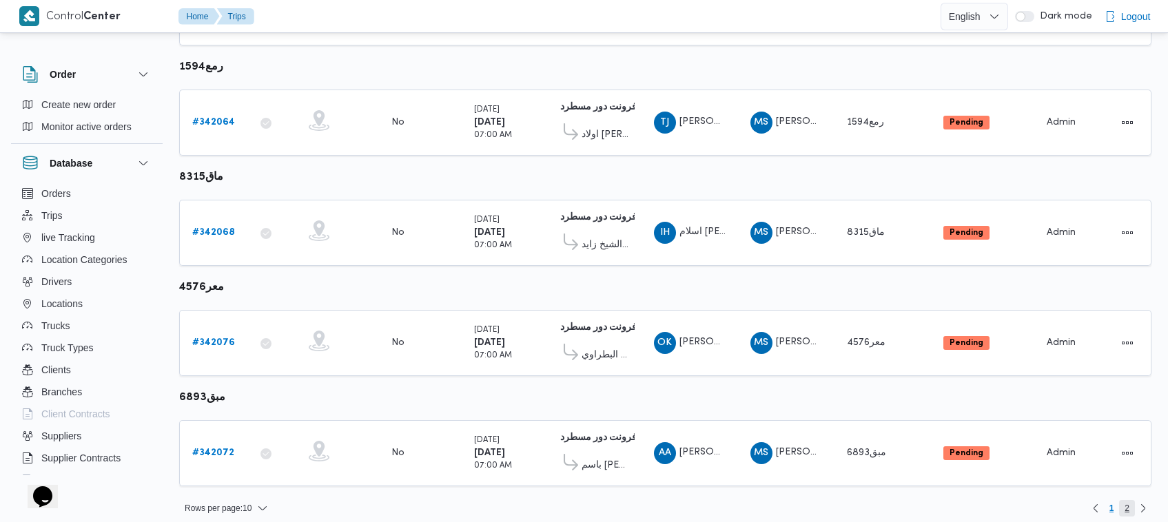
click at [1124, 500] on span "2" at bounding box center [1126, 508] width 5 height 17
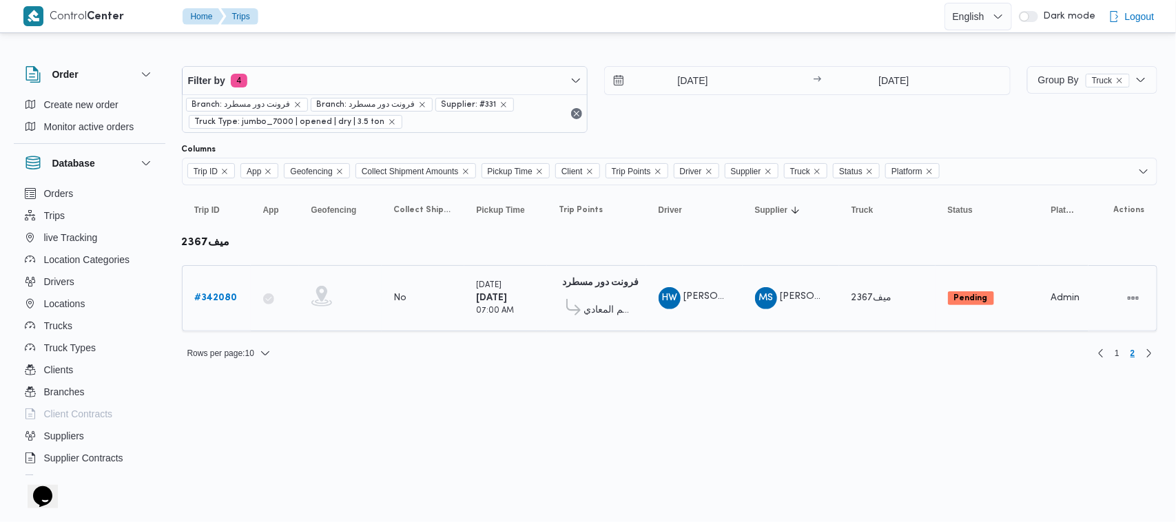
click at [218, 298] on b "# 342080" at bounding box center [216, 297] width 43 height 9
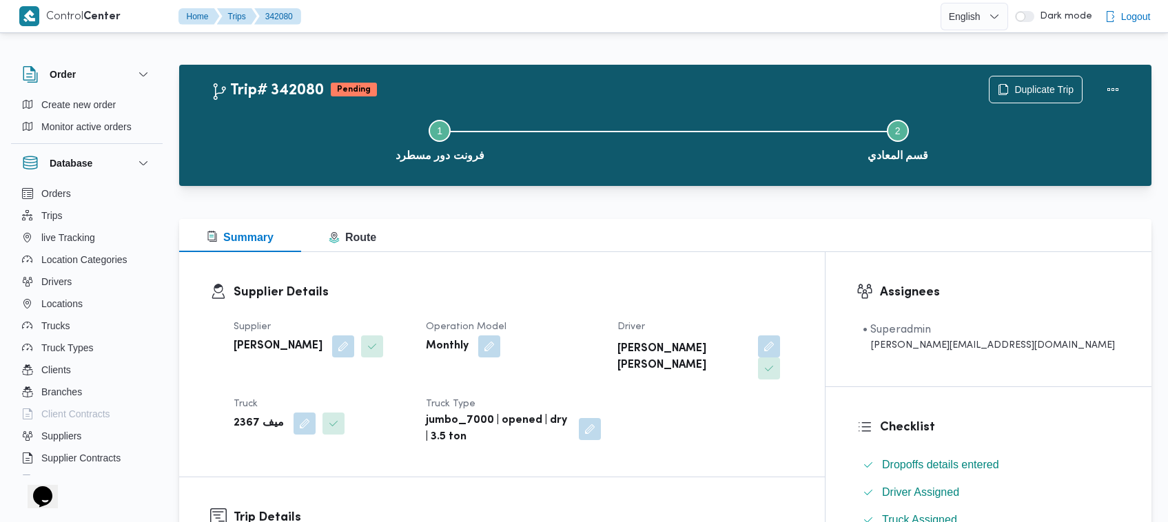
click at [1006, 70] on div "Duplicate Trip" at bounding box center [1057, 90] width 154 height 44
click at [1013, 73] on div "Duplicate Trip" at bounding box center [1057, 90] width 154 height 44
click at [1024, 92] on span "Duplicate Trip" at bounding box center [1043, 89] width 59 height 17
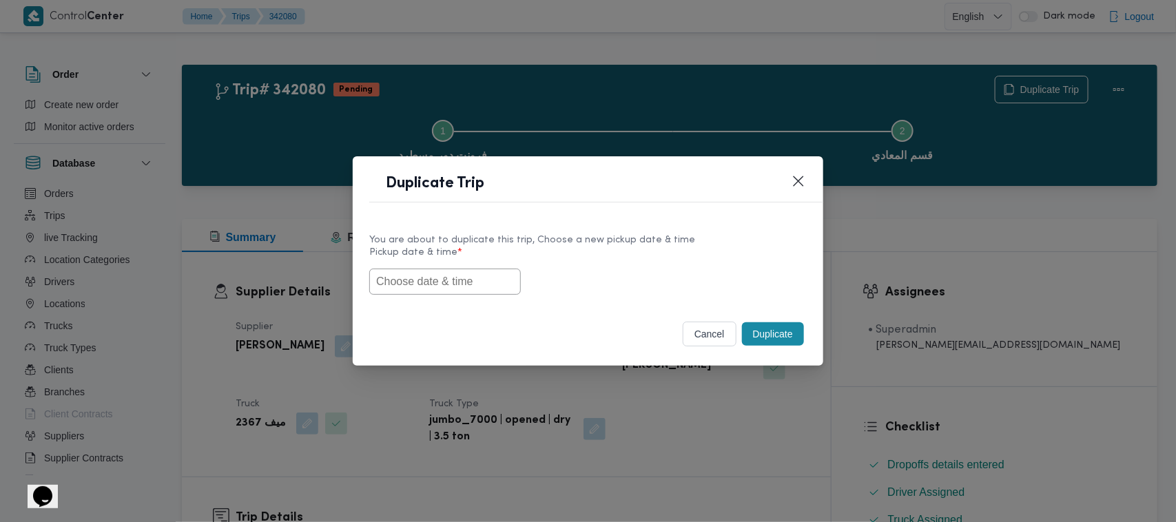
drag, startPoint x: 410, startPoint y: 281, endPoint x: 427, endPoint y: 281, distance: 17.2
click at [410, 281] on input "text" at bounding box center [445, 282] width 152 height 26
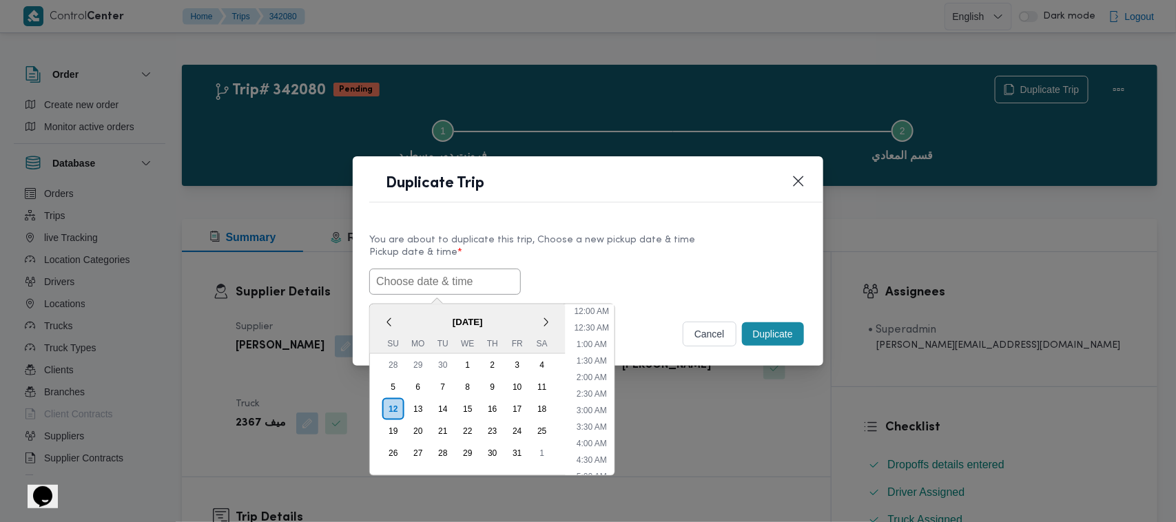
paste input "15/10/2025 7:00AM"
type input "15/10/2025 7:00AM"
drag, startPoint x: 707, startPoint y: 231, endPoint x: 775, endPoint y: 267, distance: 77.4
click at [710, 233] on div "You are about to duplicate this trip, Choose a new pickup date & time" at bounding box center [587, 240] width 437 height 14
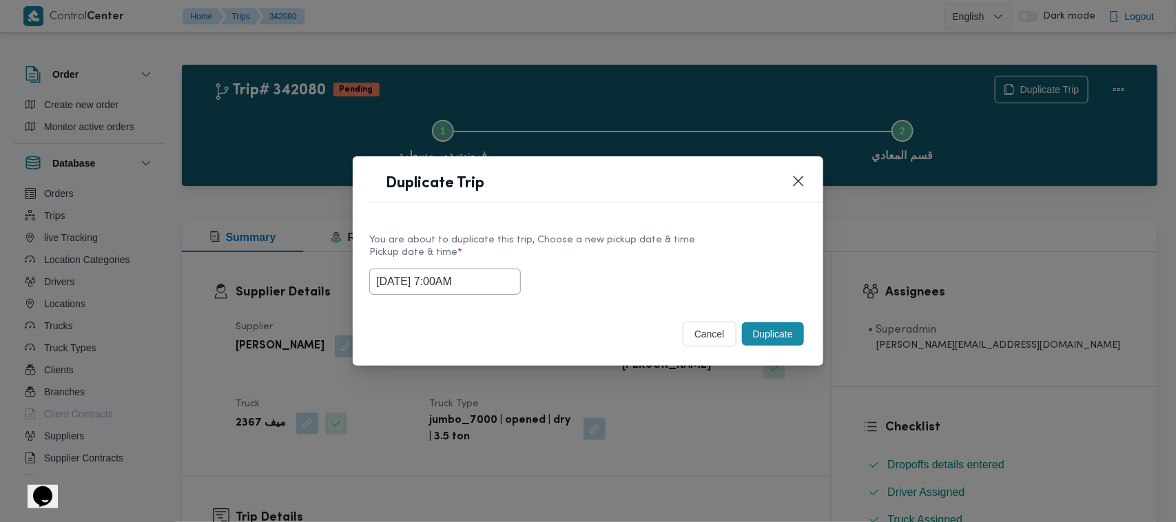
click at [772, 344] on button "Duplicate" at bounding box center [773, 333] width 62 height 23
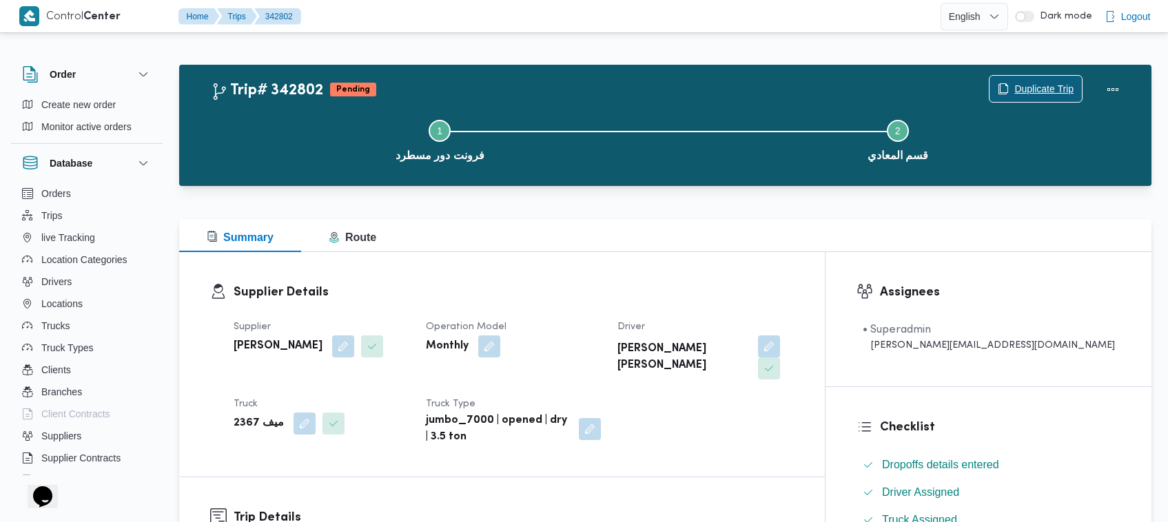
click at [1055, 90] on span "Duplicate Trip" at bounding box center [1043, 89] width 59 height 17
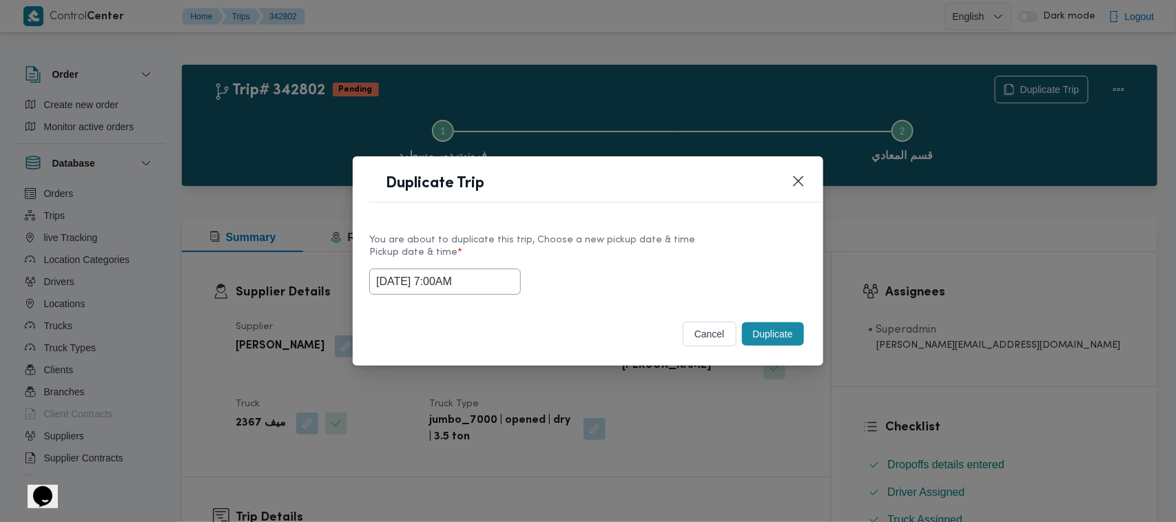
click at [505, 290] on input "15/10/2025 7:00AM" at bounding box center [445, 282] width 152 height 26
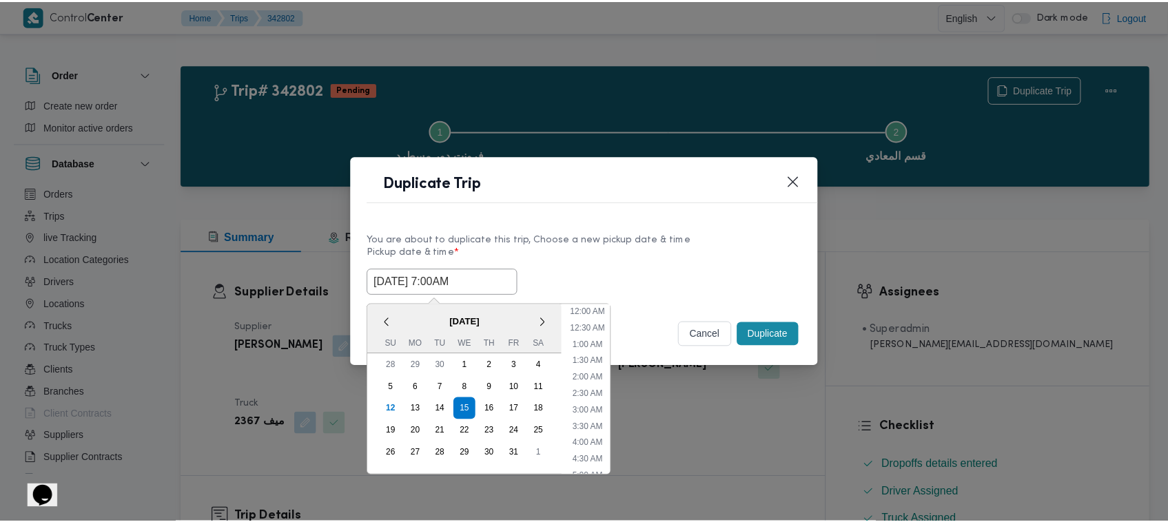
scroll to position [154, 0]
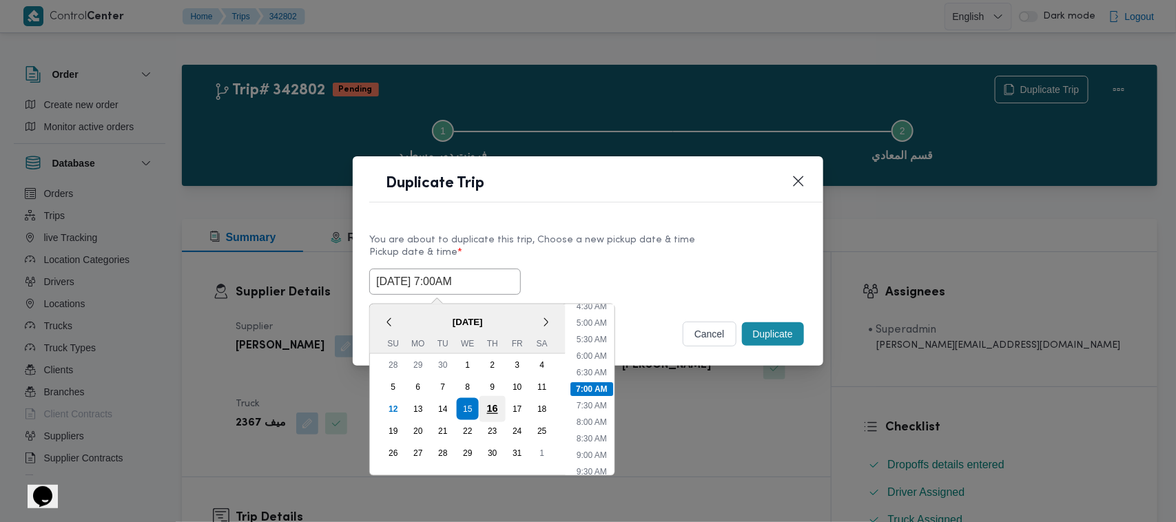
click at [493, 404] on div "16" at bounding box center [492, 409] width 26 height 26
type input "16/10/2025 7:00AM"
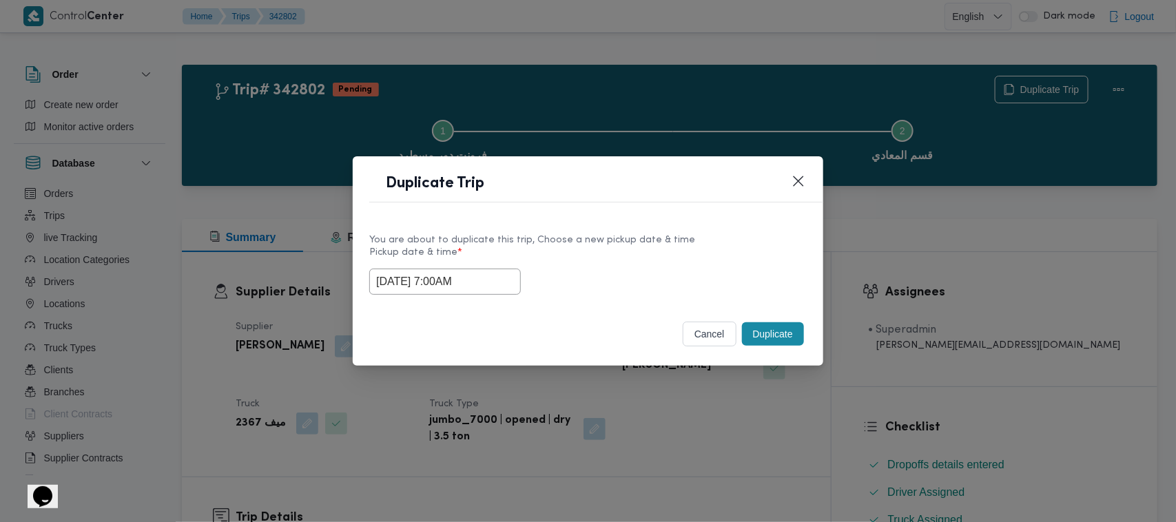
click at [752, 160] on div "Duplicate Trip" at bounding box center [588, 187] width 471 height 63
click at [777, 341] on button "Duplicate" at bounding box center [773, 333] width 62 height 23
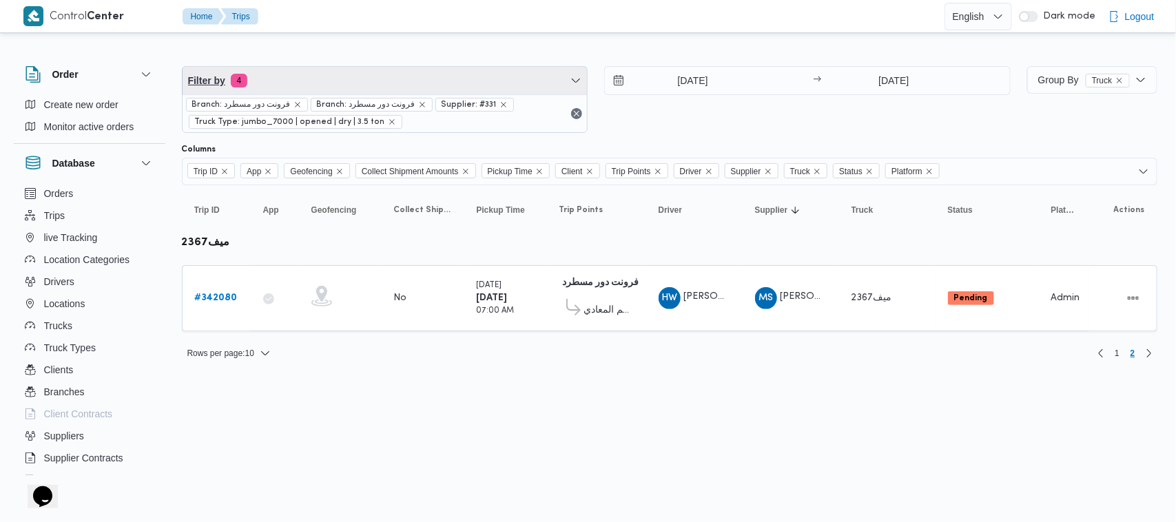
click at [305, 72] on span "Filter by 4" at bounding box center [385, 81] width 405 height 28
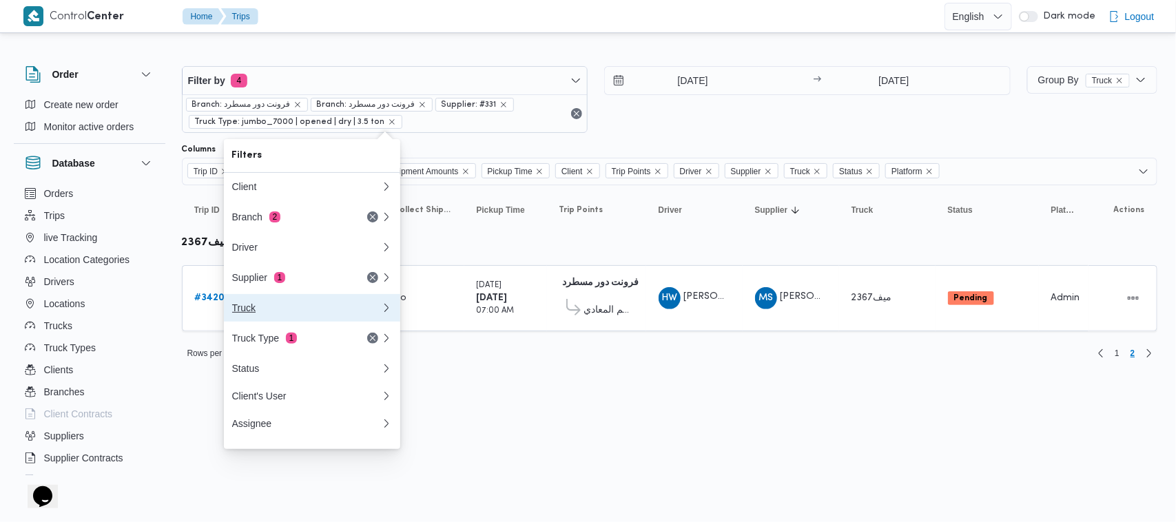
click at [286, 298] on button "Truck" at bounding box center [312, 308] width 176 height 28
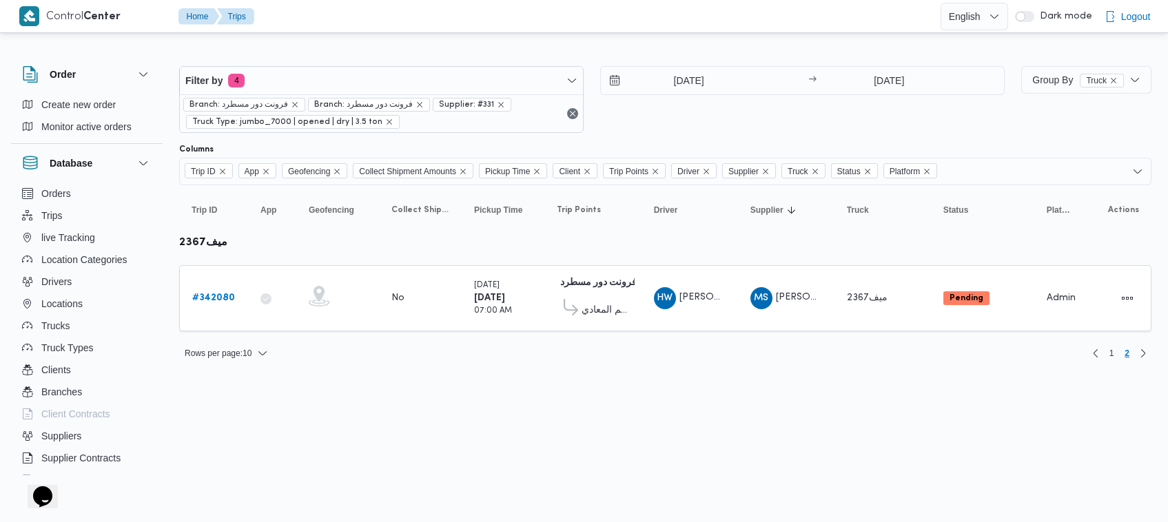
click at [324, 55] on div at bounding box center [665, 55] width 972 height 22
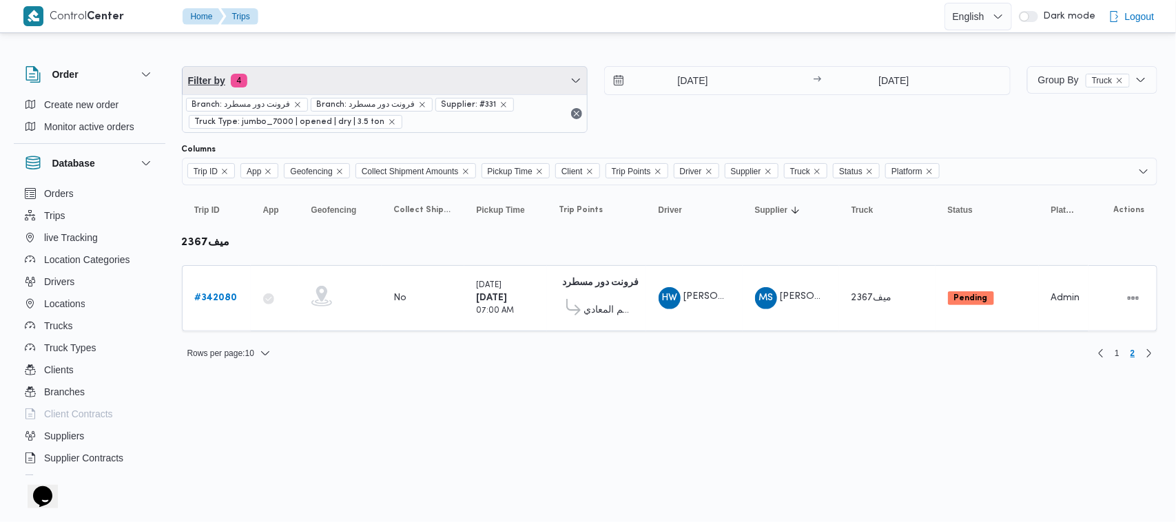
click at [321, 74] on span "Filter by 4" at bounding box center [385, 81] width 405 height 28
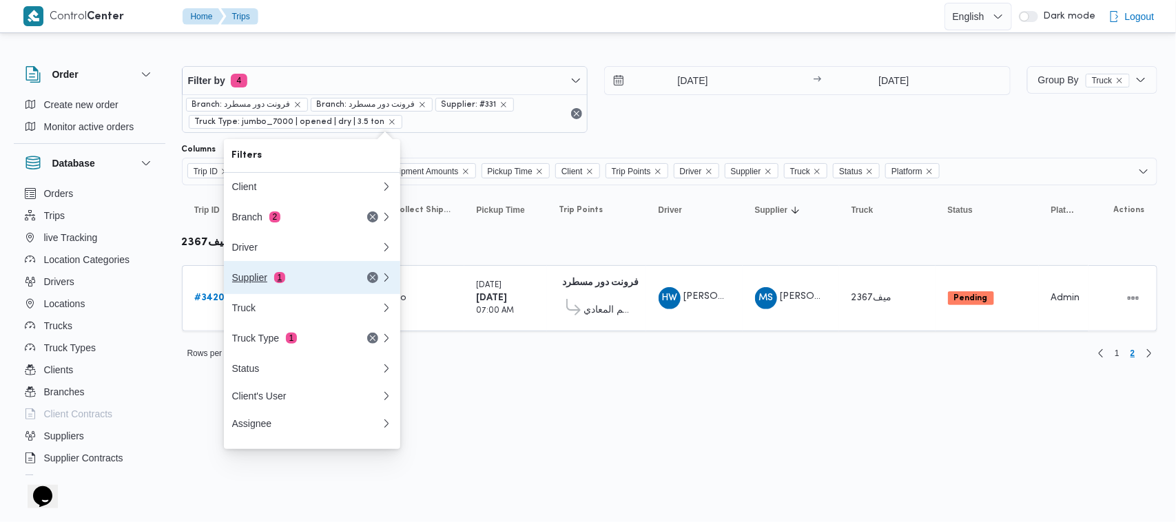
click at [264, 293] on button "Supplier 1" at bounding box center [312, 277] width 176 height 33
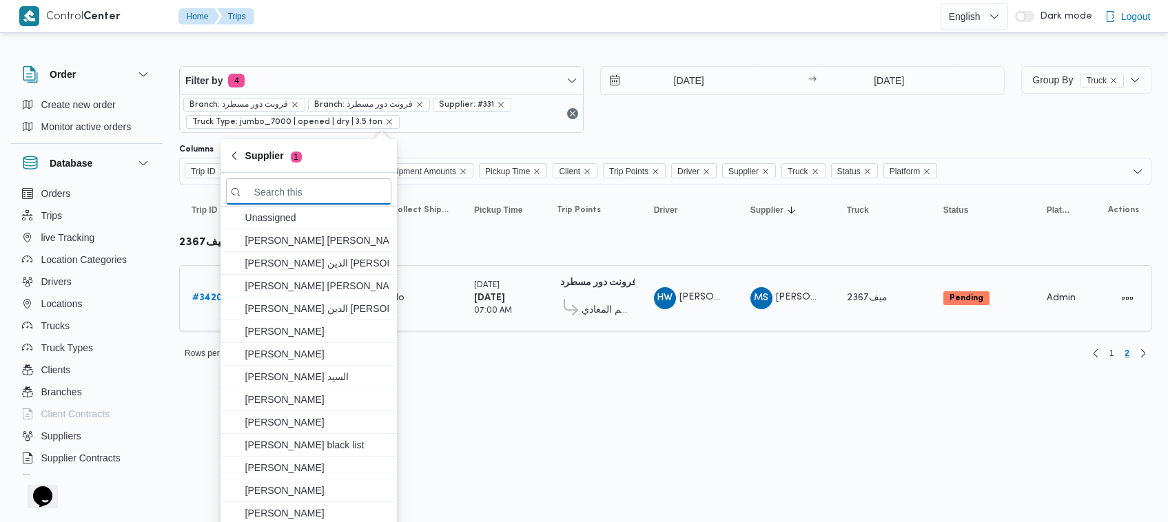
paste input "عبدالمنعم مجدي السيد عواد"
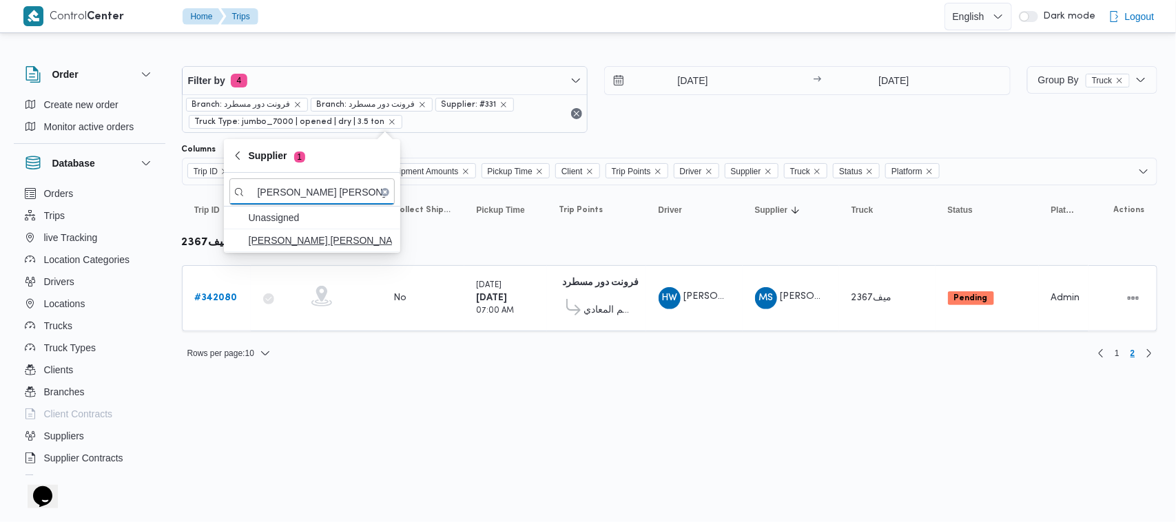
type input "عبدالمنعم مجدي السيد عواد"
click at [281, 239] on span "عبدالمنعم مجدي السيد عواد" at bounding box center [320, 240] width 143 height 17
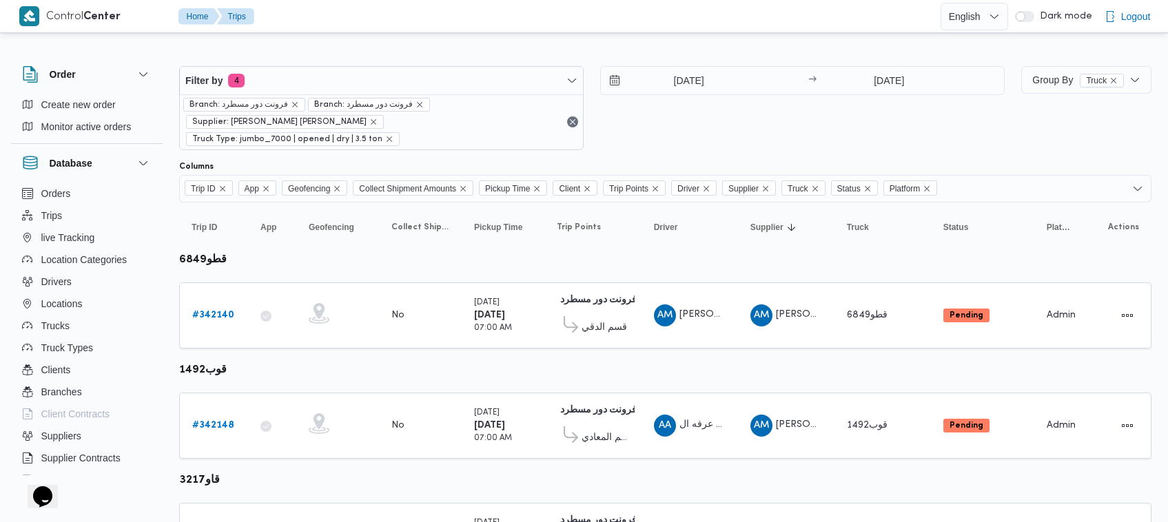
click at [276, 393] on td "App" at bounding box center [272, 426] width 48 height 66
click at [222, 307] on link "# 342140" at bounding box center [213, 315] width 42 height 17
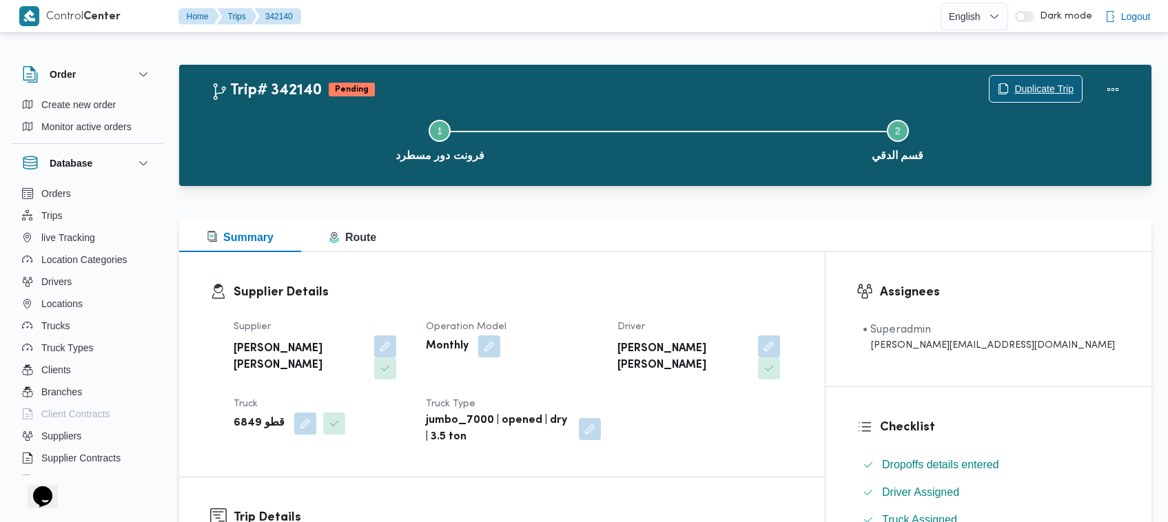
click at [1042, 91] on span "Duplicate Trip" at bounding box center [1043, 89] width 59 height 17
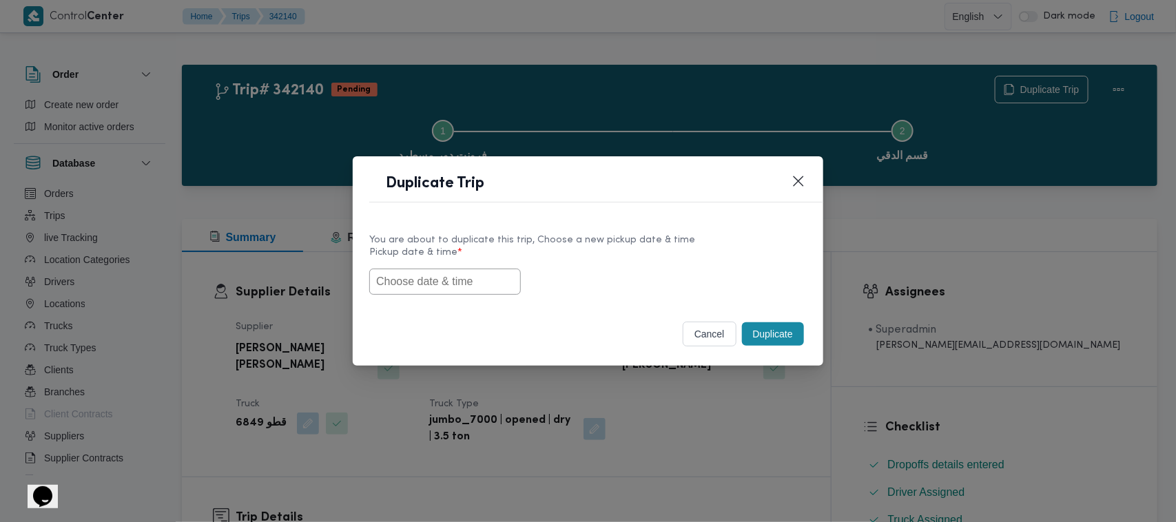
click at [406, 293] on input "text" at bounding box center [445, 282] width 152 height 26
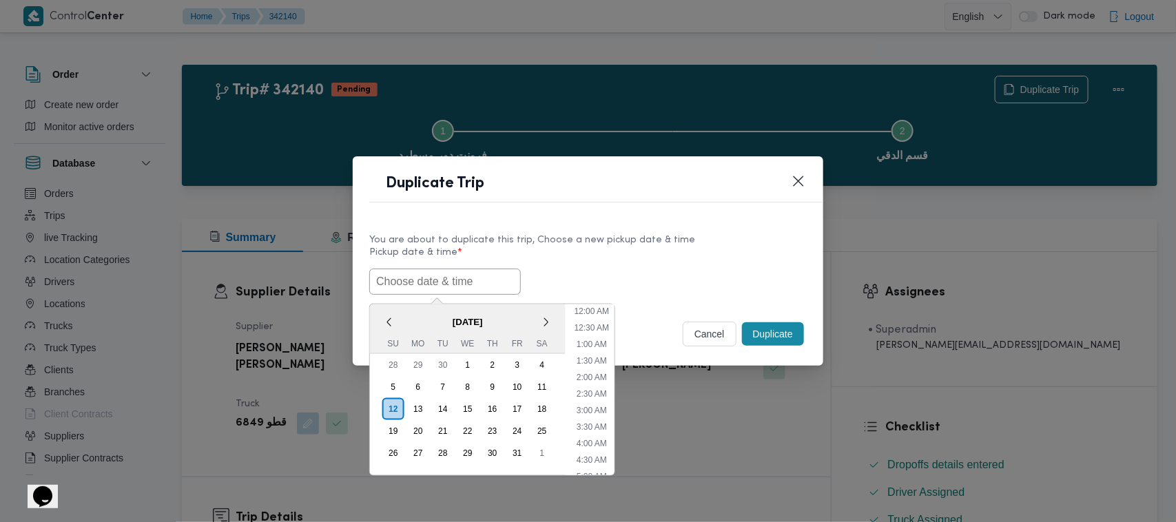
scroll to position [303, 0]
paste input "15/10/2025 7:00AM"
type input "15/10/2025 7:00AM"
click at [747, 253] on label "Pickup date & time *" at bounding box center [587, 257] width 437 height 21
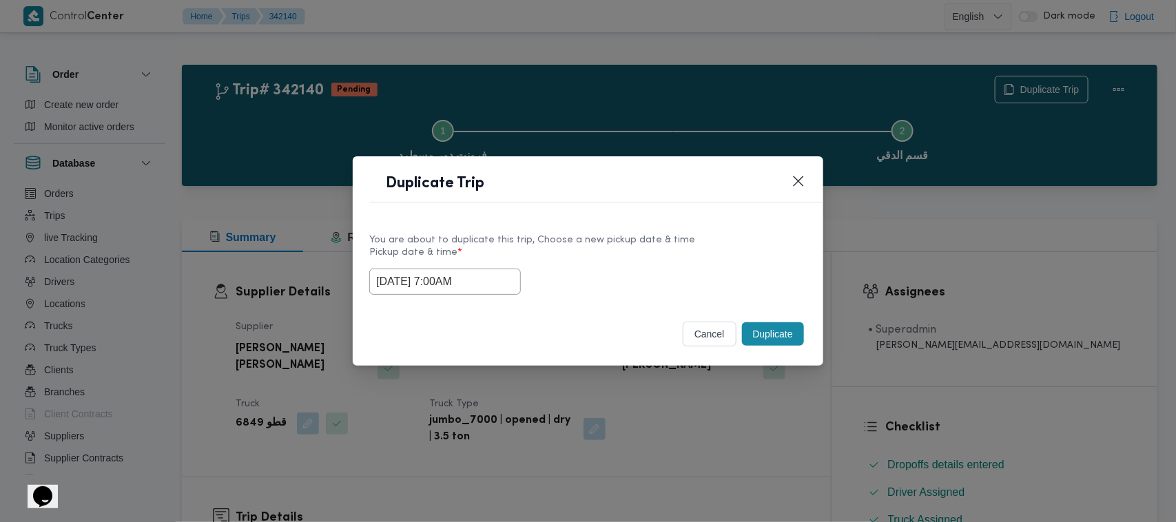
click at [797, 334] on button "Duplicate" at bounding box center [773, 333] width 62 height 23
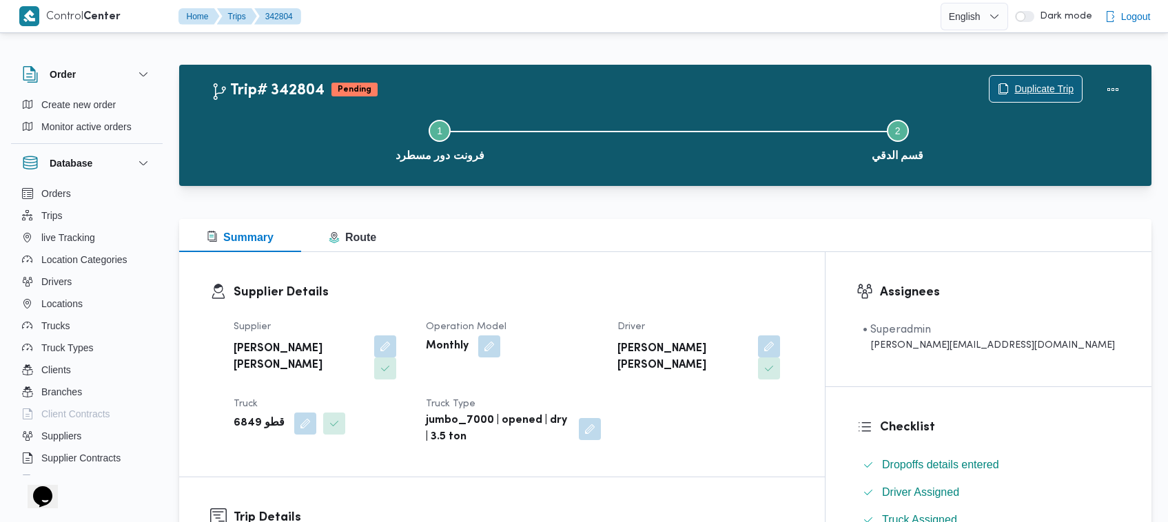
click at [1032, 81] on span "Duplicate Trip" at bounding box center [1043, 89] width 59 height 17
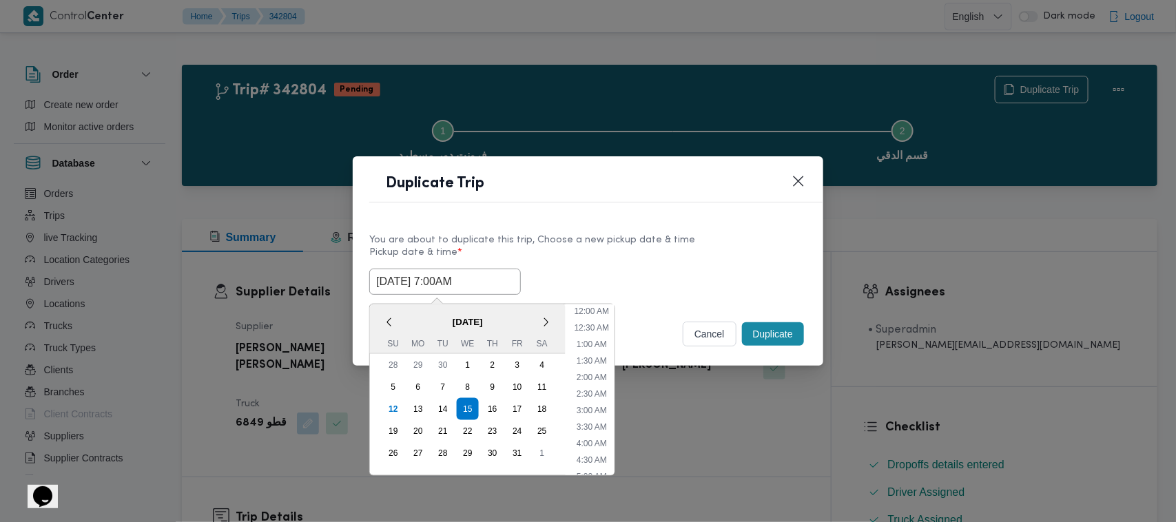
click at [498, 284] on input "15/10/2025 7:00AM" at bounding box center [445, 282] width 152 height 26
click at [488, 404] on div "16" at bounding box center [492, 409] width 26 height 26
type input "16/10/2025 7:00AM"
click at [642, 233] on div "You are about to duplicate this trip, Choose a new pickup date & time" at bounding box center [587, 240] width 437 height 14
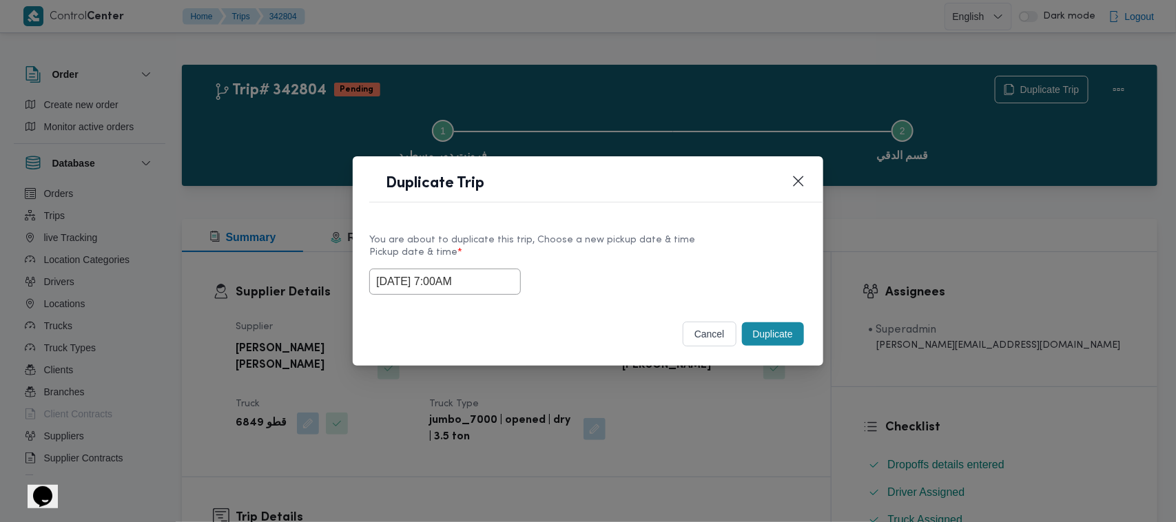
click at [781, 338] on button "Duplicate" at bounding box center [773, 333] width 62 height 23
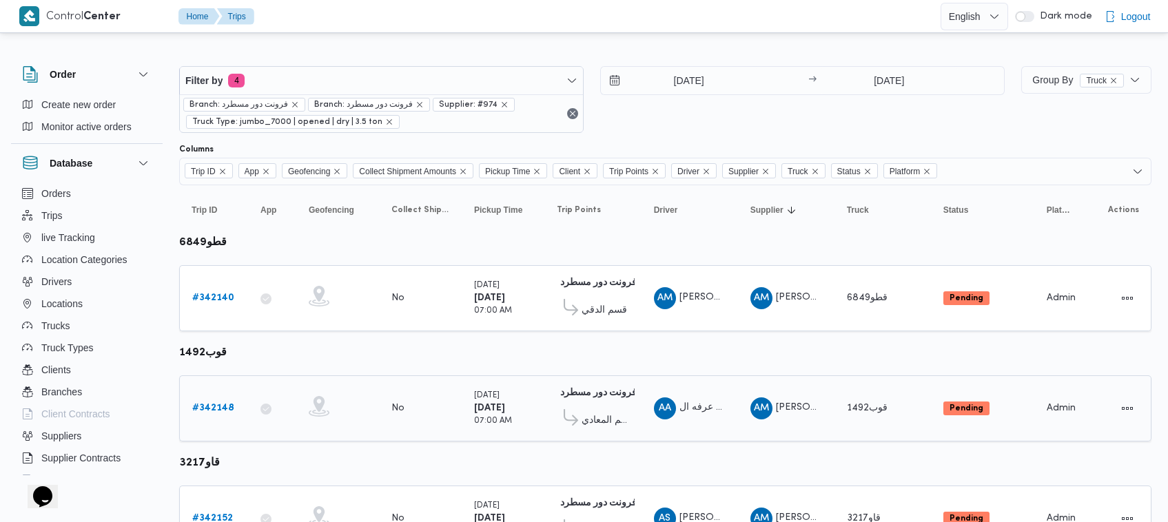
click at [209, 404] on b "# 342148" at bounding box center [213, 408] width 42 height 9
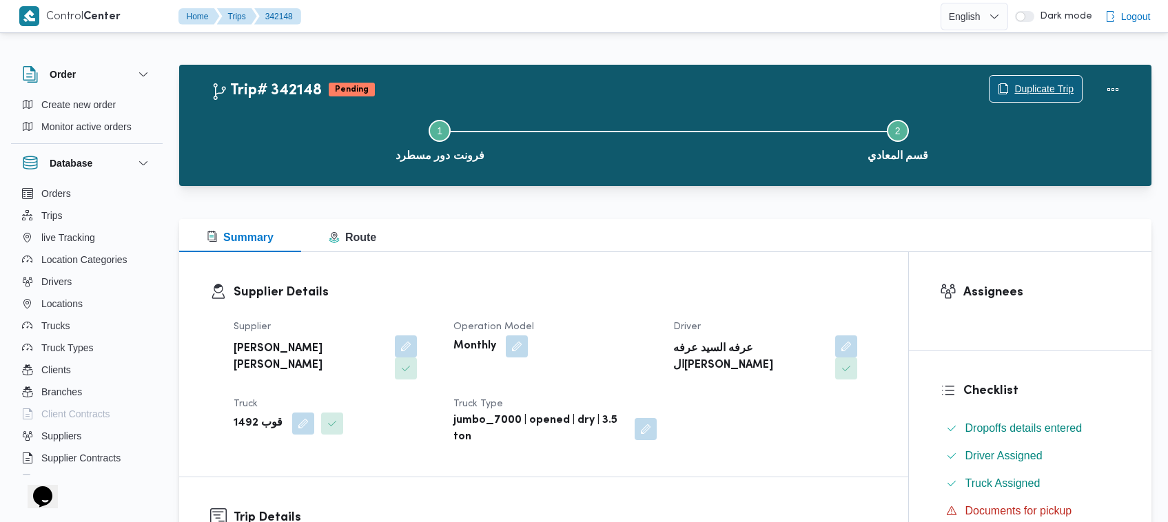
click at [1014, 91] on span "Duplicate Trip" at bounding box center [1043, 89] width 59 height 17
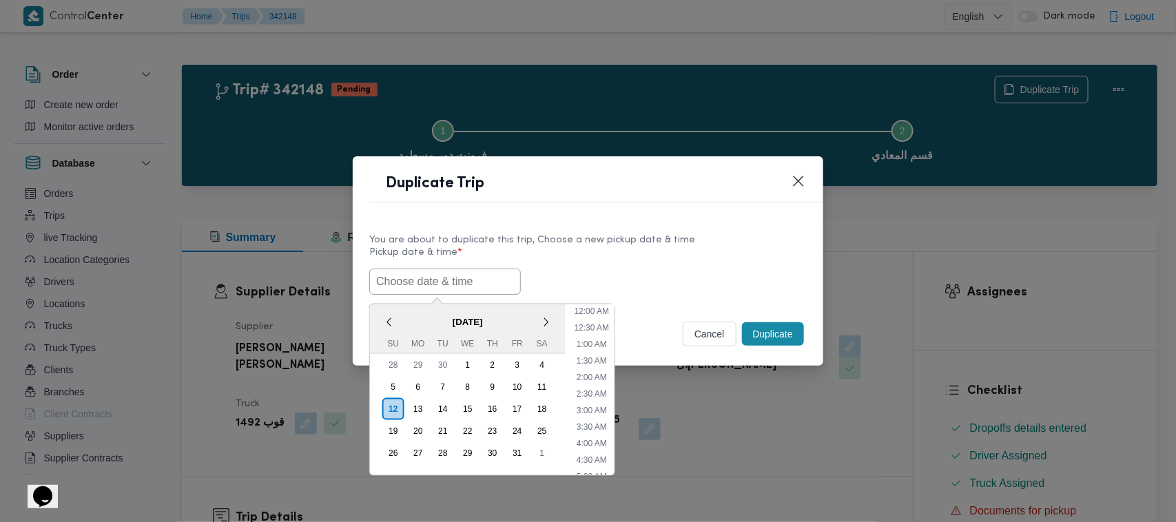
drag, startPoint x: 412, startPoint y: 282, endPoint x: 418, endPoint y: 269, distance: 15.1
click at [412, 280] on input "text" at bounding box center [445, 282] width 152 height 26
paste input "15/10/2025 7:00AM"
type input "15/10/2025 7:00AM"
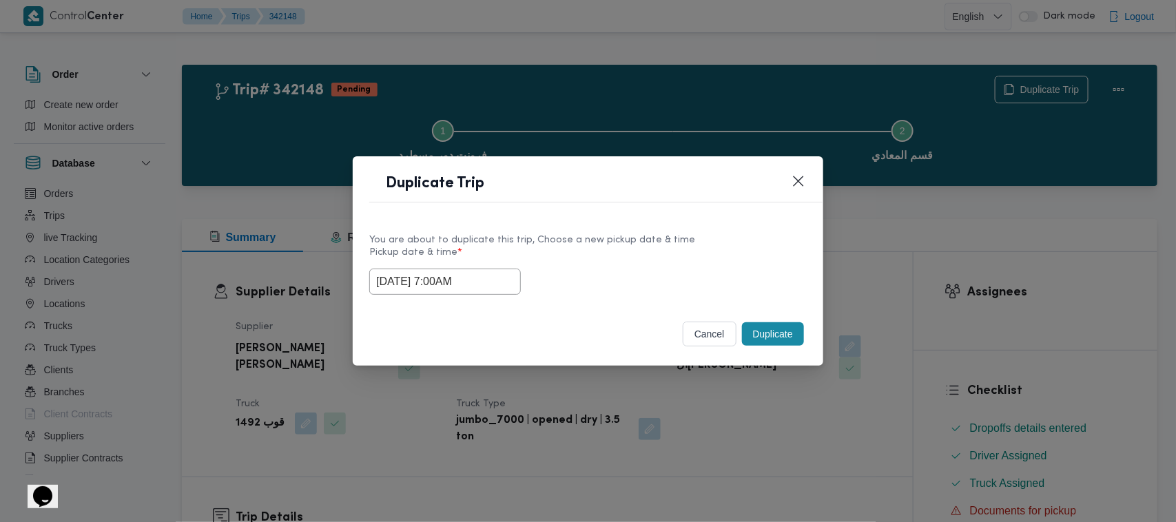
click at [749, 243] on div "You are about to duplicate this trip, Choose a new pickup date & time" at bounding box center [587, 240] width 437 height 14
click at [779, 331] on button "Duplicate" at bounding box center [773, 333] width 62 height 23
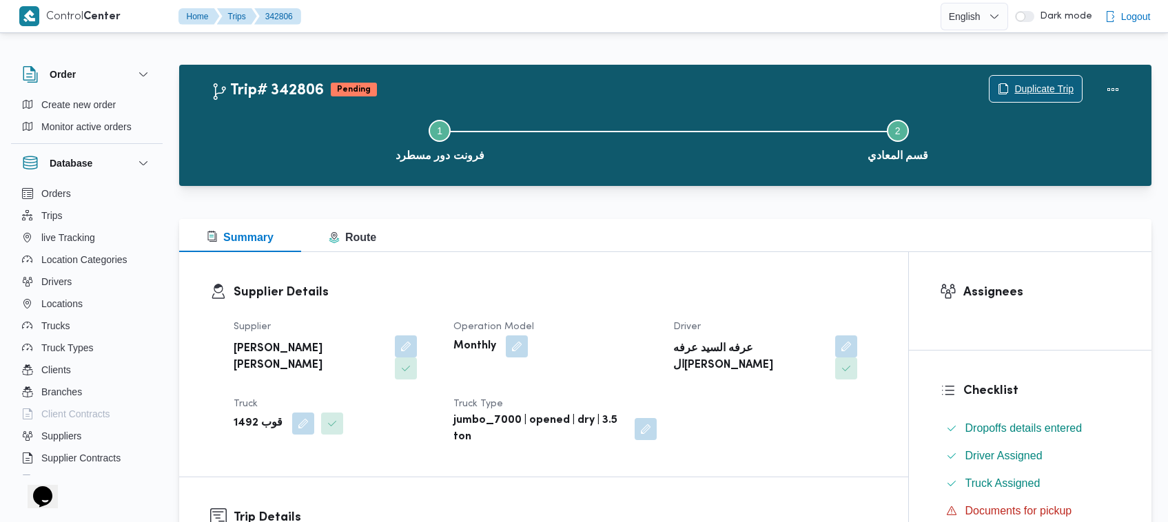
click at [1038, 81] on span "Duplicate Trip" at bounding box center [1043, 89] width 59 height 17
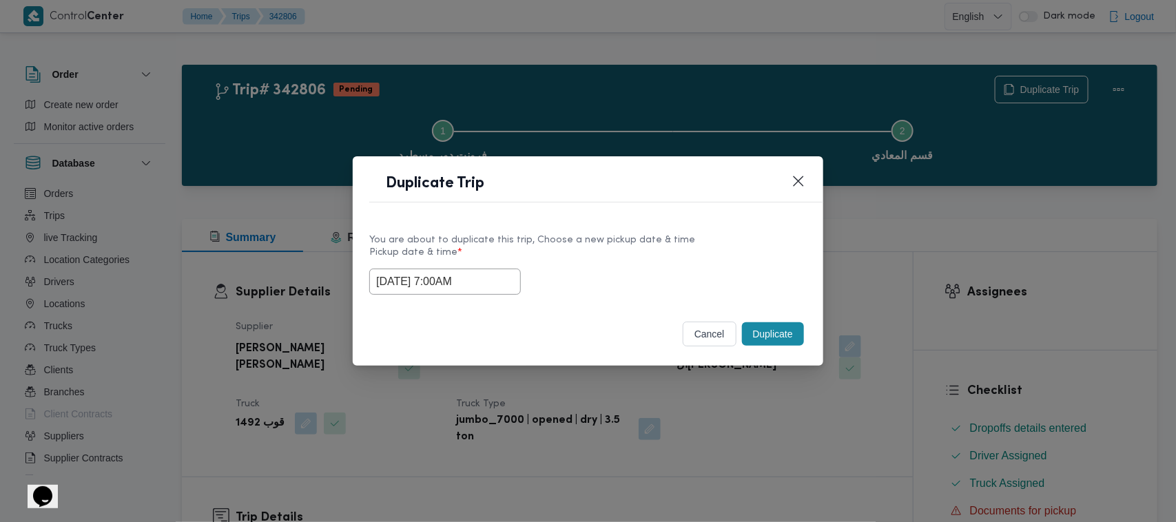
click at [494, 277] on input "15/10/2025 7:00AM" at bounding box center [445, 282] width 152 height 26
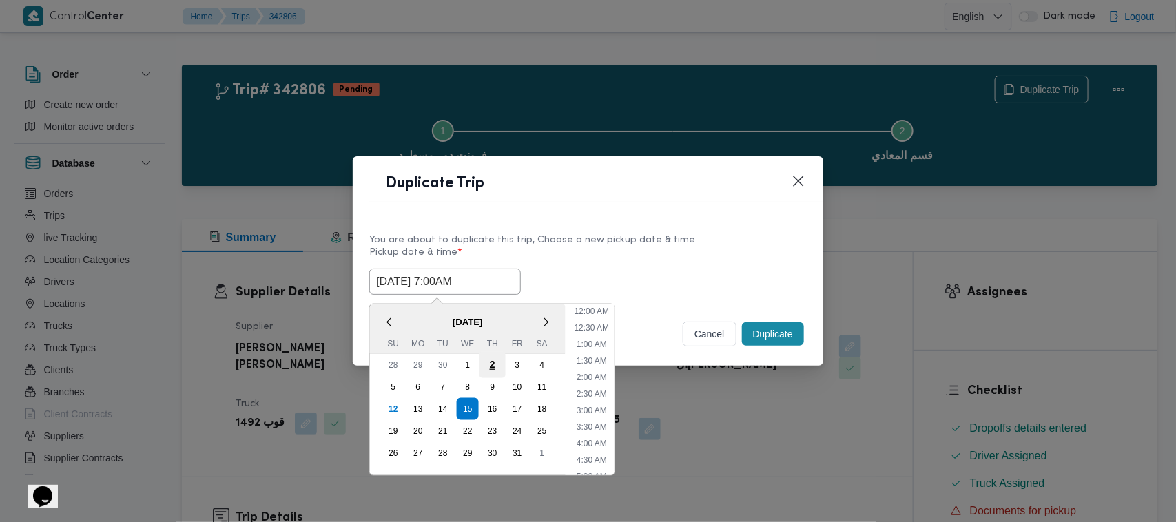
scroll to position [154, 0]
click at [497, 405] on div "16" at bounding box center [492, 409] width 26 height 26
type input "16/10/2025 7:00AM"
click at [497, 405] on div "16" at bounding box center [492, 409] width 26 height 26
click at [646, 269] on div "16/10/2025 7:00AM < October 2025 > Su Mo Tu We Th Fr Sa 28 29 30 1 2 3 4 5 6 7 …" at bounding box center [587, 282] width 437 height 26
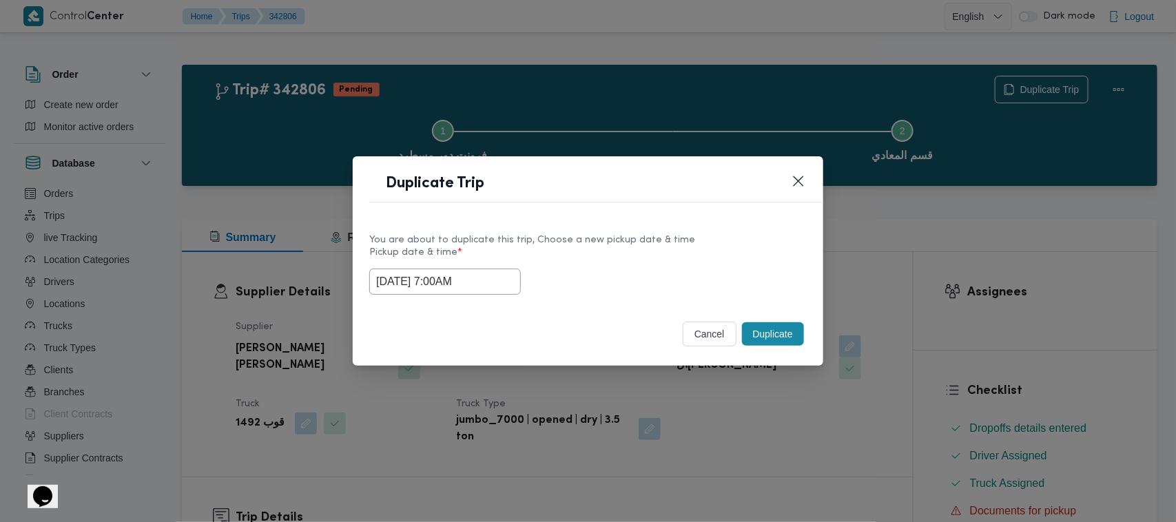
click at [767, 334] on button "Duplicate" at bounding box center [773, 333] width 62 height 23
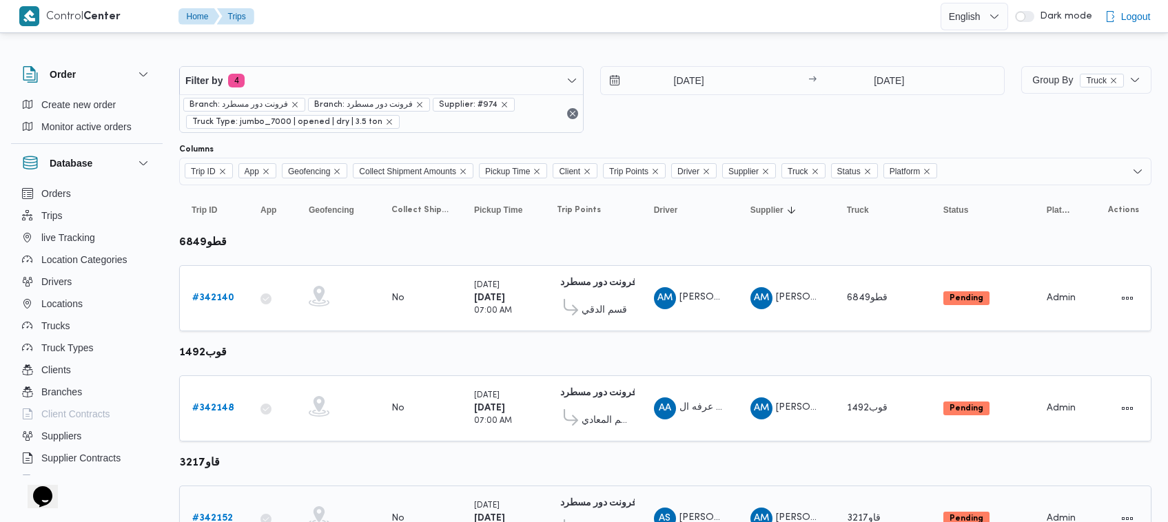
click at [229, 507] on div "# 342152" at bounding box center [214, 519] width 54 height 28
click at [221, 510] on link "# 342152" at bounding box center [212, 518] width 41 height 17
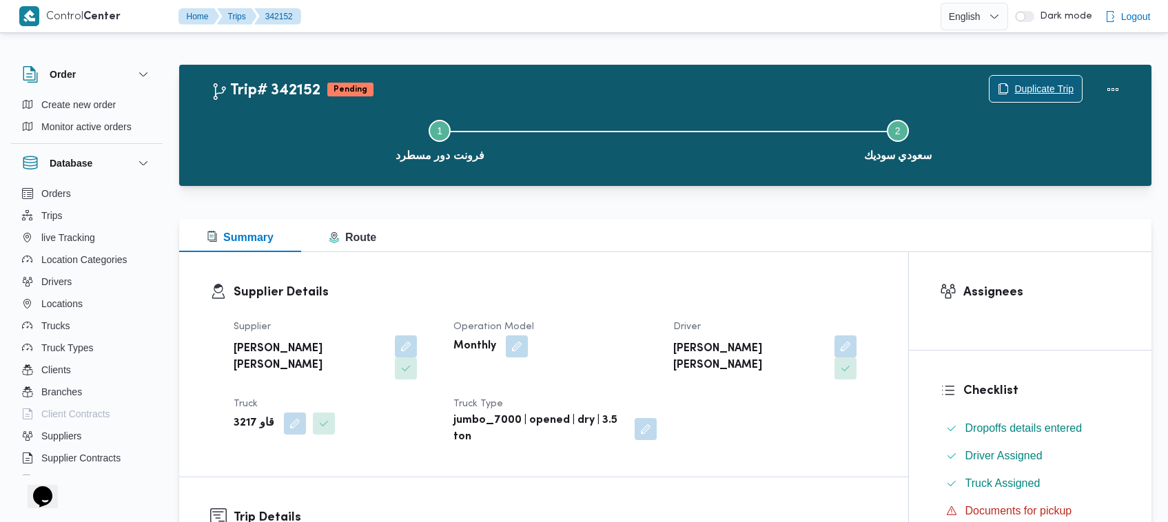
click at [1024, 84] on span "Duplicate Trip" at bounding box center [1043, 89] width 59 height 17
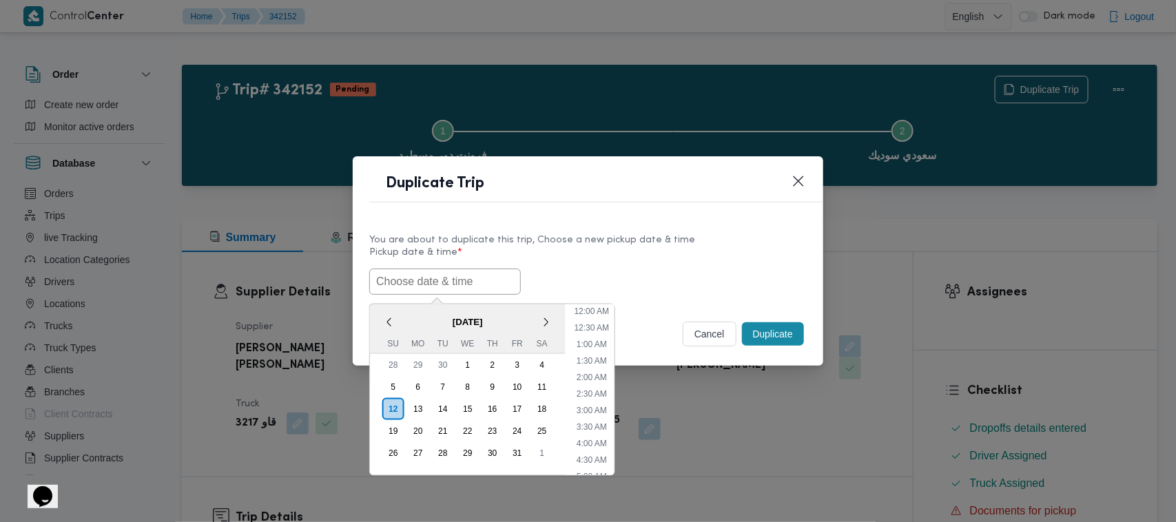
drag, startPoint x: 497, startPoint y: 283, endPoint x: 508, endPoint y: 278, distance: 12.9
click at [497, 283] on input "text" at bounding box center [445, 282] width 152 height 26
paste input "15/10/2025 7:00AM"
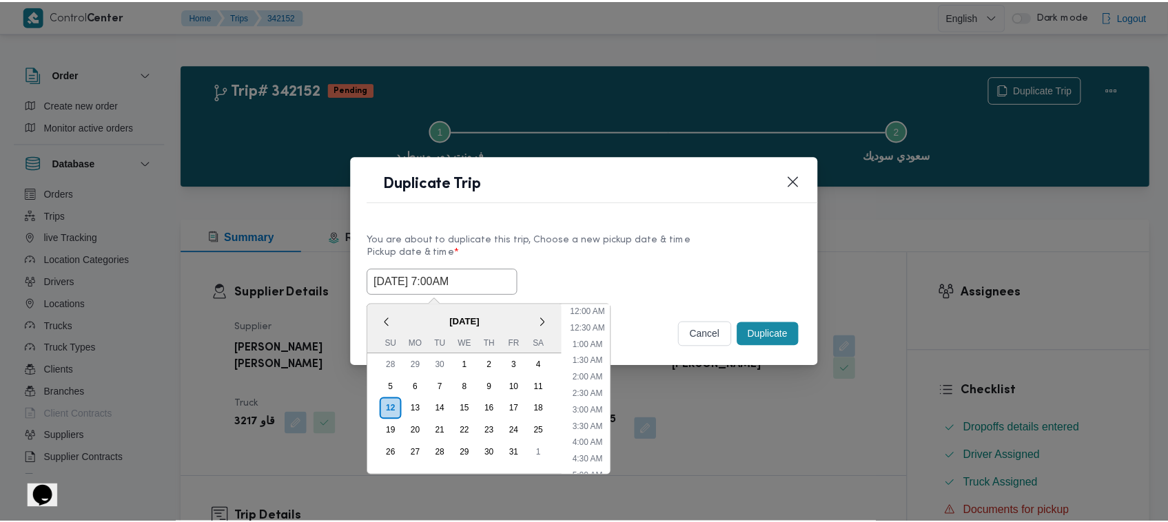
scroll to position [320, 0]
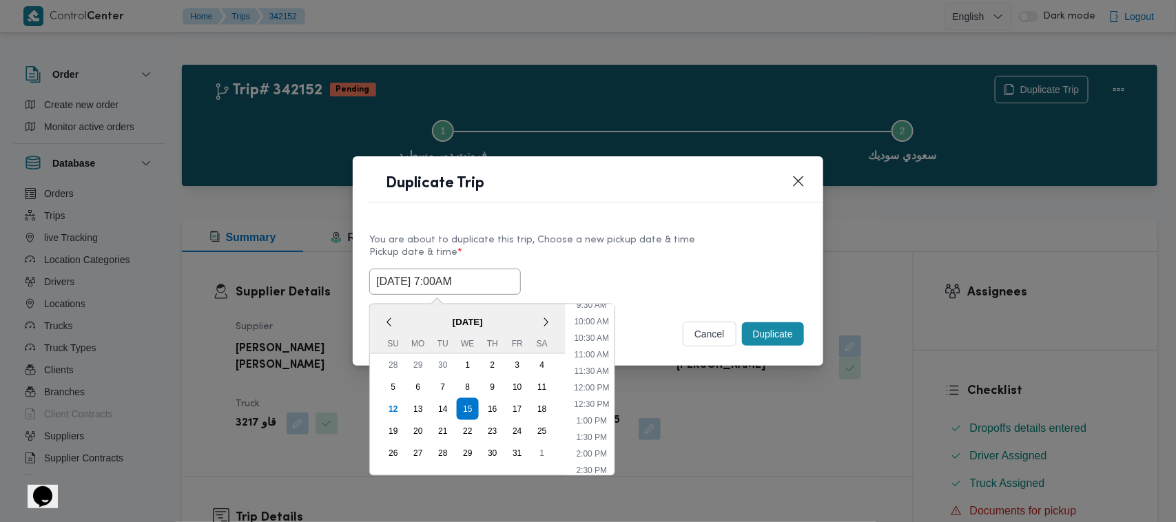
type input "15/10/2025 7:00AM"
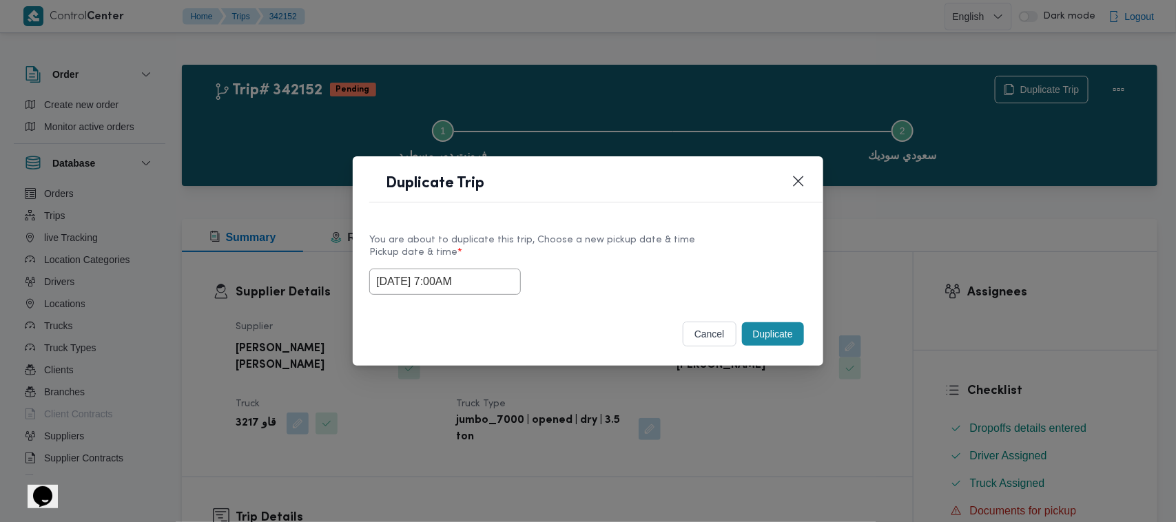
click at [605, 260] on label "Pickup date & time *" at bounding box center [587, 257] width 437 height 21
click at [794, 178] on button "Closes this modal window" at bounding box center [798, 180] width 17 height 17
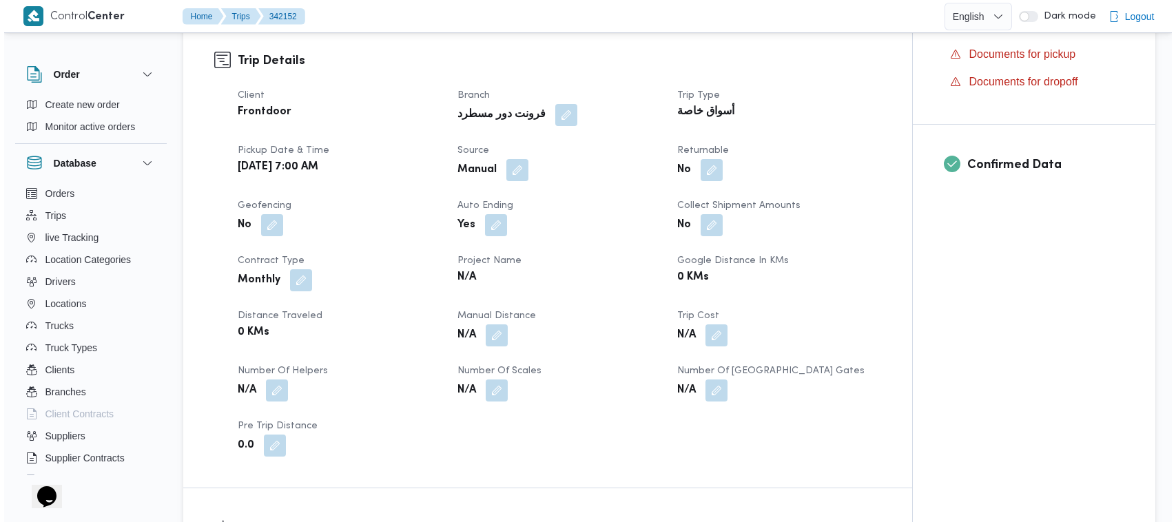
scroll to position [0, 0]
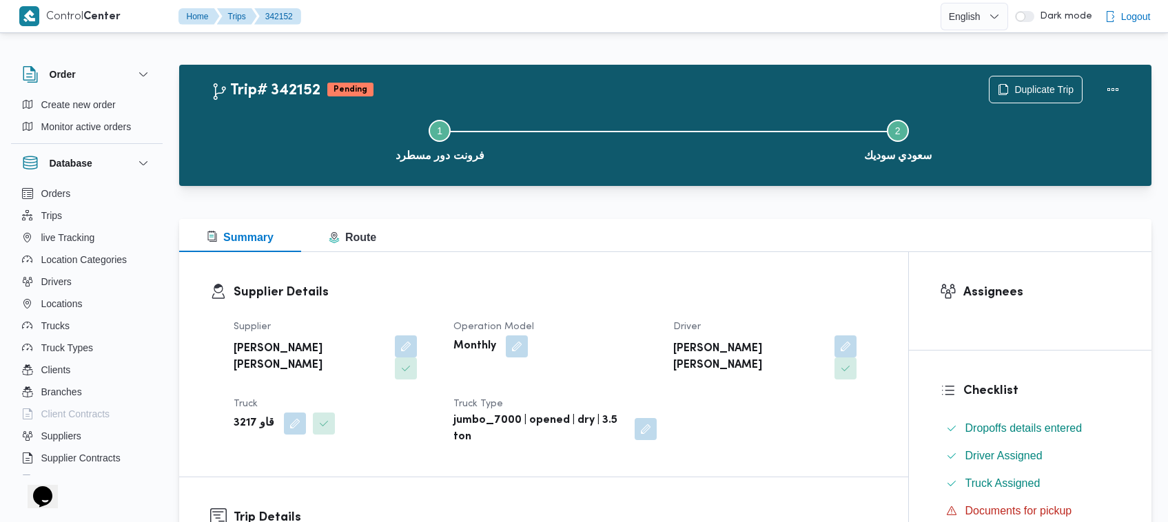
click at [1011, 73] on div "Duplicate Trip" at bounding box center [1057, 90] width 154 height 44
click at [1014, 87] on span "Duplicate Trip" at bounding box center [1043, 89] width 59 height 17
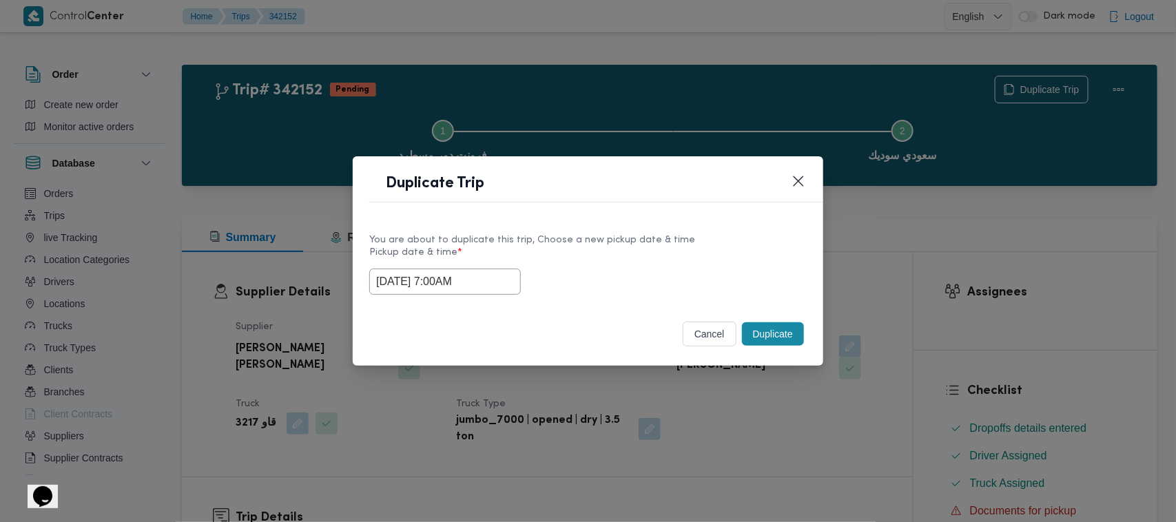
click at [777, 262] on label "Pickup date & time *" at bounding box center [587, 257] width 437 height 21
click at [752, 339] on button "Duplicate" at bounding box center [773, 333] width 62 height 23
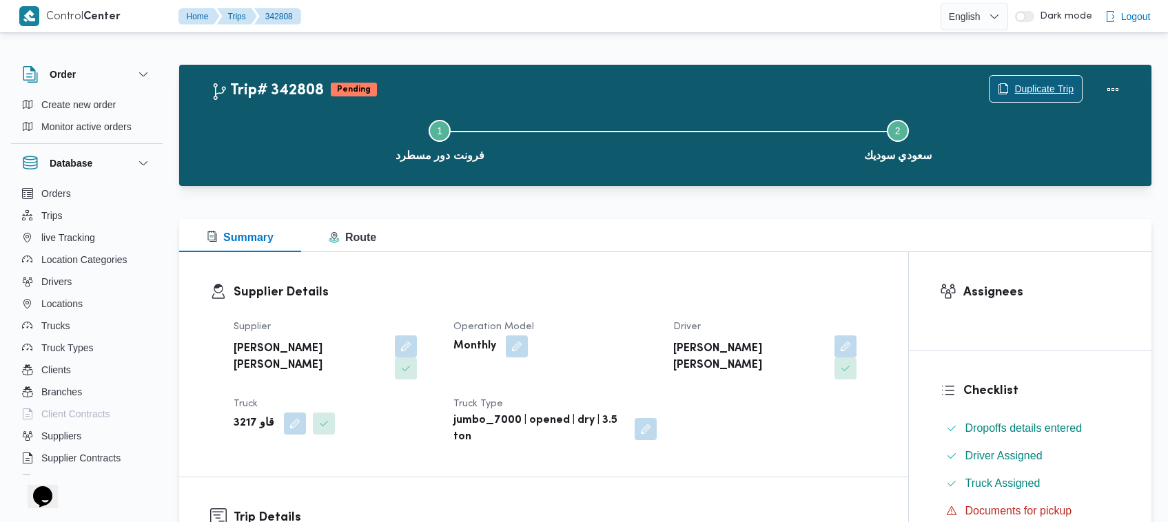
click at [1047, 85] on span "Duplicate Trip" at bounding box center [1043, 89] width 59 height 17
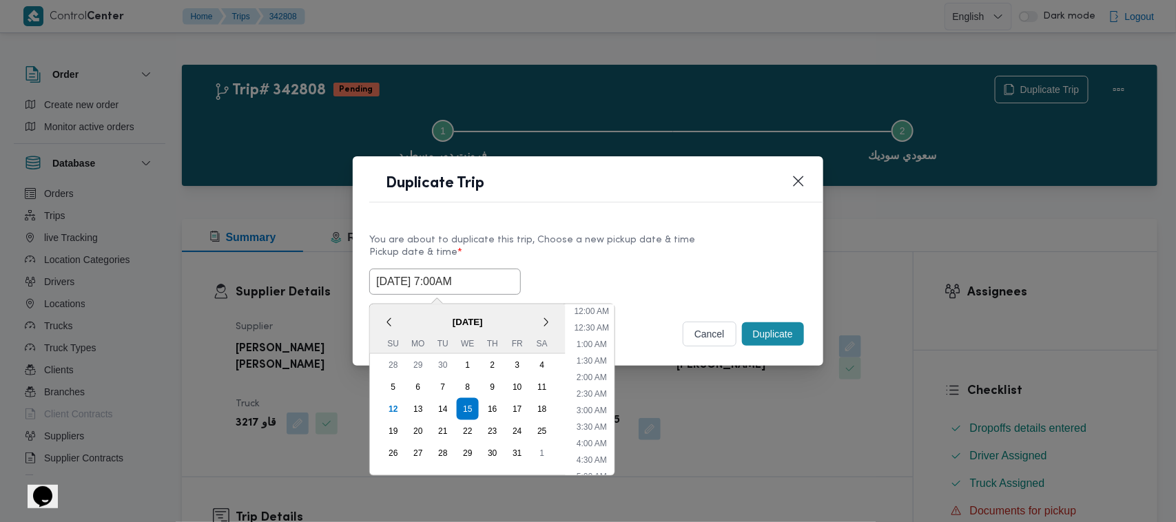
click at [494, 281] on input "15/10/2025 7:00AM" at bounding box center [445, 282] width 152 height 26
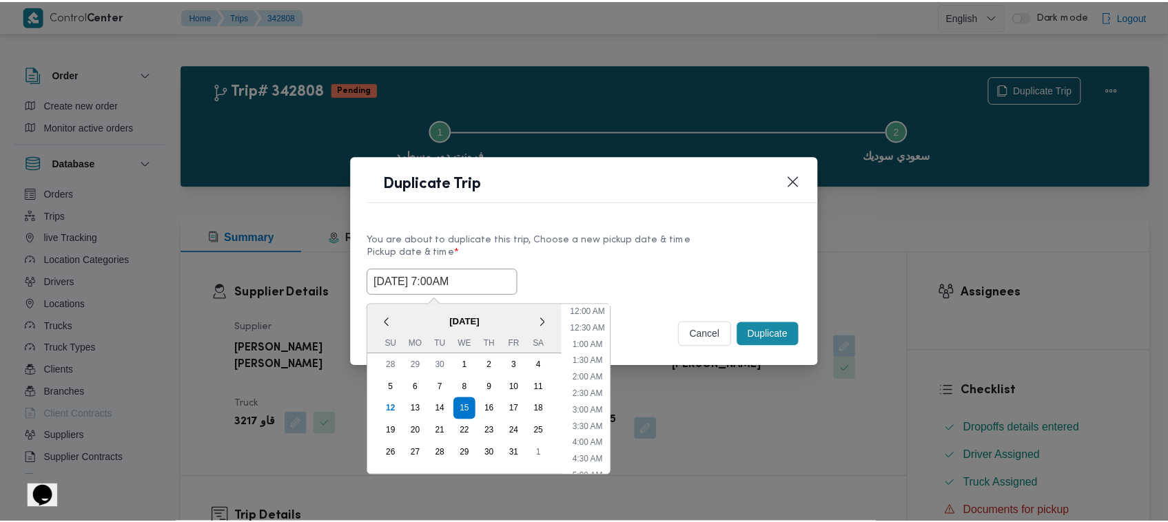
scroll to position [154, 0]
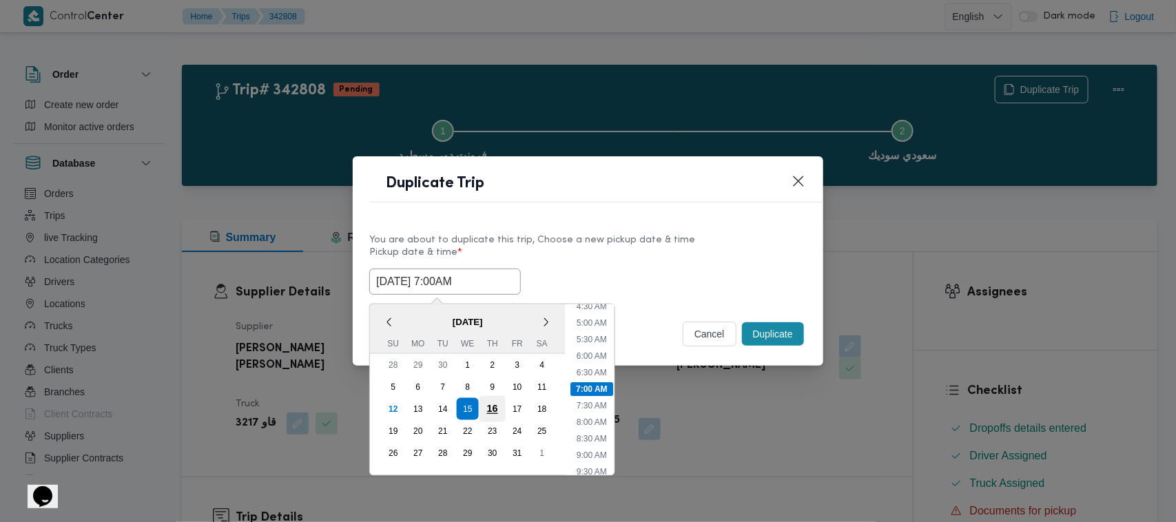
click at [501, 400] on div "16" at bounding box center [492, 409] width 26 height 26
type input "16/10/2025 7:00AM"
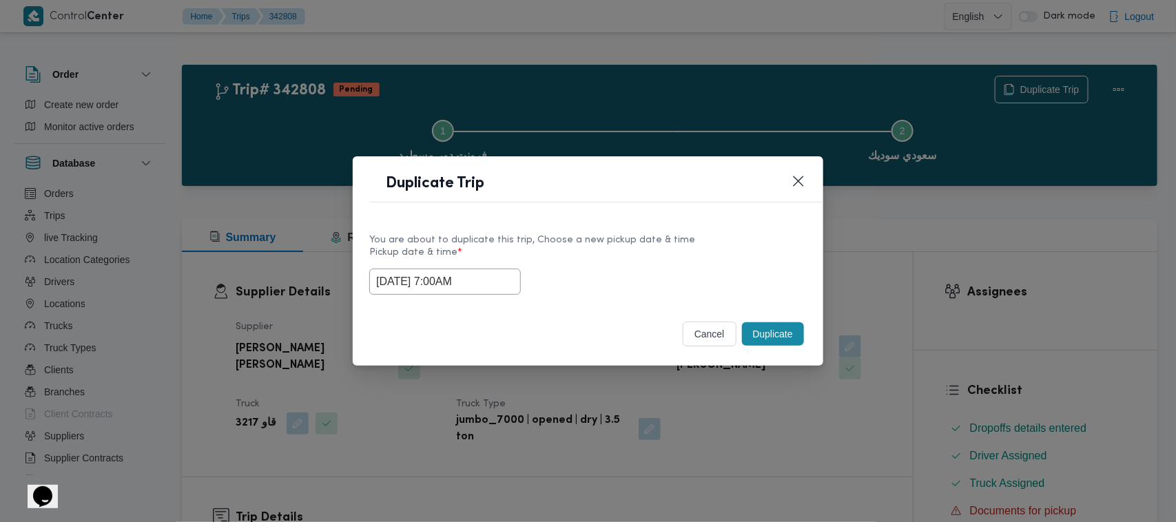
drag, startPoint x: 685, startPoint y: 218, endPoint x: 780, endPoint y: 341, distance: 154.7
click at [690, 215] on div "Duplicate Trip You are about to duplicate this trip, Choose a new pickup date &…" at bounding box center [588, 260] width 471 height 209
click at [783, 322] on button "Duplicate" at bounding box center [773, 333] width 62 height 23
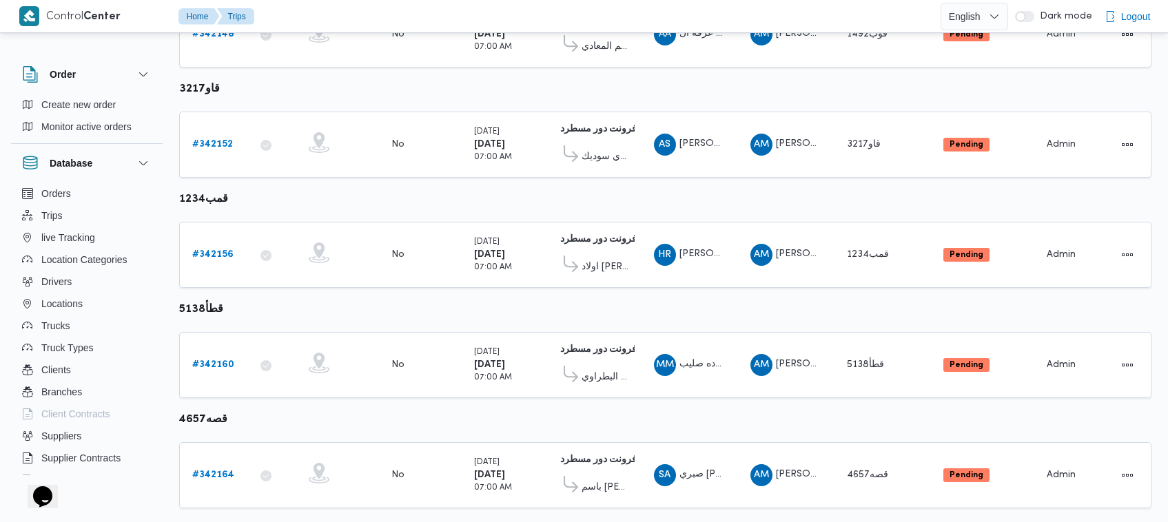
scroll to position [401, 0]
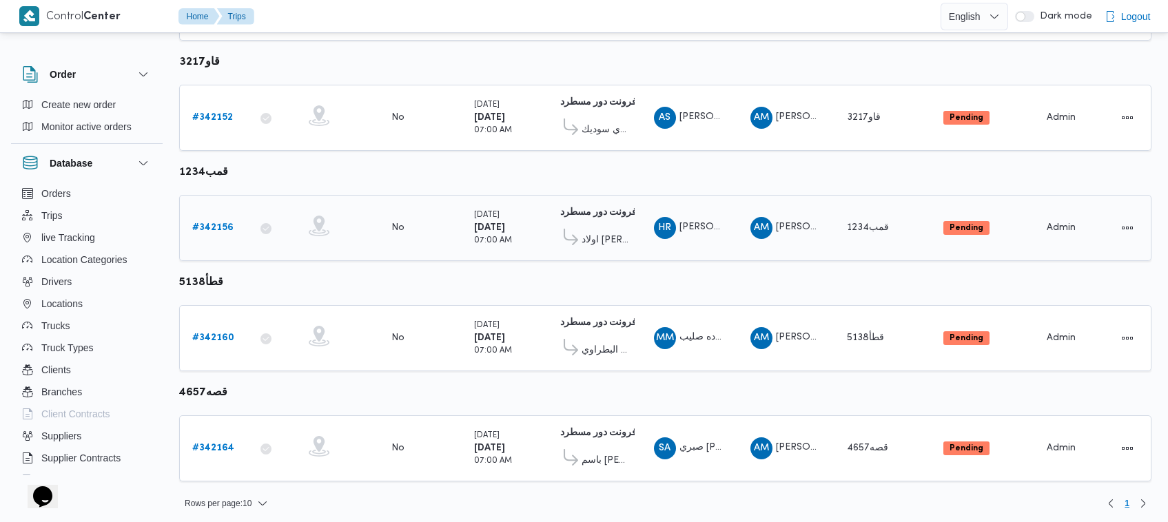
click at [207, 214] on div "# 342156" at bounding box center [214, 228] width 54 height 28
click at [205, 225] on b "# 342156" at bounding box center [212, 227] width 41 height 9
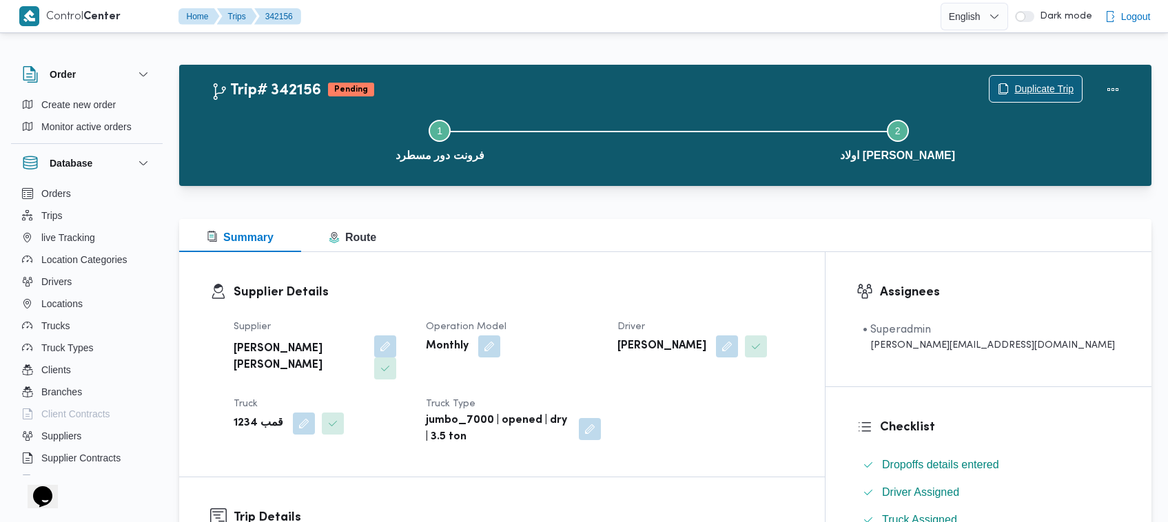
click at [1015, 78] on span "Duplicate Trip" at bounding box center [1035, 89] width 92 height 26
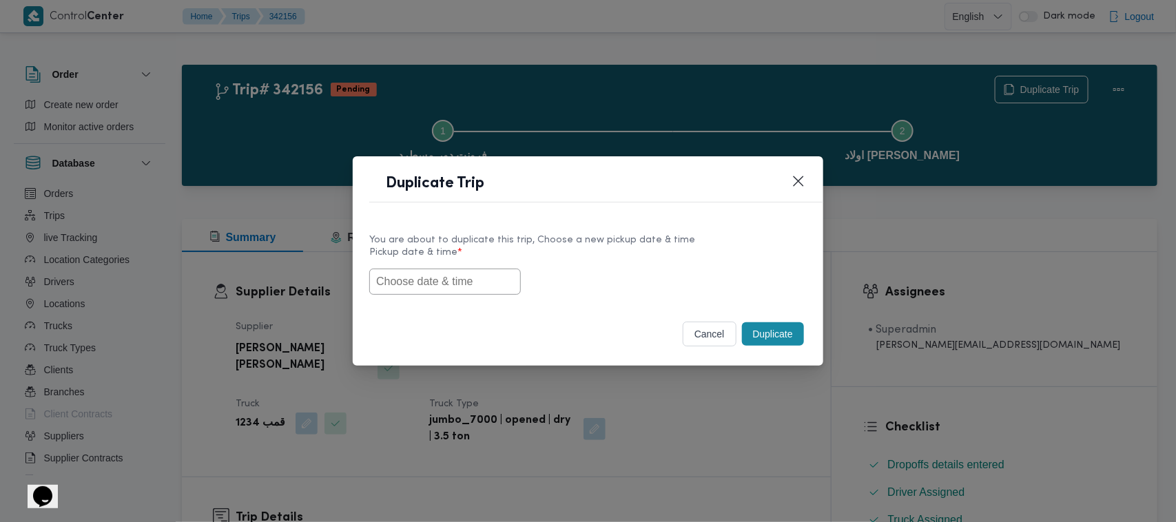
click at [404, 281] on input "text" at bounding box center [445, 282] width 152 height 26
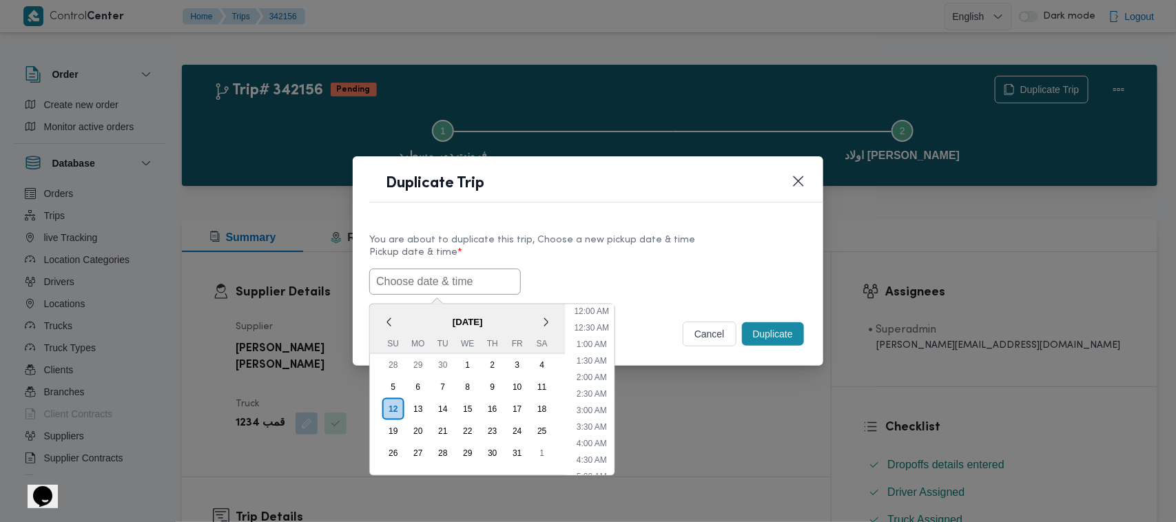
scroll to position [320, 0]
paste input "15/10/2025 7:00AM"
type input "15/10/2025 7:00AM"
click at [646, 233] on div "You are about to duplicate this trip, Choose a new pickup date & time" at bounding box center [587, 240] width 437 height 14
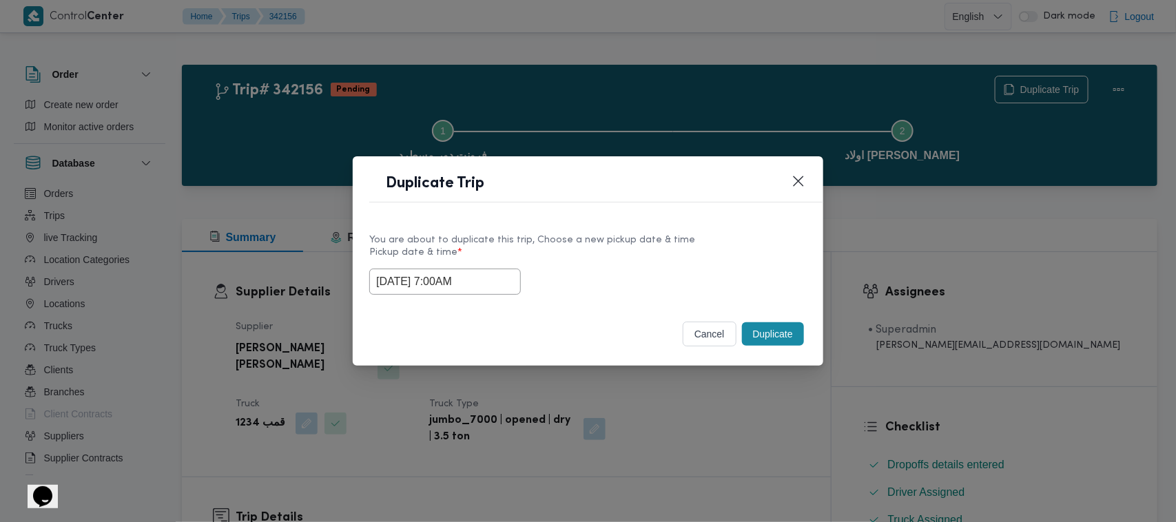
click at [773, 333] on button "Duplicate" at bounding box center [773, 333] width 62 height 23
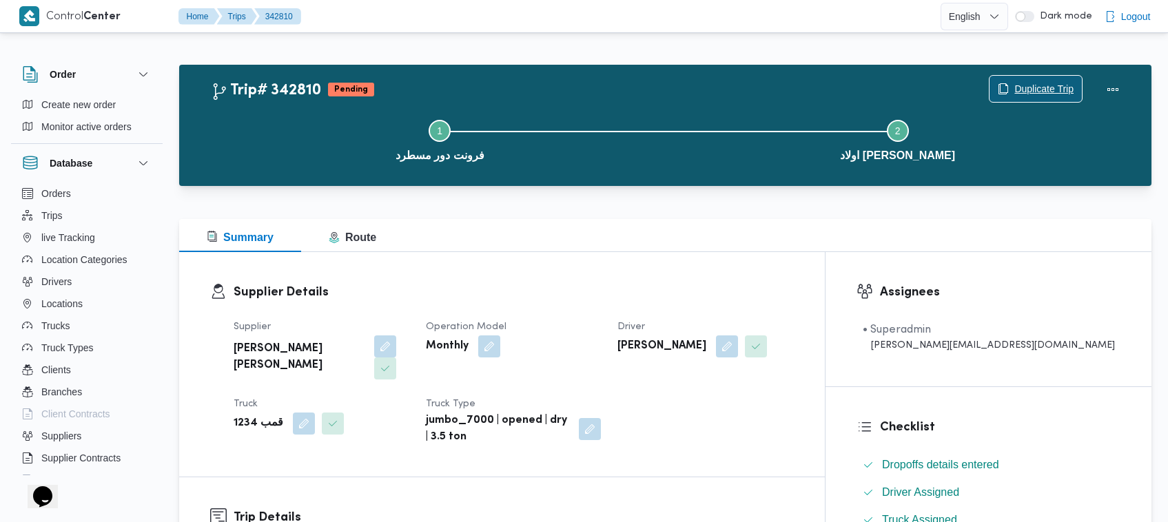
click at [1020, 81] on span "Duplicate Trip" at bounding box center [1043, 89] width 59 height 17
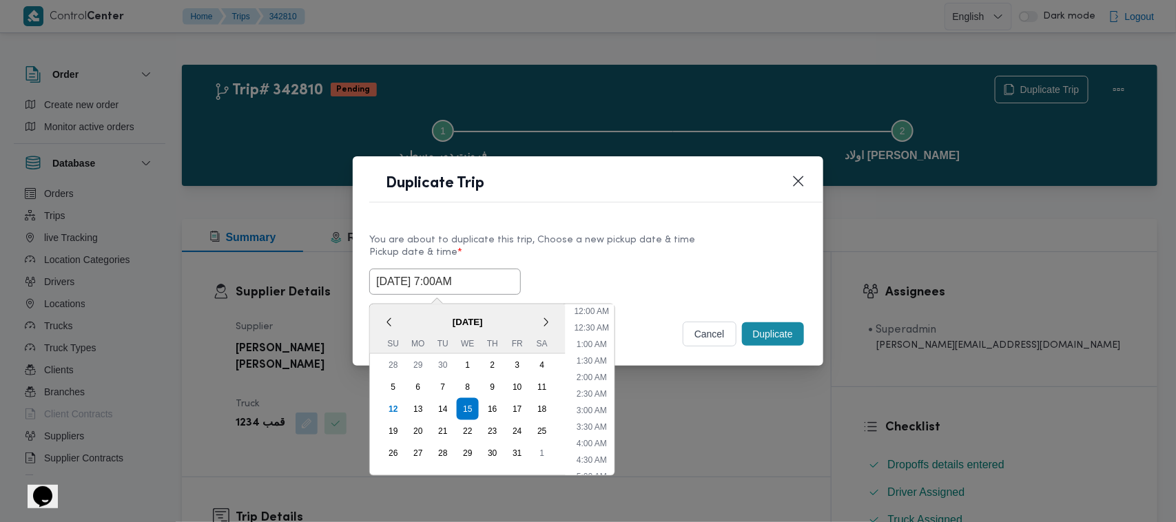
click at [493, 288] on input "15/10/2025 7:00AM" at bounding box center [445, 282] width 152 height 26
click at [489, 411] on div "16" at bounding box center [492, 409] width 26 height 26
type input "16/10/2025 7:00AM"
drag, startPoint x: 663, startPoint y: 196, endPoint x: 673, endPoint y: 196, distance: 10.3
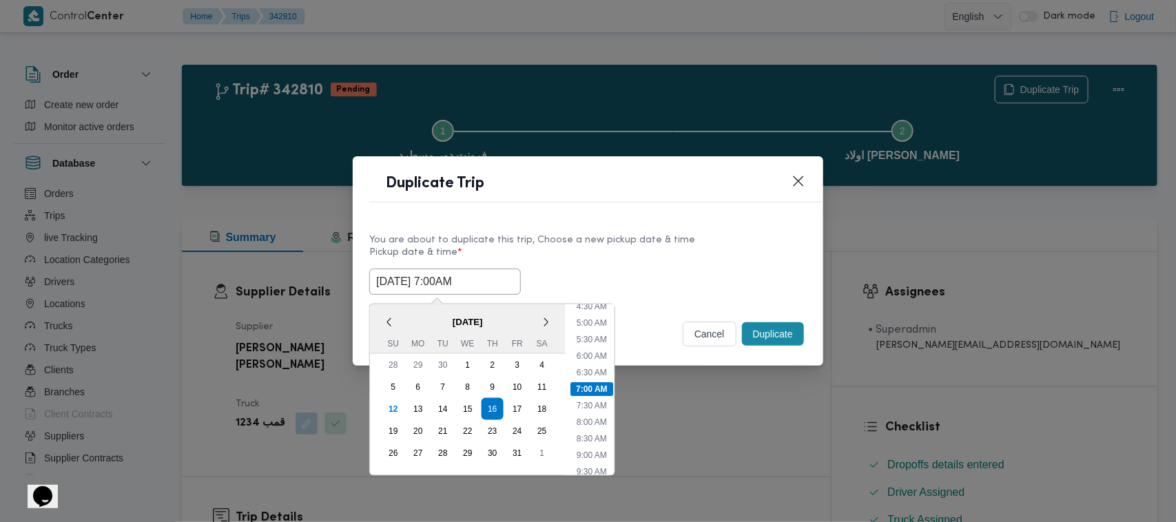
click at [673, 196] on header "Duplicate Trip" at bounding box center [604, 188] width 471 height 30
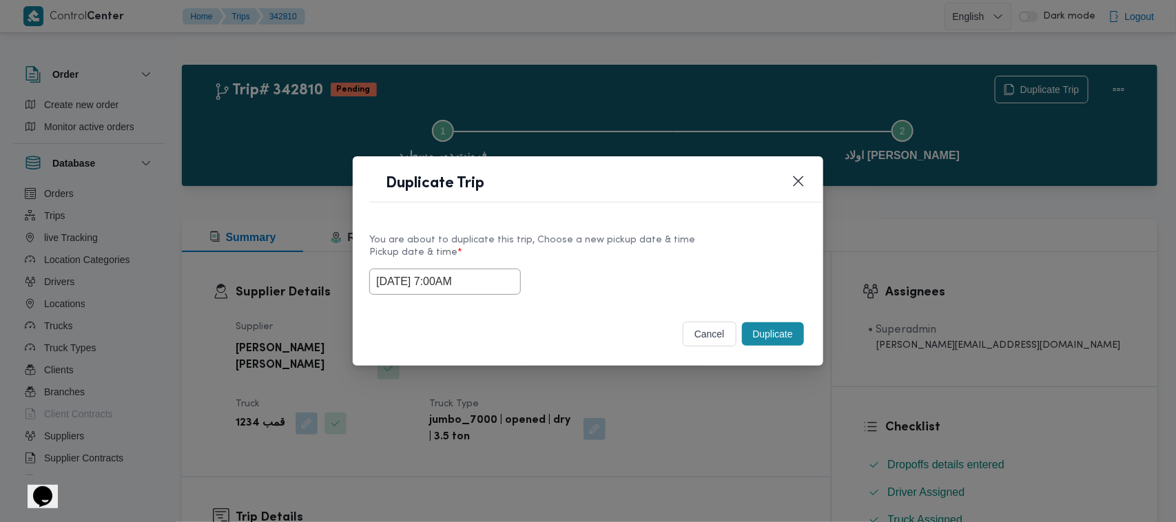
click at [786, 339] on button "Duplicate" at bounding box center [773, 333] width 62 height 23
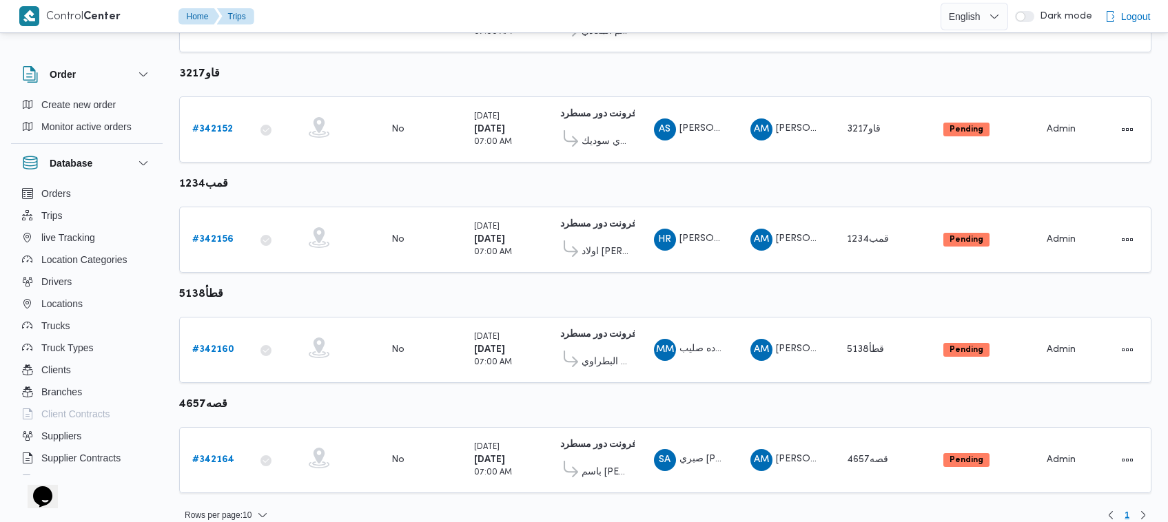
scroll to position [401, 0]
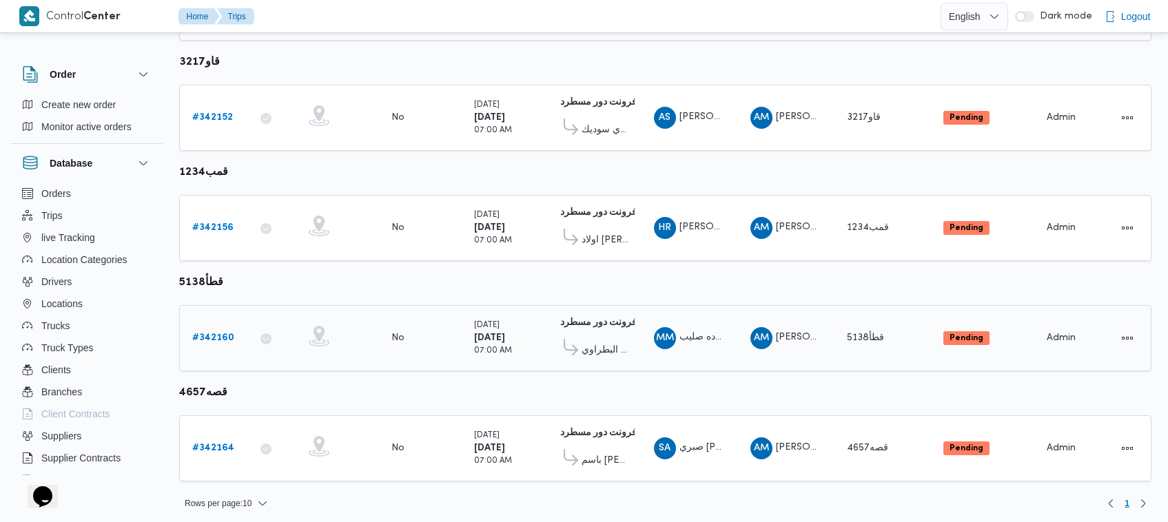
click at [216, 345] on div "# 342160" at bounding box center [214, 338] width 54 height 28
click at [217, 338] on b "# 342160" at bounding box center [213, 337] width 42 height 9
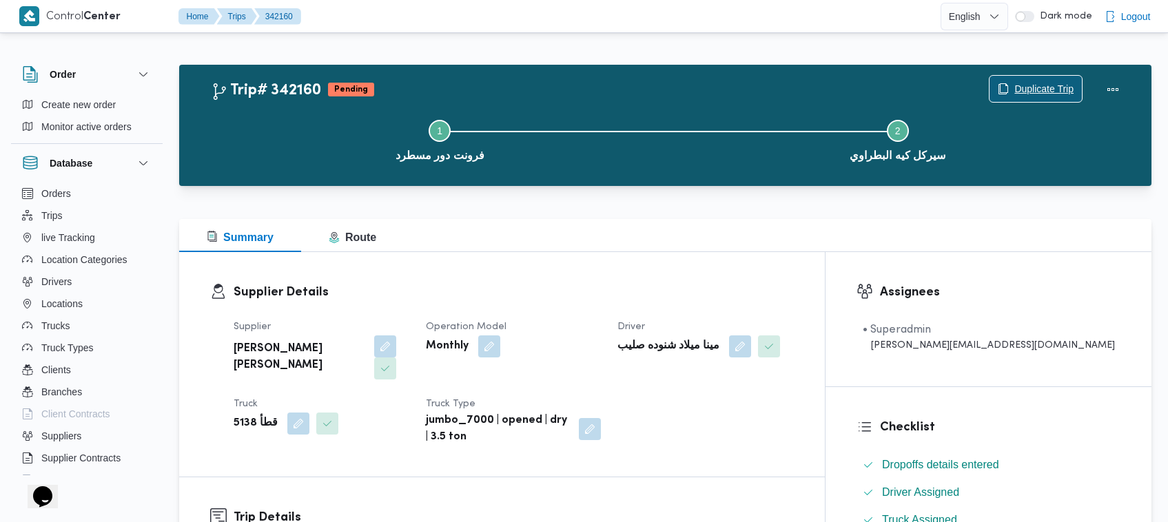
click at [1038, 81] on span "Duplicate Trip" at bounding box center [1035, 89] width 92 height 26
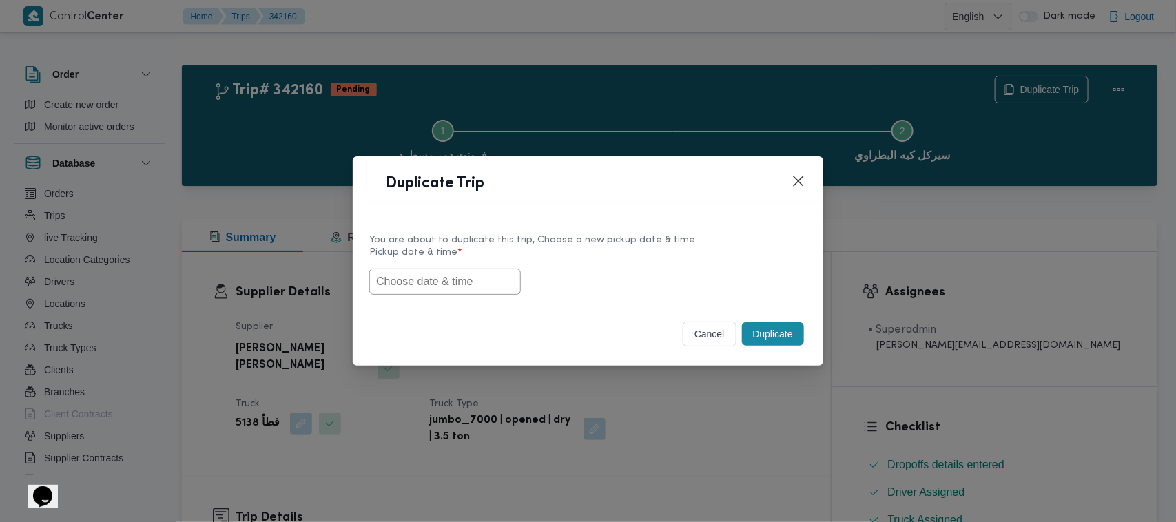
drag, startPoint x: 435, startPoint y: 283, endPoint x: 442, endPoint y: 276, distance: 9.7
click at [436, 281] on input "text" at bounding box center [445, 282] width 152 height 26
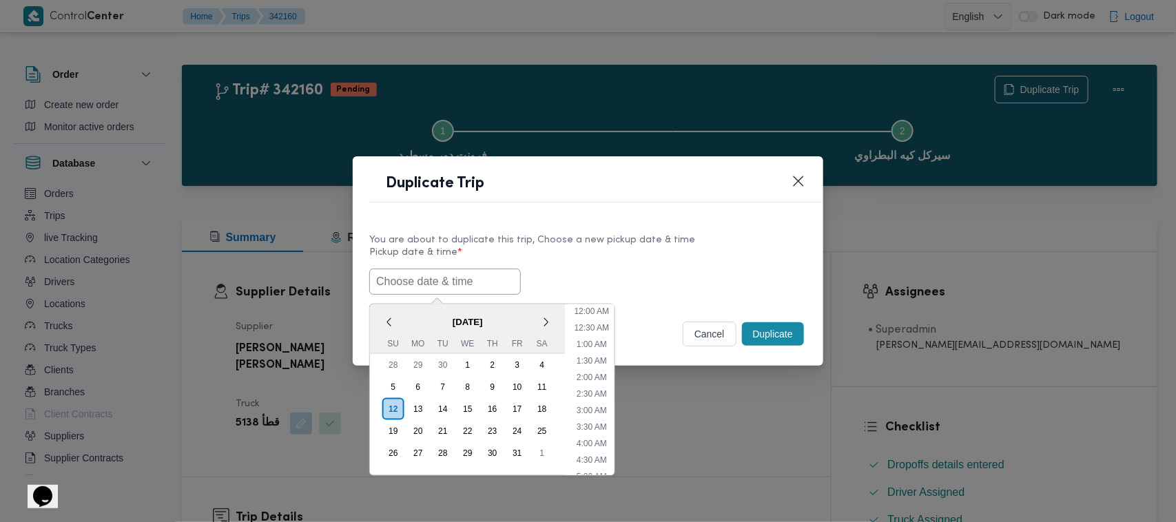
paste input "15/10/2025 7:00AM"
type input "15/10/2025 7:00AM"
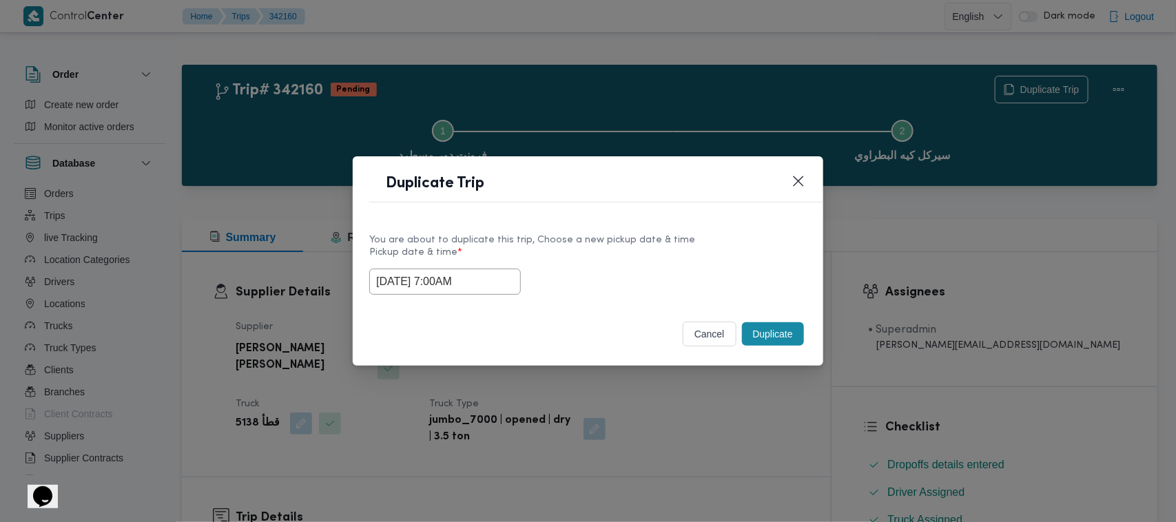
drag, startPoint x: 699, startPoint y: 245, endPoint x: 723, endPoint y: 265, distance: 31.8
click at [699, 247] on label "Pickup date & time *" at bounding box center [587, 257] width 437 height 21
click at [763, 331] on button "Duplicate" at bounding box center [773, 333] width 62 height 23
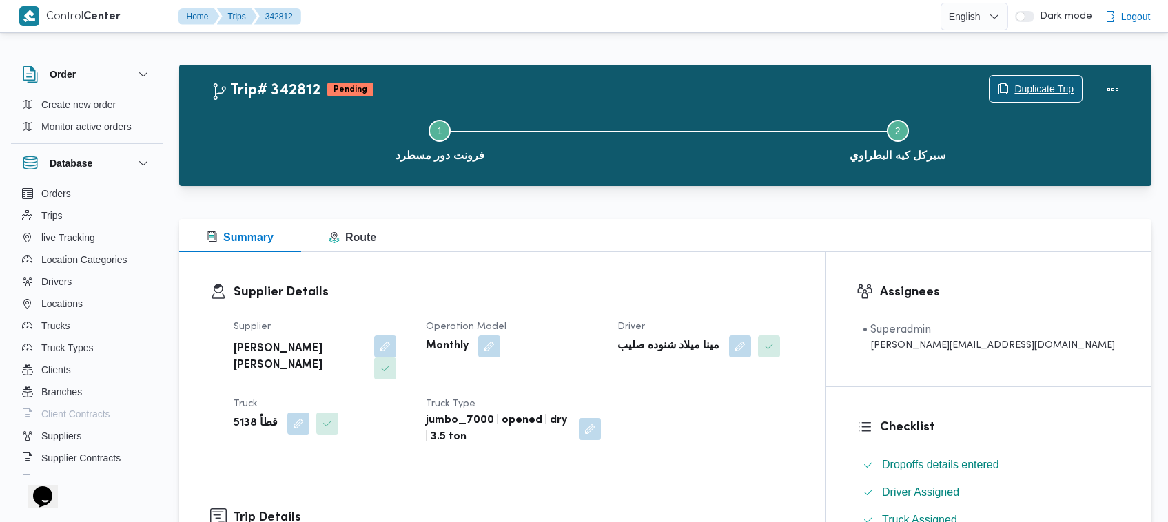
click at [1035, 87] on span "Duplicate Trip" at bounding box center [1043, 89] width 59 height 17
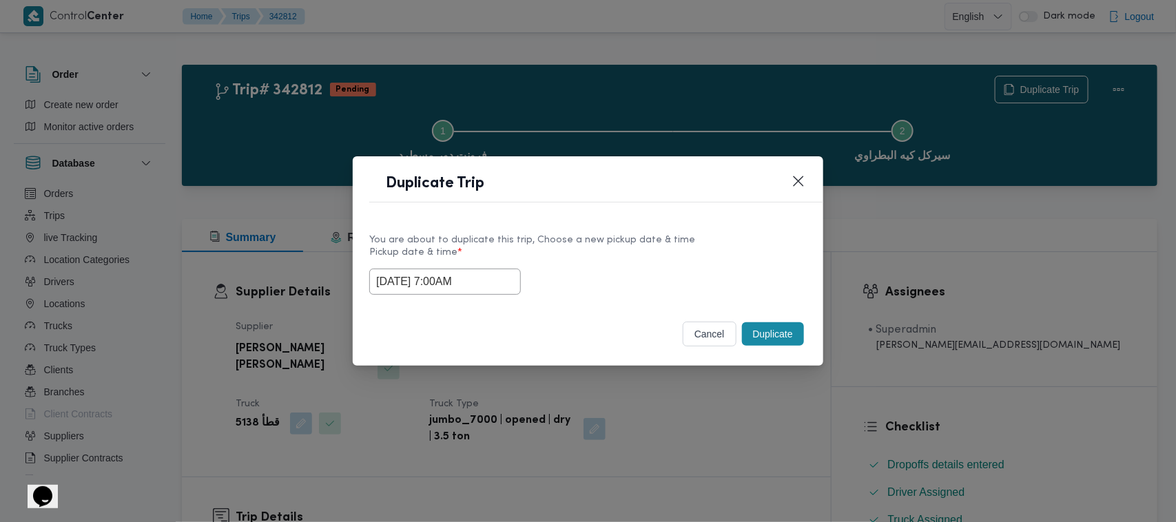
click at [479, 282] on input "15/10/2025 7:00AM" at bounding box center [445, 282] width 152 height 26
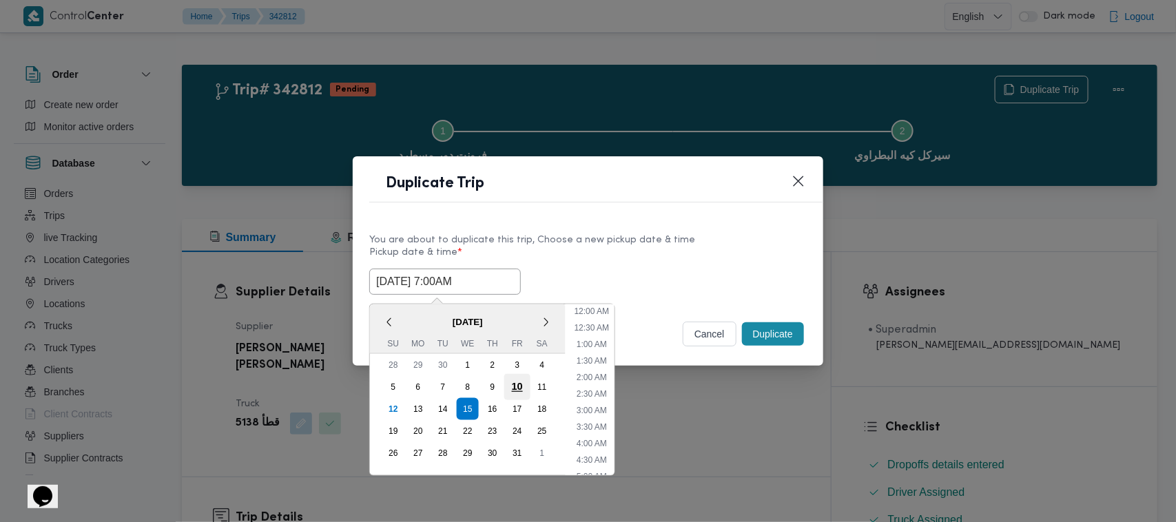
scroll to position [154, 0]
click at [493, 408] on div "16" at bounding box center [492, 409] width 26 height 26
type input "16/10/2025 7:00AM"
click at [659, 243] on div "You are about to duplicate this trip, Choose a new pickup date & time" at bounding box center [587, 240] width 437 height 14
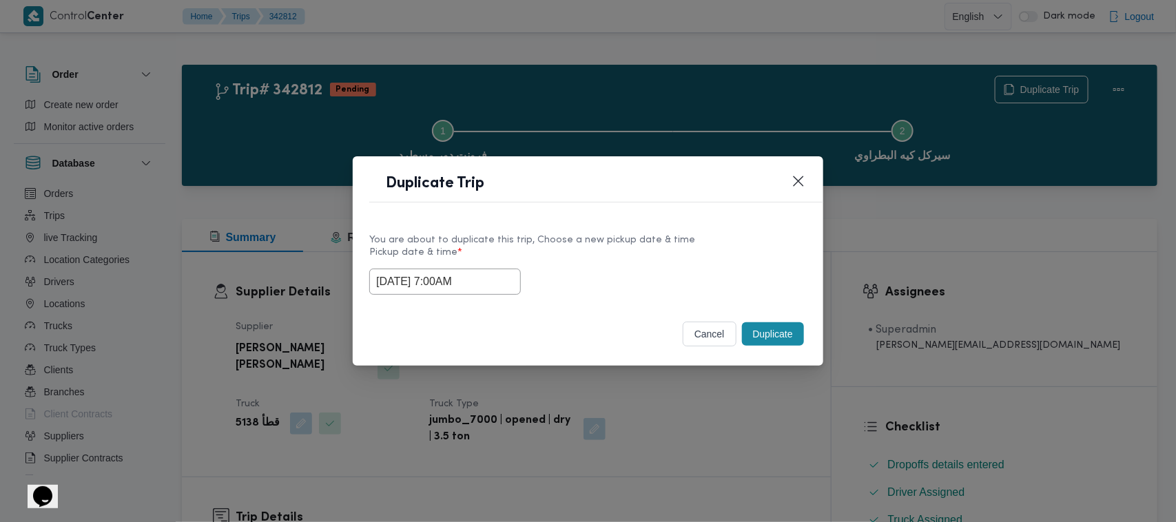
click at [755, 342] on button "Duplicate" at bounding box center [773, 333] width 62 height 23
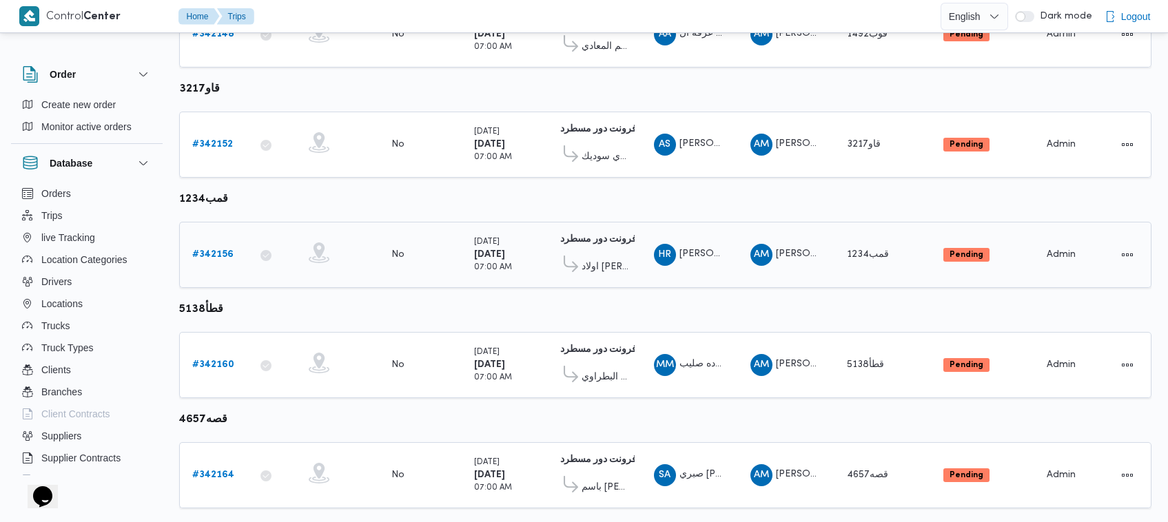
scroll to position [401, 0]
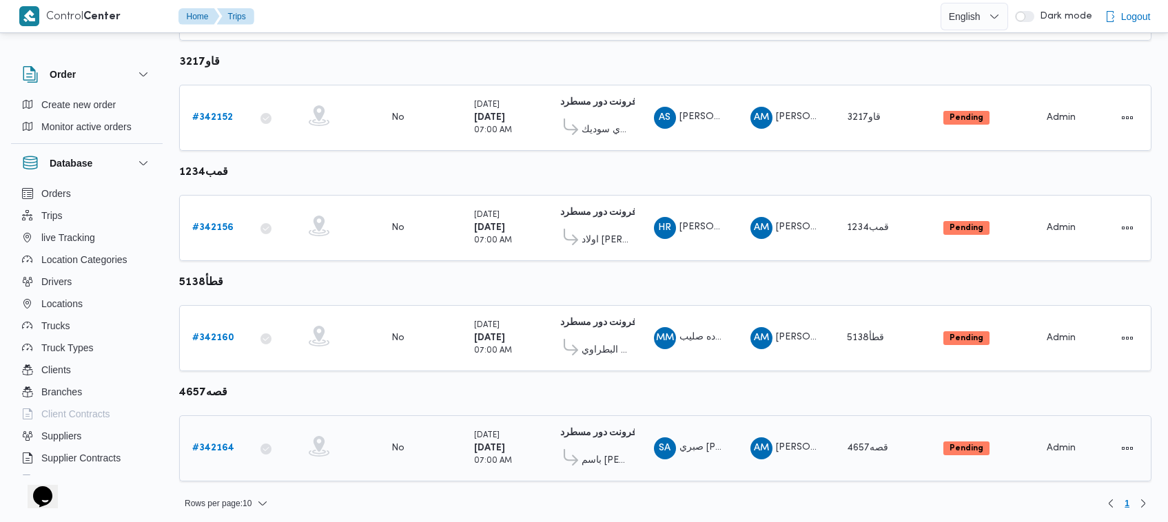
click at [225, 444] on b "# 342164" at bounding box center [213, 448] width 42 height 9
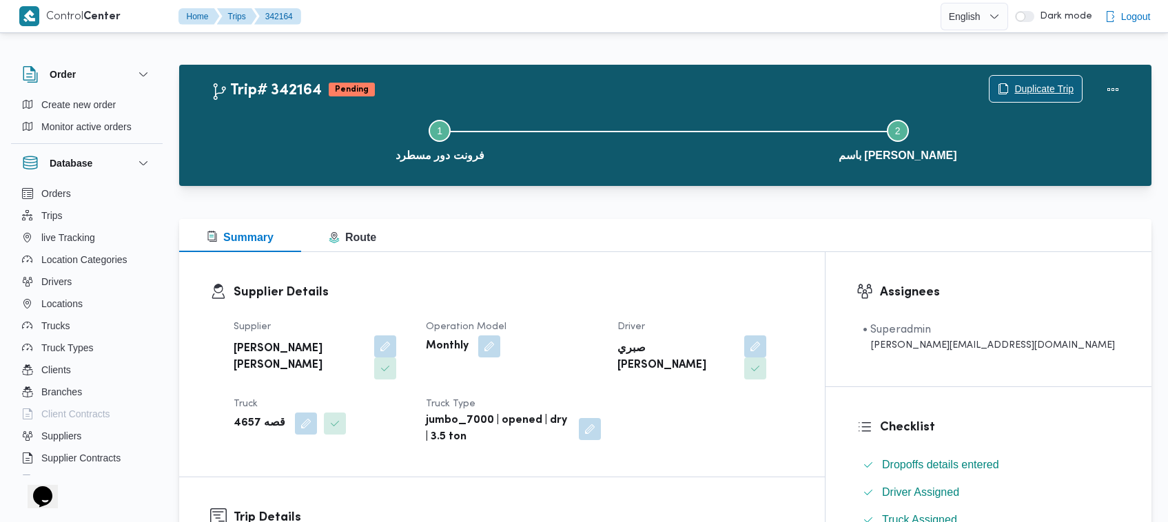
click at [1045, 76] on div "Duplicate Trip" at bounding box center [1036, 90] width 94 height 28
click at [1045, 78] on span "Duplicate Trip" at bounding box center [1035, 89] width 92 height 26
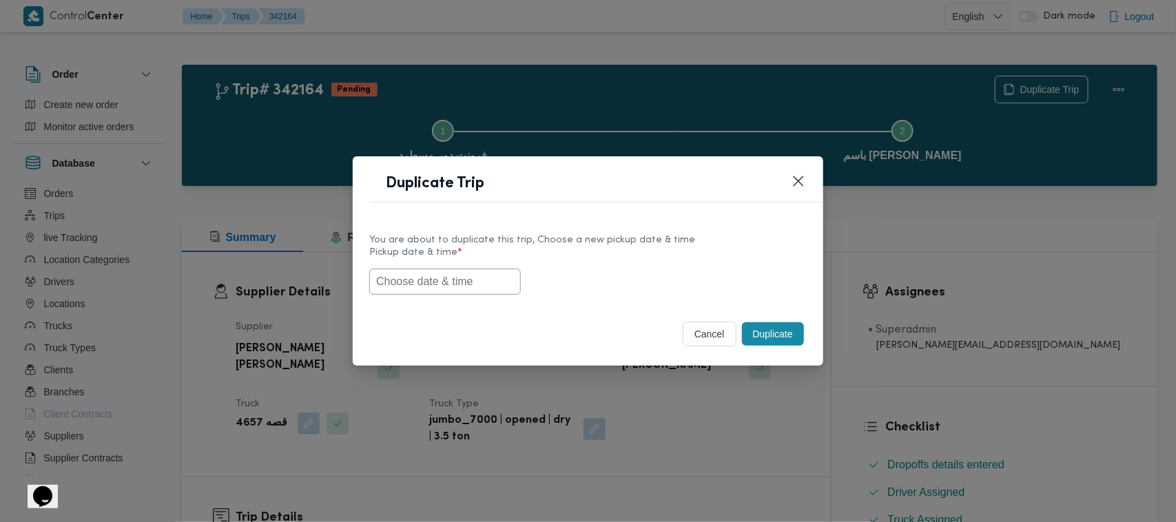
click at [413, 276] on input "text" at bounding box center [445, 282] width 152 height 26
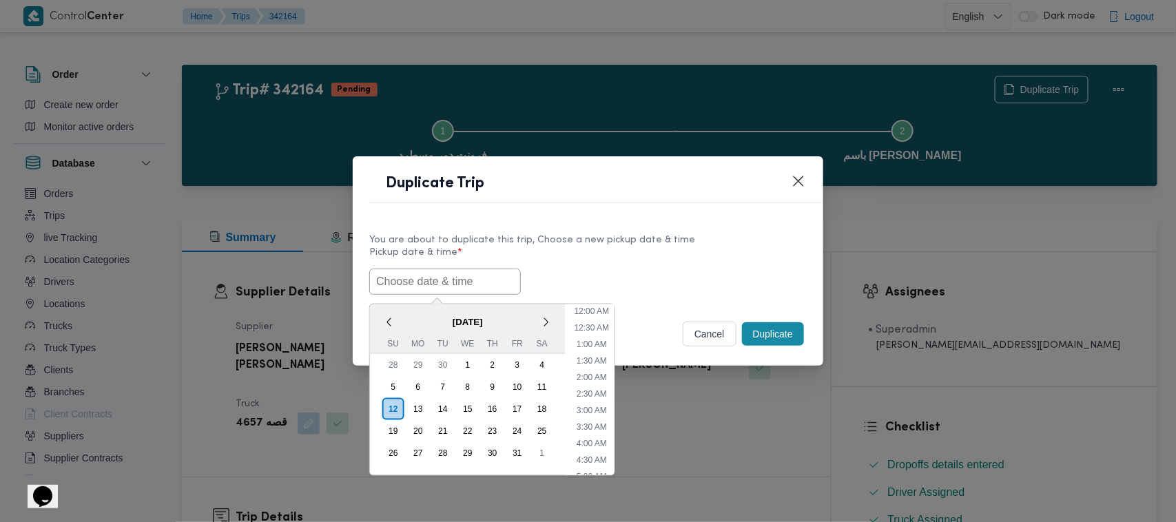
paste input "15/10/2025 7:00AM"
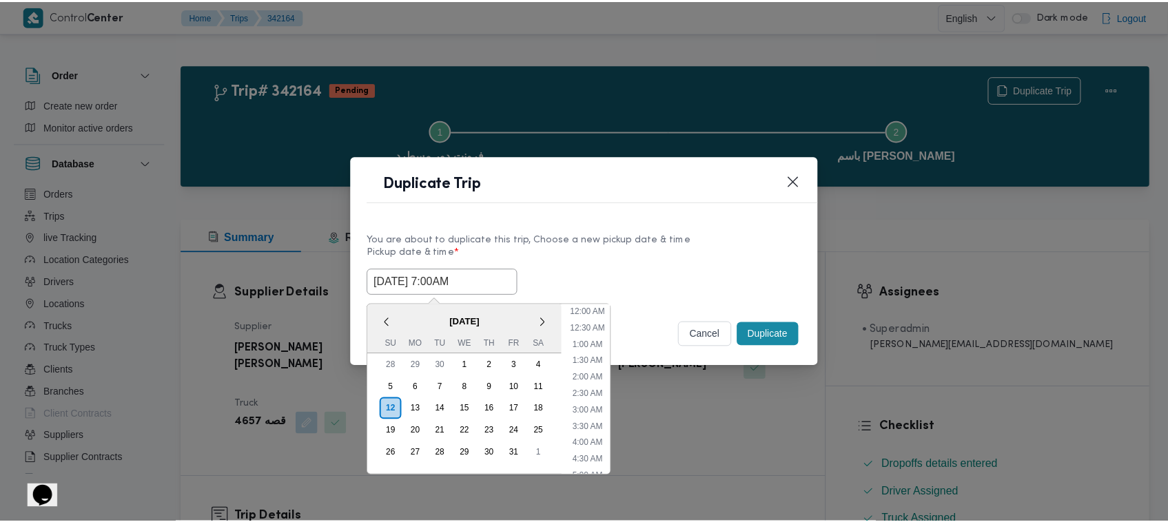
scroll to position [320, 0]
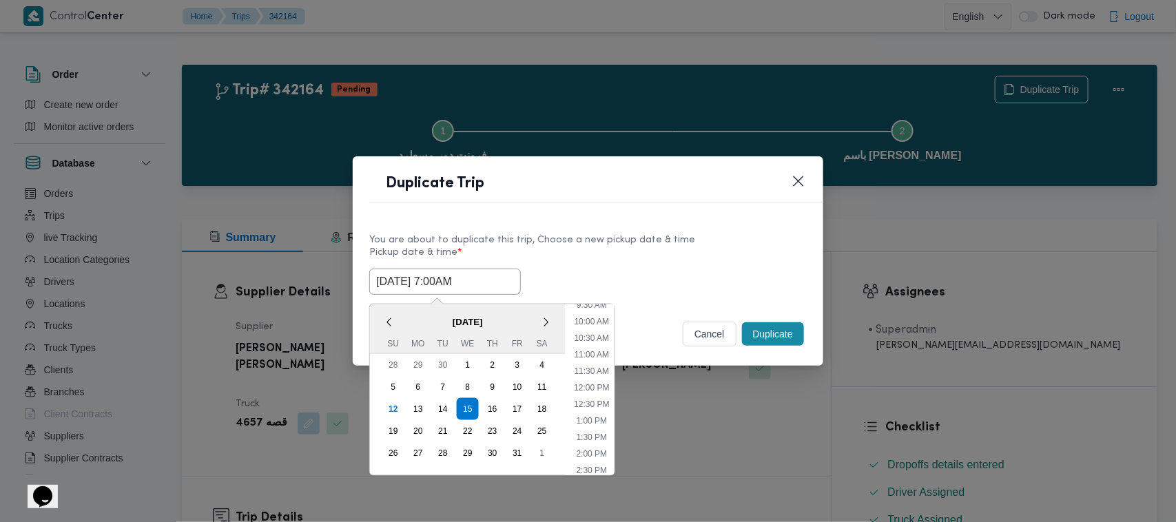
type input "15/10/2025 7:00AM"
click at [598, 260] on label "Pickup date & time *" at bounding box center [587, 257] width 437 height 21
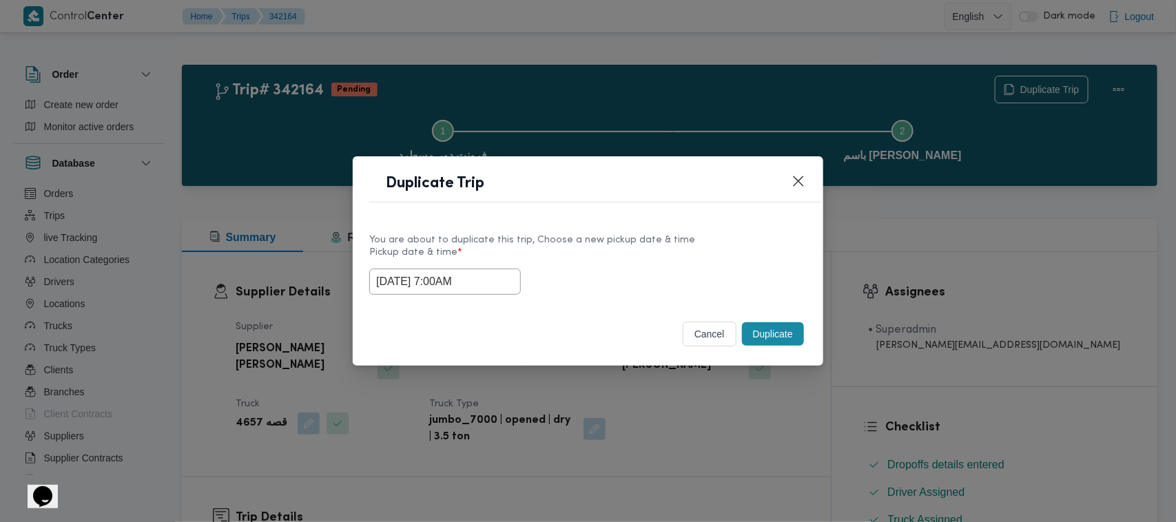
click at [755, 336] on button "Duplicate" at bounding box center [773, 333] width 62 height 23
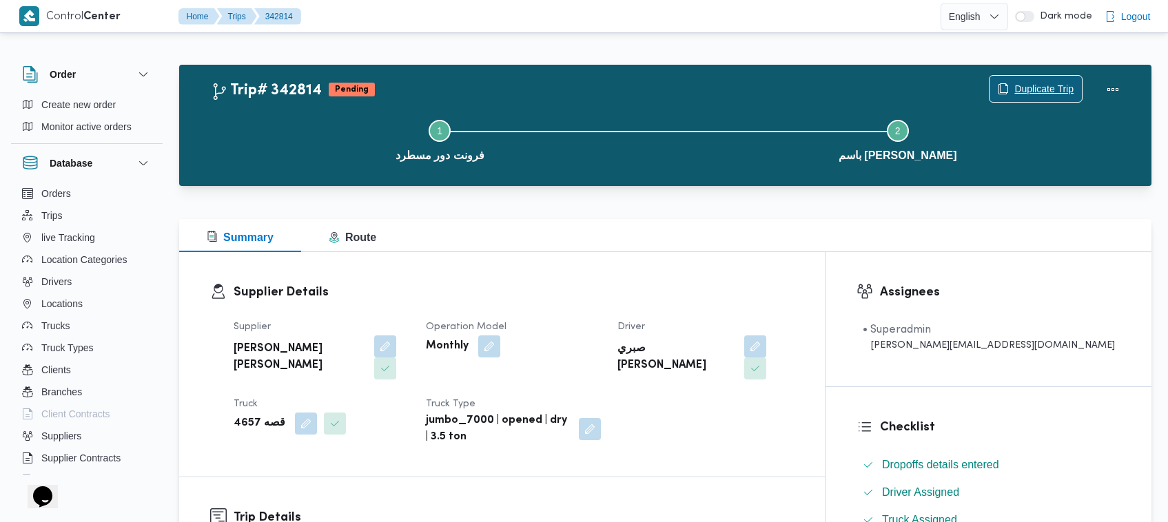
click at [1049, 81] on span "Duplicate Trip" at bounding box center [1043, 89] width 59 height 17
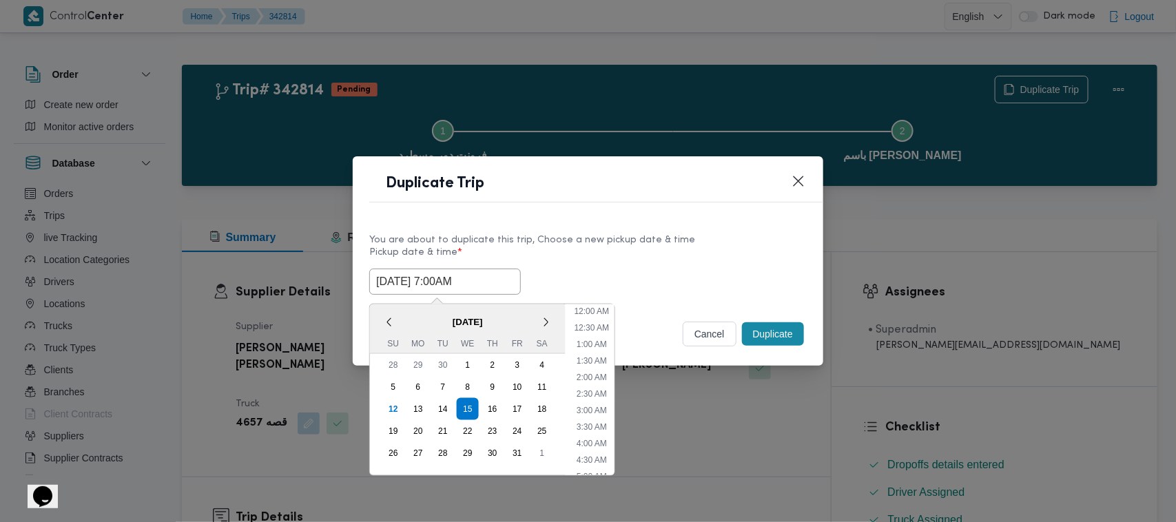
click at [499, 276] on input "15/10/2025 7:00AM" at bounding box center [445, 282] width 152 height 26
click at [496, 405] on div "16" at bounding box center [492, 409] width 26 height 26
type input "16/10/2025 7:00AM"
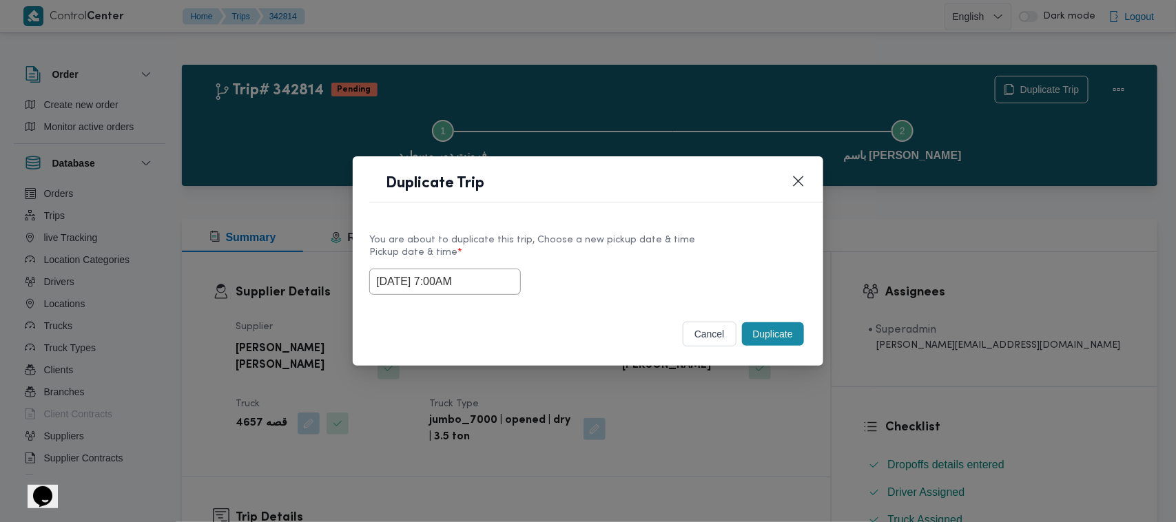
click at [663, 187] on header "Duplicate Trip" at bounding box center [604, 188] width 471 height 30
click at [781, 342] on button "Duplicate" at bounding box center [773, 333] width 62 height 23
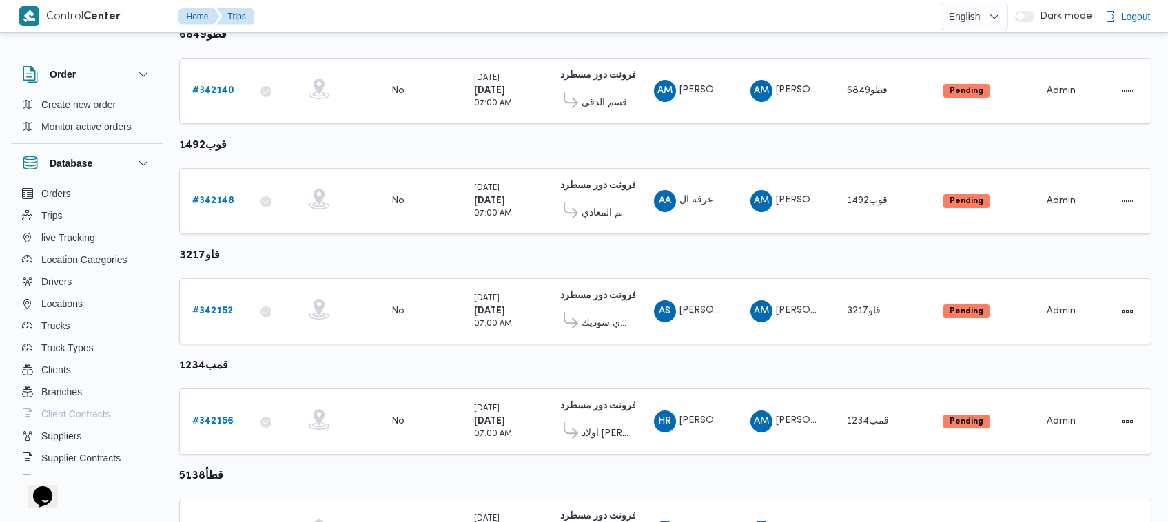
scroll to position [1, 0]
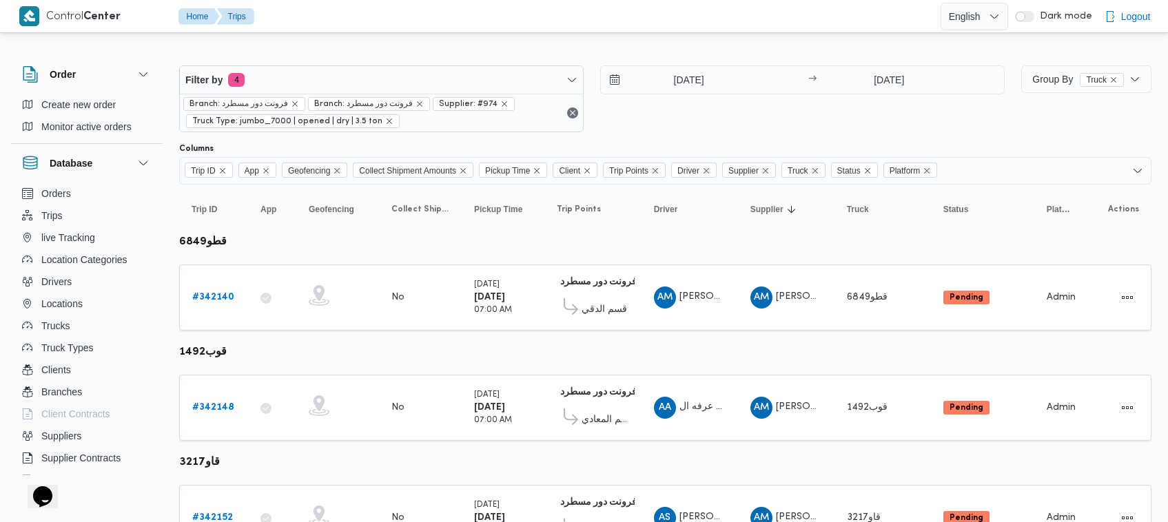
click at [331, 65] on div "Filter by 4 Branch: فرونت دور مسطرد Branch: فرونت دور مسطرد Supplier: #974 Truc…" at bounding box center [381, 98] width 404 height 67
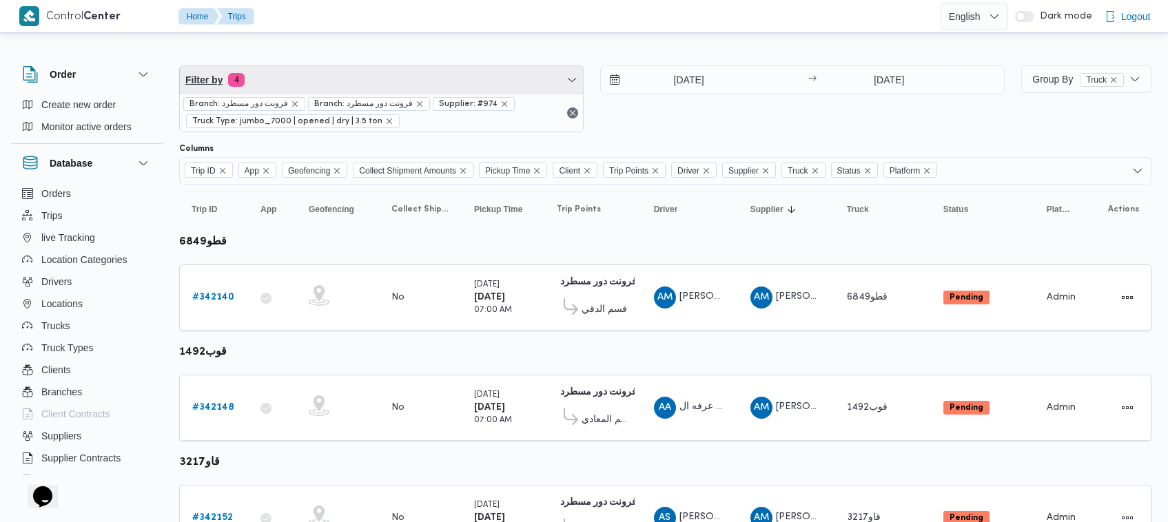
click at [326, 81] on span "Filter by 4" at bounding box center [381, 80] width 403 height 28
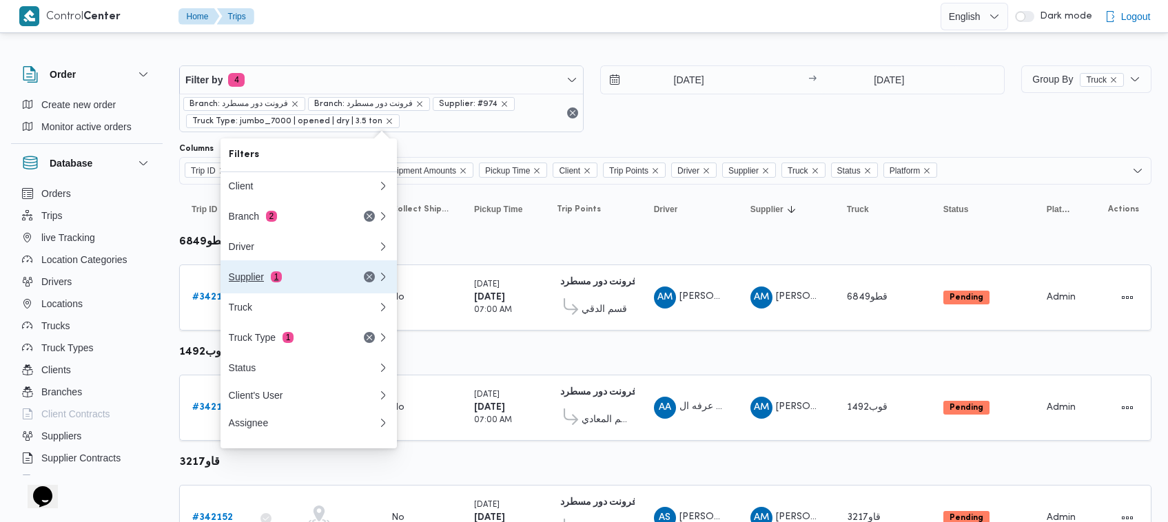
click at [302, 291] on button "Supplier 1" at bounding box center [308, 276] width 176 height 33
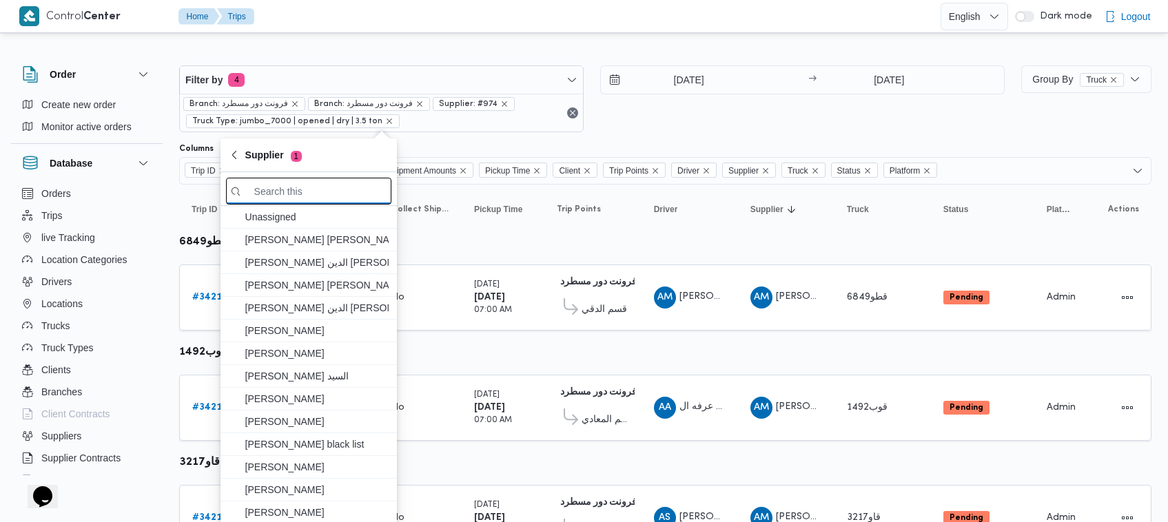
paste input "عبدالله عيد عبدالسلام عبدالحافظ"
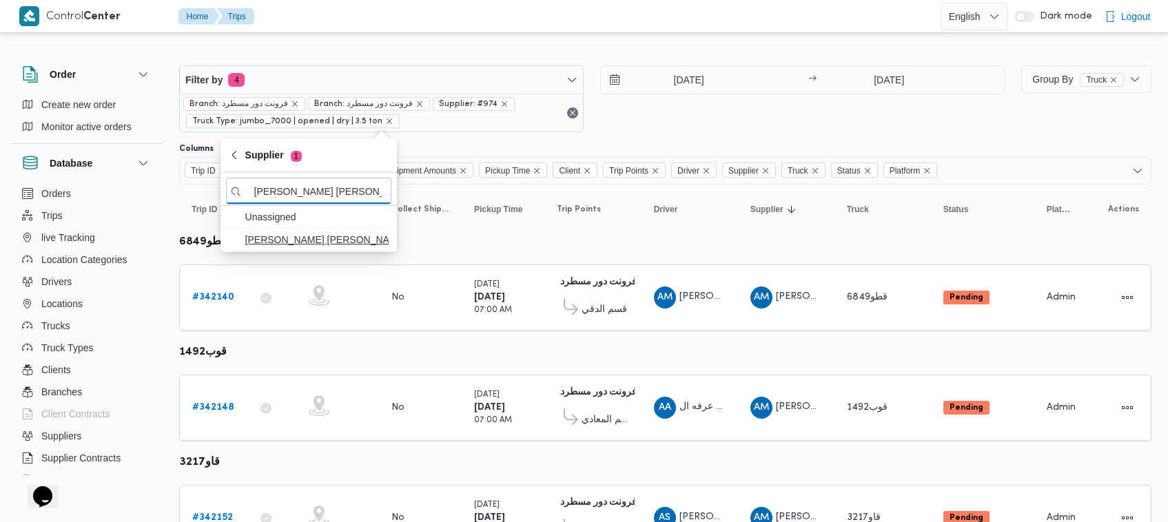
type input "عبدالله عيد عبدالسلام عبدالحافظ"
click at [293, 243] on span "عبدالله عيد عبدالسلام عبدالحافظ" at bounding box center [316, 239] width 143 height 17
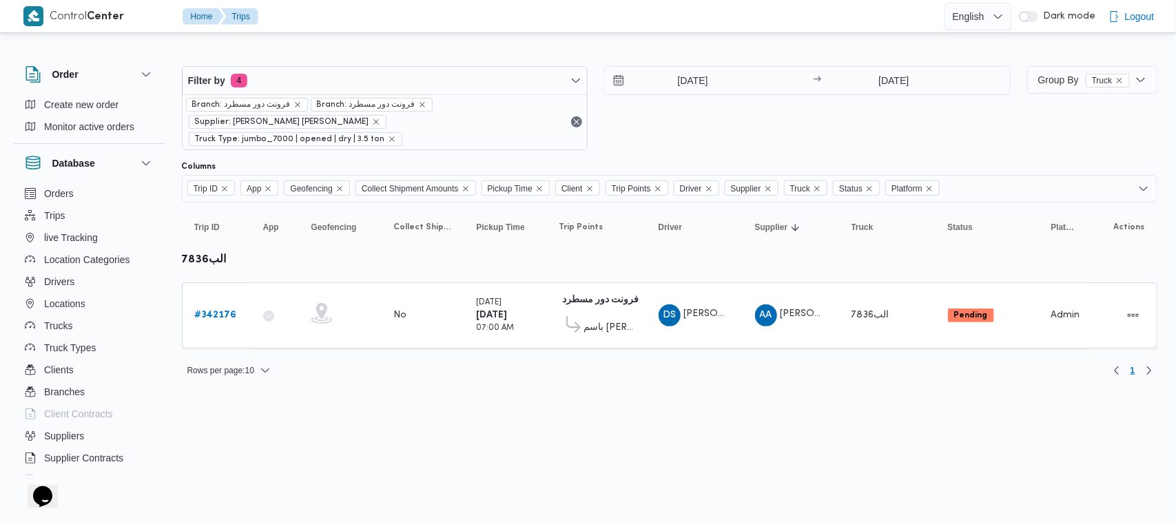
click at [687, 125] on div "14/10/2025 → 14/10/2025" at bounding box center [807, 108] width 406 height 84
click at [192, 302] on div "# 342176" at bounding box center [216, 316] width 54 height 28
click at [221, 311] on div "# 342176" at bounding box center [216, 316] width 54 height 28
click at [222, 311] on b "# 342176" at bounding box center [216, 315] width 42 height 9
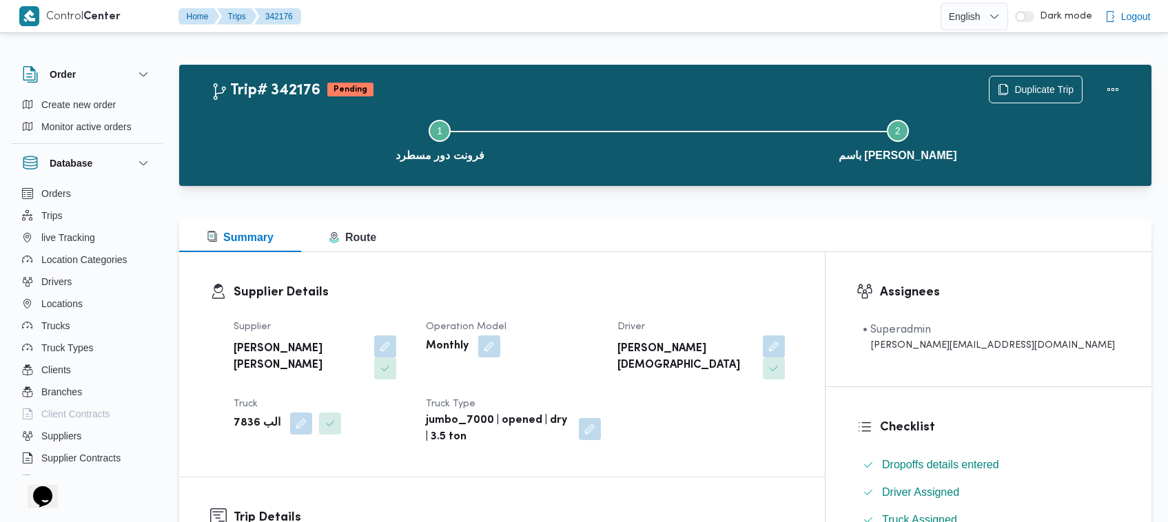
click at [1035, 70] on div "Duplicate Trip" at bounding box center [1057, 90] width 154 height 44
click at [1030, 85] on span "Duplicate Trip" at bounding box center [1043, 89] width 59 height 17
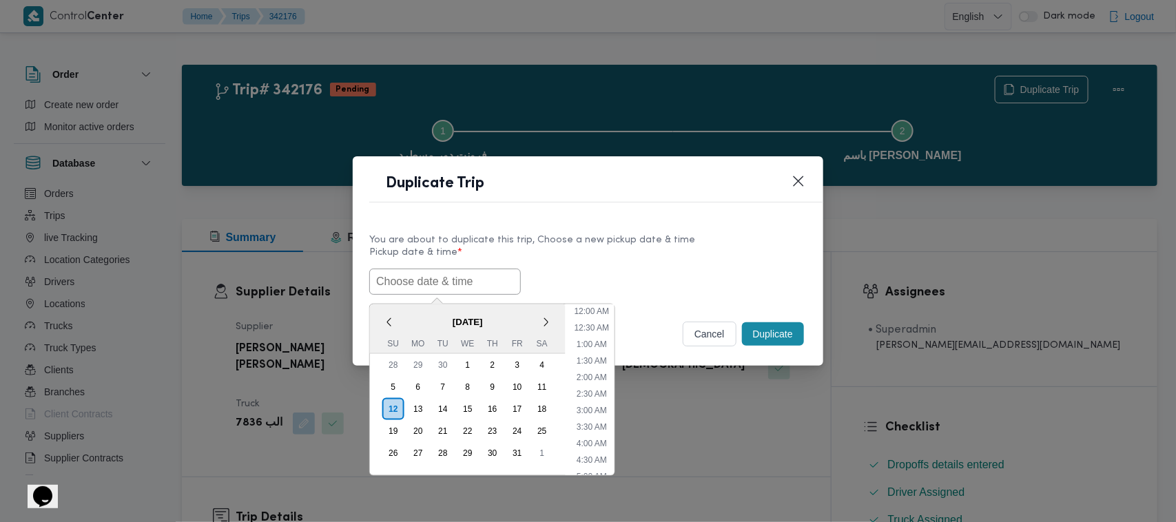
scroll to position [320, 0]
paste input "15/10/2025 7:00AM"
type input "15/10/2025 7:00AM"
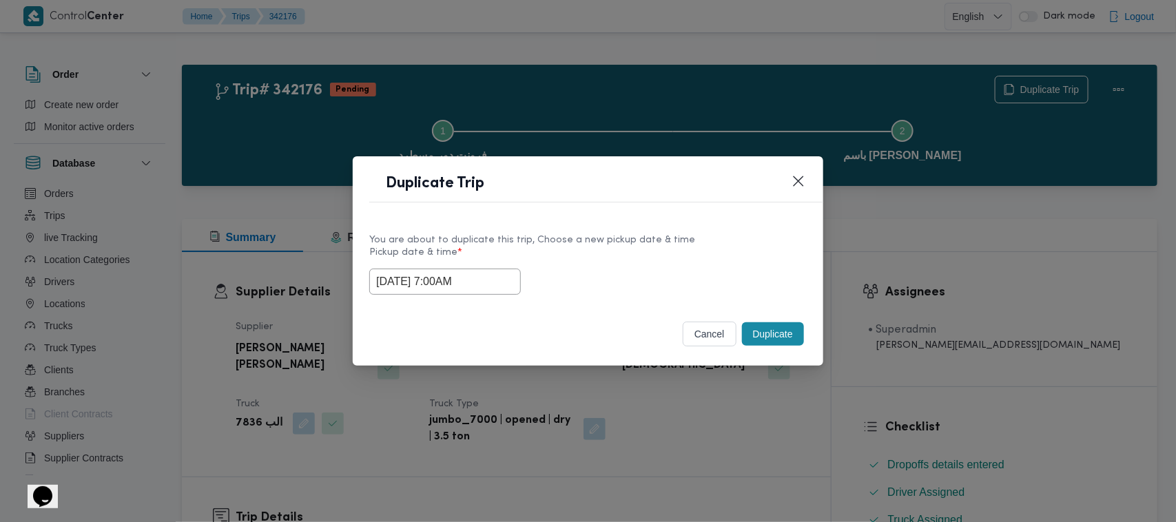
click at [652, 233] on div "You are about to duplicate this trip, Choose a new pickup date & time" at bounding box center [587, 240] width 437 height 14
click at [797, 338] on button "Duplicate" at bounding box center [773, 333] width 62 height 23
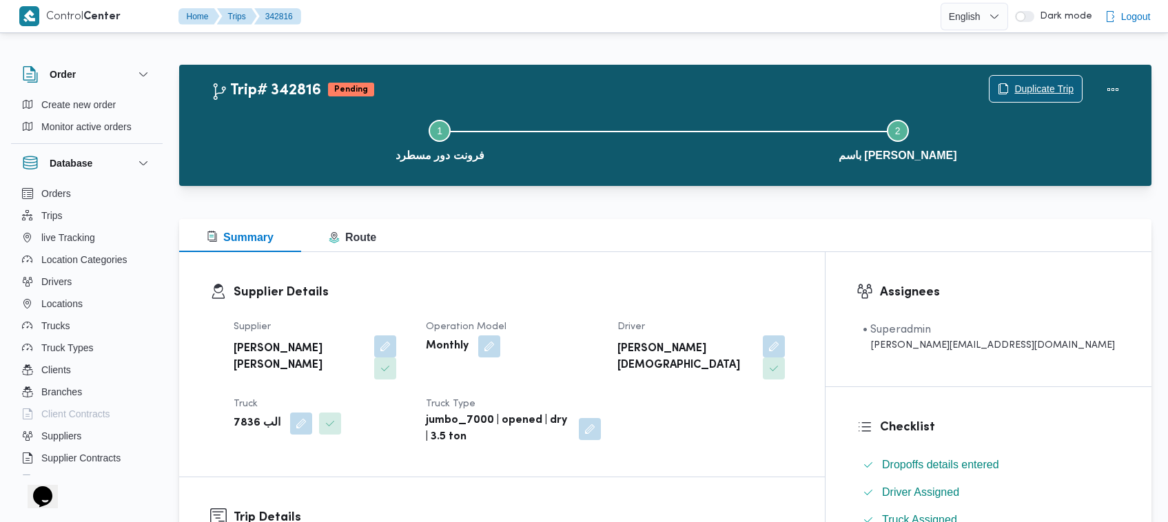
click at [1063, 75] on button "Duplicate Trip" at bounding box center [1036, 89] width 94 height 28
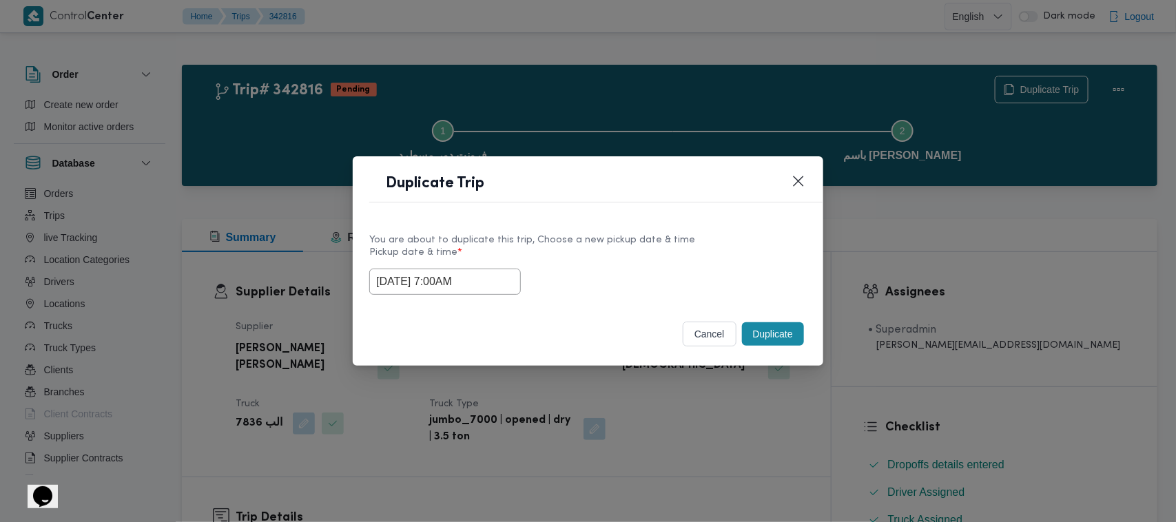
click at [495, 290] on input "15/10/2025 7:00AM" at bounding box center [445, 282] width 152 height 26
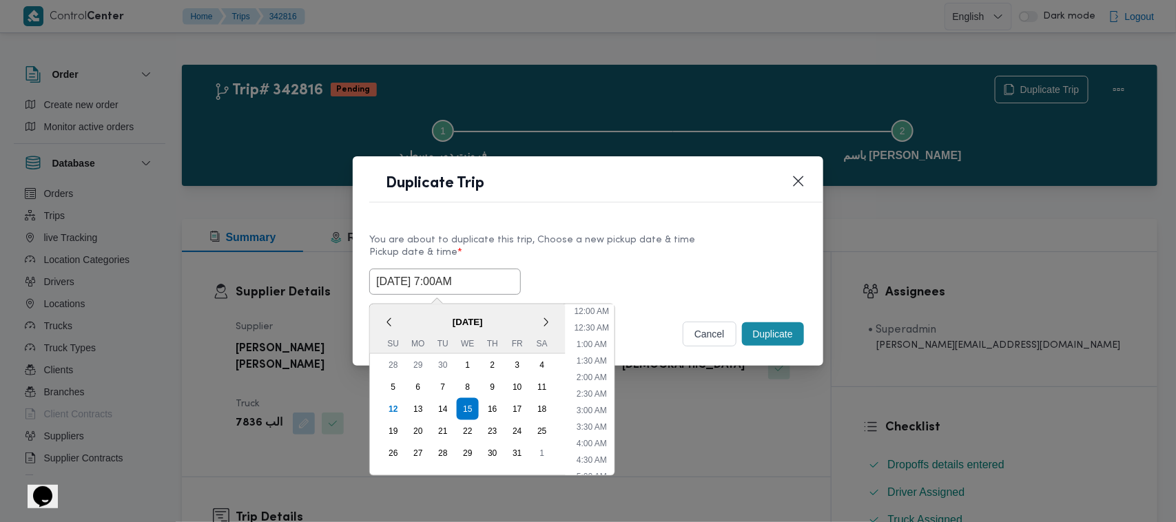
scroll to position [154, 0]
click at [491, 408] on div "16" at bounding box center [492, 409] width 26 height 26
type input "16/10/2025 7:00AM"
click at [636, 210] on div "Duplicate Trip" at bounding box center [588, 187] width 471 height 63
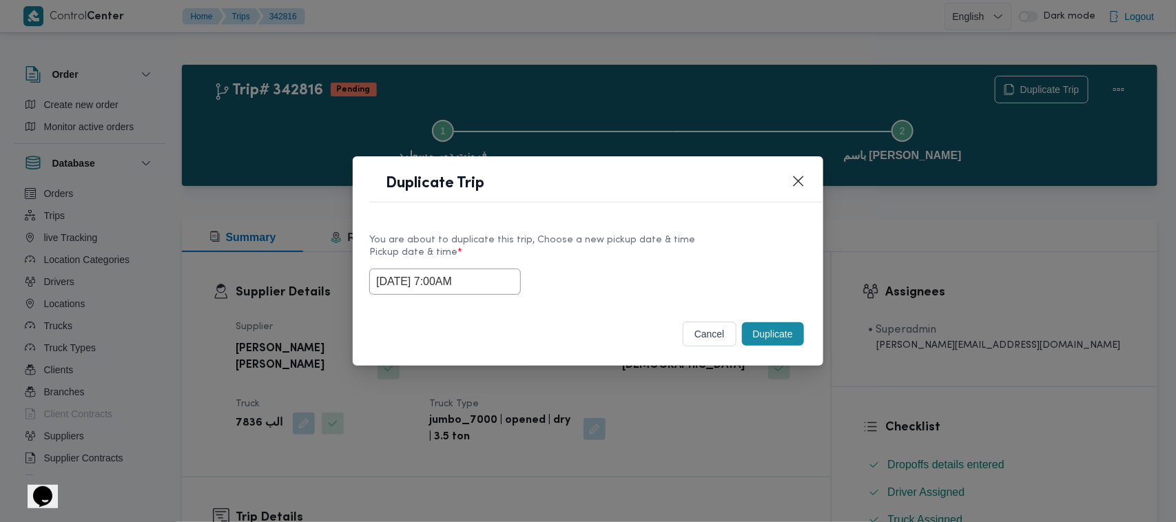
click at [773, 339] on button "Duplicate" at bounding box center [773, 333] width 62 height 23
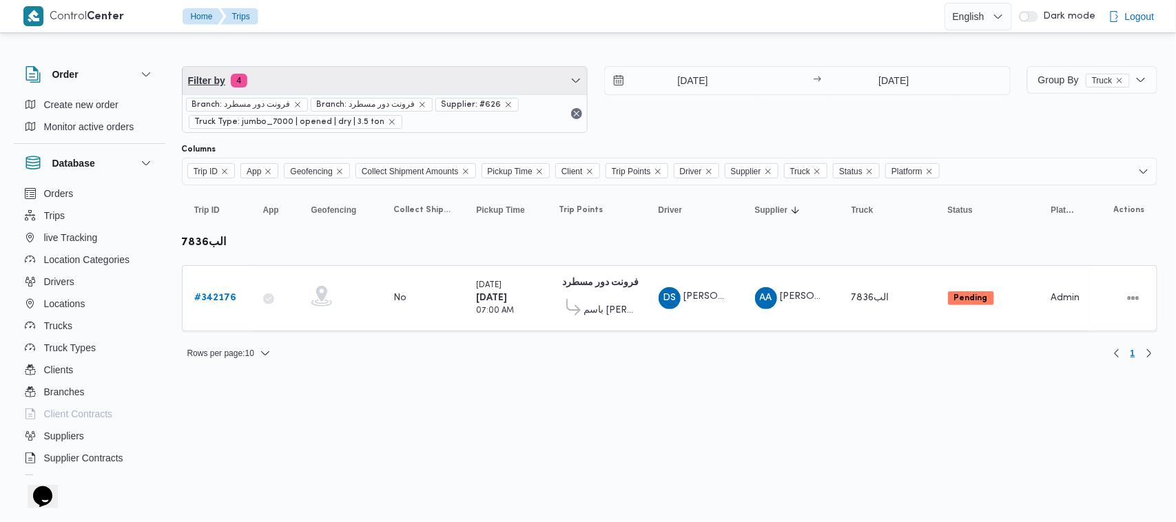
click at [421, 72] on span "Filter by 4" at bounding box center [385, 81] width 405 height 28
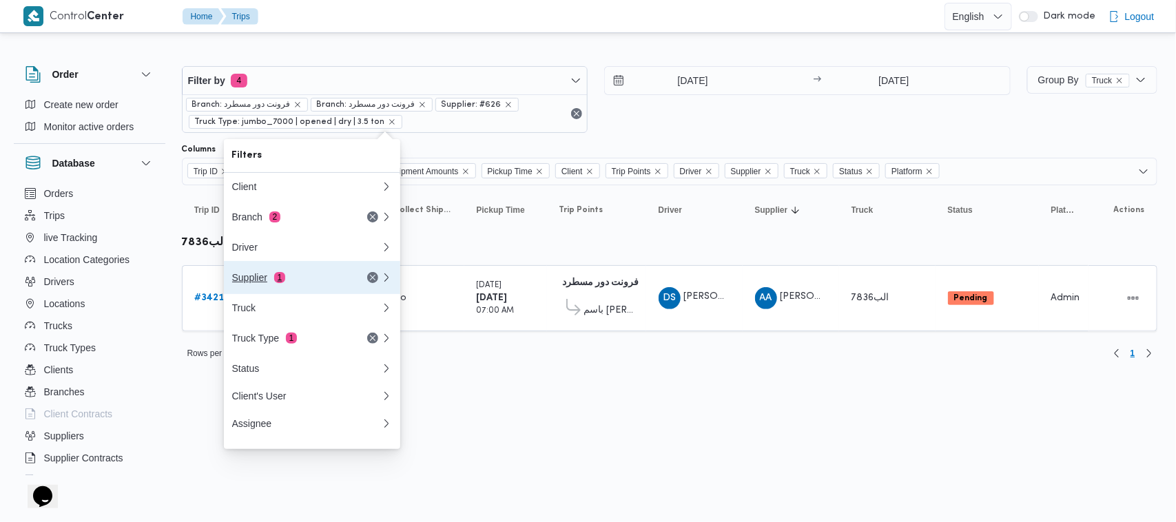
click at [291, 283] on div "Supplier 1" at bounding box center [290, 277] width 116 height 11
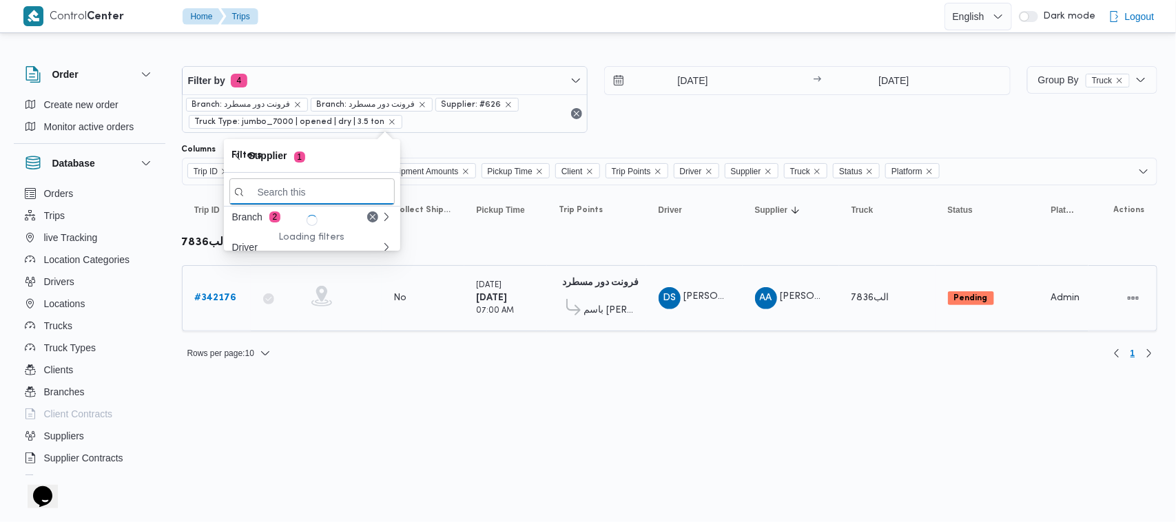
paste input "[PERSON_NAME] [PERSON_NAME]"
type input "[PERSON_NAME] [PERSON_NAME]"
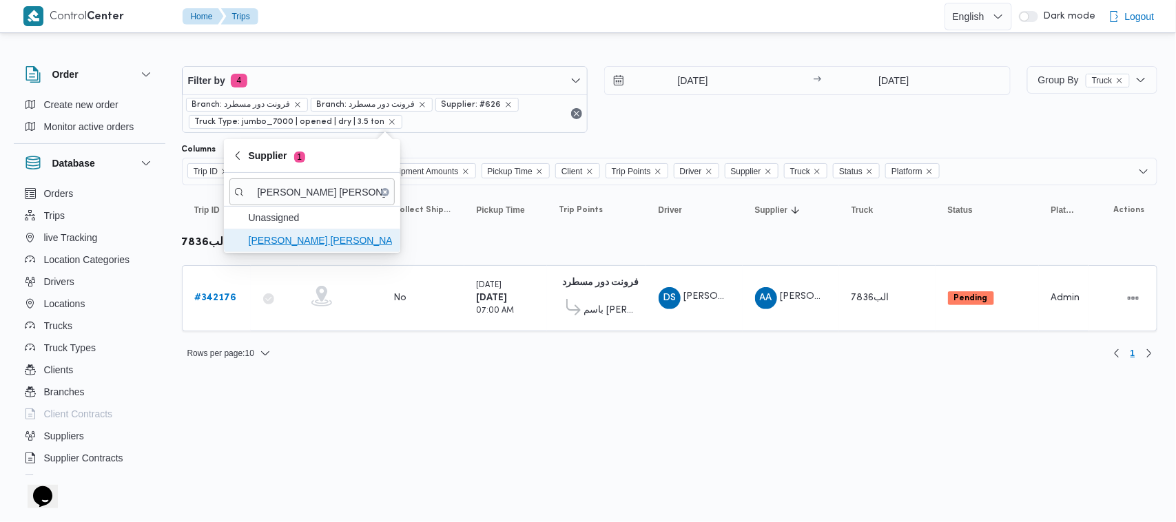
click at [366, 236] on span "[PERSON_NAME] [PERSON_NAME]" at bounding box center [320, 240] width 143 height 17
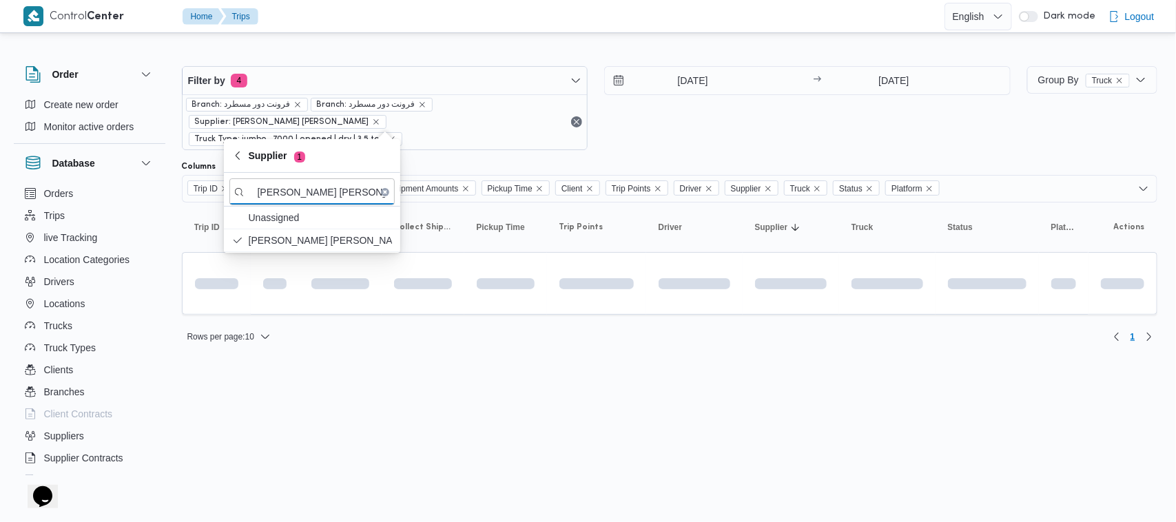
click at [364, 401] on html "Control Center Home Trips English عربي Dark mode Logout Order Create new order …" at bounding box center [588, 261] width 1176 height 522
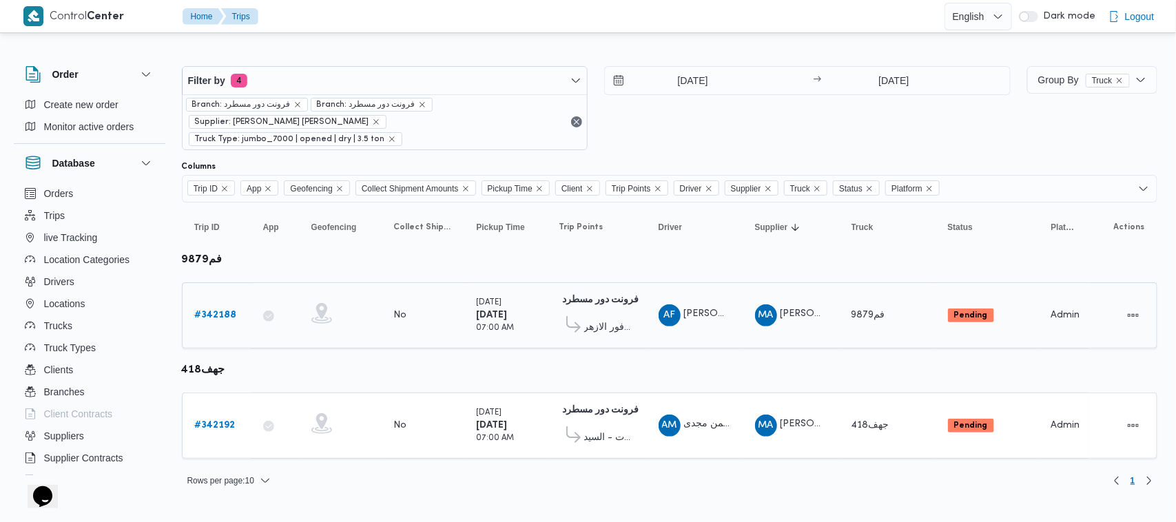
click at [234, 311] on b "# 342188" at bounding box center [216, 315] width 42 height 9
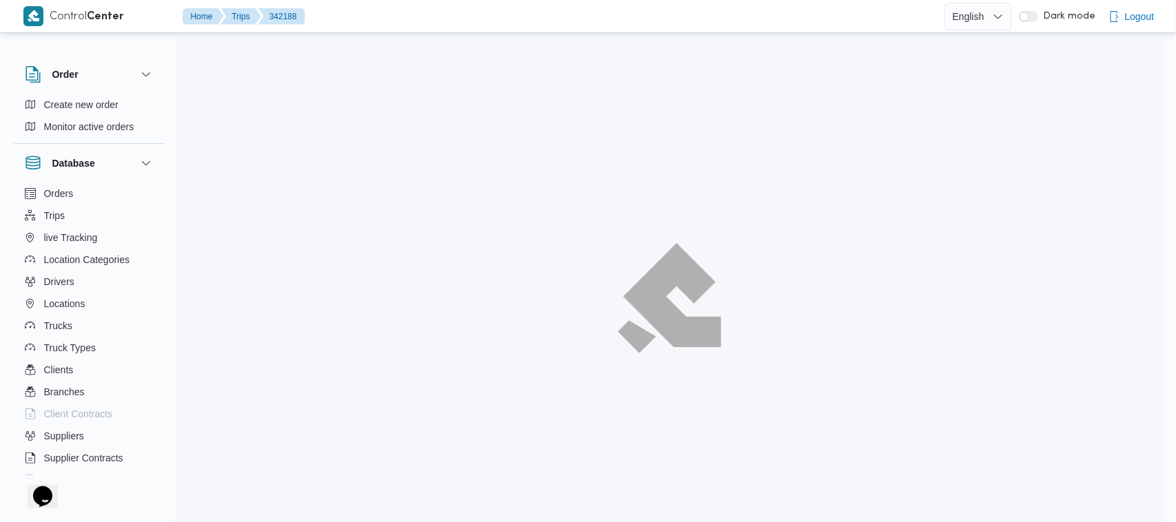
click at [1038, 101] on div at bounding box center [669, 298] width 989 height 522
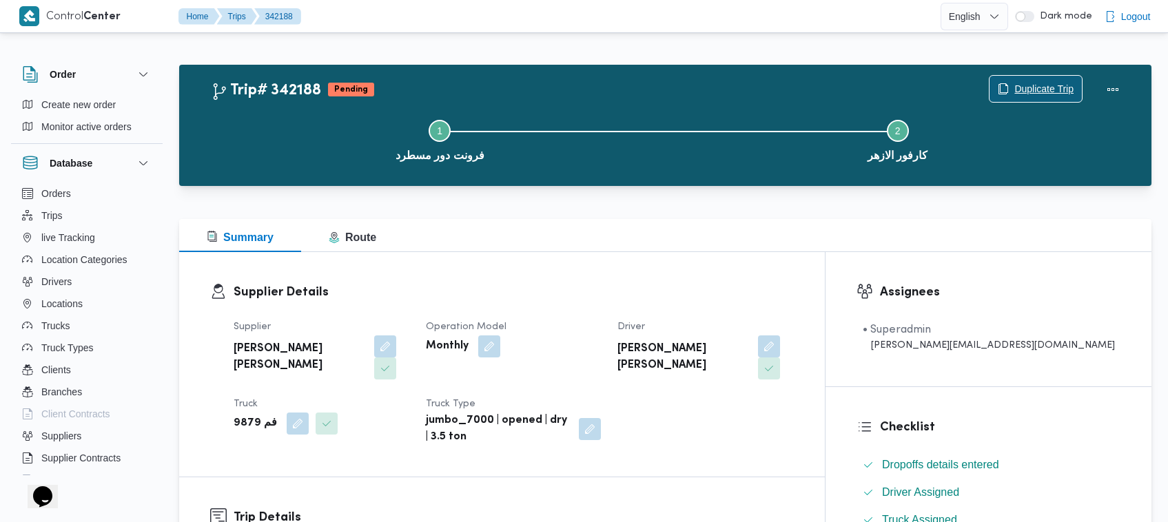
click at [1057, 81] on span "Duplicate Trip" at bounding box center [1035, 89] width 92 height 26
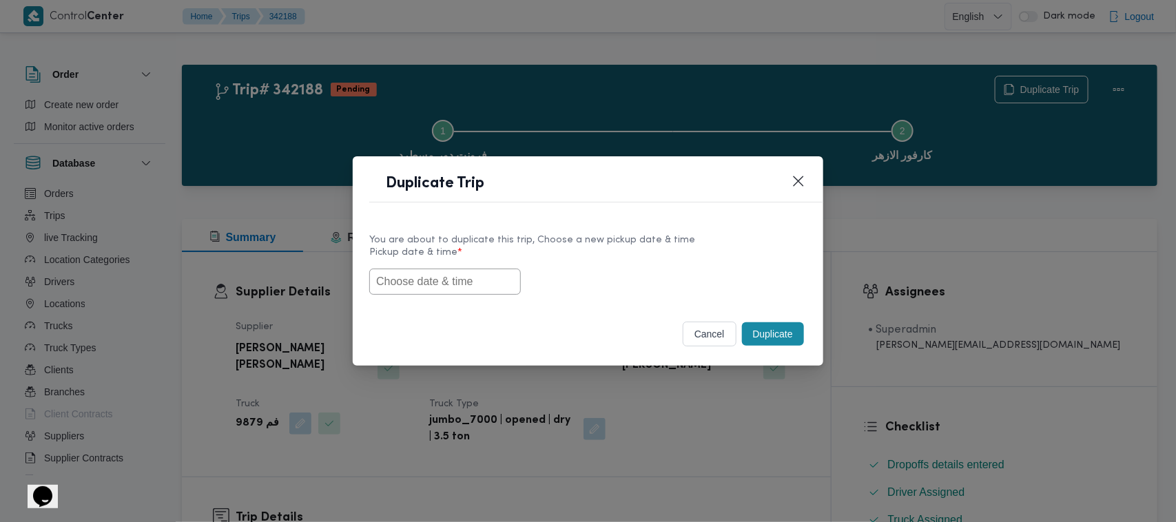
click at [405, 278] on input "text" at bounding box center [445, 282] width 152 height 26
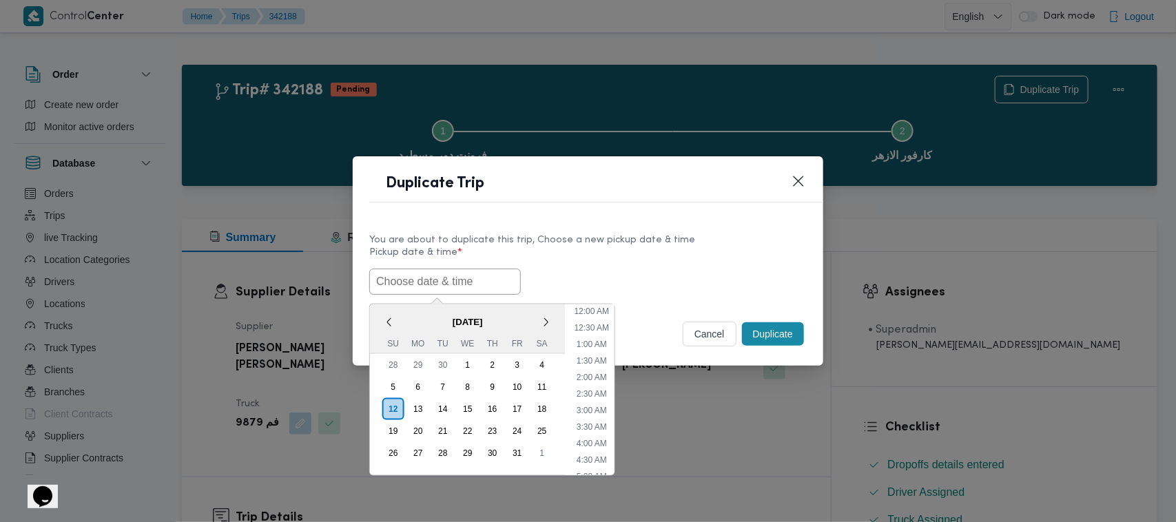
scroll to position [320, 0]
paste input "15/10/2025 7:00AM"
type input "15/10/2025 7:00AM"
click at [706, 253] on label "Pickup date & time *" at bounding box center [587, 257] width 437 height 21
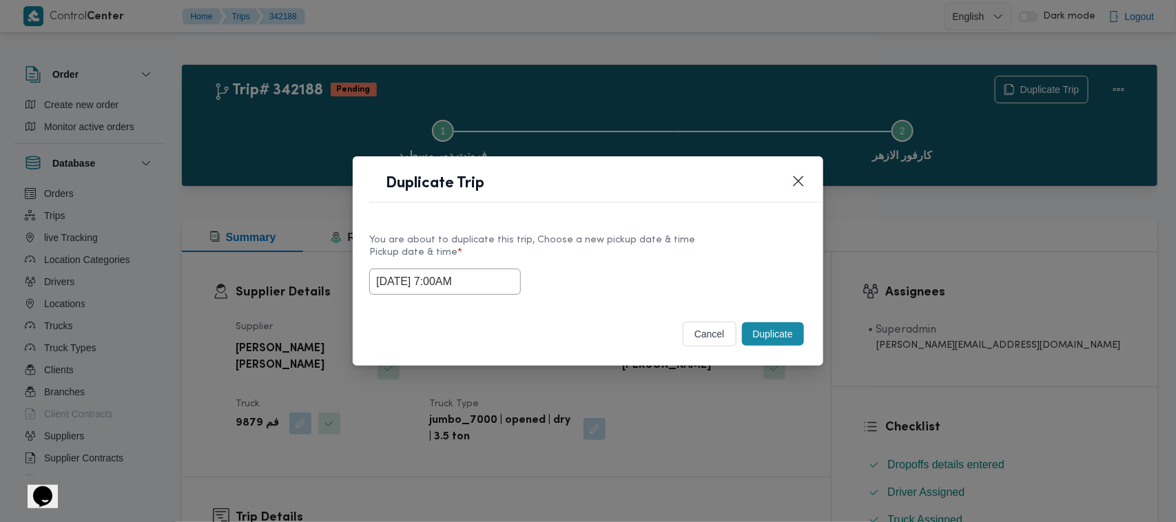
click at [767, 340] on button "Duplicate" at bounding box center [773, 333] width 62 height 23
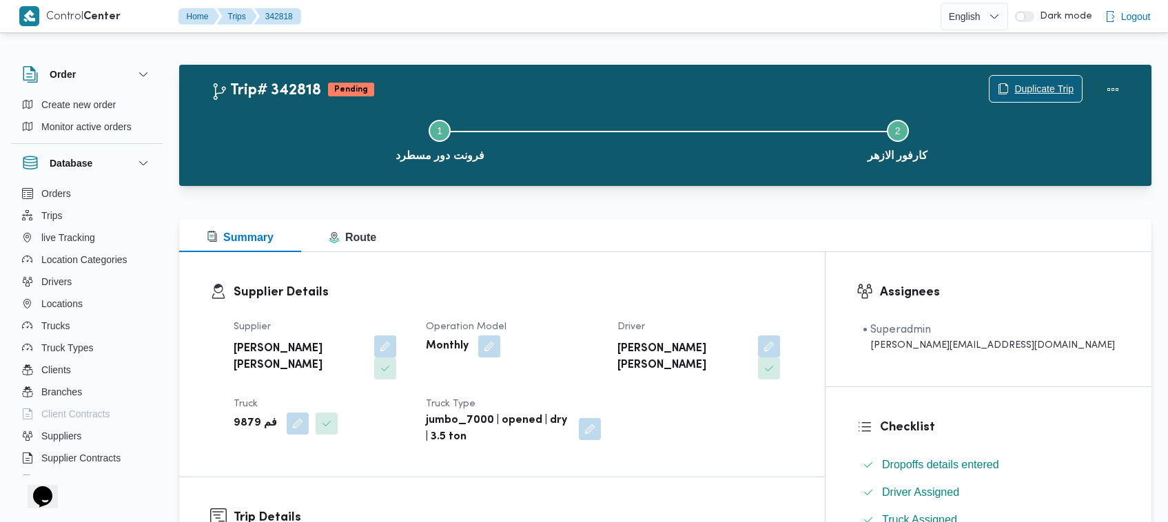
click at [1010, 85] on span "Duplicate Trip" at bounding box center [1035, 89] width 92 height 26
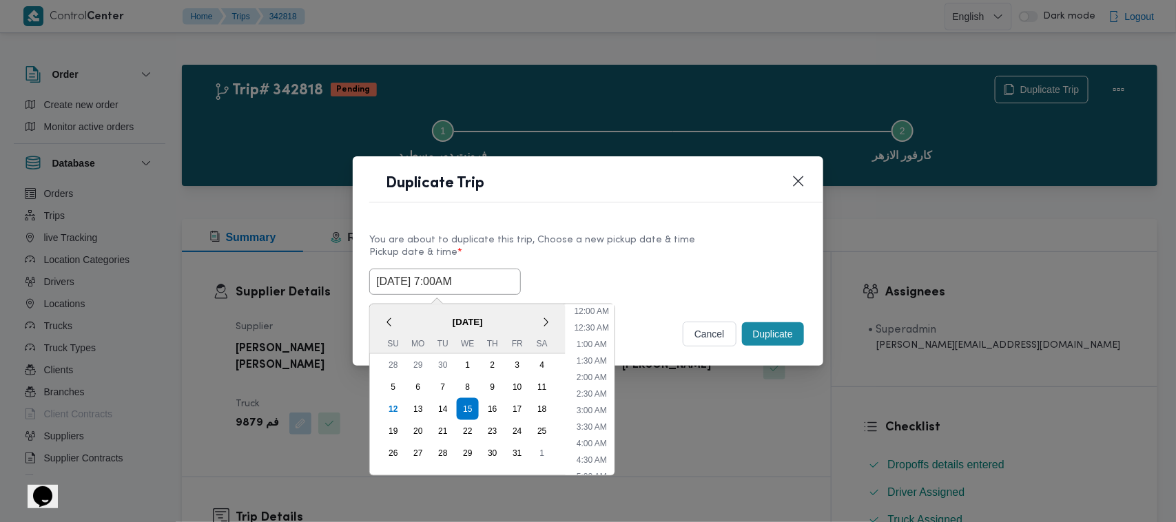
click at [502, 274] on input "15/10/2025 7:00AM" at bounding box center [445, 282] width 152 height 26
click at [498, 410] on div "16" at bounding box center [492, 409] width 26 height 26
type input "16/10/2025 7:00AM"
click at [528, 269] on div "16/10/2025 7:00AM < October 2025 > Su Mo Tu We Th Fr Sa 28 29 30 1 2 3 4 5 6 7 …" at bounding box center [587, 282] width 437 height 26
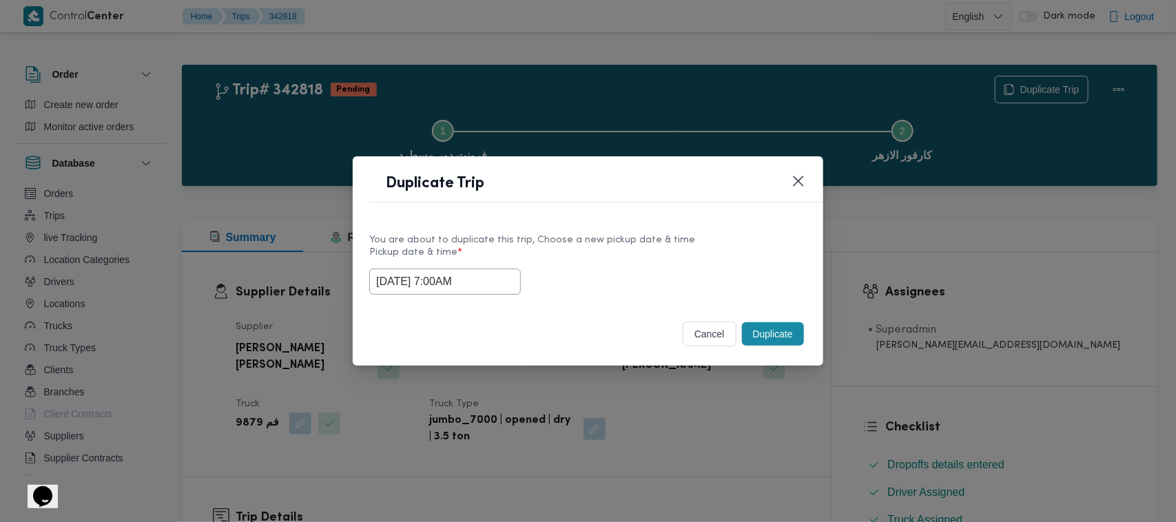
click at [786, 331] on button "Duplicate" at bounding box center [773, 333] width 62 height 23
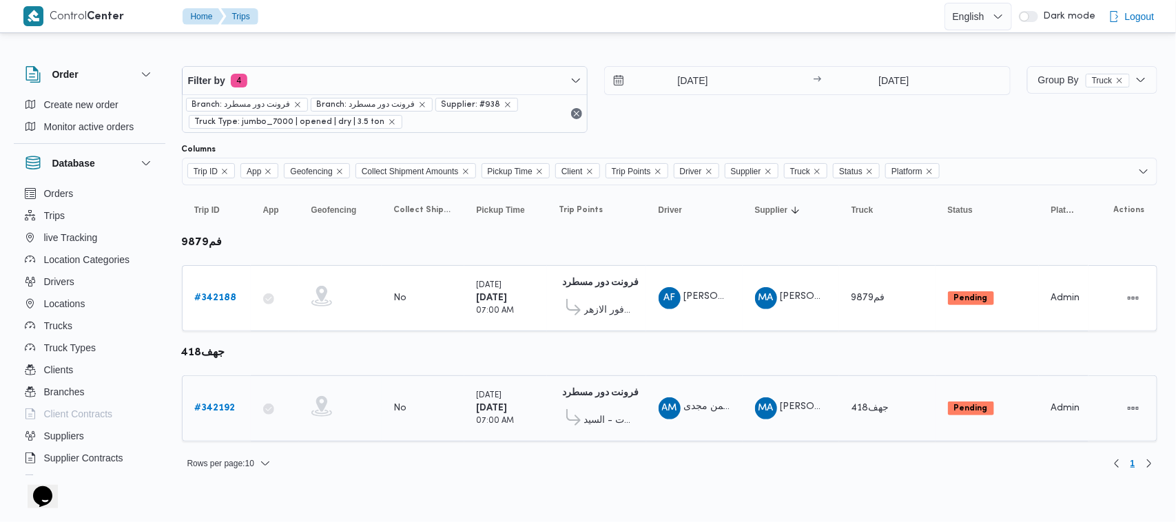
click at [223, 393] on td "Trip ID # 342192" at bounding box center [216, 408] width 69 height 66
click at [223, 410] on b "# 342192" at bounding box center [215, 408] width 41 height 9
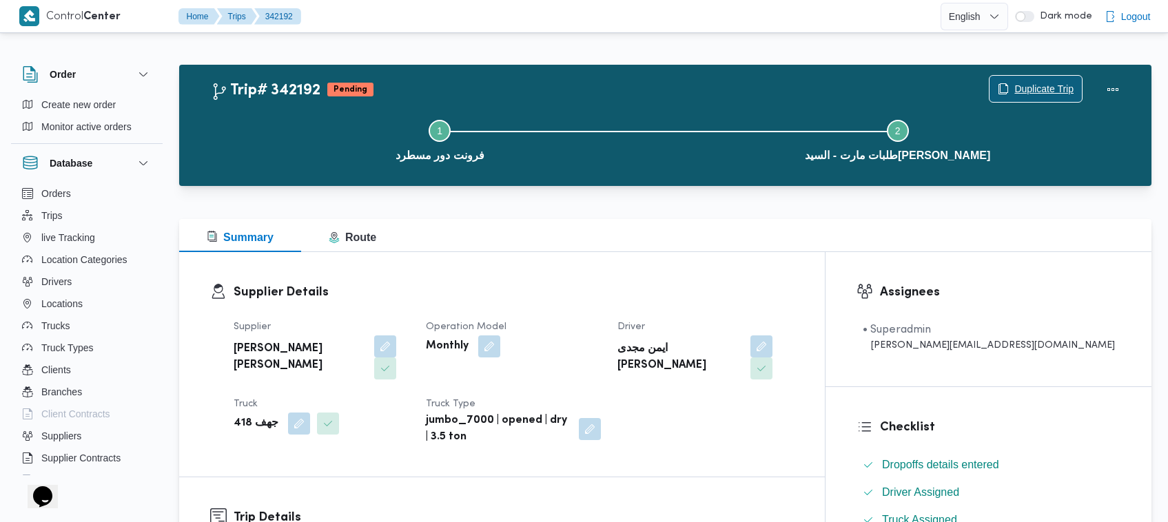
click at [1020, 90] on span "Duplicate Trip" at bounding box center [1043, 89] width 59 height 17
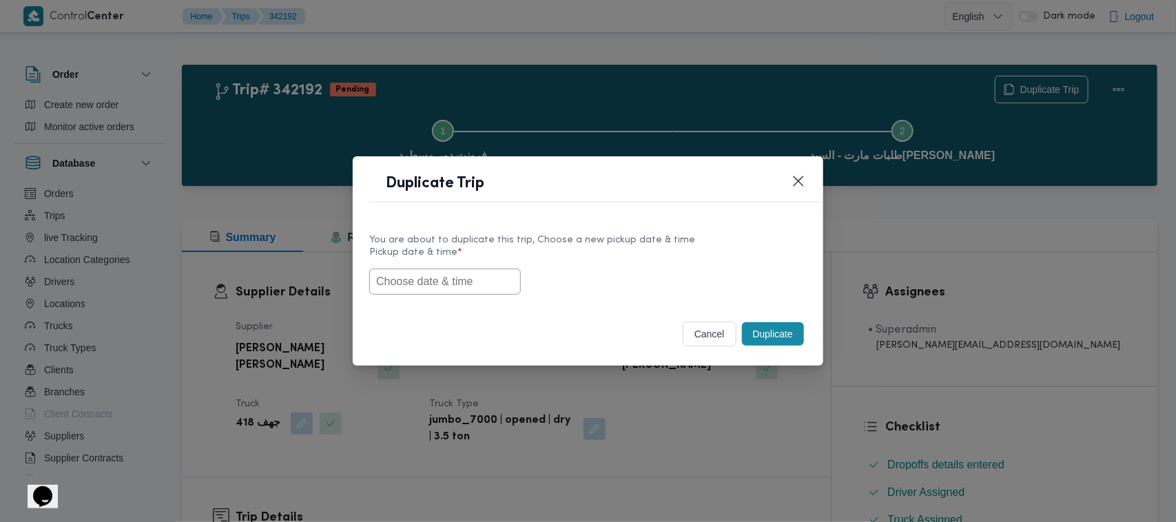
click at [451, 270] on input "text" at bounding box center [445, 282] width 152 height 26
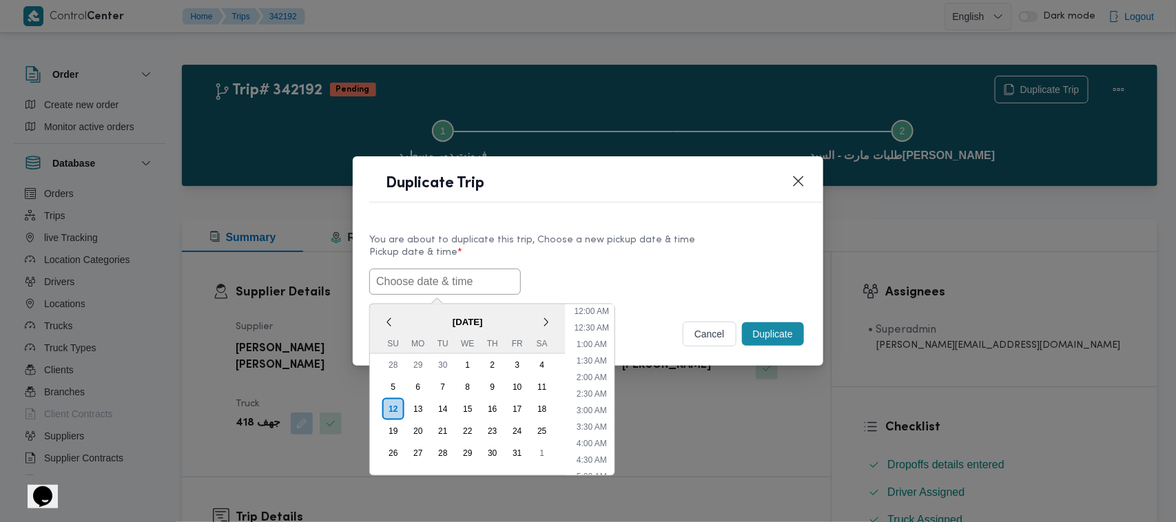
scroll to position [320, 0]
paste input "15/10/2025 7:00AM"
type input "15/10/2025 7:00AM"
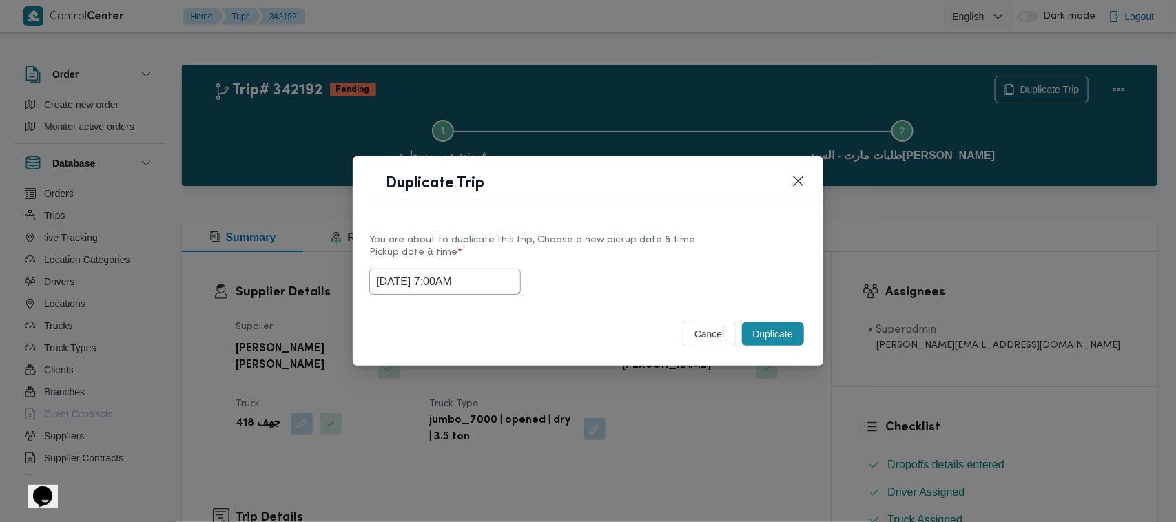
click at [666, 271] on div "15/10/2025 7:00AM" at bounding box center [587, 282] width 437 height 26
drag, startPoint x: 807, startPoint y: 333, endPoint x: 789, endPoint y: 338, distance: 18.7
click at [804, 335] on div "cancel Duplicate" at bounding box center [588, 337] width 471 height 58
click at [744, 346] on button "Duplicate" at bounding box center [773, 333] width 62 height 23
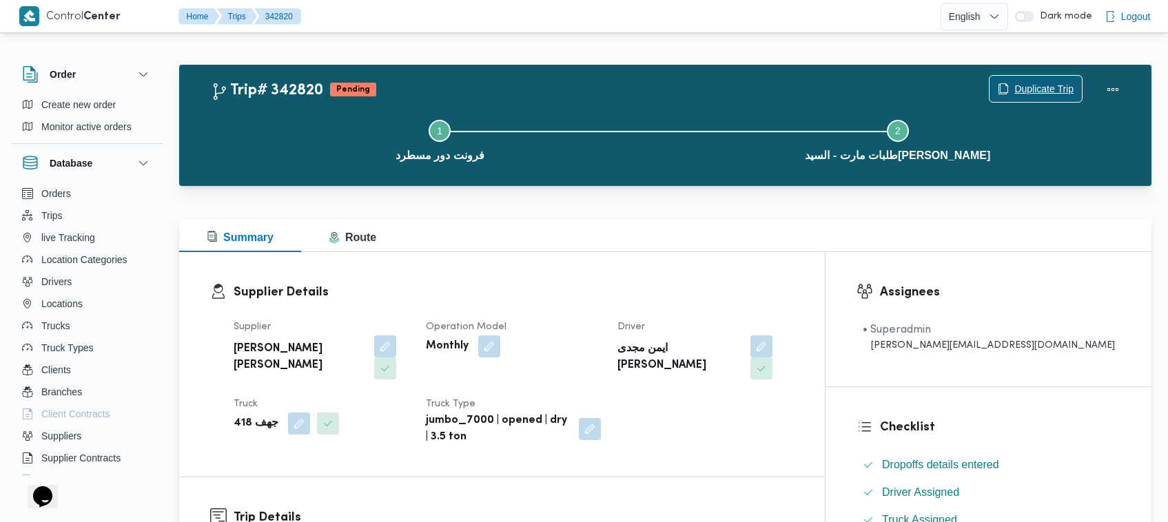
click at [1073, 81] on span "Duplicate Trip" at bounding box center [1043, 89] width 59 height 17
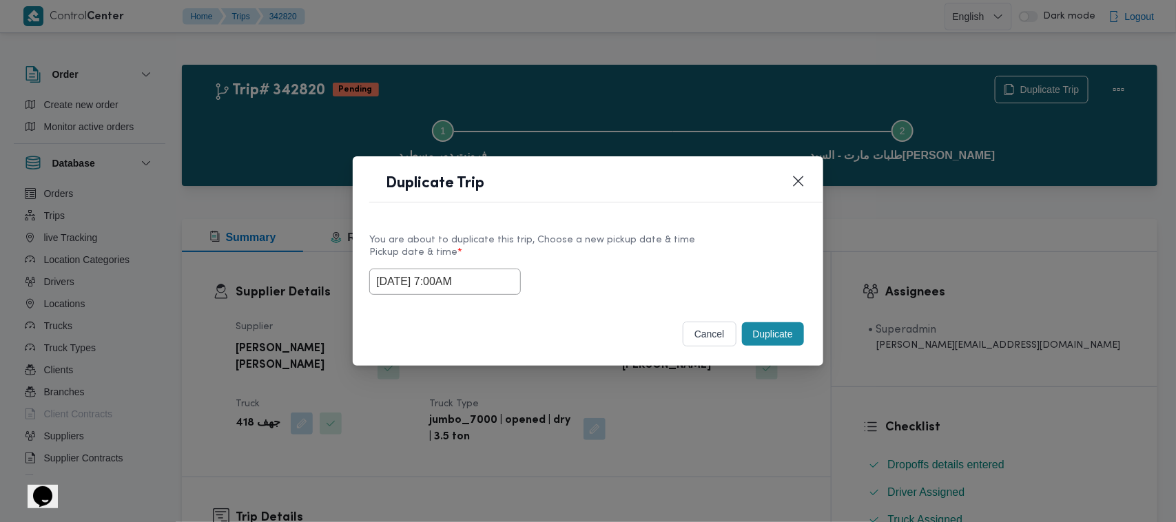
click at [484, 274] on input "15/10/2025 7:00AM" at bounding box center [445, 282] width 152 height 26
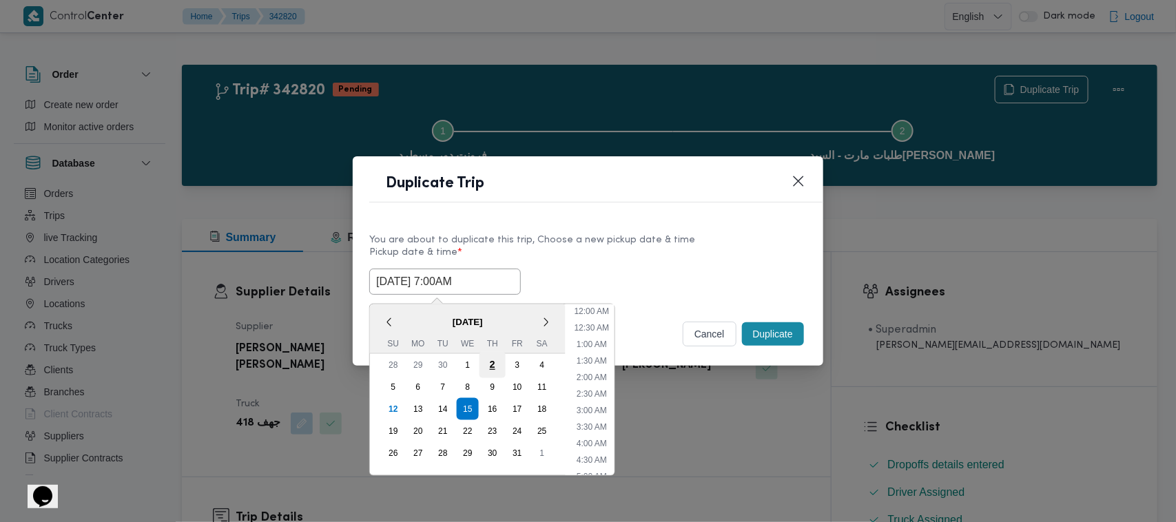
scroll to position [154, 0]
click at [495, 411] on div "16" at bounding box center [492, 409] width 26 height 26
type input "16/10/2025 7:00AM"
click at [687, 233] on div "You are about to duplicate this trip, Choose a new pickup date & time" at bounding box center [587, 240] width 437 height 14
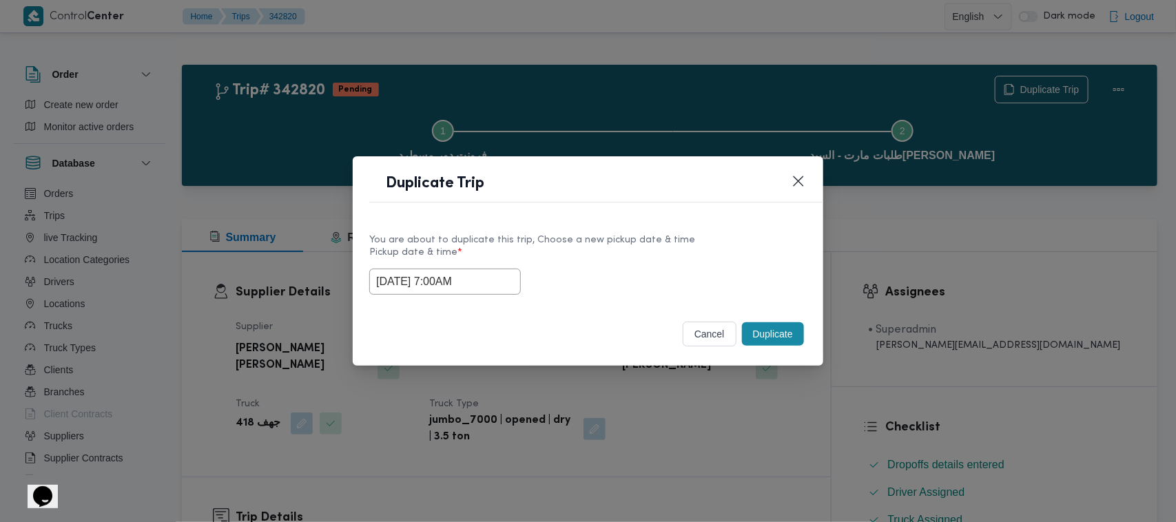
click at [767, 335] on button "Duplicate" at bounding box center [773, 333] width 62 height 23
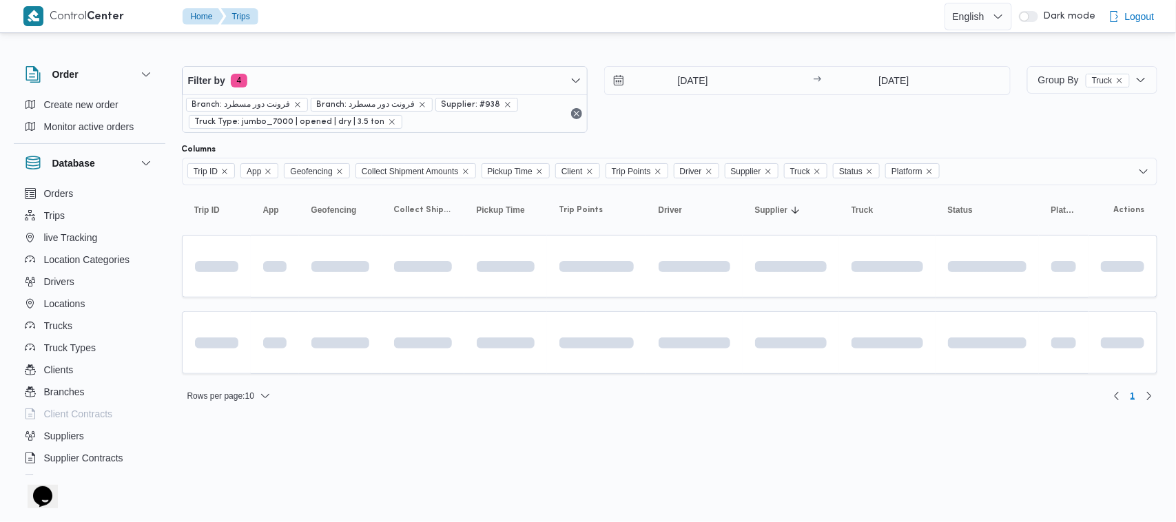
click at [350, 98] on span "Branch: فرونت دور مسطرد" at bounding box center [372, 105] width 122 height 14
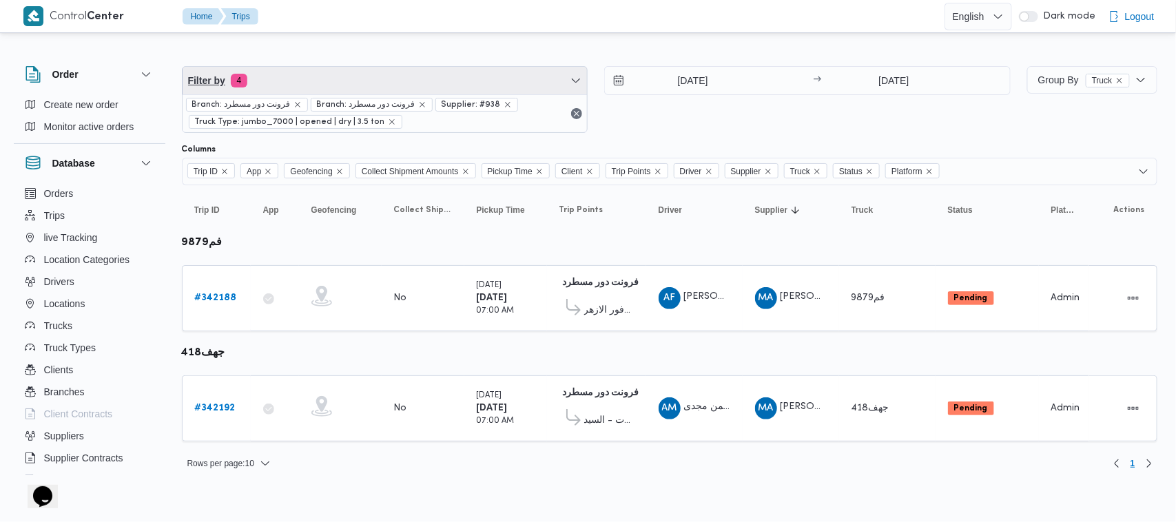
click at [344, 88] on span "Filter by 4" at bounding box center [385, 81] width 405 height 28
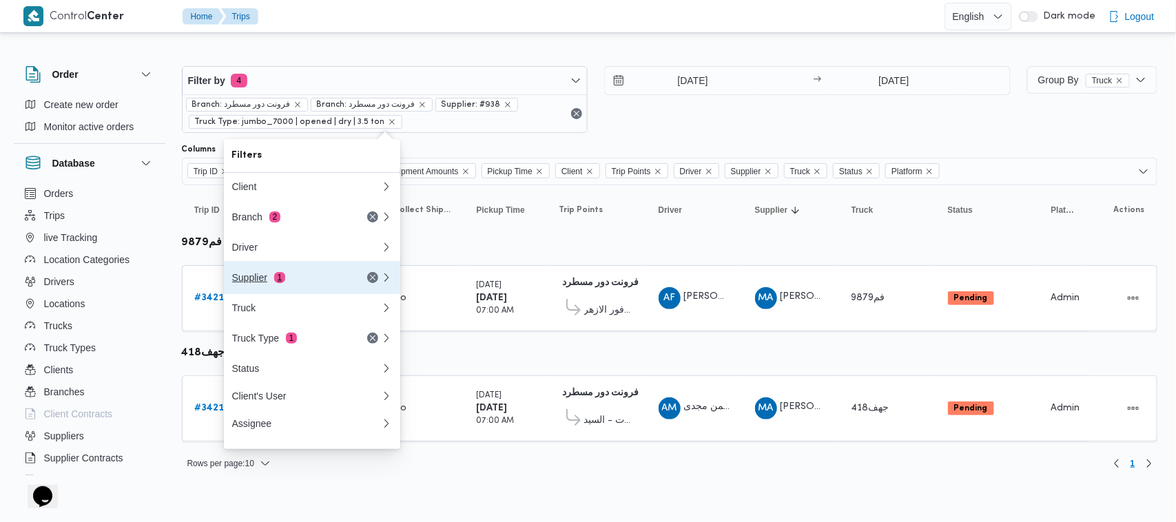
click at [290, 280] on div "Supplier 1" at bounding box center [290, 277] width 116 height 11
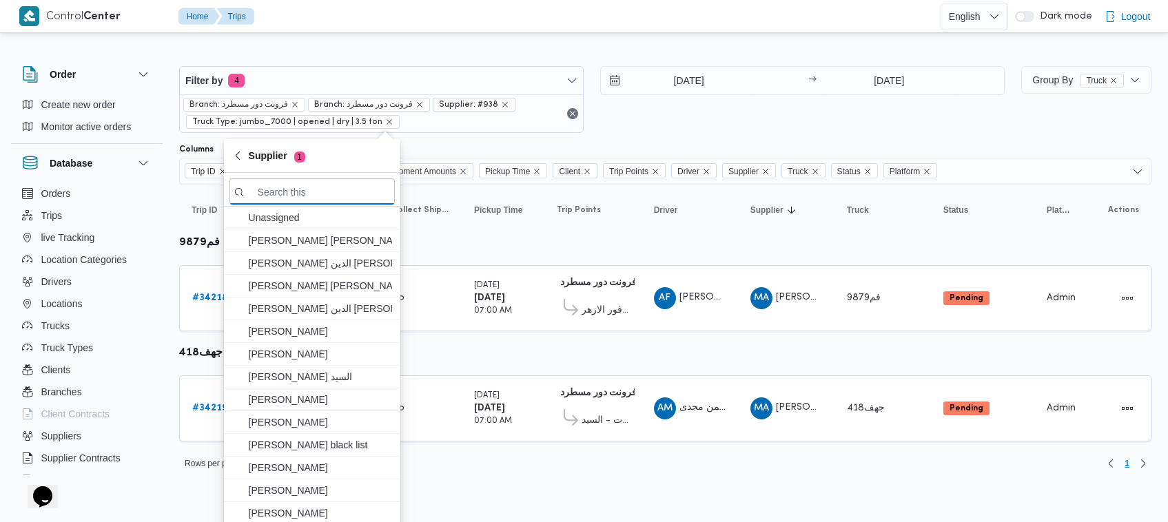
paste input "[PERSON_NAME] [PERSON_NAME]"
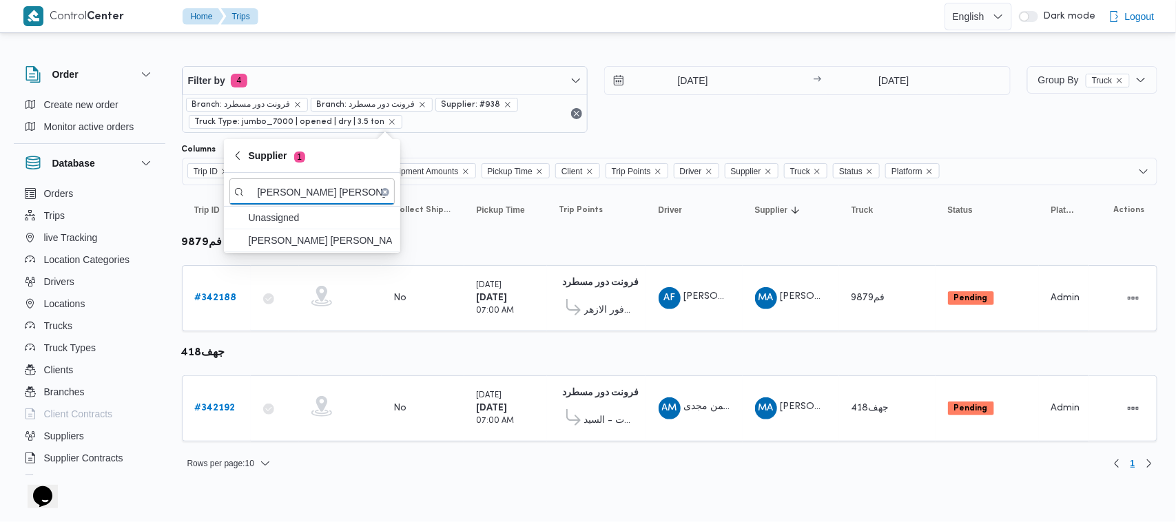
type input "[PERSON_NAME] [PERSON_NAME]"
click at [290, 253] on table "Trip ID Click to sort in ascending order App Click to sort in ascending order G…" at bounding box center [670, 320] width 976 height 270
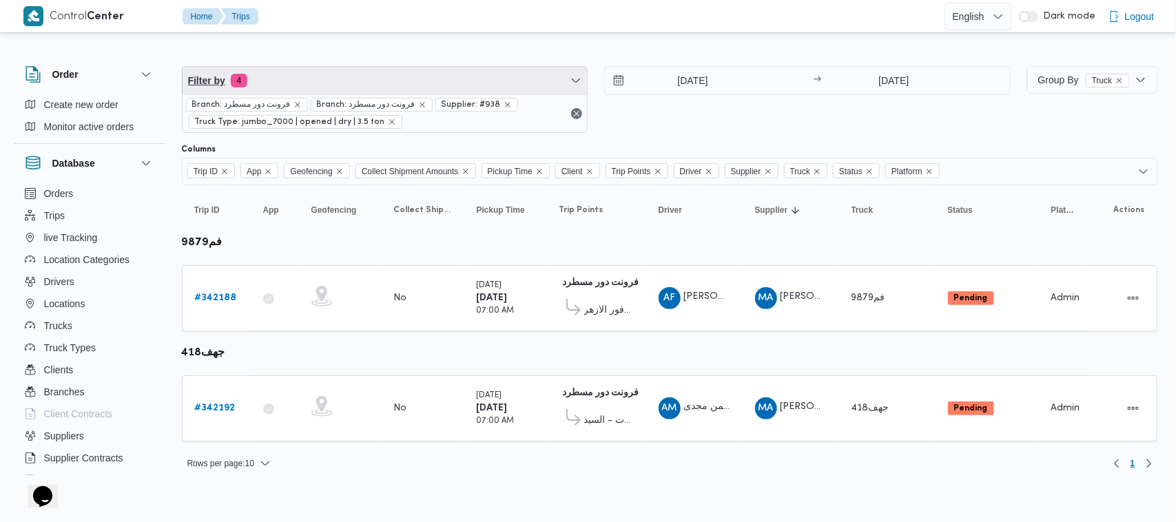
click at [360, 70] on span "Filter by 4" at bounding box center [385, 81] width 405 height 28
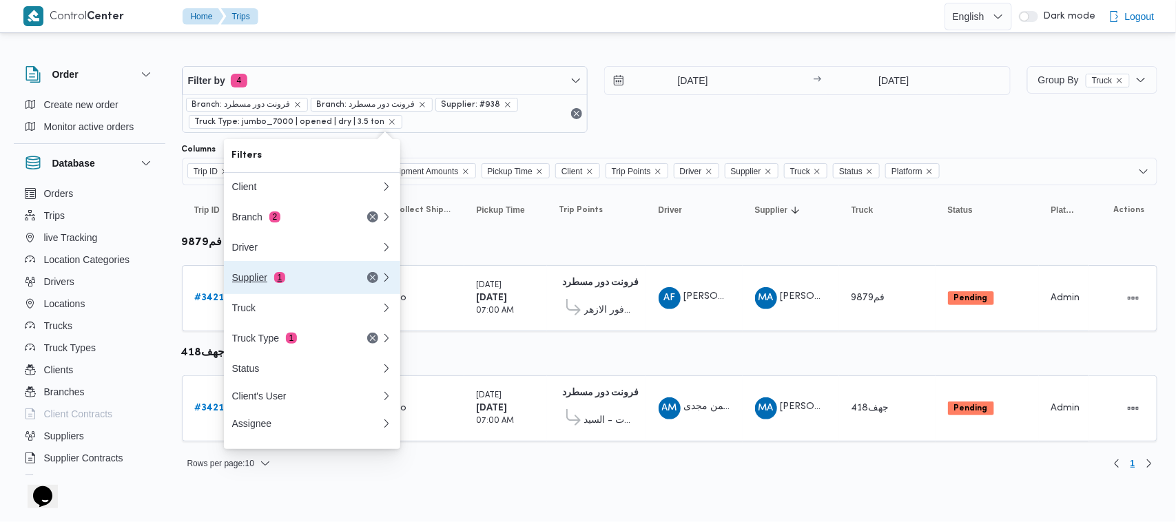
click at [318, 279] on div "Supplier 1" at bounding box center [290, 277] width 116 height 11
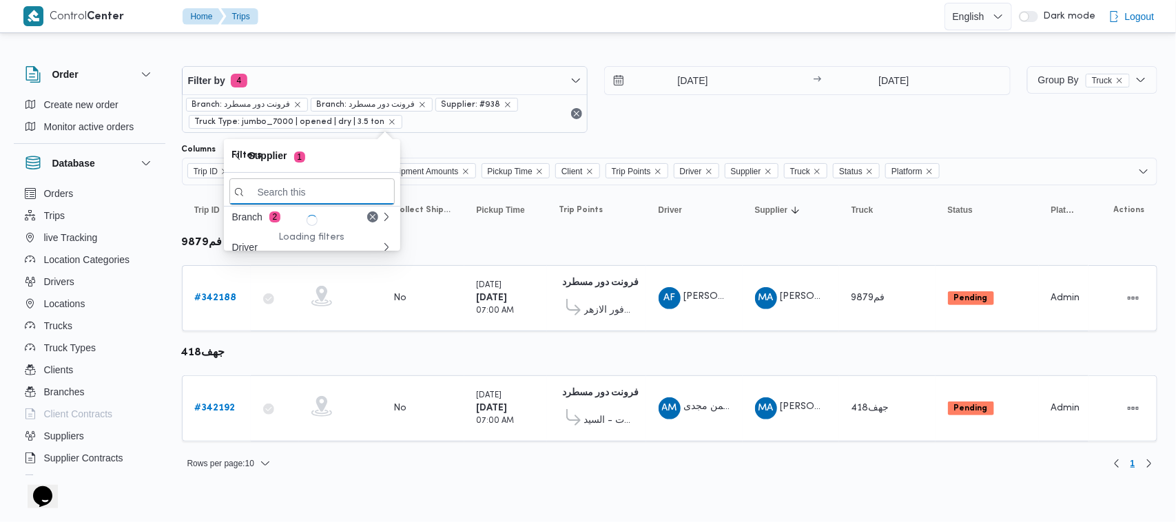
paste input "[PERSON_NAME] [PERSON_NAME]"
type input "[PERSON_NAME] [PERSON_NAME]"
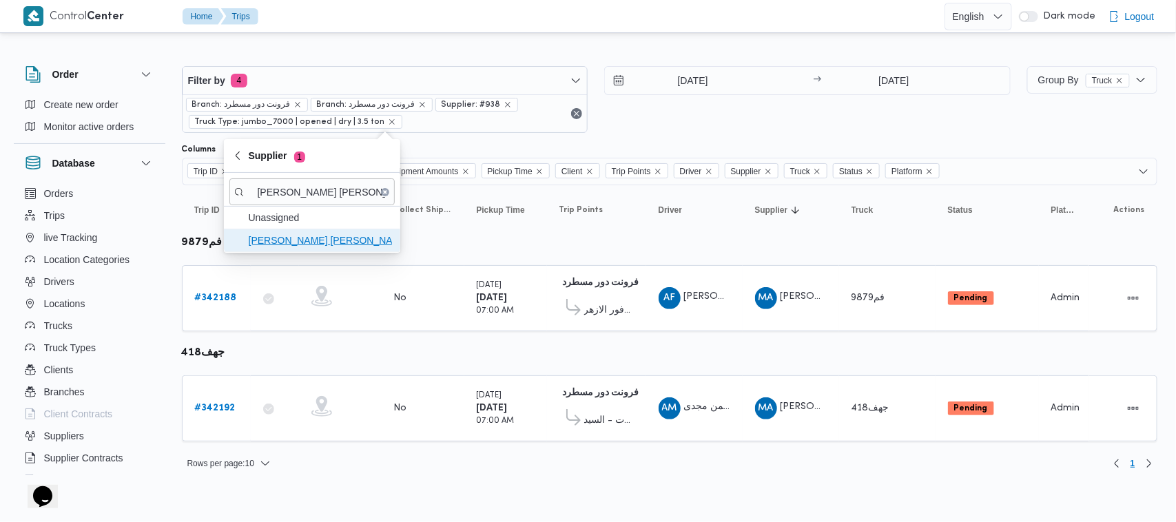
click at [298, 246] on span "[PERSON_NAME] [PERSON_NAME]" at bounding box center [320, 240] width 143 height 17
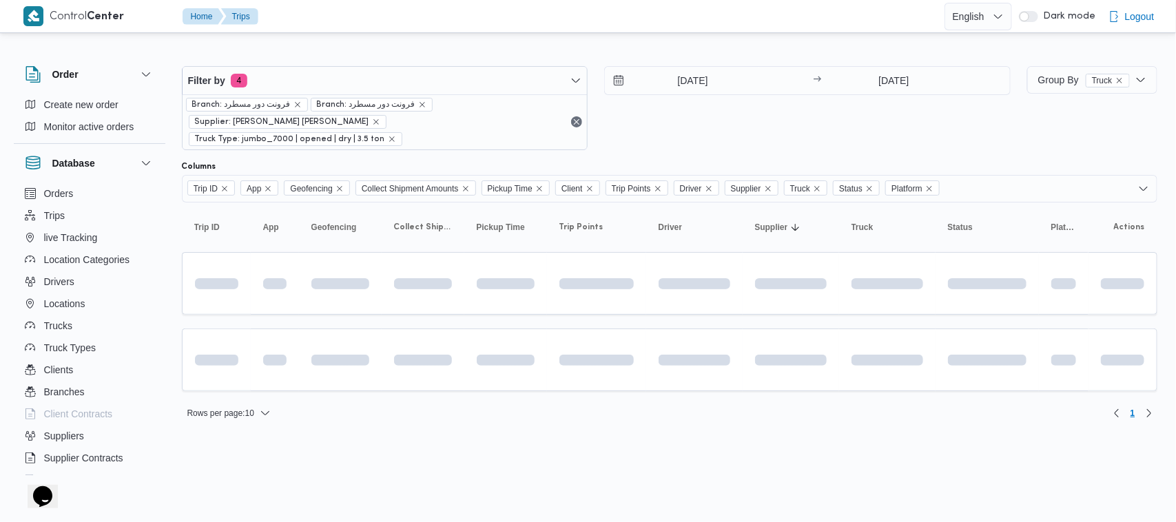
click at [648, 115] on div "14/10/2025 → 14/10/2025" at bounding box center [807, 108] width 406 height 84
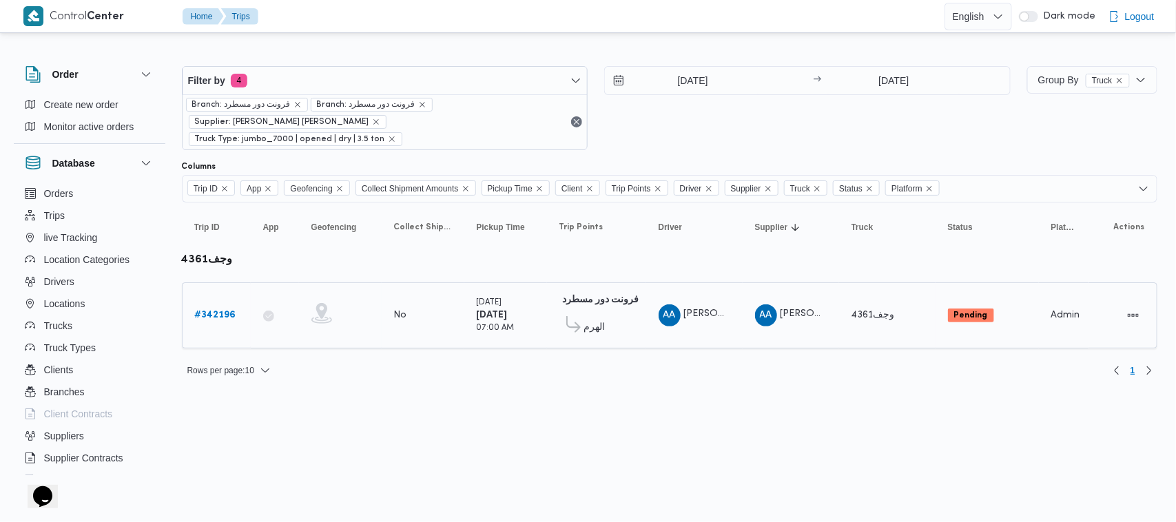
click at [207, 311] on b "# 342196" at bounding box center [215, 315] width 41 height 9
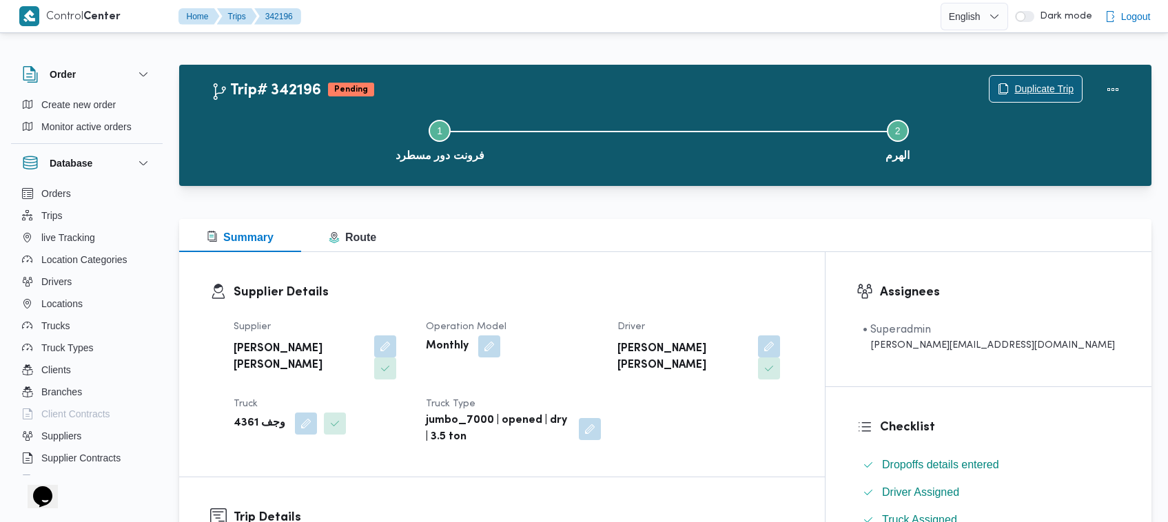
click at [1042, 78] on span "Duplicate Trip" at bounding box center [1035, 89] width 92 height 26
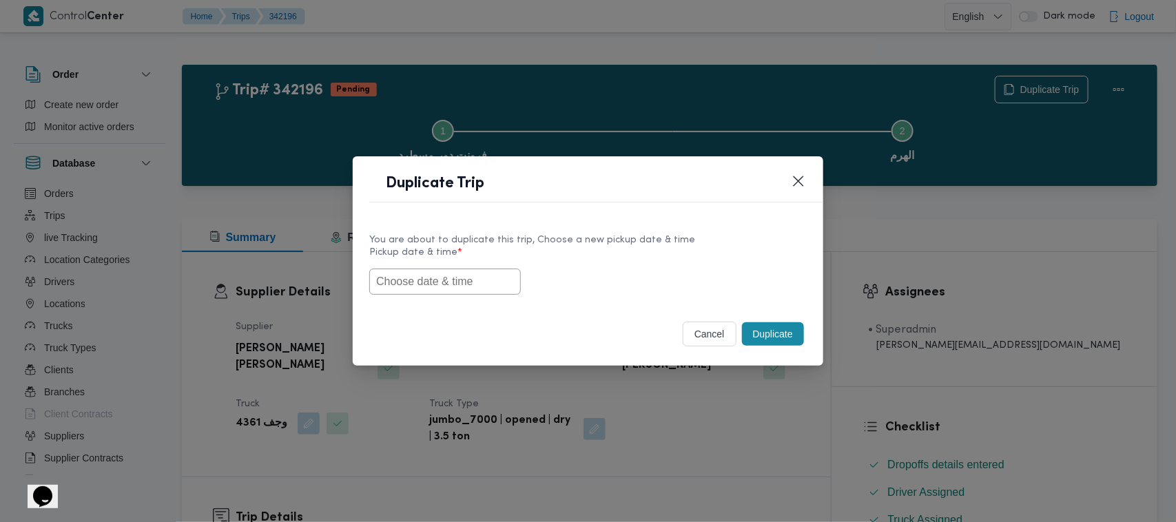
click at [409, 286] on input "text" at bounding box center [445, 282] width 152 height 26
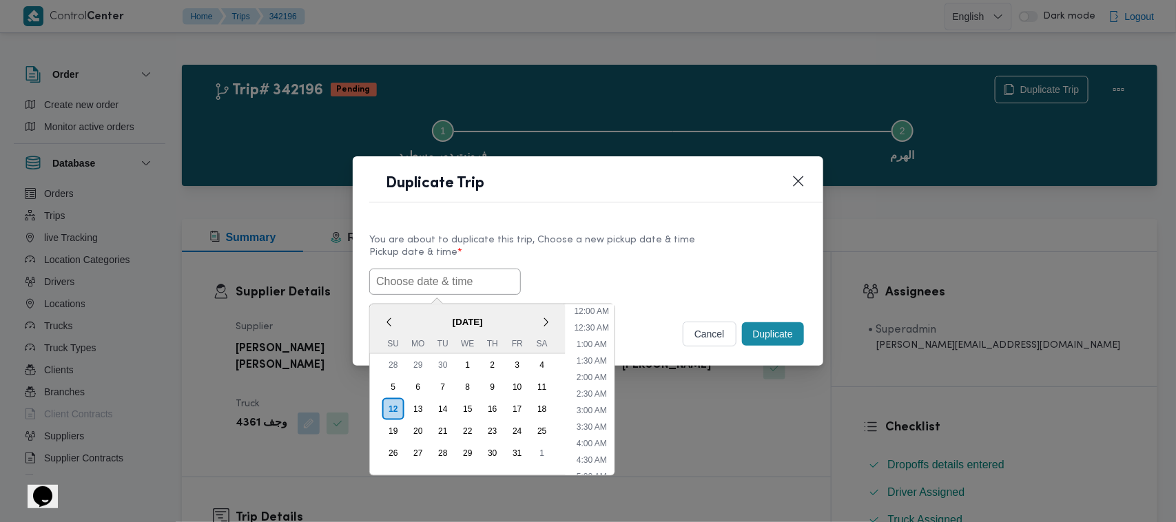
scroll to position [320, 0]
paste input "15/10/2025 7:00AM"
type input "15/10/2025 7:00AM"
click at [672, 252] on label "Pickup date & time *" at bounding box center [587, 257] width 437 height 21
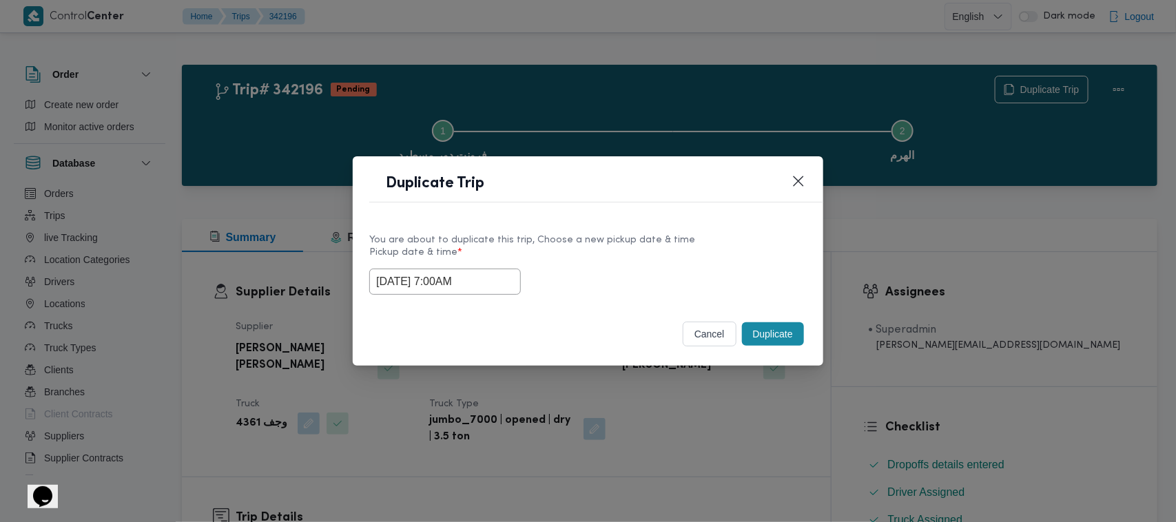
click at [754, 343] on button "Duplicate" at bounding box center [773, 333] width 62 height 23
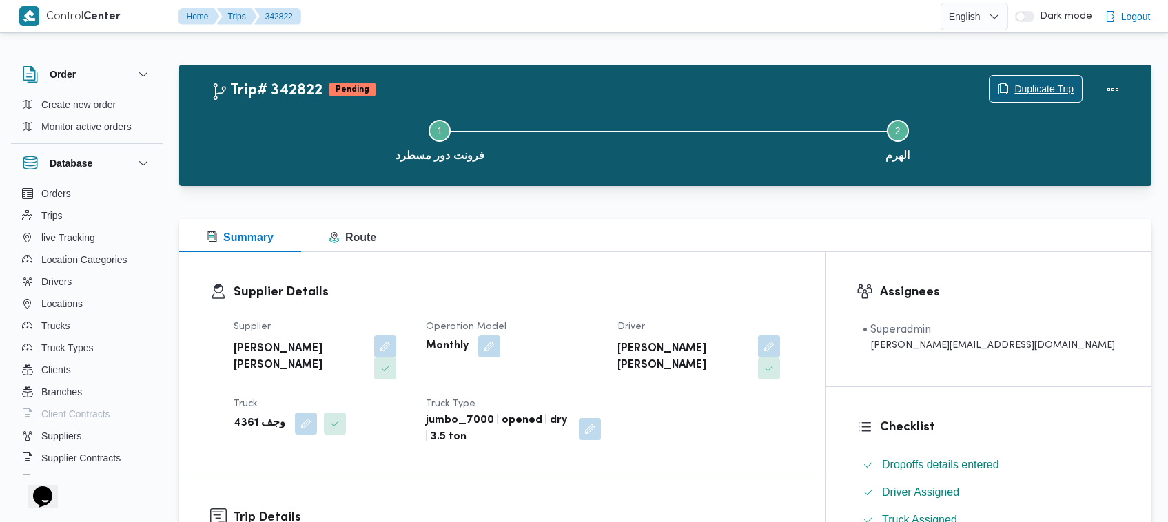
click at [1048, 90] on span "Duplicate Trip" at bounding box center [1043, 89] width 59 height 17
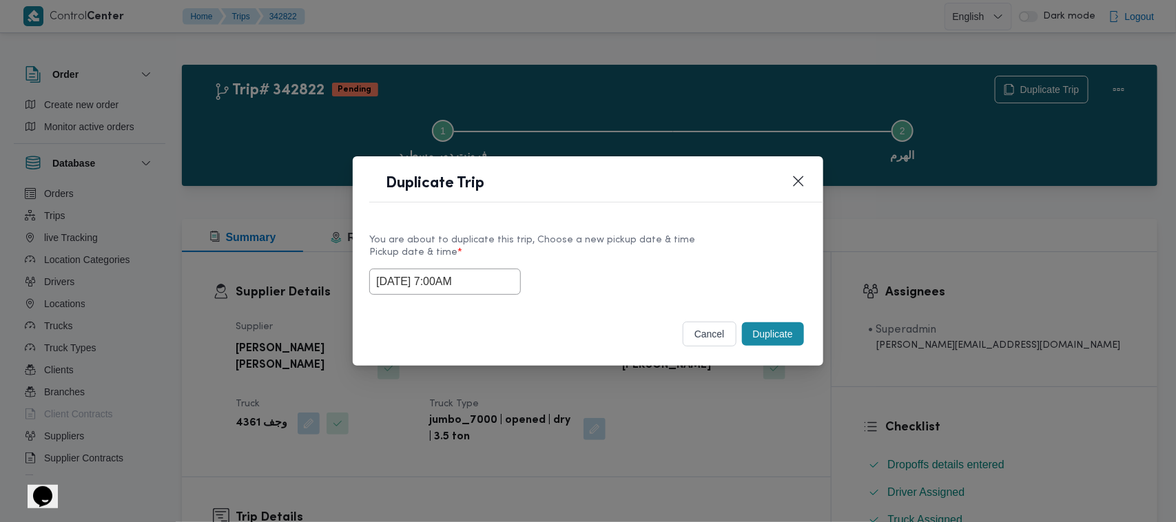
click at [499, 294] on div "15/10/2025 7:00AM" at bounding box center [587, 282] width 437 height 26
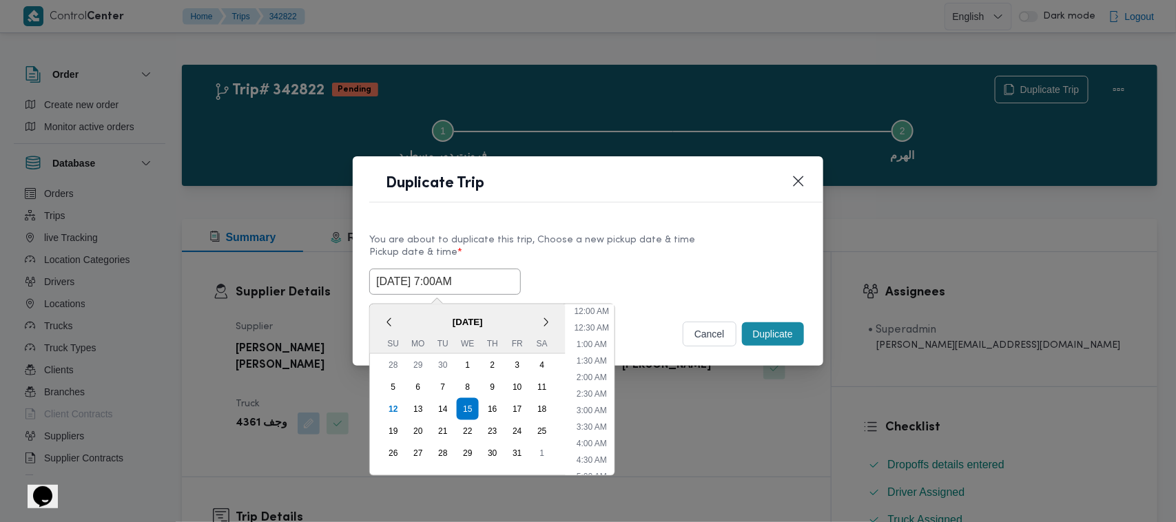
click at [497, 277] on input "15/10/2025 7:00AM" at bounding box center [445, 282] width 152 height 26
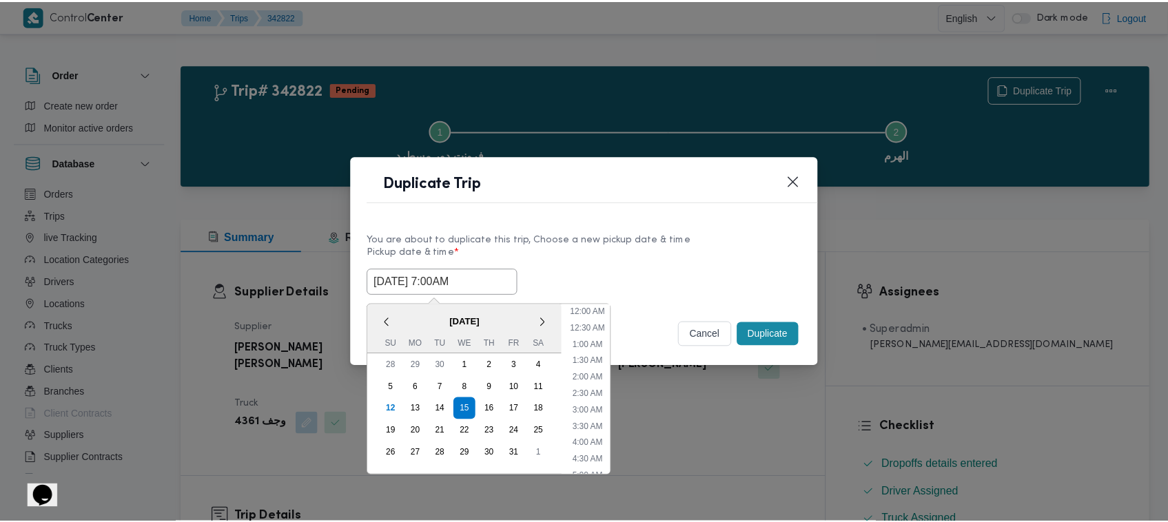
scroll to position [154, 0]
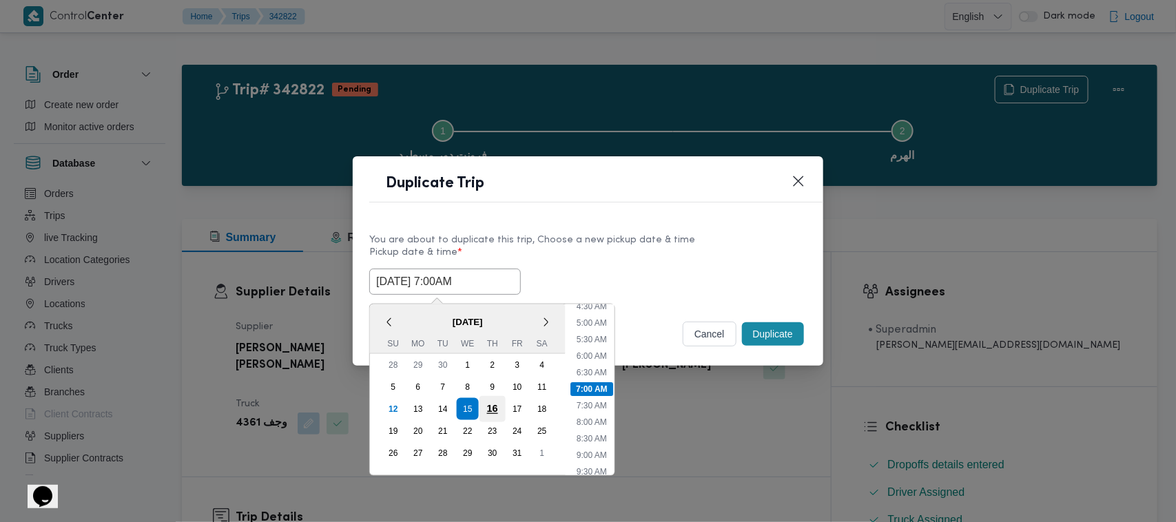
click at [497, 407] on div "16" at bounding box center [492, 409] width 26 height 26
type input "16/10/2025 7:00AM"
click at [637, 254] on label "Pickup date & time *" at bounding box center [587, 257] width 437 height 21
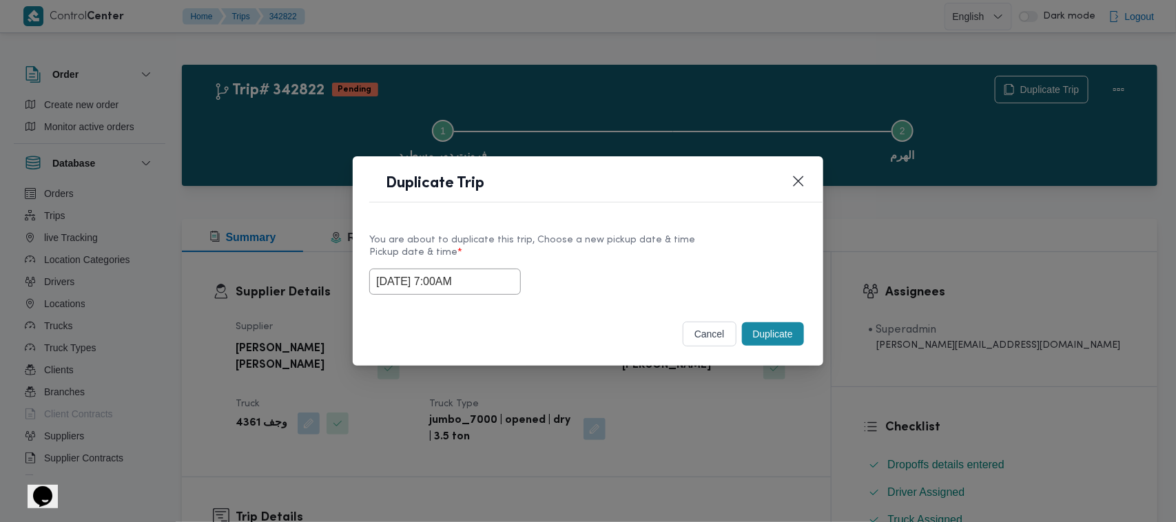
click at [777, 338] on button "Duplicate" at bounding box center [773, 333] width 62 height 23
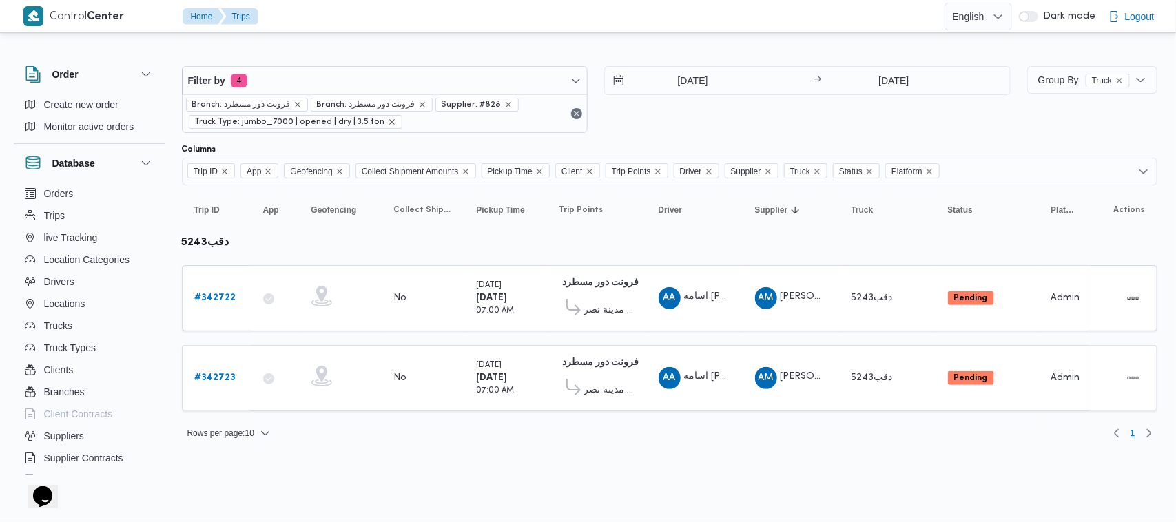
click at [429, 43] on div "Filter by 4 Branch: فرونت دور مسطرد Branch: فرونت دور مسطرد Supplier: #828 Truc…" at bounding box center [579, 247] width 1171 height 423
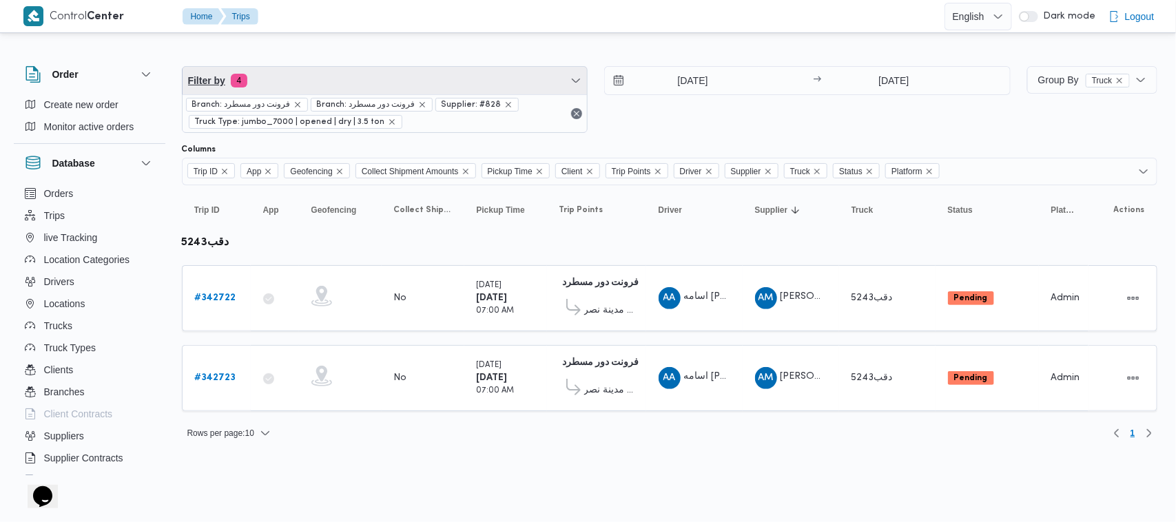
click at [427, 79] on span "Filter by 4" at bounding box center [385, 81] width 405 height 28
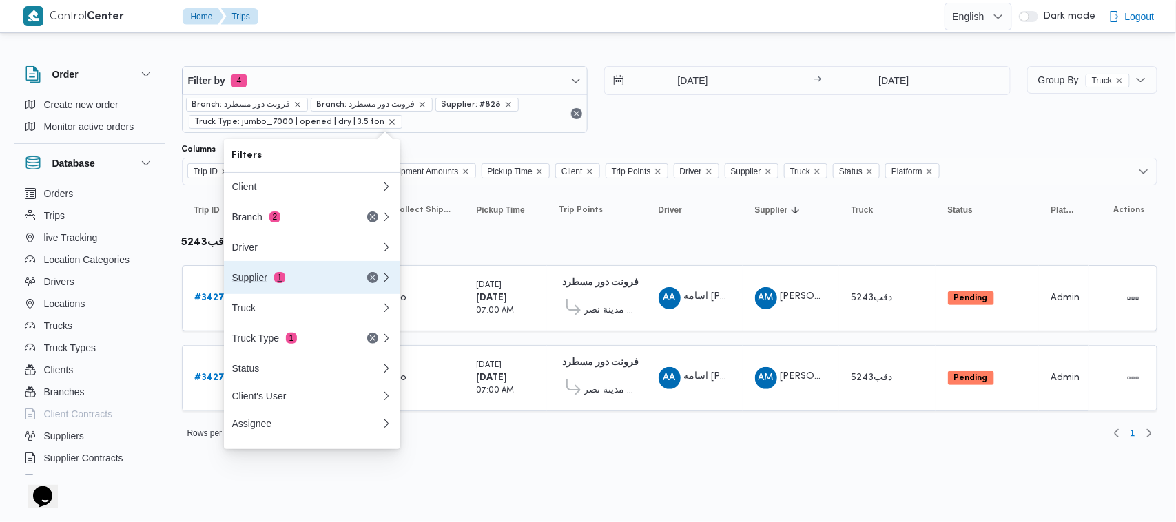
click at [309, 293] on button "Supplier 1" at bounding box center [312, 277] width 176 height 33
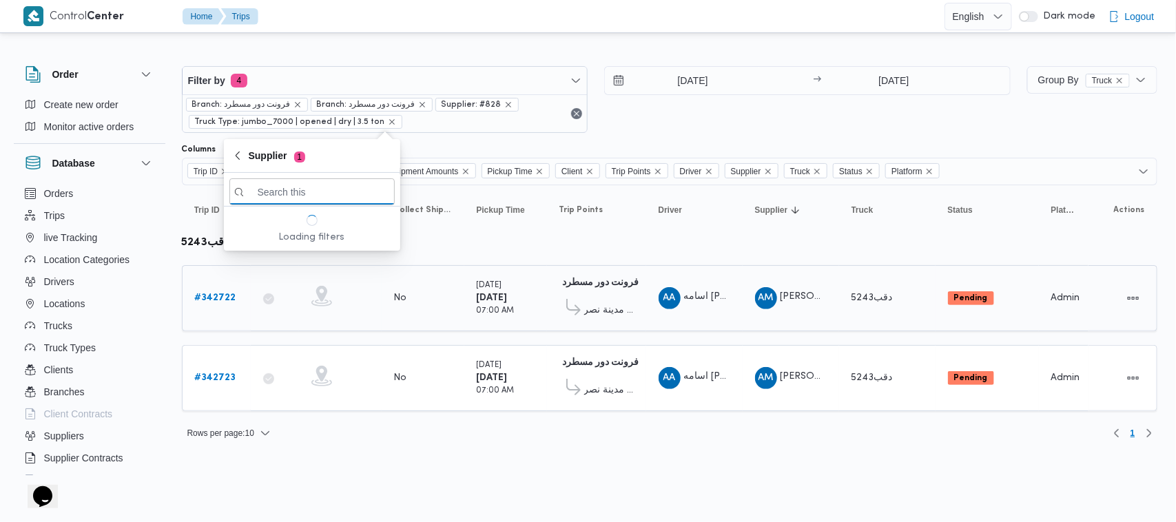
paste input "[PERSON_NAME]"
type input "[PERSON_NAME]"
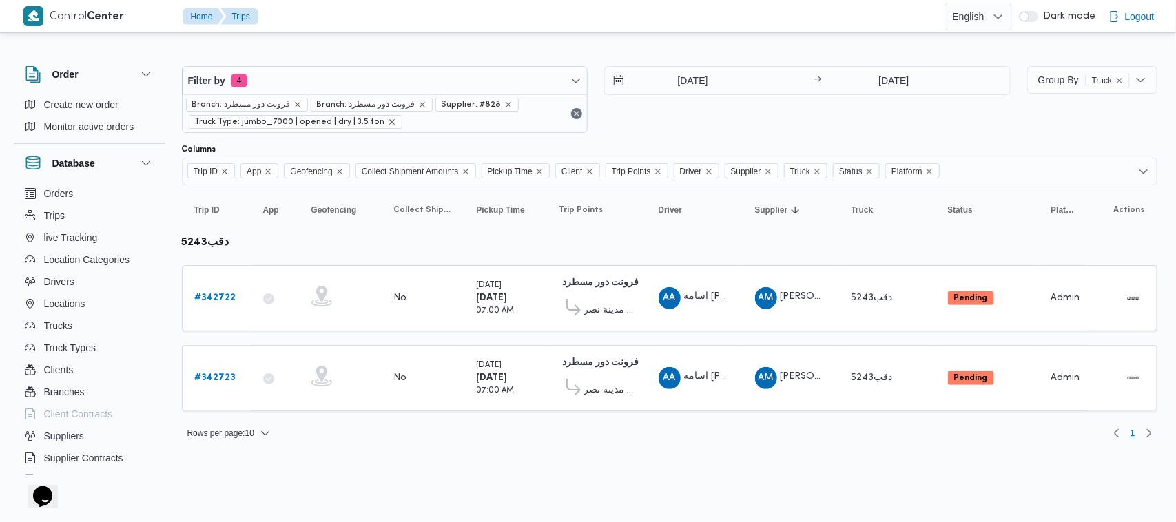
click at [732, 118] on div "[DATE] → [DATE]" at bounding box center [807, 99] width 406 height 67
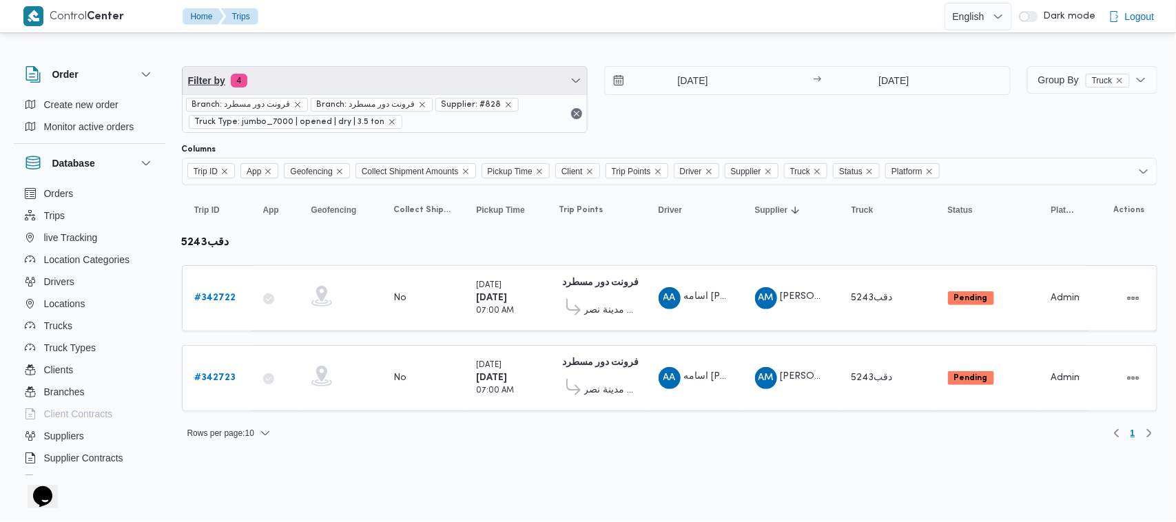
click at [320, 76] on span "Filter by 4" at bounding box center [385, 81] width 405 height 28
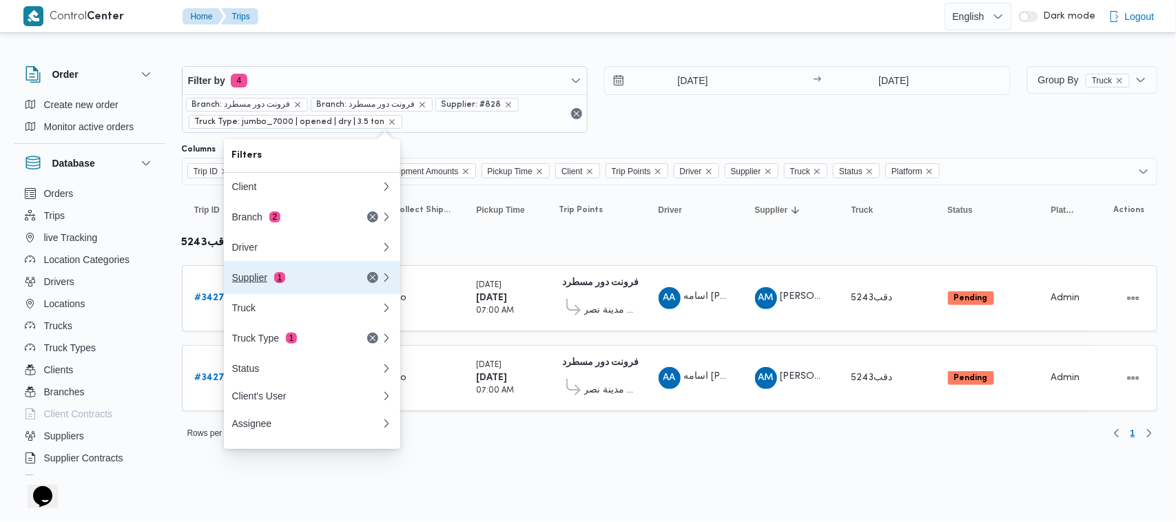
click at [302, 270] on button "Supplier 1" at bounding box center [312, 277] width 176 height 33
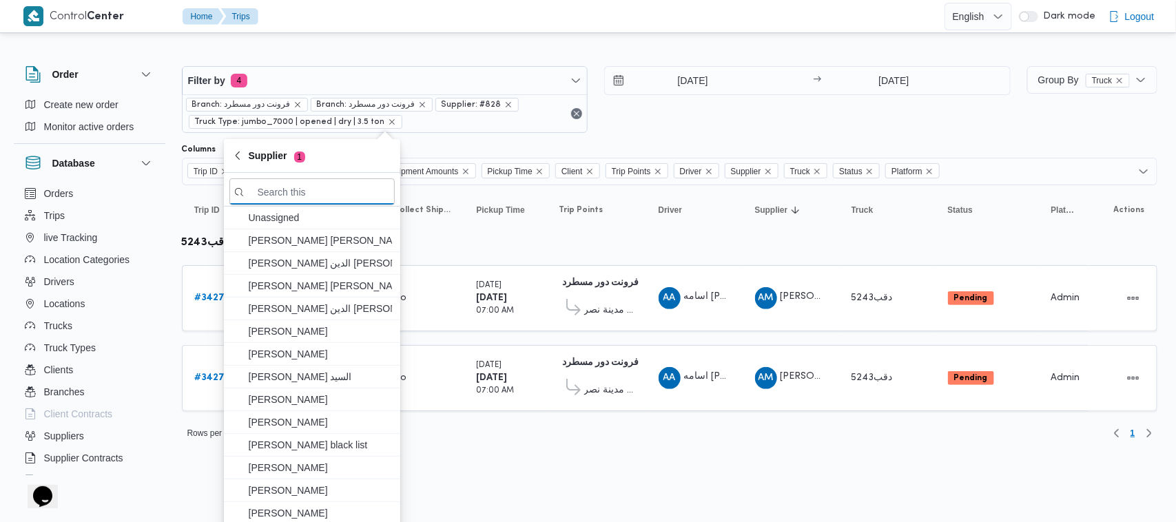
paste input "محمد ناصر كامل عباس"
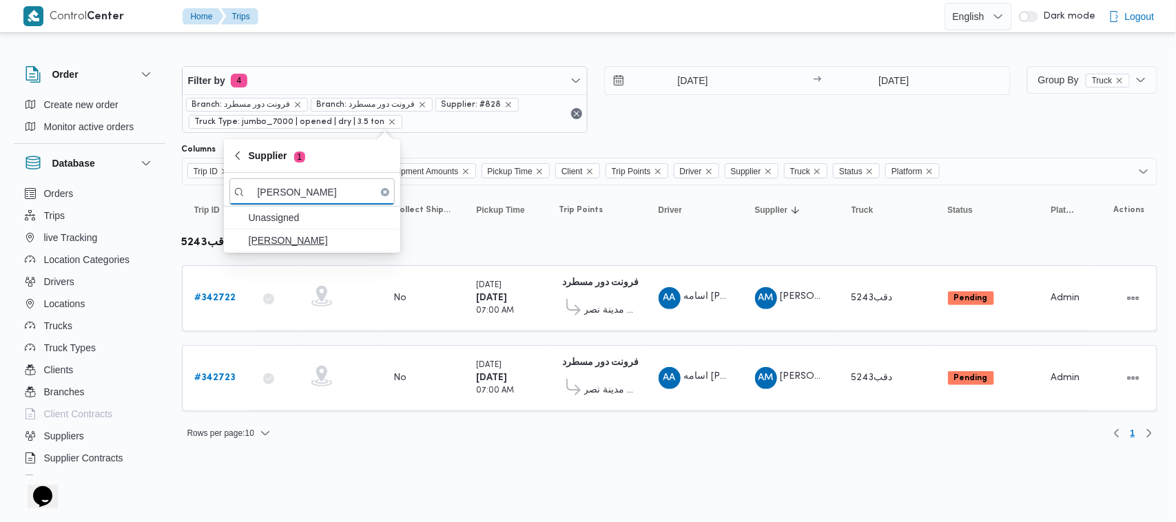
type input "محمد ناصر كامل عباس"
click at [316, 238] on span "محمد ناصر كامل عباس" at bounding box center [320, 240] width 143 height 17
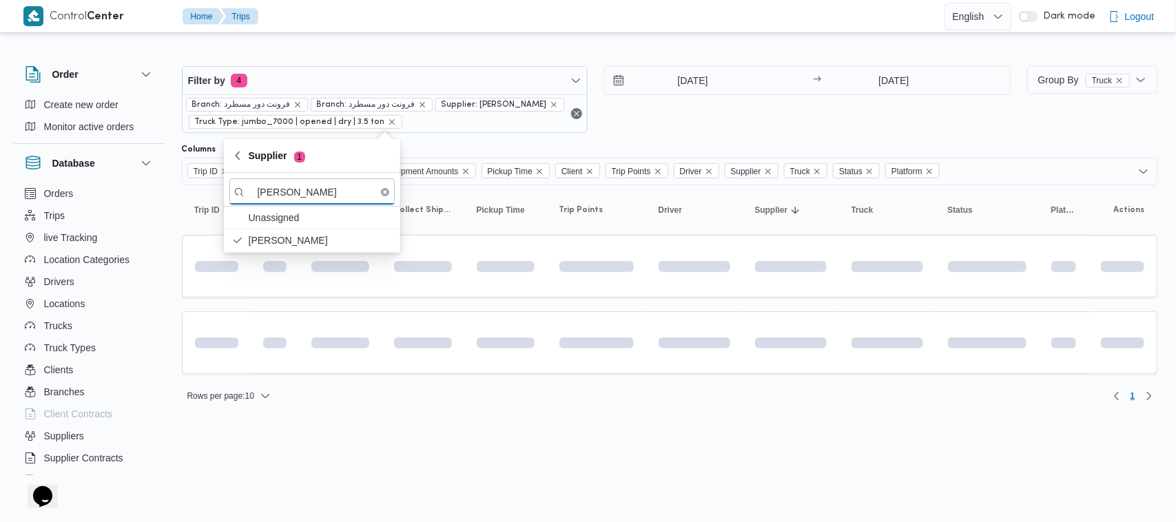
click at [783, 114] on div "[DATE] → [DATE]" at bounding box center [807, 99] width 406 height 67
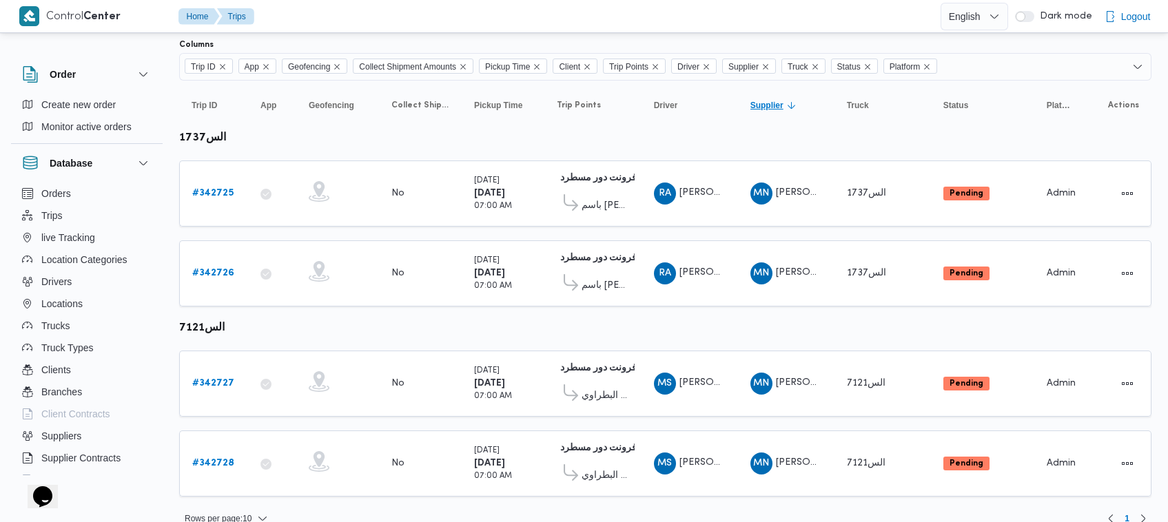
scroll to position [122, 0]
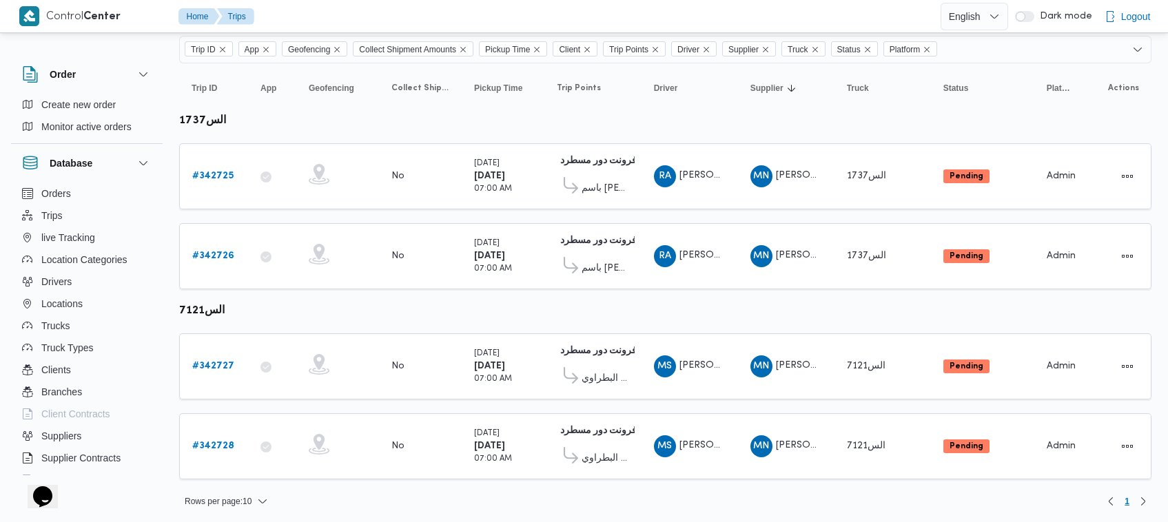
click at [736, 125] on table "Trip ID Click to sort in ascending order App Click to sort in ascending order G…" at bounding box center [665, 278] width 972 height 430
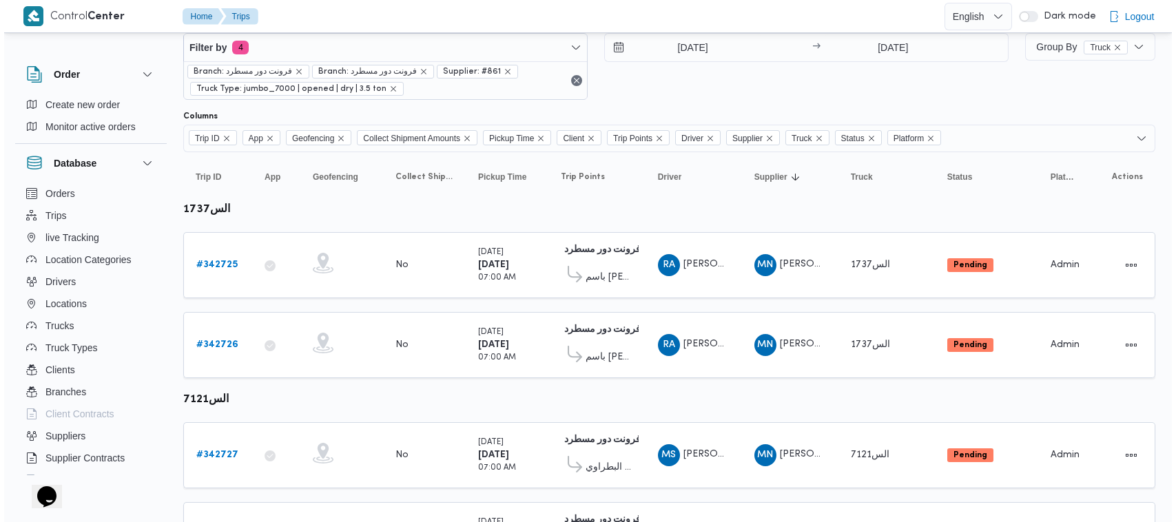
scroll to position [0, 0]
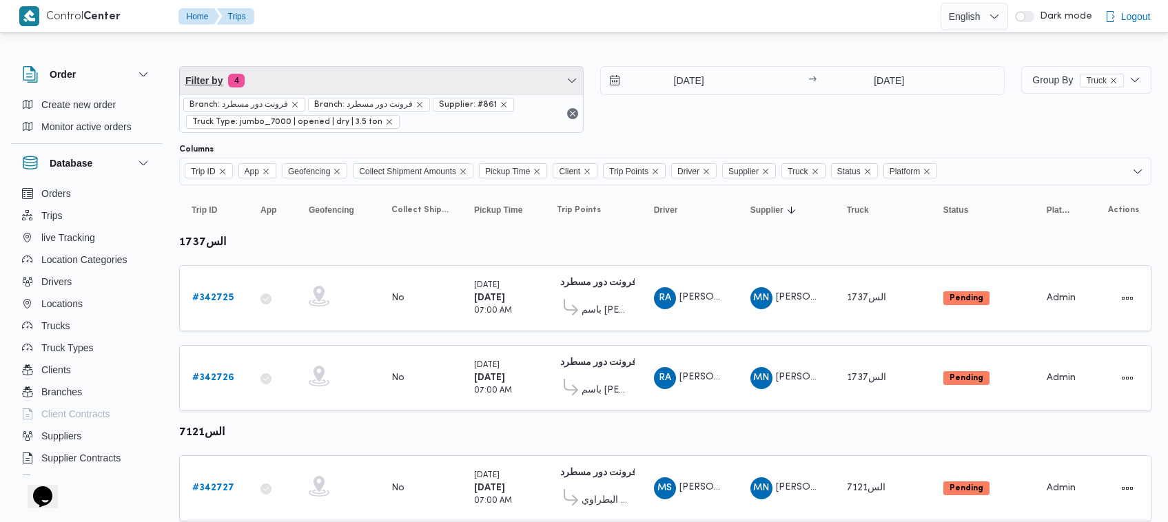
click at [397, 83] on span "Filter by 4" at bounding box center [381, 81] width 403 height 28
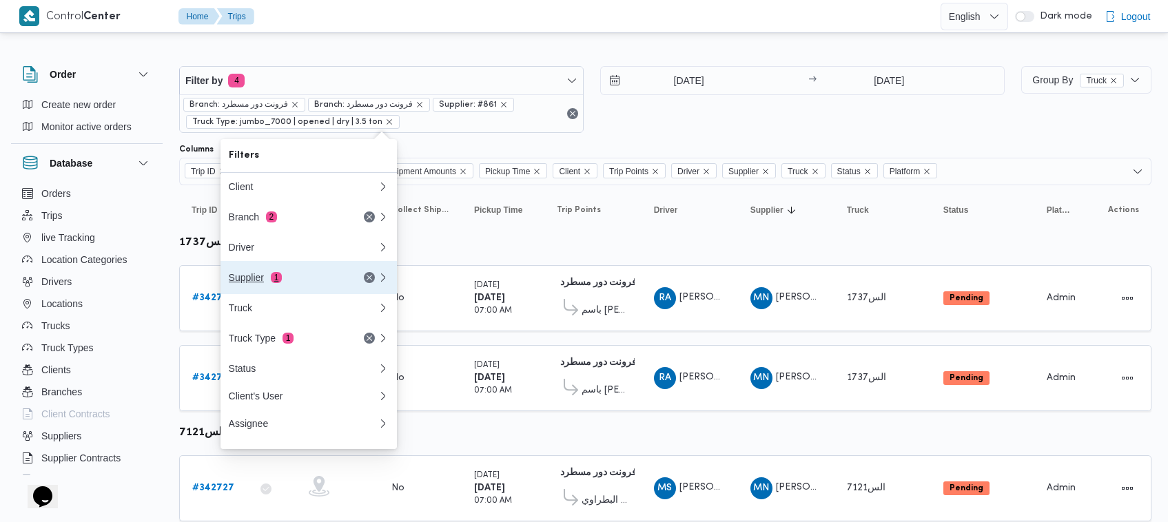
click at [319, 278] on div "Supplier 1" at bounding box center [287, 277] width 116 height 11
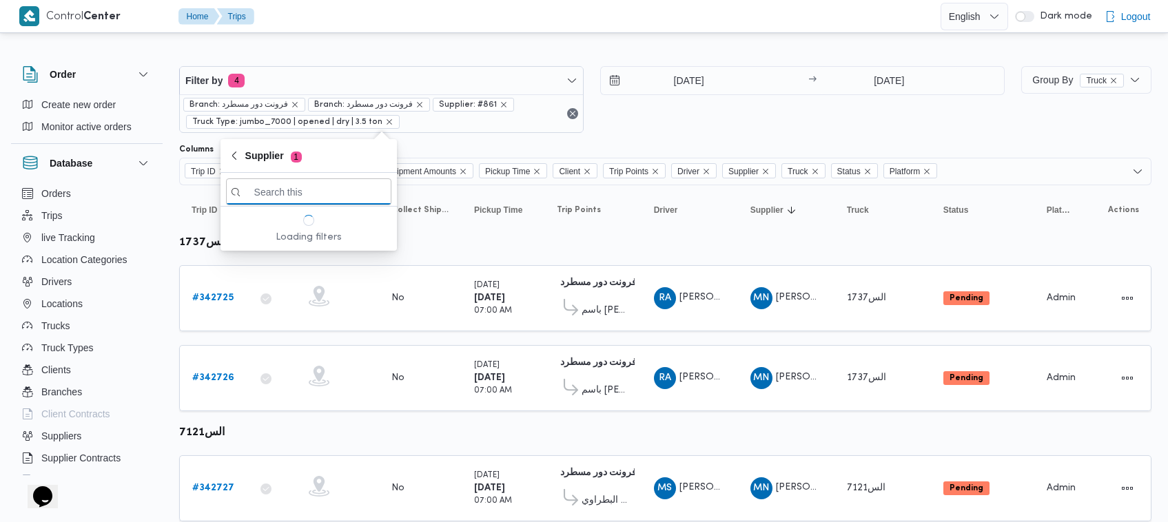
paste input "علي [PERSON_NAME] [PERSON_NAME]"
type input "علي [PERSON_NAME] [PERSON_NAME]"
click at [297, 238] on span "علي [PERSON_NAME] [PERSON_NAME]" at bounding box center [316, 240] width 143 height 17
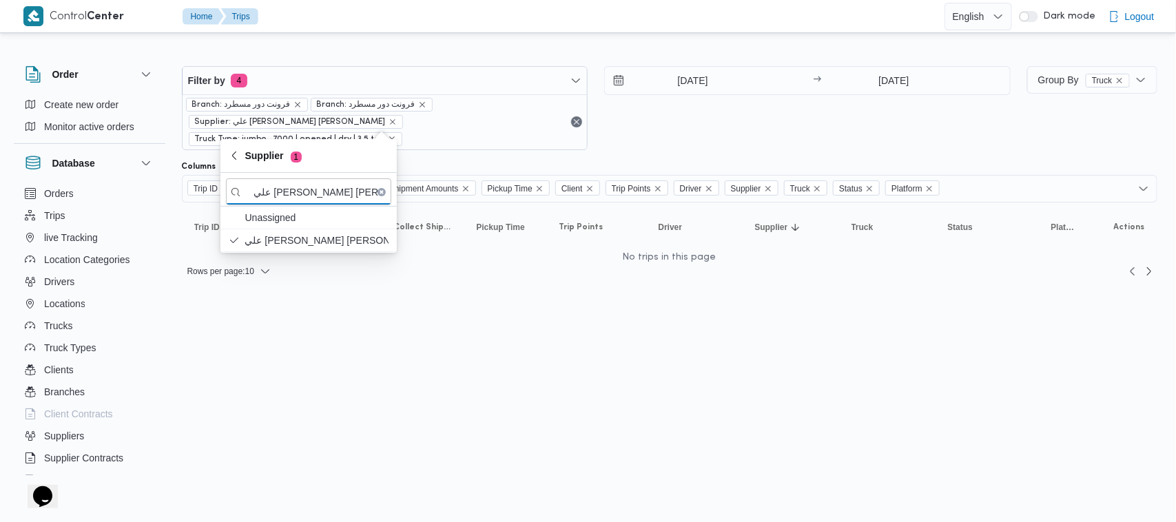
click at [742, 112] on div "[DATE] → [DATE]" at bounding box center [807, 108] width 406 height 84
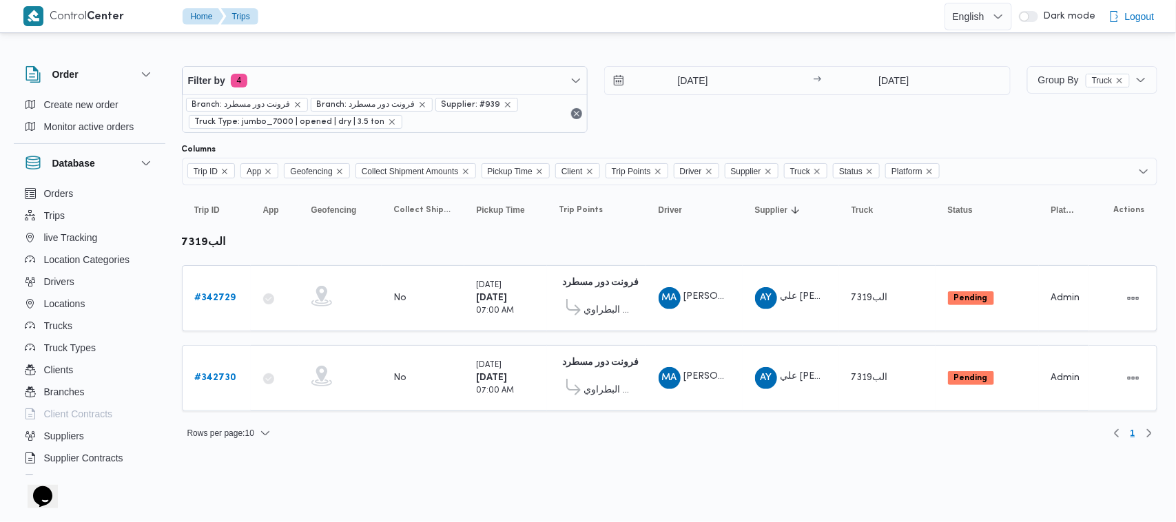
click at [721, 122] on div "[DATE] → [DATE]" at bounding box center [807, 99] width 406 height 67
click at [687, 107] on div "[DATE] → [DATE]" at bounding box center [807, 99] width 406 height 67
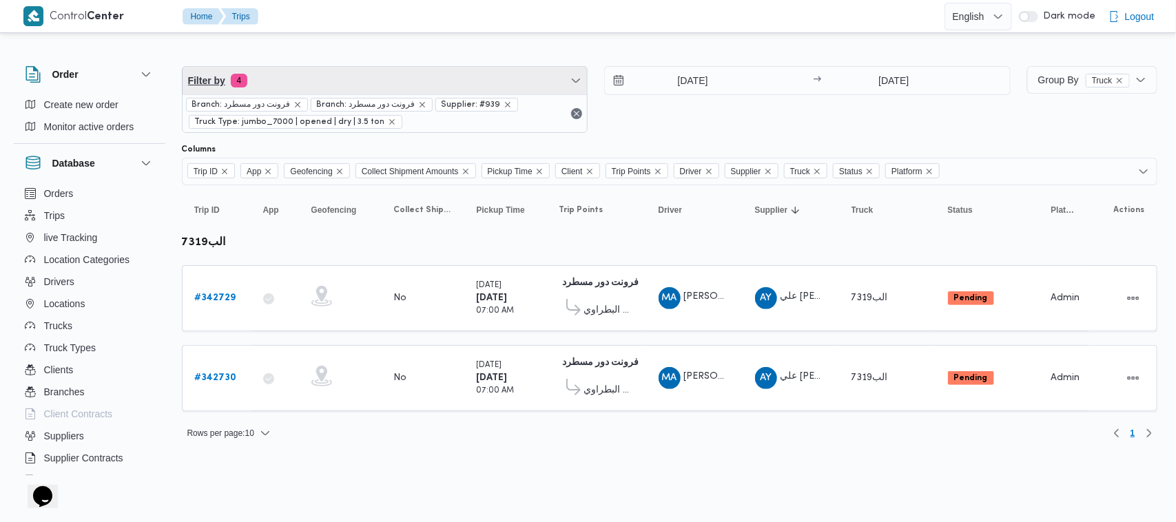
click at [453, 87] on span "Filter by 4" at bounding box center [385, 81] width 405 height 28
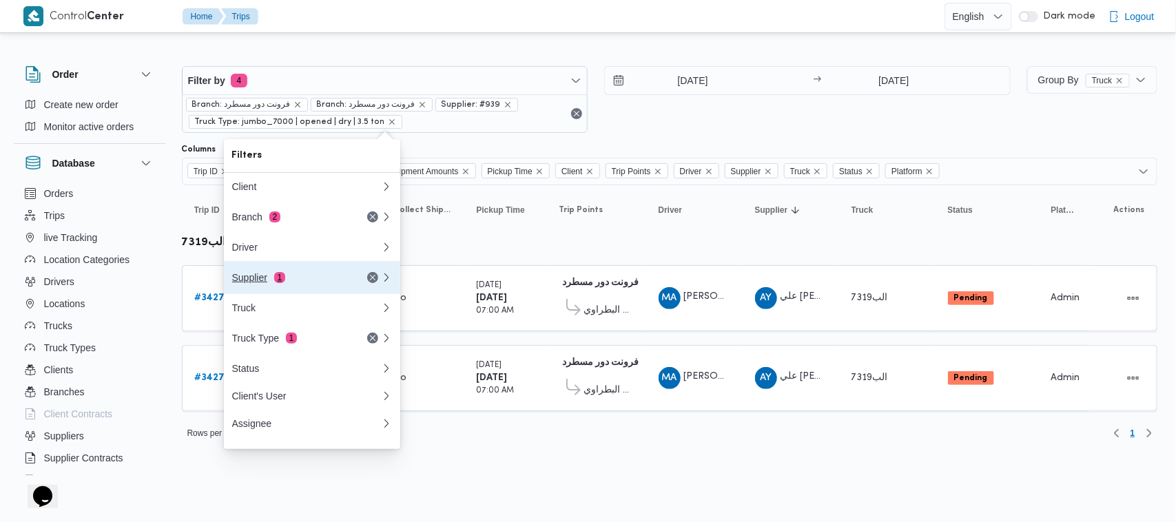
click at [231, 291] on button "Supplier 1" at bounding box center [312, 277] width 176 height 33
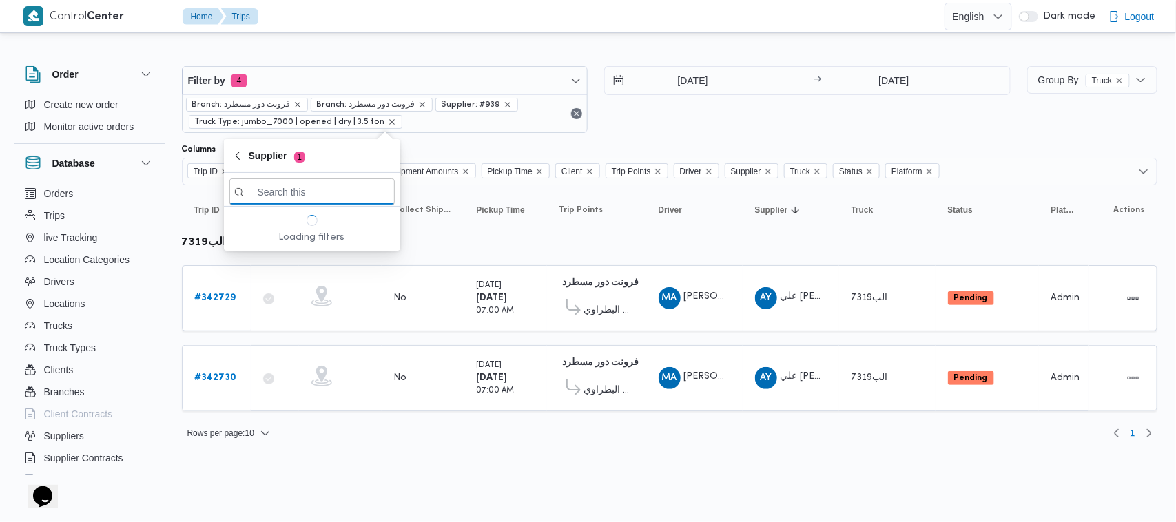
paste input "[PERSON_NAME] [PERSON_NAME] [PERSON_NAME]"
type input "[PERSON_NAME] [PERSON_NAME] [PERSON_NAME]"
click at [296, 240] on span "[PERSON_NAME] [PERSON_NAME] [PERSON_NAME]" at bounding box center [320, 240] width 143 height 17
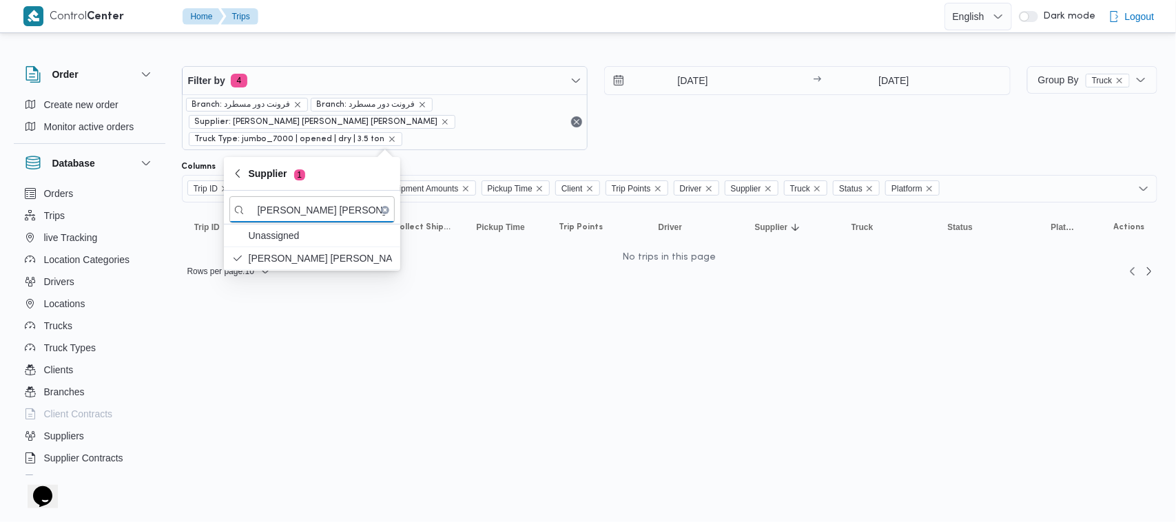
click at [721, 108] on div "[DATE] → [DATE]" at bounding box center [807, 108] width 406 height 84
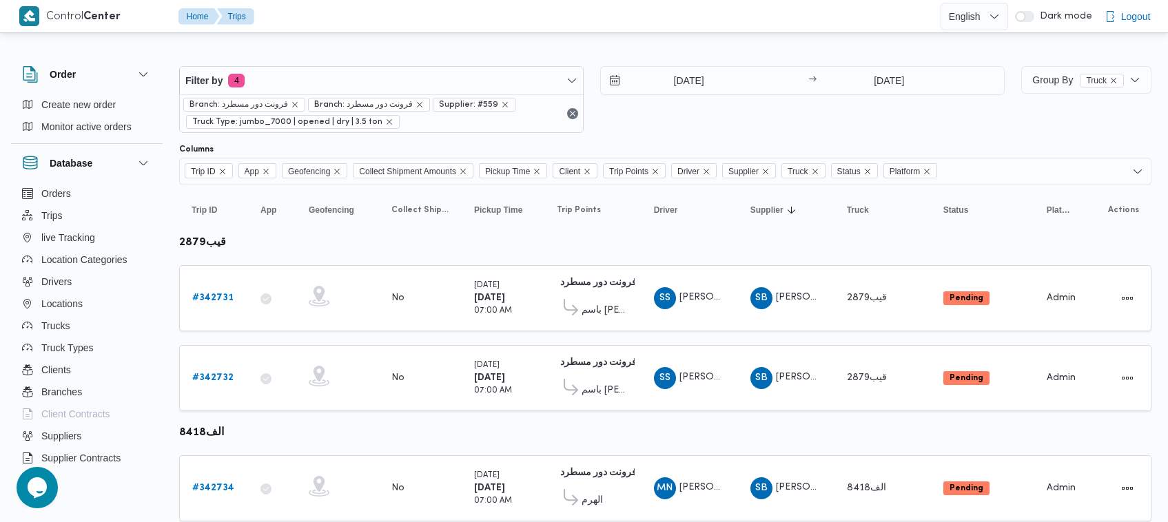
scroll to position [122, 0]
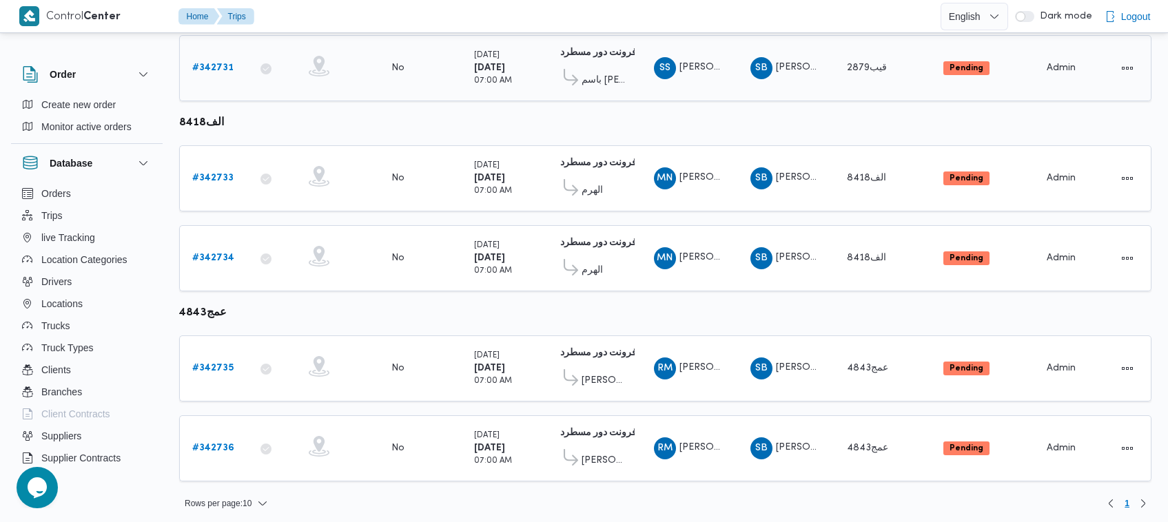
click at [803, 87] on td "Supplier SB شريف بدر عبد الحميد عبد المجيد بدر" at bounding box center [786, 68] width 96 height 66
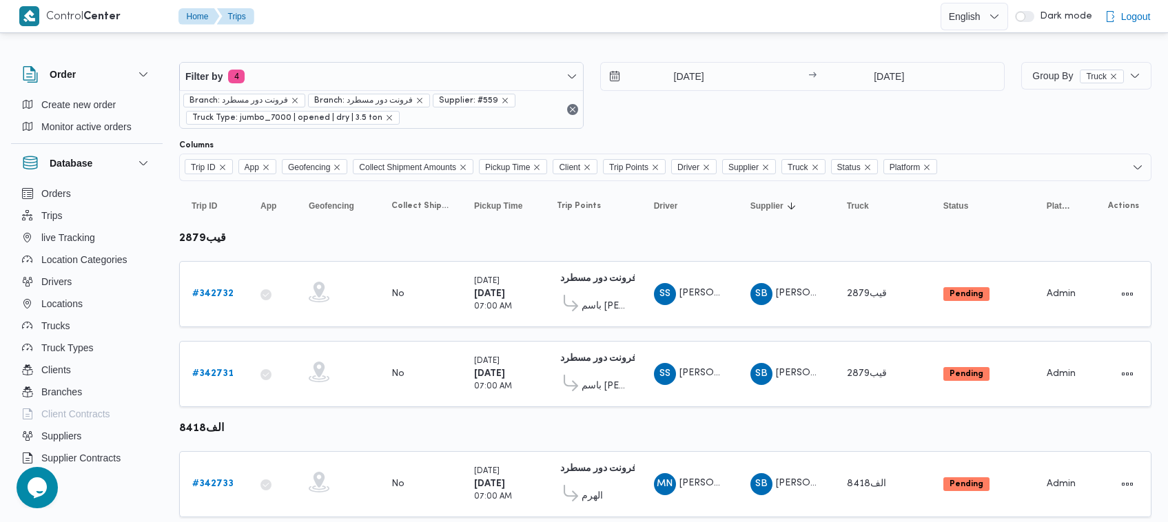
scroll to position [0, 0]
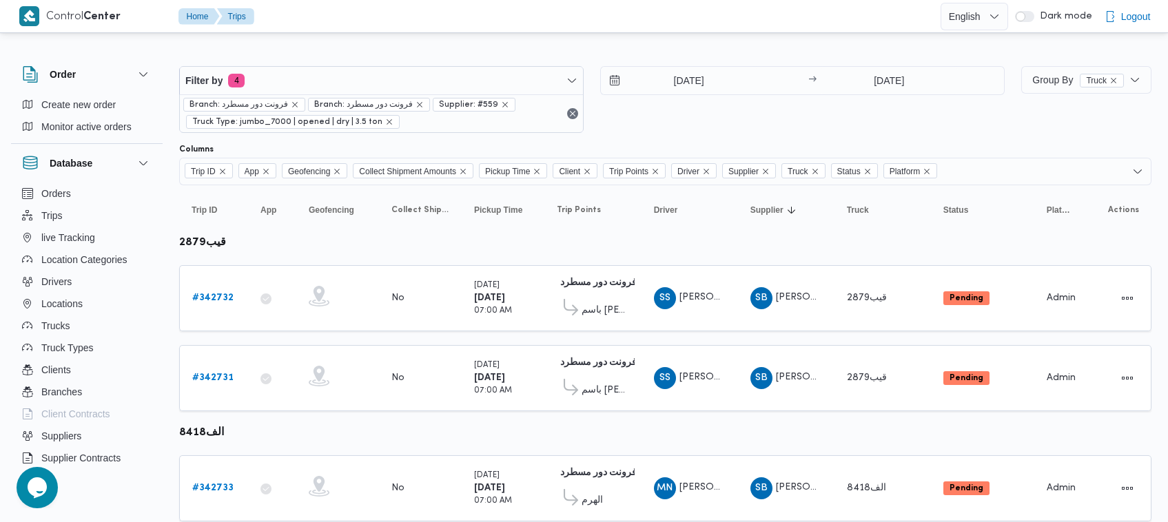
click at [378, 52] on div at bounding box center [665, 55] width 972 height 22
click at [350, 62] on div "Filter by 4 Branch: فرونت دور مسطرد Branch: فرونت دور مسطرد Supplier: #559 Truc…" at bounding box center [592, 99] width 842 height 83
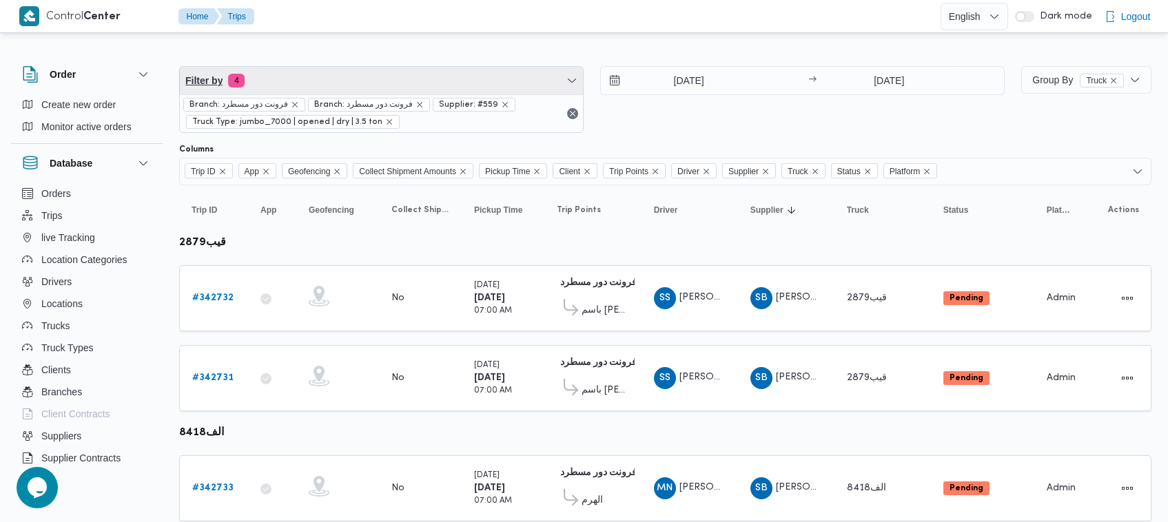
click at [350, 92] on span "Filter by 4" at bounding box center [381, 81] width 403 height 28
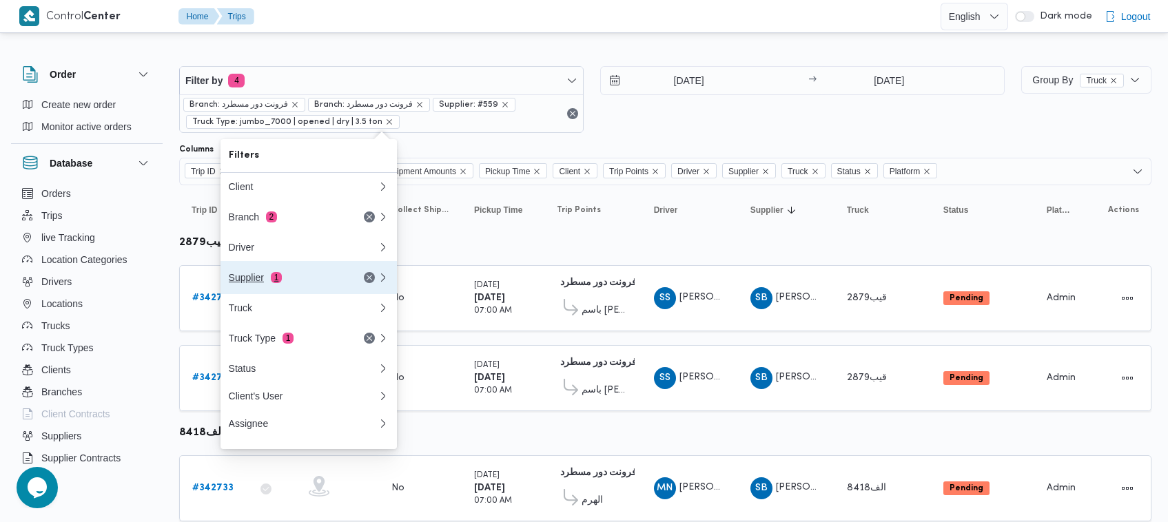
click at [289, 294] on button "Supplier 1" at bounding box center [308, 277] width 176 height 33
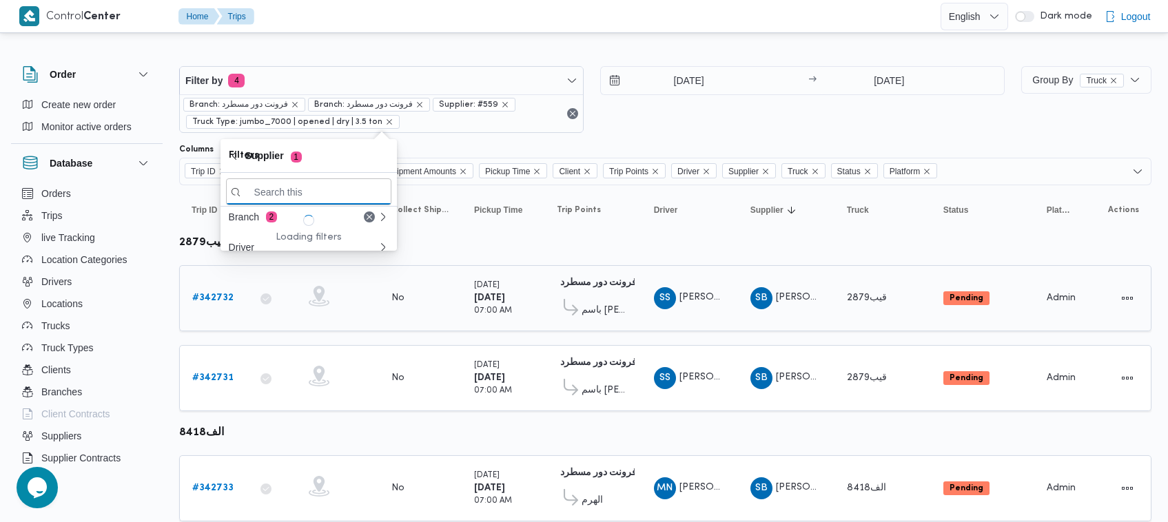
paste input "ابراهيم رمضان ابراهيم عثمان ابوباشا"
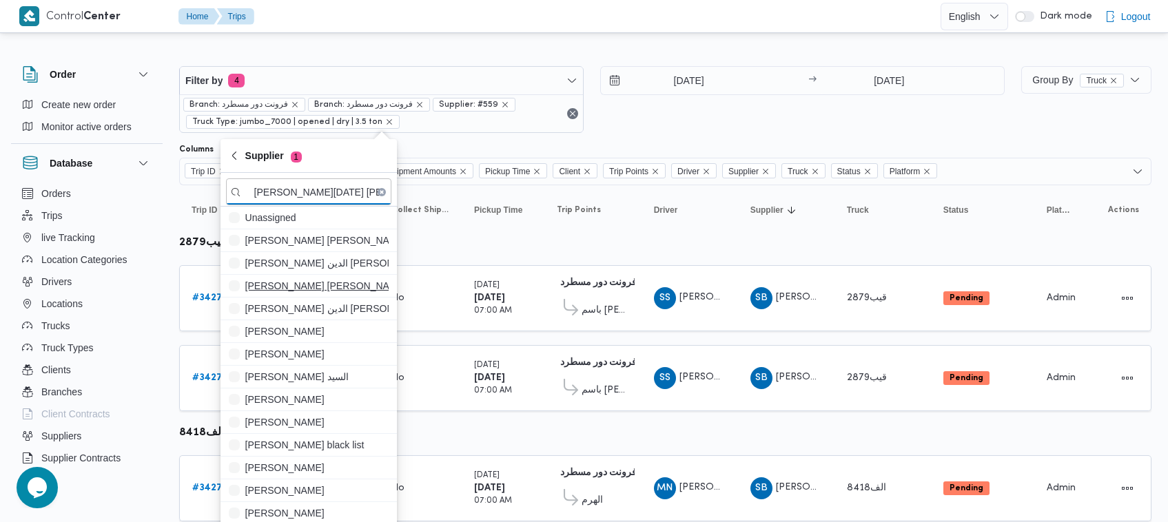
scroll to position [0, 16]
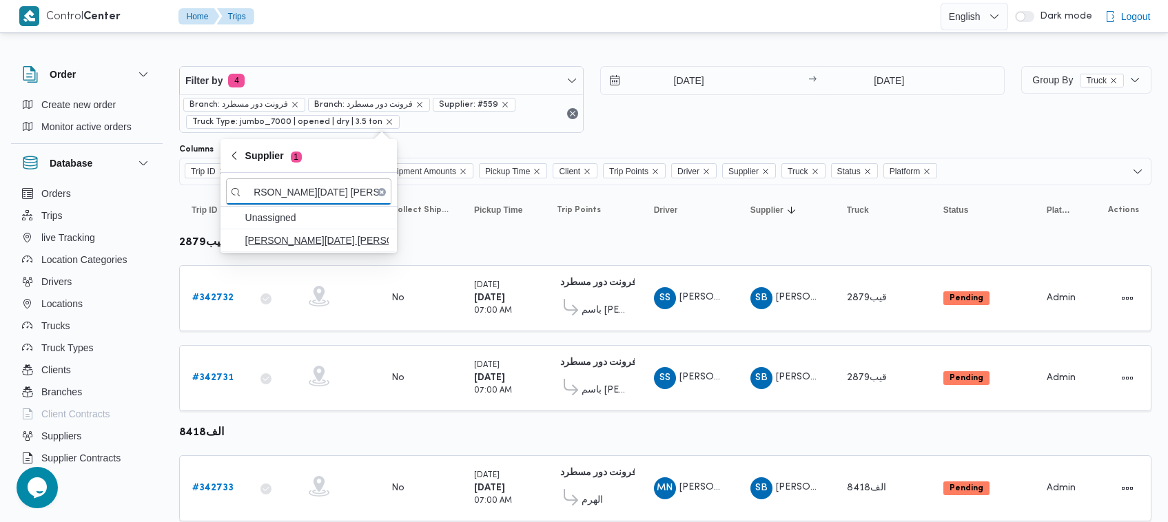
type input "ابراهيم رمضان ابراهيم عثمان ابوباشا"
click at [355, 245] on span "ابراهيم رمضان ابراهيم عثمان ابوباشا" at bounding box center [316, 240] width 143 height 17
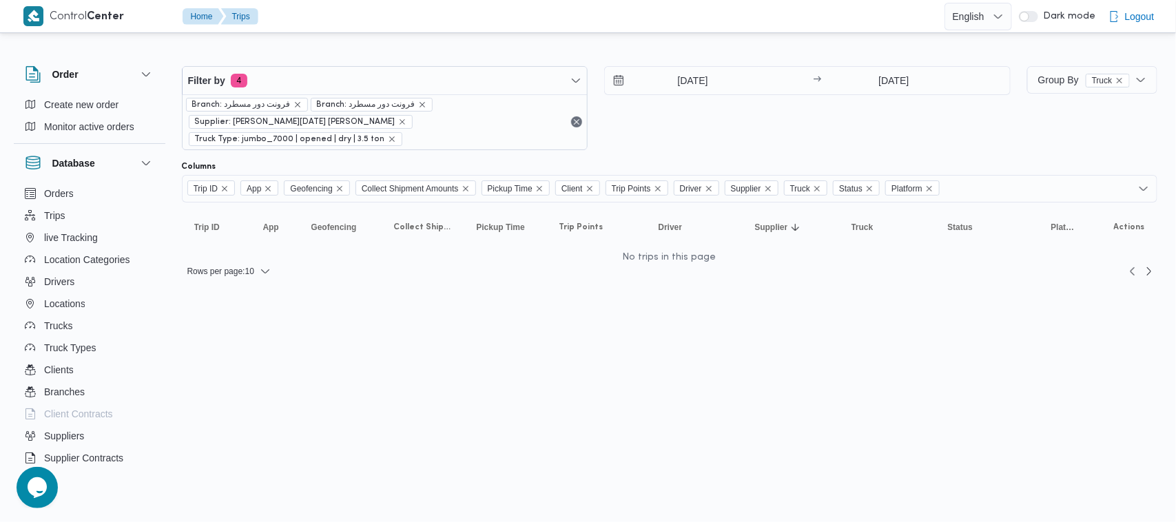
click at [715, 132] on div "15/10/2025 → 16/10/2025" at bounding box center [807, 108] width 406 height 84
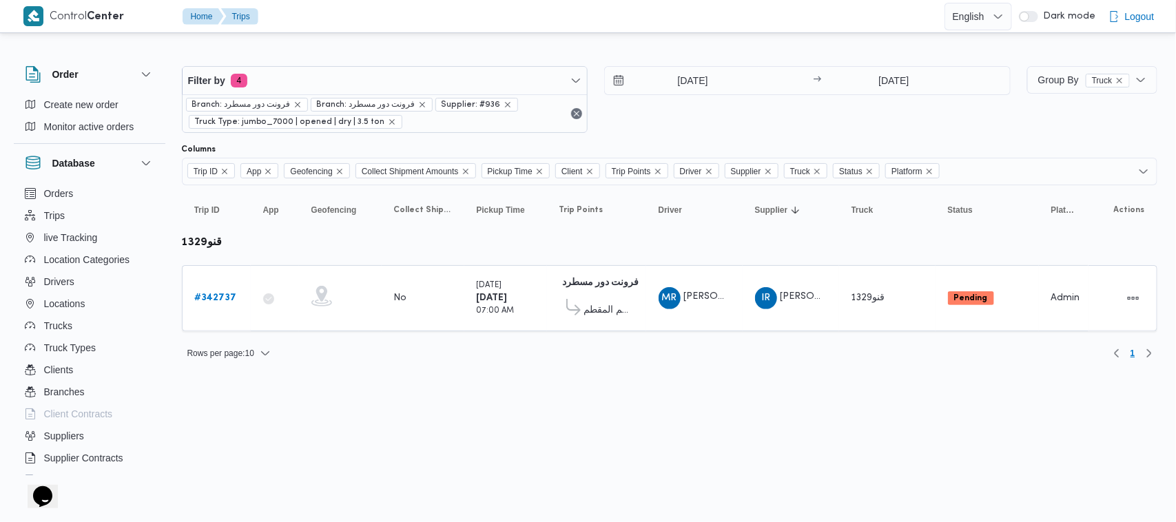
click at [345, 345] on div "Rows per page : 10 1" at bounding box center [670, 353] width 992 height 33
click at [871, 81] on input "[DATE]" at bounding box center [893, 81] width 137 height 28
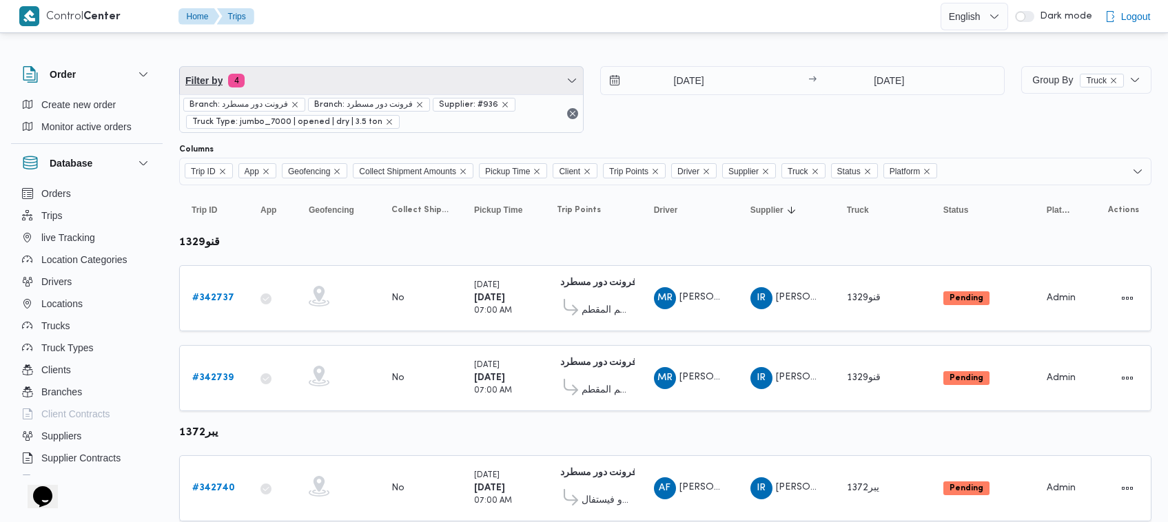
click at [393, 83] on span "Filter by 4" at bounding box center [381, 81] width 403 height 28
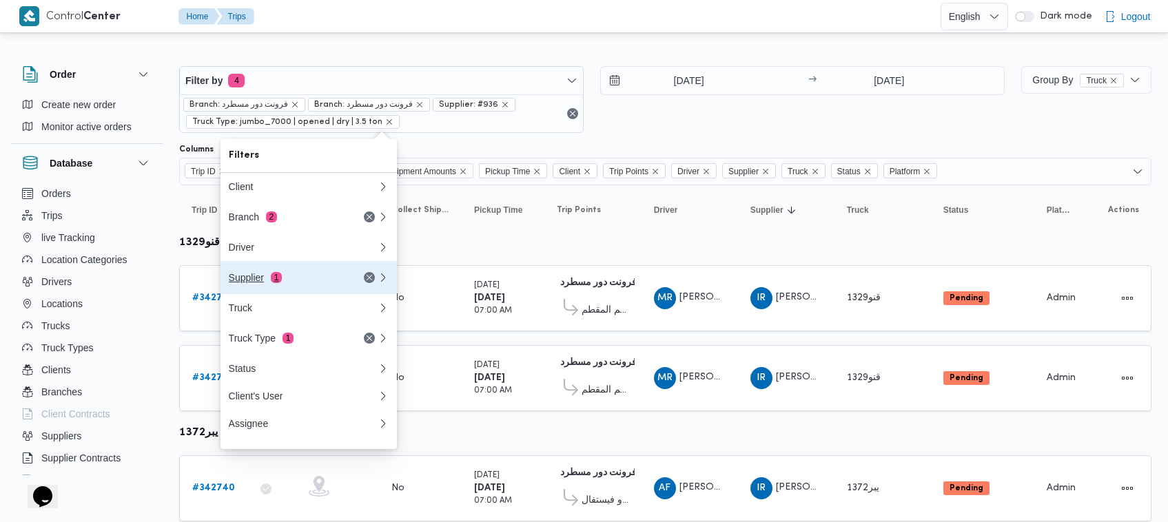
click at [314, 283] on div "Supplier 1" at bounding box center [287, 277] width 116 height 11
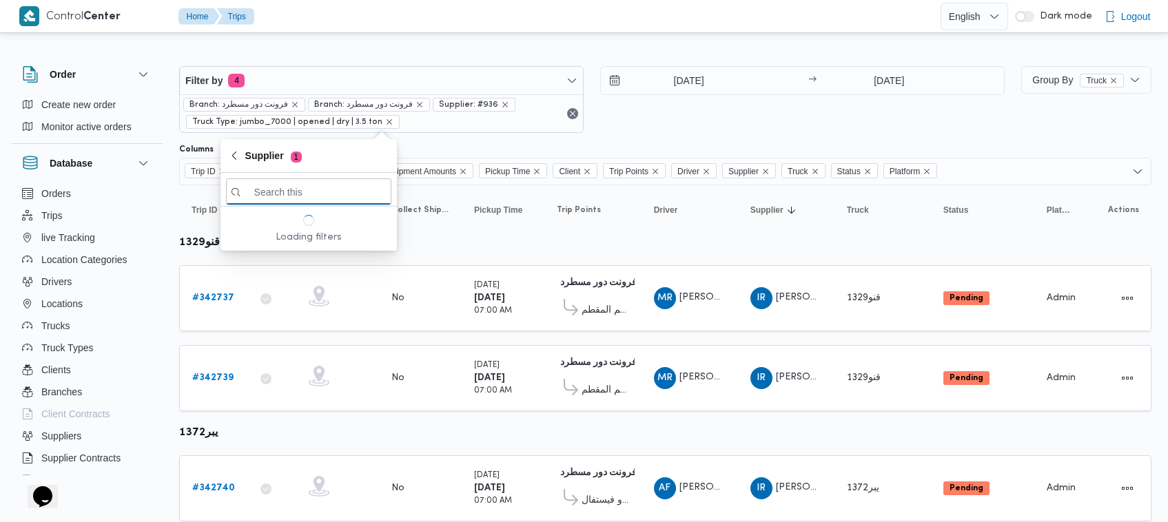
paste input "ال[PERSON_NAME]"
type input "ال[PERSON_NAME]"
click at [315, 248] on span "ال[PERSON_NAME]" at bounding box center [316, 240] width 143 height 17
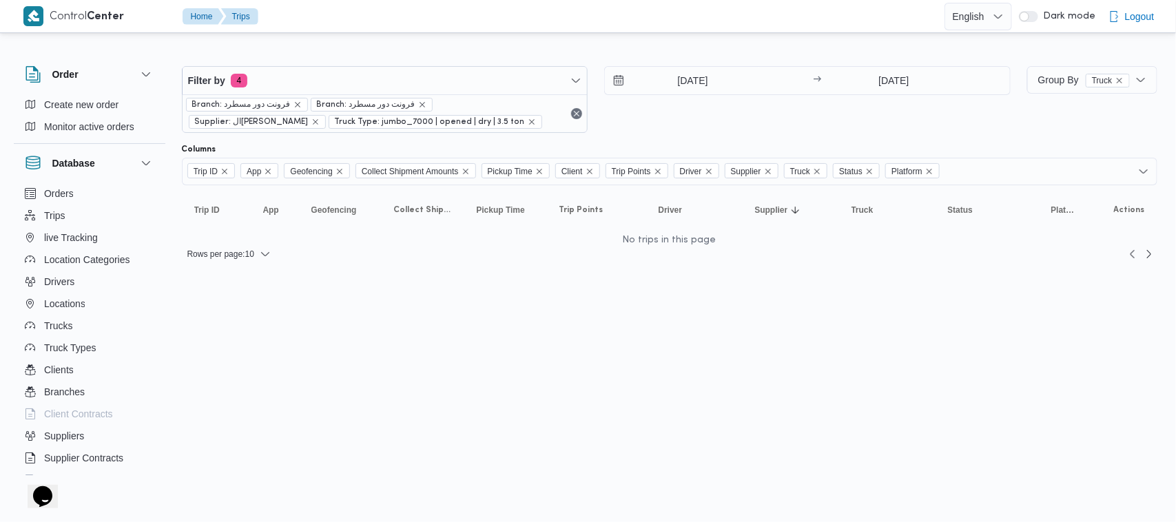
click at [698, 125] on div "15/10/2025 → 16/10/2025" at bounding box center [807, 99] width 406 height 67
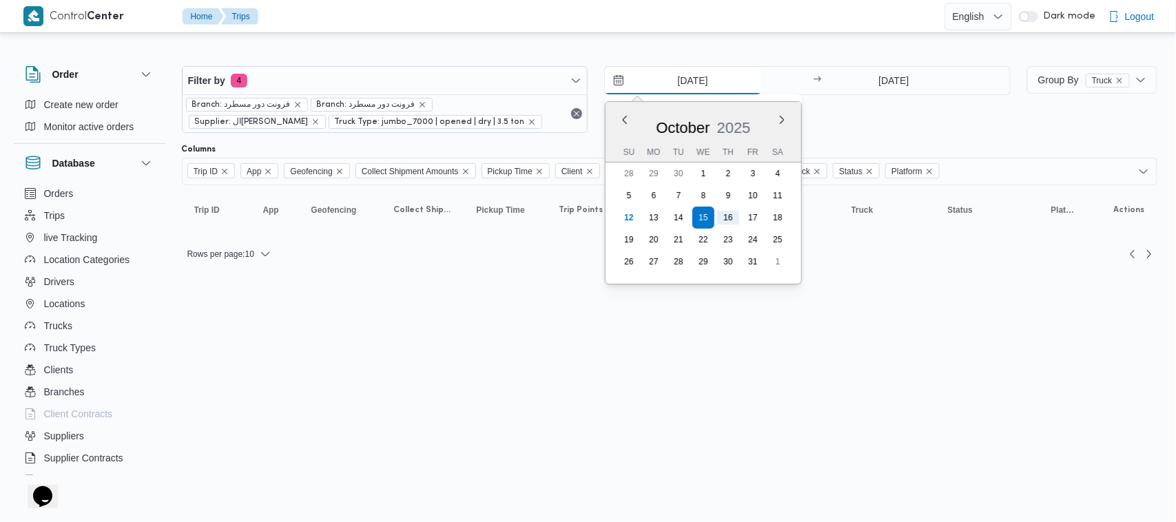
click at [682, 67] on input "15/10/2025" at bounding box center [683, 81] width 156 height 28
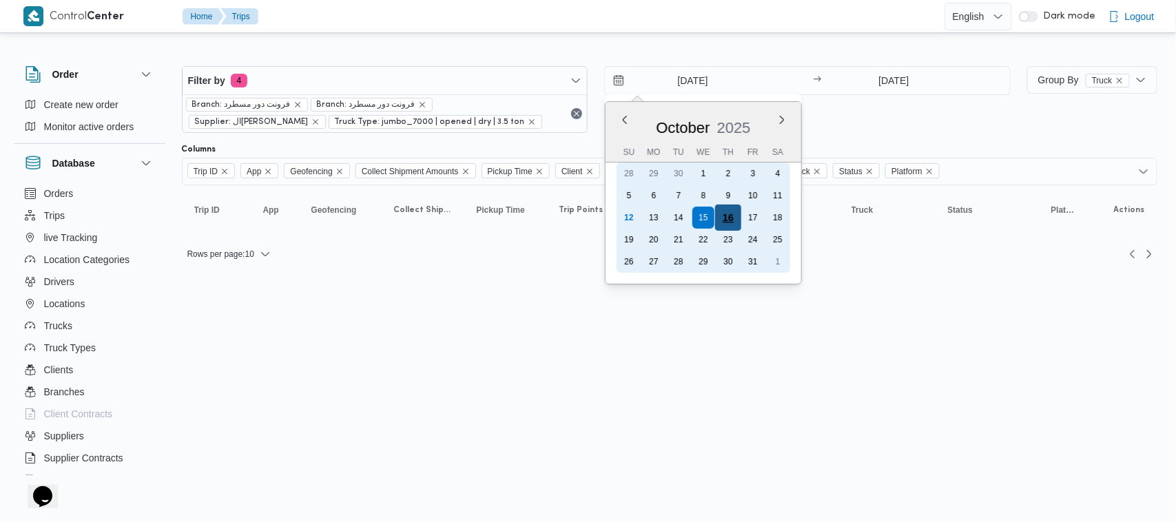
click at [732, 214] on div "16" at bounding box center [728, 218] width 26 height 26
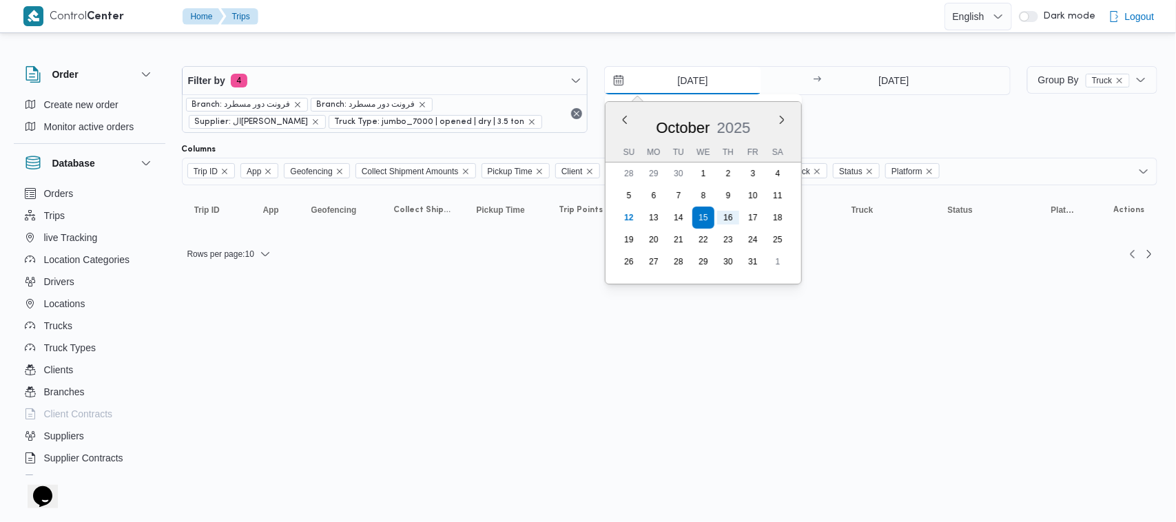
type input "[DATE]"
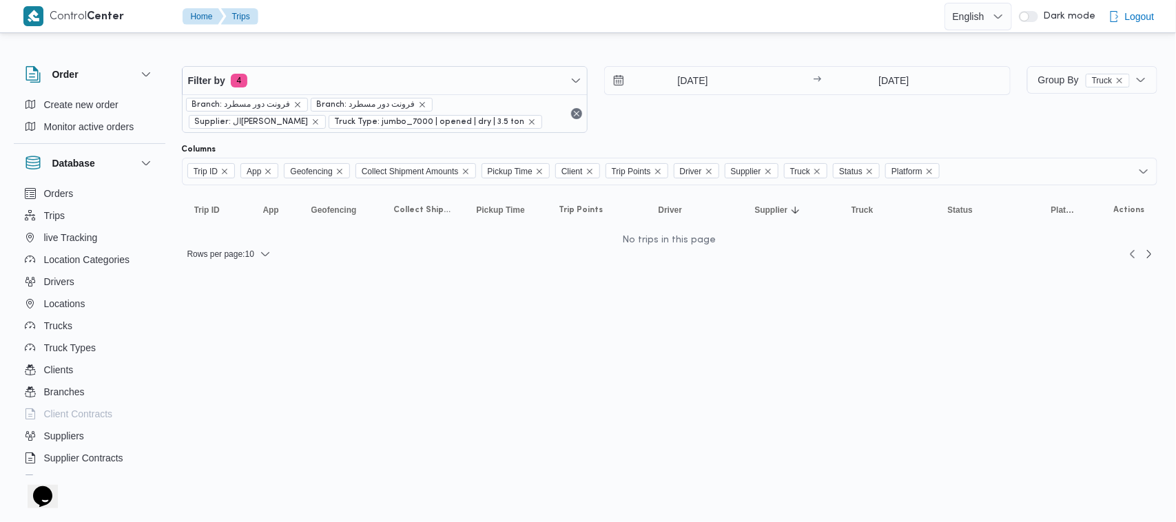
click at [721, 141] on div "Filter by 4 Branch: فرونت دور مسطرد Branch: فرونت دور مسطرد Supplier: الهامي مح…" at bounding box center [596, 99] width 845 height 83
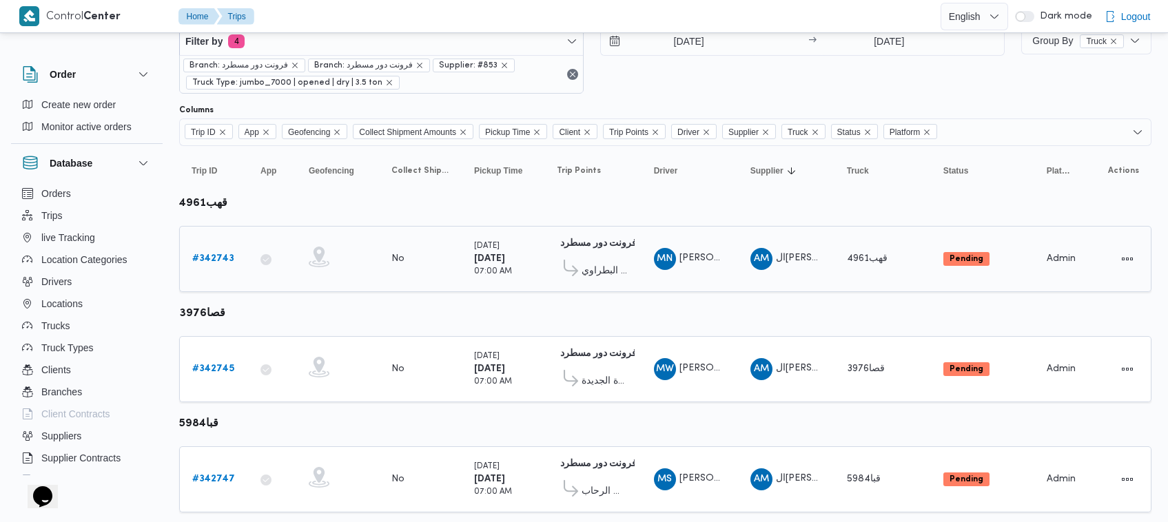
scroll to position [74, 0]
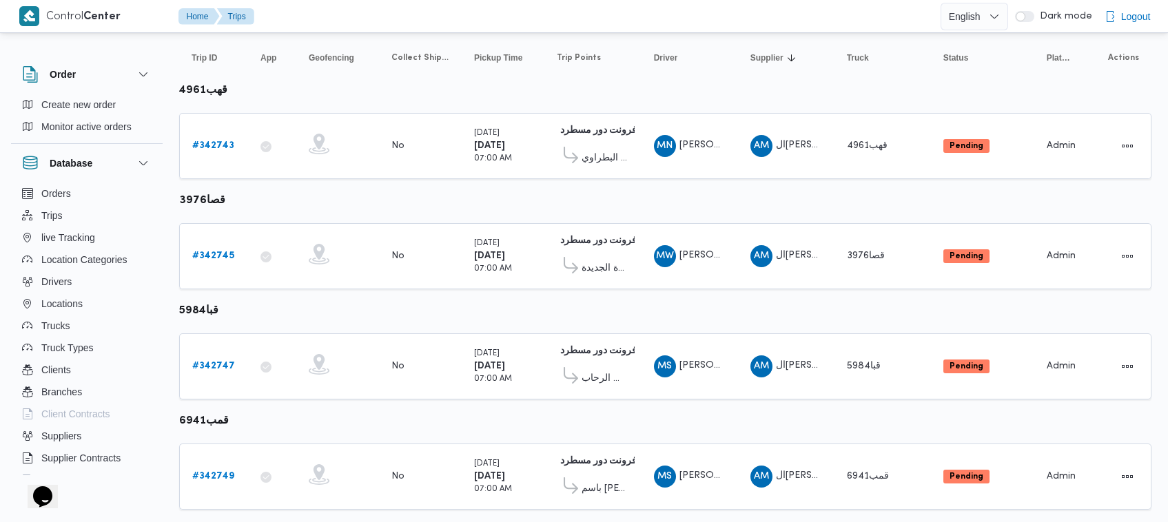
scroll to position [183, 0]
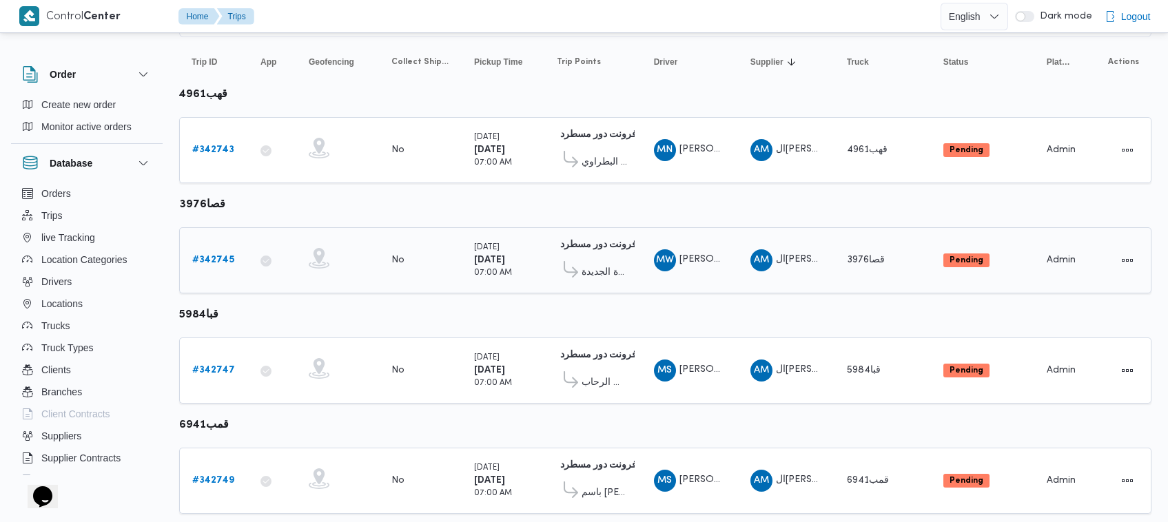
scroll to position [183, 0]
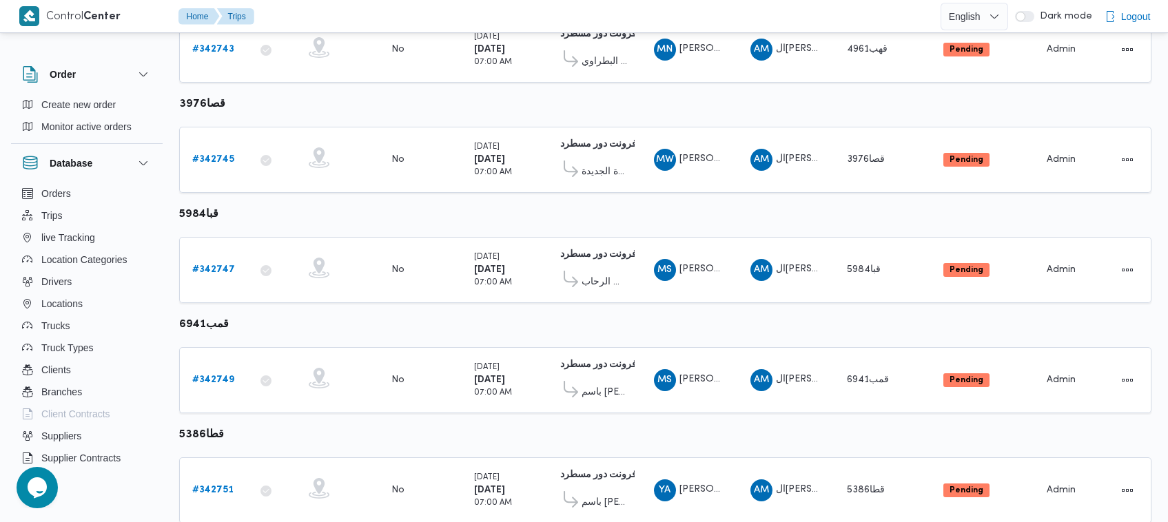
scroll to position [291, 0]
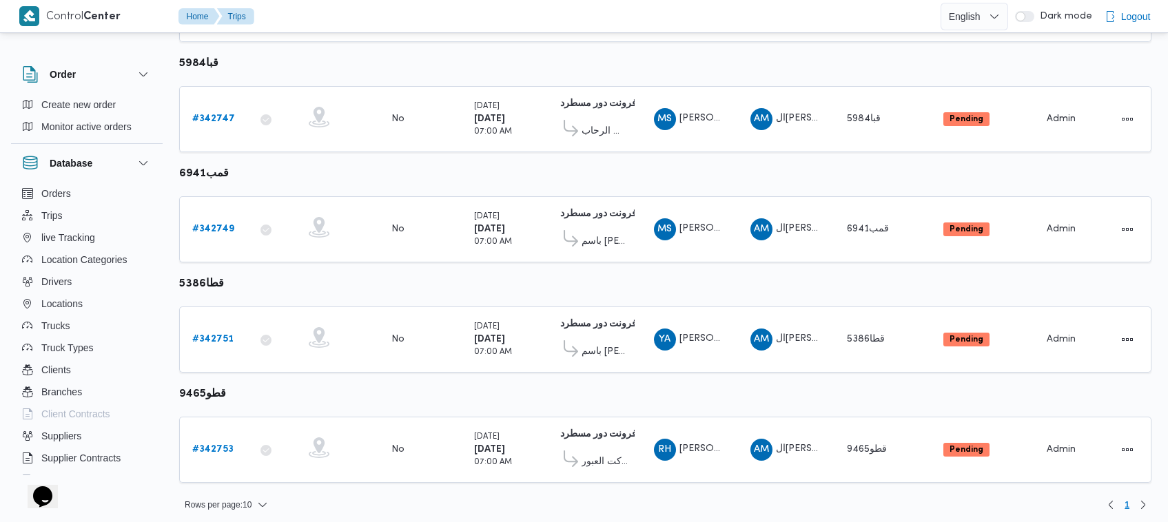
scroll to position [401, 0]
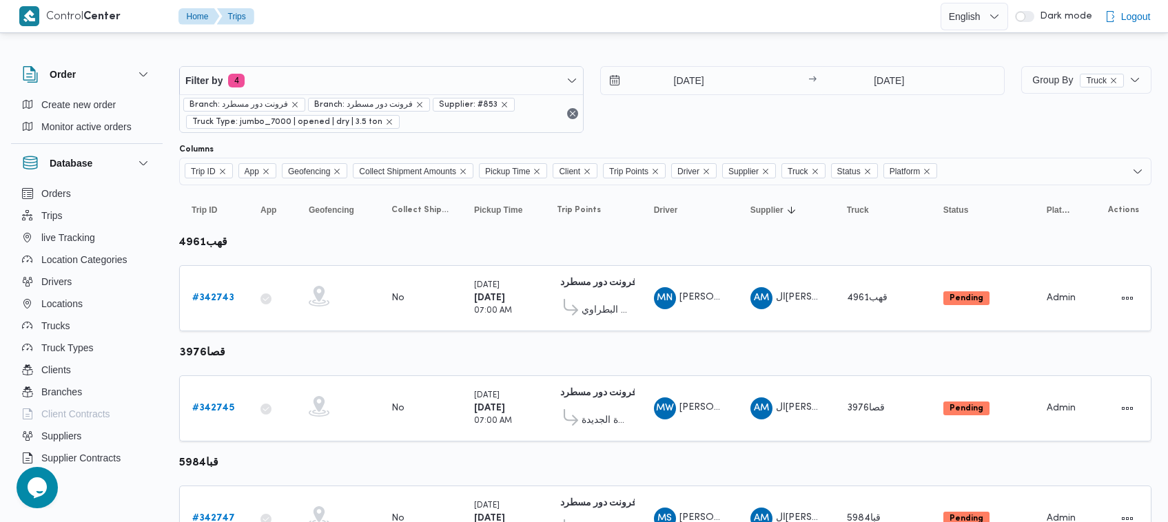
scroll to position [619, 0]
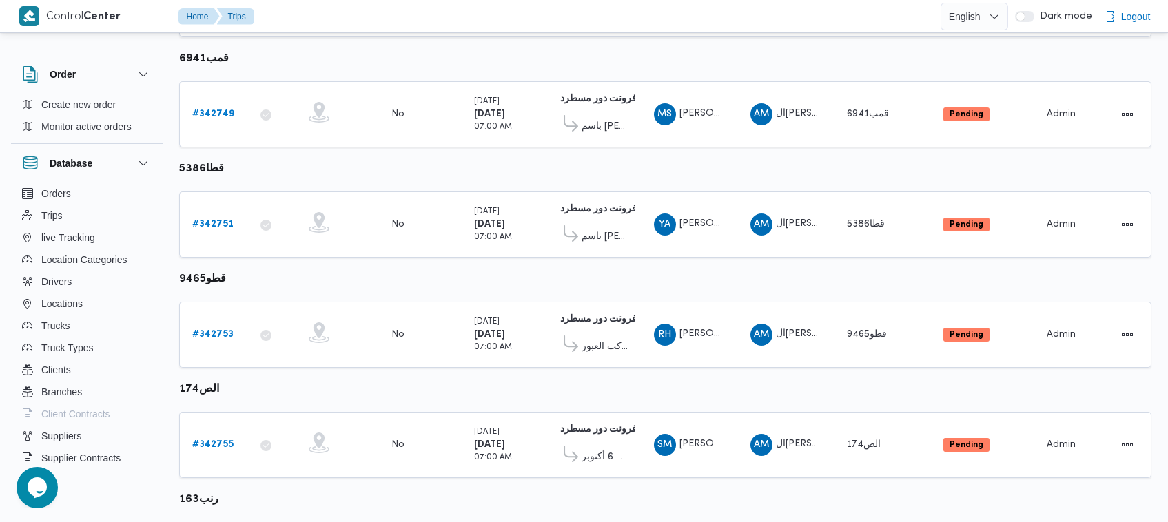
scroll to position [837, 0]
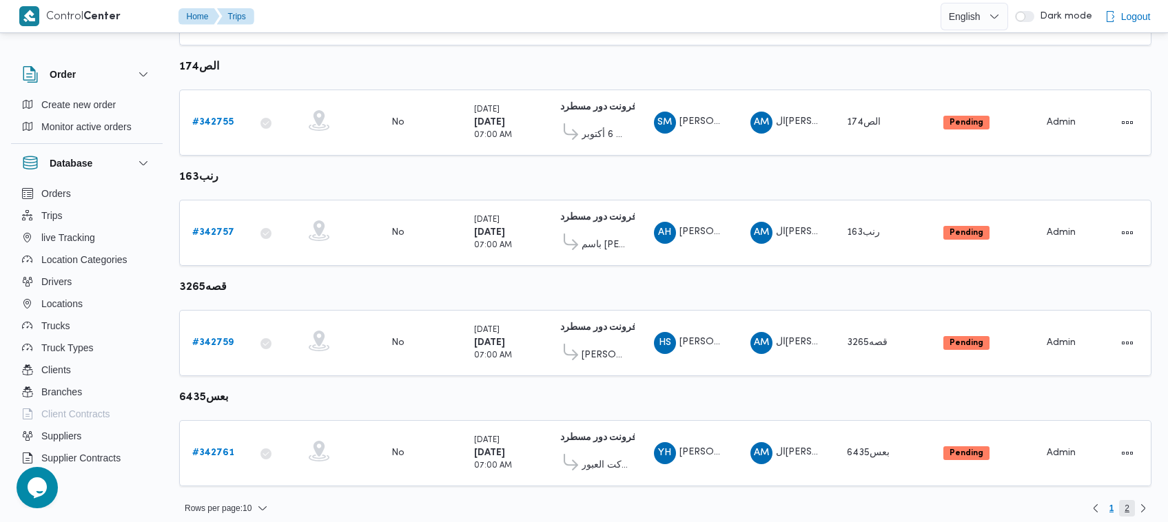
click at [1125, 503] on span "2" at bounding box center [1126, 508] width 5 height 17
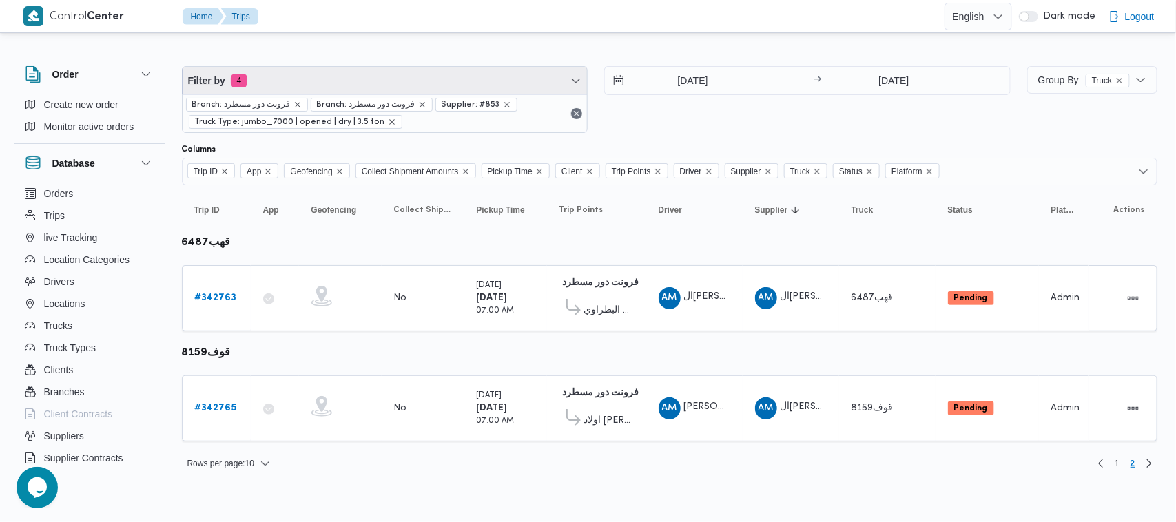
click at [389, 73] on span "Filter by 4" at bounding box center [385, 81] width 405 height 28
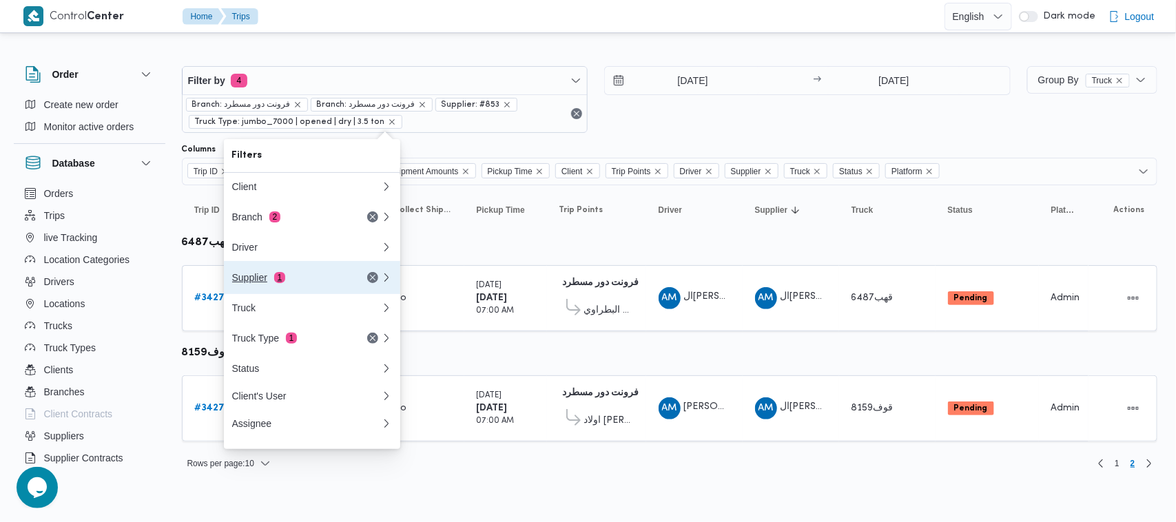
click at [333, 283] on div "Supplier 1" at bounding box center [290, 277] width 116 height 11
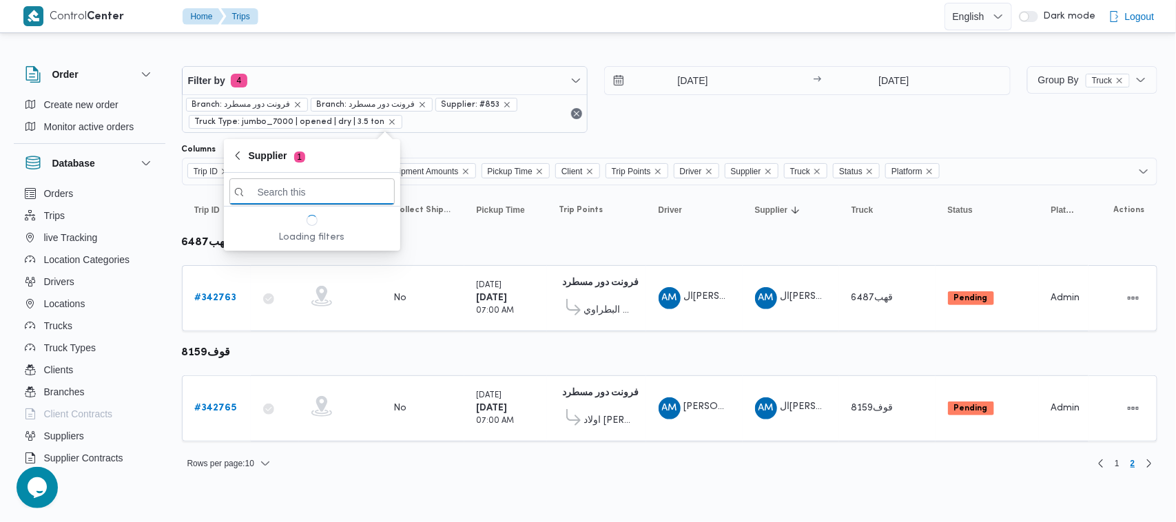
paste input "علي عبدالناصر علي بخيت علي"
type input "علي عبدالناصر علي بخيت علي"
click at [298, 242] on span "علي عبدالناصر علي بخيت علي" at bounding box center [320, 240] width 143 height 17
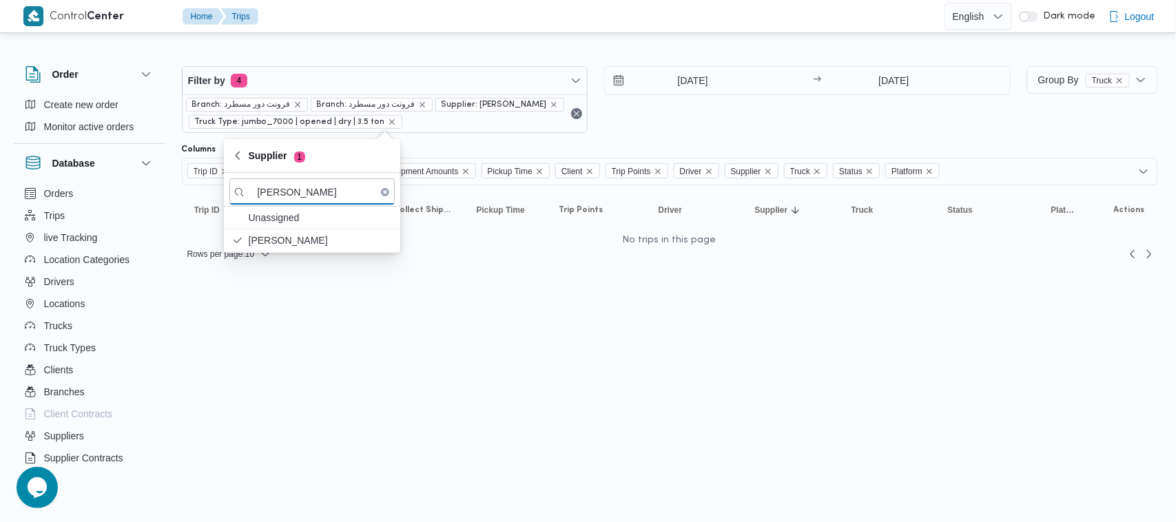
click at [638, 135] on div "Filter by 4 Branch: فرونت دور مسطرد Branch: فرونت دور مسطرد Supplier: علي عبدال…" at bounding box center [596, 99] width 845 height 83
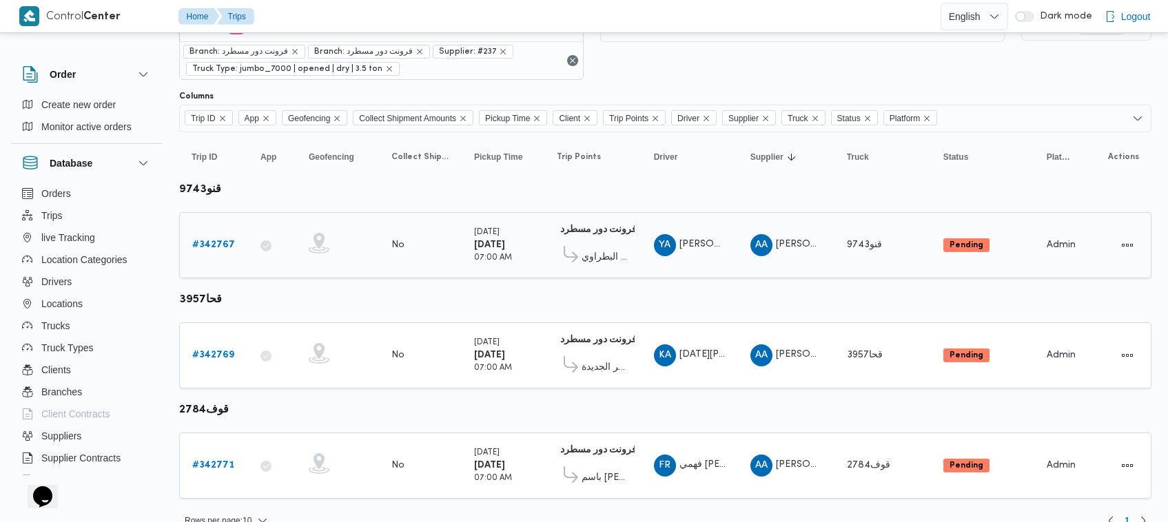
scroll to position [74, 0]
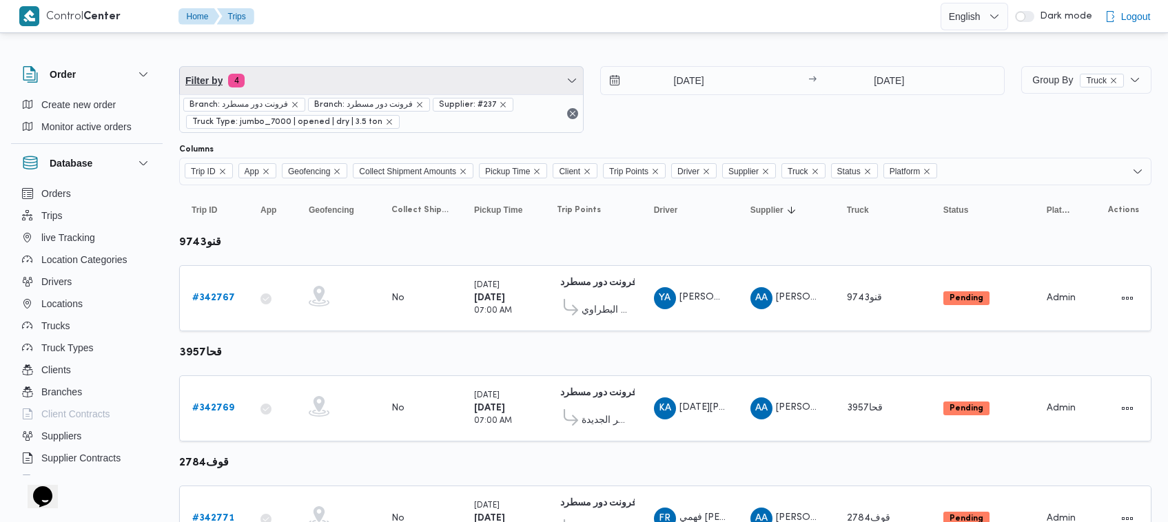
click at [291, 76] on span "Filter by 4" at bounding box center [381, 81] width 403 height 28
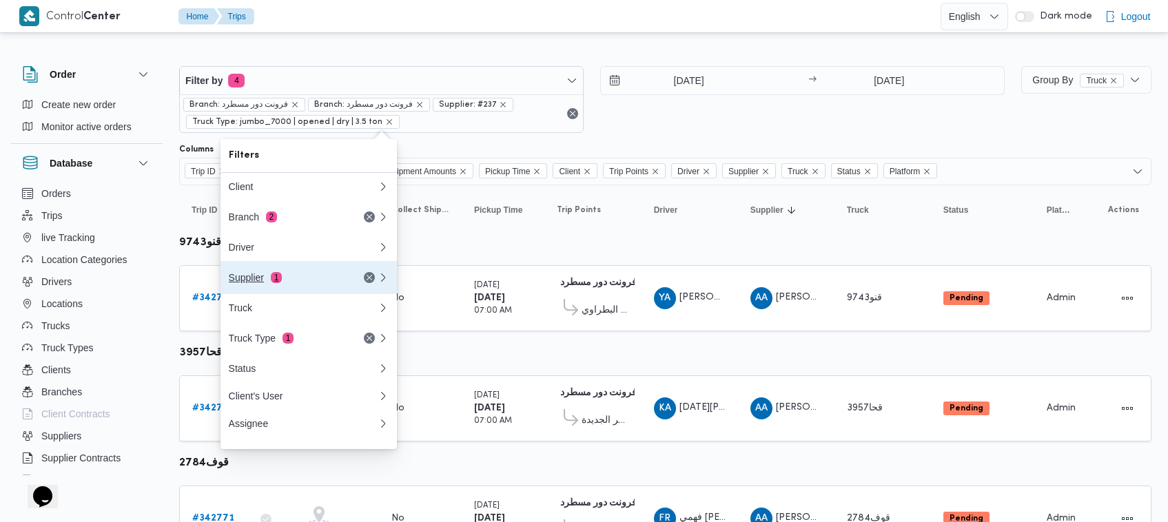
click at [287, 272] on button "Supplier 1" at bounding box center [308, 277] width 176 height 33
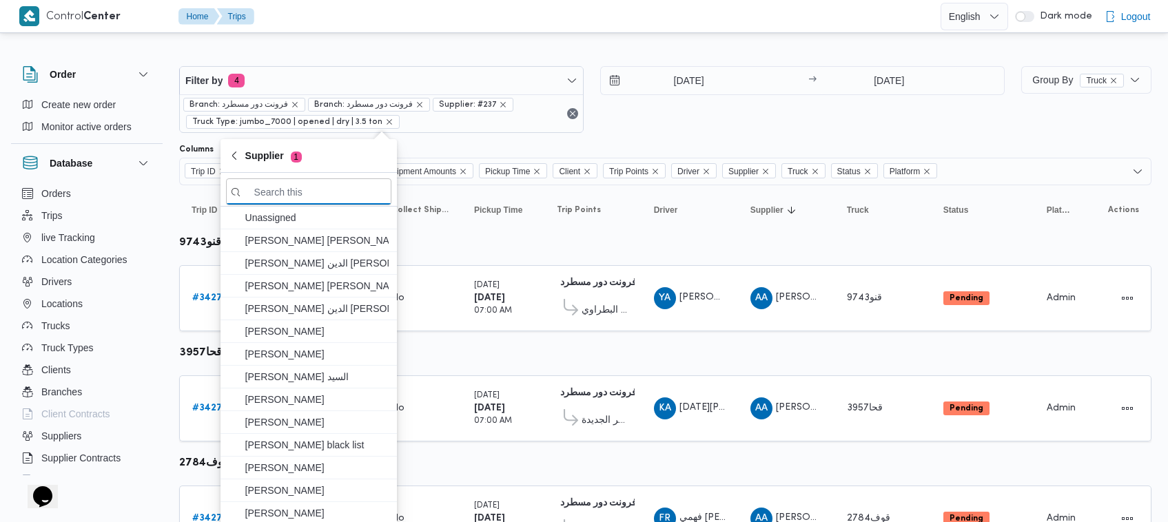
paste input "[PERSON_NAME]"
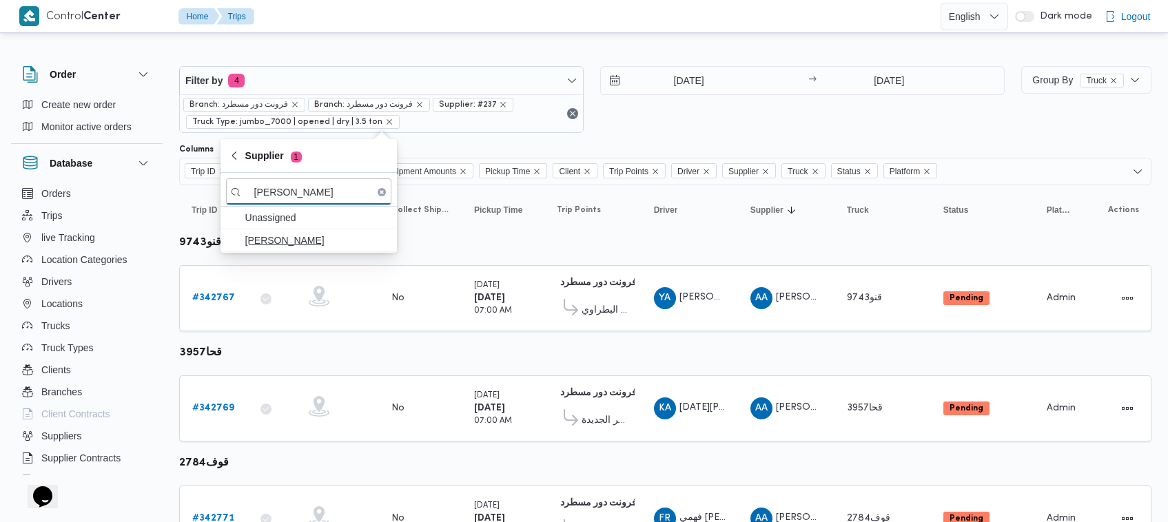
type input "[PERSON_NAME]"
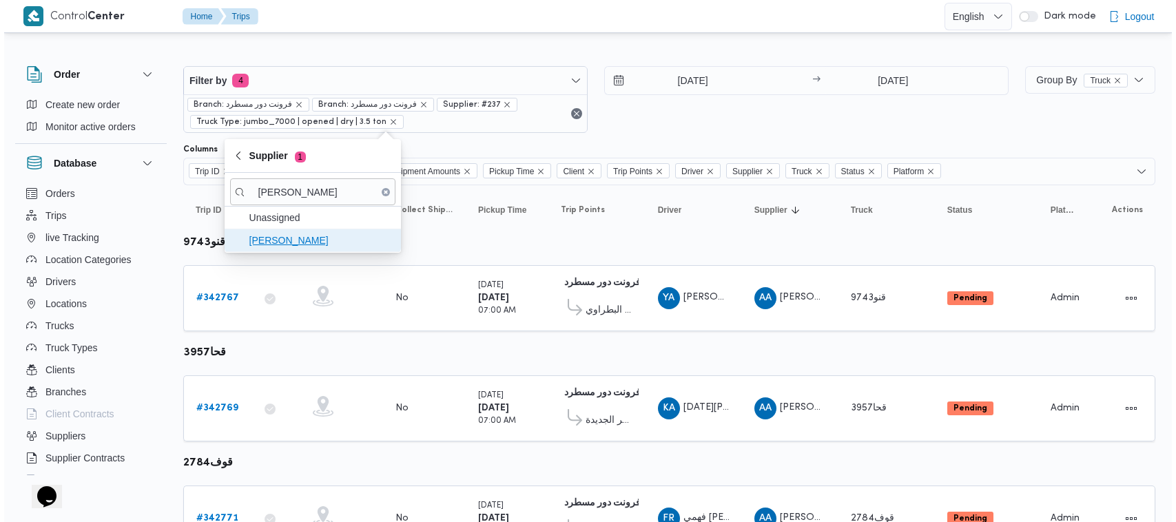
scroll to position [0, 0]
click at [296, 234] on span "[PERSON_NAME]" at bounding box center [316, 240] width 143 height 17
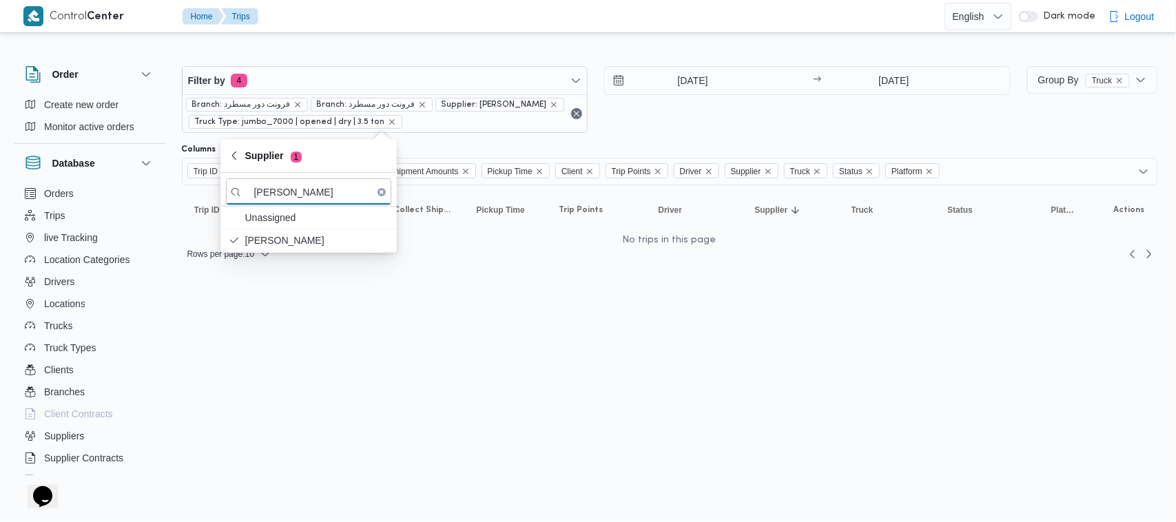
click at [659, 117] on div "16/10/2025 → 16/10/2025" at bounding box center [807, 99] width 406 height 67
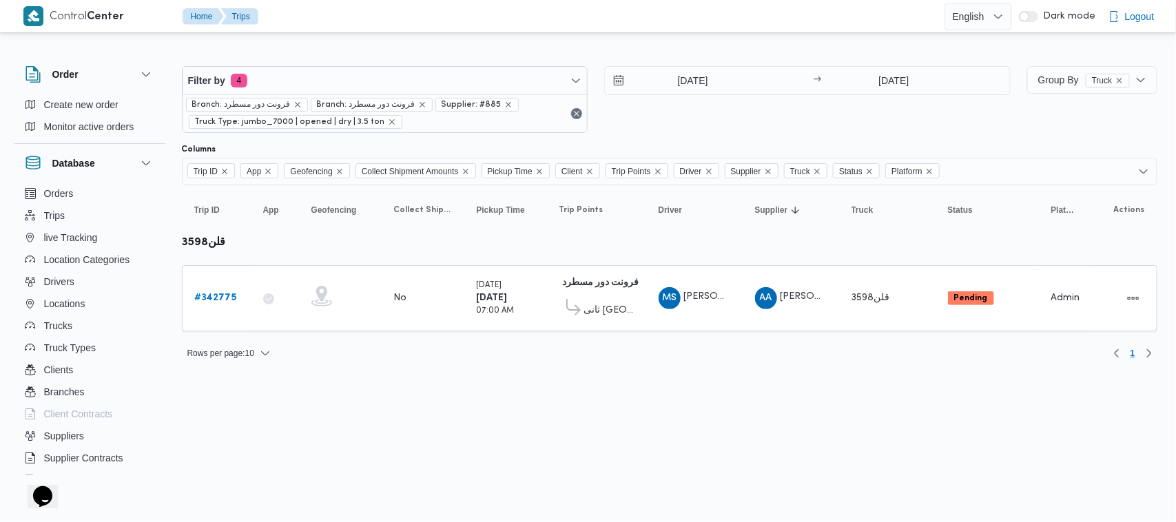
click at [397, 373] on div "Filter by 4 Branch: فرونت دور مسطرد Branch: فرونت دور مسطرد Supplier: #885 Truc…" at bounding box center [579, 207] width 1171 height 343
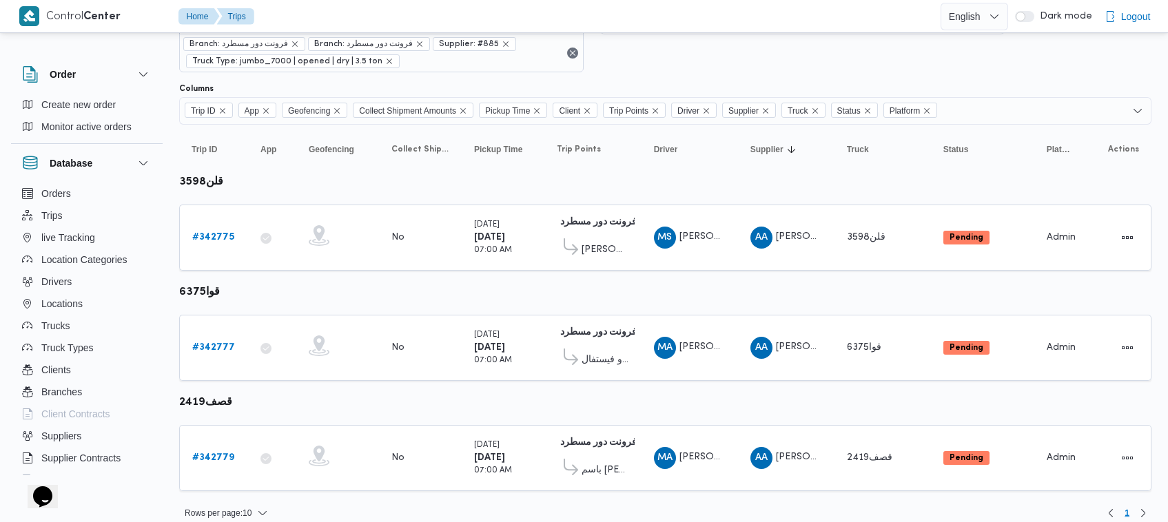
scroll to position [74, 0]
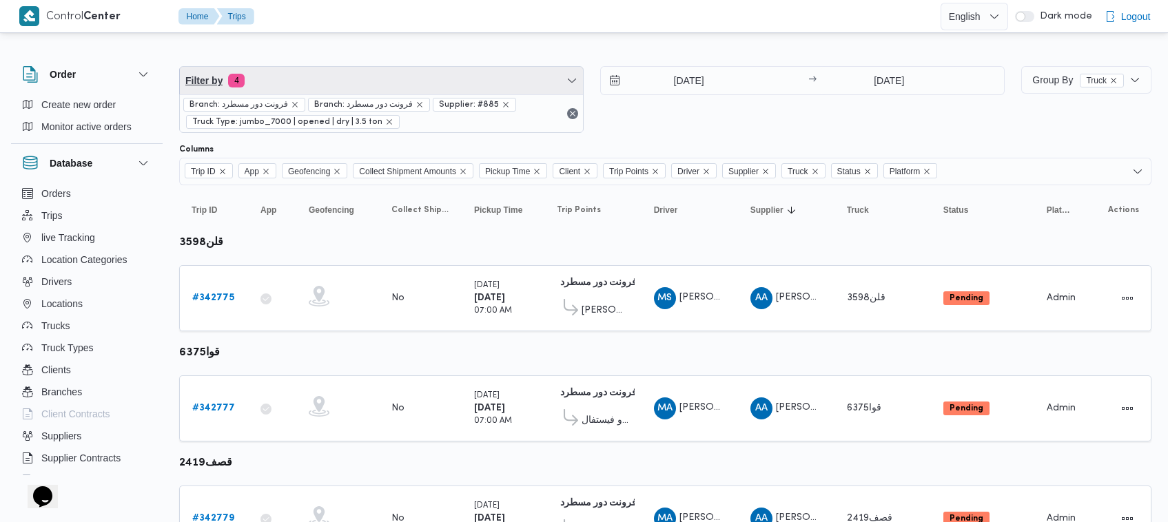
click at [329, 81] on span "Filter by 4" at bounding box center [381, 81] width 403 height 28
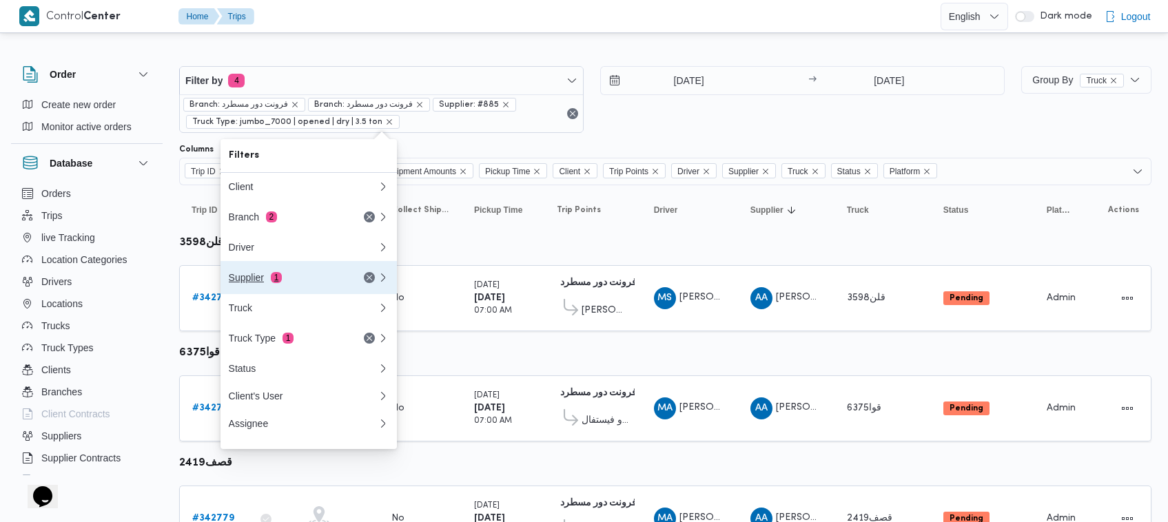
click at [260, 276] on div "Supplier 1" at bounding box center [287, 277] width 116 height 11
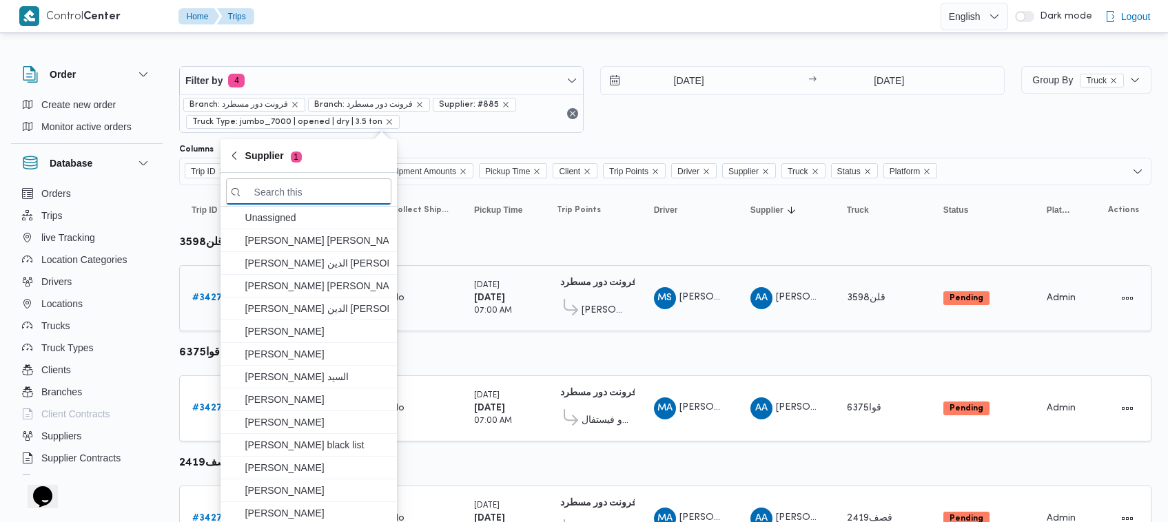
paste input "[PERSON_NAME]"
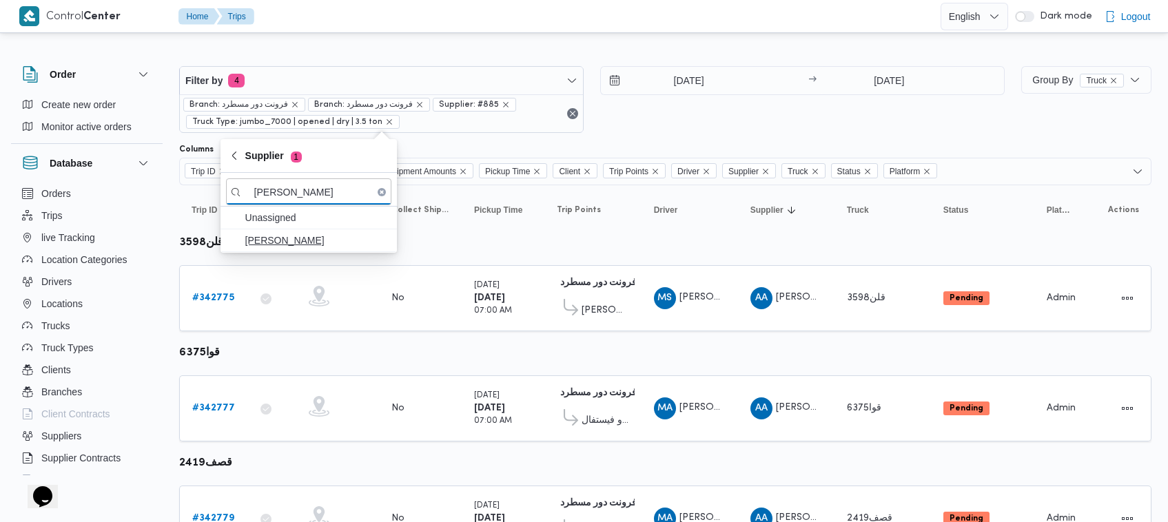
type input "[PERSON_NAME]"
click at [335, 240] on span "[PERSON_NAME]" at bounding box center [316, 240] width 143 height 17
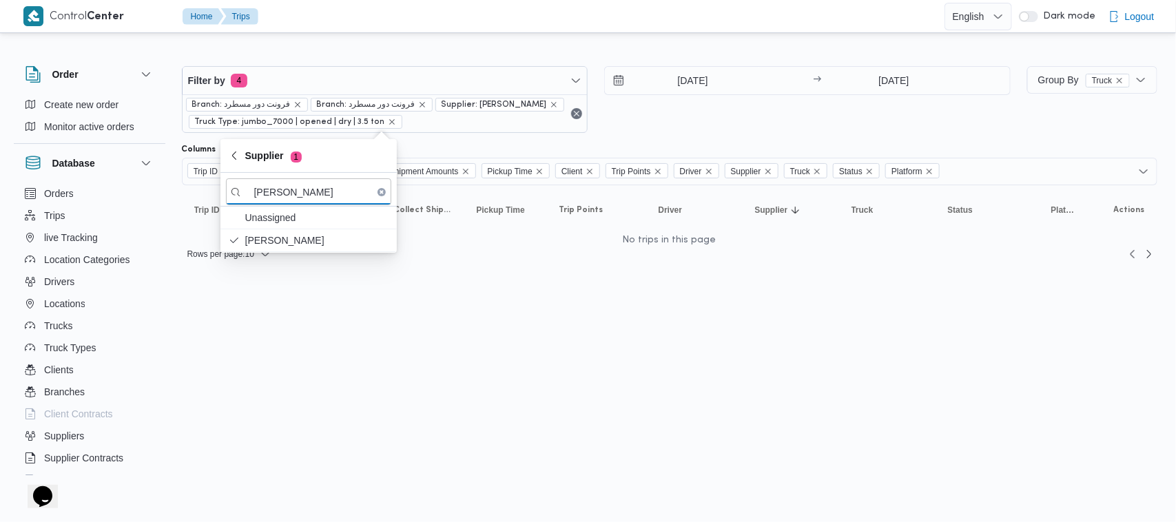
click at [673, 140] on div "Filter by 4 Branch: فرونت دور مسطرد Branch: فرونت دور مسطرد Supplier: محمد صلاح…" at bounding box center [596, 99] width 845 height 83
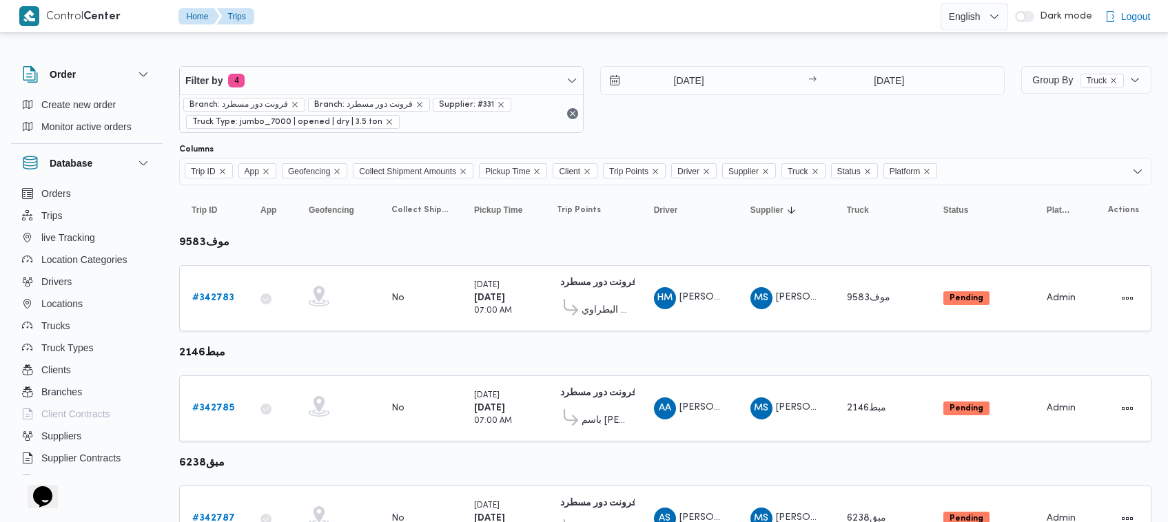
scroll to position [74, 0]
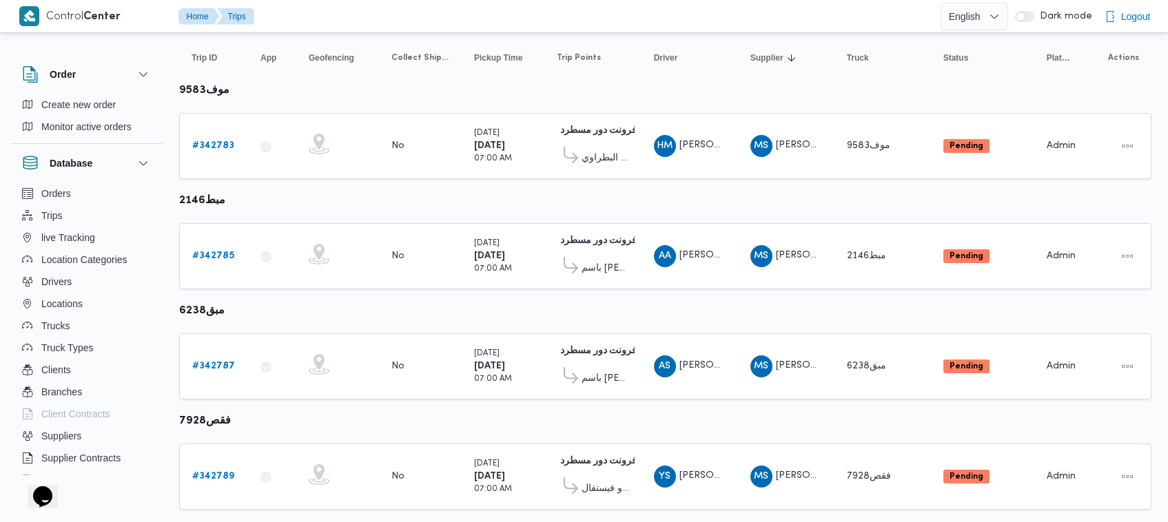
scroll to position [183, 0]
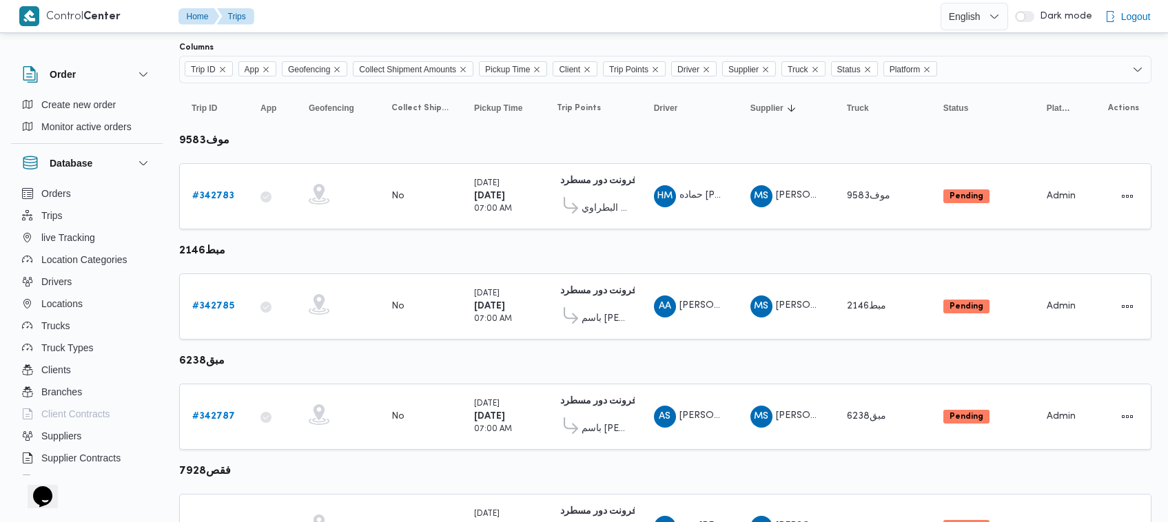
scroll to position [109, 0]
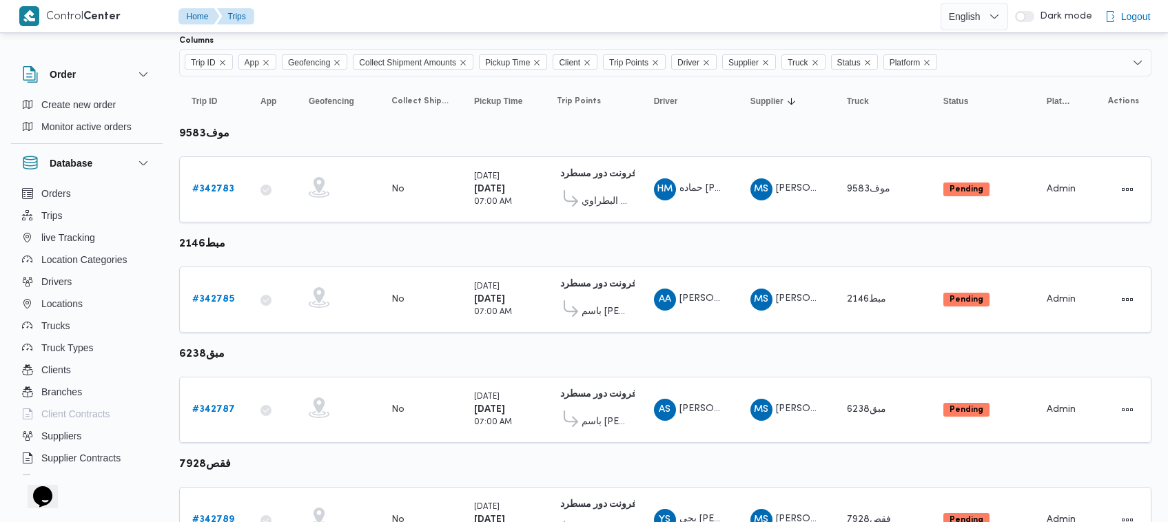
click at [901, 121] on table "Trip ID Click to sort in ascending order App Click to sort in ascending order G…" at bounding box center [665, 486] width 972 height 821
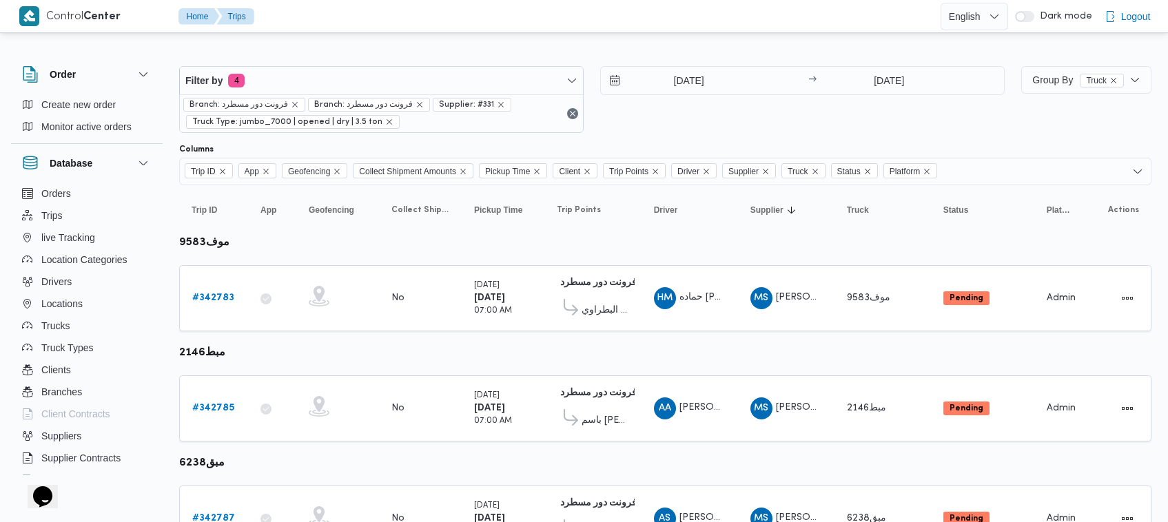
scroll to position [510, 0]
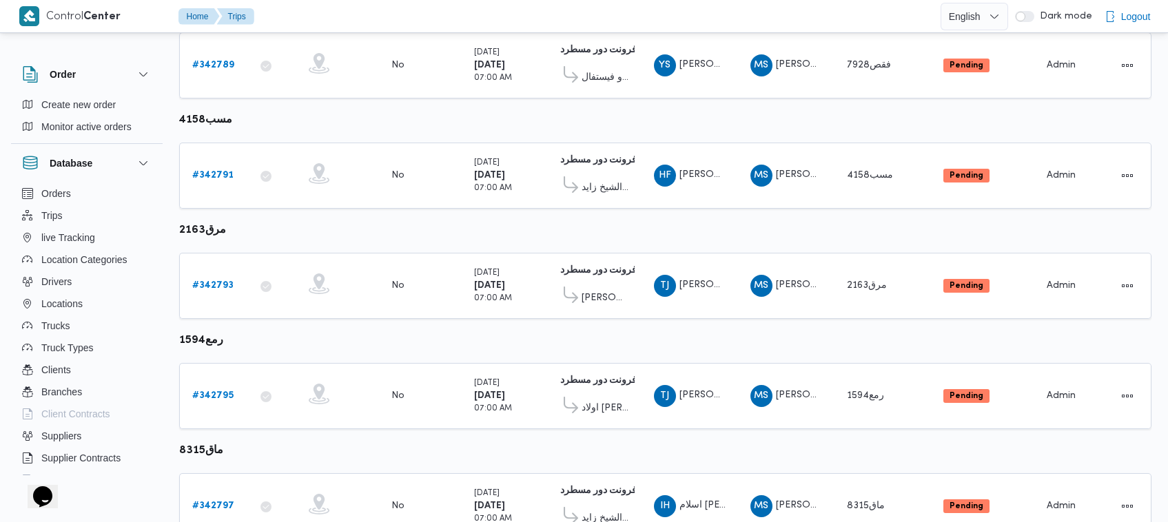
scroll to position [619, 0]
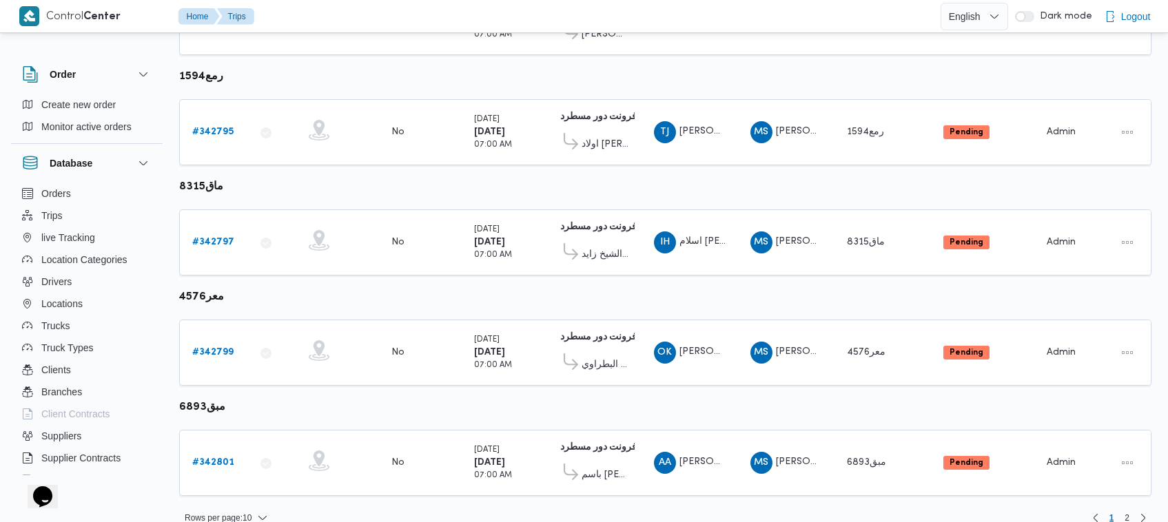
scroll to position [837, 0]
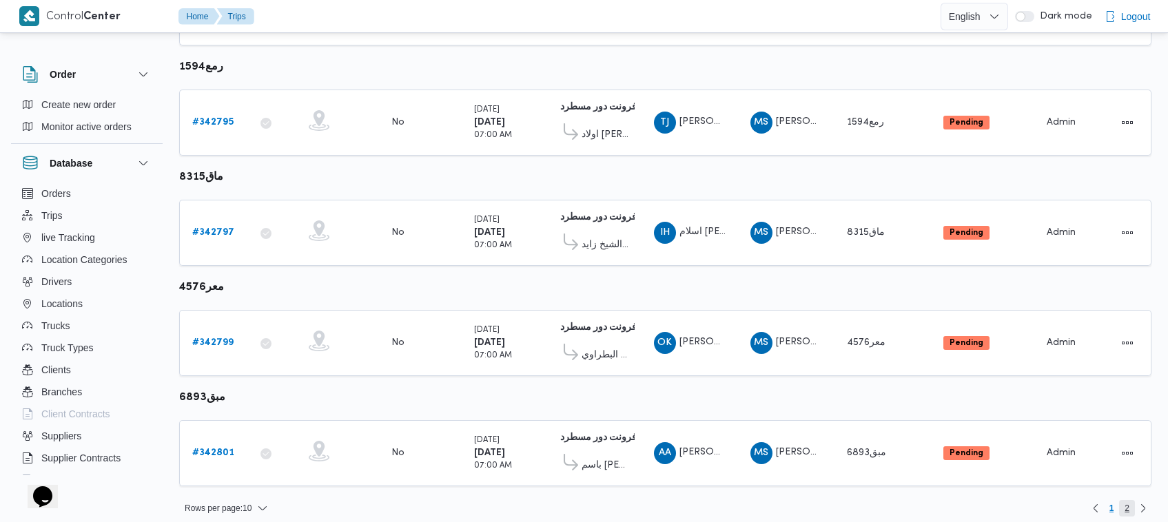
click at [1126, 500] on span "2" at bounding box center [1126, 508] width 5 height 17
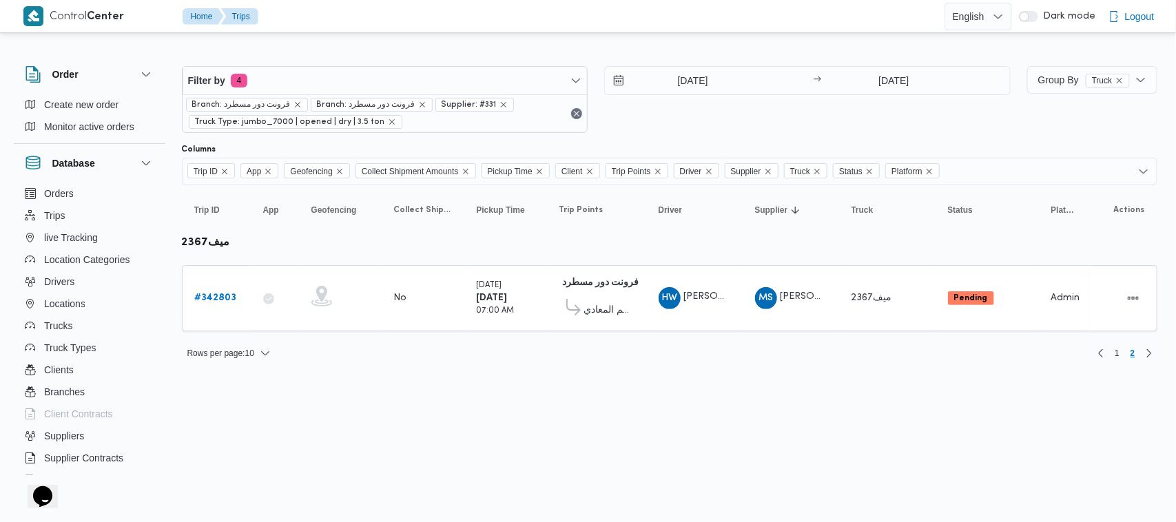
click at [686, 356] on div "Rows per page : 10 1 2" at bounding box center [670, 353] width 992 height 33
click at [659, 60] on div "Filter by 4 Branch: فرونت دور مسطرد Branch: فرونت دور مسطرد Supplier: #331 Truc…" at bounding box center [596, 99] width 845 height 83
click at [683, 74] on input "[DATE]" at bounding box center [683, 81] width 156 height 28
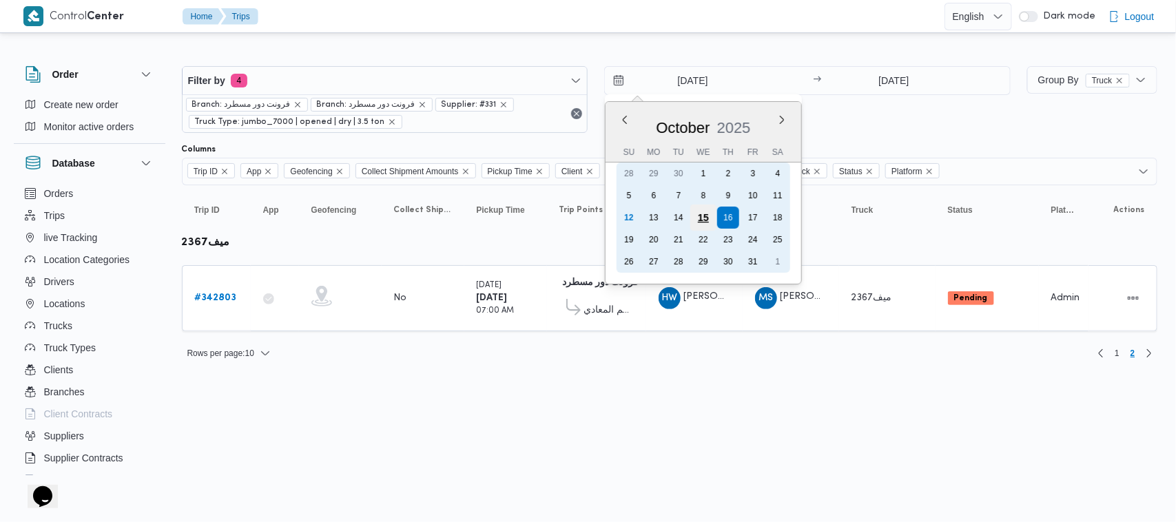
click at [703, 211] on div "15" at bounding box center [703, 218] width 26 height 26
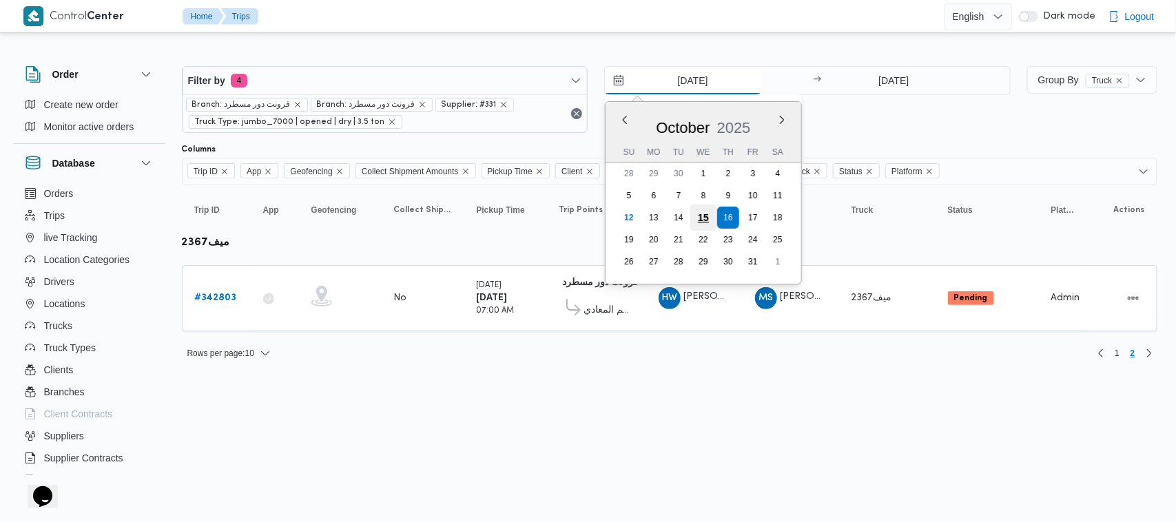
type input "[DATE]"
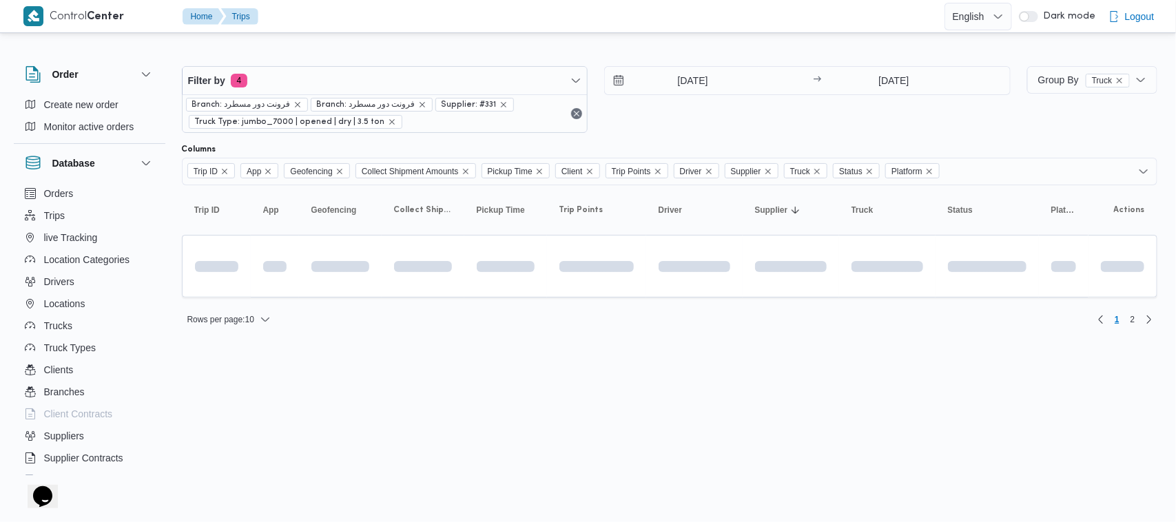
click at [900, 66] on div "[DATE] → [DATE]" at bounding box center [807, 80] width 406 height 29
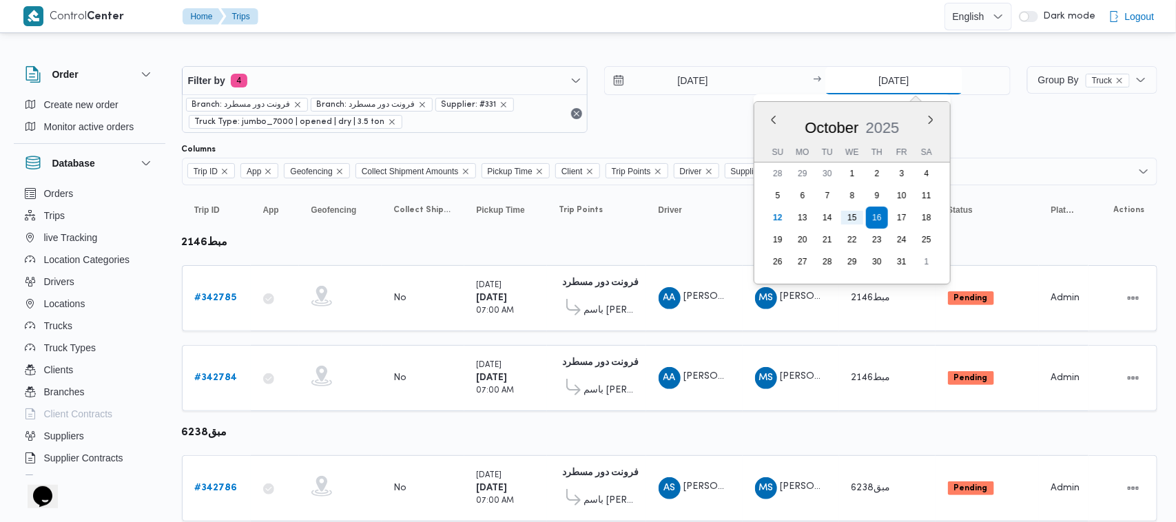
click at [904, 67] on input "[DATE]" at bounding box center [893, 81] width 137 height 28
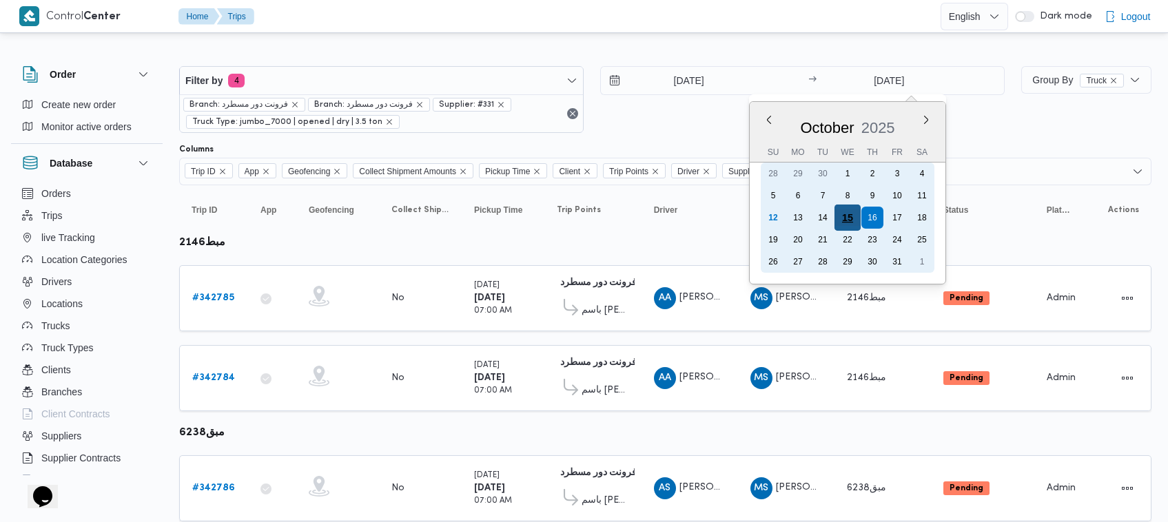
click at [854, 218] on div "15" at bounding box center [847, 218] width 26 height 26
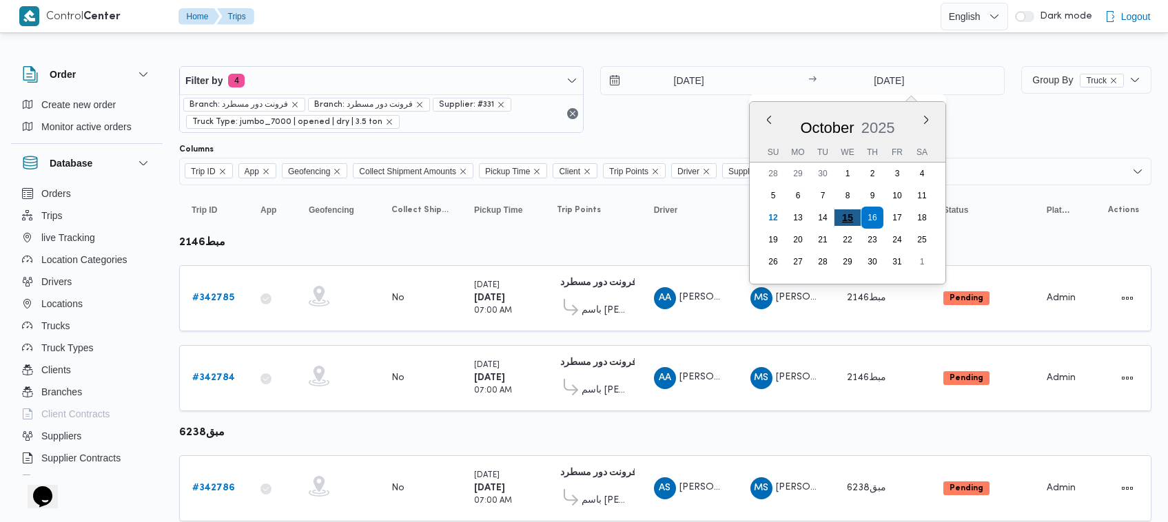
click at [854, 218] on span "Truck Click to sort in ascending order" at bounding box center [882, 210] width 83 height 22
type input "[DATE]"
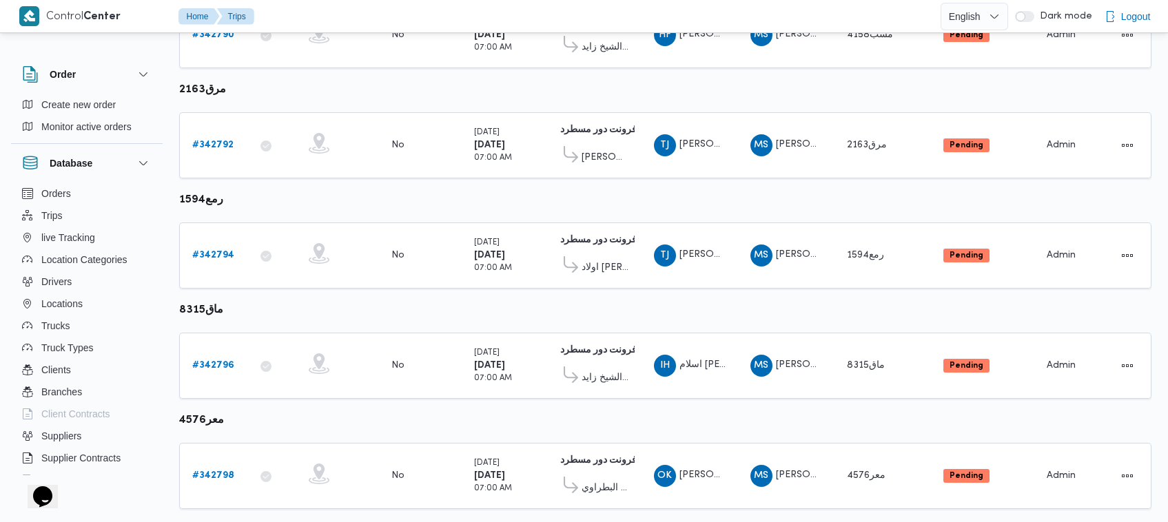
scroll to position [837, 0]
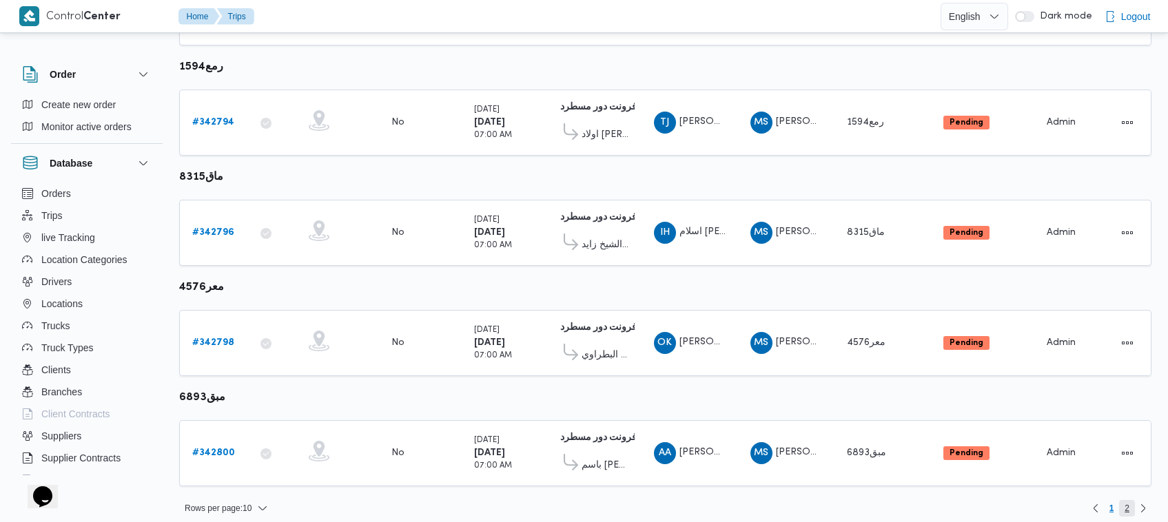
click at [1128, 500] on span "2" at bounding box center [1126, 508] width 5 height 17
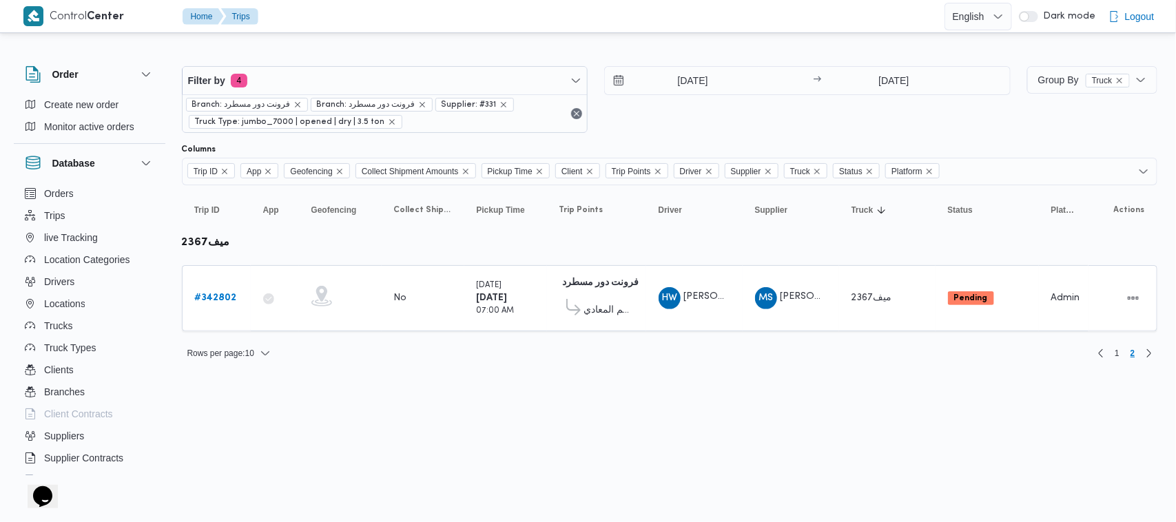
click at [996, 418] on html "Control Center Home Trips English عربي Dark mode Logout Order Create new order …" at bounding box center [588, 261] width 1176 height 522
click at [756, 406] on html "Control Center Home Trips English عربي Dark mode Logout Order Create new order …" at bounding box center [588, 261] width 1176 height 522
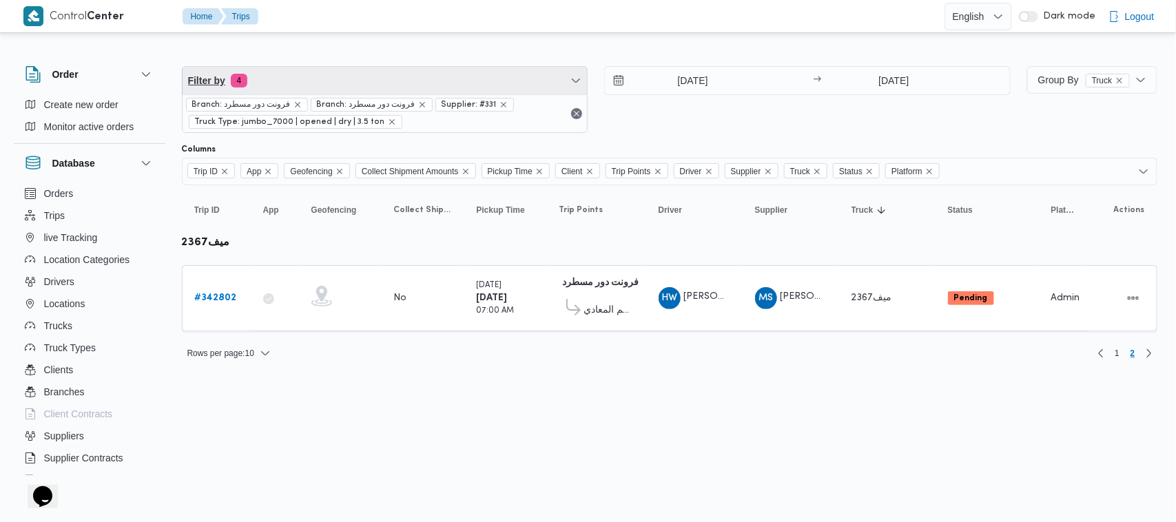
click at [327, 80] on span "Filter by 4" at bounding box center [385, 81] width 405 height 28
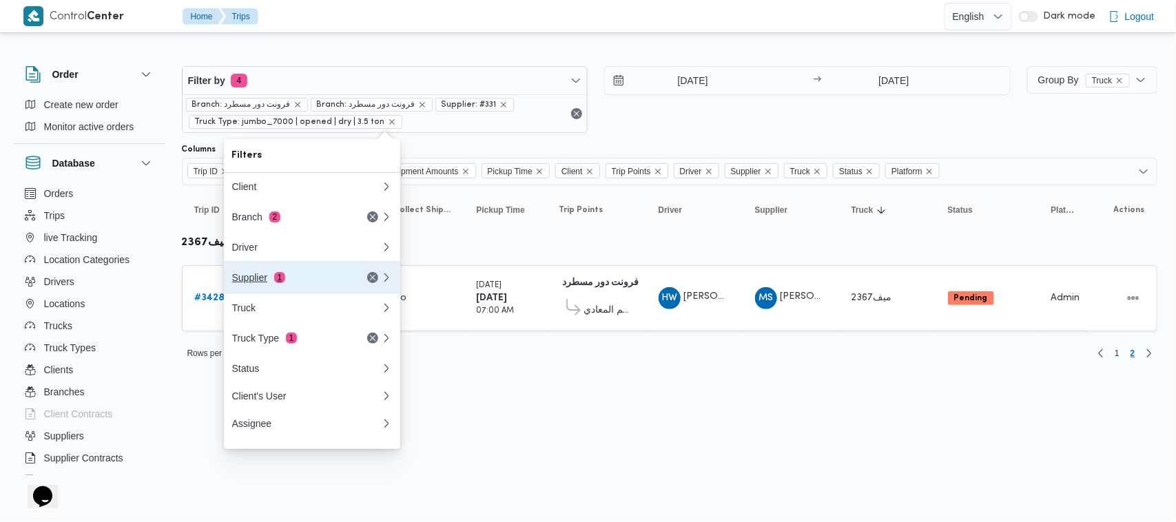
click at [254, 279] on div "Supplier 1" at bounding box center [290, 277] width 116 height 11
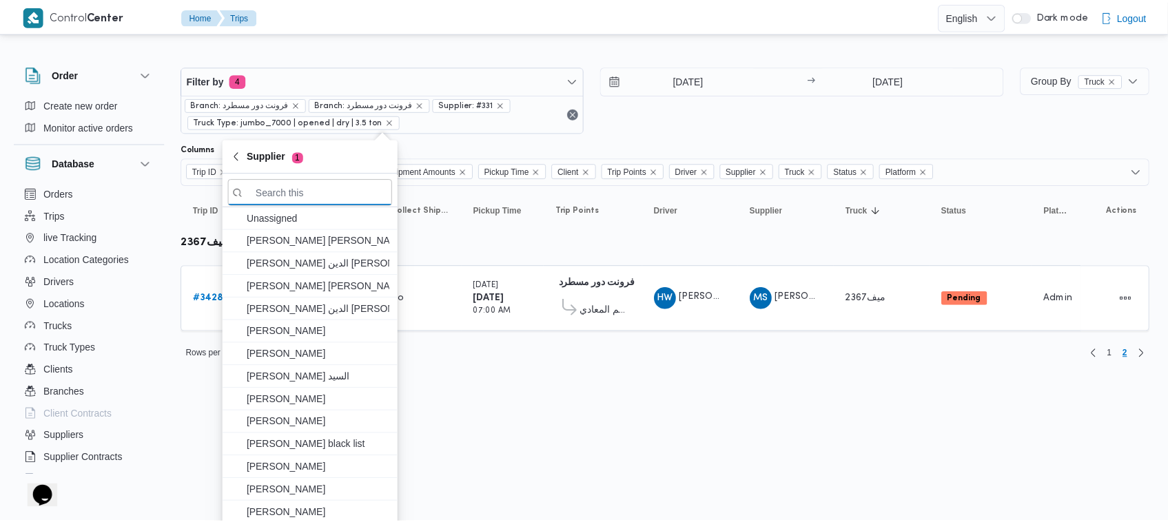
paste input "عبدالمنعم مجدي السيد عواد"
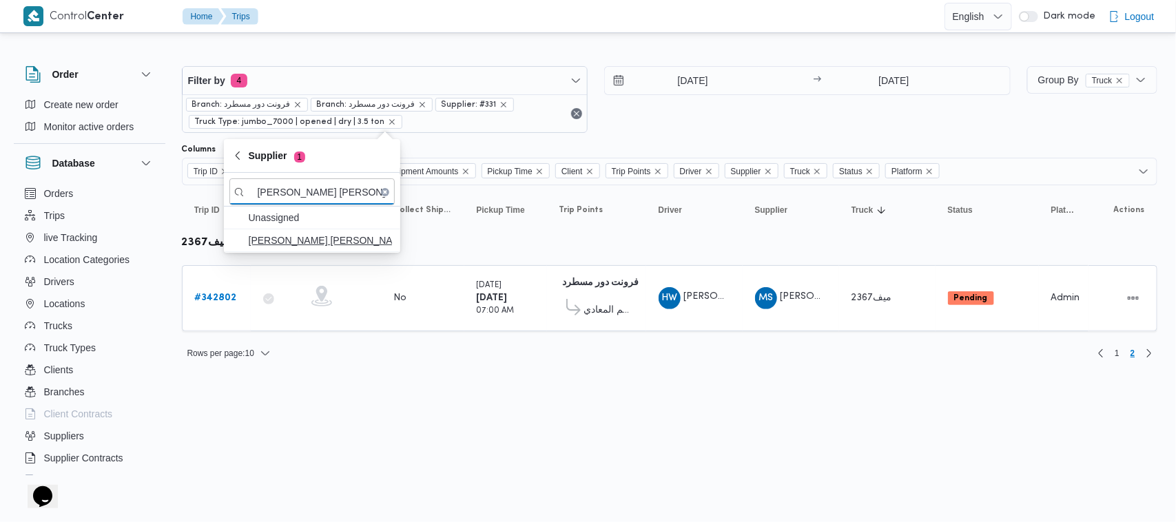
type input "عبدالمنعم مجدي السيد عواد"
click at [319, 250] on span "عبدالمنعم مجدي السيد عواد" at bounding box center [311, 240] width 165 height 22
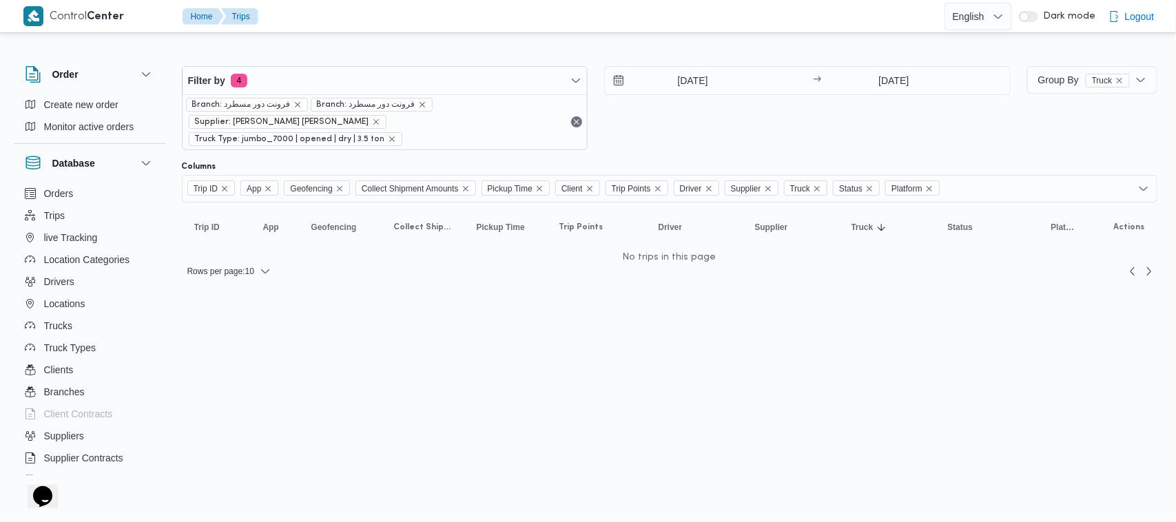
click at [672, 122] on div "15/10/2025 → 15/10/2025" at bounding box center [807, 108] width 406 height 84
click at [905, 77] on input "[DATE]" at bounding box center [893, 81] width 137 height 28
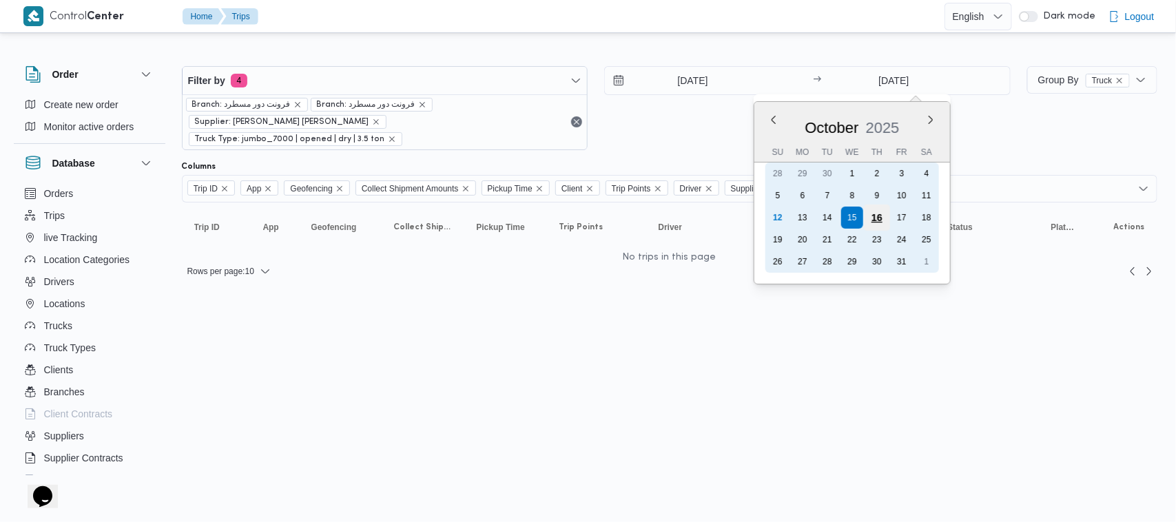
click at [873, 218] on div "16" at bounding box center [877, 218] width 26 height 26
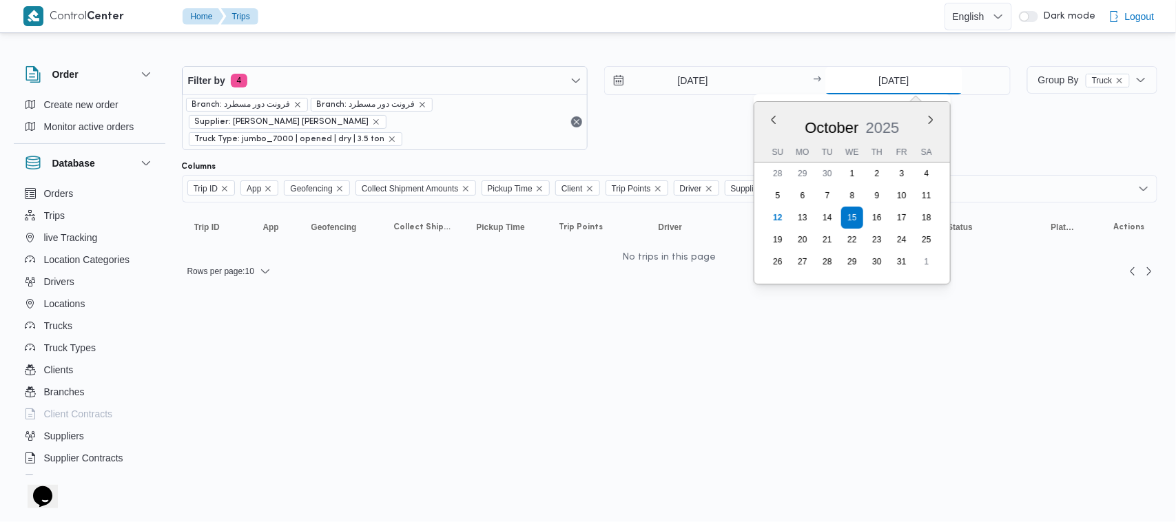
type input "[DATE]"
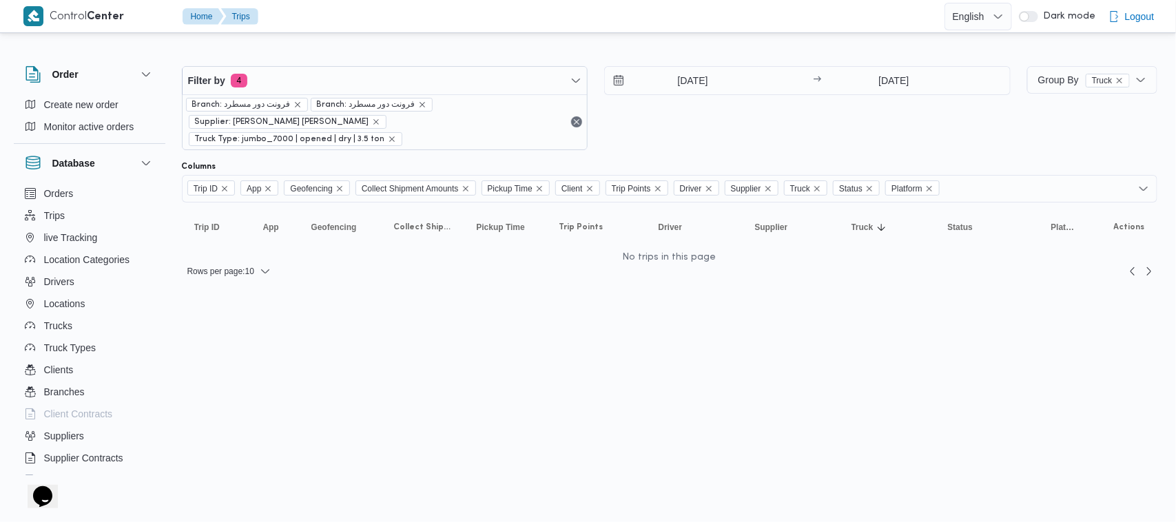
click at [767, 117] on div "[DATE] → [DATE]" at bounding box center [807, 108] width 406 height 84
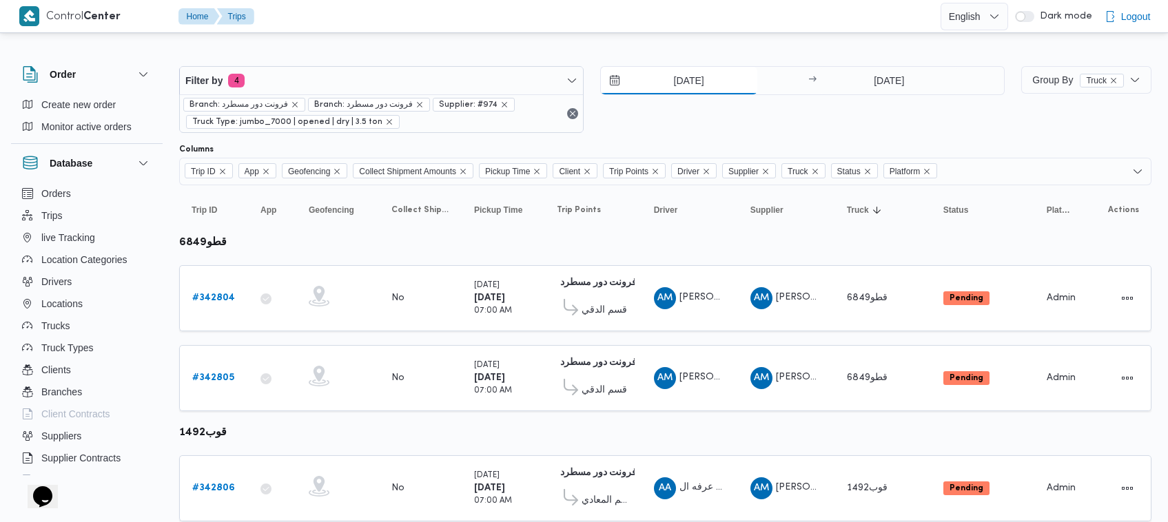
click at [669, 76] on input "15/10/2025" at bounding box center [679, 81] width 156 height 28
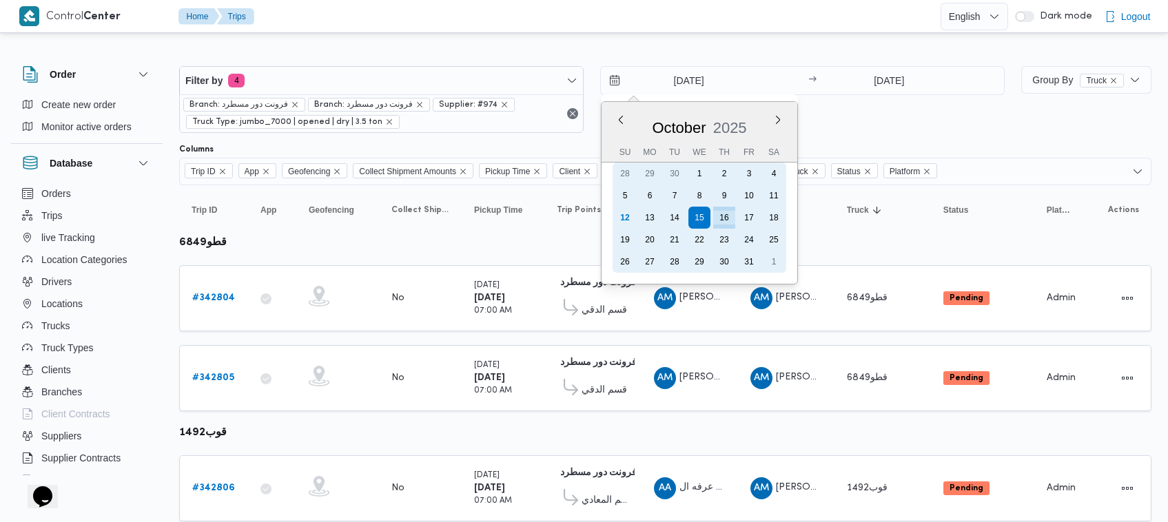
drag, startPoint x: 725, startPoint y: 219, endPoint x: 730, endPoint y: 165, distance: 54.0
click at [725, 218] on div "16" at bounding box center [724, 218] width 22 height 22
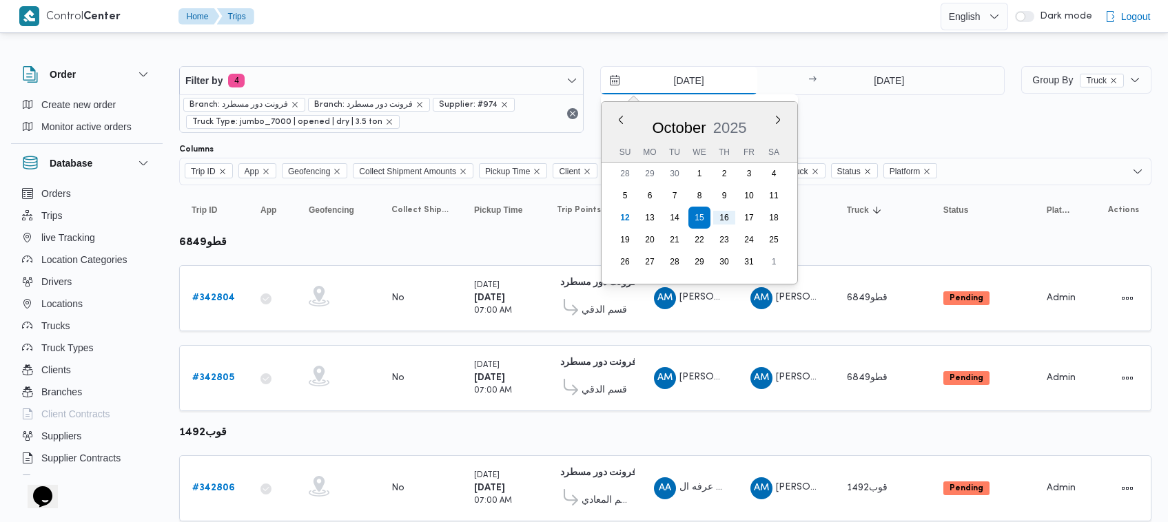
type input "[DATE]"
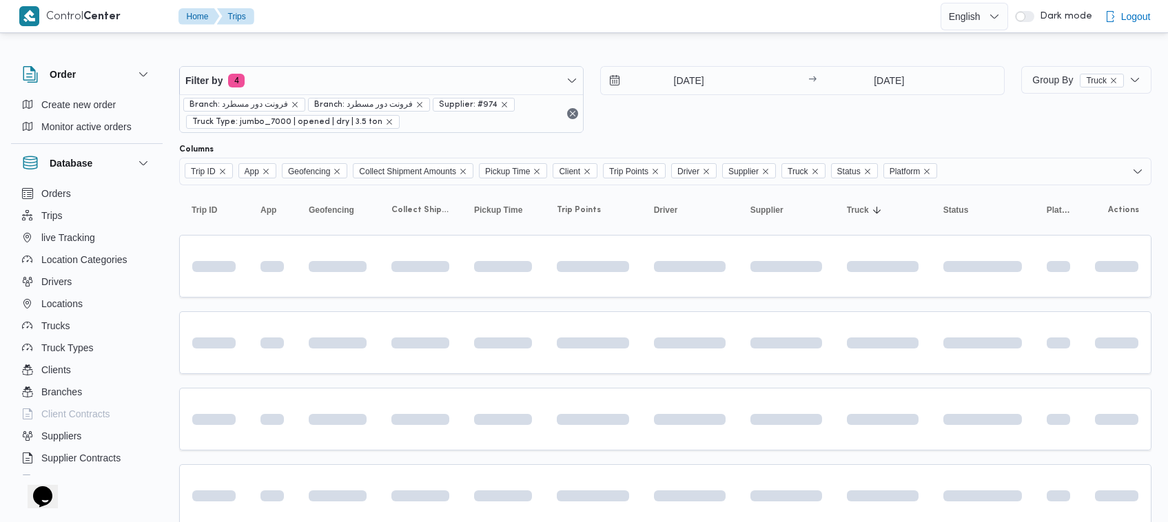
click at [745, 121] on div "16/10/2025 → 16/10/2025" at bounding box center [802, 99] width 404 height 67
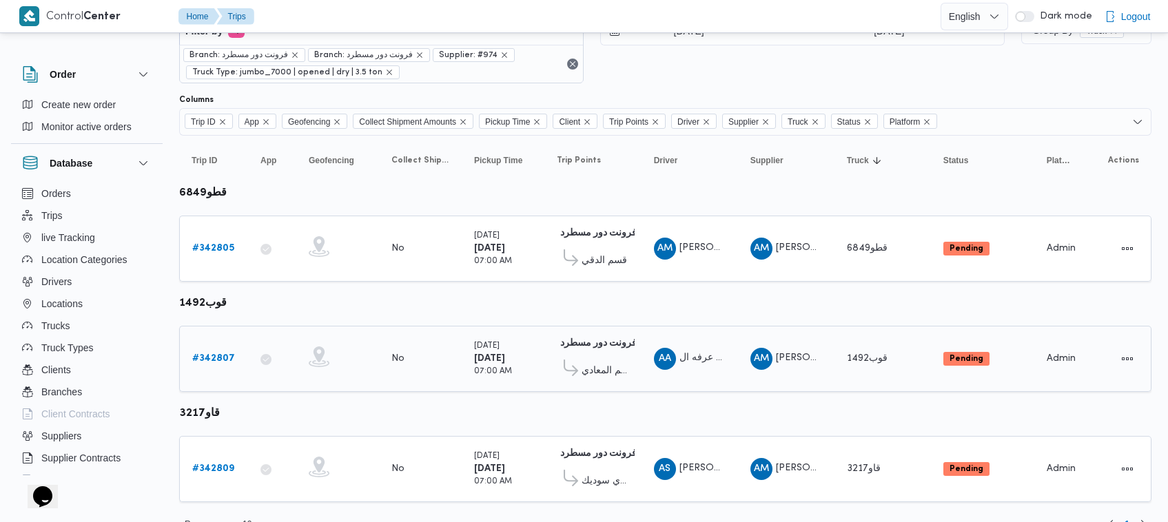
scroll to position [74, 0]
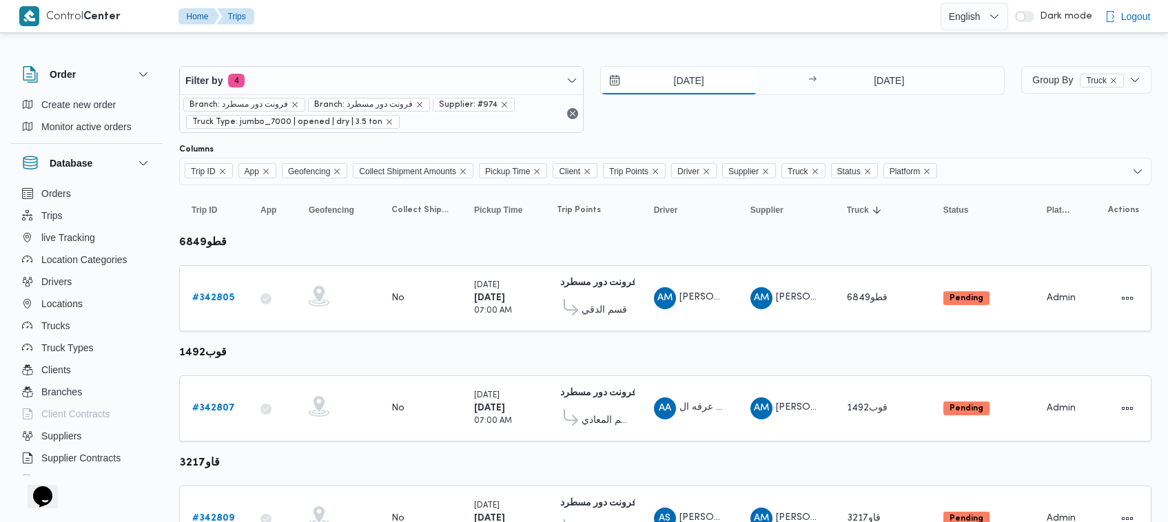
click at [661, 83] on input "[DATE]" at bounding box center [679, 81] width 156 height 28
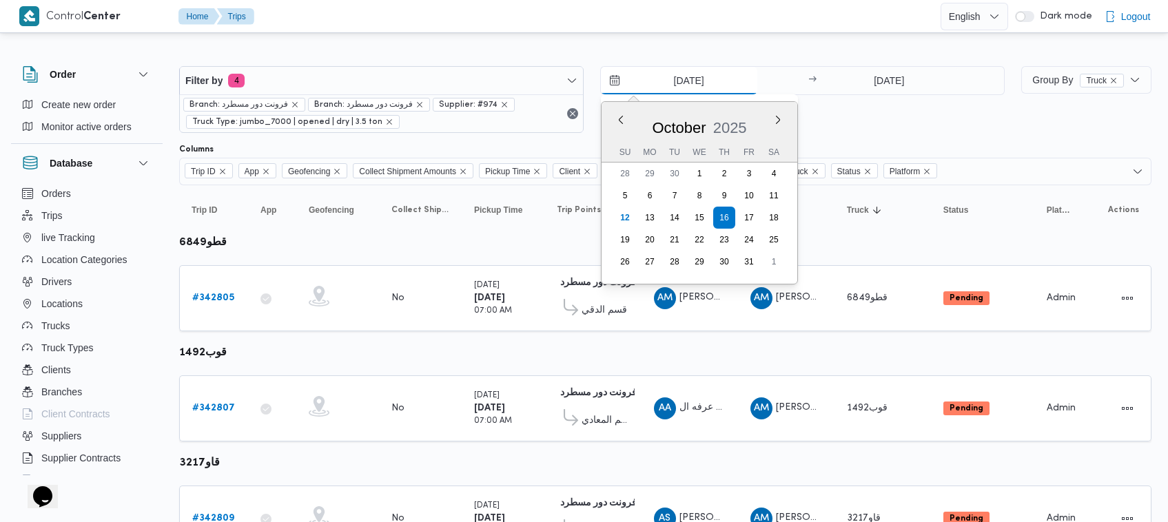
click at [661, 83] on input "[DATE]" at bounding box center [679, 81] width 156 height 28
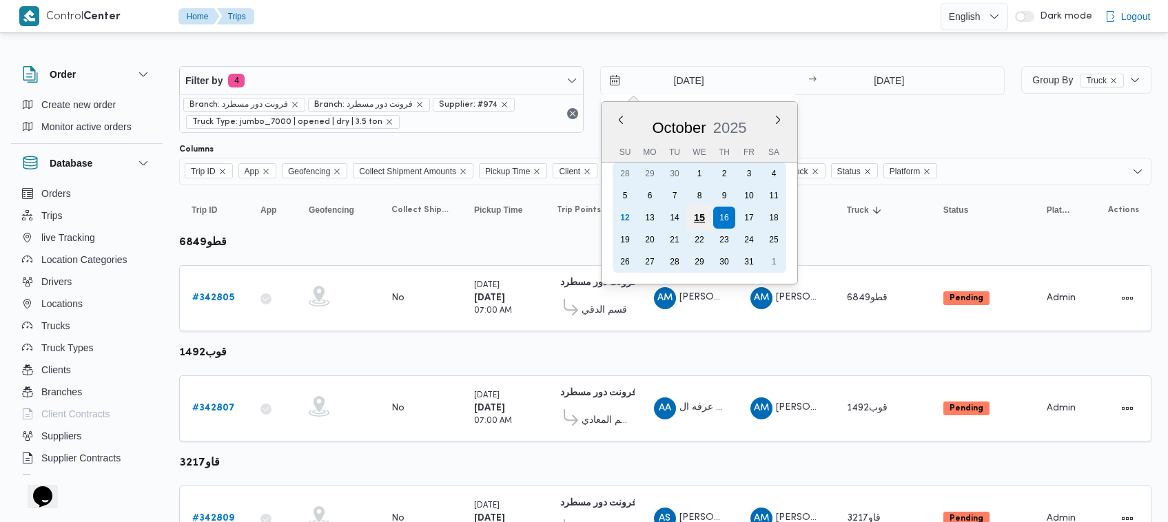
click at [699, 216] on div "15" at bounding box center [699, 218] width 26 height 26
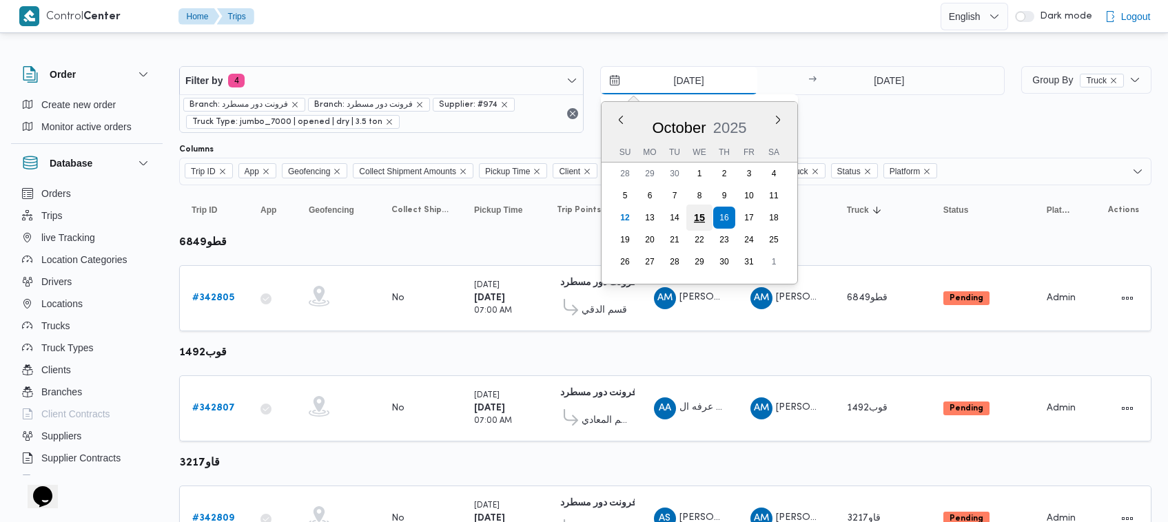
type input "[DATE]"
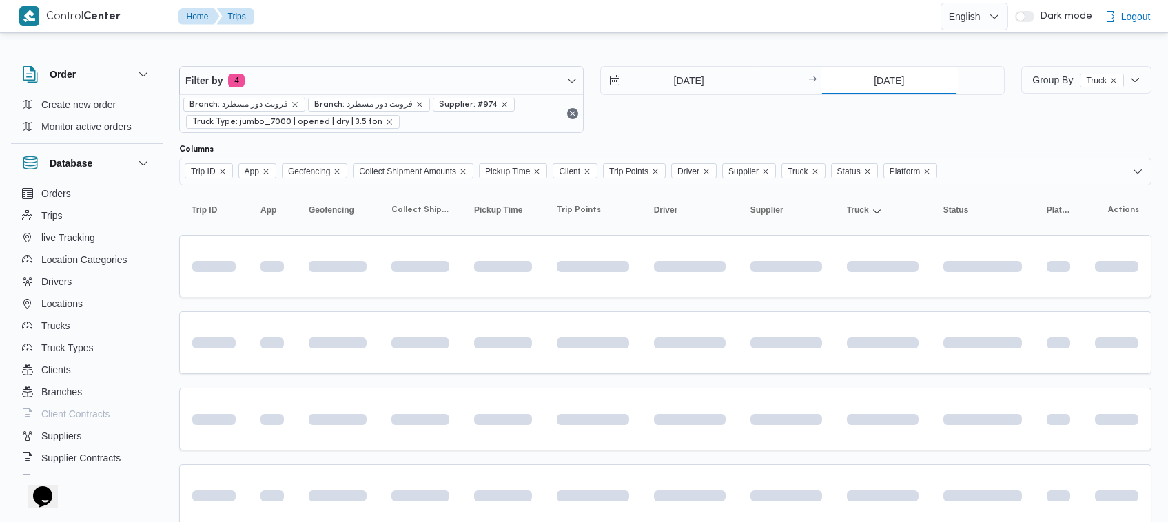
click at [878, 78] on input "[DATE]" at bounding box center [889, 81] width 137 height 28
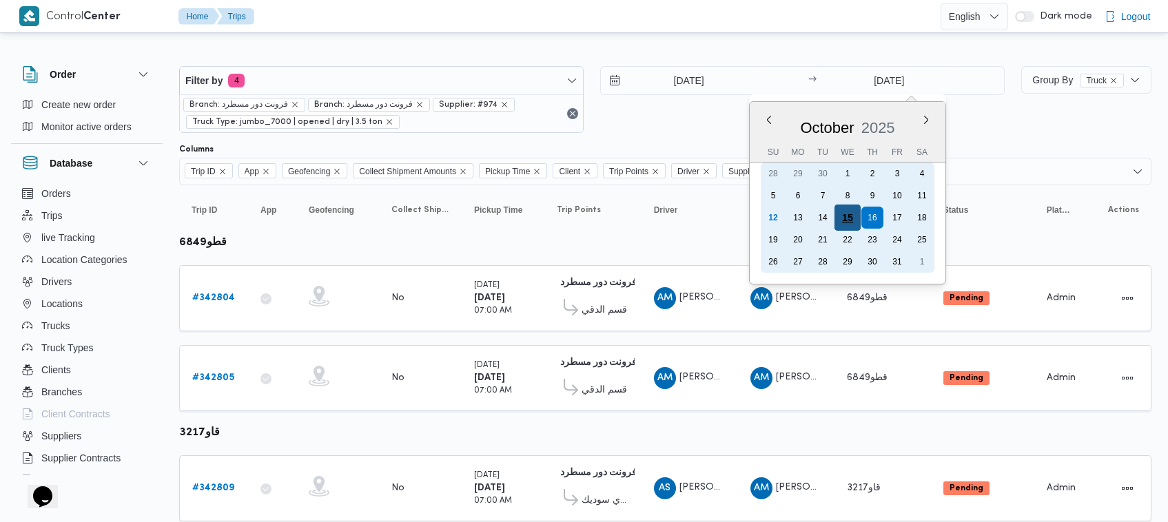
click at [844, 207] on div "15" at bounding box center [847, 218] width 26 height 26
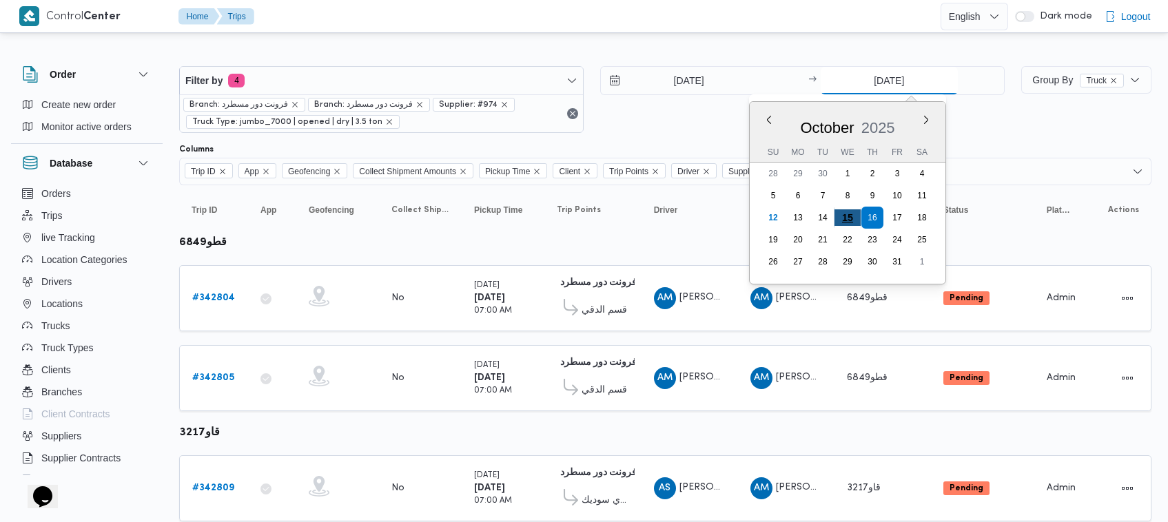
type input "[DATE]"
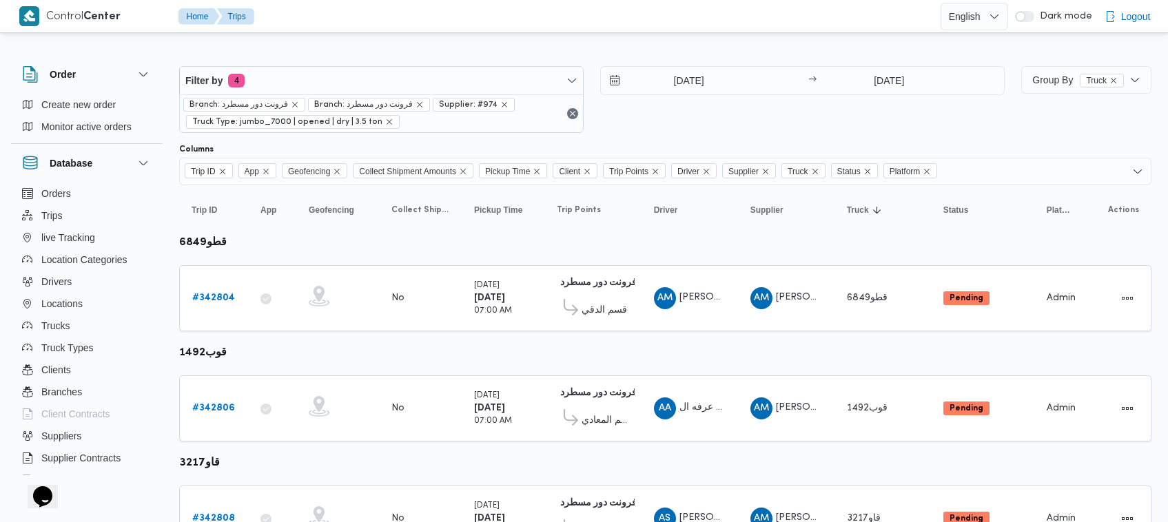
click at [652, 129] on div "15/10/2025 → 15/10/2025" at bounding box center [802, 99] width 404 height 67
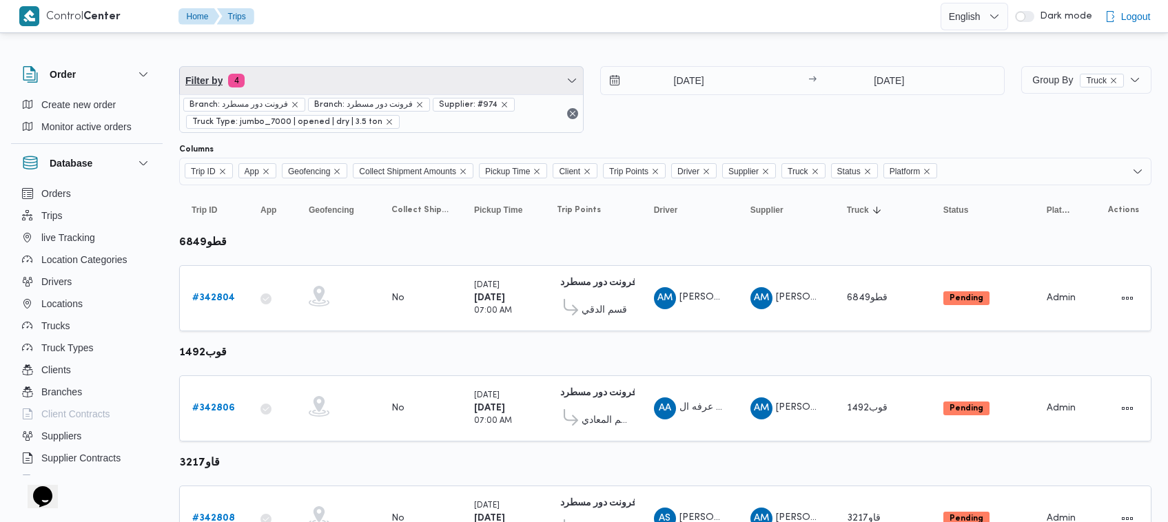
click at [269, 81] on span "Filter by 4" at bounding box center [381, 81] width 403 height 28
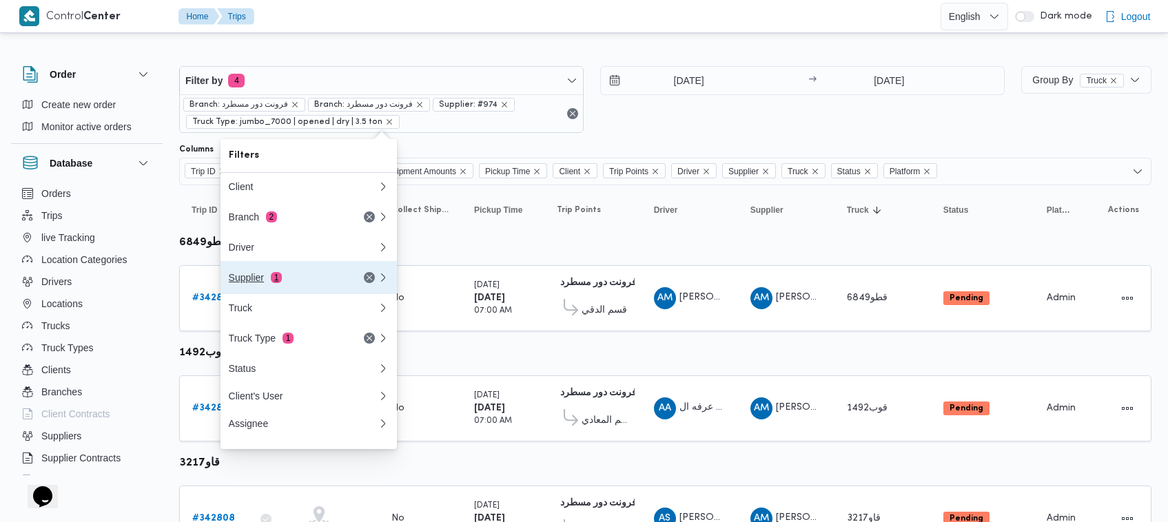
click at [298, 283] on div "Supplier 1" at bounding box center [287, 277] width 116 height 11
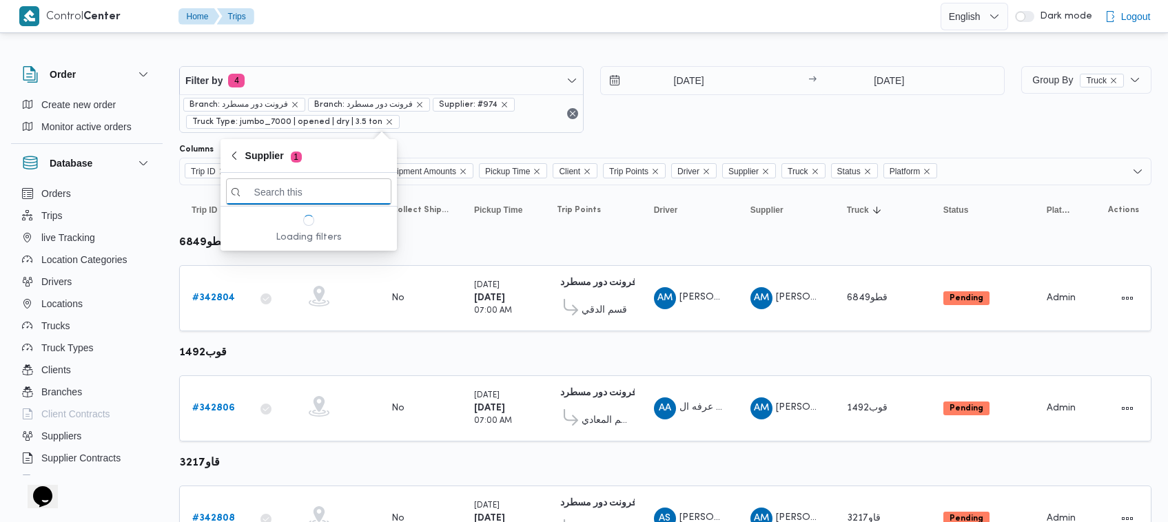
paste input "[PERSON_NAME] [PERSON_NAME]"
type input "[PERSON_NAME] [PERSON_NAME]"
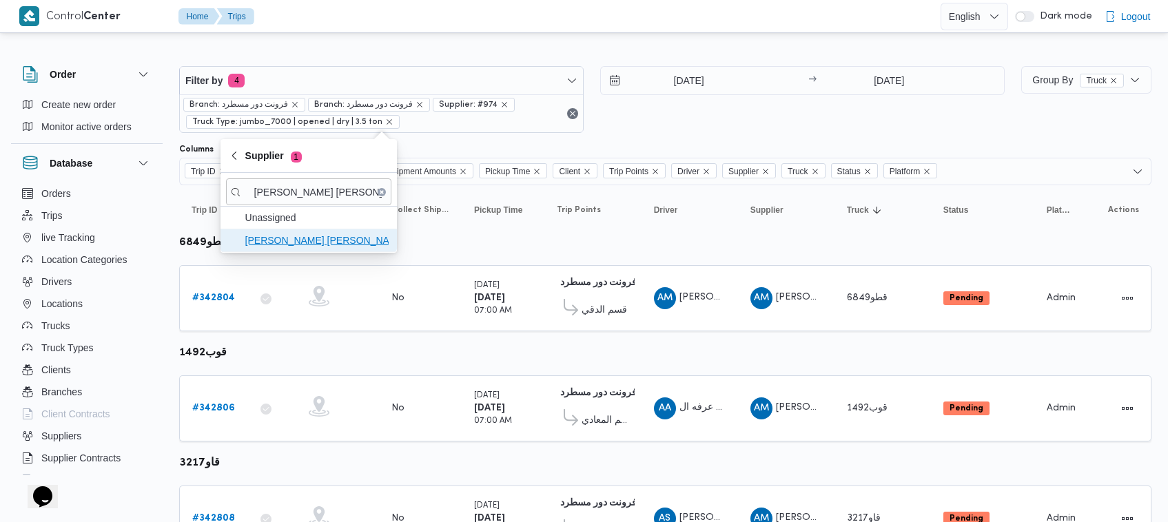
click at [290, 238] on span "[PERSON_NAME] [PERSON_NAME]" at bounding box center [316, 240] width 143 height 17
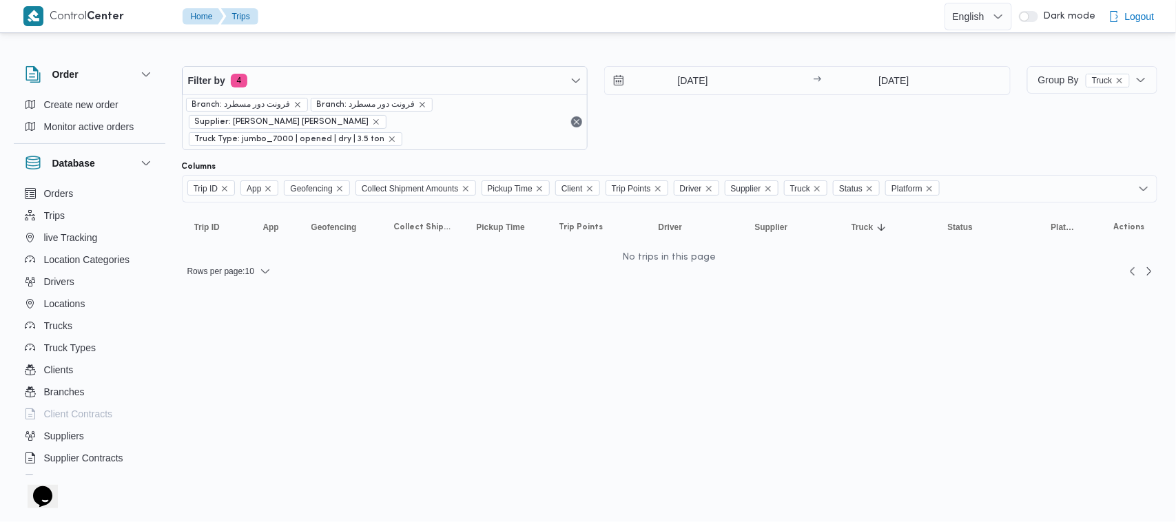
click at [719, 125] on div "15/10/2025 → 15/10/2025" at bounding box center [807, 108] width 406 height 84
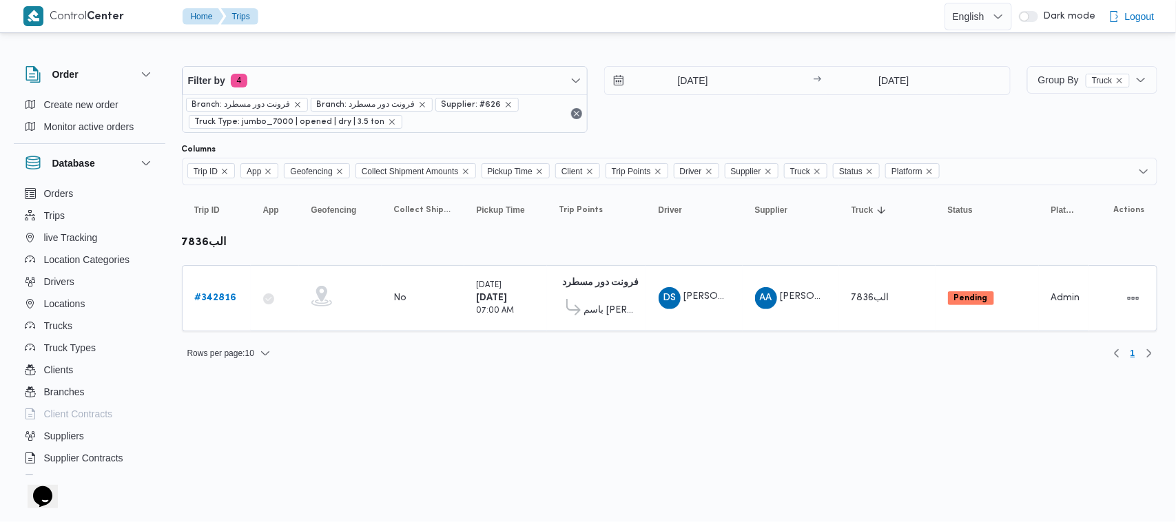
click at [545, 421] on html "Control Center Home Trips English عربي Dark mode Logout Order Create new order …" at bounding box center [588, 261] width 1176 height 522
click at [262, 384] on html "Control Center Home Trips English عربي Dark mode Logout Order Create new order …" at bounding box center [588, 261] width 1176 height 522
click at [873, 68] on input "[DATE]" at bounding box center [893, 81] width 137 height 28
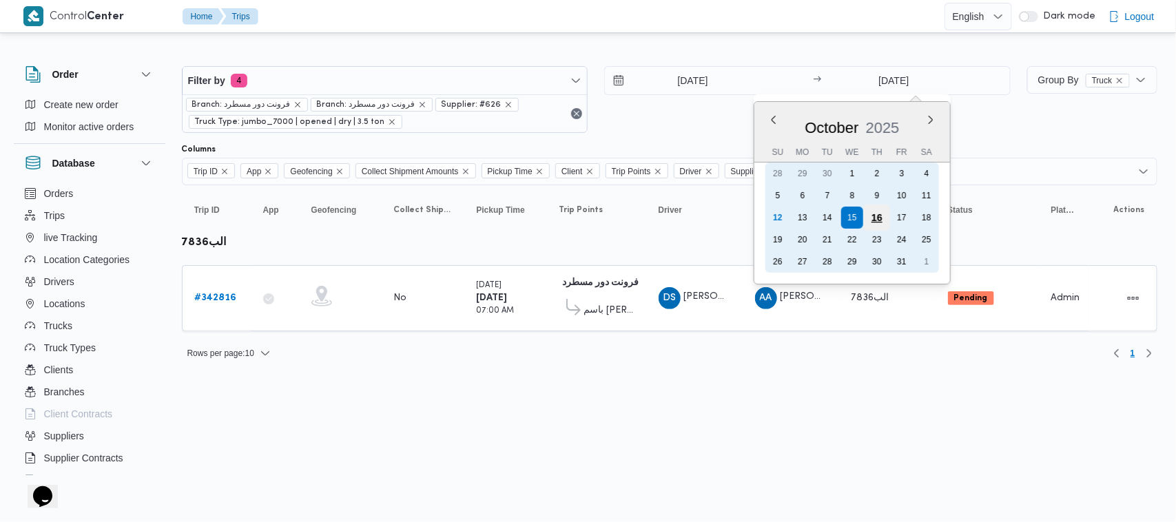
click at [877, 211] on div "16" at bounding box center [877, 218] width 26 height 26
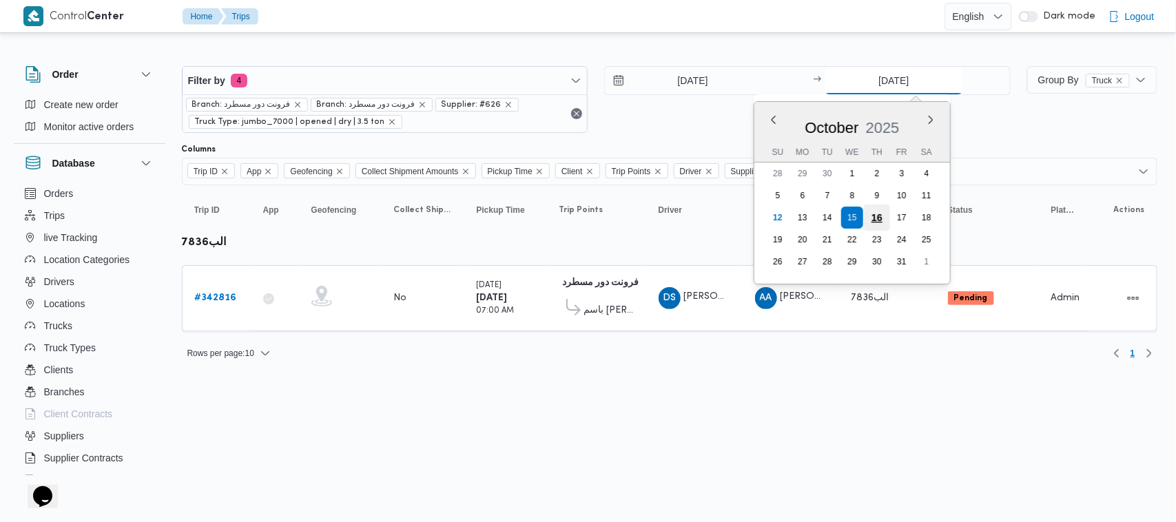
type input "[DATE]"
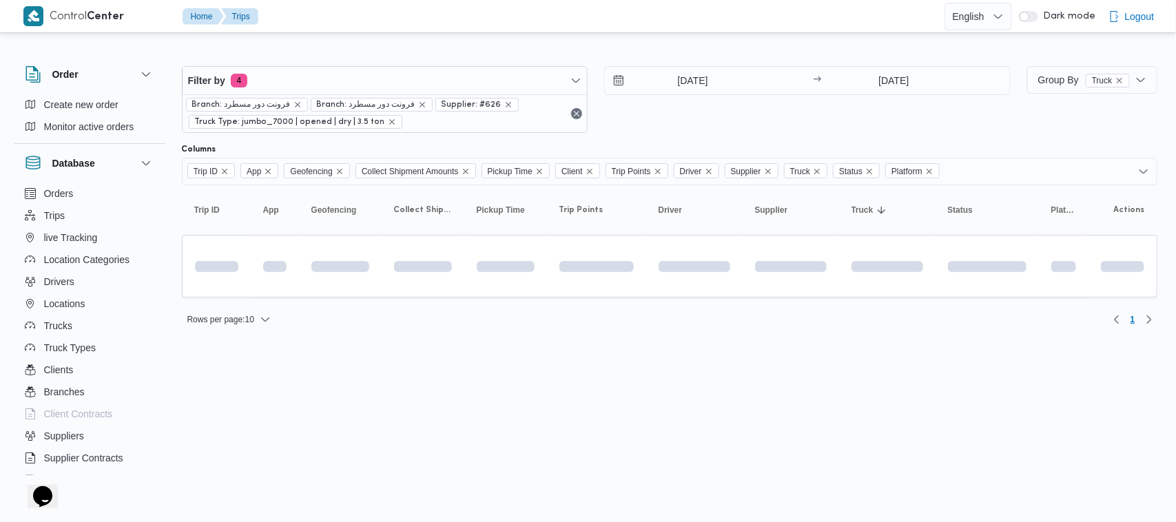
click at [842, 111] on div "[DATE] → [DATE]" at bounding box center [807, 99] width 406 height 67
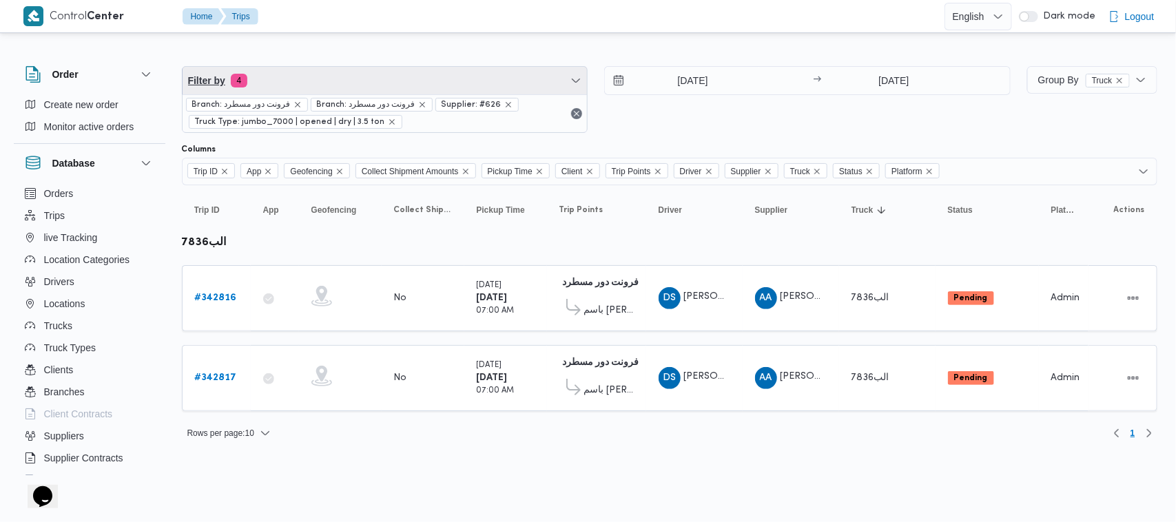
click at [393, 81] on span "Filter by 4" at bounding box center [385, 81] width 405 height 28
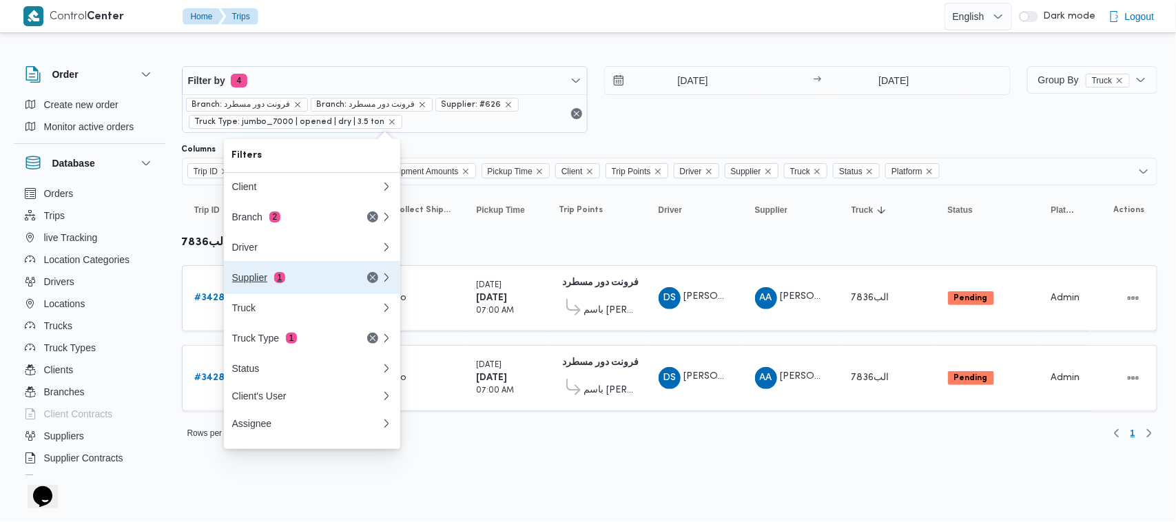
click at [265, 289] on div "Supplier 1" at bounding box center [306, 277] width 165 height 33
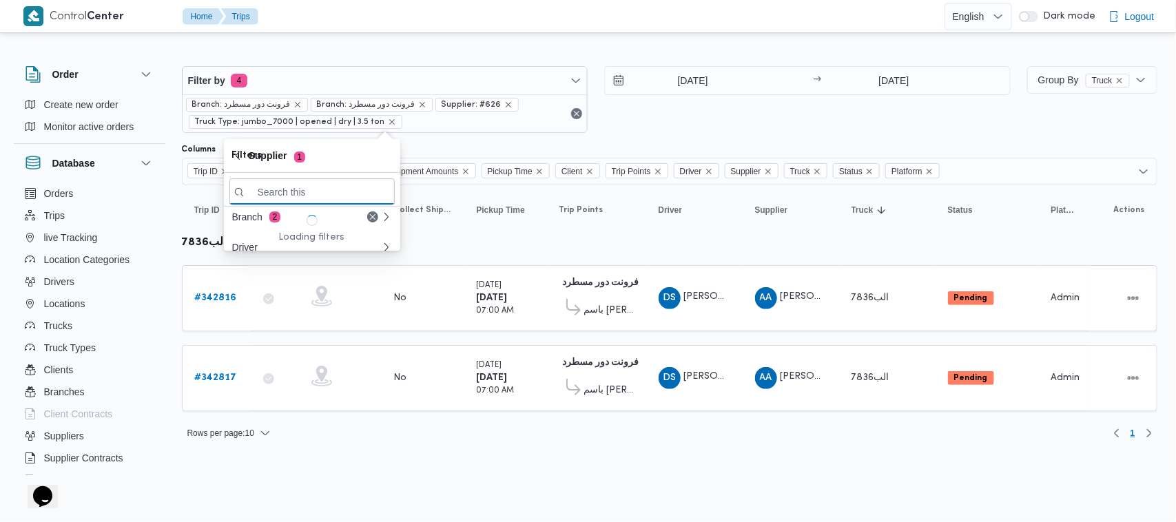
paste input "[PERSON_NAME] [PERSON_NAME]"
type input "[PERSON_NAME] [PERSON_NAME]"
click at [281, 241] on p "Loading filters" at bounding box center [312, 237] width 66 height 11
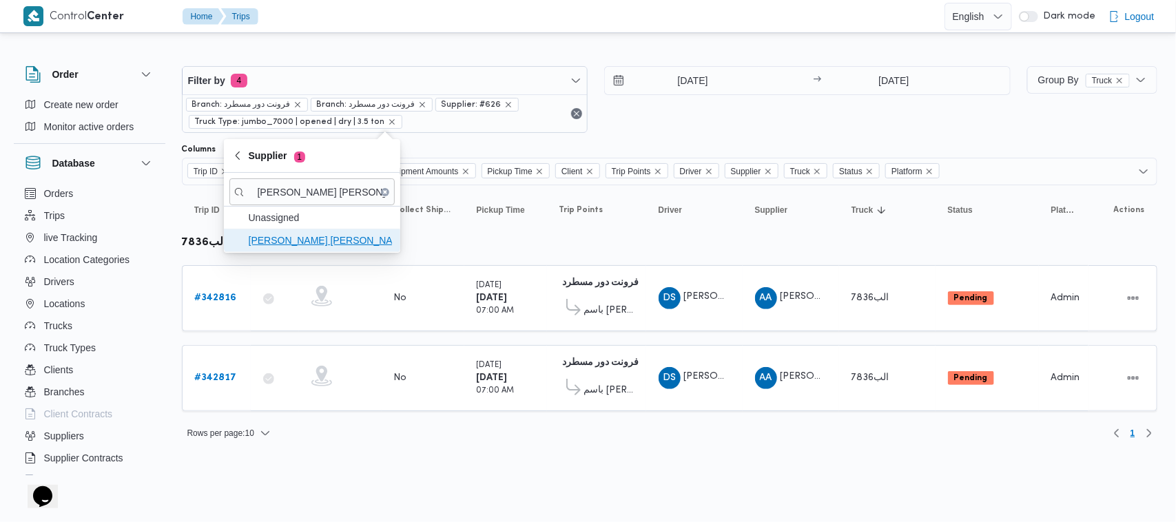
click at [308, 238] on span "[PERSON_NAME] [PERSON_NAME]" at bounding box center [320, 240] width 143 height 17
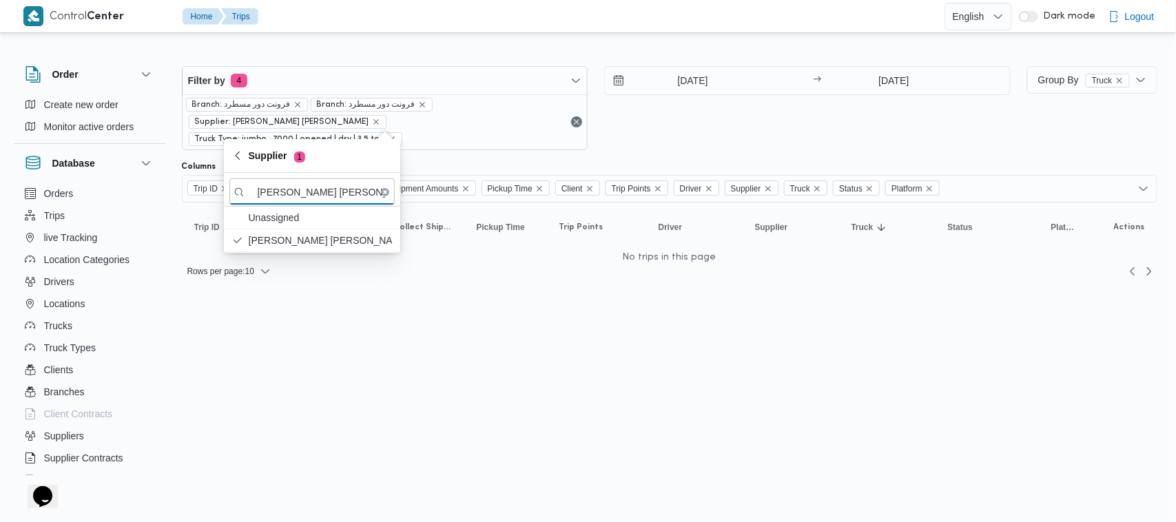
click at [693, 127] on div "[DATE] → [DATE]" at bounding box center [807, 108] width 406 height 84
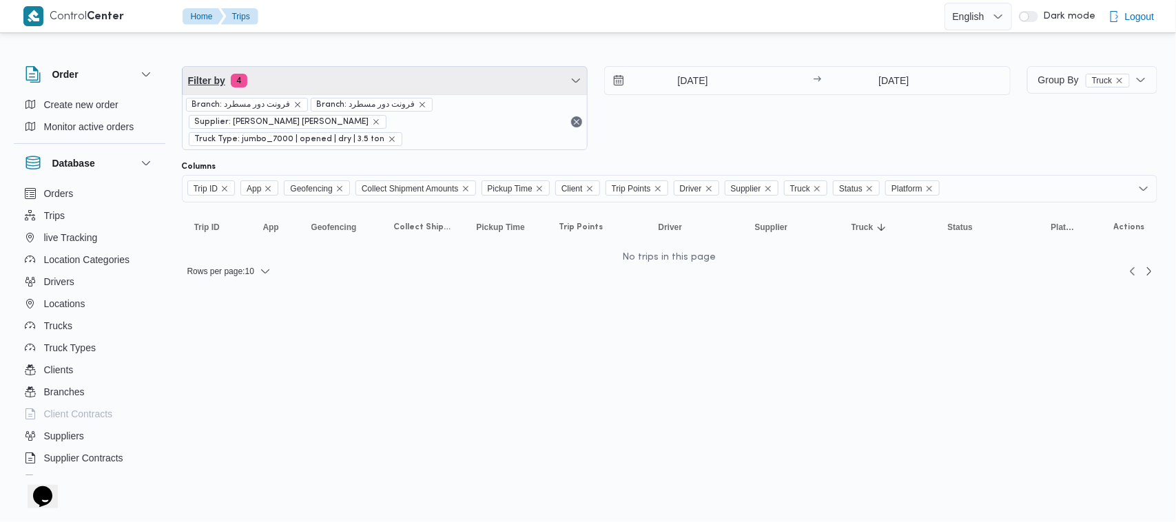
click at [376, 83] on span "Filter by 4" at bounding box center [385, 81] width 405 height 28
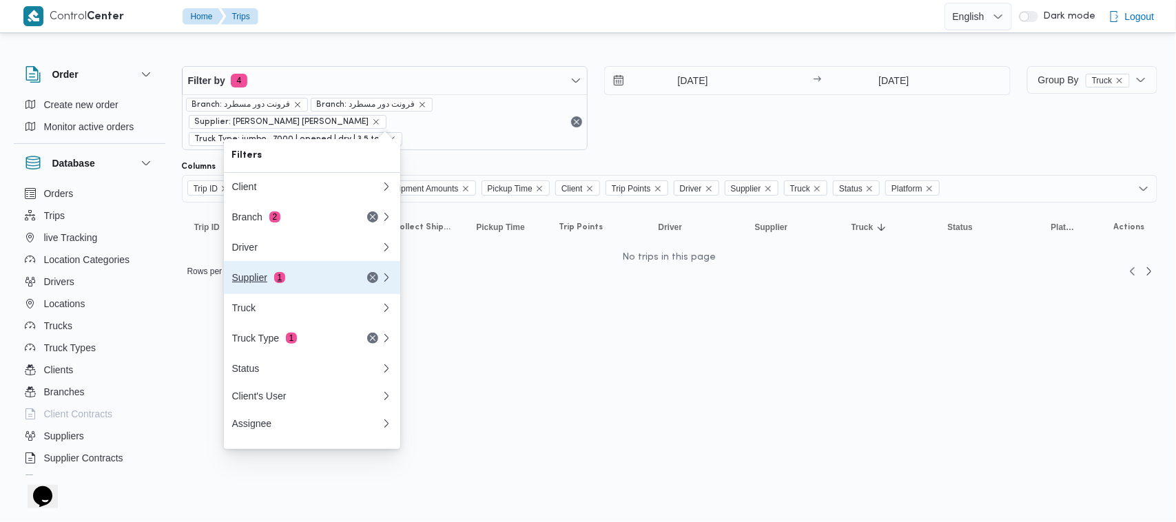
click at [273, 291] on button "Supplier 1" at bounding box center [312, 277] width 176 height 33
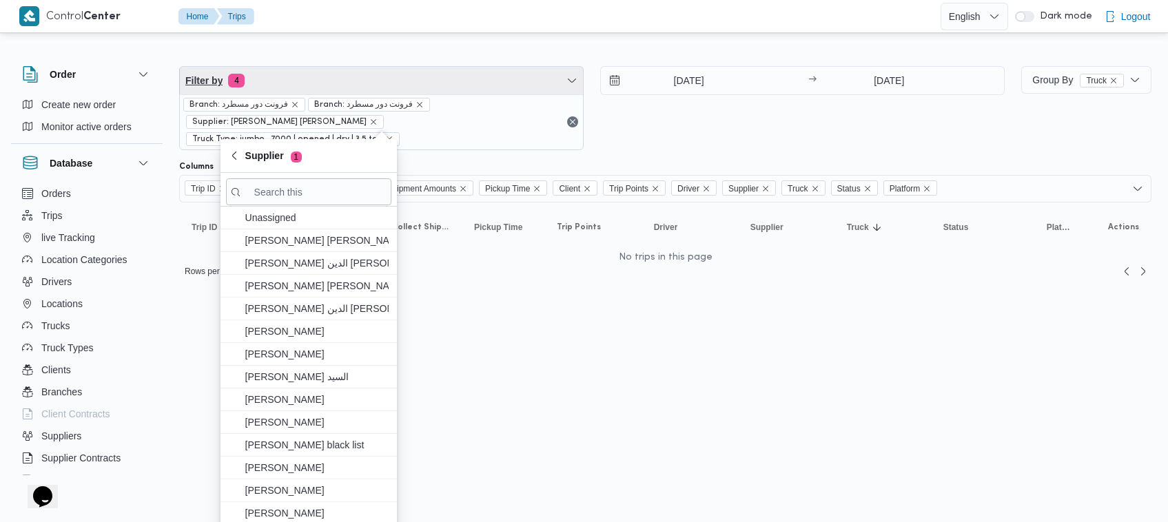
click at [339, 81] on span "Filter by 4" at bounding box center [381, 81] width 403 height 28
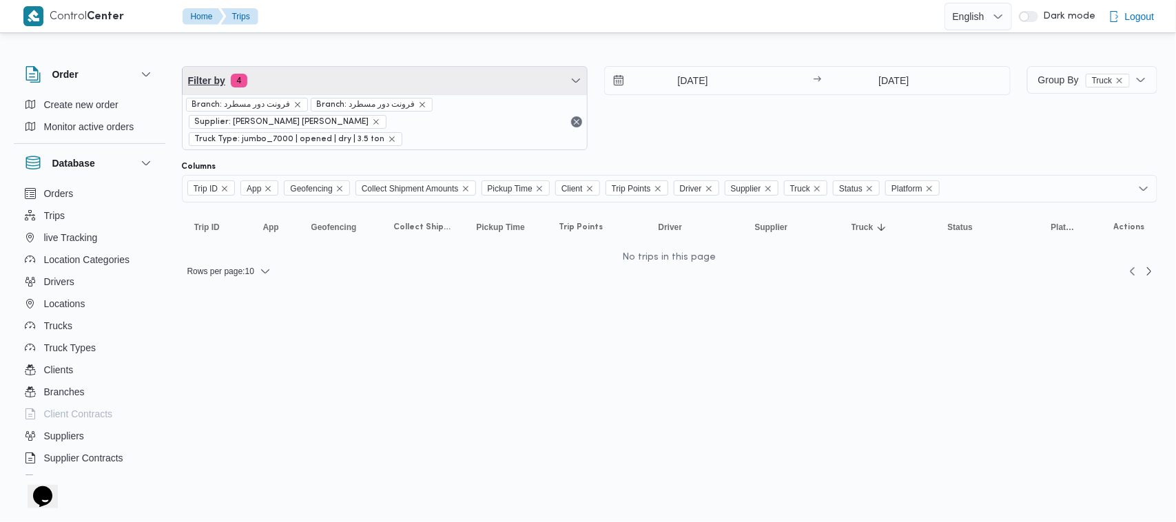
click at [339, 87] on span "Filter by 4" at bounding box center [385, 81] width 405 height 28
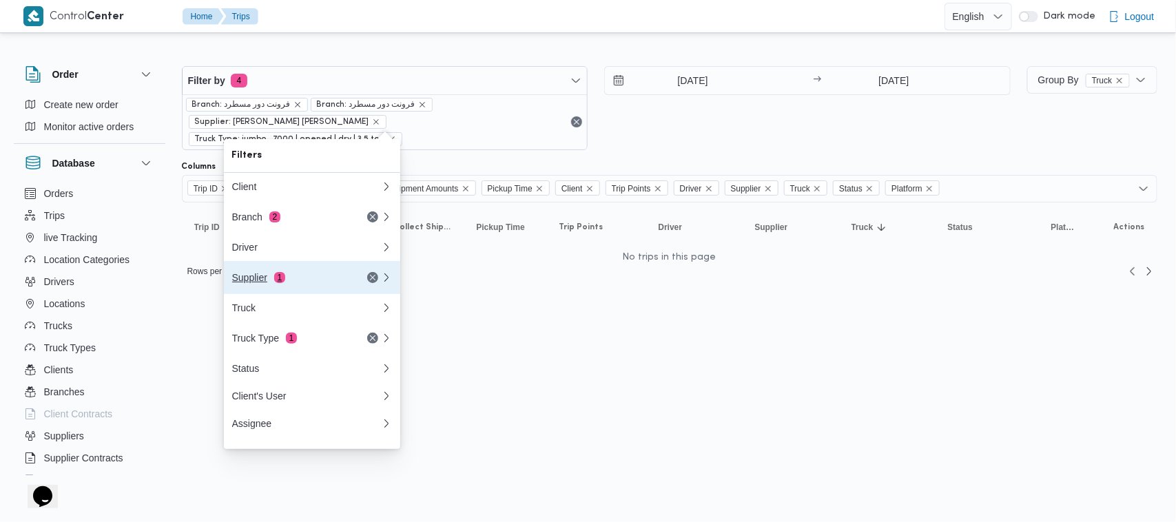
click at [283, 283] on span "1" at bounding box center [279, 277] width 11 height 11
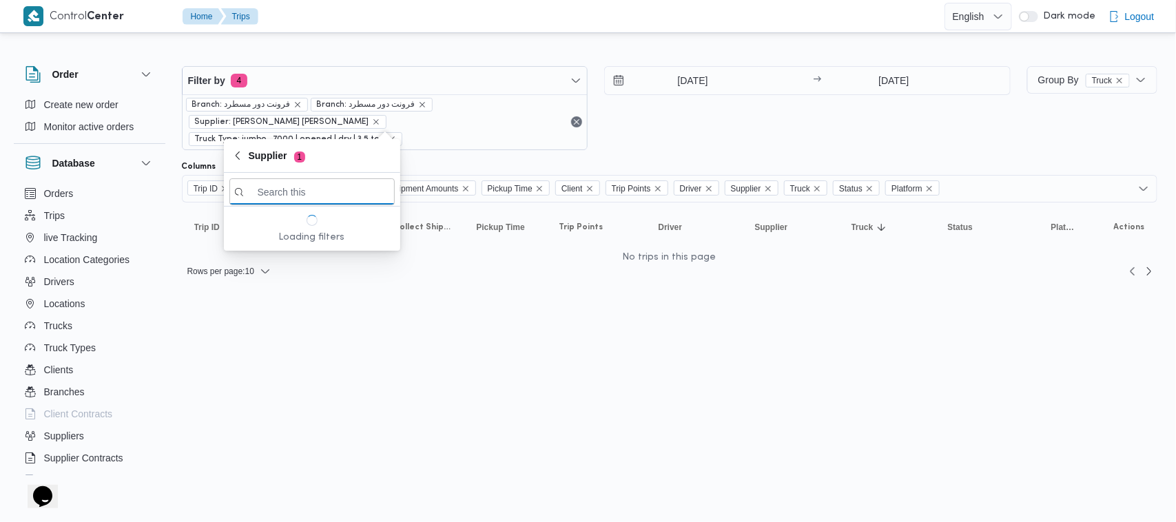
paste input "[PERSON_NAME] [PERSON_NAME]"
type input "[PERSON_NAME]"
click at [683, 111] on div "15/10/2025 → 16/10/2025" at bounding box center [807, 108] width 406 height 84
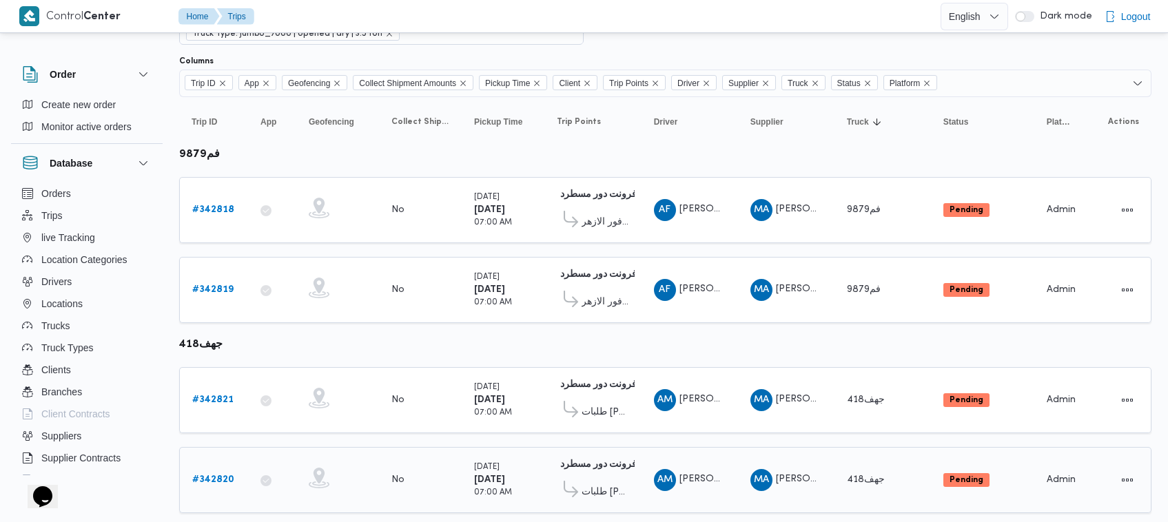
scroll to position [122, 0]
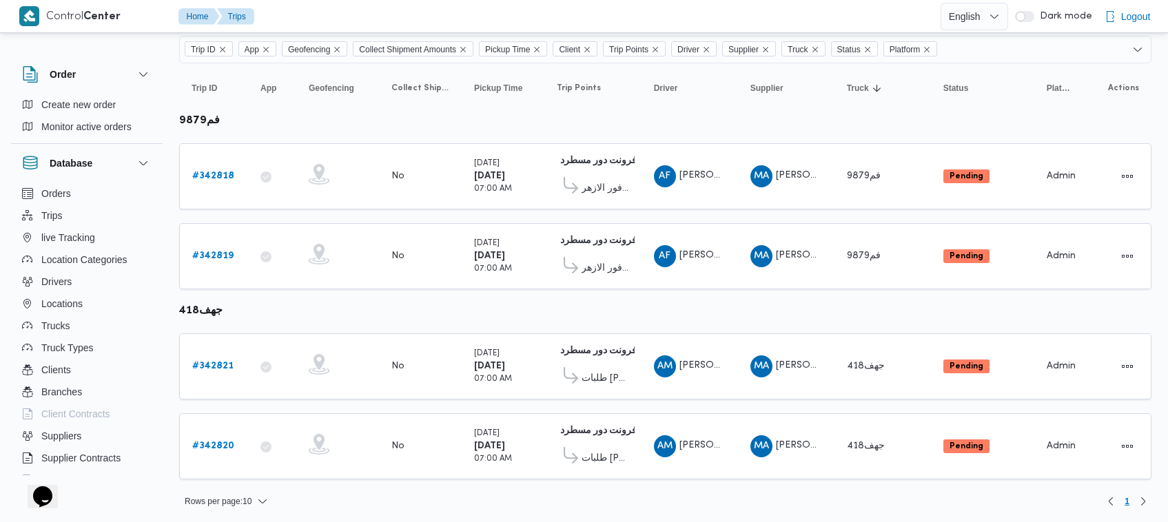
click at [701, 125] on table "Trip ID Click to sort in ascending order App Click to sort in ascending order G…" at bounding box center [665, 278] width 972 height 430
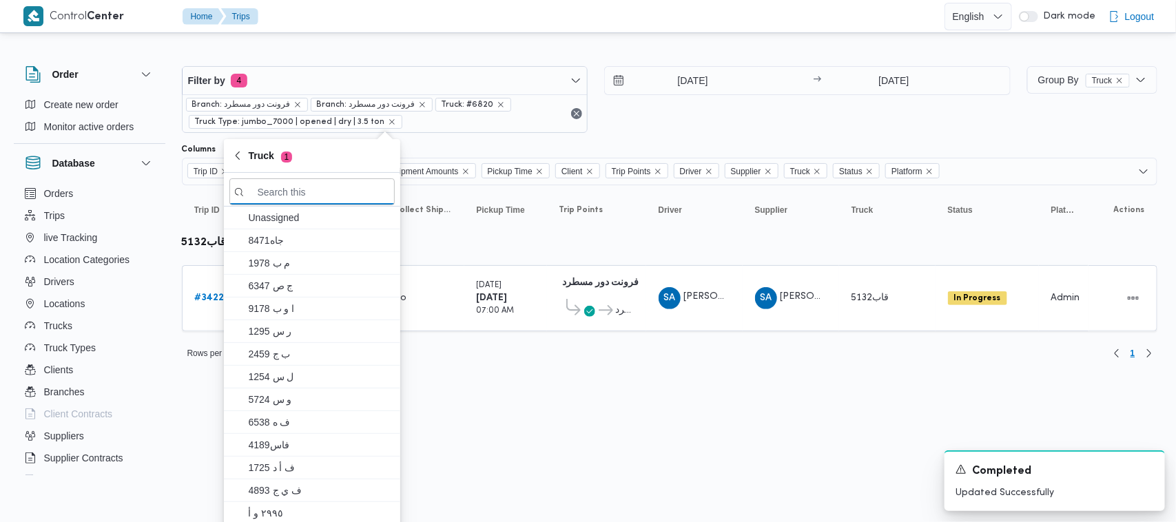
paste input "5243"
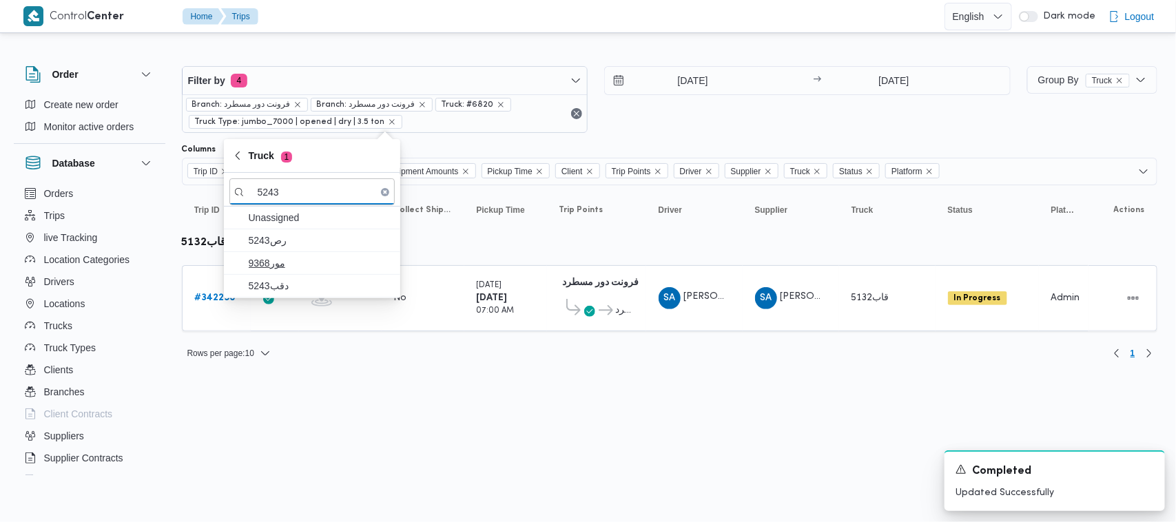
type input "5243"
click at [260, 267] on span "مور9368" at bounding box center [320, 263] width 143 height 17
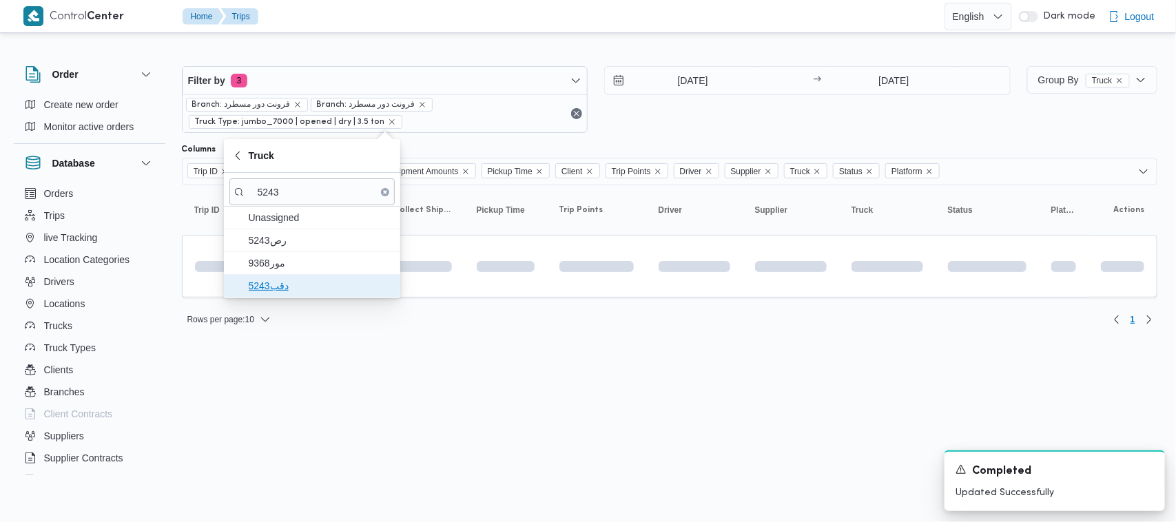
click at [265, 276] on span "دقب5243" at bounding box center [311, 286] width 165 height 22
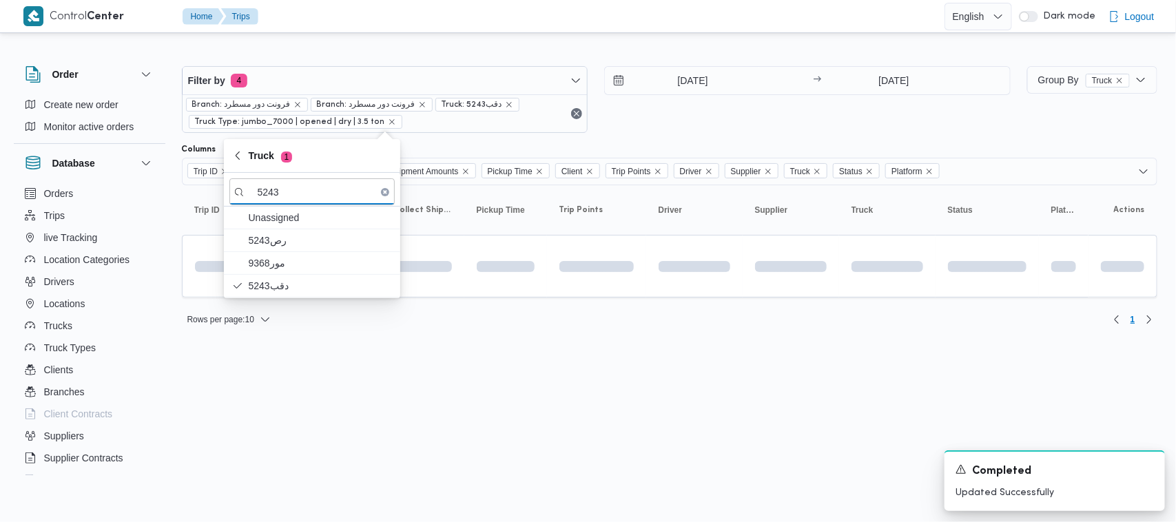
click at [426, 437] on html "Control Center Home Trips English عربي Dark mode Logout Order Create new order …" at bounding box center [588, 261] width 1176 height 522
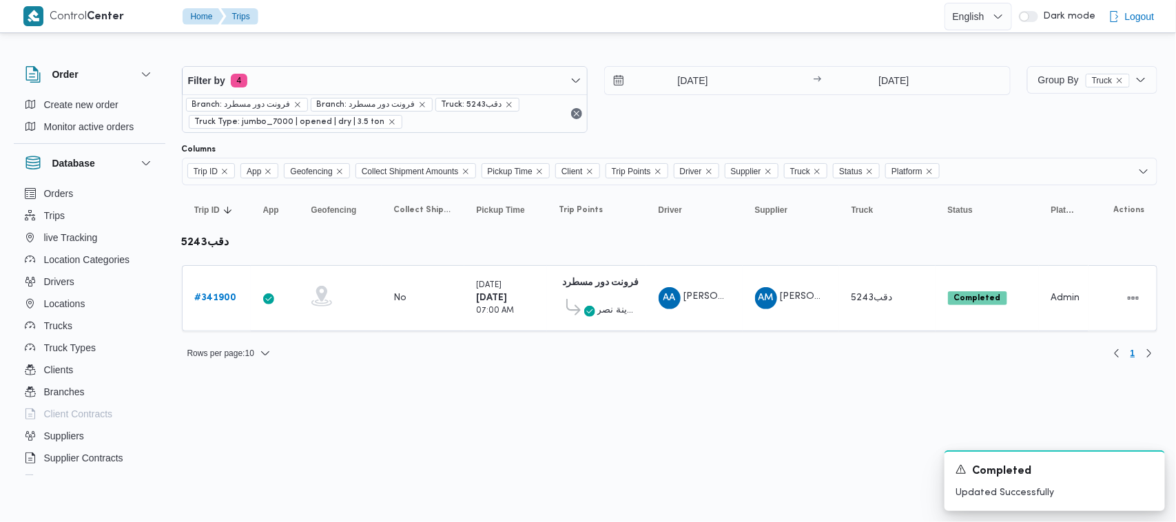
click at [745, 117] on div "12/10/2025 → 12/10/2025" at bounding box center [807, 99] width 406 height 67
click at [205, 289] on div "# 341900" at bounding box center [216, 299] width 54 height 28
click at [205, 294] on b "# 341900" at bounding box center [216, 297] width 42 height 9
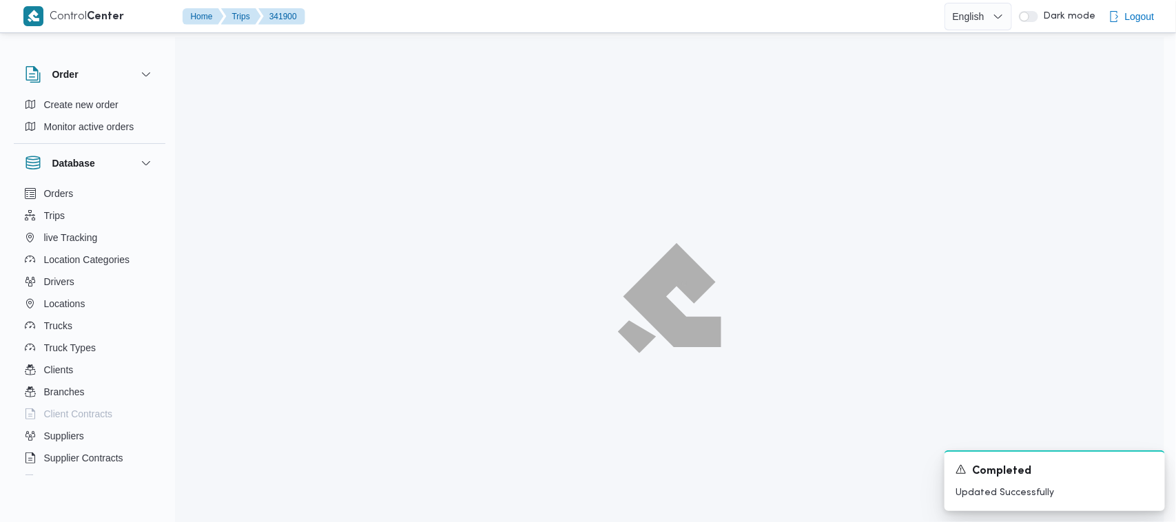
click at [1173, 506] on div "A new notification appears Completed Updated Successfully" at bounding box center [1038, 481] width 276 height 83
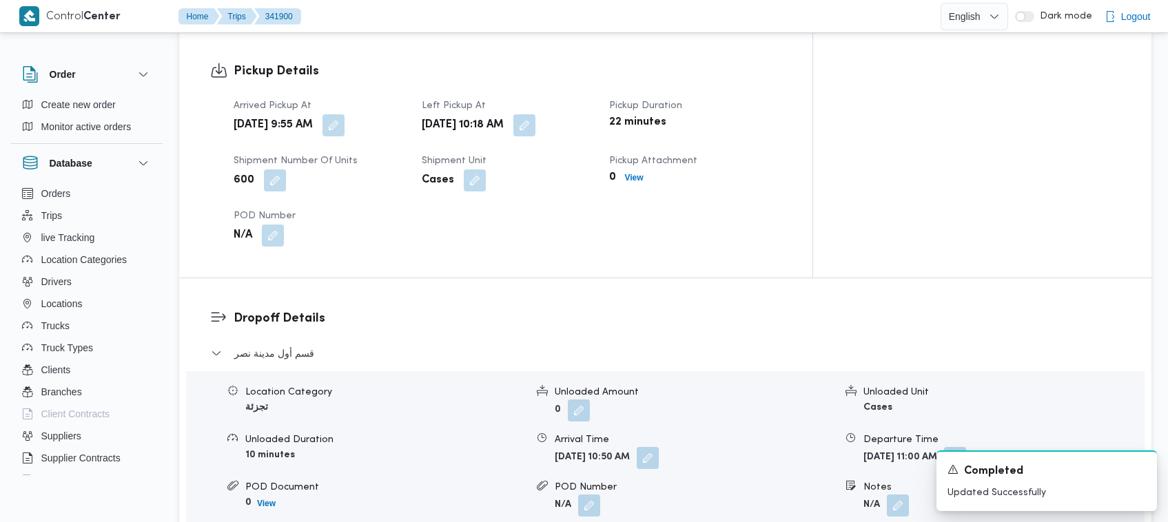
scroll to position [1372, 0]
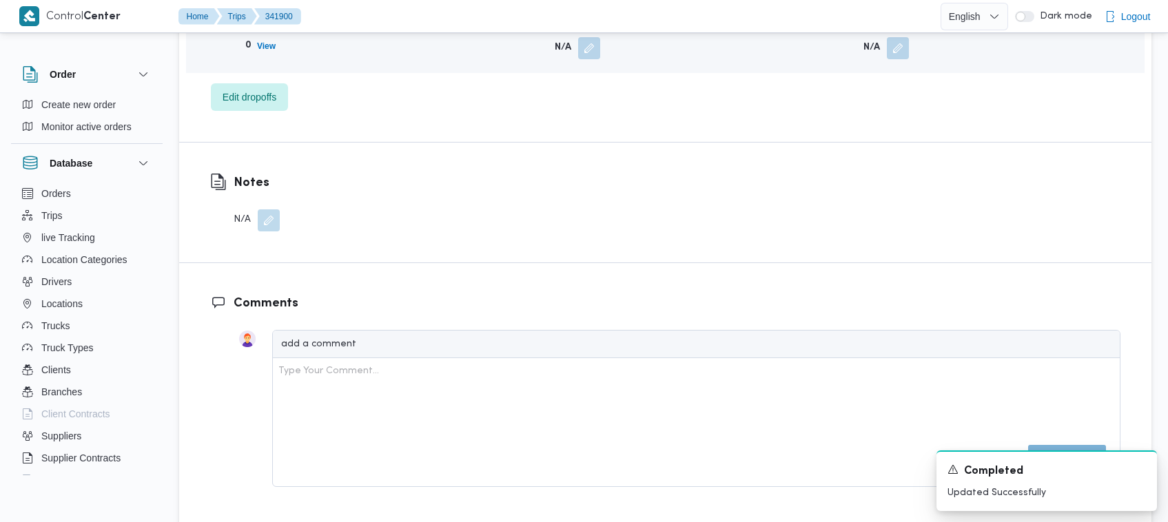
click at [259, 178] on dl "Notes N/A" at bounding box center [257, 203] width 46 height 58
click at [264, 209] on button "button" at bounding box center [269, 220] width 22 height 22
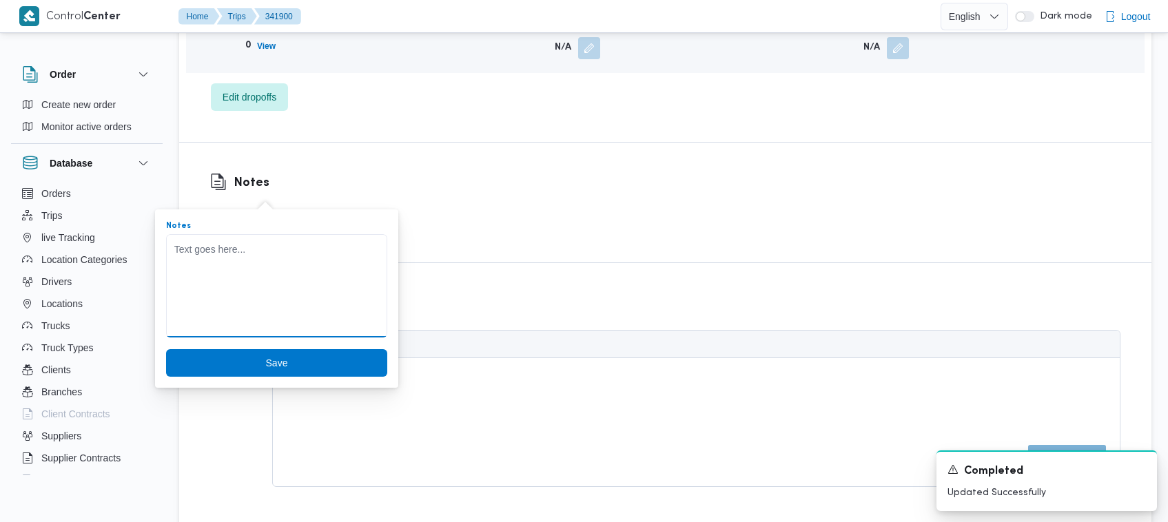
paste textarea "تعديل فواتير الشروق"
type textarea "تعديل فواتير الشروق"
click at [267, 360] on span "Save" at bounding box center [276, 362] width 22 height 17
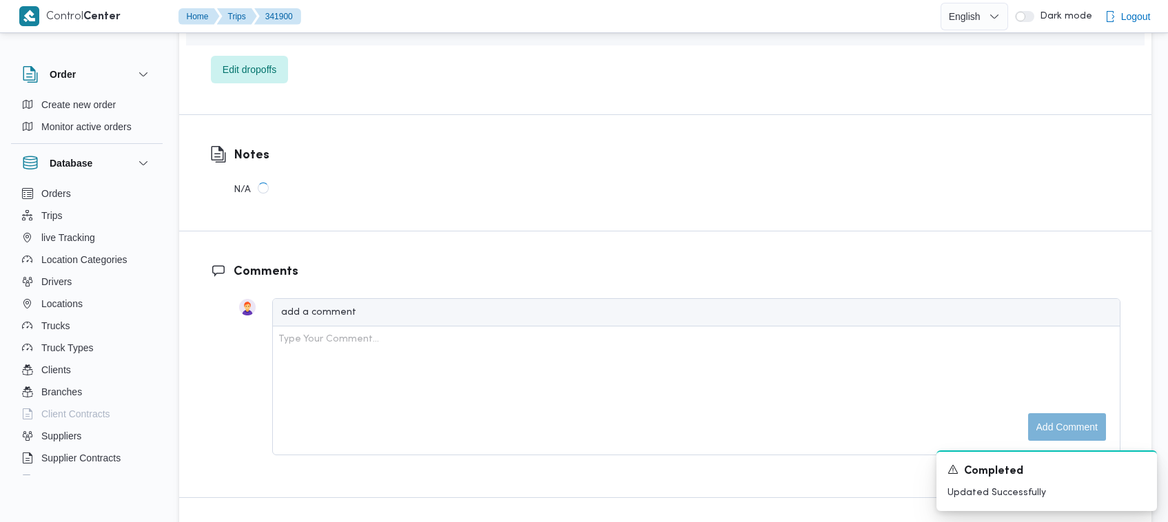
scroll to position [1375, 0]
click at [272, 189] on button "button" at bounding box center [269, 189] width 22 height 22
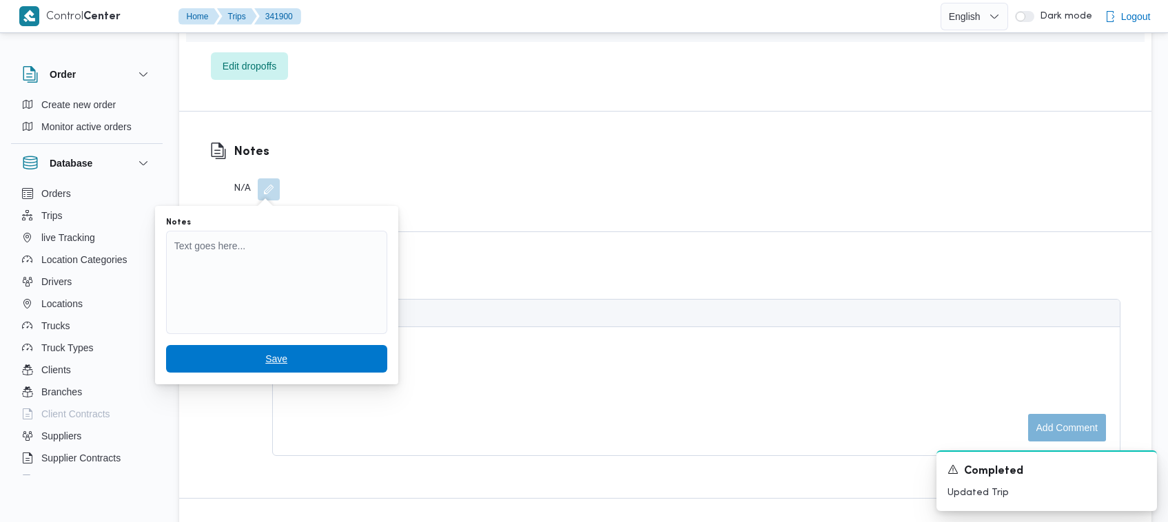
click at [293, 350] on span "Save" at bounding box center [276, 359] width 221 height 28
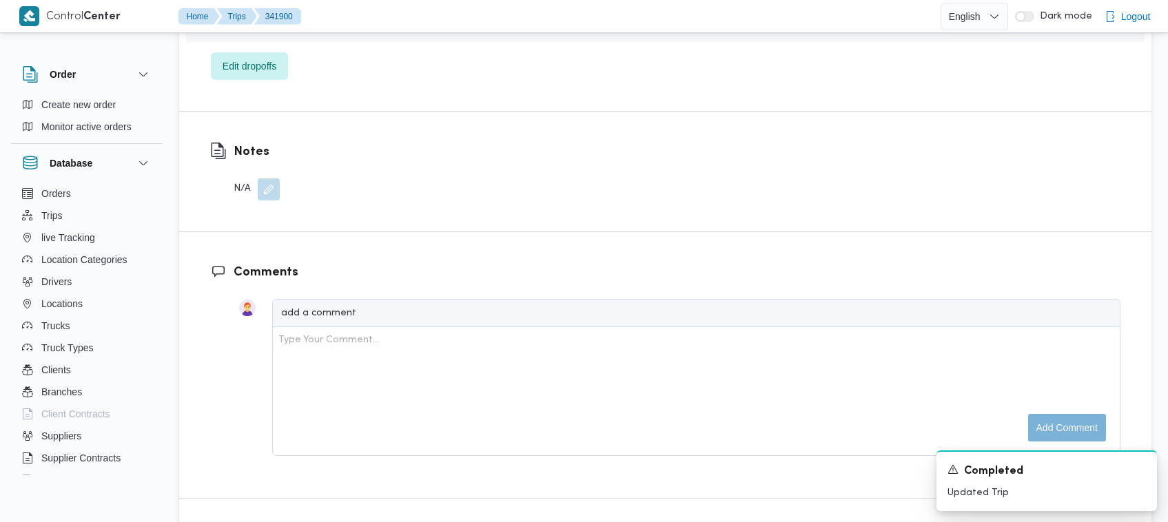
click at [429, 248] on div "Comments add a comment Type Your Comment... Add comment" at bounding box center [665, 365] width 972 height 266
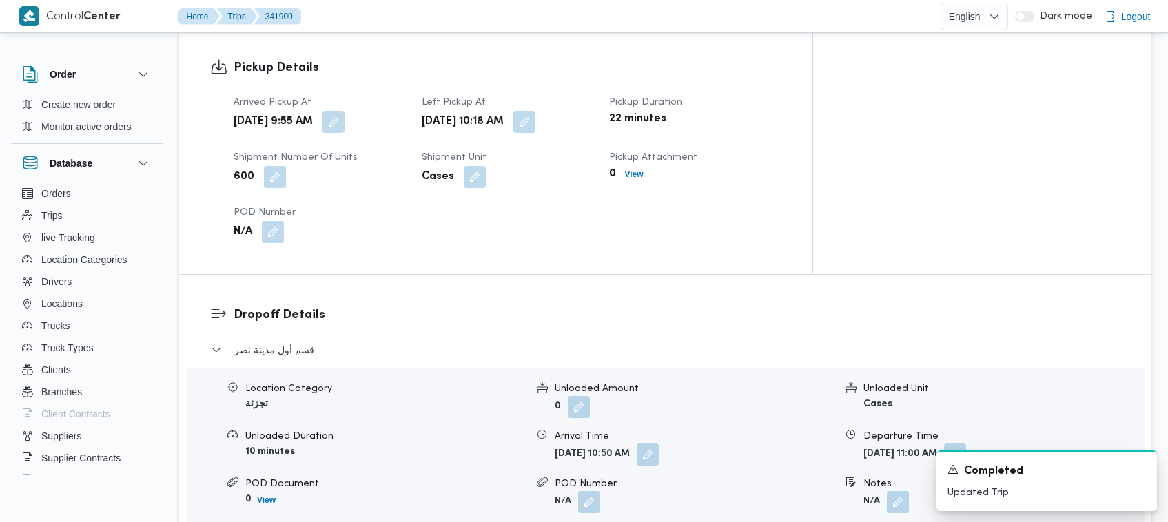
scroll to position [1211, 0]
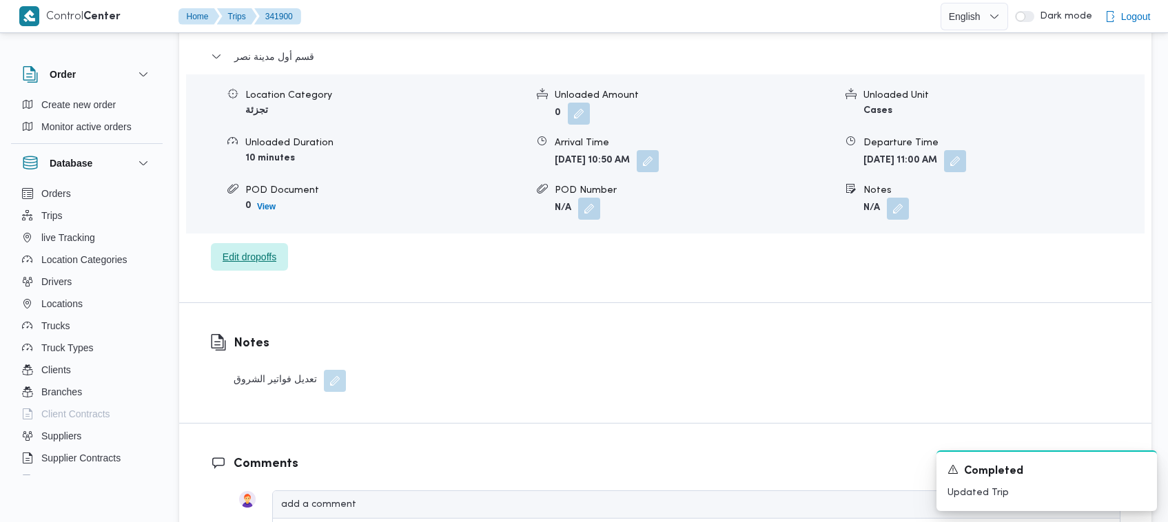
click at [265, 249] on span "Edit dropoffs" at bounding box center [250, 257] width 54 height 17
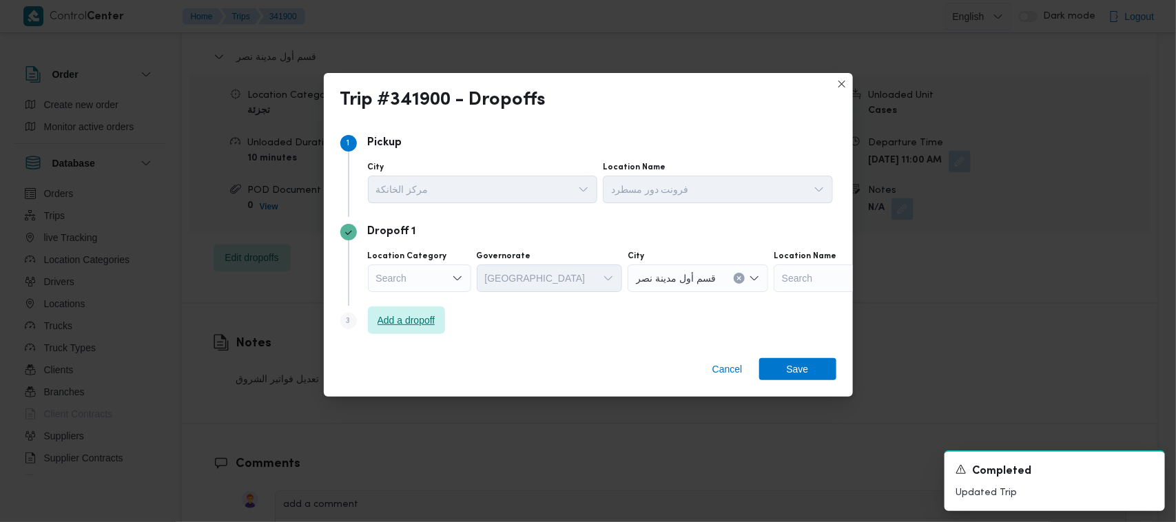
click at [443, 324] on span "Add a dropoff" at bounding box center [406, 321] width 77 height 28
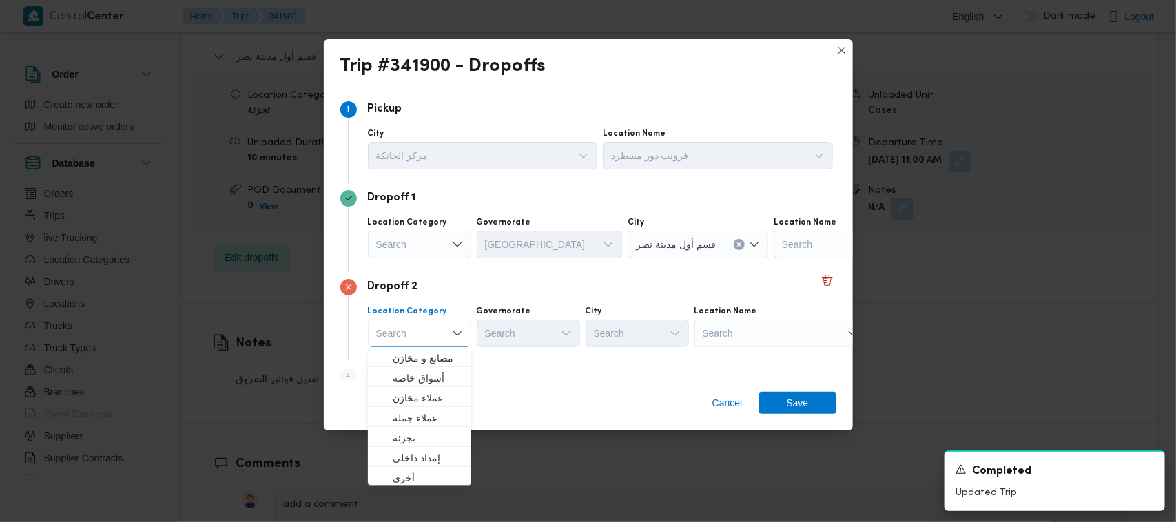
click at [544, 260] on div "Location Category Search Governorate القاهرة City قسم أول مدينة نصر Location Na…" at bounding box center [600, 237] width 471 height 47
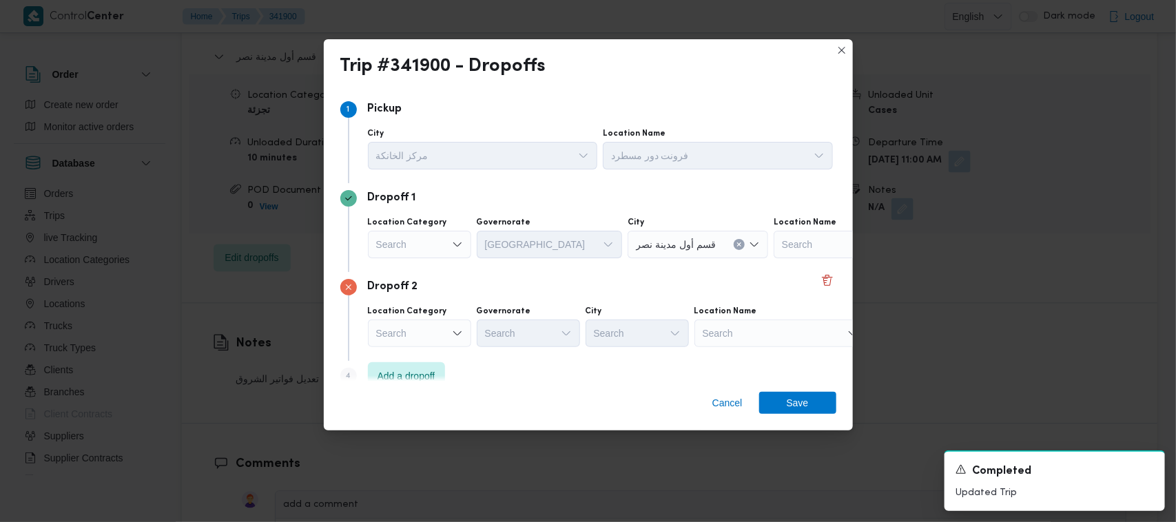
click at [448, 247] on div "Search" at bounding box center [419, 245] width 103 height 28
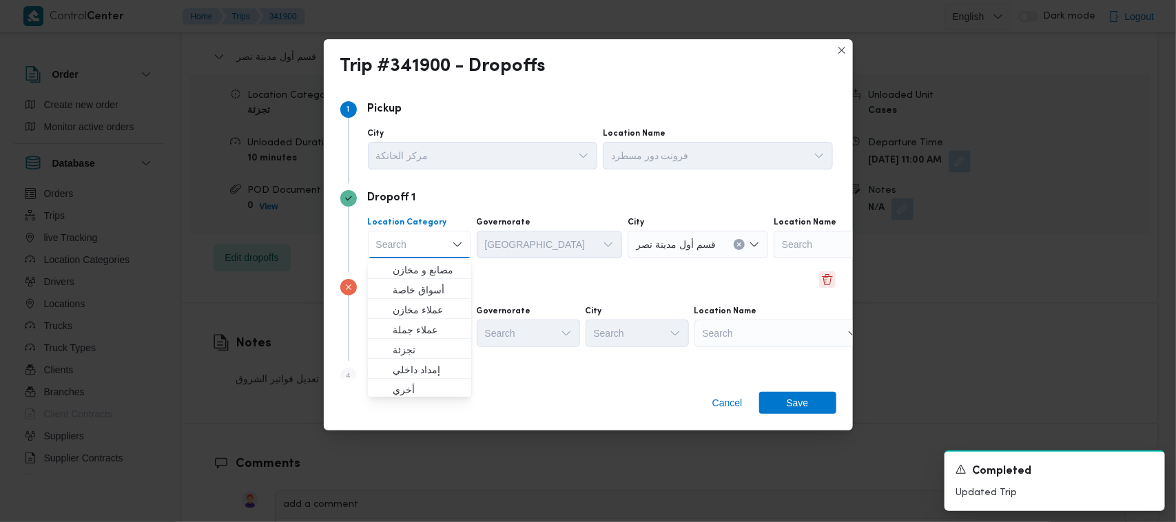
click at [819, 279] on button "Delete" at bounding box center [827, 279] width 17 height 17
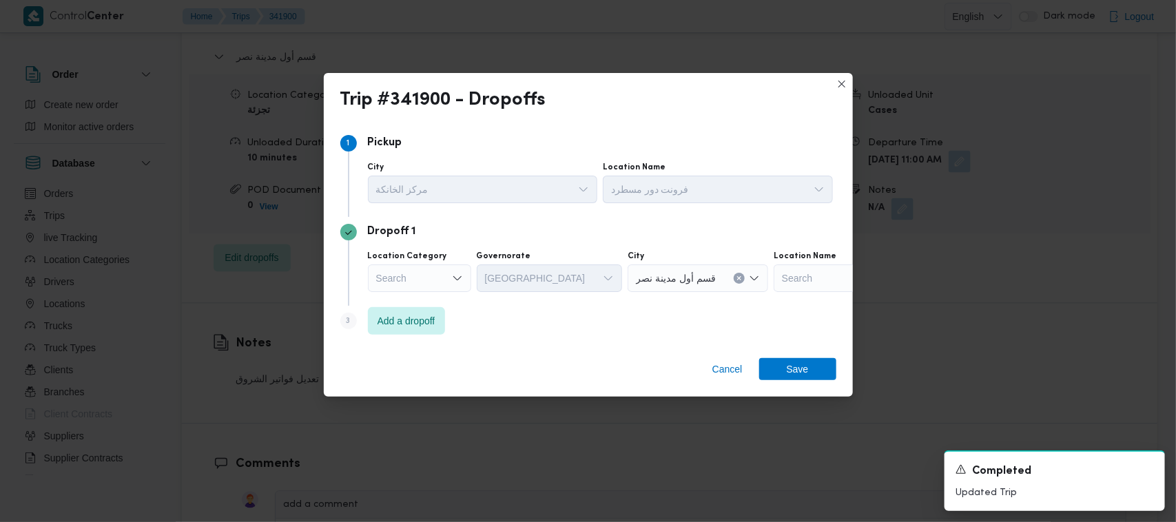
click at [453, 274] on icon "Open list of options" at bounding box center [457, 278] width 11 height 11
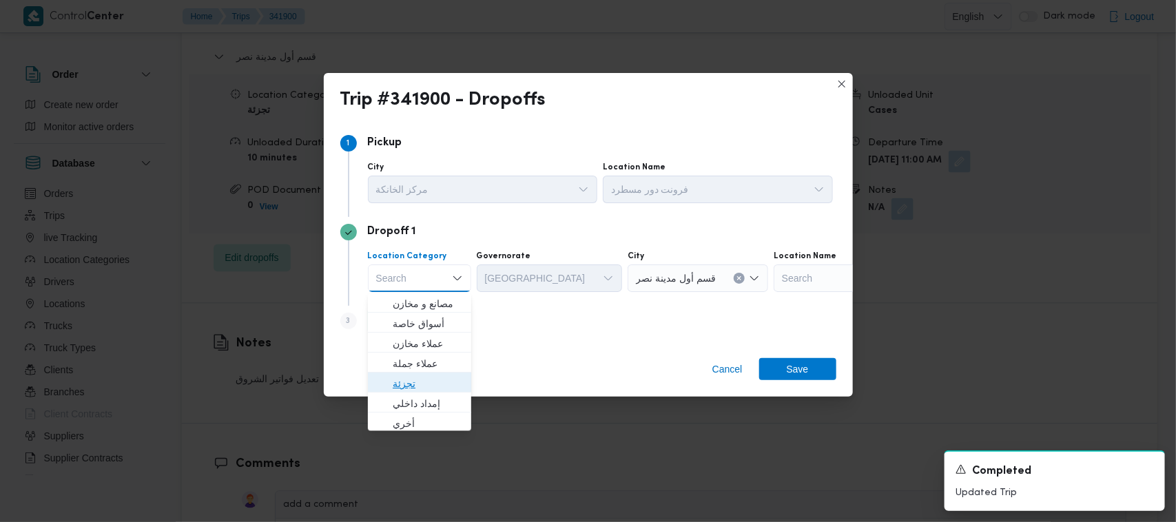
click at [428, 391] on span "تجزئة" at bounding box center [428, 383] width 70 height 17
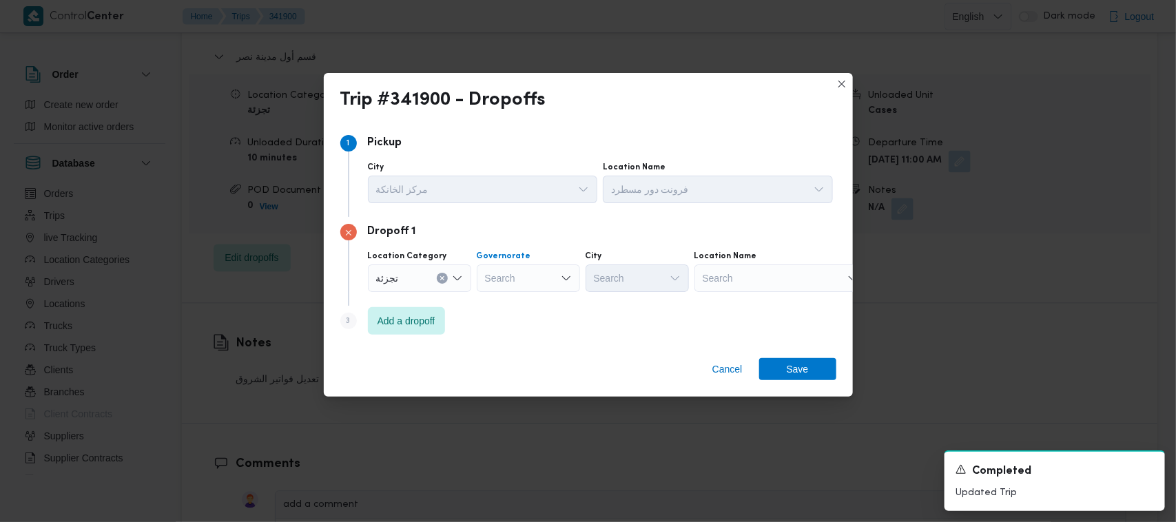
click at [496, 288] on div "Search" at bounding box center [528, 279] width 103 height 28
type input "r"
type input "قاه"
click at [515, 302] on mark "قاه" at bounding box center [518, 303] width 12 height 11
click at [643, 281] on div "Search" at bounding box center [694, 279] width 103 height 28
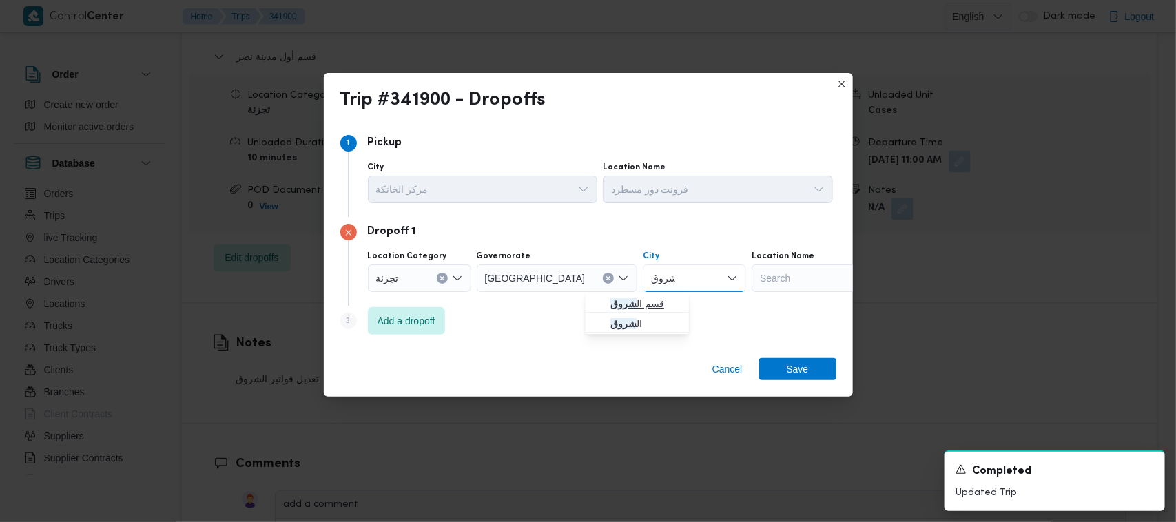
type input "شروق"
click at [617, 310] on span "قسم ال شروق" at bounding box center [645, 304] width 70 height 17
click at [807, 364] on span "Save" at bounding box center [797, 369] width 77 height 22
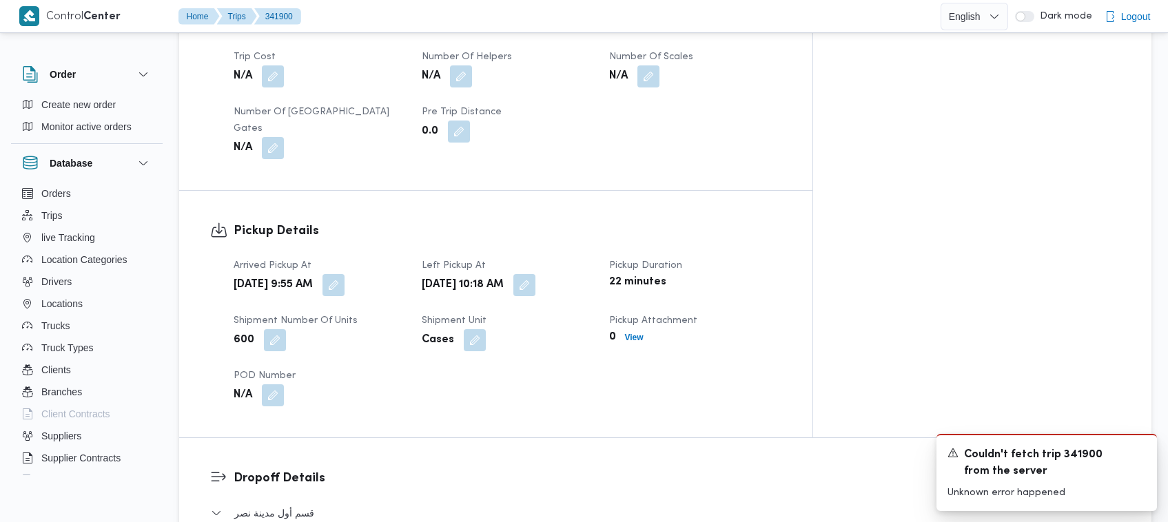
scroll to position [297, 0]
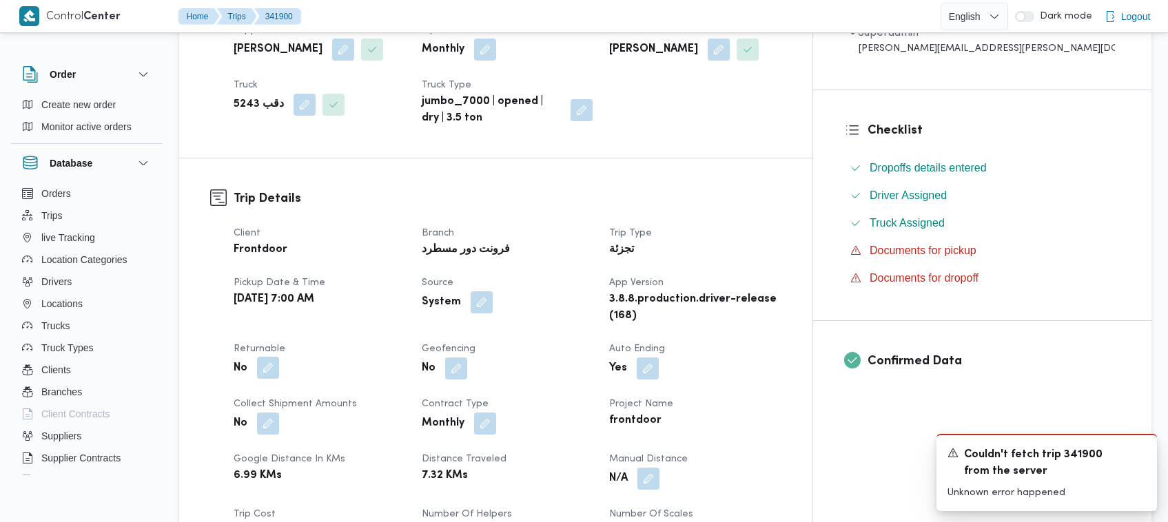
click at [267, 363] on button "button" at bounding box center [268, 368] width 22 height 22
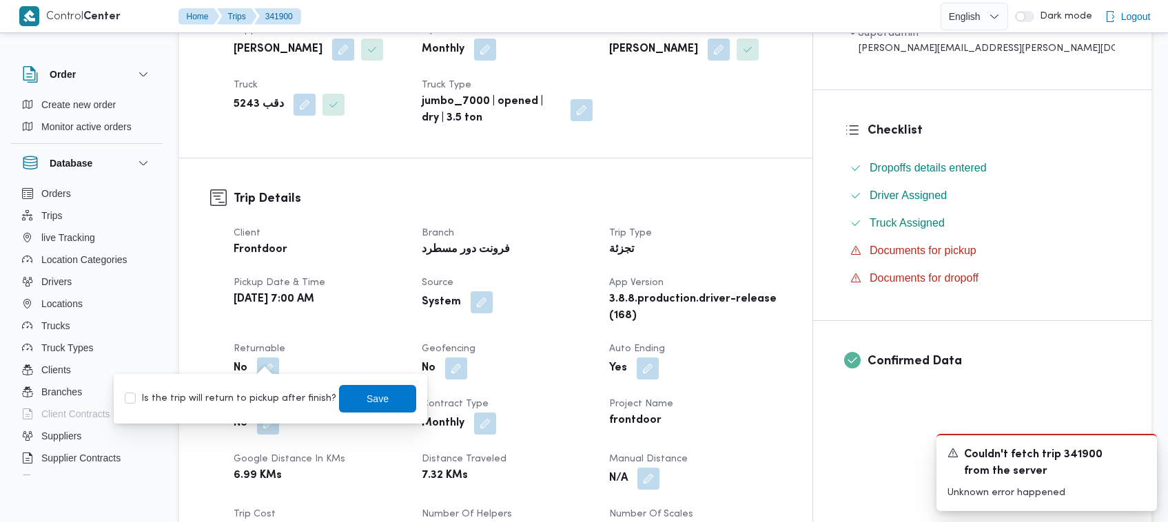
click at [269, 389] on div "Is the trip will return to pickup after finish? Save" at bounding box center [270, 399] width 294 height 30
click at [269, 409] on div "Is the trip will return to pickup after finish? Save" at bounding box center [270, 399] width 294 height 30
click at [269, 397] on label "Is the trip will return to pickup after finish?" at bounding box center [230, 399] width 211 height 17
checkbox input "true"
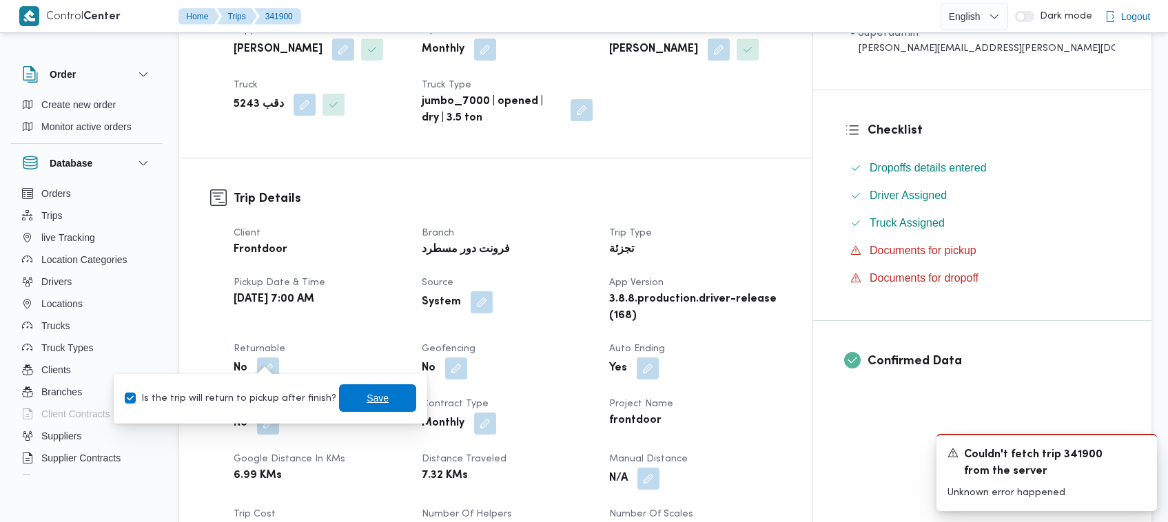
click at [339, 400] on span "Save" at bounding box center [377, 398] width 77 height 28
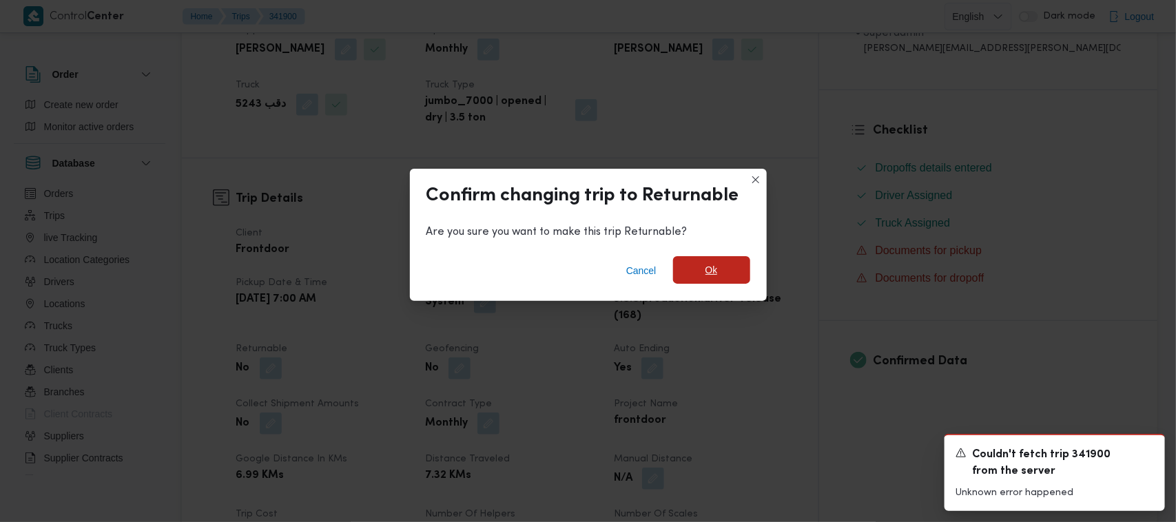
click at [701, 262] on span "Ok" at bounding box center [711, 270] width 77 height 28
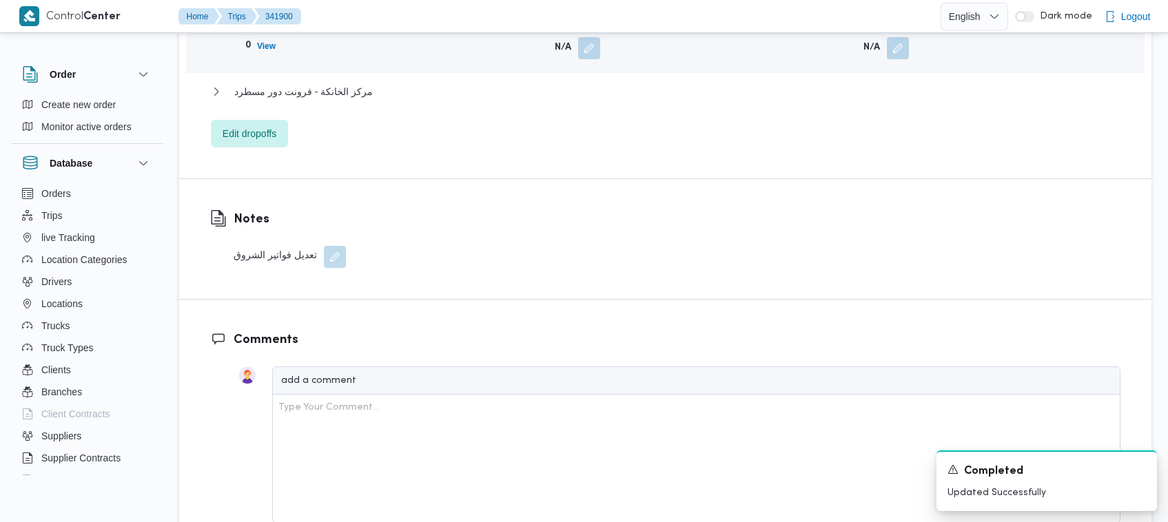
scroll to position [914, 0]
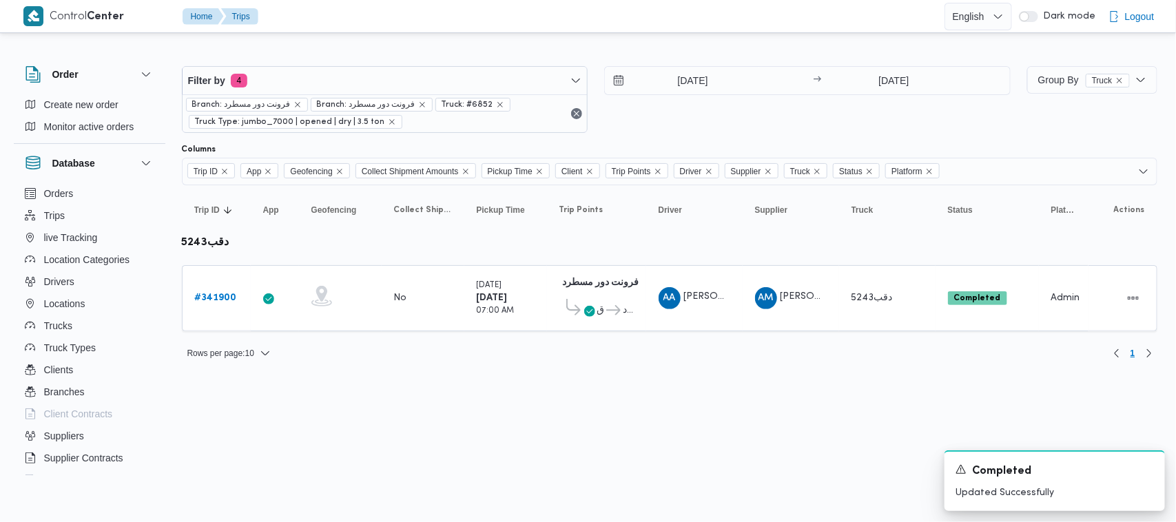
click at [296, 442] on html "Control Center Home Trips English عربي Dark mode Logout Order Create new order …" at bounding box center [588, 261] width 1176 height 522
click at [659, 126] on div "12/10/2025 → 12/10/2025" at bounding box center [807, 99] width 406 height 67
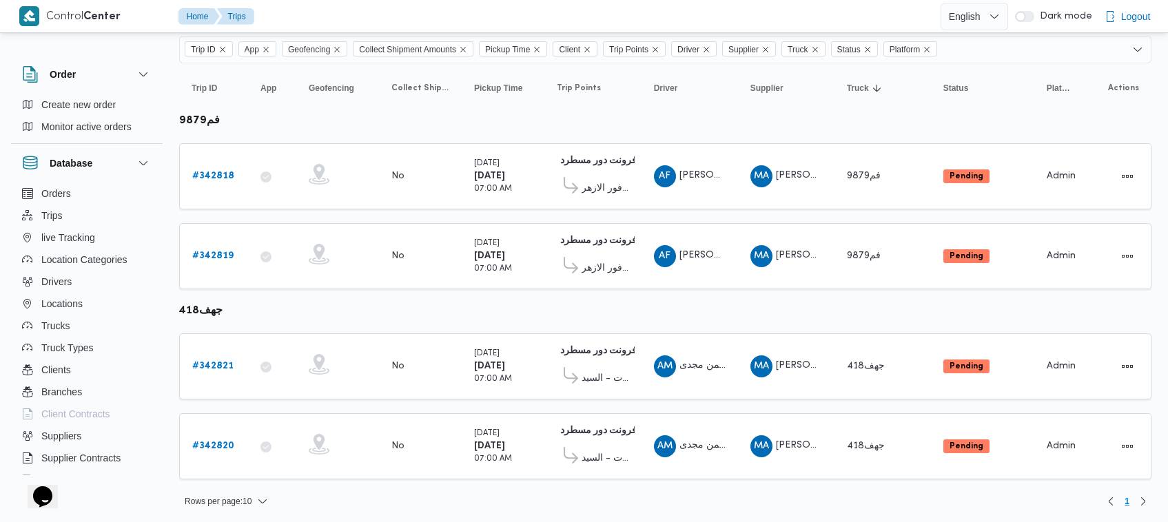
click at [734, 112] on table "Trip ID Click to sort in ascending order App Click to sort in ascending order G…" at bounding box center [665, 278] width 972 height 430
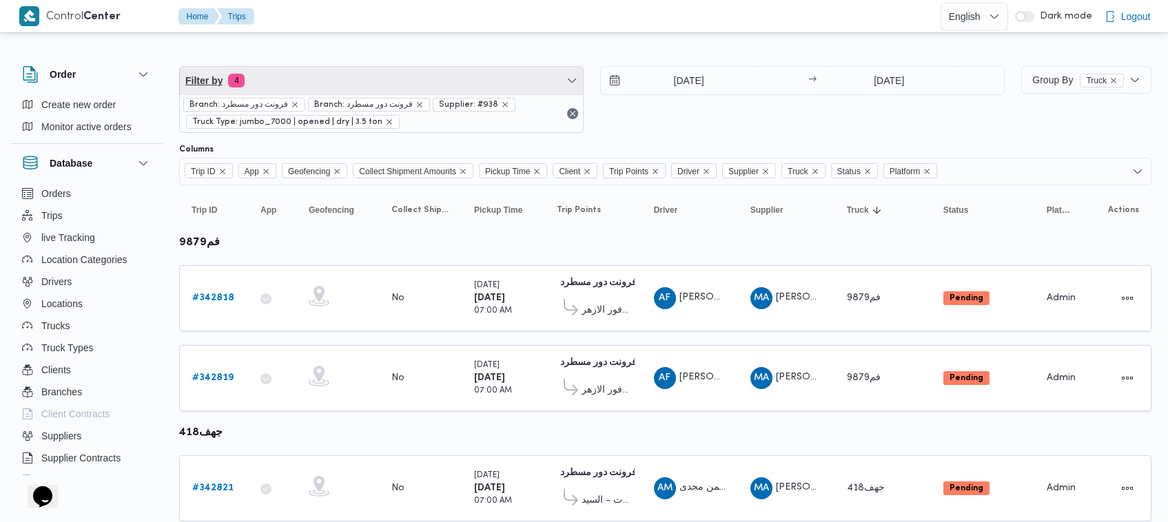
click at [347, 71] on span "Filter by 4" at bounding box center [381, 81] width 403 height 28
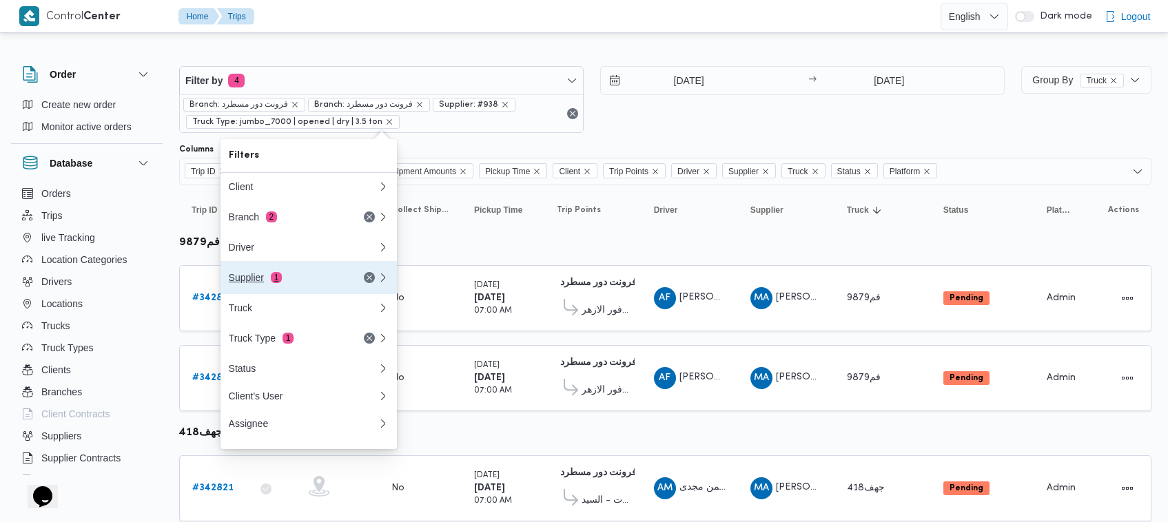
click at [322, 290] on button "Supplier 1" at bounding box center [308, 277] width 176 height 33
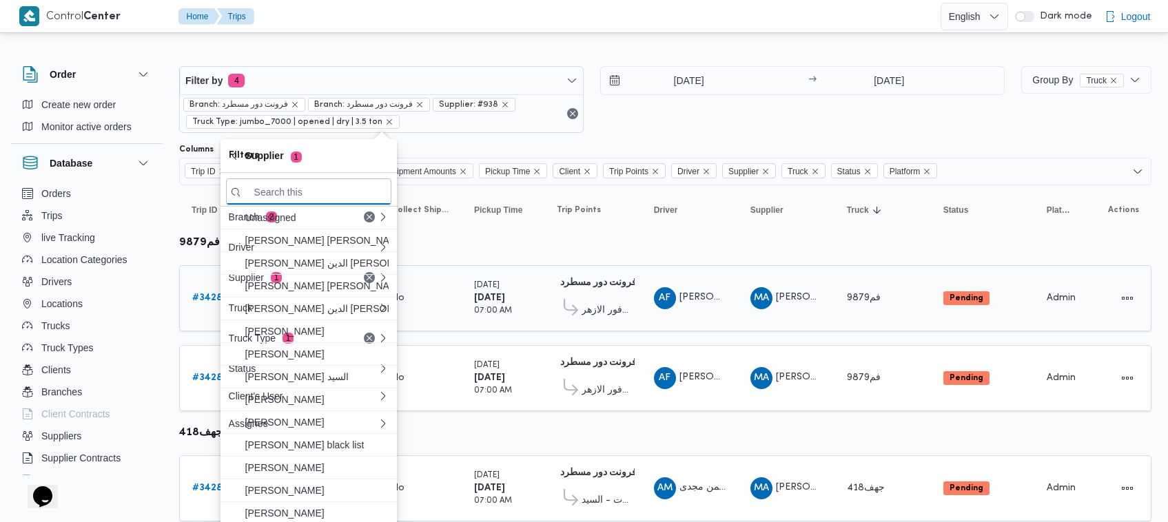
paste input "[PERSON_NAME] [PERSON_NAME]"
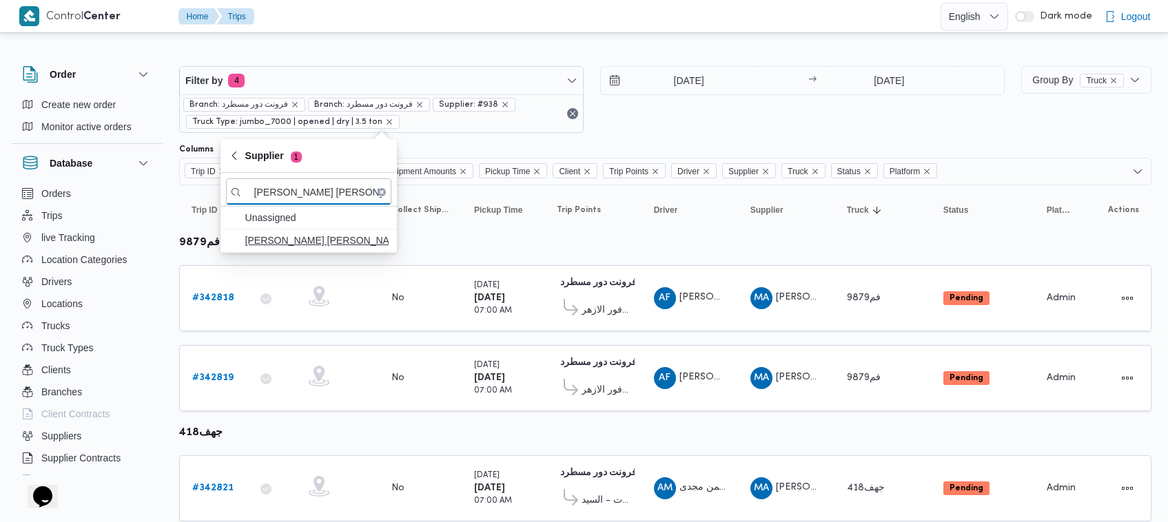
type input "[PERSON_NAME] [PERSON_NAME]"
click at [287, 249] on span "[PERSON_NAME] [PERSON_NAME]" at bounding box center [308, 240] width 165 height 22
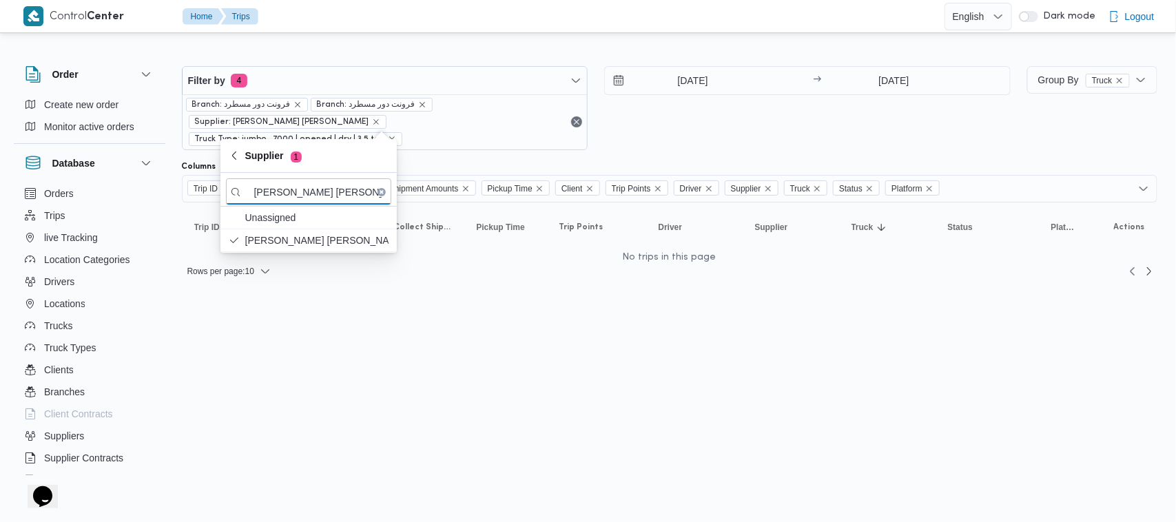
click at [721, 111] on div "[DATE] → [DATE]" at bounding box center [807, 108] width 406 height 84
